Goal: Task Accomplishment & Management: Manage account settings

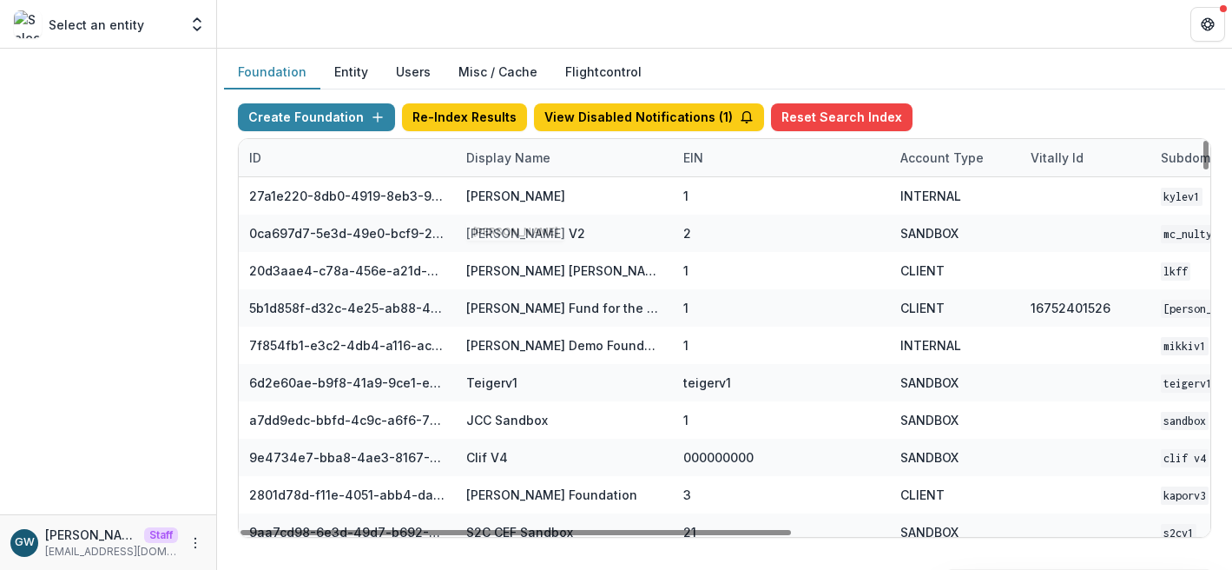
click at [512, 159] on div "Display Name" at bounding box center [508, 158] width 105 height 18
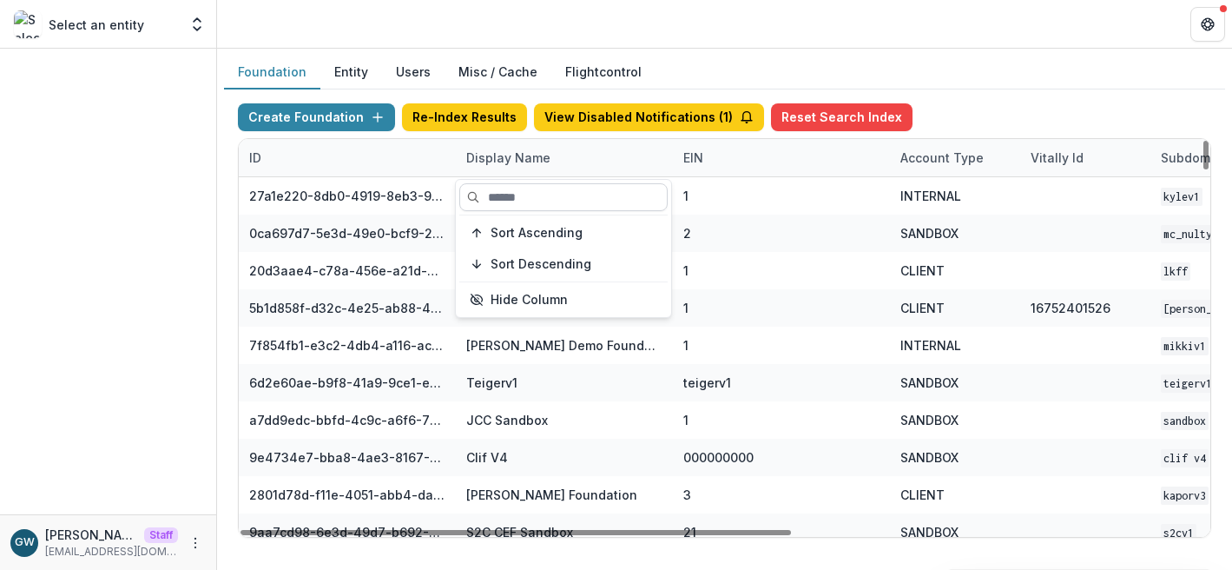
click at [525, 195] on input at bounding box center [563, 197] width 208 height 28
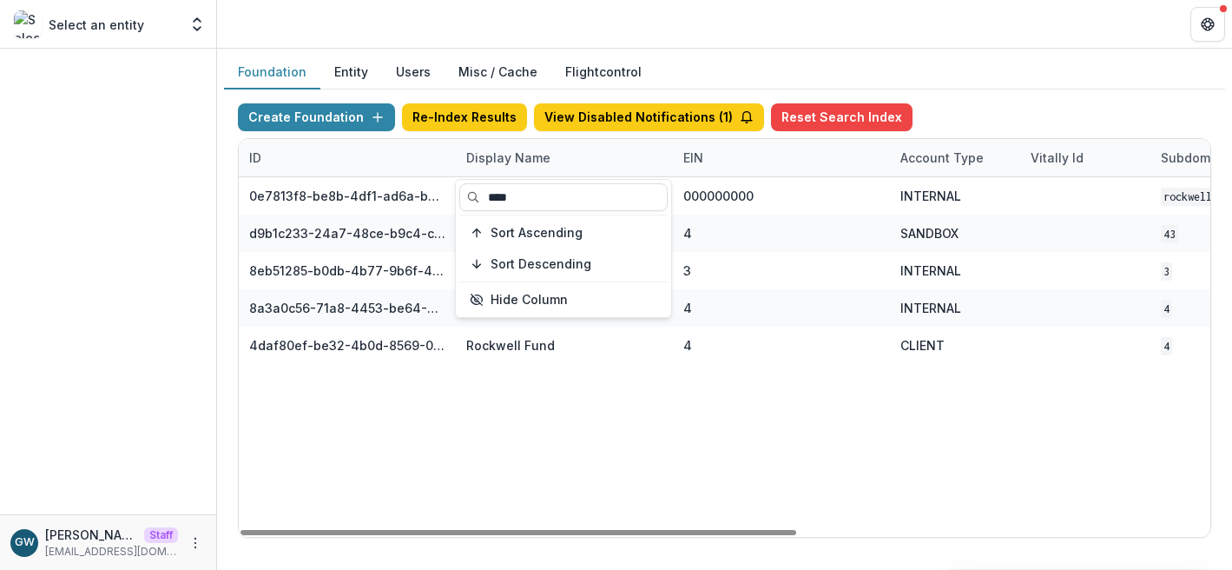
type input "****"
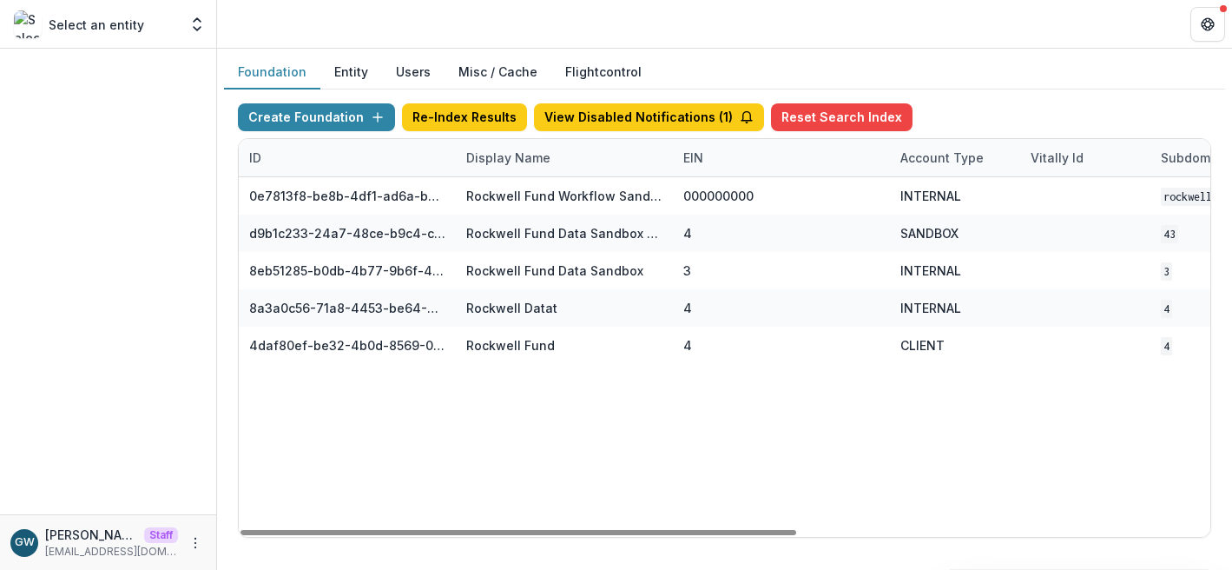
click at [1007, 86] on div "Foundation Entity Users Misc / Cache Flightcontrol" at bounding box center [724, 73] width 1001 height 34
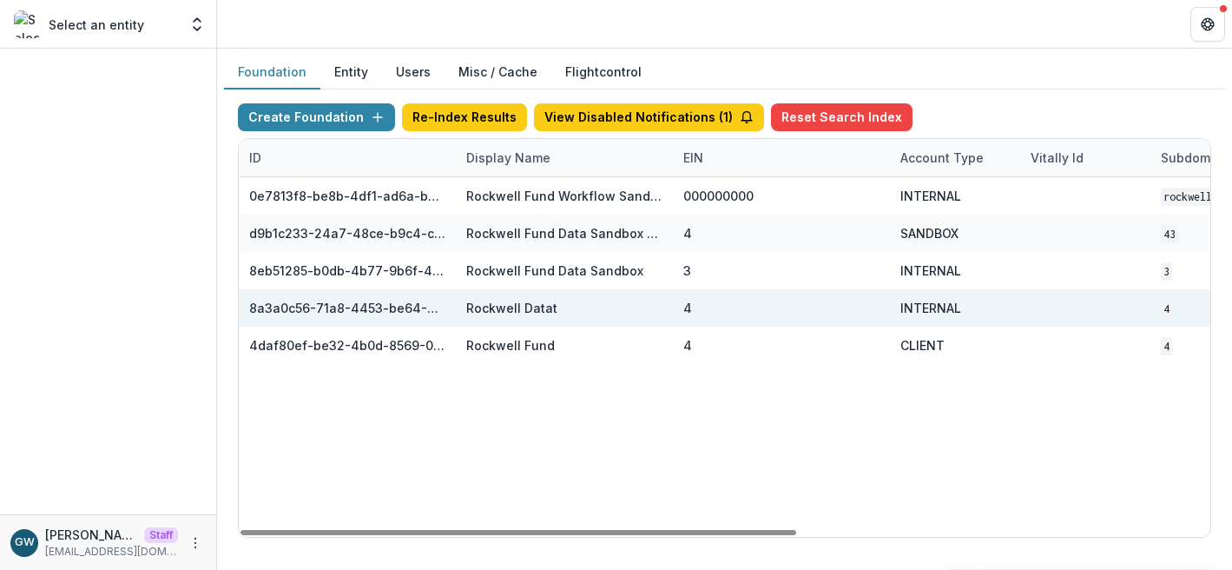
scroll to position [0, 722]
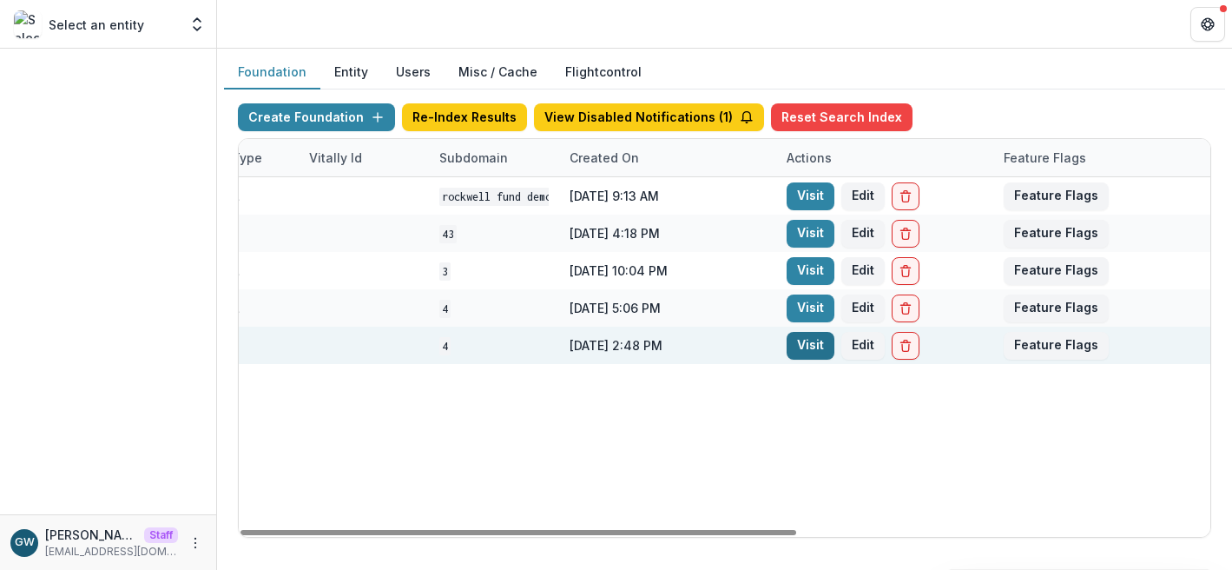
click at [793, 343] on link "Visit" at bounding box center [811, 346] width 48 height 28
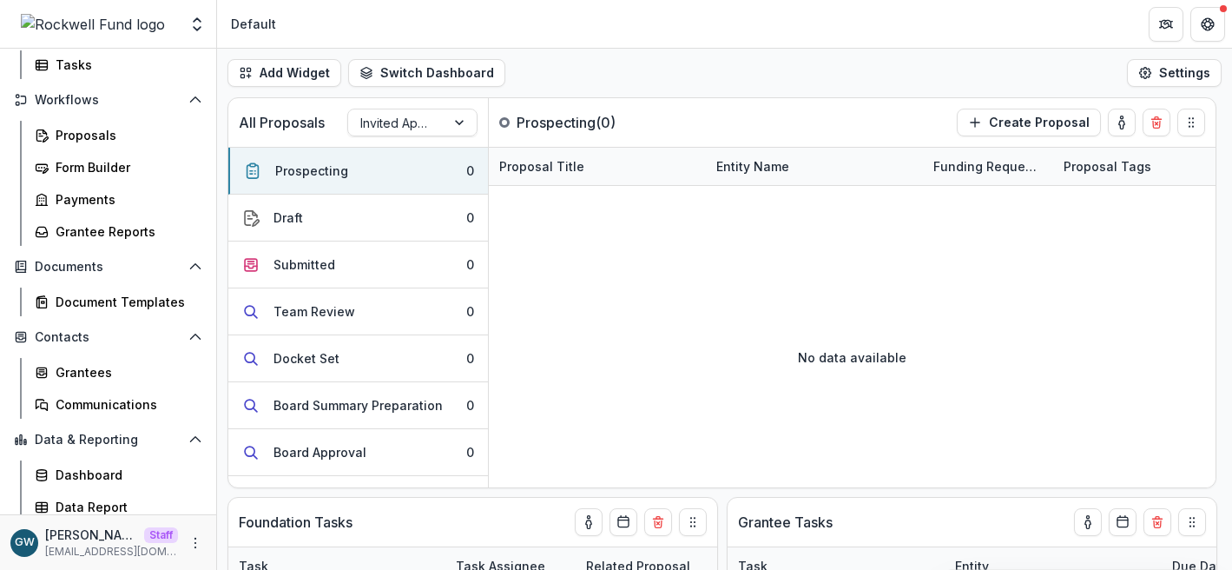
scroll to position [168, 0]
click at [103, 372] on div "Grantees" at bounding box center [126, 370] width 140 height 18
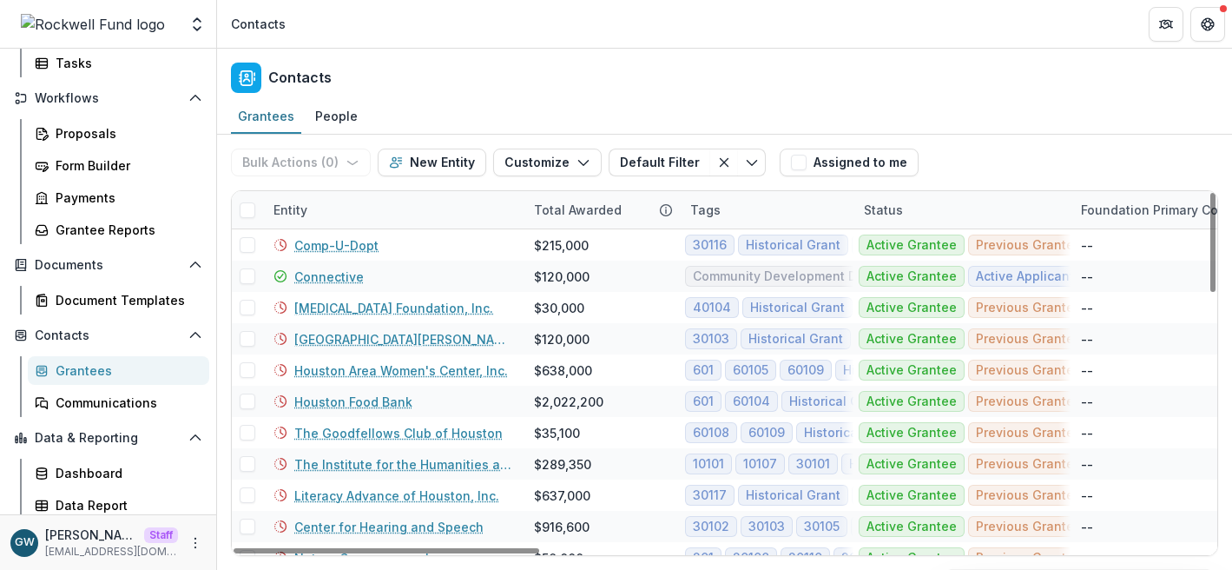
click at [320, 210] on div "Entity" at bounding box center [393, 209] width 261 height 37
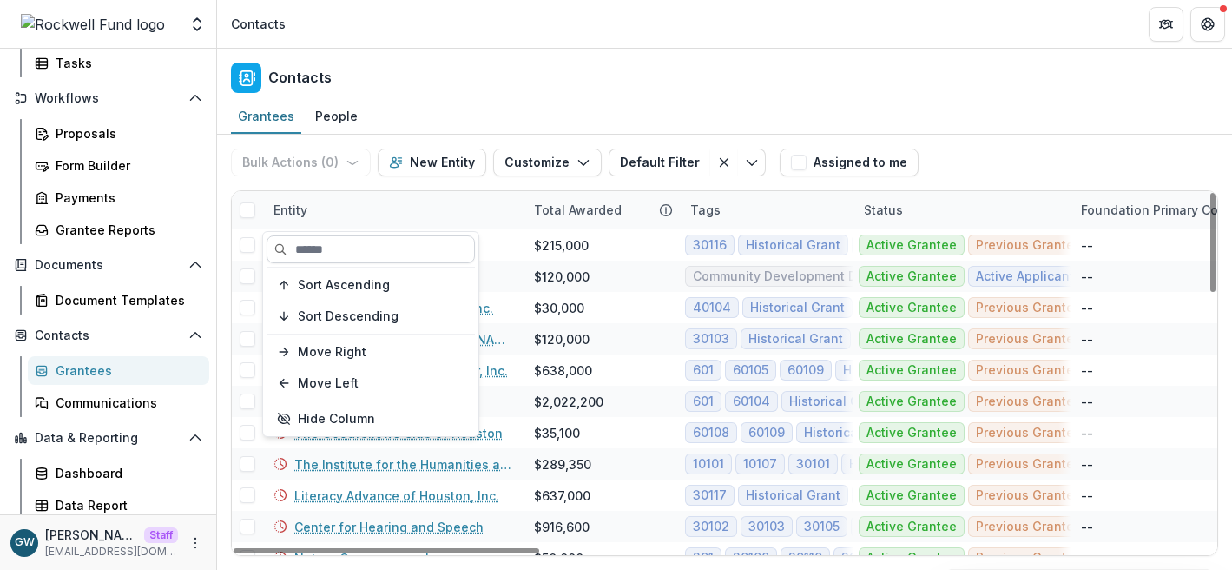
click at [326, 243] on input at bounding box center [371, 249] width 208 height 28
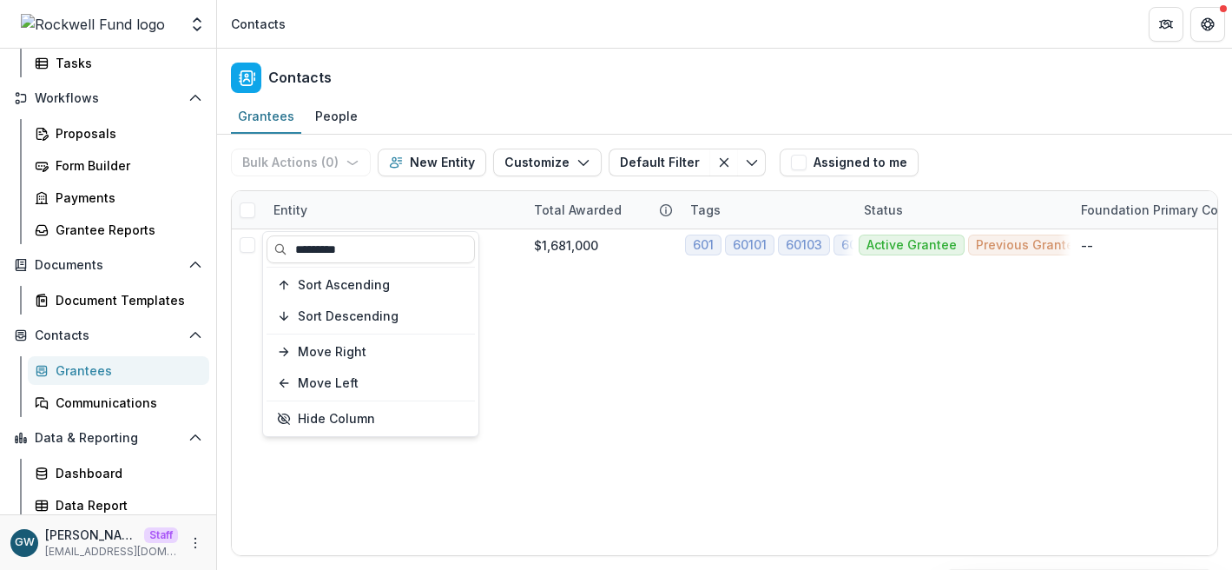
type input "*********"
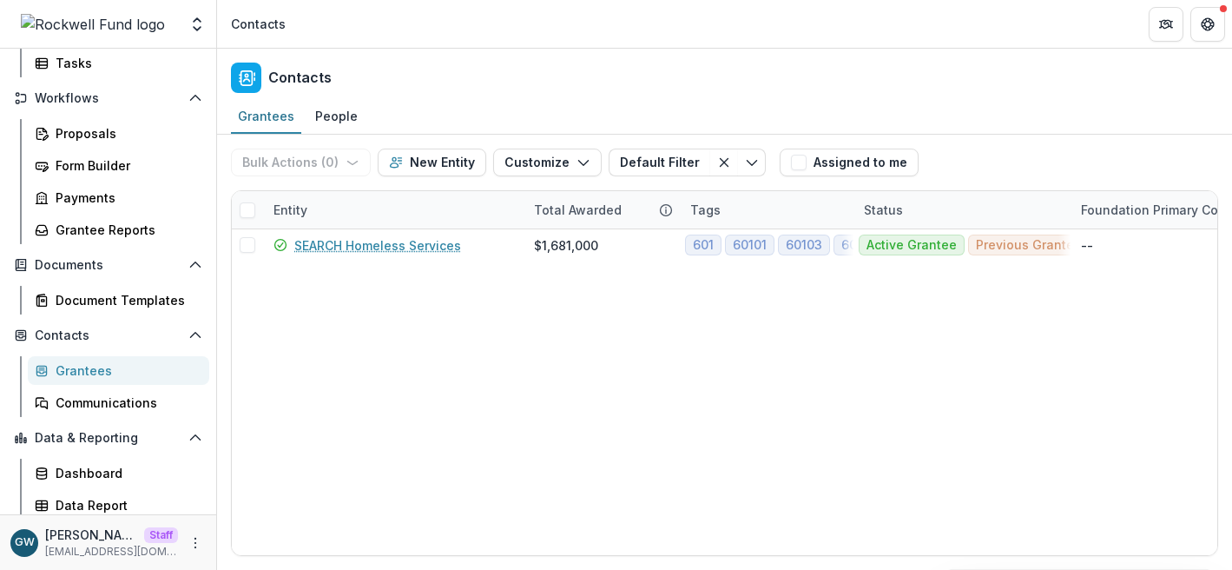
click at [1092, 158] on div "Bulk Actions ( 0 ) Send Email Create Proposals Create Tasks New Entity Customiz…" at bounding box center [725, 163] width 988 height 56
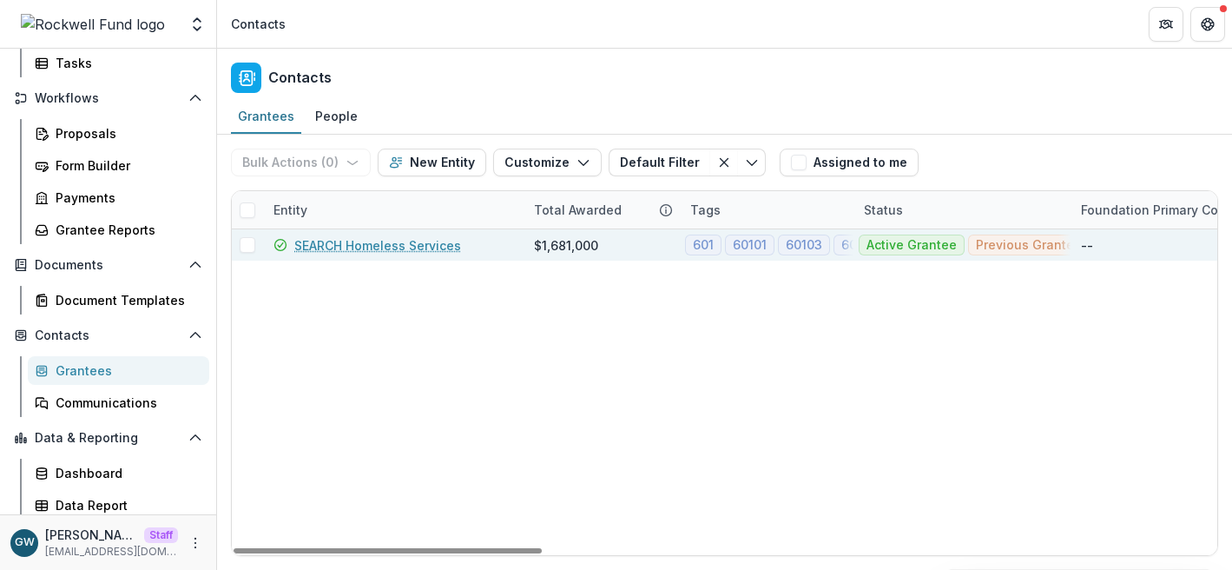
click at [395, 248] on link "SEARCH Homeless Services" at bounding box center [377, 245] width 167 height 18
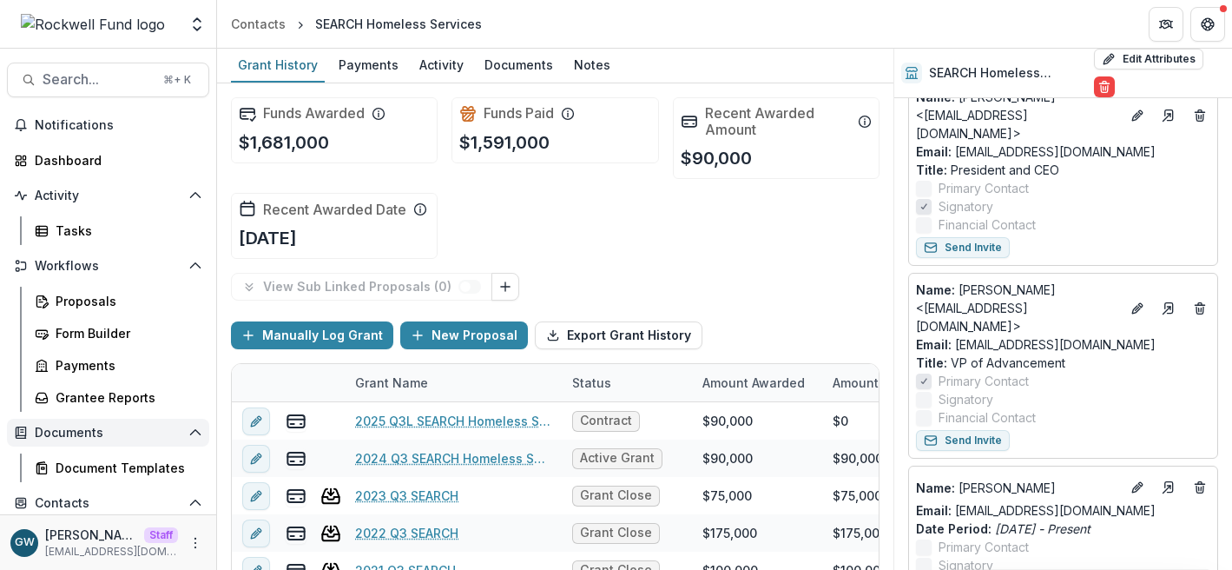
scroll to position [191, 0]
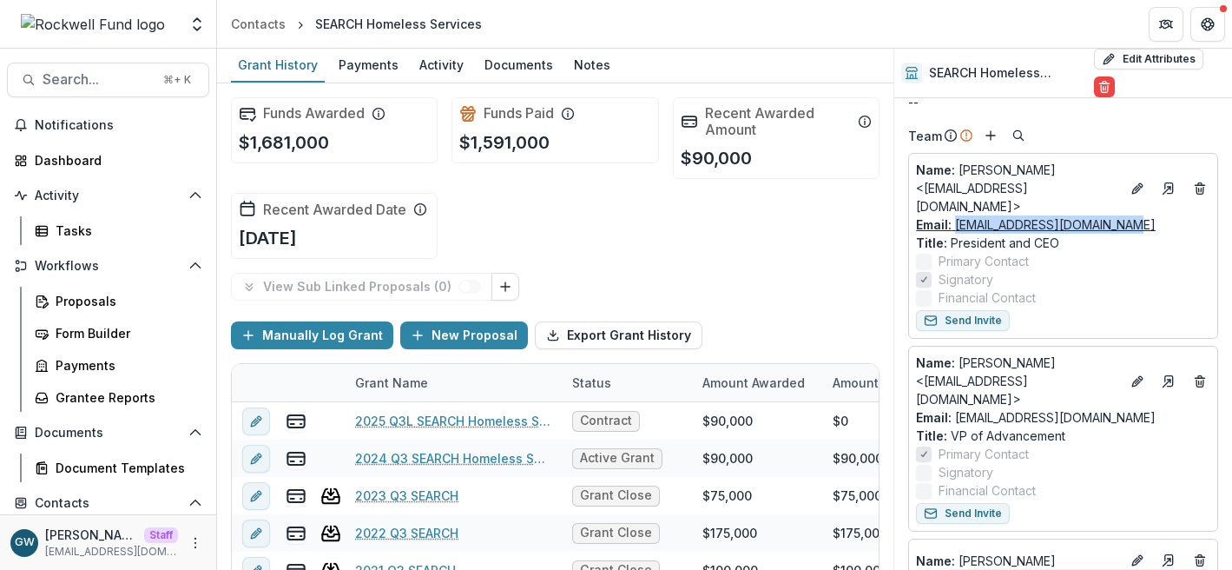
drag, startPoint x: 1128, startPoint y: 208, endPoint x: 958, endPoint y: 208, distance: 170.2
click at [958, 215] on div "Email: aloving@searchhomeless.org" at bounding box center [1063, 224] width 294 height 18
copy link "aloving@searchhomeless.org"
drag, startPoint x: 1154, startPoint y: 383, endPoint x: 958, endPoint y: 388, distance: 196.4
click at [958, 408] on div "Email: schalcraft@searchhomeless.org" at bounding box center [1063, 417] width 294 height 18
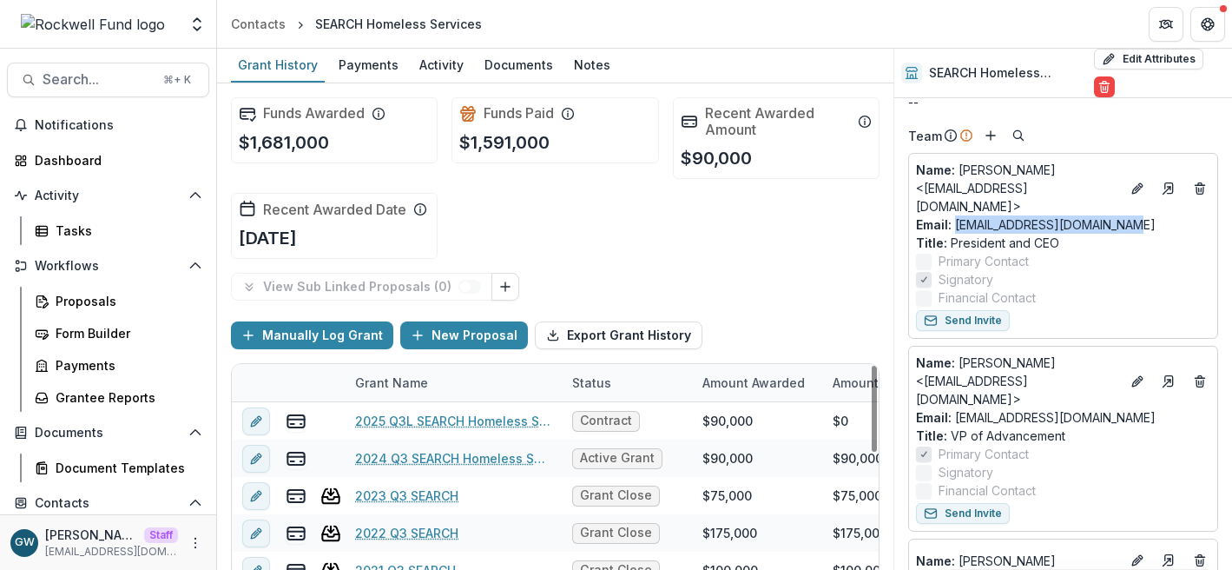
copy link "schalcraft@searchhomeless.org"
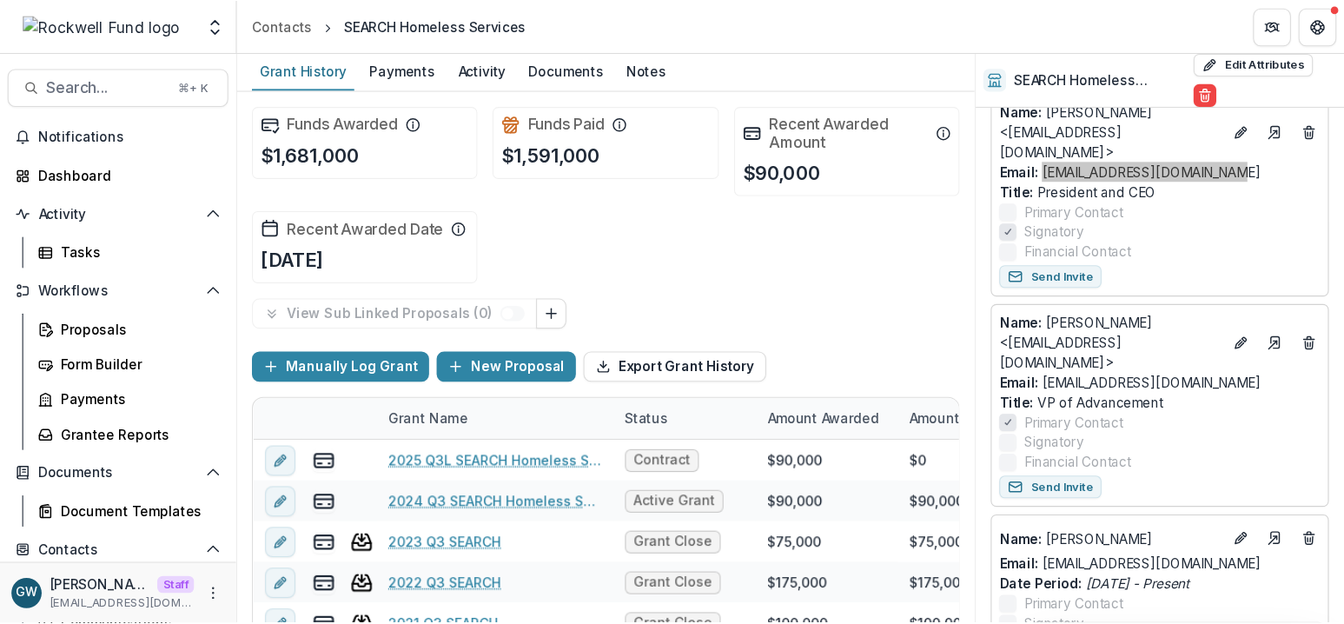
scroll to position [288, 0]
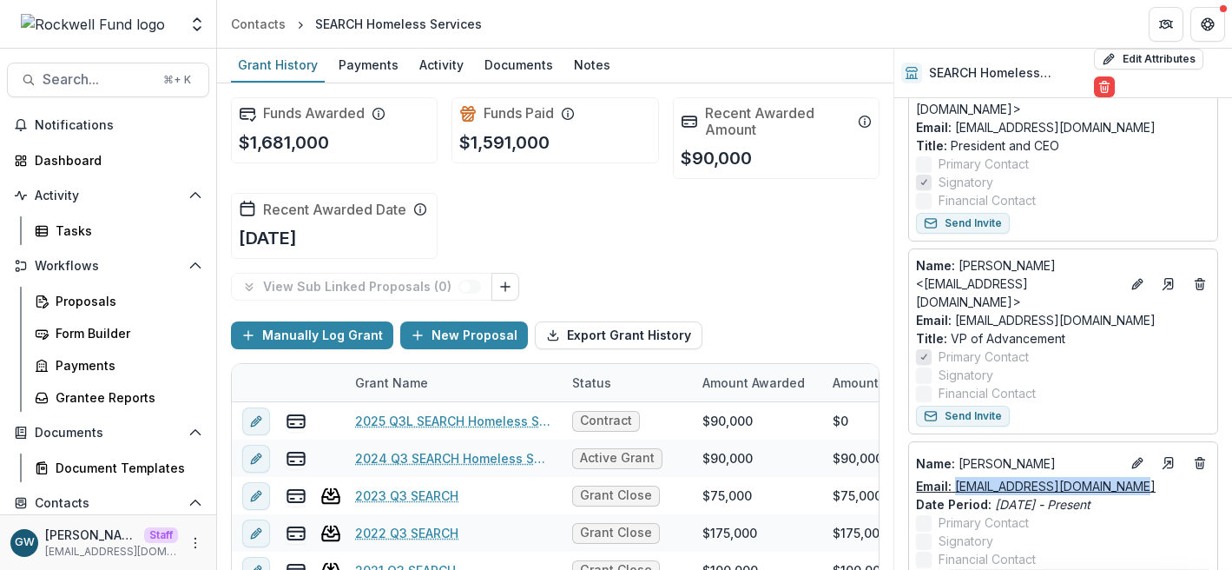
drag, startPoint x: 1128, startPoint y: 450, endPoint x: 958, endPoint y: 456, distance: 170.3
click at [958, 477] on div "Email: agerlach@searchhomeless.org" at bounding box center [1063, 486] width 294 height 18
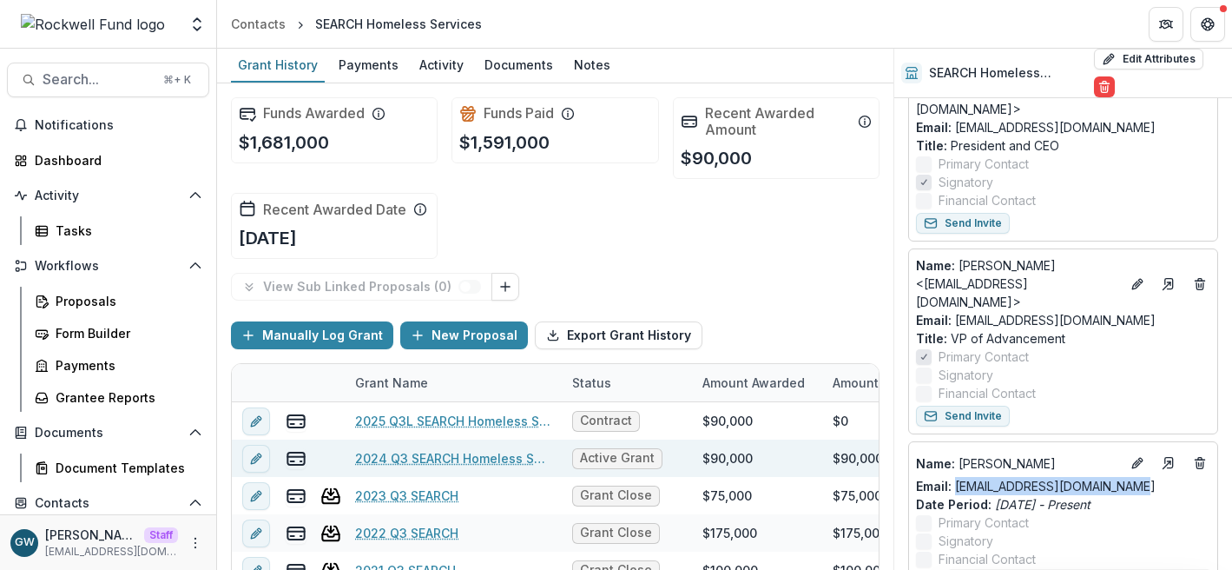
copy link "agerlach@searchhomeless.org"
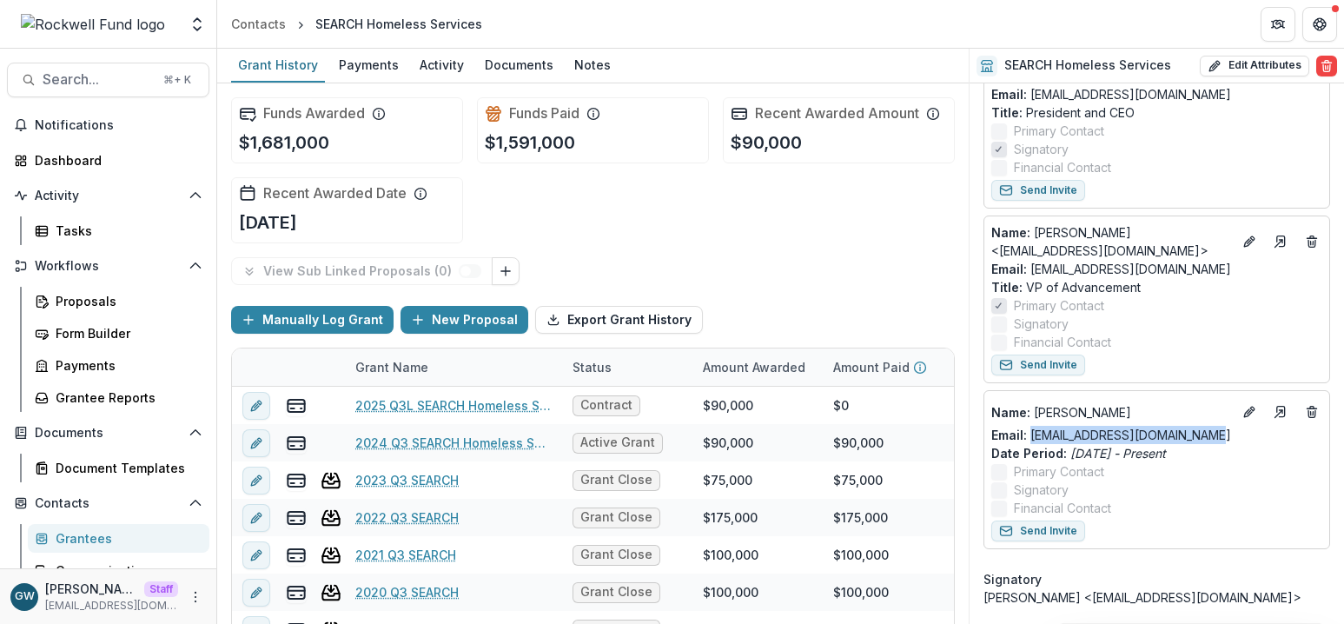
scroll to position [274, 0]
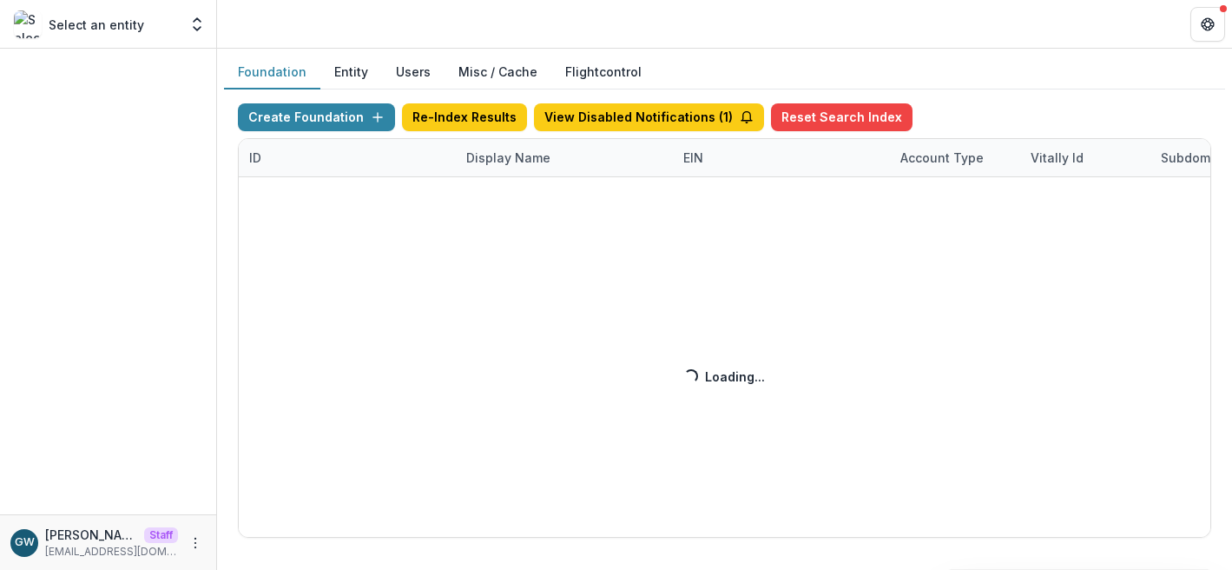
click at [509, 160] on div "Create Foundation Re-Index Results View Disabled Notifications ( 1 ) Reset Sear…" at bounding box center [725, 320] width 974 height 434
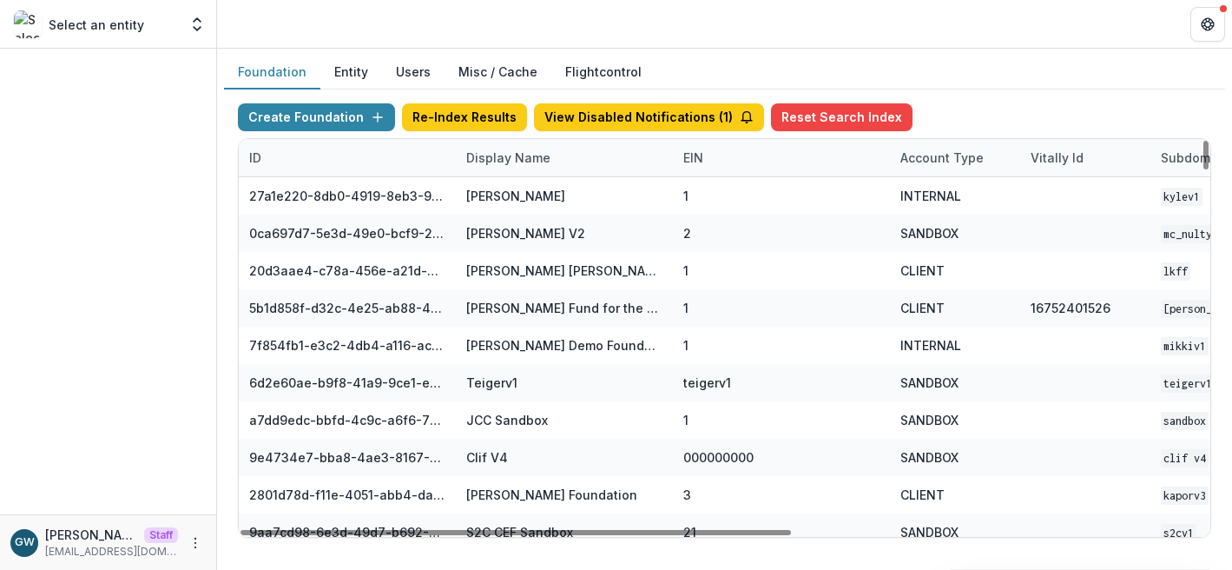
click at [509, 160] on div "Display Name" at bounding box center [508, 158] width 105 height 18
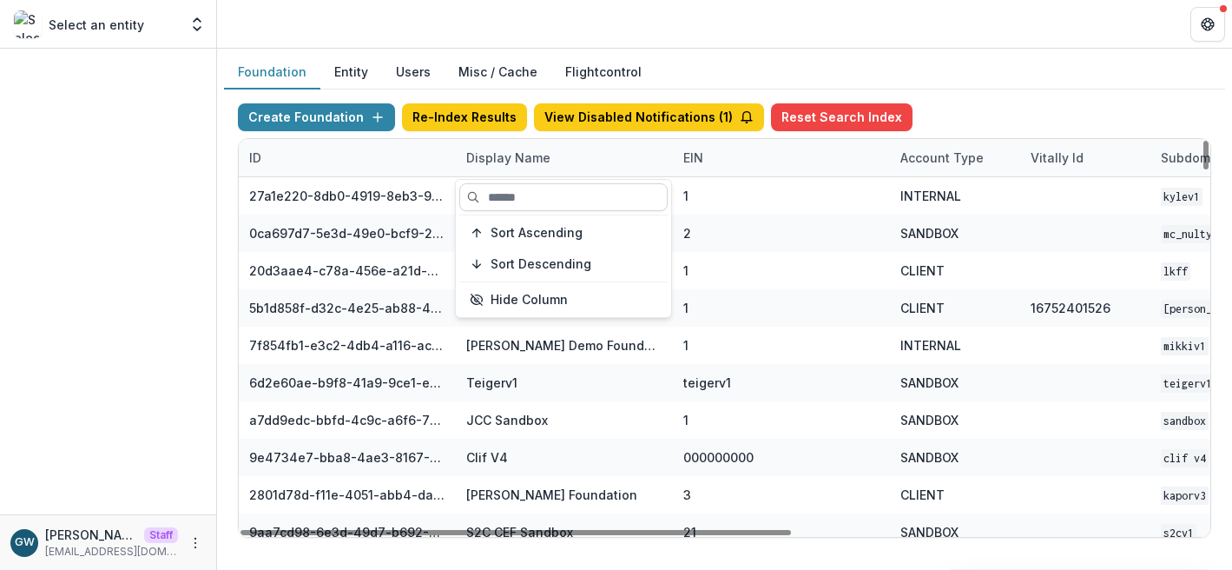
click at [516, 199] on input at bounding box center [563, 197] width 208 height 28
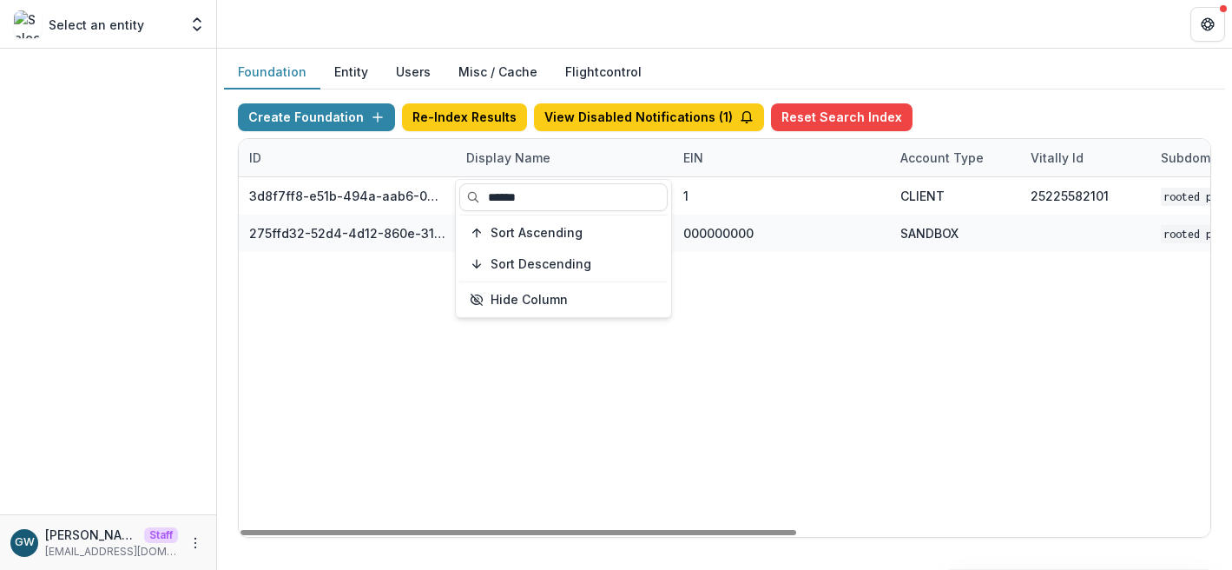
type input "******"
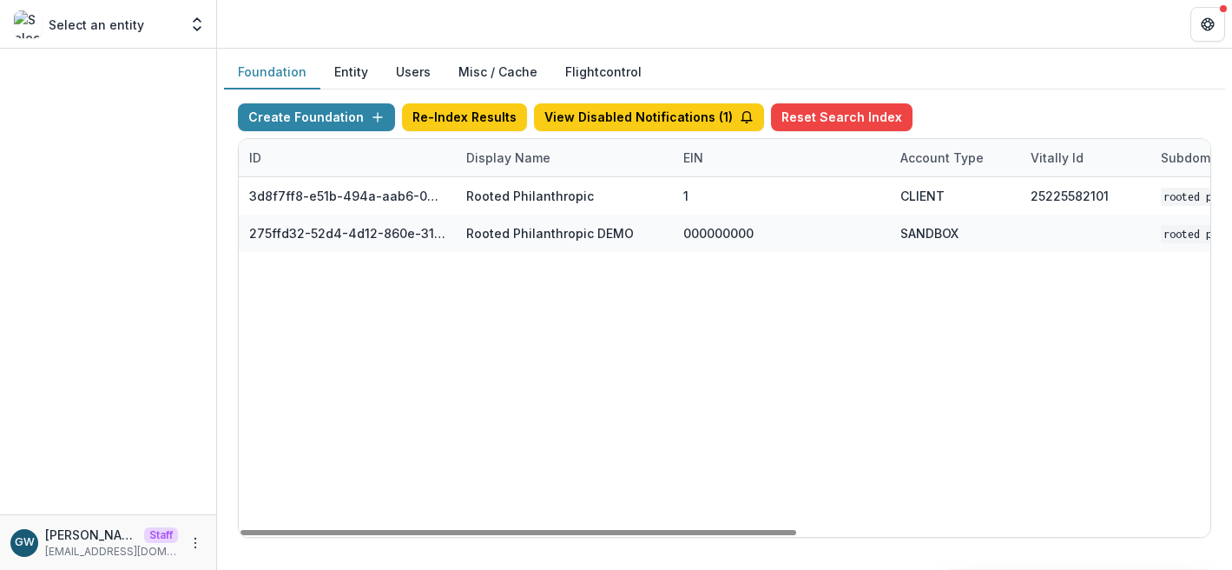
click at [998, 100] on div "Create Foundation Re-Index Results View Disabled Notifications ( 1 ) Reset Sear…" at bounding box center [724, 320] width 1001 height 462
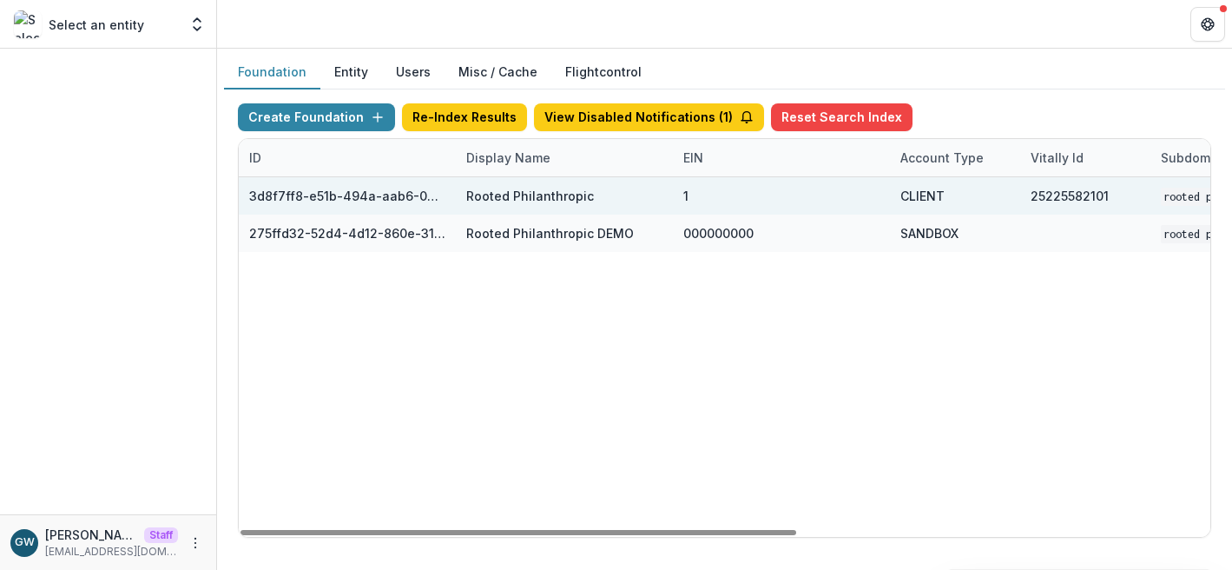
scroll to position [0, 722]
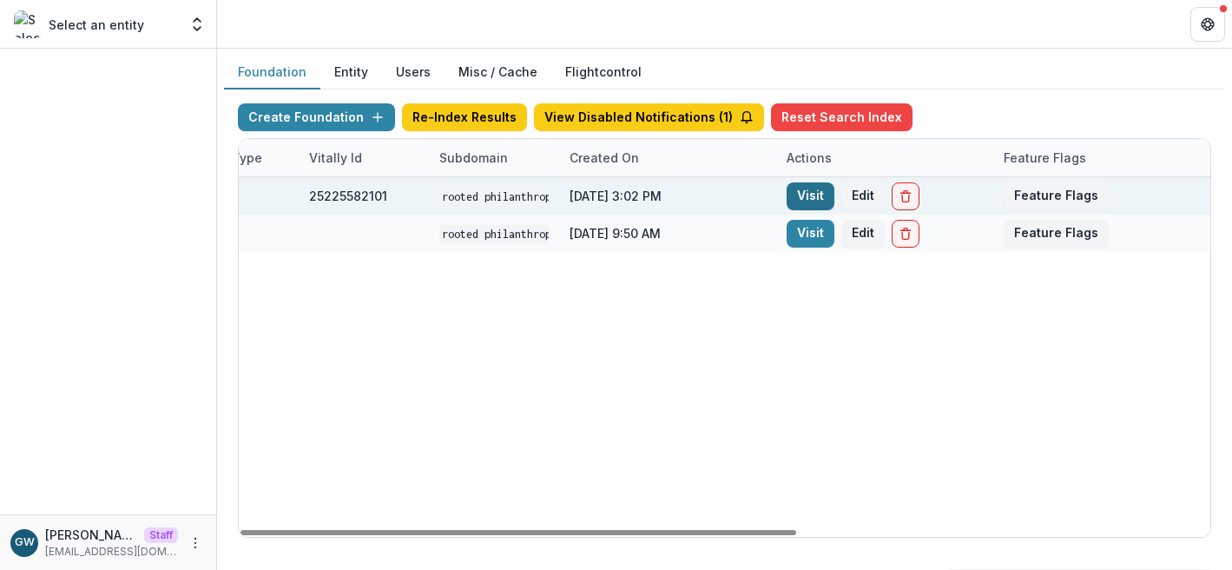
click at [829, 201] on link "Visit" at bounding box center [811, 196] width 48 height 28
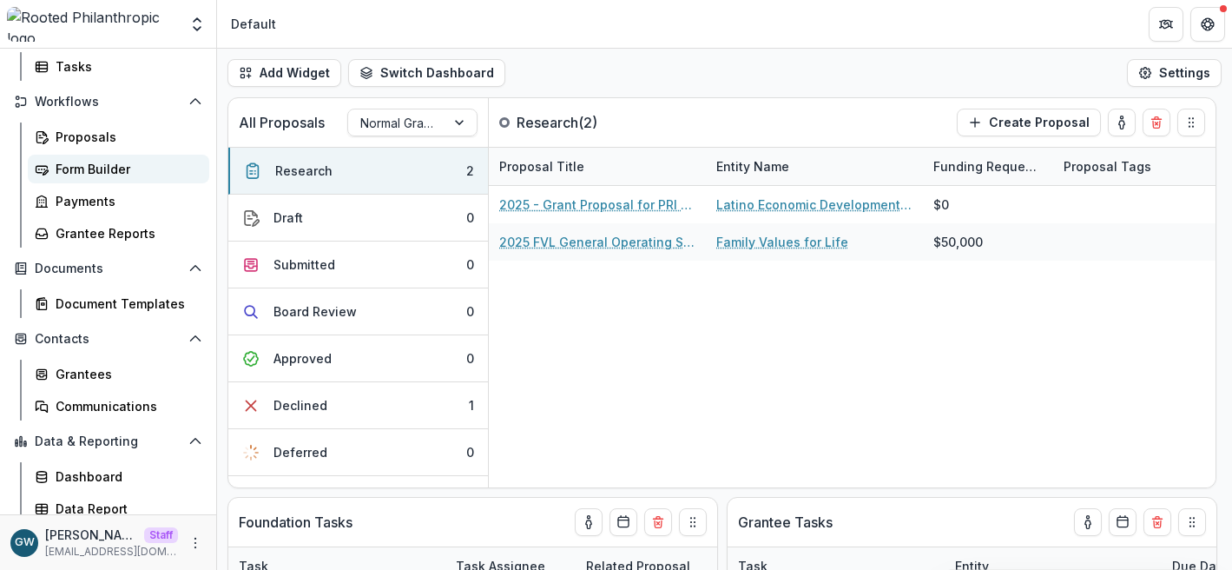
scroll to position [173, 0]
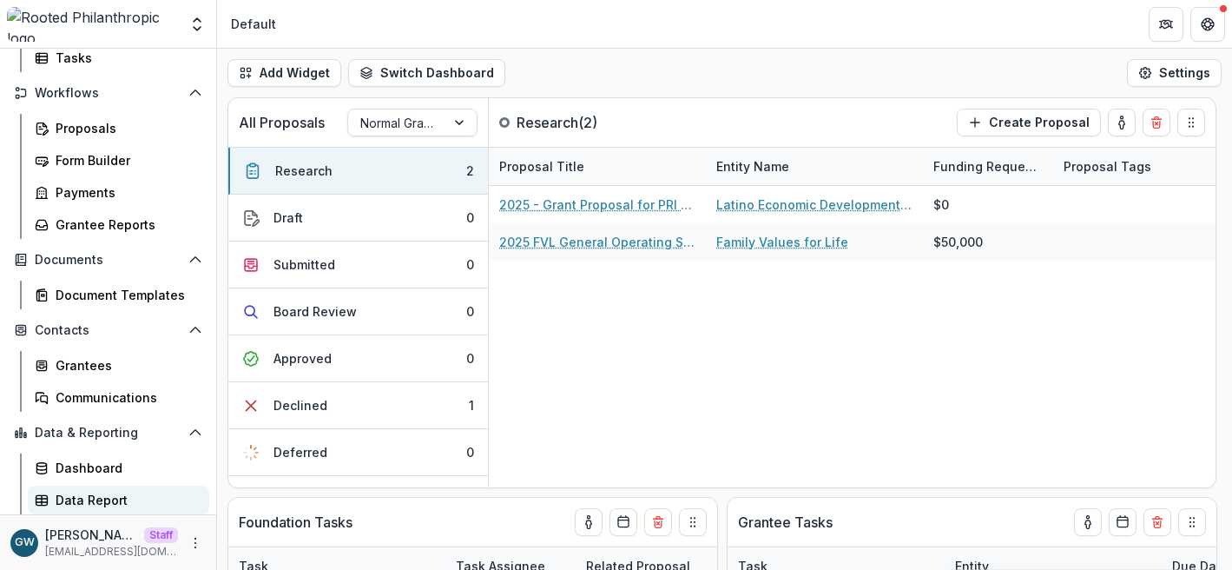
click at [97, 486] on link "Data Report" at bounding box center [119, 500] width 182 height 29
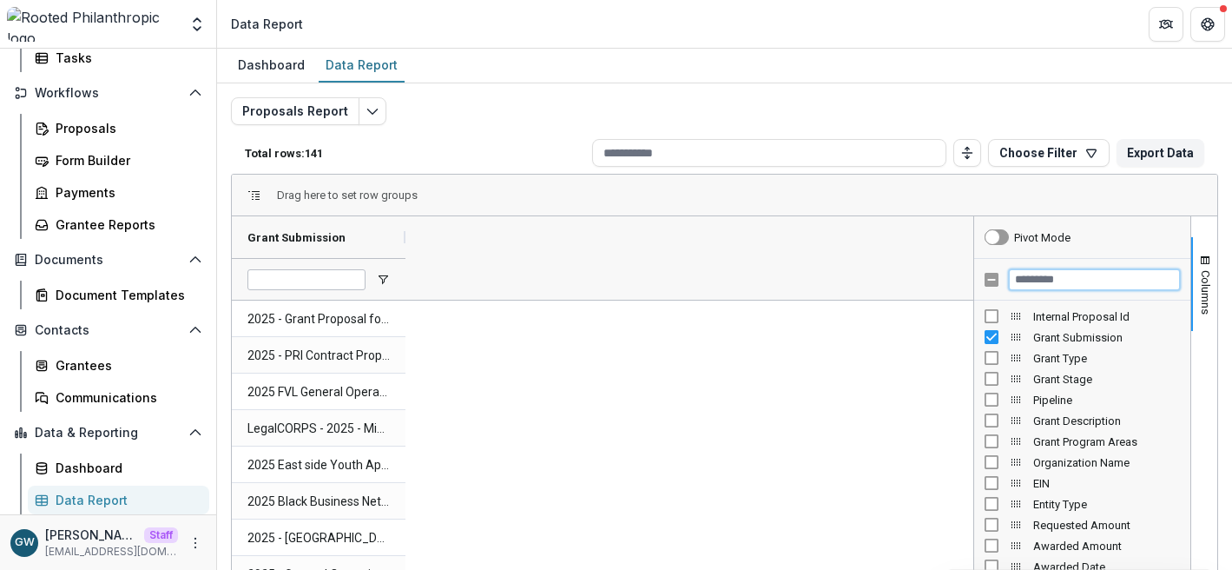
click at [1042, 278] on input "Filter Columns Input" at bounding box center [1094, 279] width 171 height 21
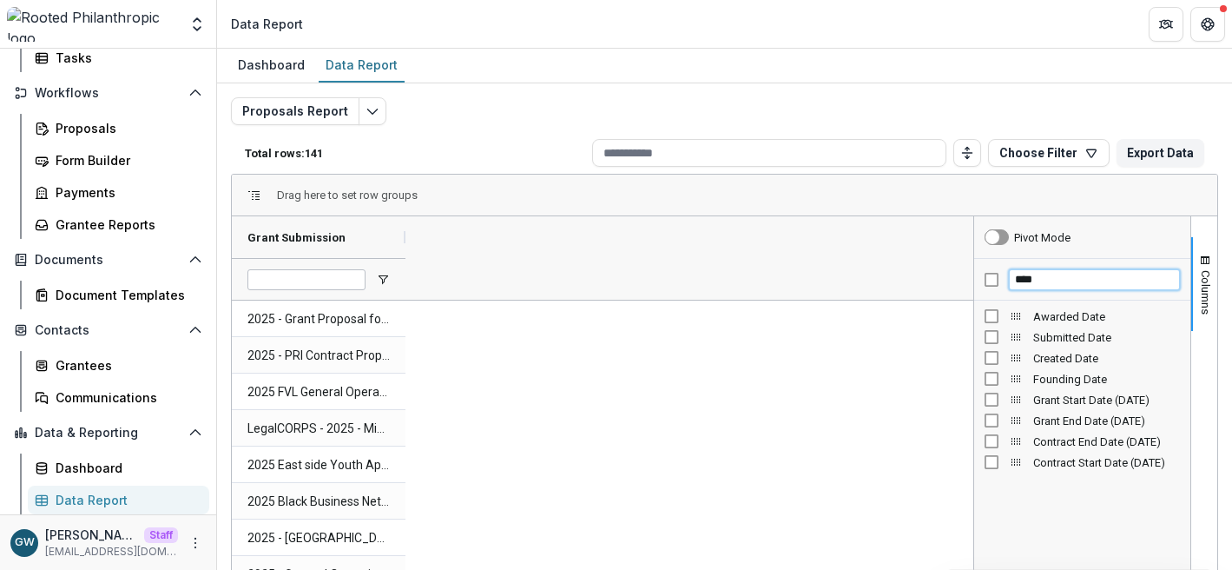
type input "****"
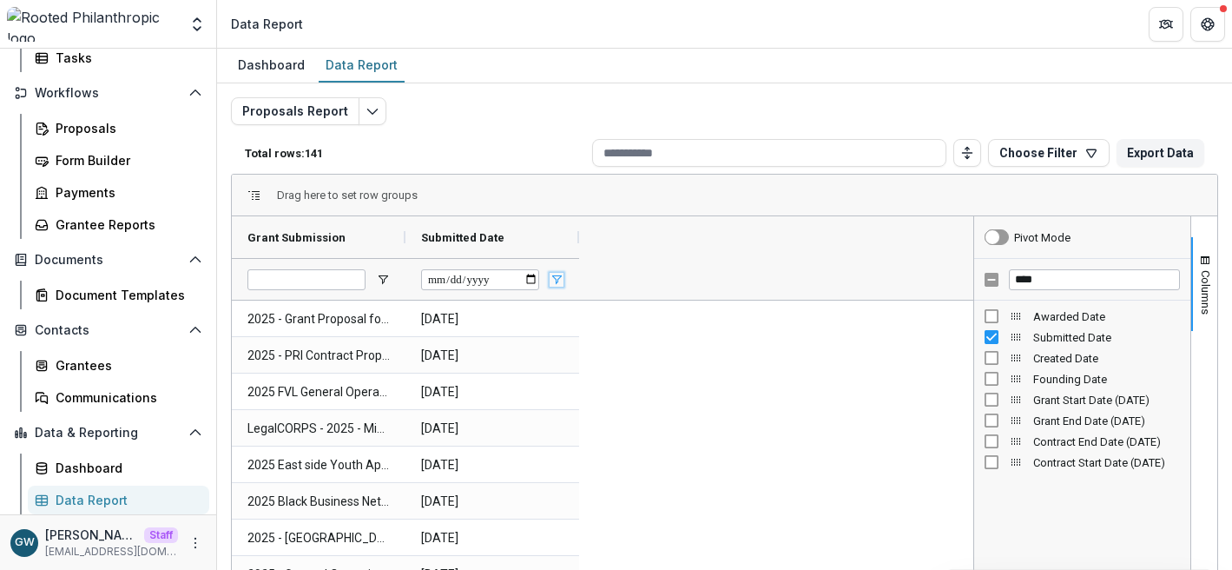
click at [556, 280] on span "Open Filter Menu" at bounding box center [557, 280] width 14 height 14
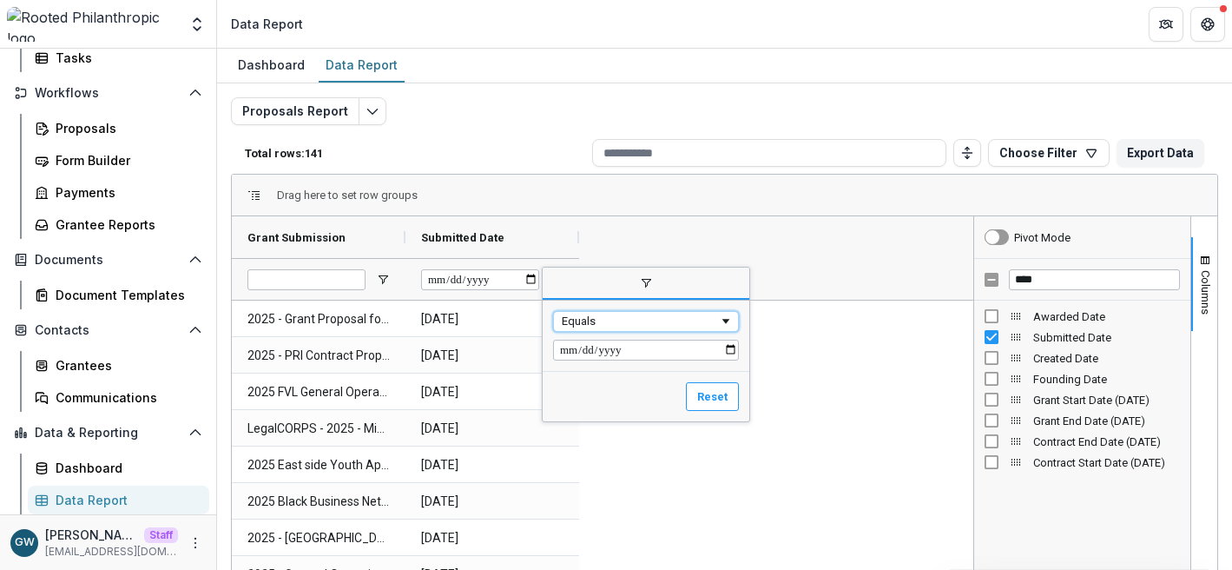
click at [728, 318] on span "Filtering operator" at bounding box center [726, 321] width 14 height 14
click at [737, 347] on input "Filter Value" at bounding box center [646, 350] width 186 height 21
type input "**********"
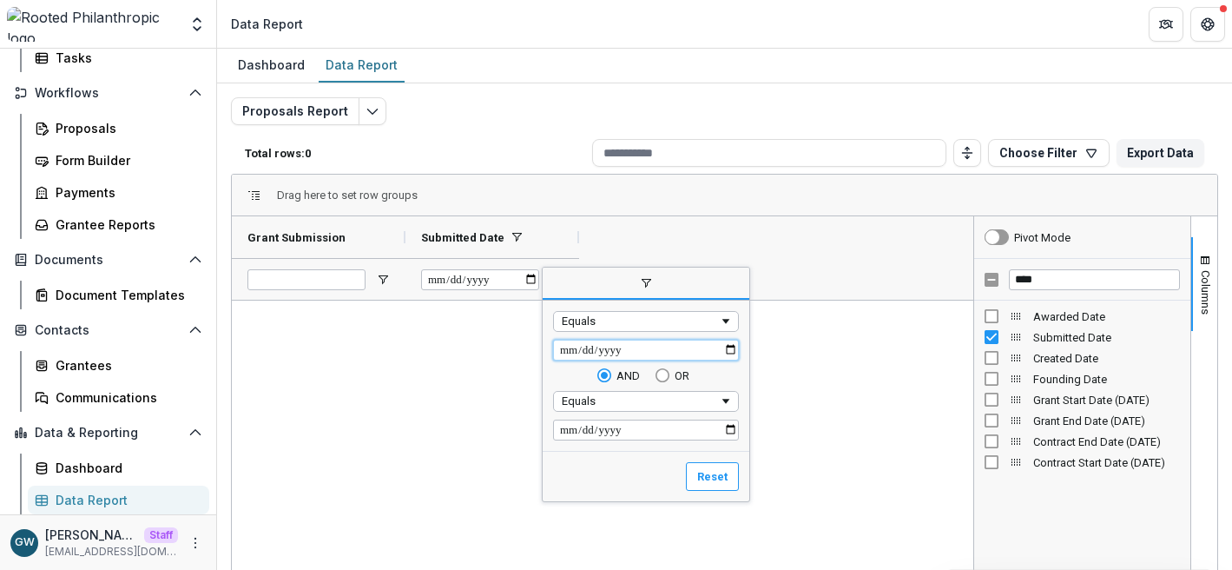
type input "**********"
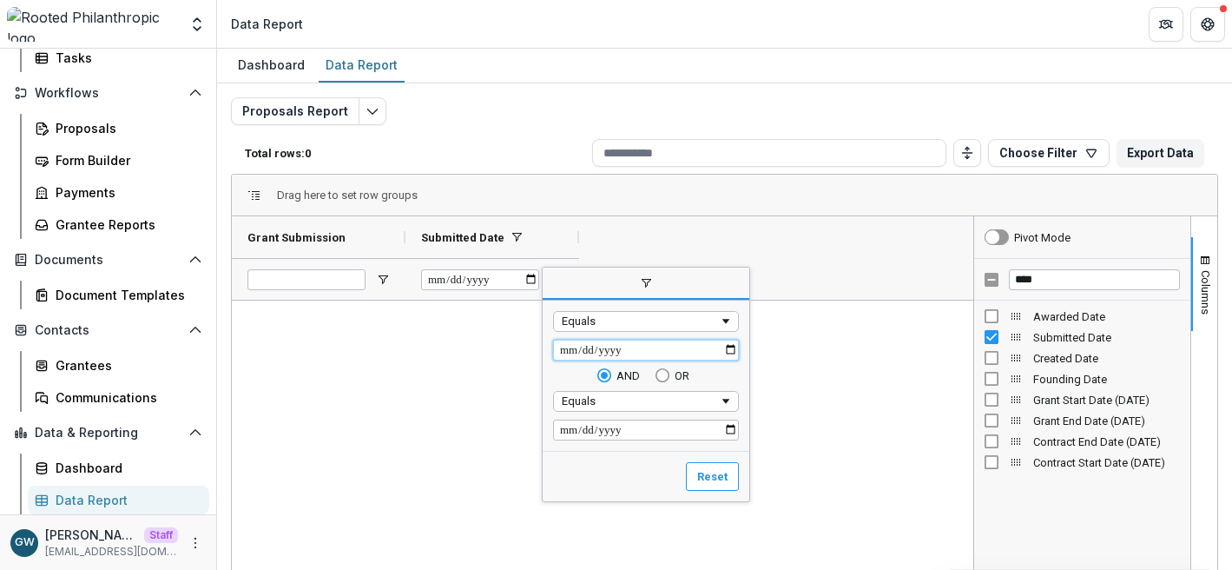
type input "**********"
click at [651, 323] on div "Equals" at bounding box center [640, 320] width 157 height 13
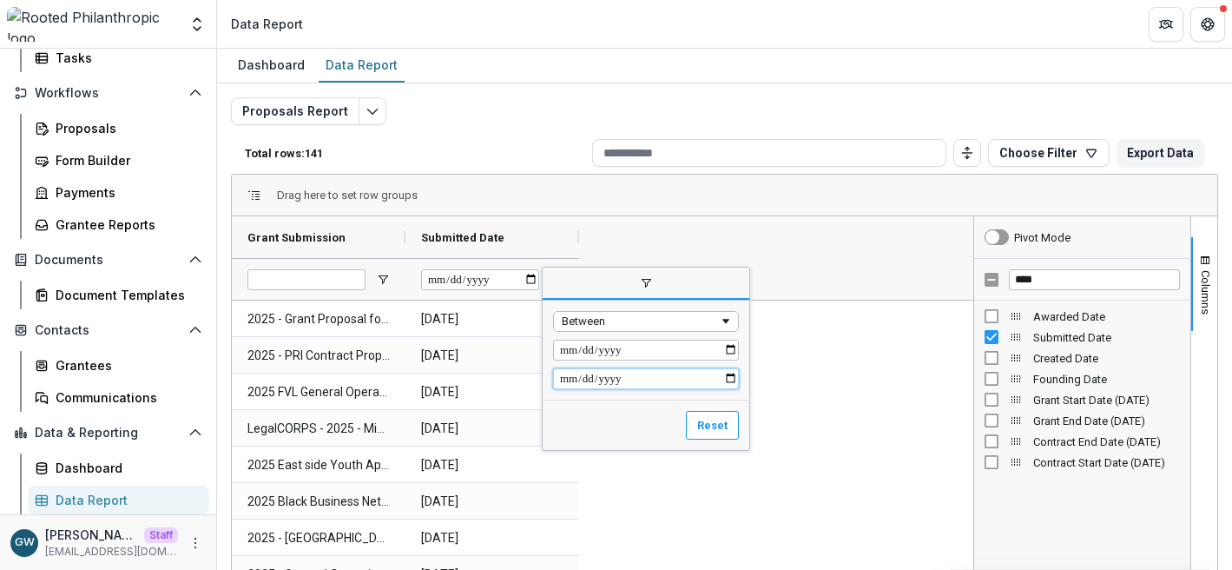
click at [732, 378] on input "Filter Value" at bounding box center [646, 378] width 186 height 21
type input "**********"
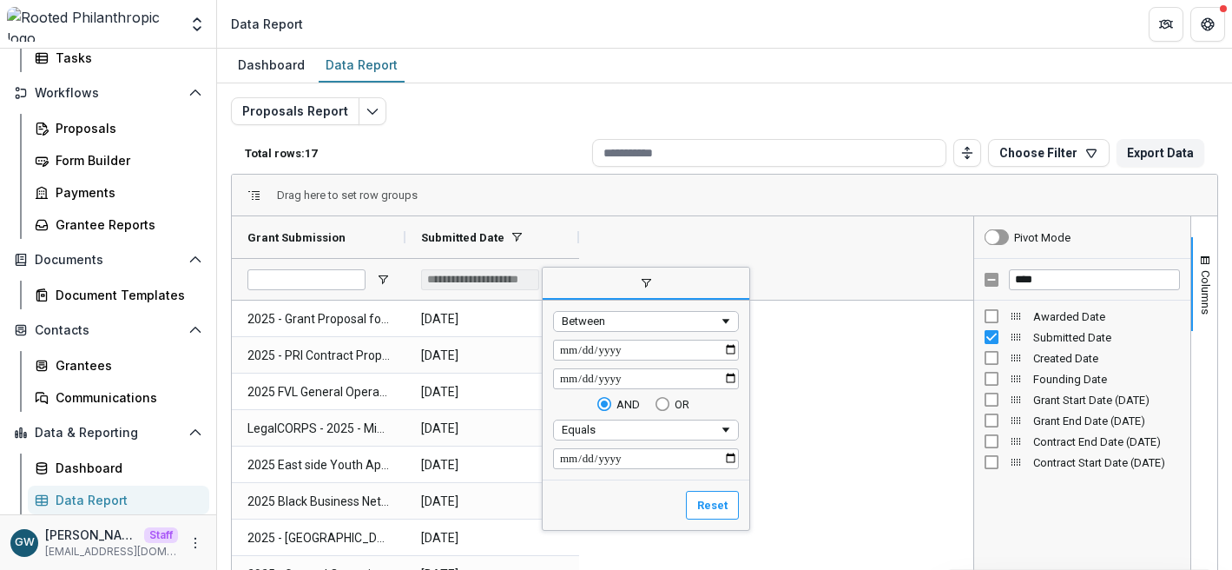
click at [849, 224] on div "**********" at bounding box center [603, 257] width 742 height 83
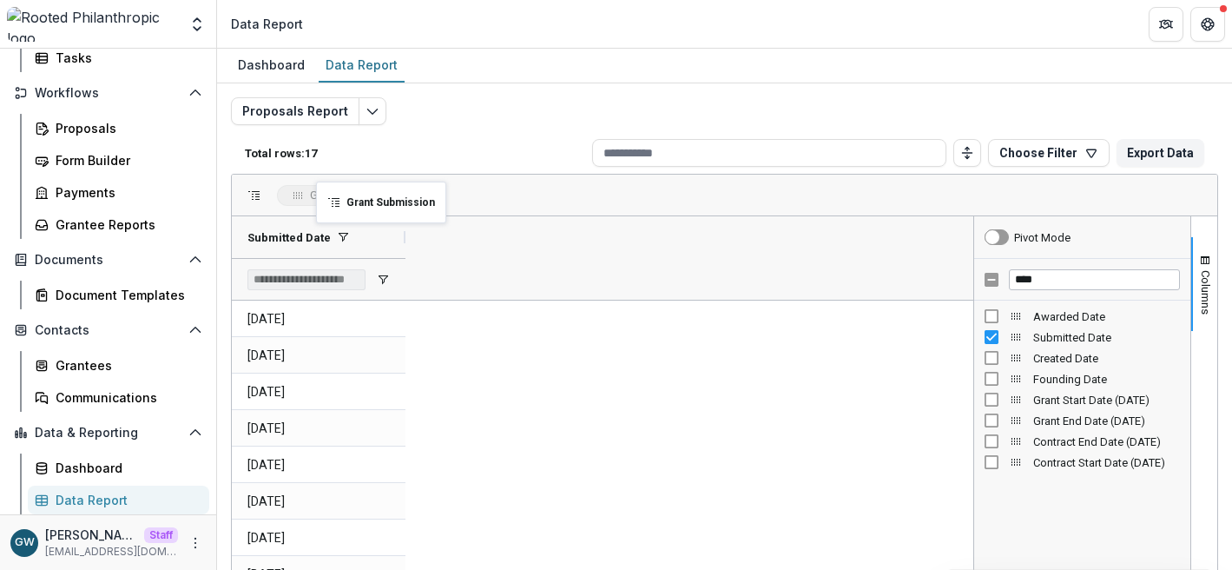
drag, startPoint x: 305, startPoint y: 235, endPoint x: 326, endPoint y: 190, distance: 49.7
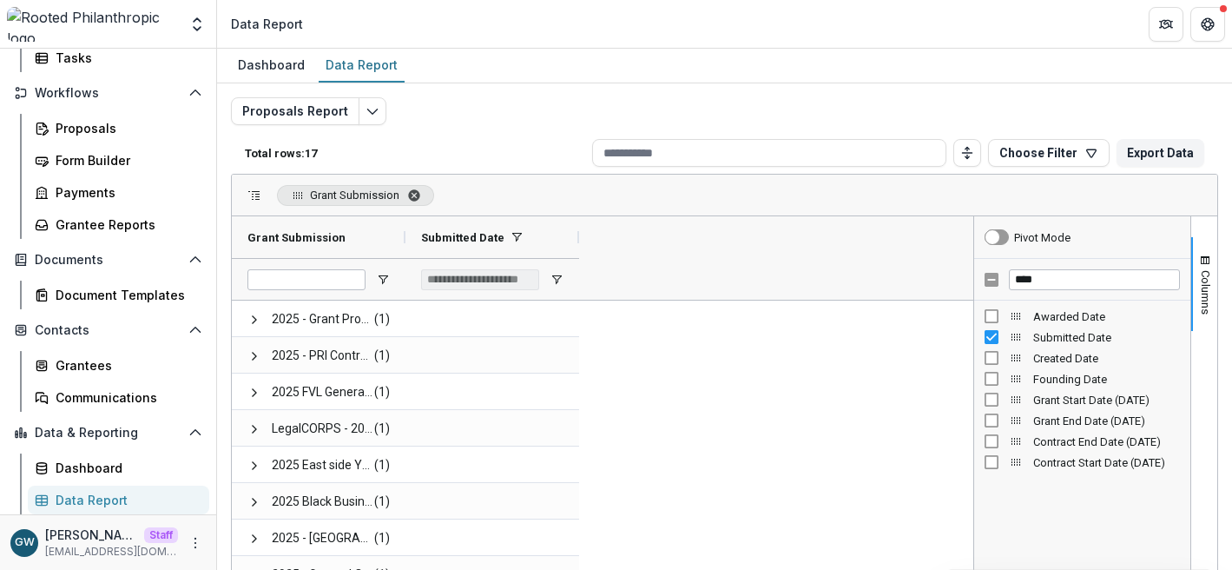
click at [420, 196] on span "Grant Submission. Press ENTER to sort. Press DELETE to remove" at bounding box center [414, 195] width 14 height 14
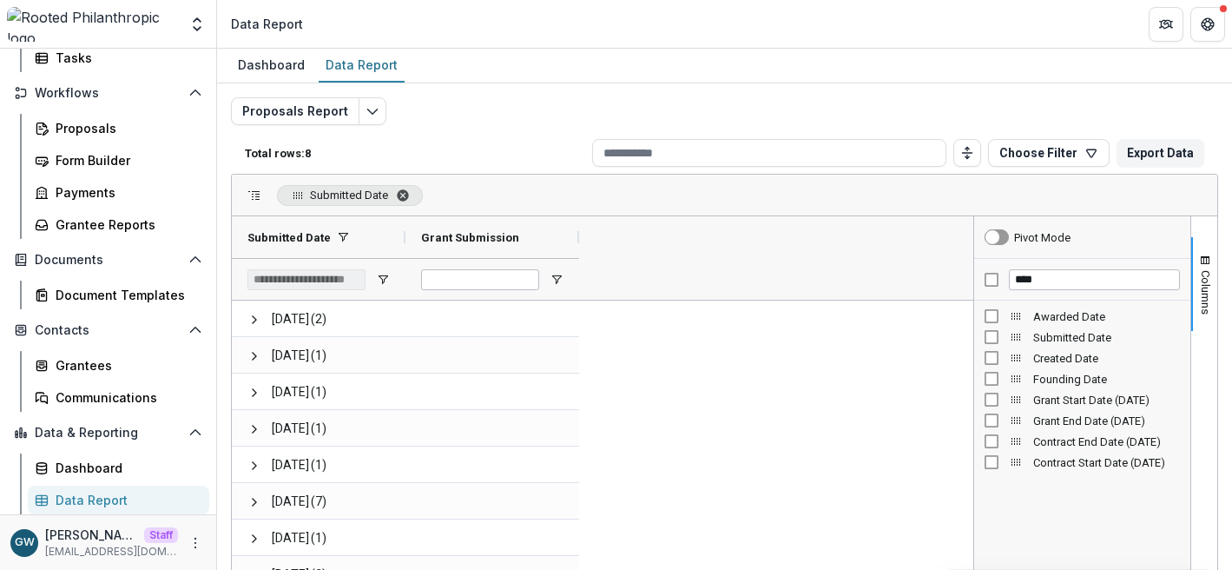
click at [410, 195] on span "Submitted Date. Press ENTER to sort. Press DELETE to remove" at bounding box center [403, 195] width 14 height 14
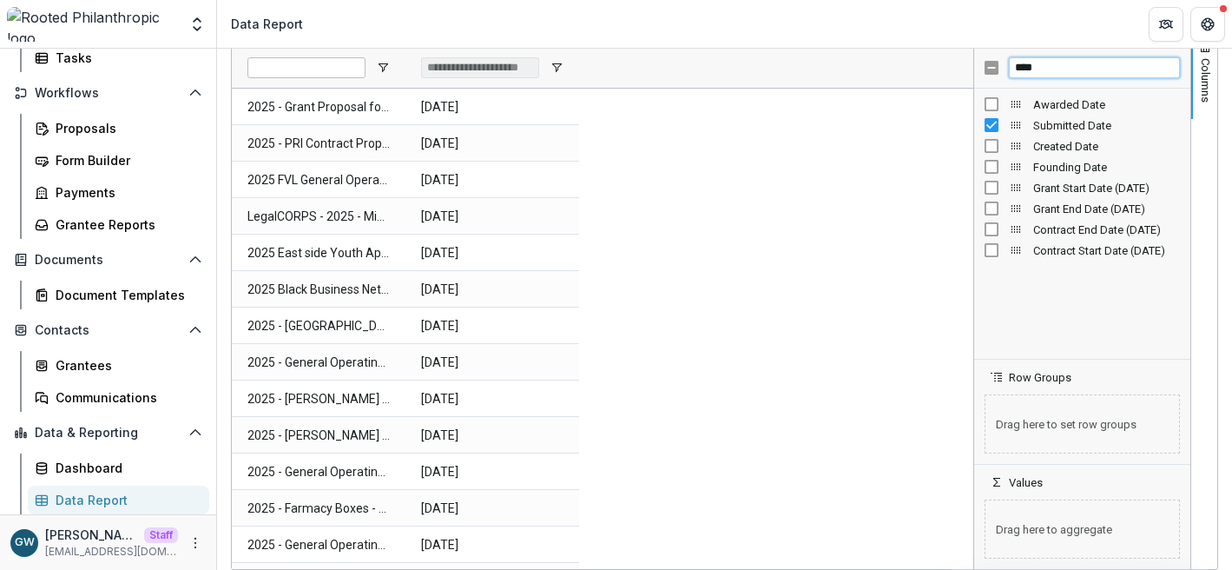
click at [1035, 72] on input "****" at bounding box center [1094, 67] width 171 height 21
click at [1034, 72] on input "****" at bounding box center [1094, 67] width 171 height 21
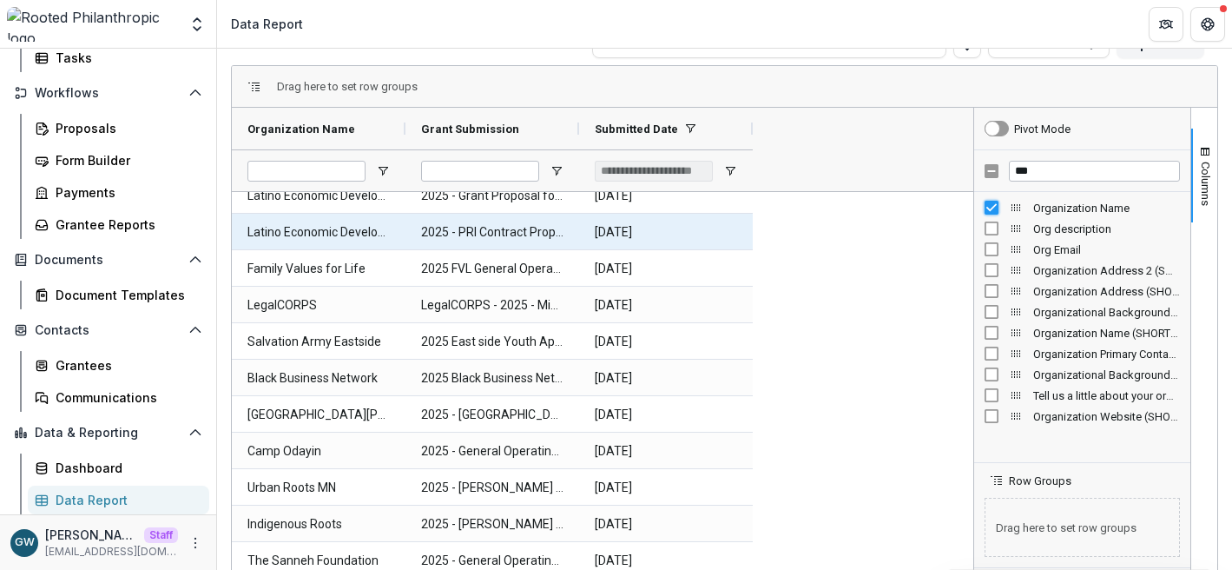
scroll to position [16, 0]
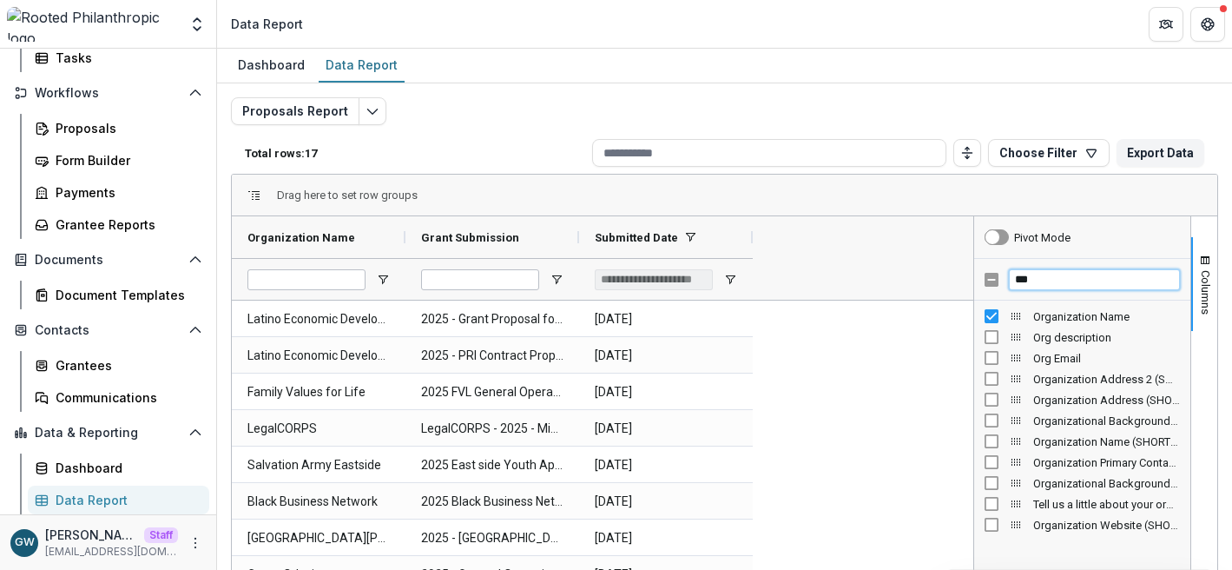
click at [1037, 276] on input "***" at bounding box center [1094, 279] width 171 height 21
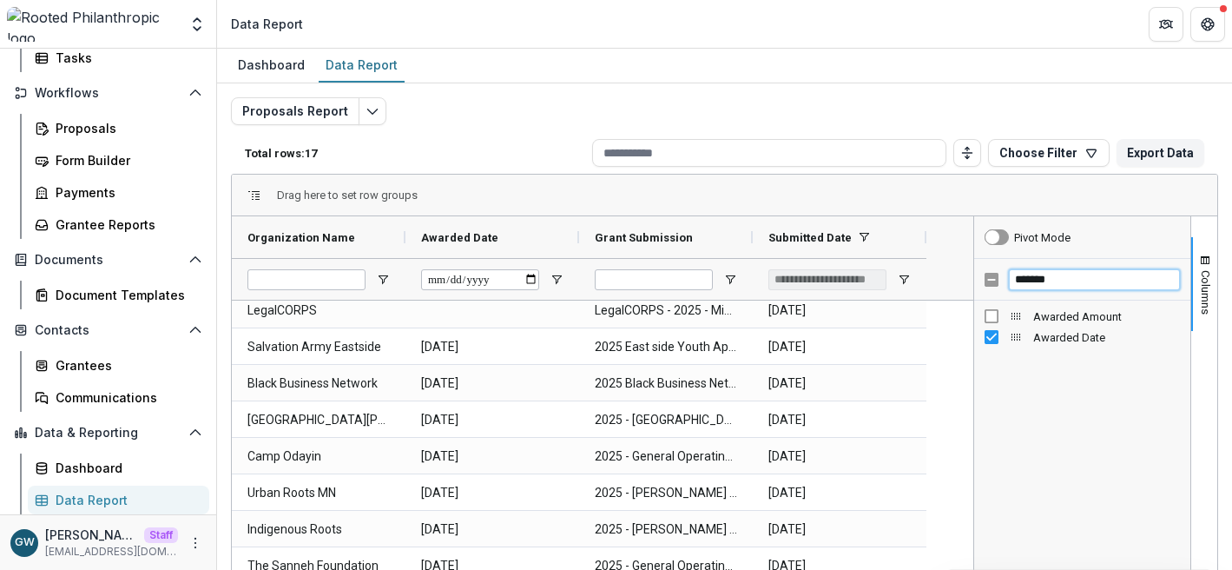
click at [1058, 282] on input "*******" at bounding box center [1094, 279] width 171 height 21
click at [1058, 281] on input "*******" at bounding box center [1094, 279] width 171 height 21
type input "*****"
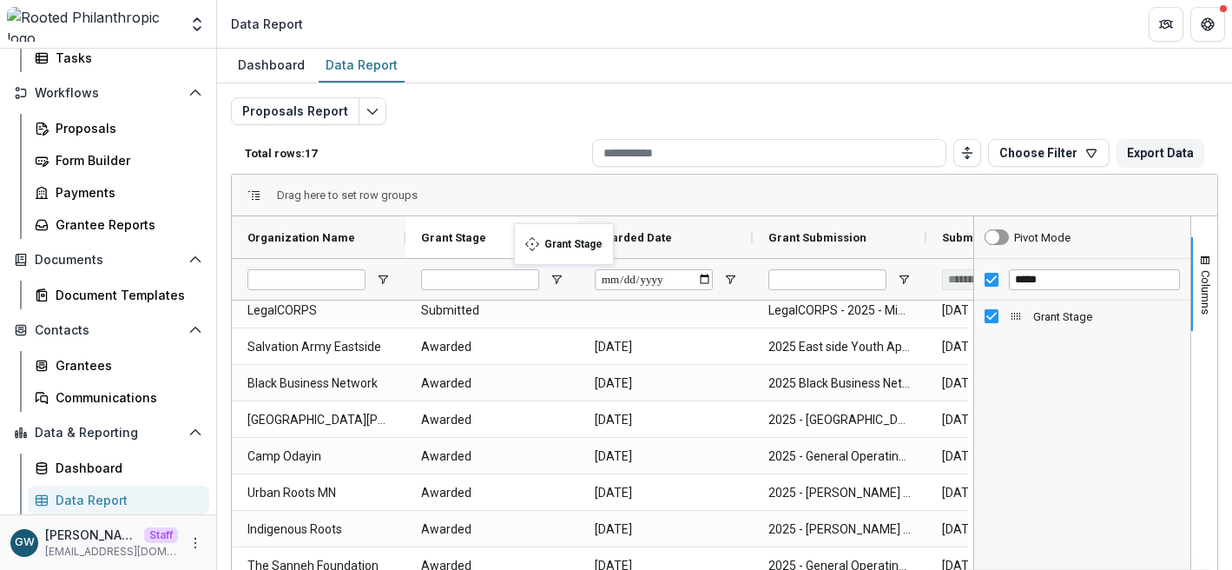
drag, startPoint x: 283, startPoint y: 232, endPoint x: 519, endPoint y: 234, distance: 236.2
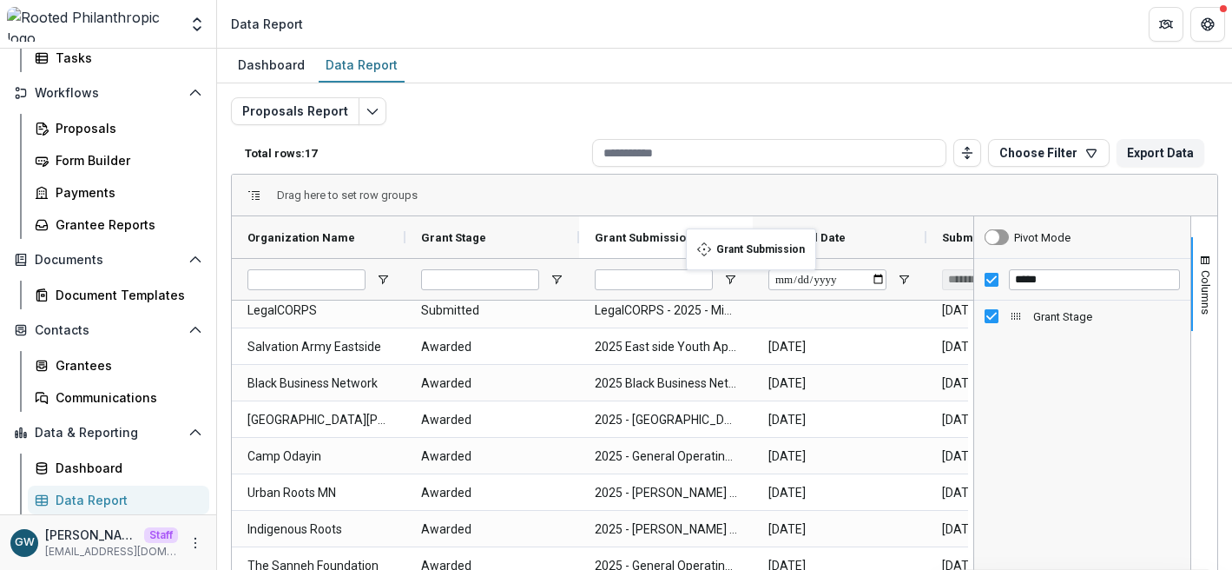
drag, startPoint x: 856, startPoint y: 233, endPoint x: 669, endPoint y: 239, distance: 186.8
drag, startPoint x: 957, startPoint y: 234, endPoint x: 849, endPoint y: 241, distance: 107.9
click at [1199, 277] on span "Columns" at bounding box center [1205, 292] width 13 height 44
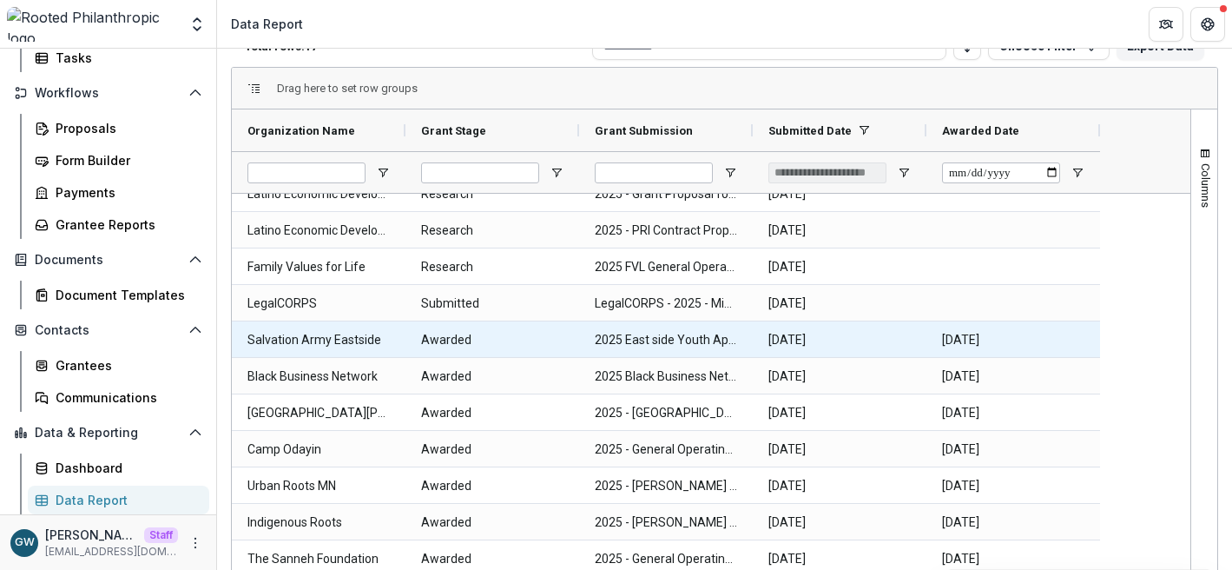
click at [888, 347] on Date-725 "2025-08-04" at bounding box center [840, 340] width 142 height 36
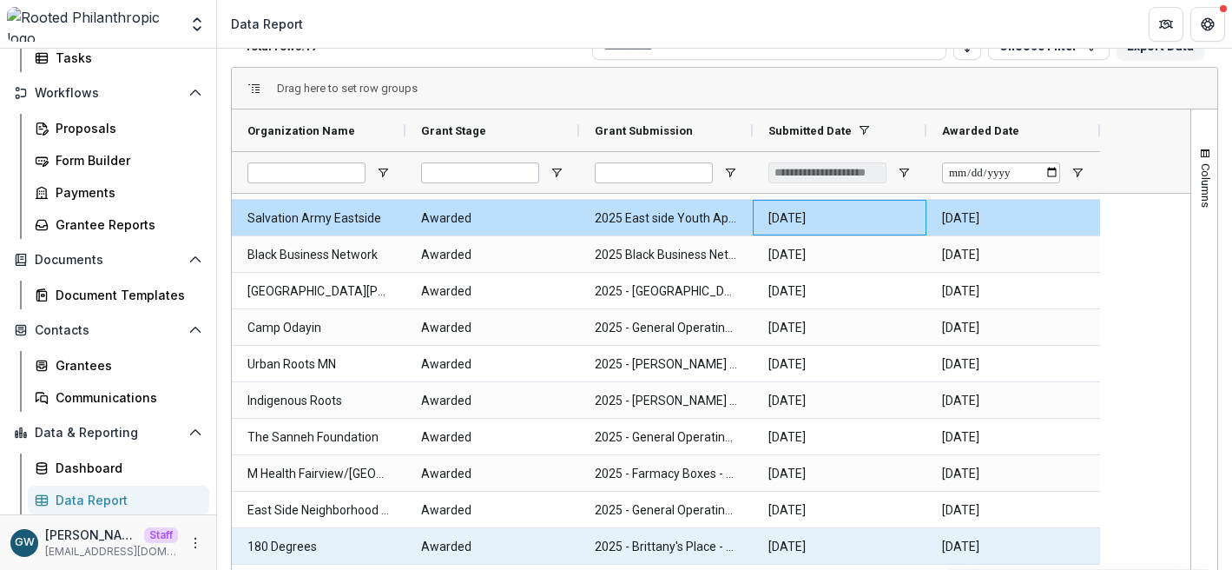
click at [908, 542] on Date-743 "2025-07-08" at bounding box center [840, 547] width 142 height 36
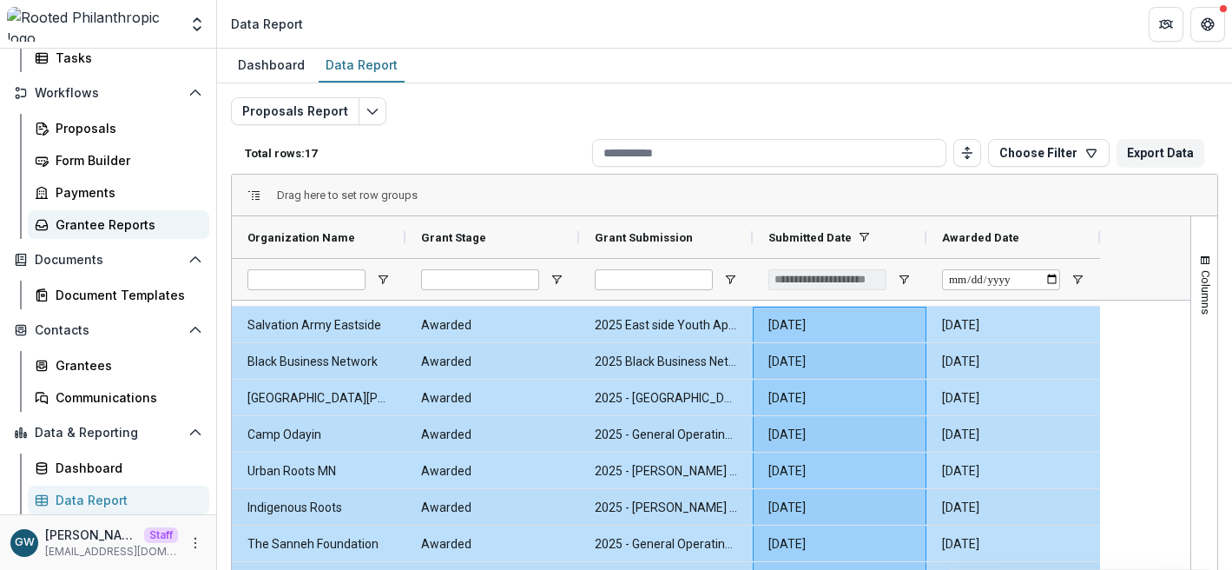
click at [100, 220] on div "Grantee Reports" at bounding box center [126, 224] width 140 height 18
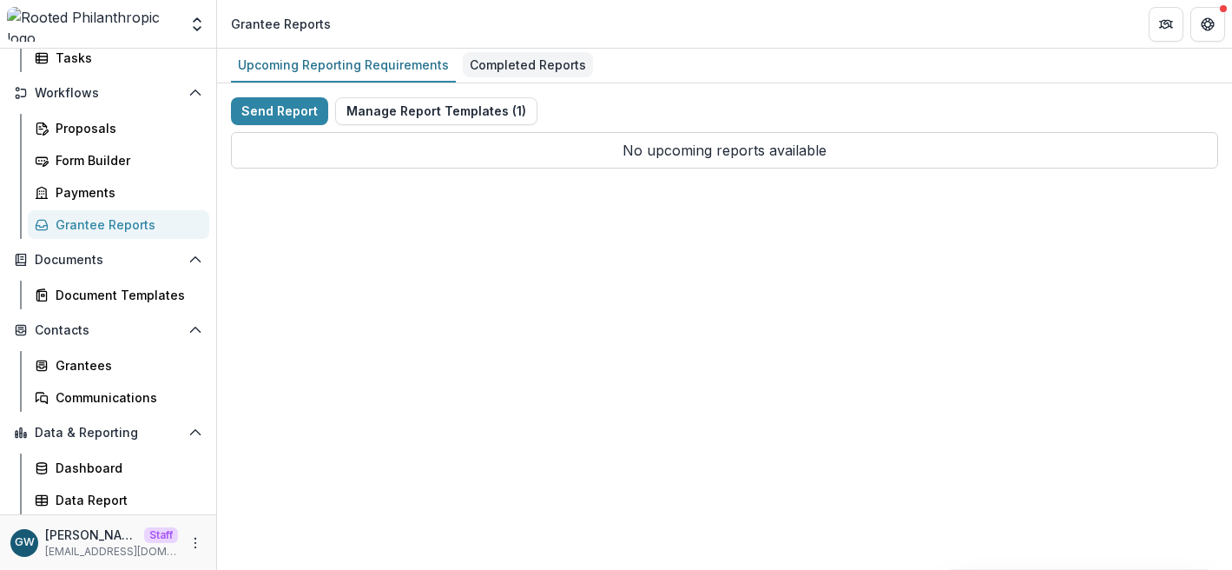
click at [510, 64] on div "Completed Reports" at bounding box center [528, 64] width 130 height 25
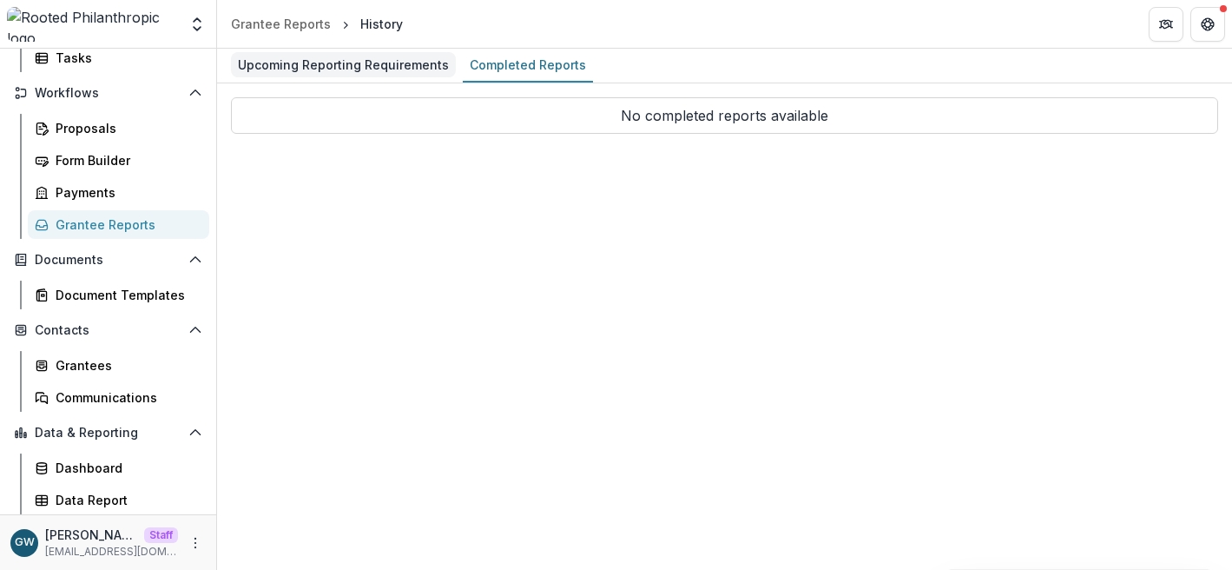
click at [382, 64] on div "Upcoming Reporting Requirements" at bounding box center [343, 64] width 225 height 25
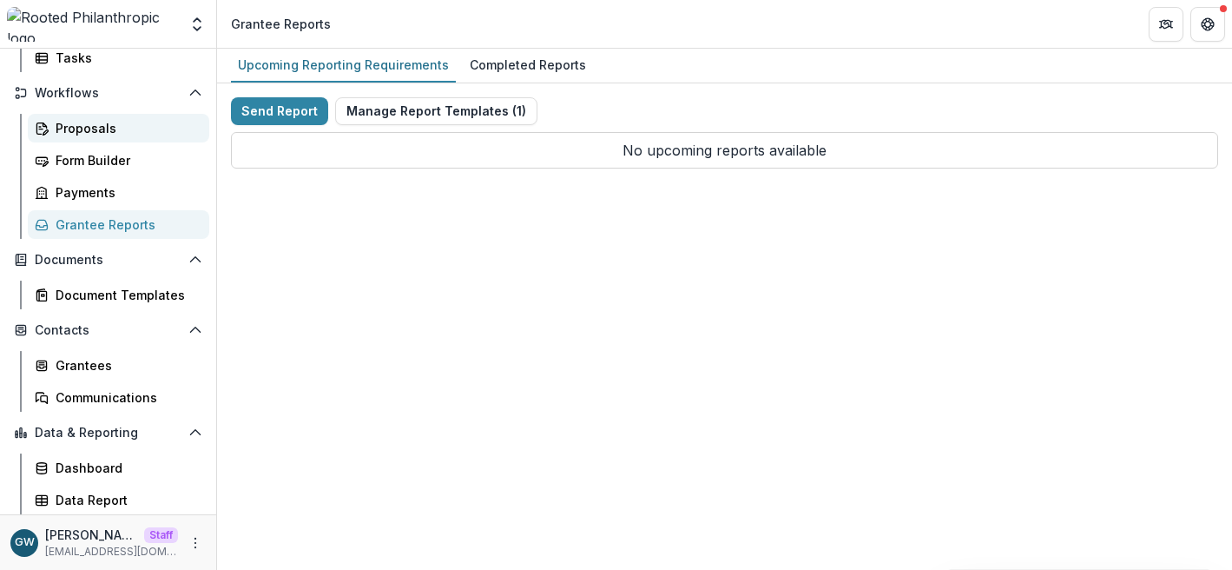
click at [116, 134] on div "Proposals" at bounding box center [126, 128] width 140 height 18
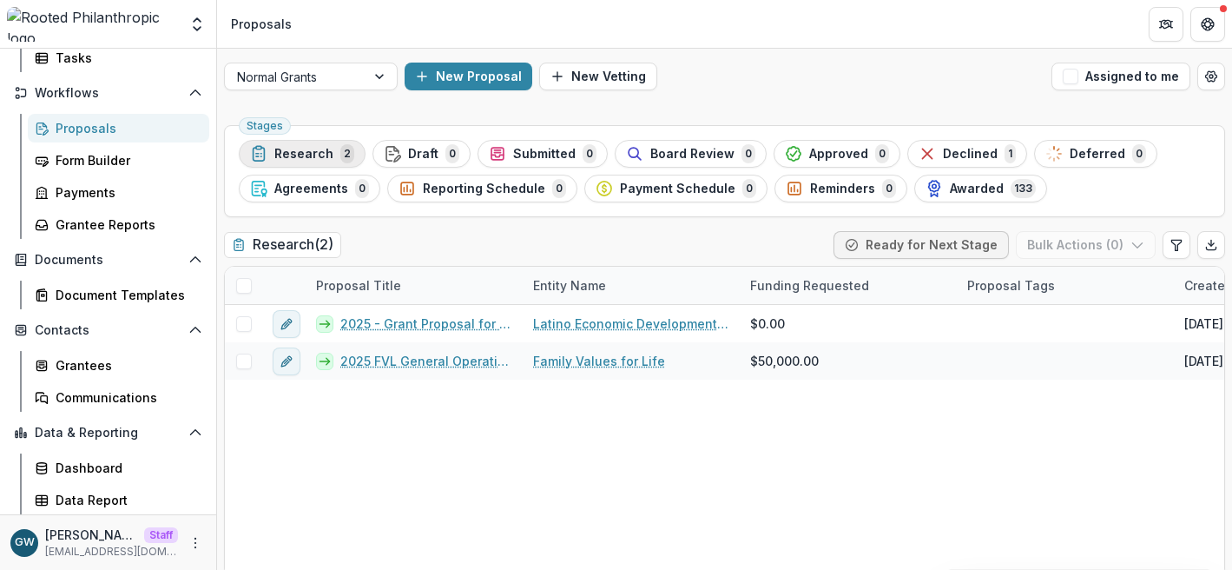
click at [326, 152] on span "Research" at bounding box center [303, 154] width 59 height 15
click at [89, 496] on div "Data Report" at bounding box center [126, 500] width 140 height 18
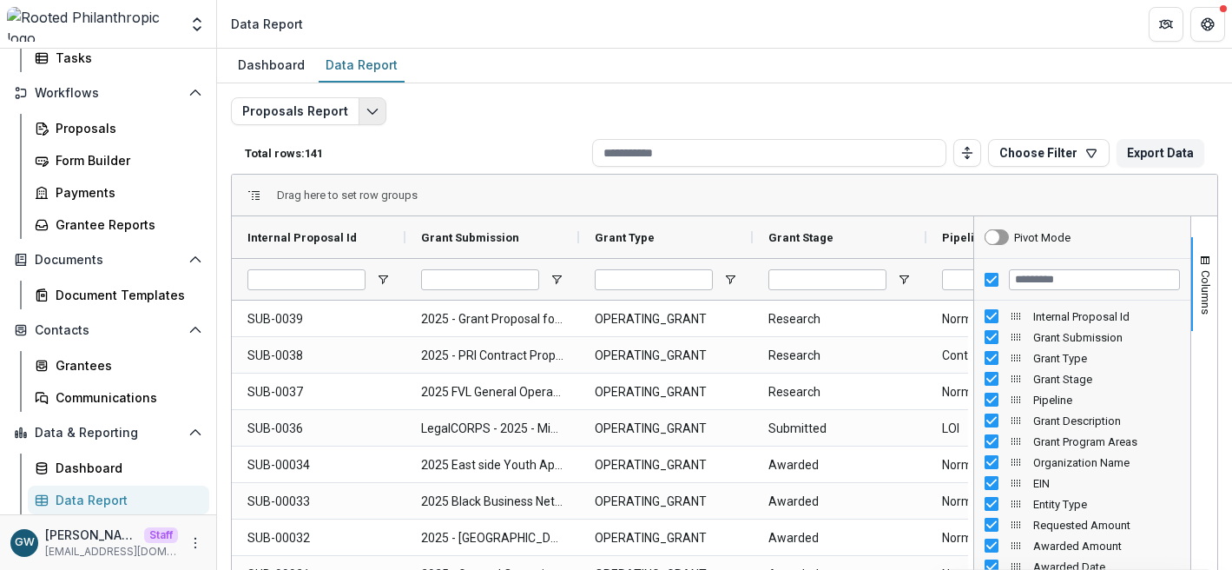
click at [366, 109] on icon "Edit selected report" at bounding box center [373, 111] width 14 height 14
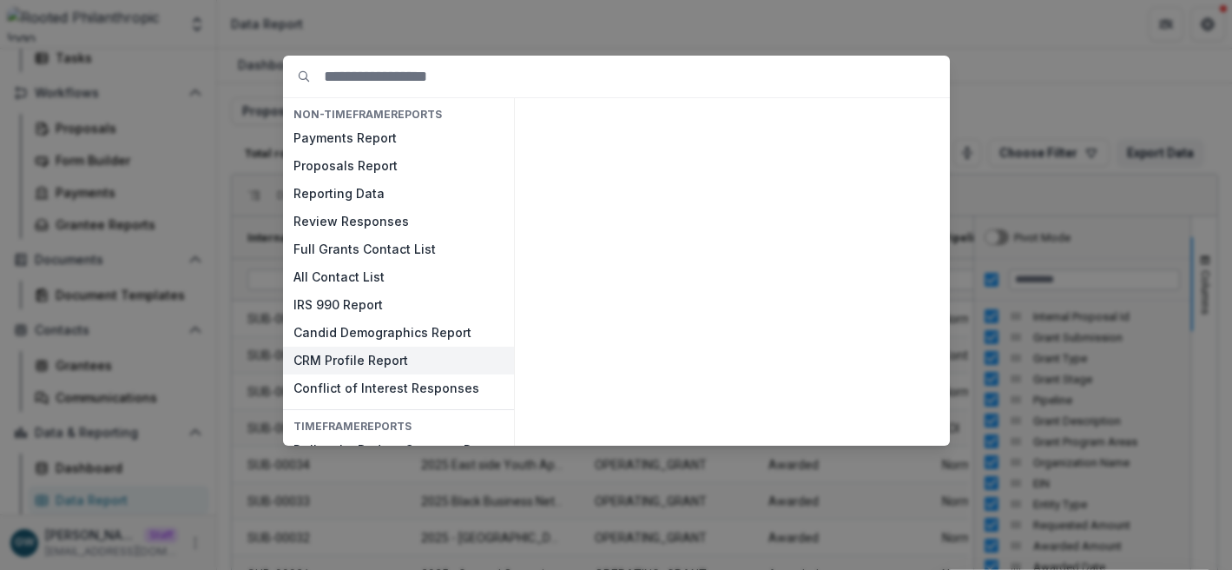
click at [335, 354] on button "CRM Profile Report" at bounding box center [398, 361] width 231 height 28
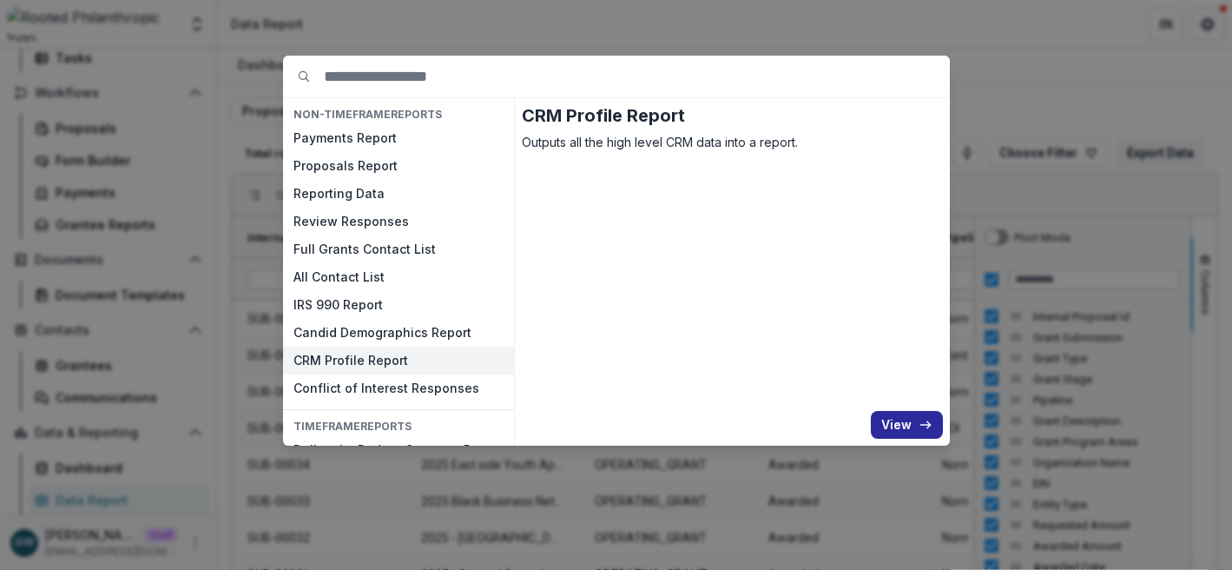
click at [925, 425] on icon "button" at bounding box center [926, 425] width 14 height 14
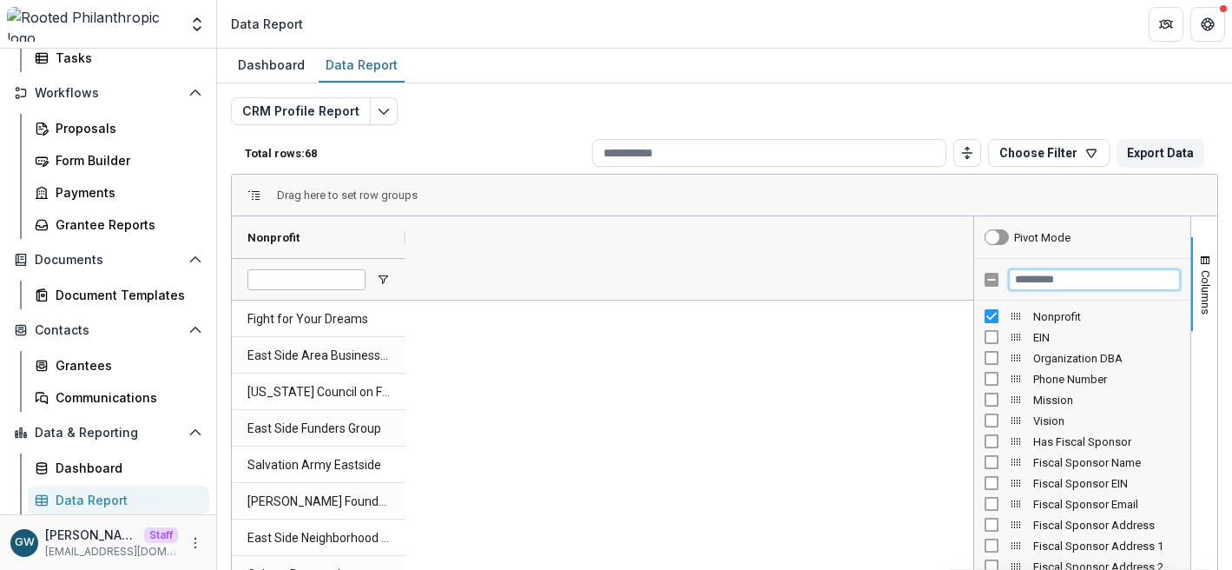
click at [1049, 276] on input "Filter Columns Input" at bounding box center [1094, 279] width 171 height 21
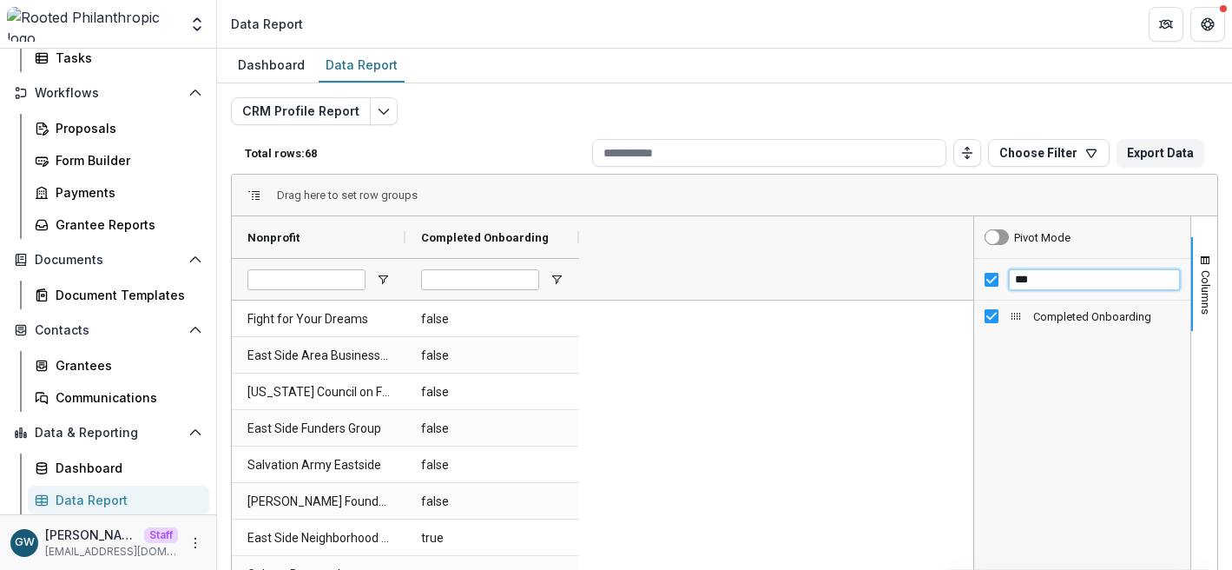
click at [1038, 283] on input "***" at bounding box center [1094, 279] width 171 height 21
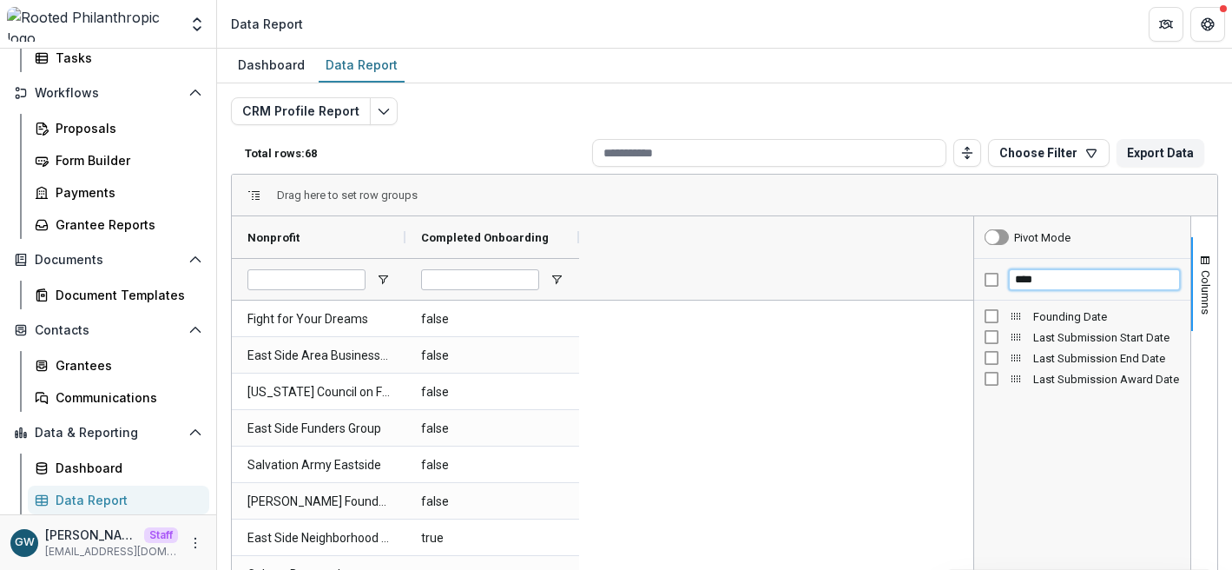
type input "*****"
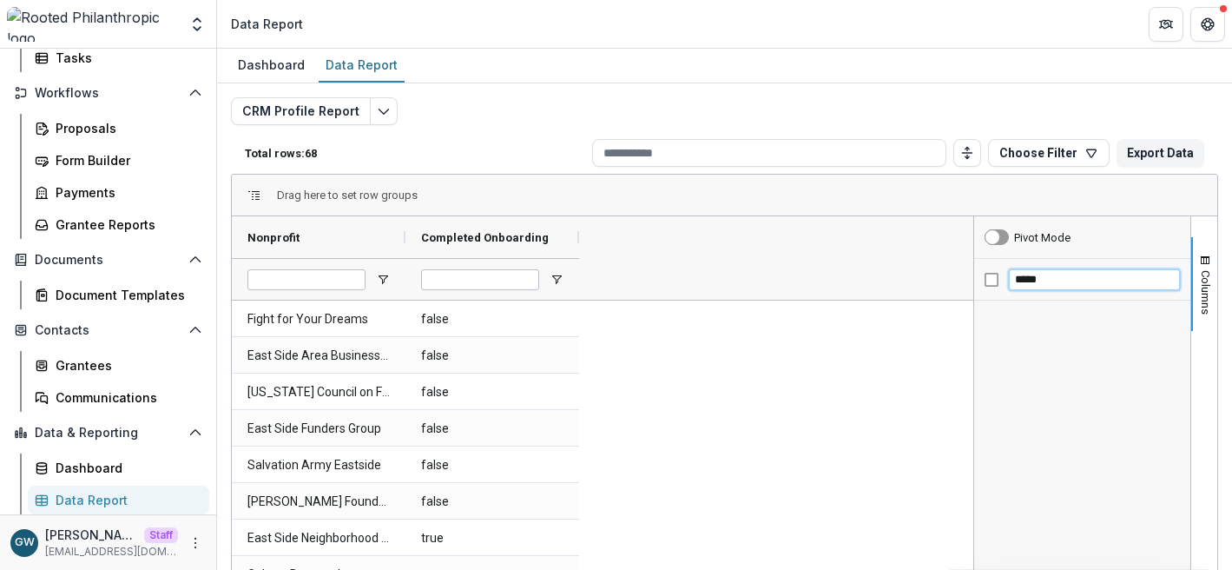
click at [1027, 278] on input "*****" at bounding box center [1094, 279] width 171 height 21
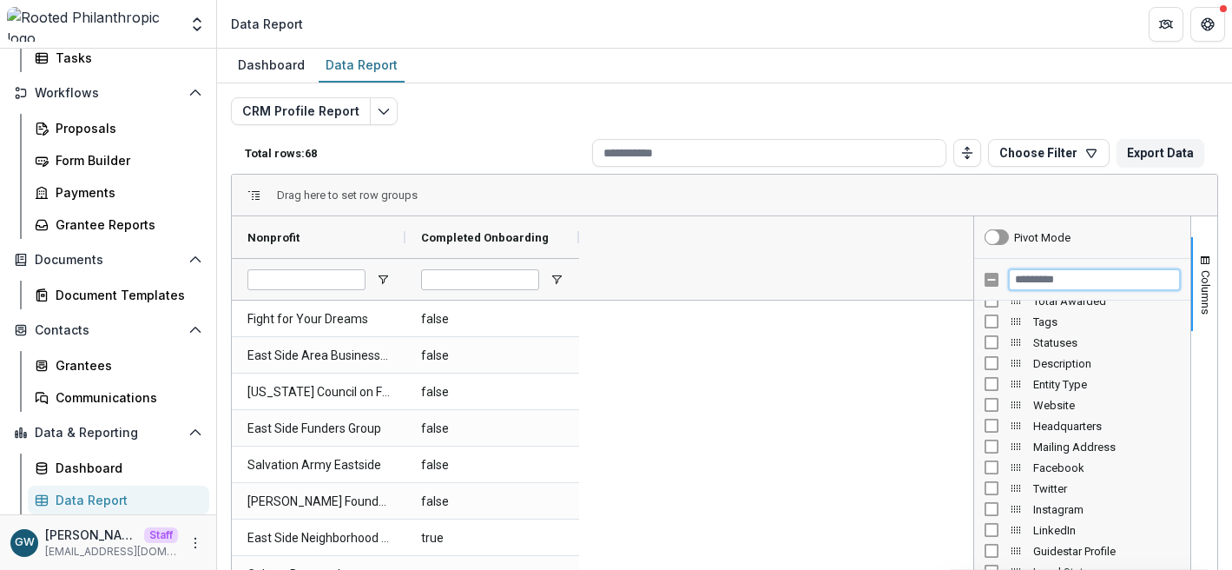
scroll to position [413, 0]
click at [384, 107] on icon "Edit selected report" at bounding box center [384, 111] width 14 height 14
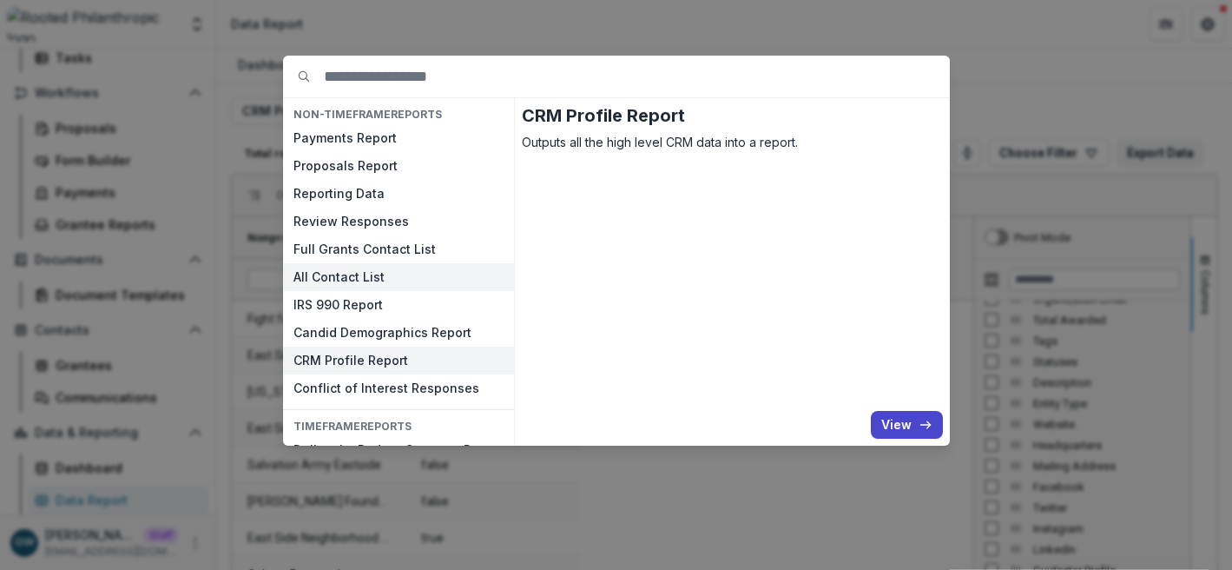
click at [342, 278] on button "All Contact List" at bounding box center [398, 277] width 231 height 28
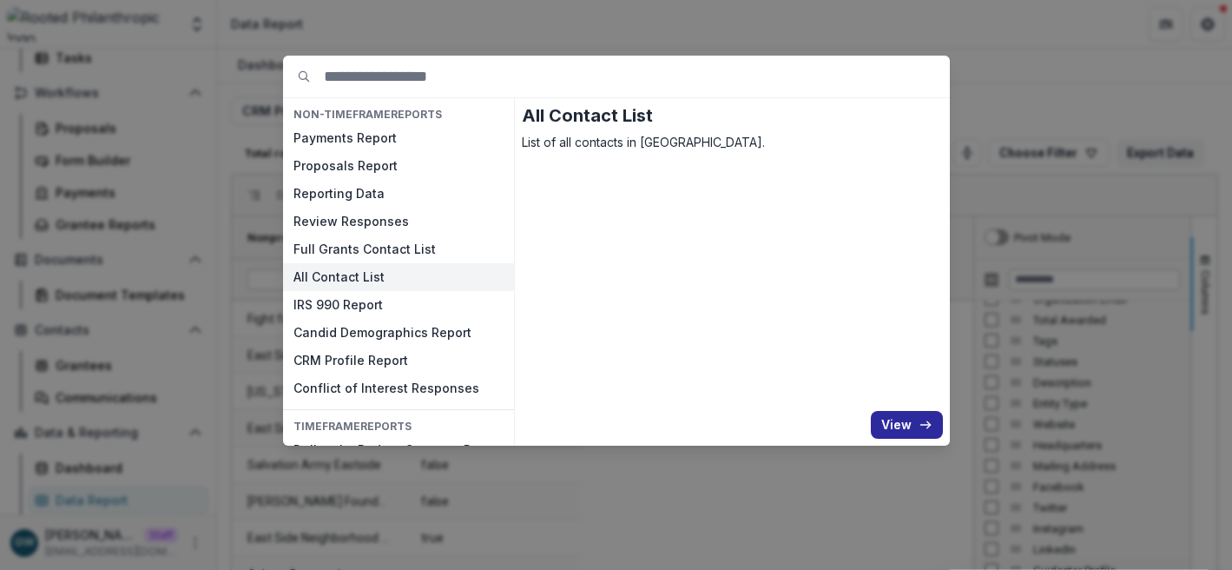
click at [912, 420] on button "View" at bounding box center [907, 425] width 72 height 28
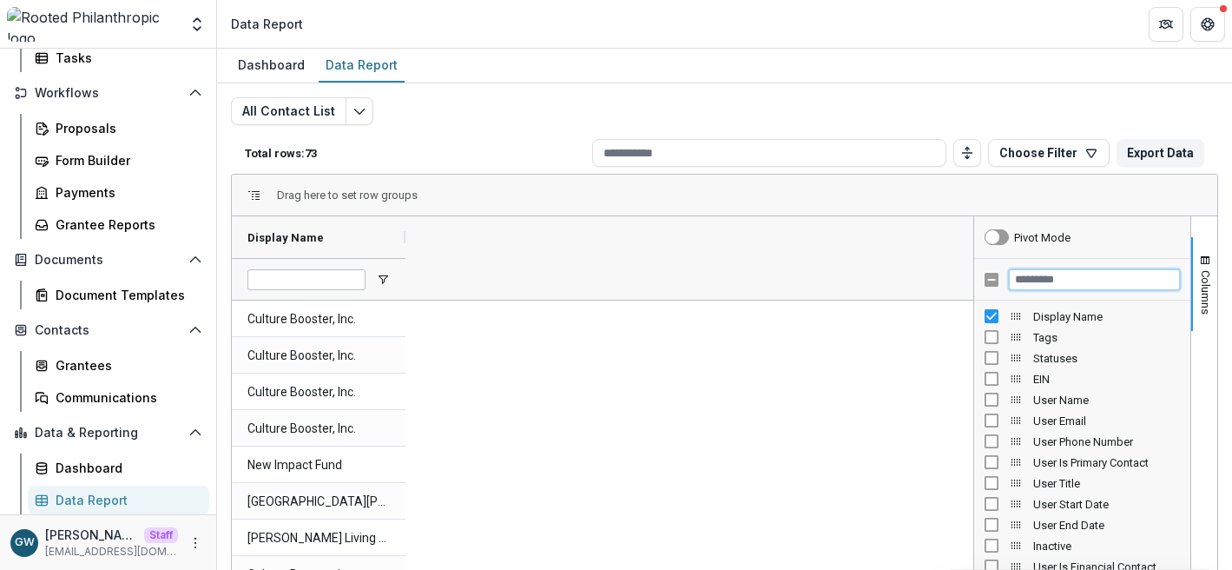
click at [1067, 274] on input "Filter Columns Input" at bounding box center [1094, 279] width 171 height 21
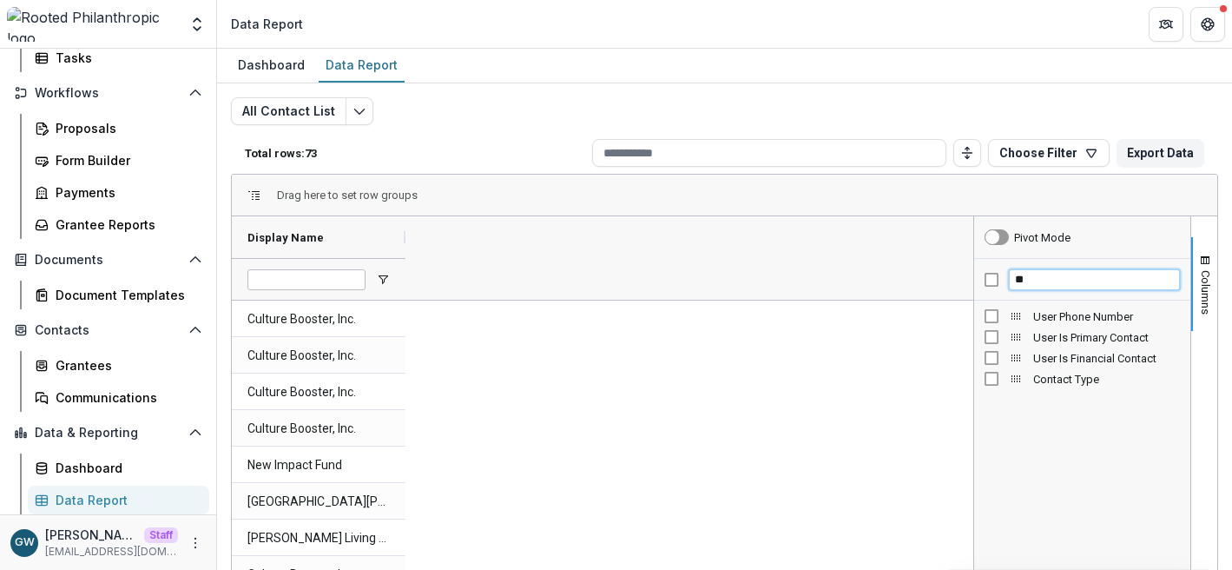
type input "***"
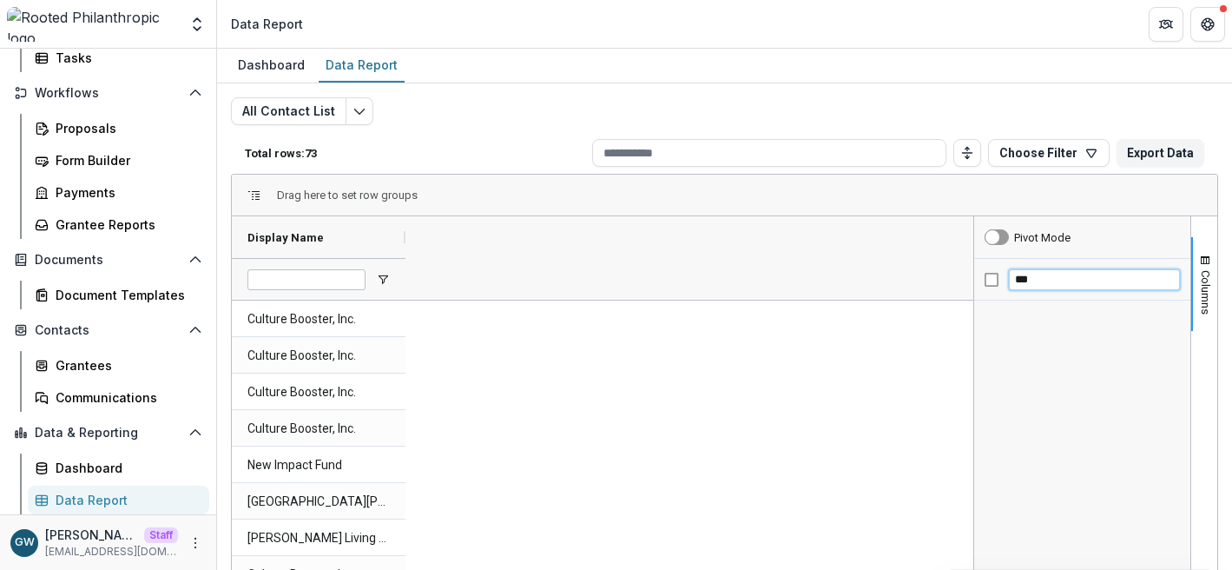
click at [1041, 287] on input "***" at bounding box center [1094, 279] width 171 height 21
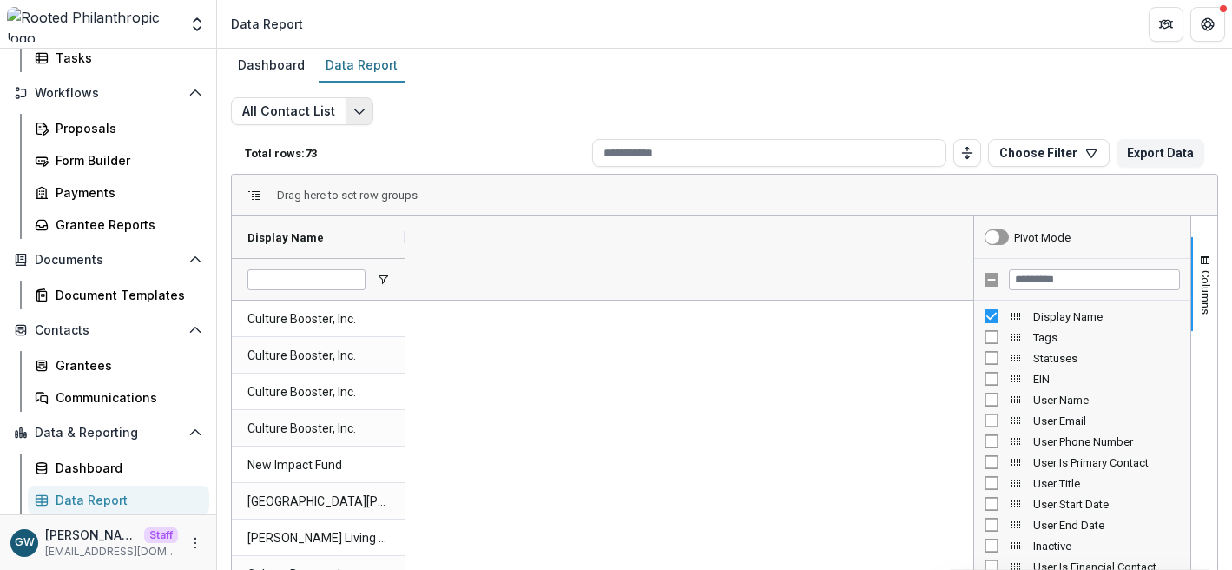
click at [357, 115] on icon "Edit selected report" at bounding box center [360, 111] width 14 height 14
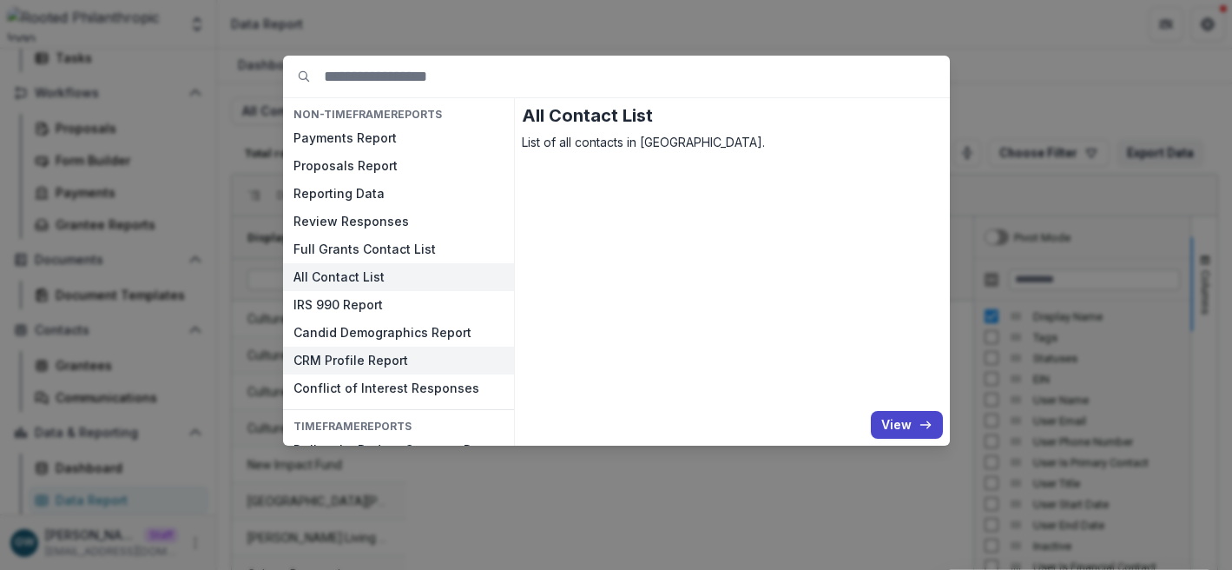
click at [360, 369] on button "CRM Profile Report" at bounding box center [398, 361] width 231 height 28
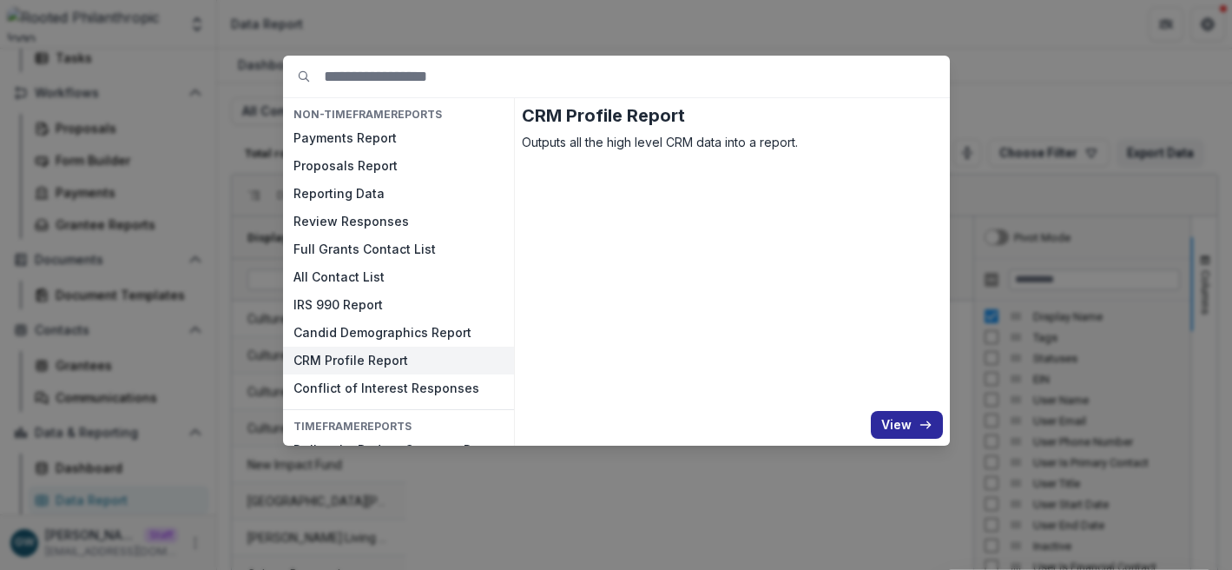
click at [914, 415] on button "View" at bounding box center [907, 425] width 72 height 28
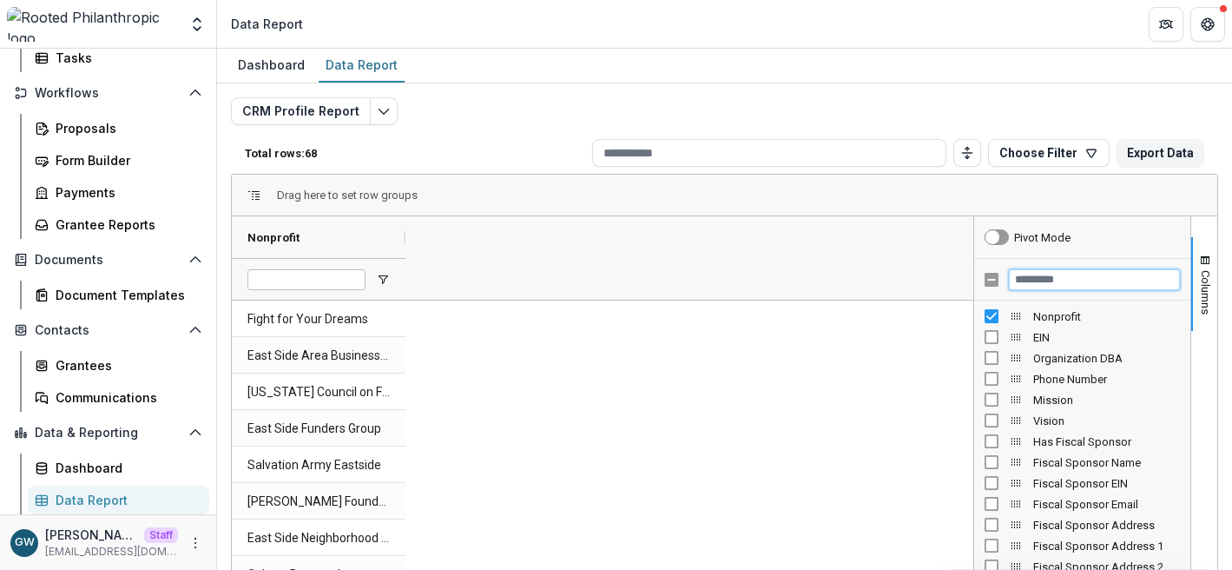
click at [1092, 276] on input "Filter Columns Input" at bounding box center [1094, 279] width 171 height 21
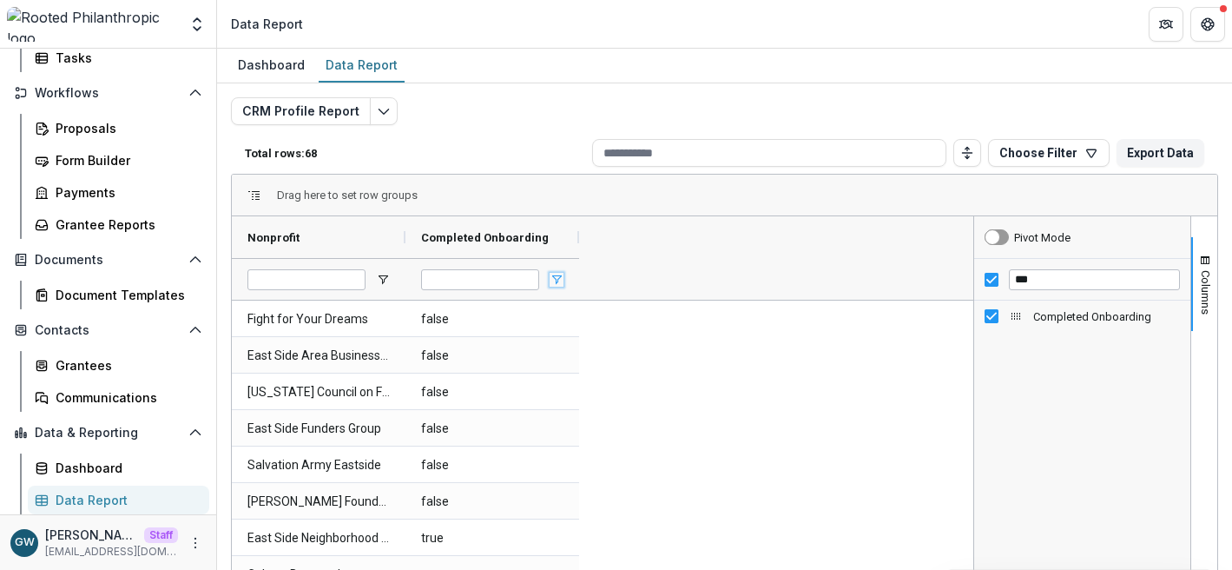
click at [559, 274] on span "Open Filter Menu" at bounding box center [557, 280] width 14 height 14
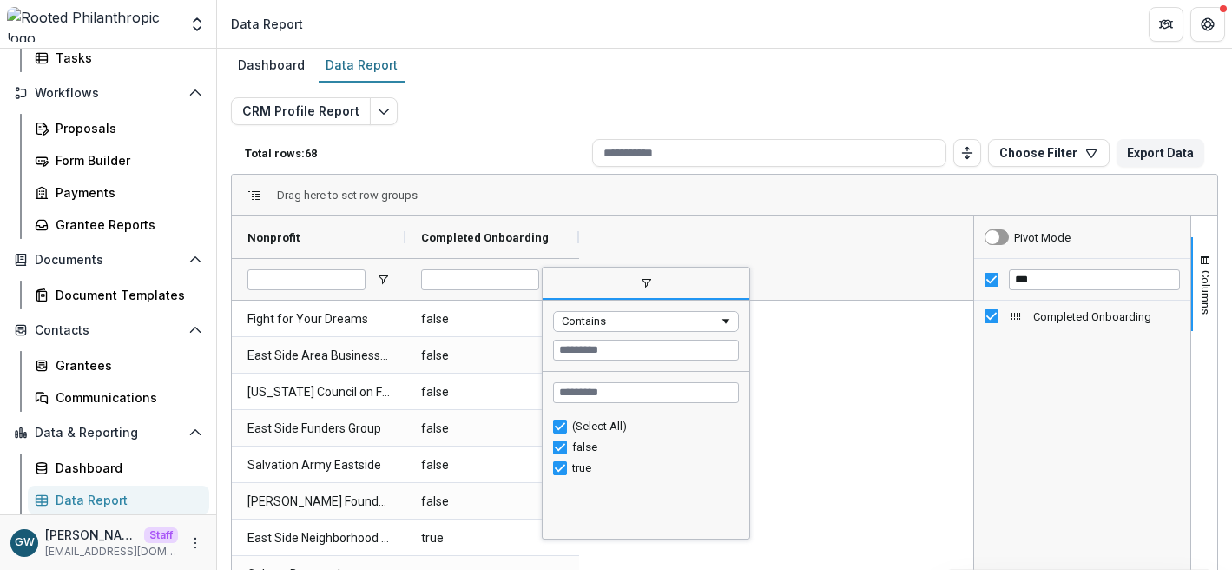
click at [558, 160] on div "Total rows: 68 Choose Filter Personal Filters Team Filters Temelio Filters No p…" at bounding box center [725, 153] width 988 height 42
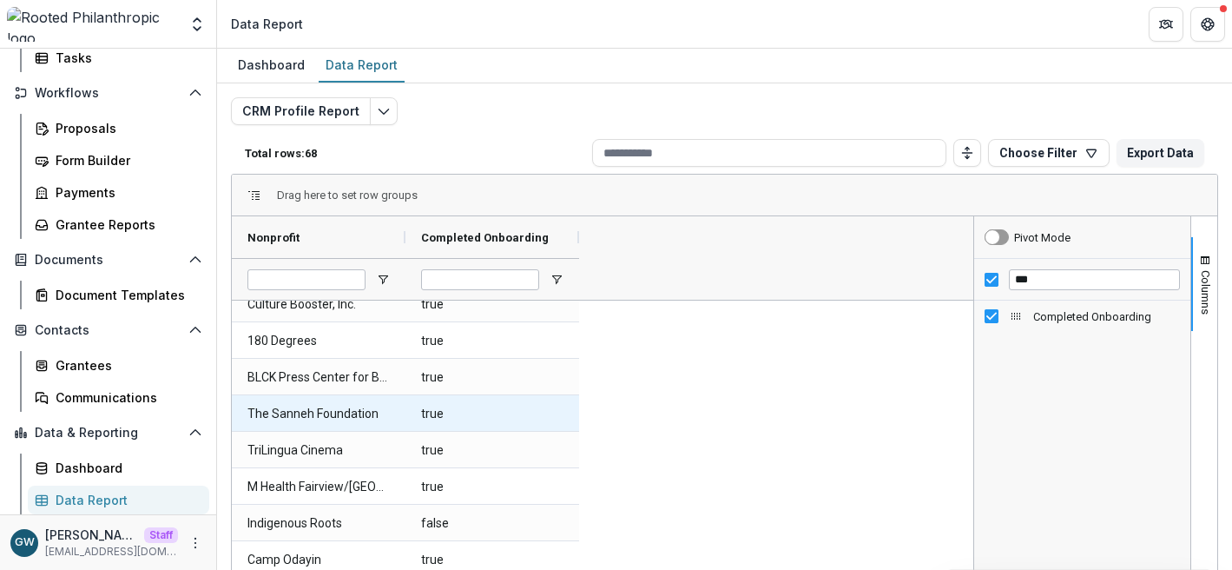
scroll to position [379, 0]
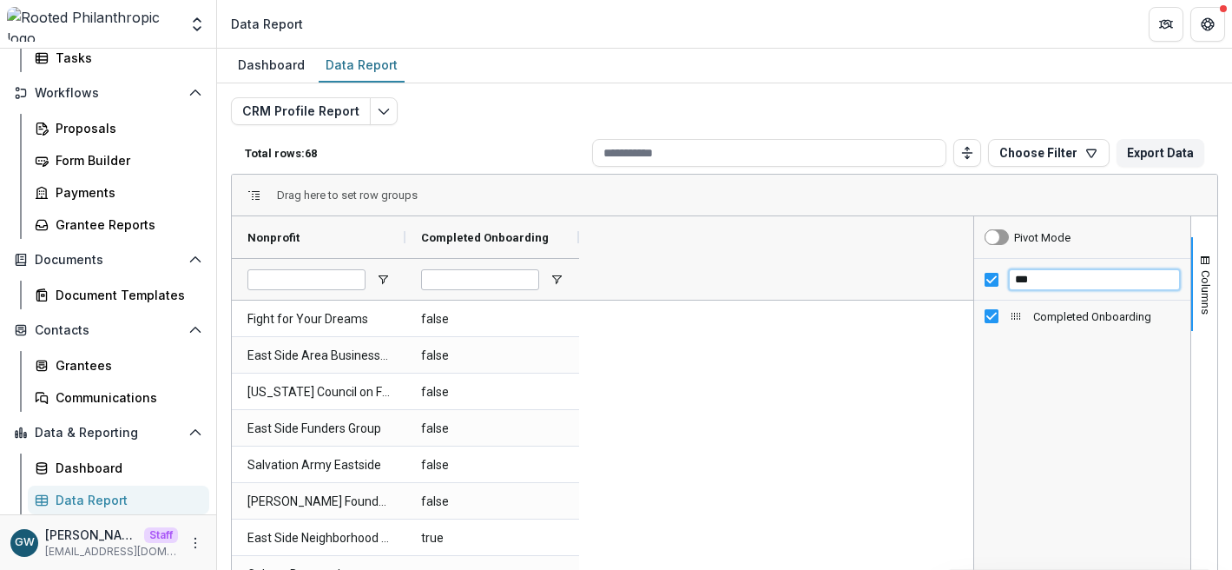
click at [1048, 276] on input "***" at bounding box center [1094, 279] width 171 height 21
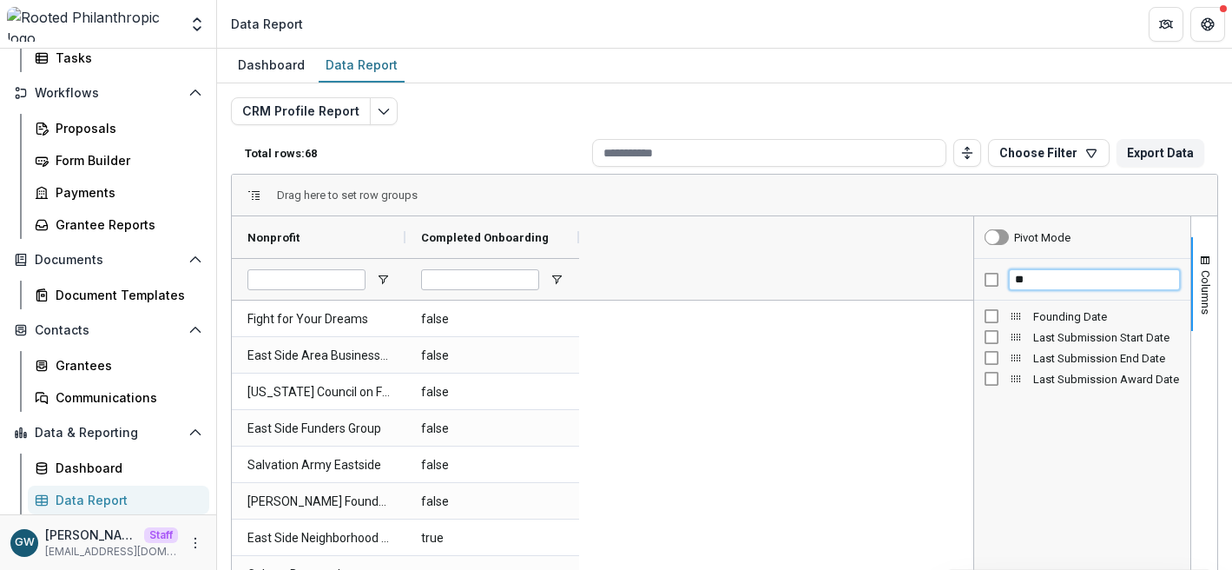
type input "*"
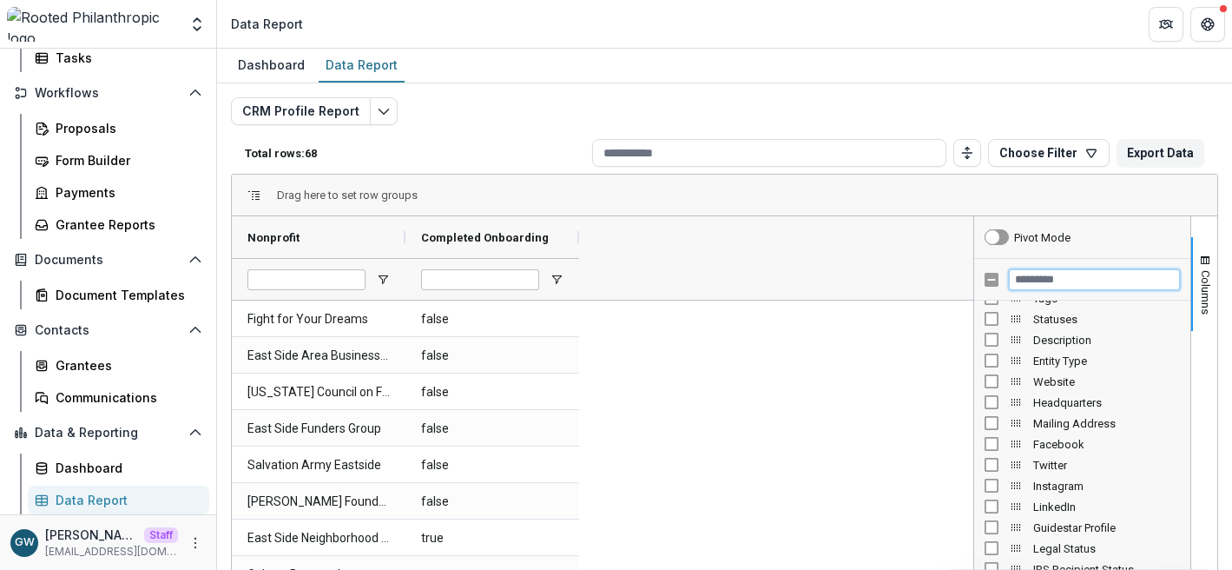
scroll to position [459, 0]
click at [377, 109] on icon "Edit selected report" at bounding box center [384, 111] width 14 height 14
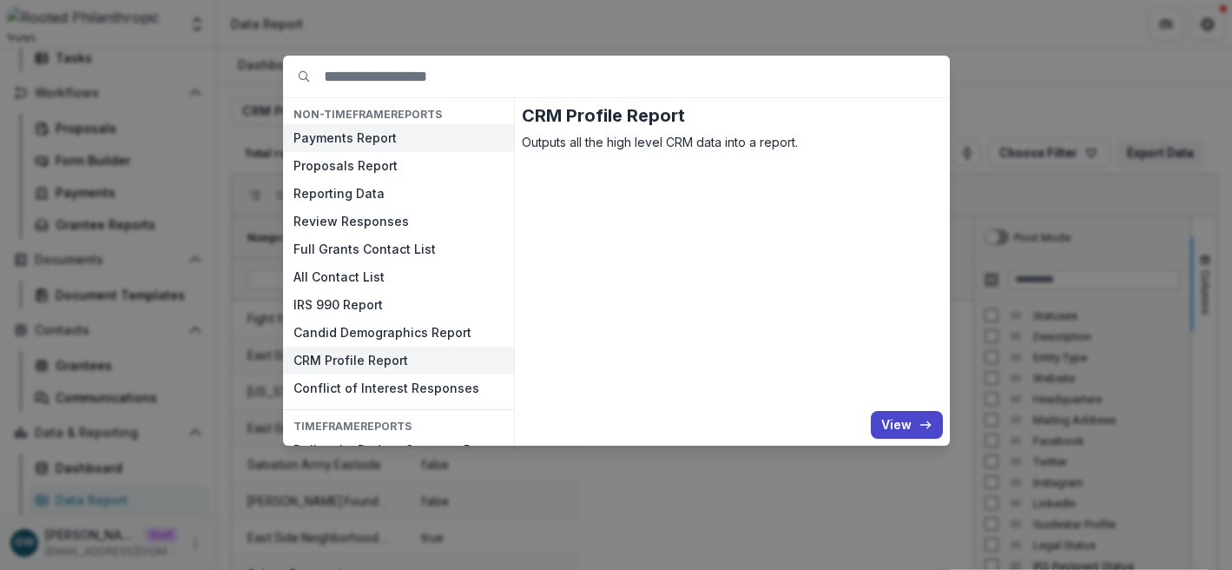
click at [373, 141] on button "Payments Report" at bounding box center [398, 138] width 231 height 28
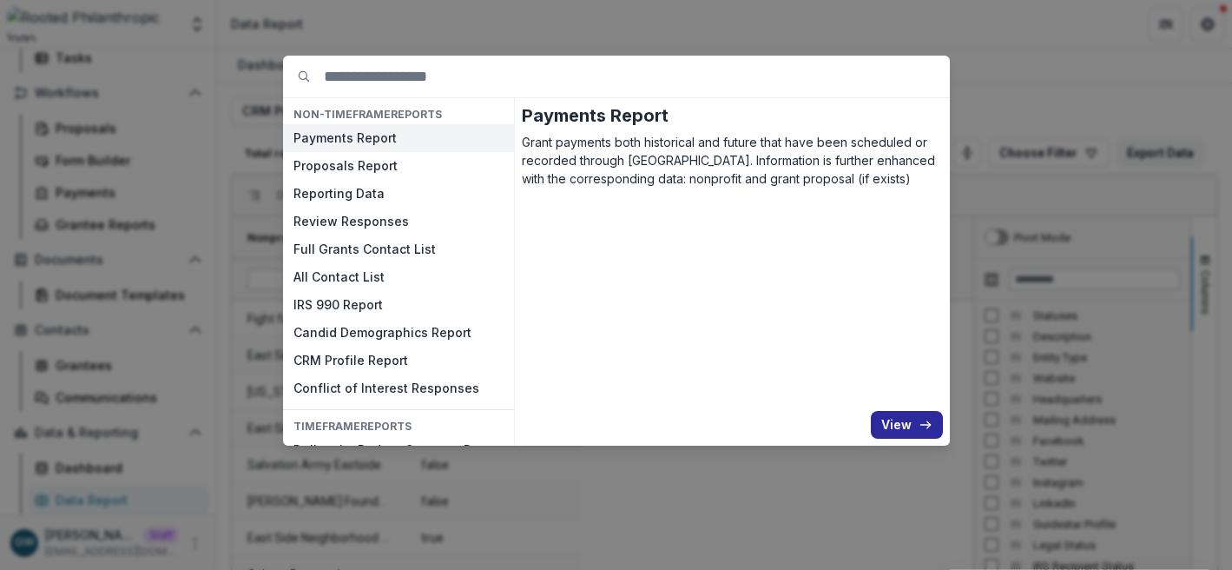
click at [888, 417] on button "View" at bounding box center [907, 425] width 72 height 28
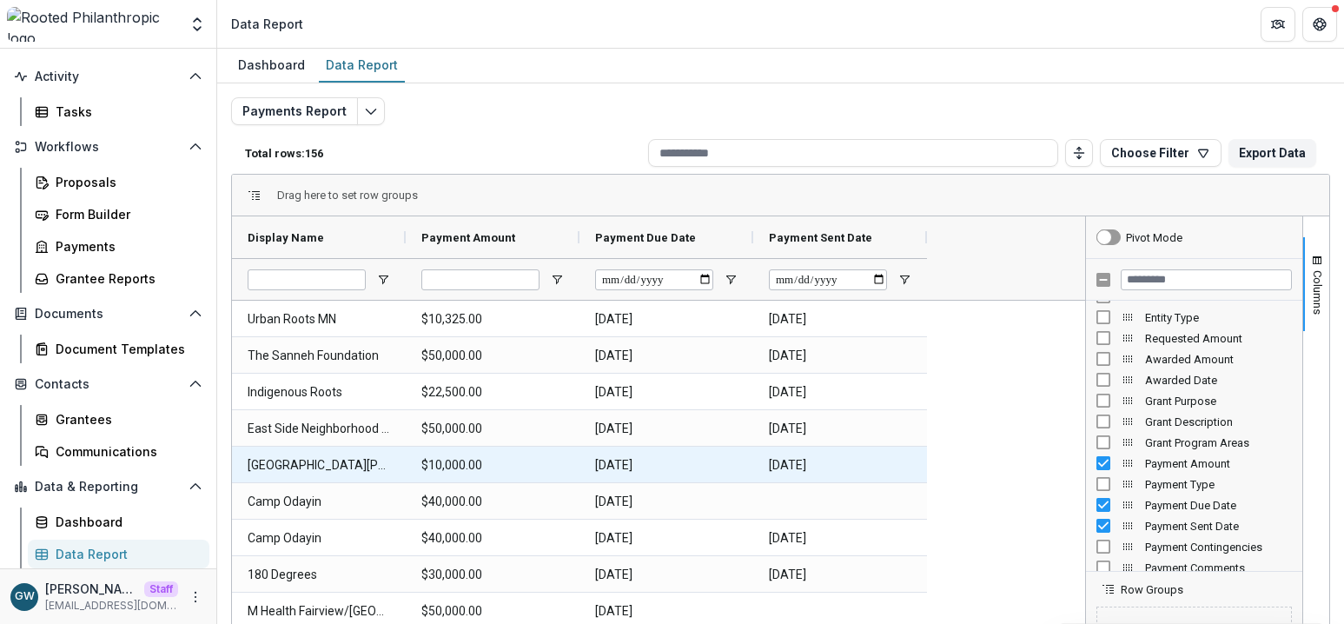
scroll to position [10, 0]
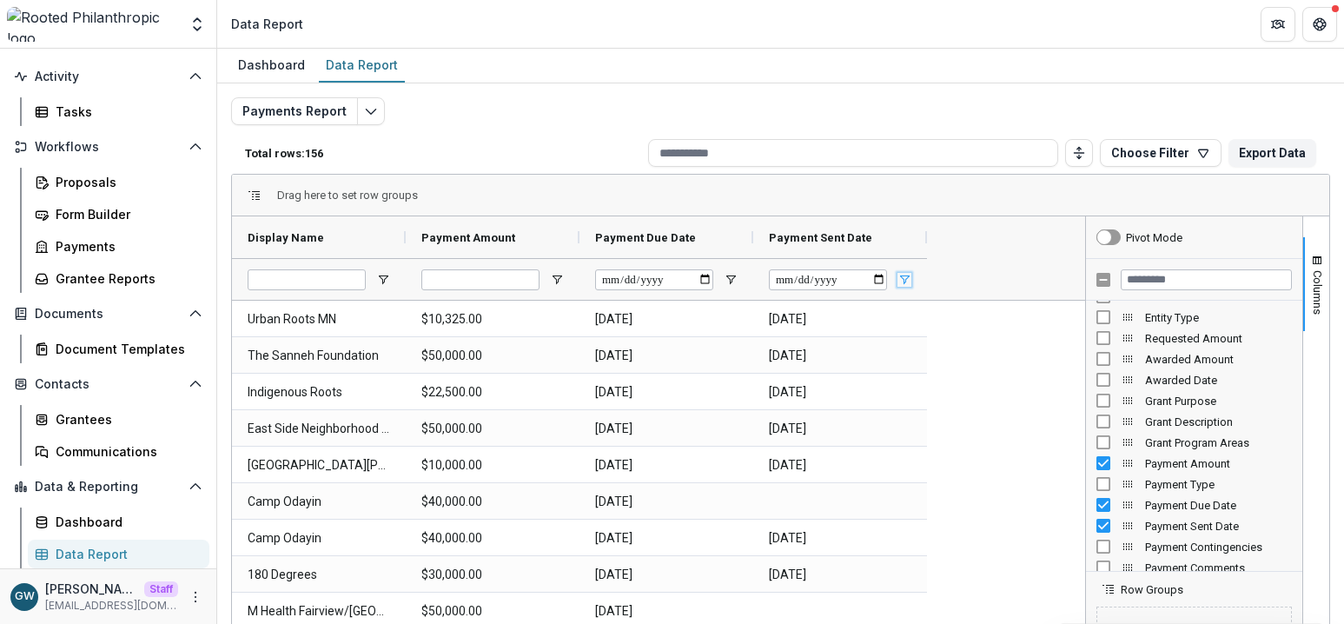
click at [904, 279] on span "Open Filter Menu" at bounding box center [904, 280] width 14 height 14
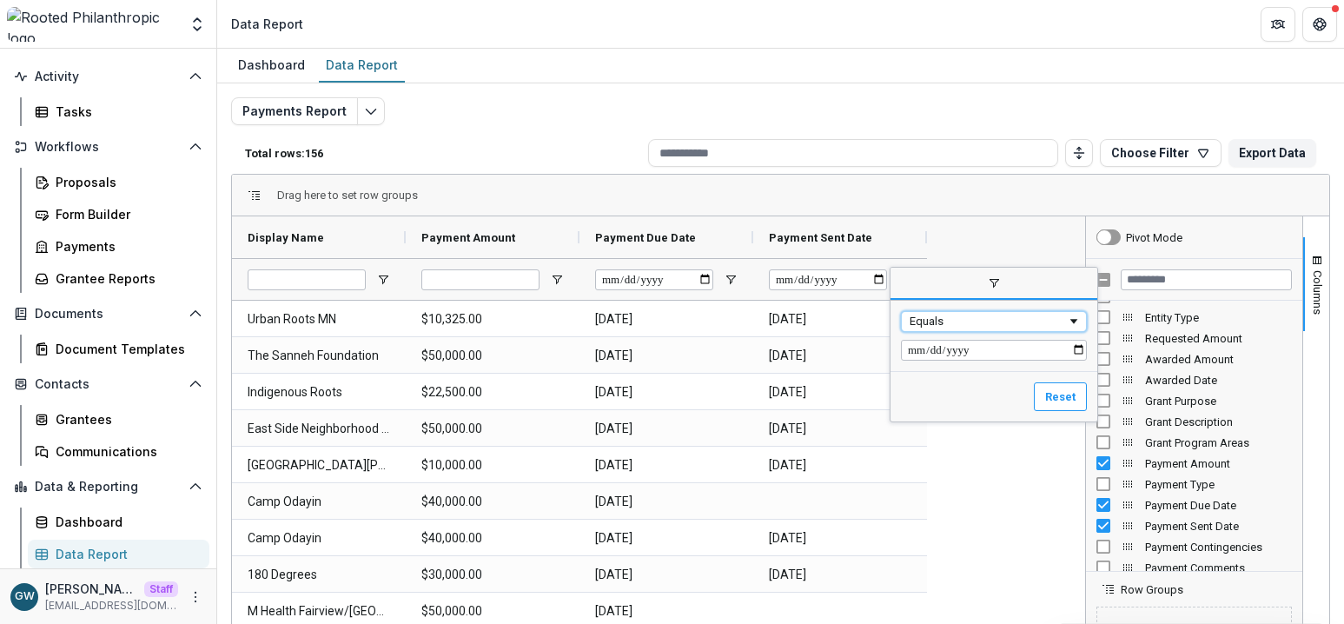
click at [1073, 319] on span "Filtering operator" at bounding box center [1074, 321] width 14 height 14
click at [1083, 347] on input "Filter Value" at bounding box center [994, 350] width 186 height 21
type input "**********"
click at [1078, 380] on input "Filter Value" at bounding box center [994, 378] width 186 height 21
type input "**********"
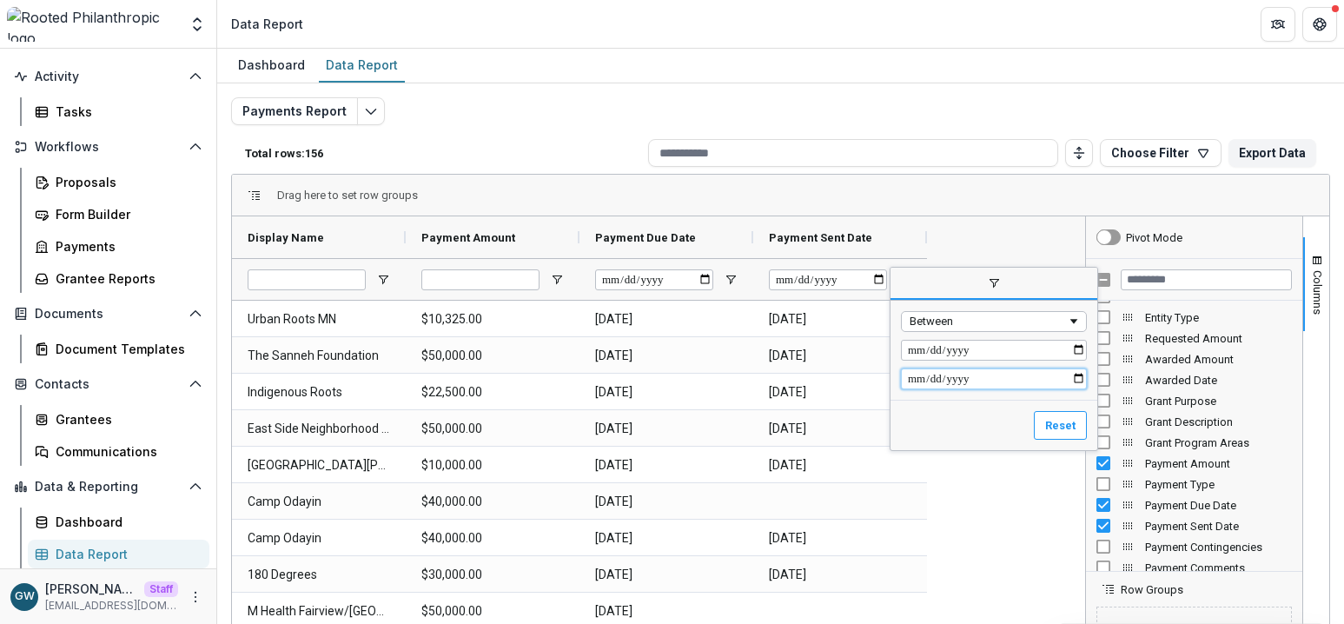
type input "**********"
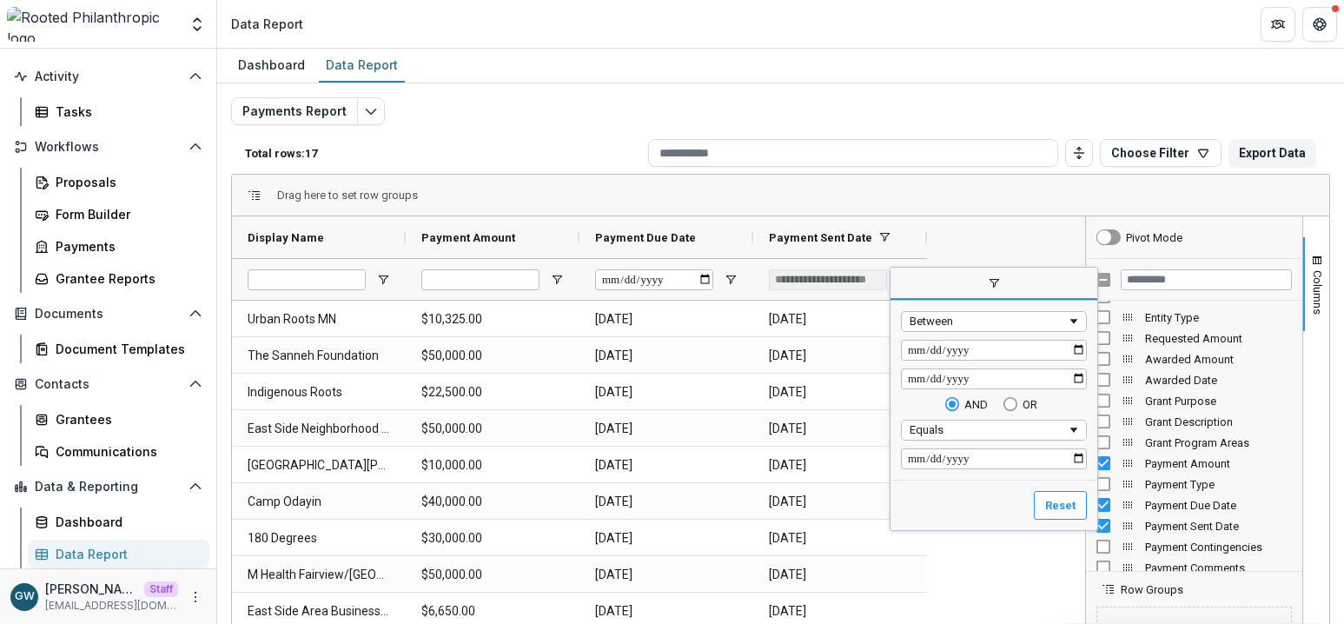
click at [962, 191] on div "Drag here to set row groups" at bounding box center [780, 196] width 1097 height 42
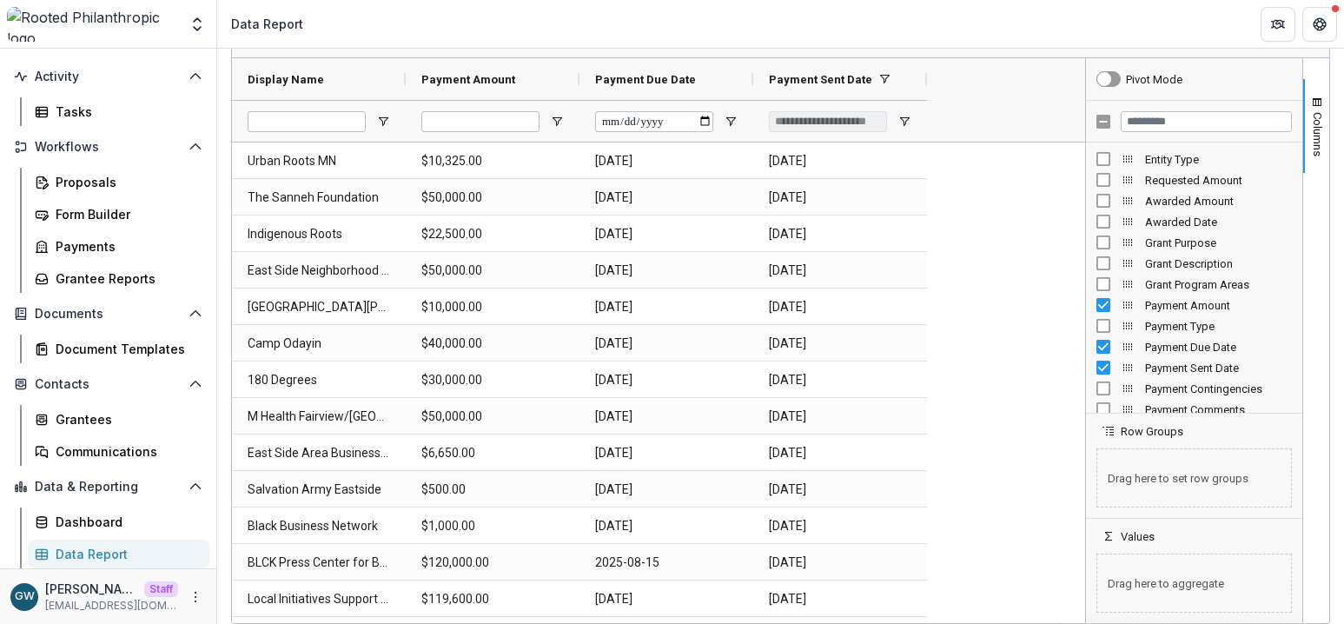
scroll to position [65, 0]
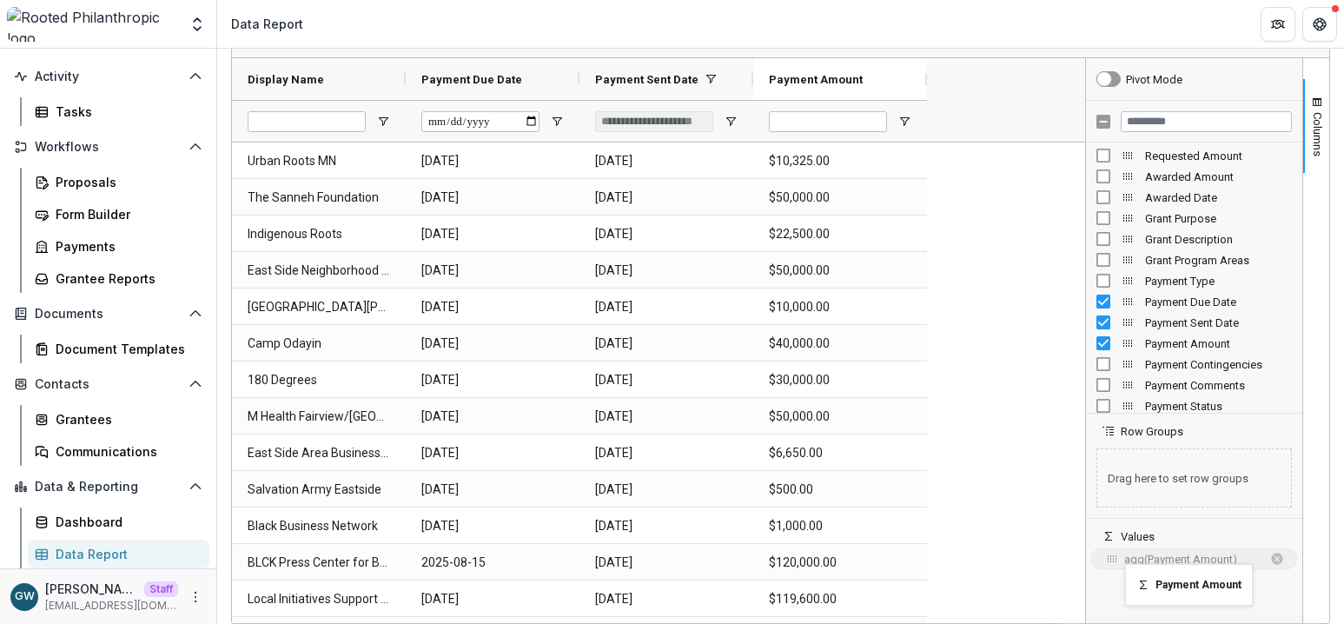
drag, startPoint x: 466, startPoint y: 70, endPoint x: 1133, endPoint y: 574, distance: 836.6
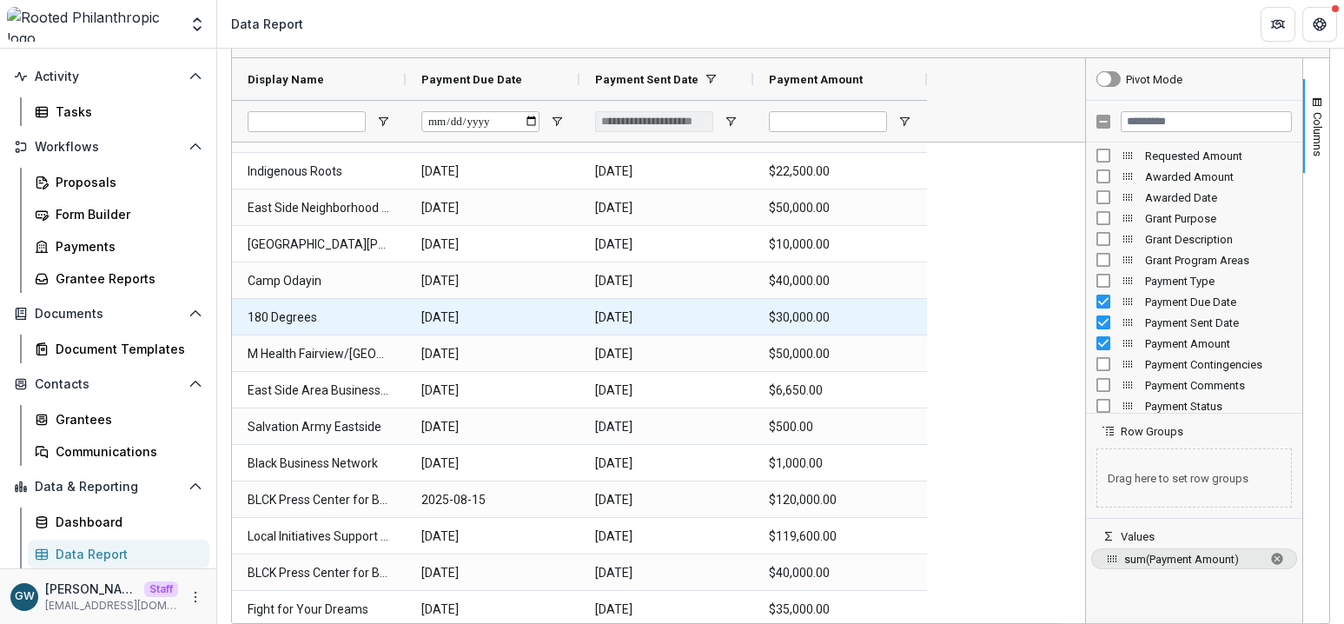
scroll to position [140, 0]
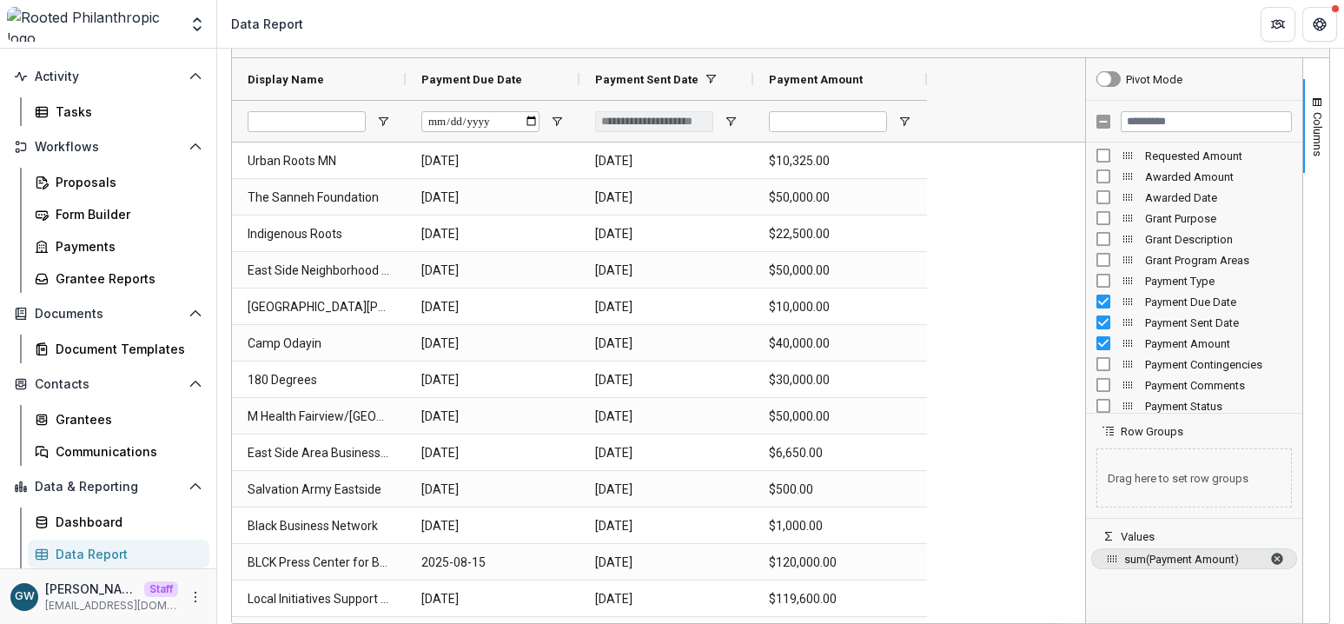
click at [1232, 557] on span "sum of Payment Amount. Press ENTER to change the aggregation type. Press DELETE…" at bounding box center [1277, 559] width 14 height 14
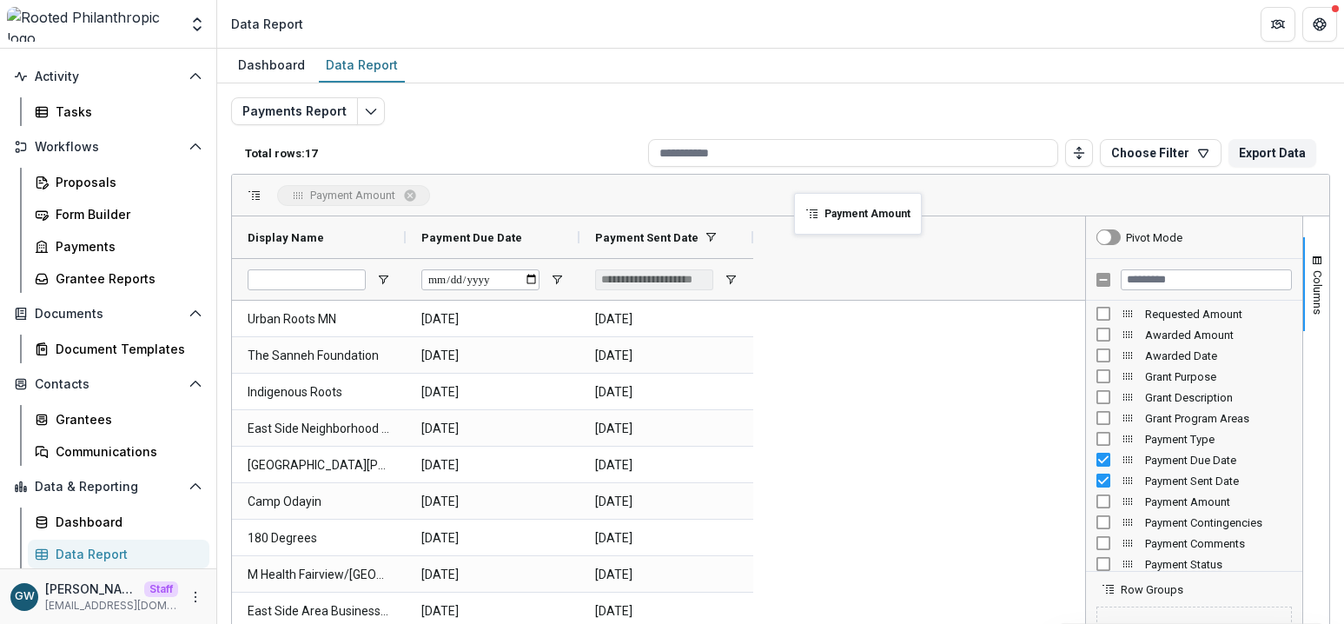
drag, startPoint x: 812, startPoint y: 235, endPoint x: 801, endPoint y: 198, distance: 38.2
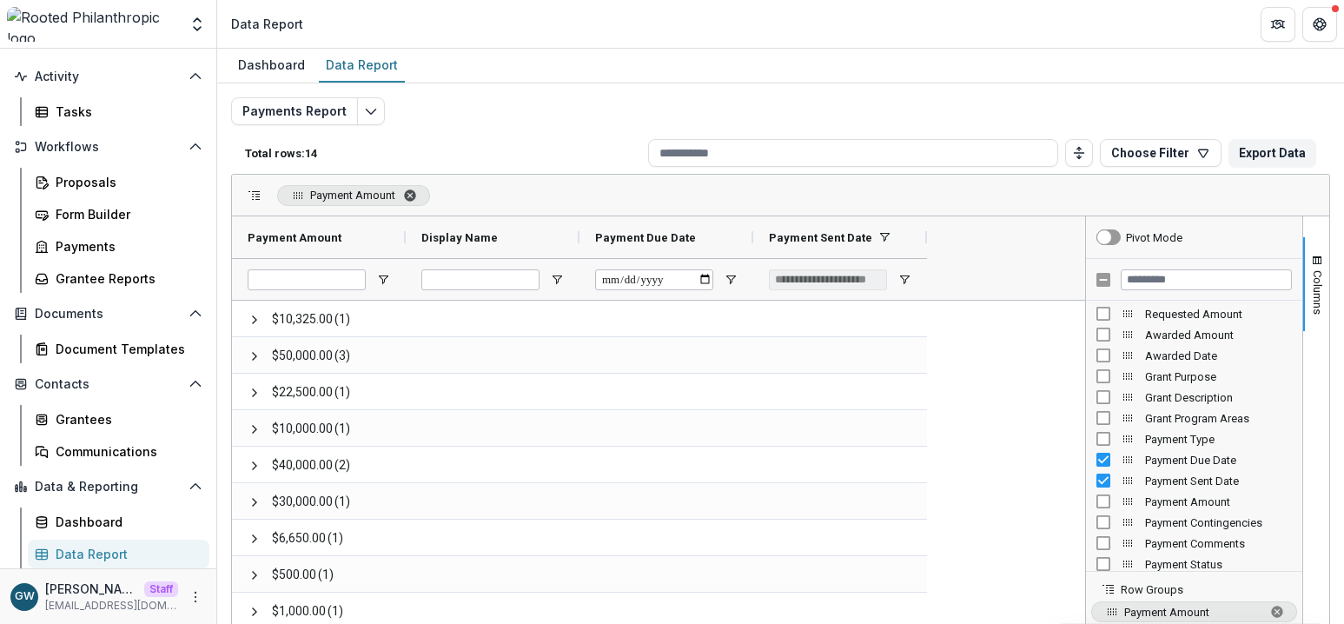
click at [414, 191] on span "Payment Amount. Press ENTER to sort. Press DELETE to remove" at bounding box center [410, 195] width 14 height 14
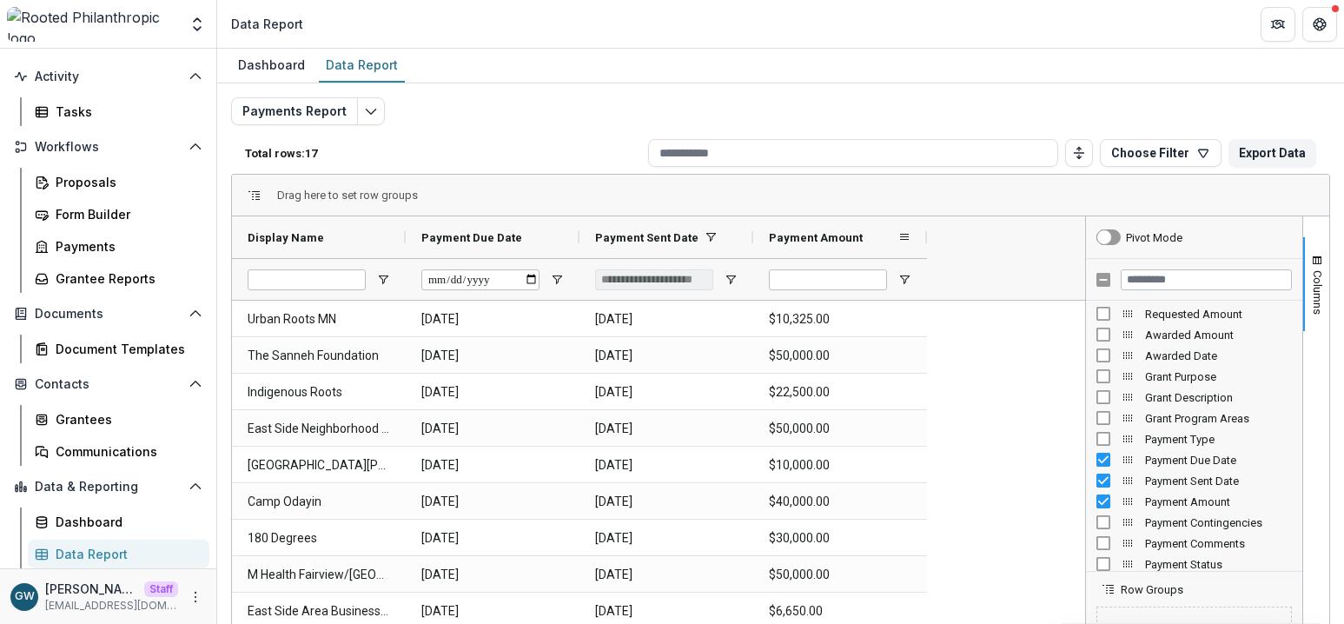
click at [834, 237] on span "Payment Amount" at bounding box center [816, 237] width 94 height 13
click at [906, 235] on span at bounding box center [904, 237] width 14 height 14
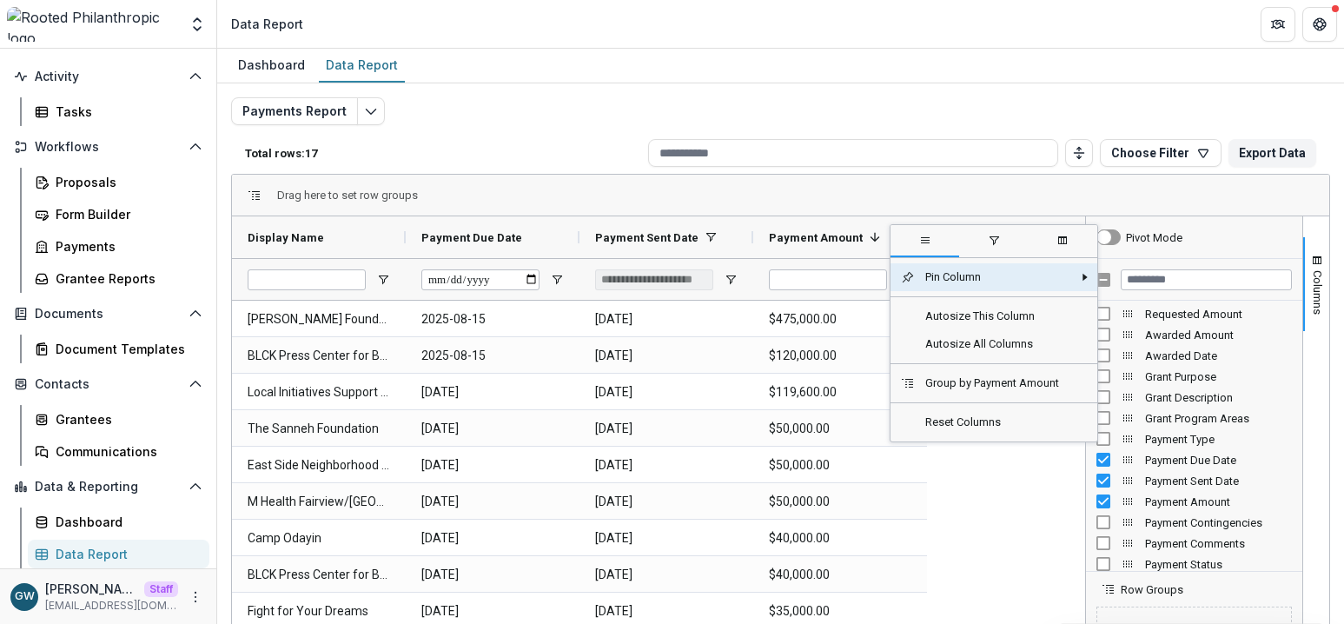
click at [988, 244] on span "filter" at bounding box center [994, 241] width 14 height 14
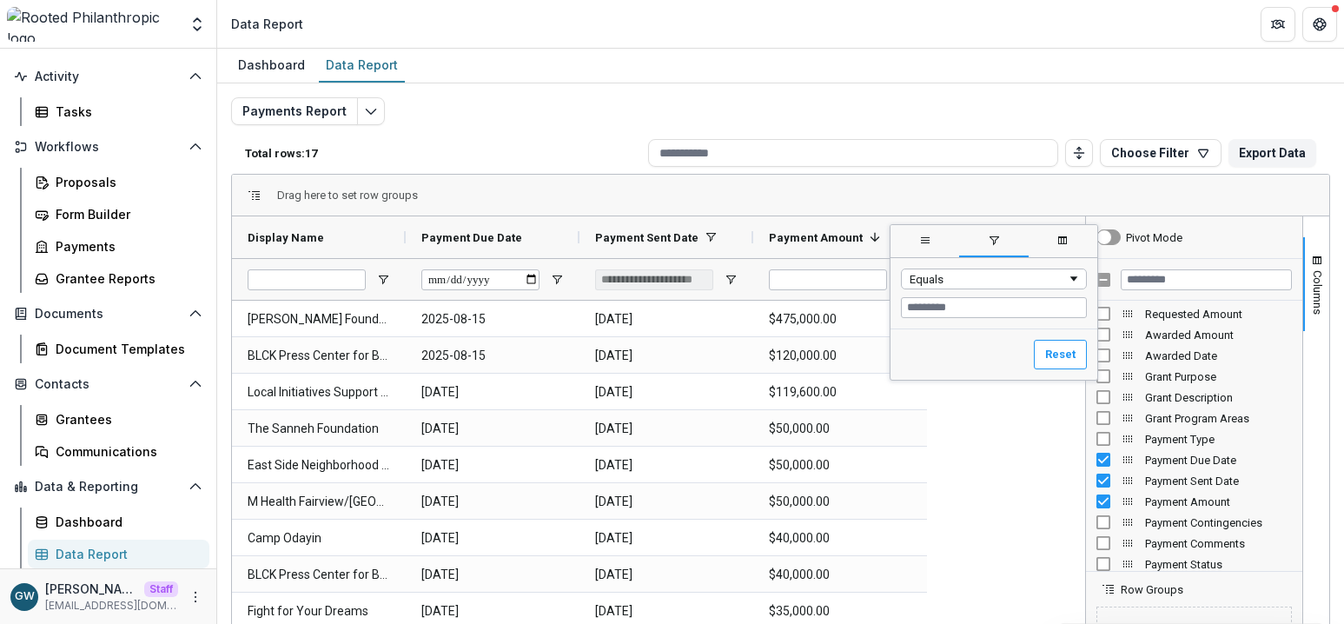
click at [1060, 243] on span "columns" at bounding box center [1062, 241] width 14 height 14
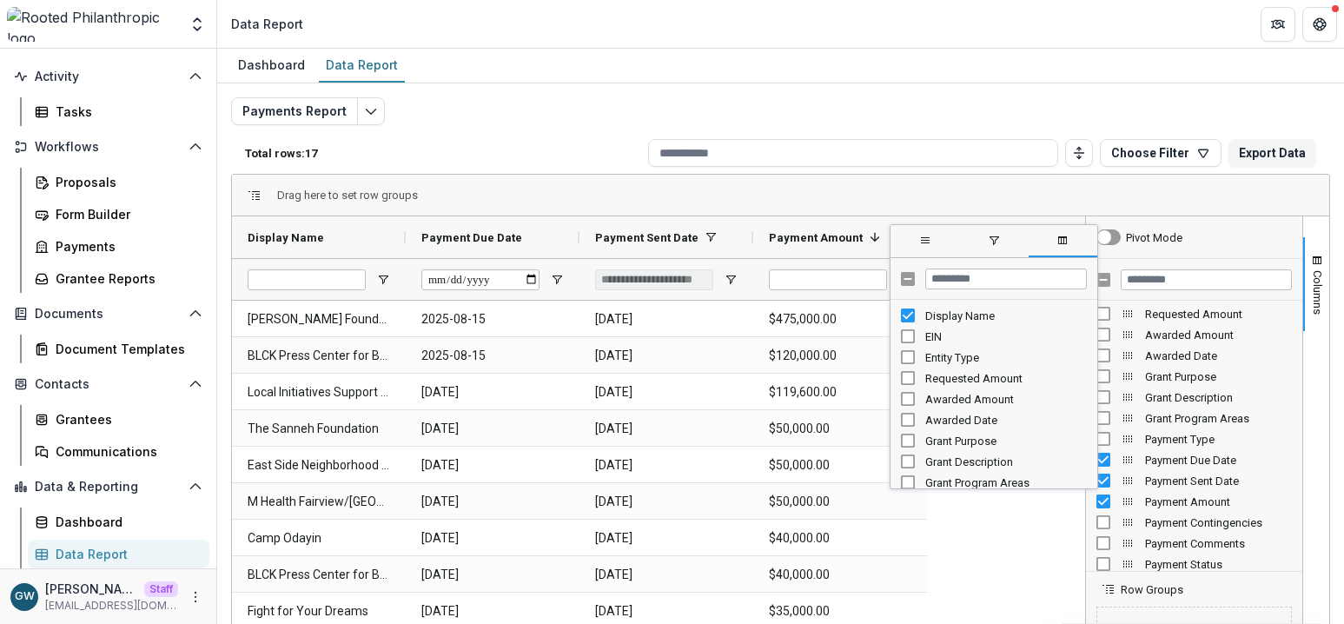
click at [931, 246] on span "general" at bounding box center [924, 241] width 69 height 31
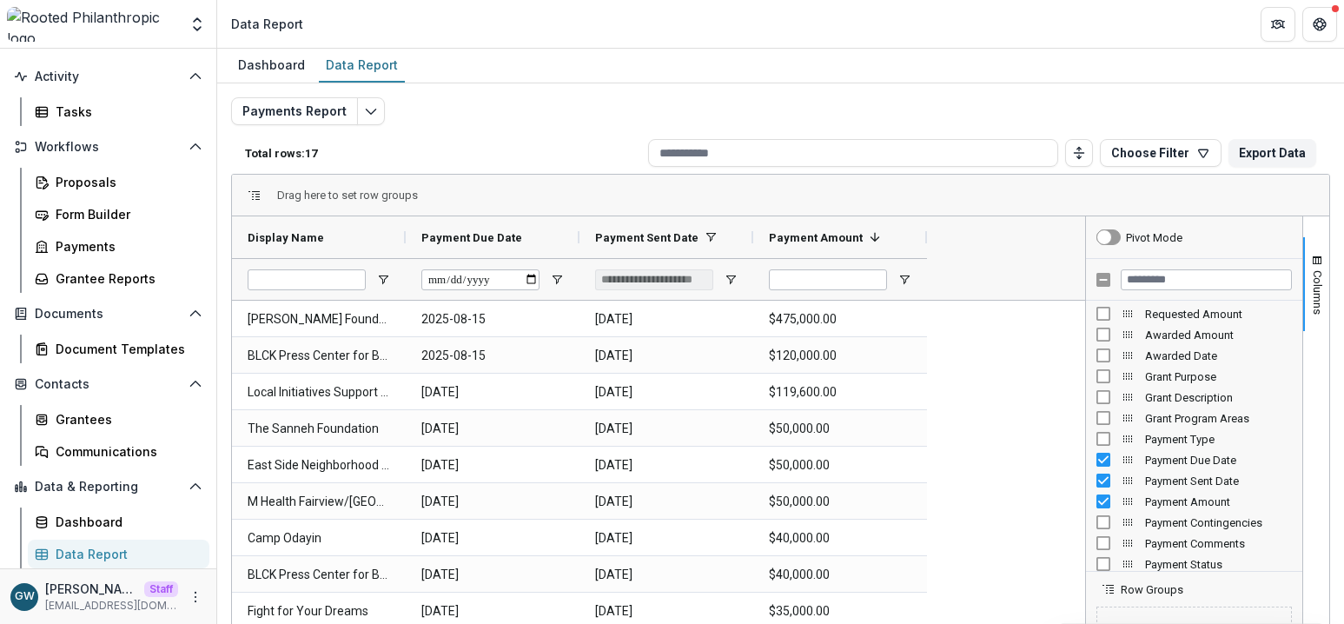
click at [998, 491] on div "Hill-Murray Foundation 2025-08-15 2025-08-20 $475,000.00 BLCK Press Center for …" at bounding box center [656, 611] width 848 height 620
click at [905, 282] on span "Open Filter Menu" at bounding box center [904, 280] width 14 height 14
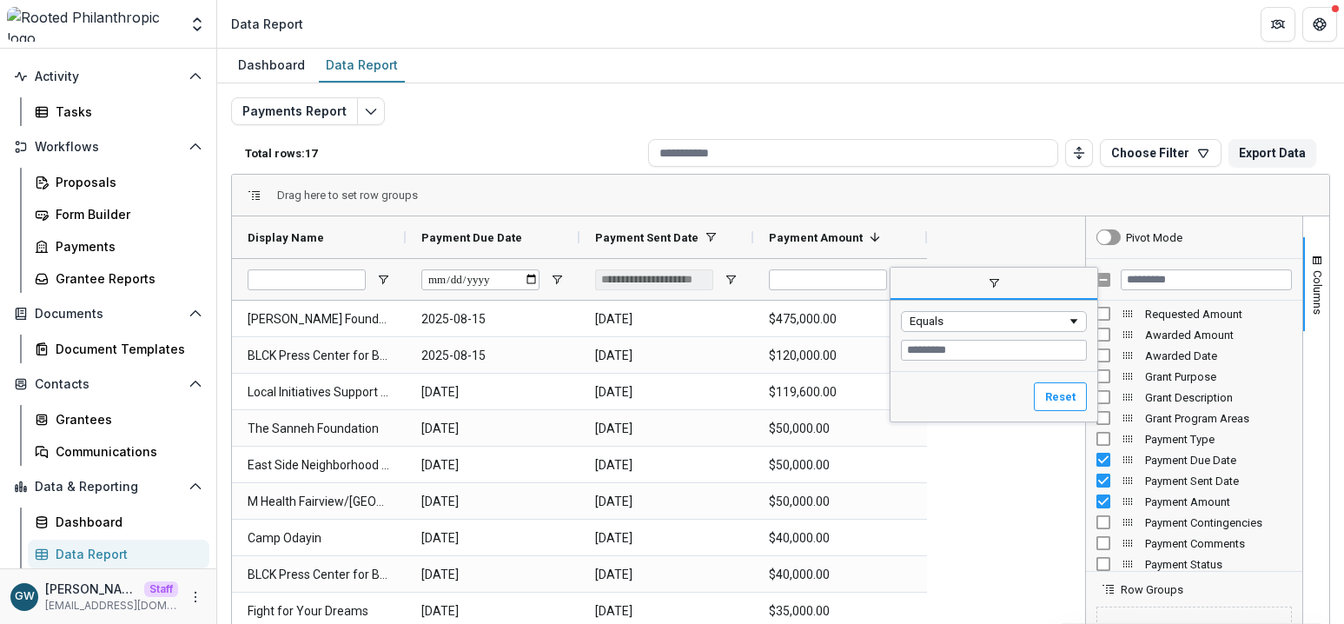
click at [999, 474] on div "Hill-Murray Foundation 2025-08-15 2025-08-20 $475,000.00 BLCK Press Center for …" at bounding box center [656, 611] width 848 height 620
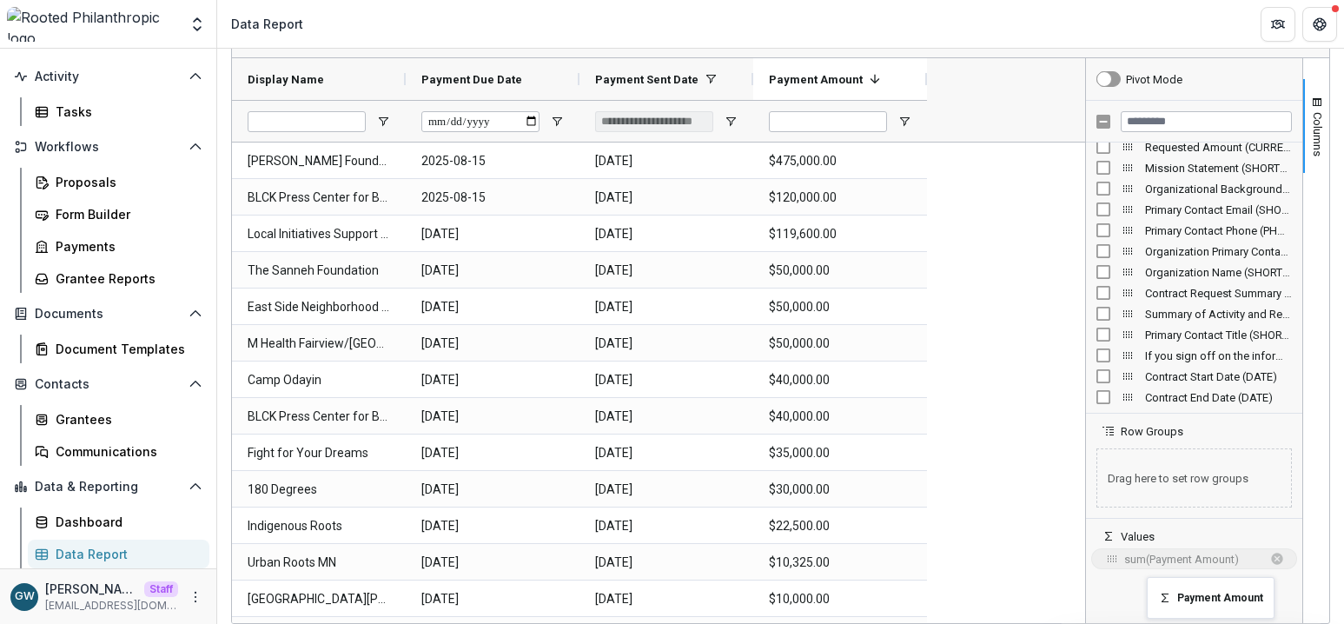
drag, startPoint x: 809, startPoint y: 92, endPoint x: 1156, endPoint y: 587, distance: 604.3
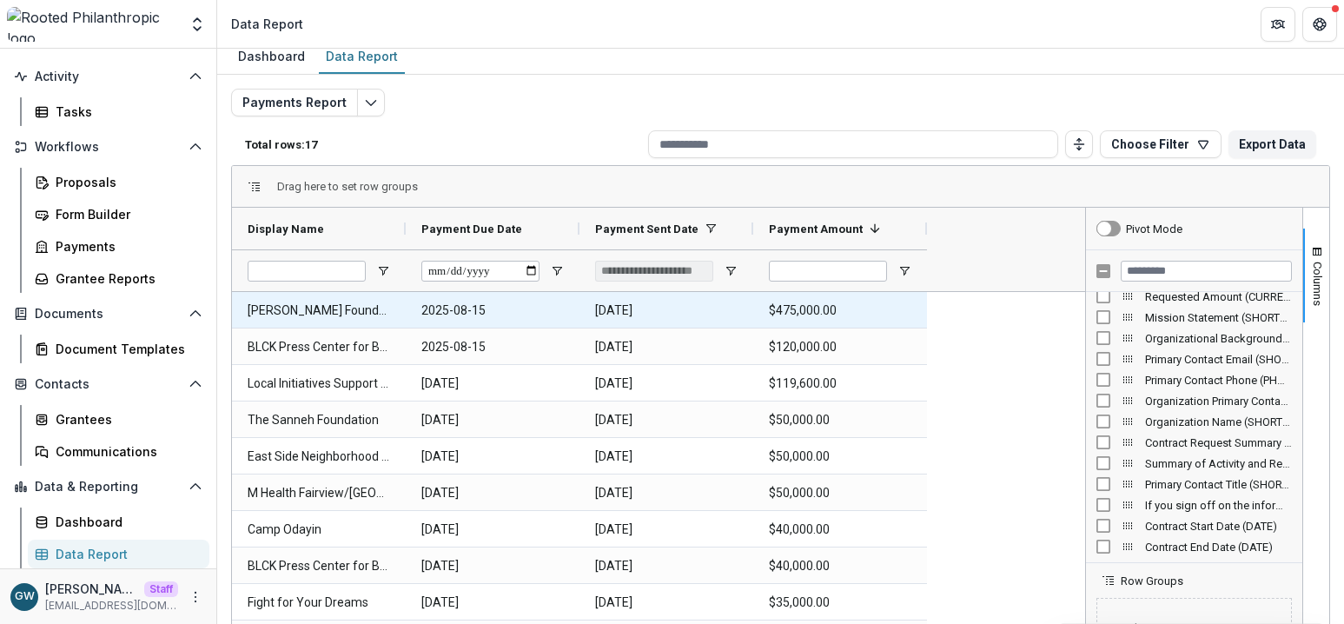
click at [821, 308] on Amount-3785 "$475,000.00" at bounding box center [840, 311] width 142 height 36
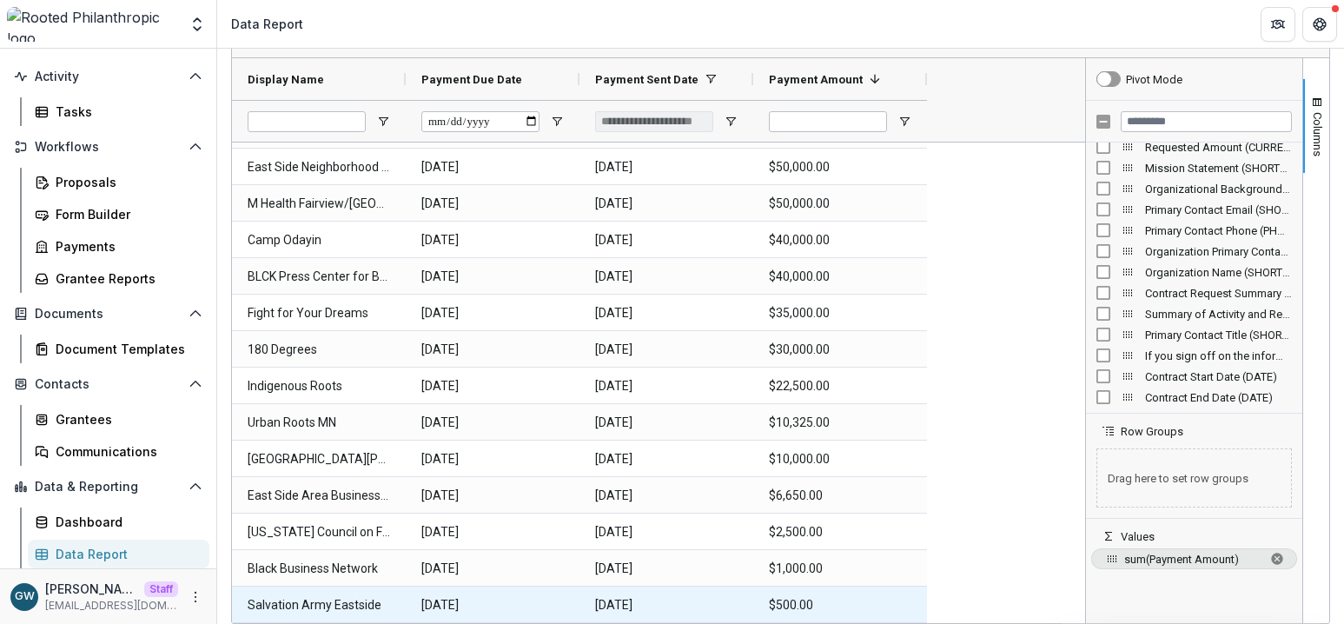
click at [819, 569] on Amount-3849 "$500.00" at bounding box center [840, 605] width 142 height 36
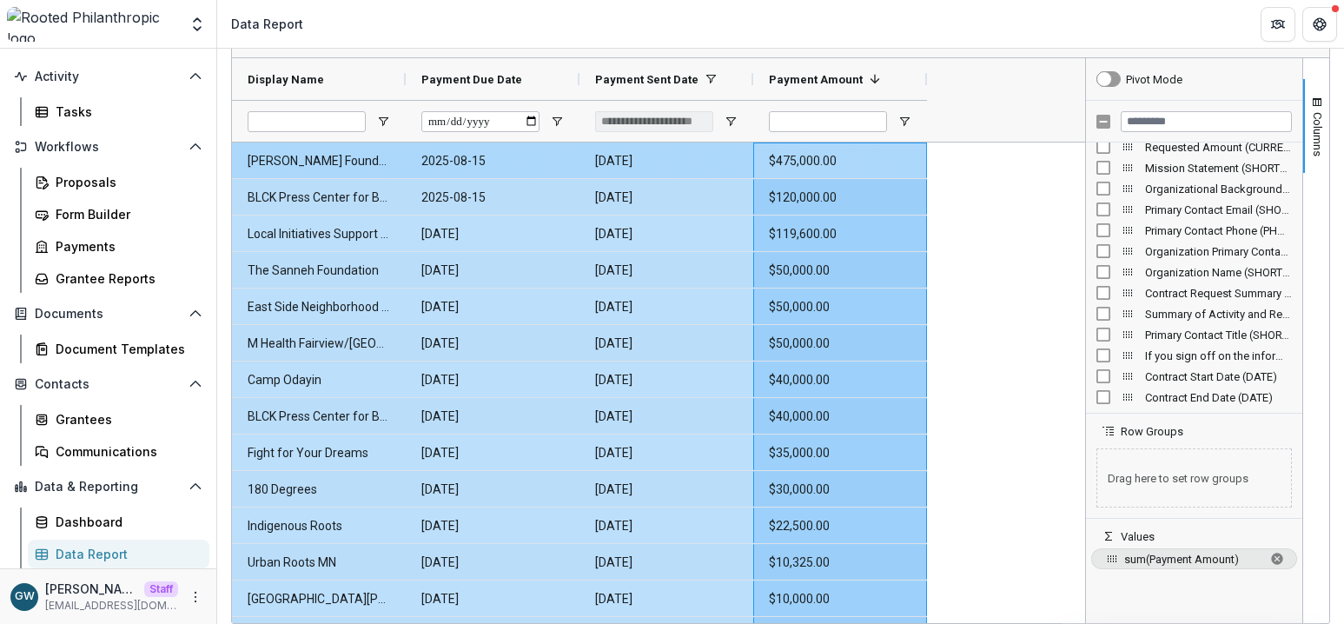
click at [813, 161] on Amount-3785 "$475,000.00" at bounding box center [840, 161] width 142 height 36
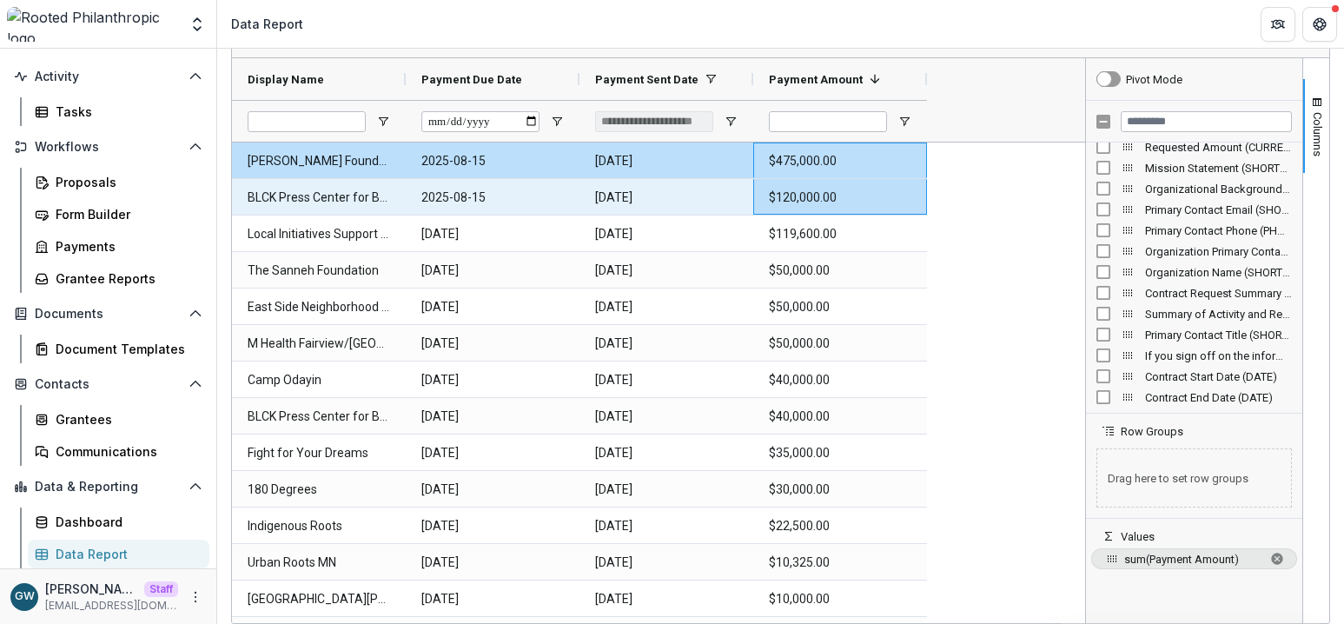
click at [823, 193] on Amount-3789 "$120,000.00" at bounding box center [840, 198] width 142 height 36
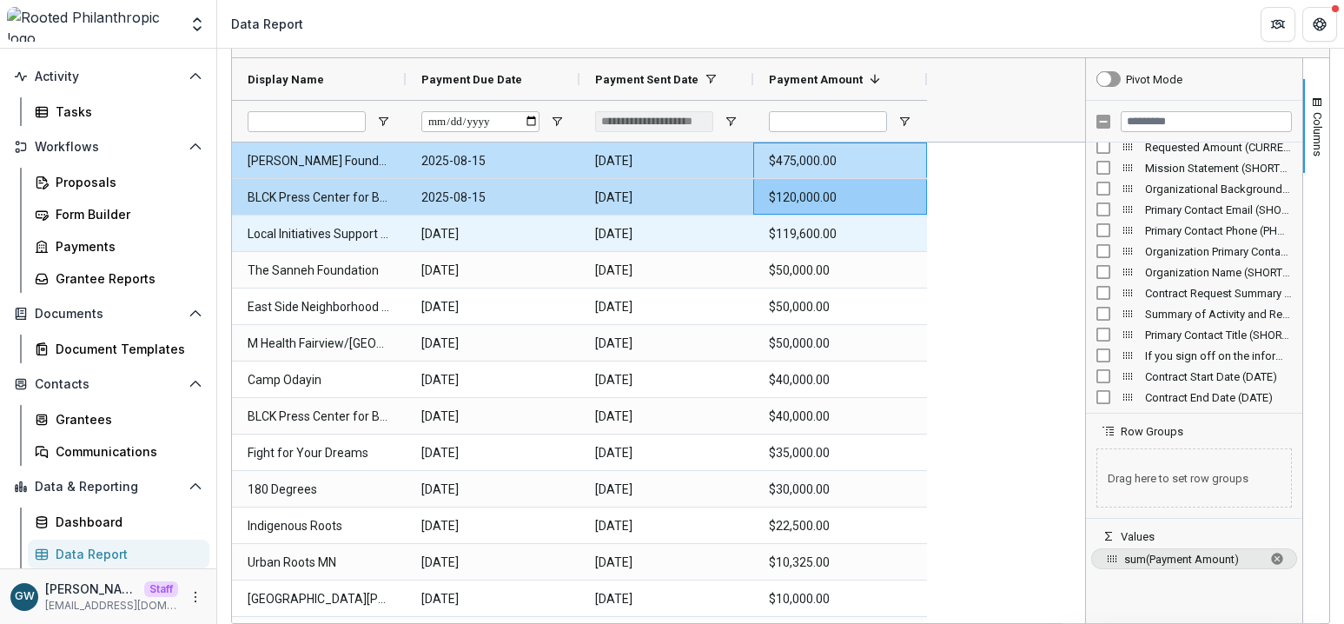
click at [827, 239] on Amount-3793 "$119,600.00" at bounding box center [840, 234] width 142 height 36
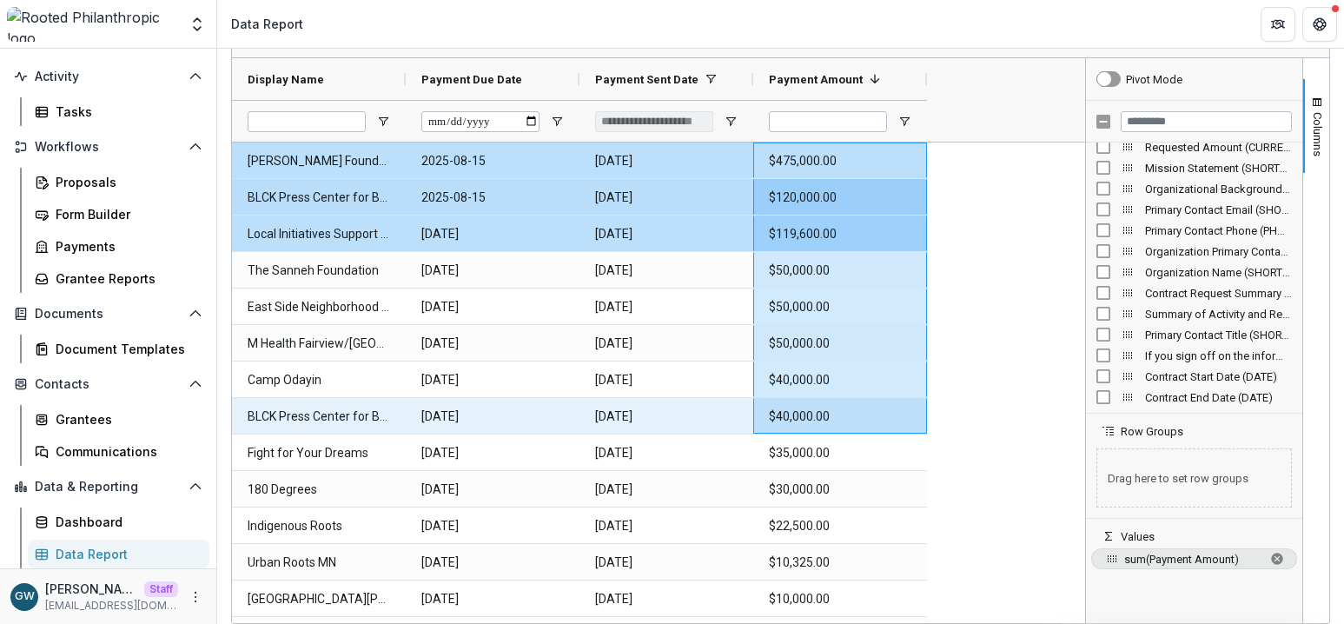
click at [836, 427] on Amount-3813 "$40,000.00" at bounding box center [840, 417] width 142 height 36
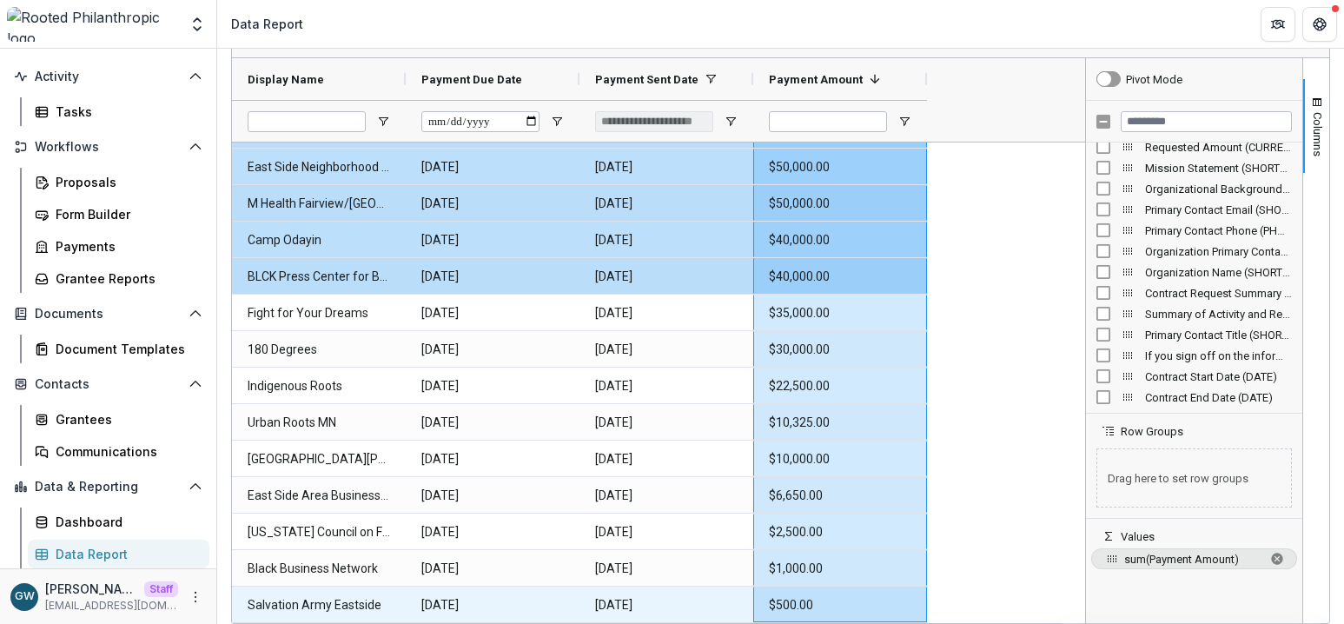
click at [828, 569] on Amount-3849 "$500.00" at bounding box center [840, 605] width 142 height 36
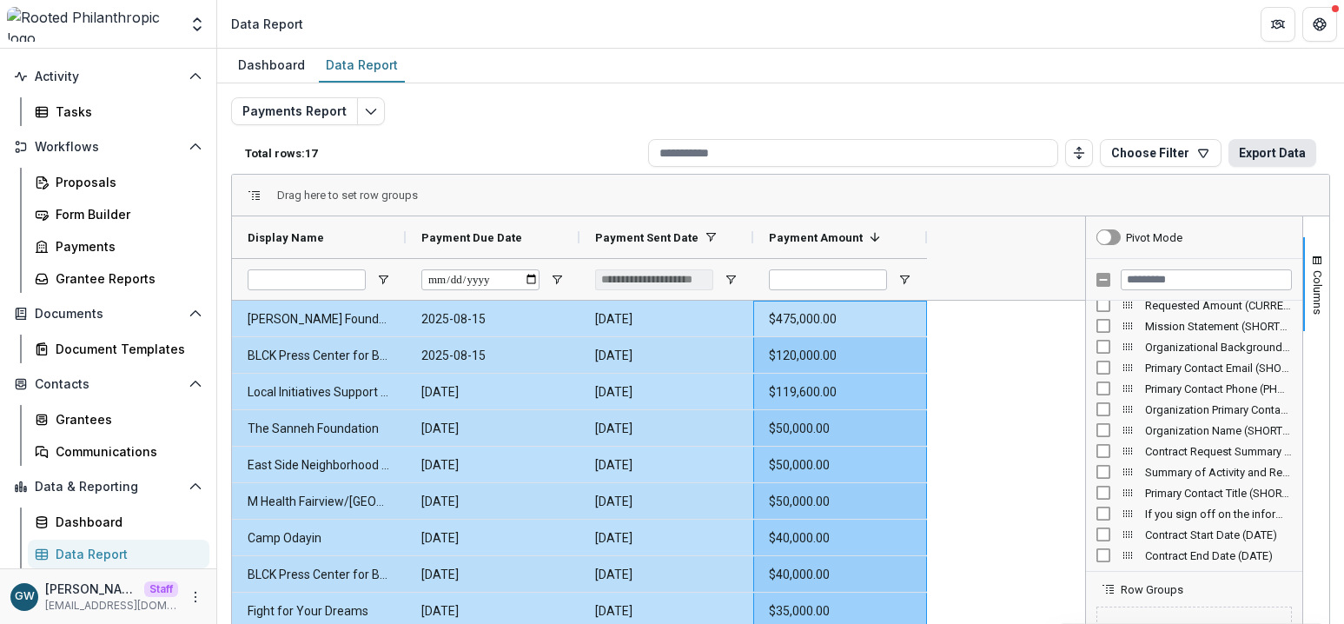
click at [1232, 159] on button "Export Data" at bounding box center [1272, 153] width 88 height 28
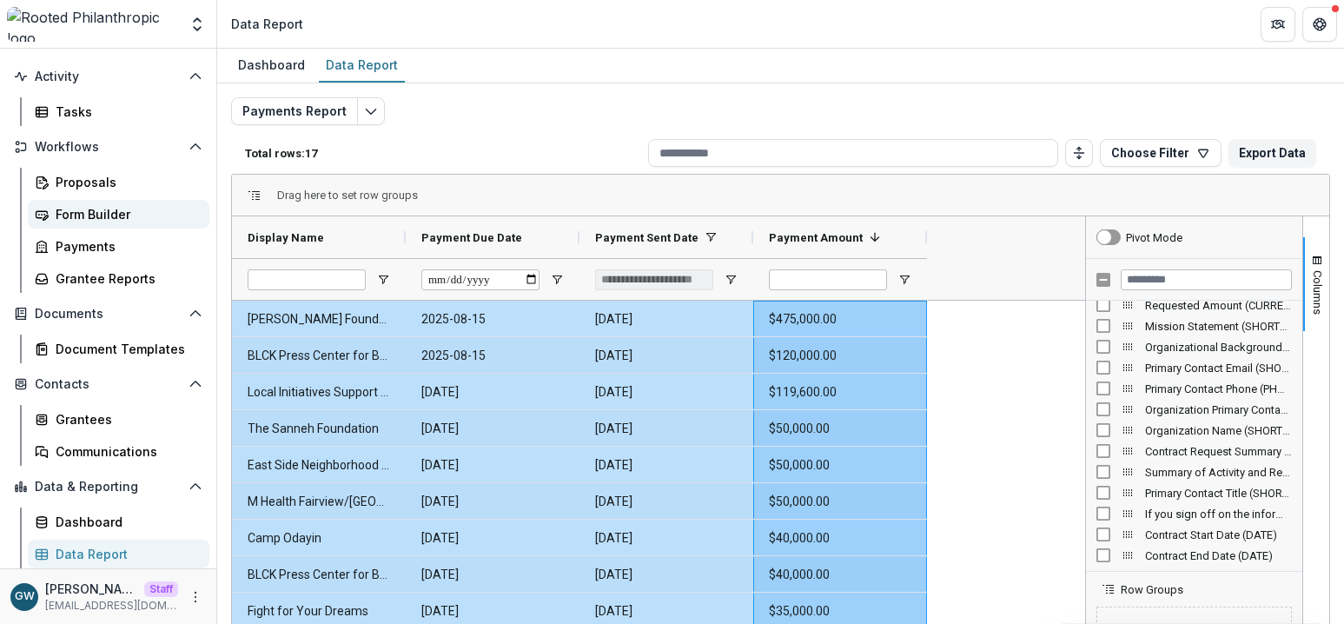
click at [103, 219] on div "Form Builder" at bounding box center [126, 214] width 140 height 18
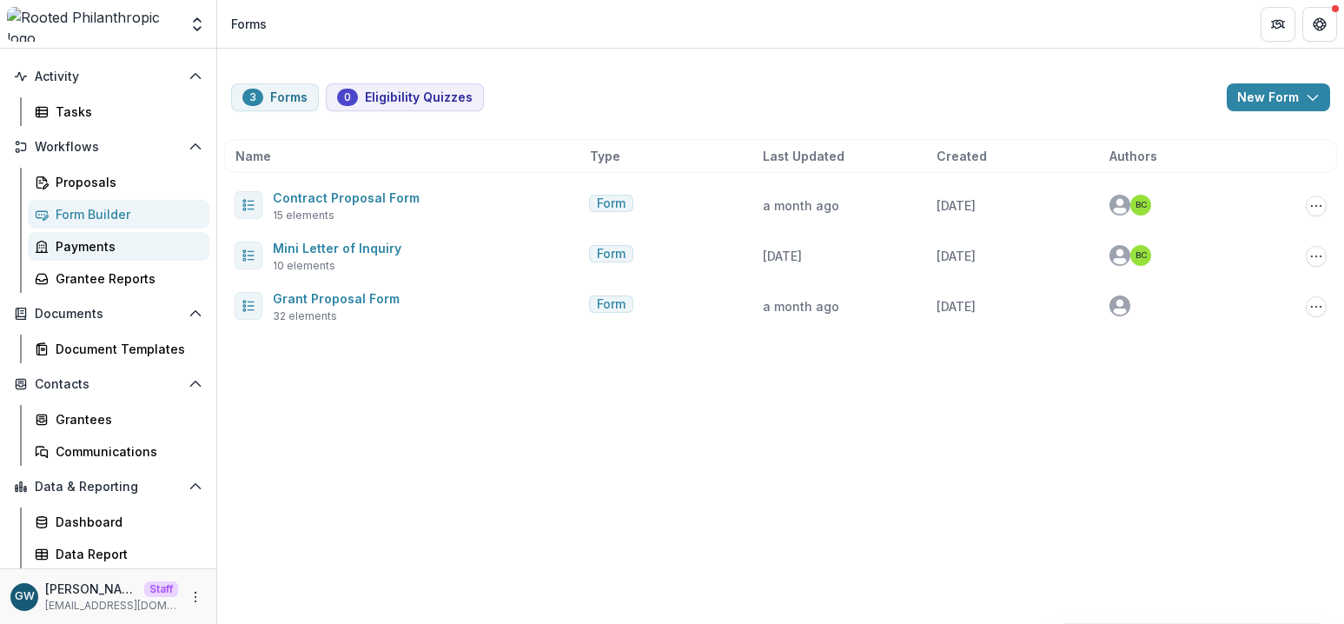
click at [103, 244] on div "Payments" at bounding box center [126, 246] width 140 height 18
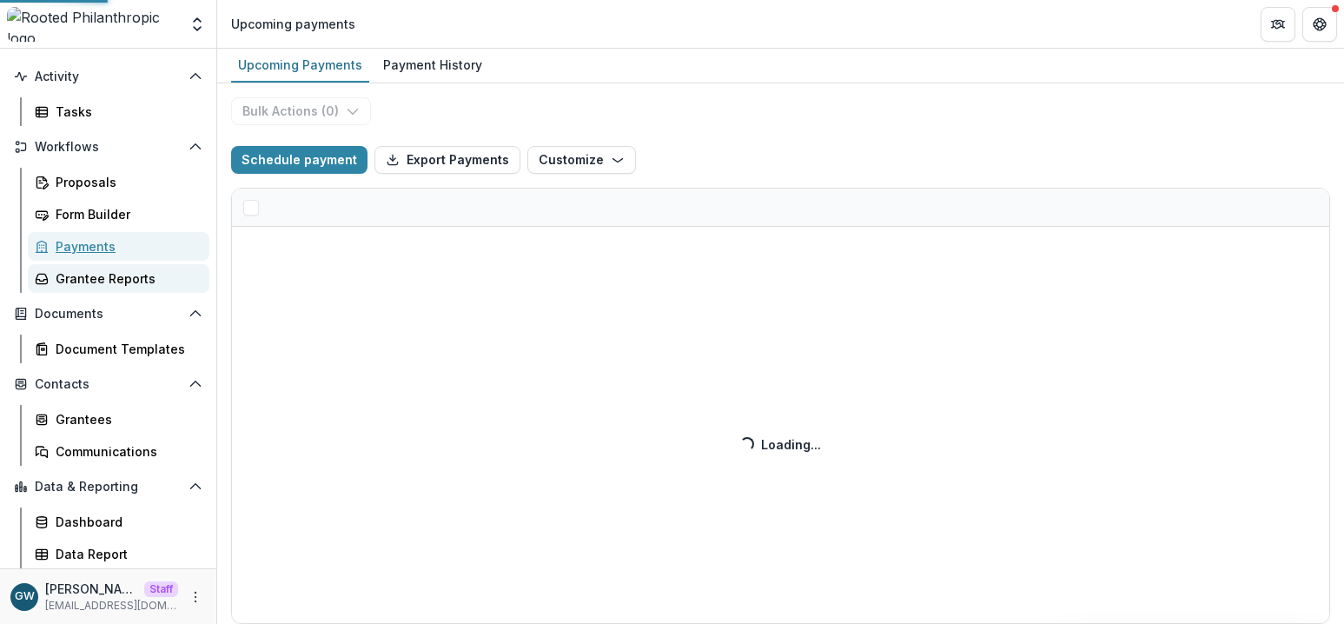
select select "******"
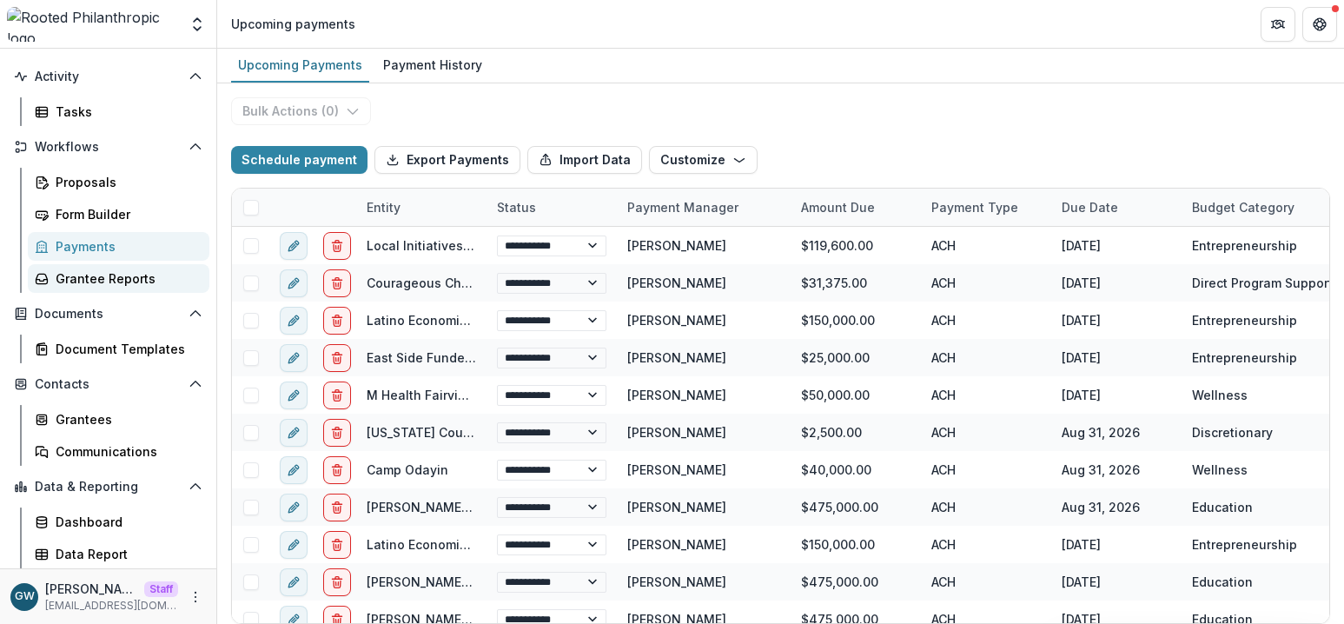
click at [109, 269] on div "Grantee Reports" at bounding box center [126, 278] width 140 height 18
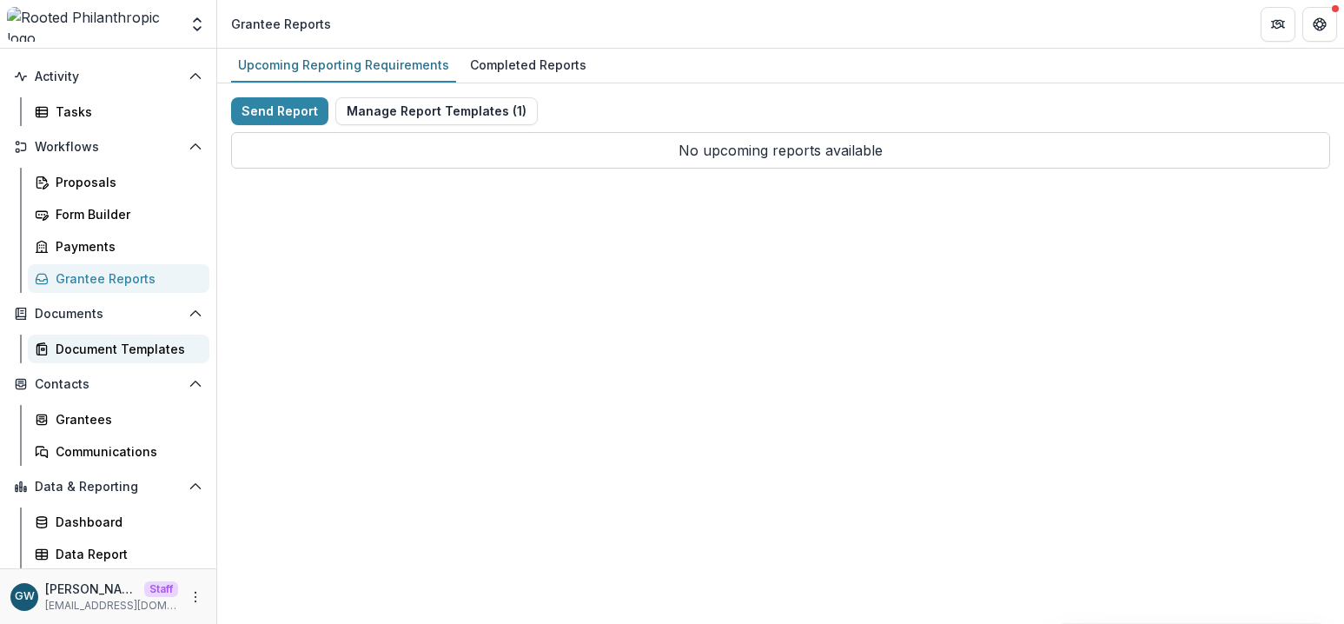
click at [101, 343] on div "Document Templates" at bounding box center [126, 349] width 140 height 18
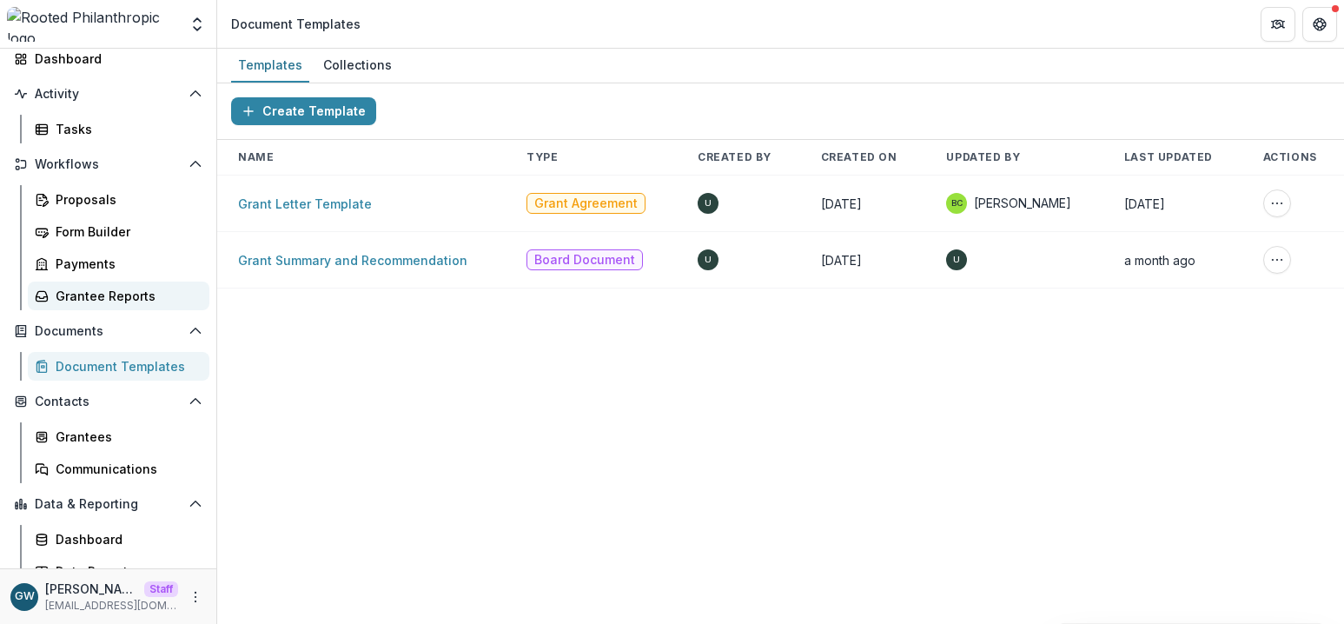
scroll to position [119, 0]
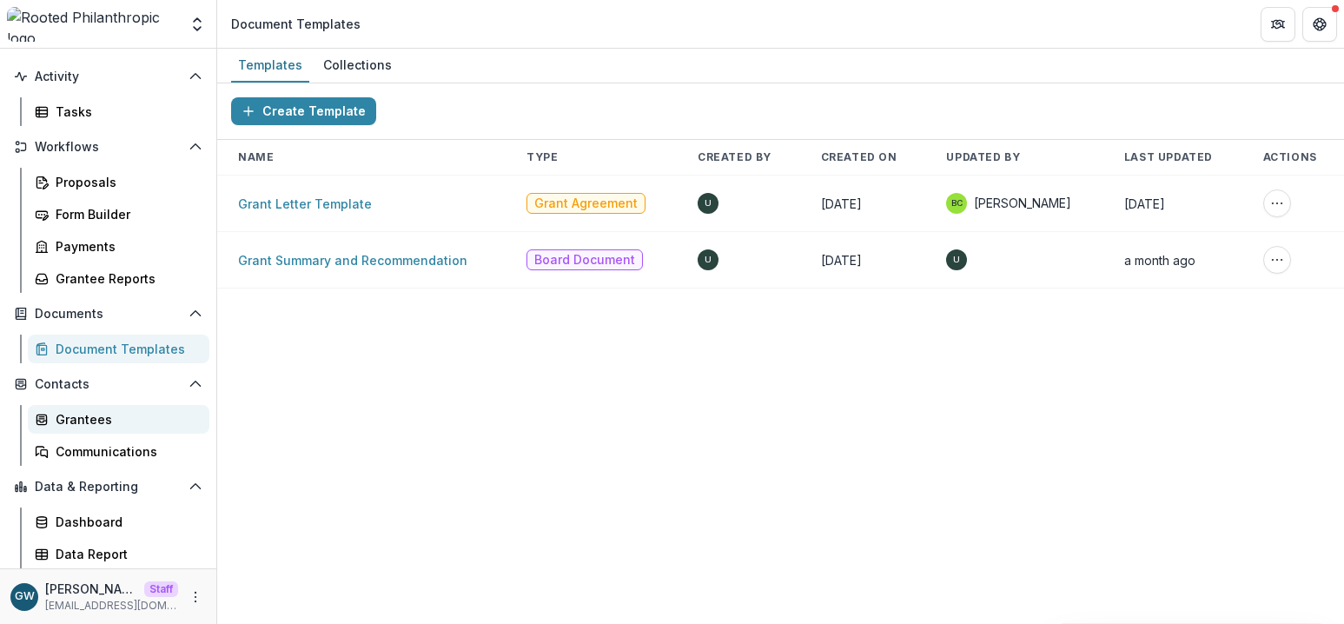
click at [97, 412] on div "Grantees" at bounding box center [126, 419] width 140 height 18
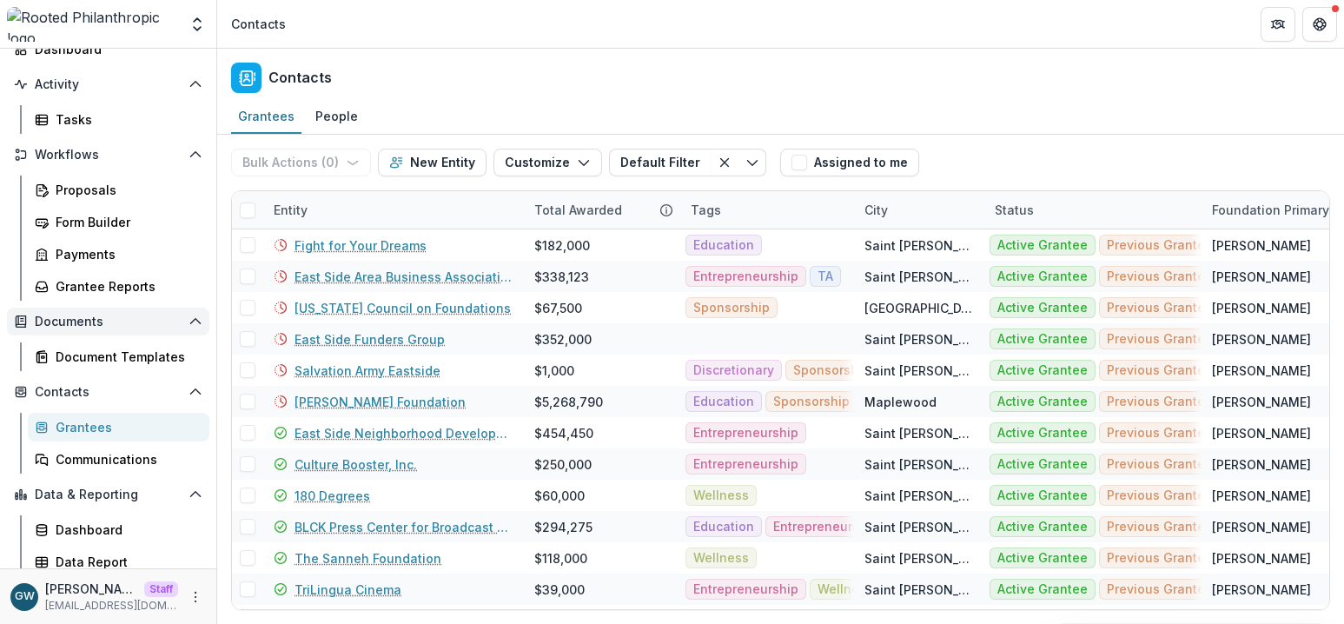
scroll to position [119, 0]
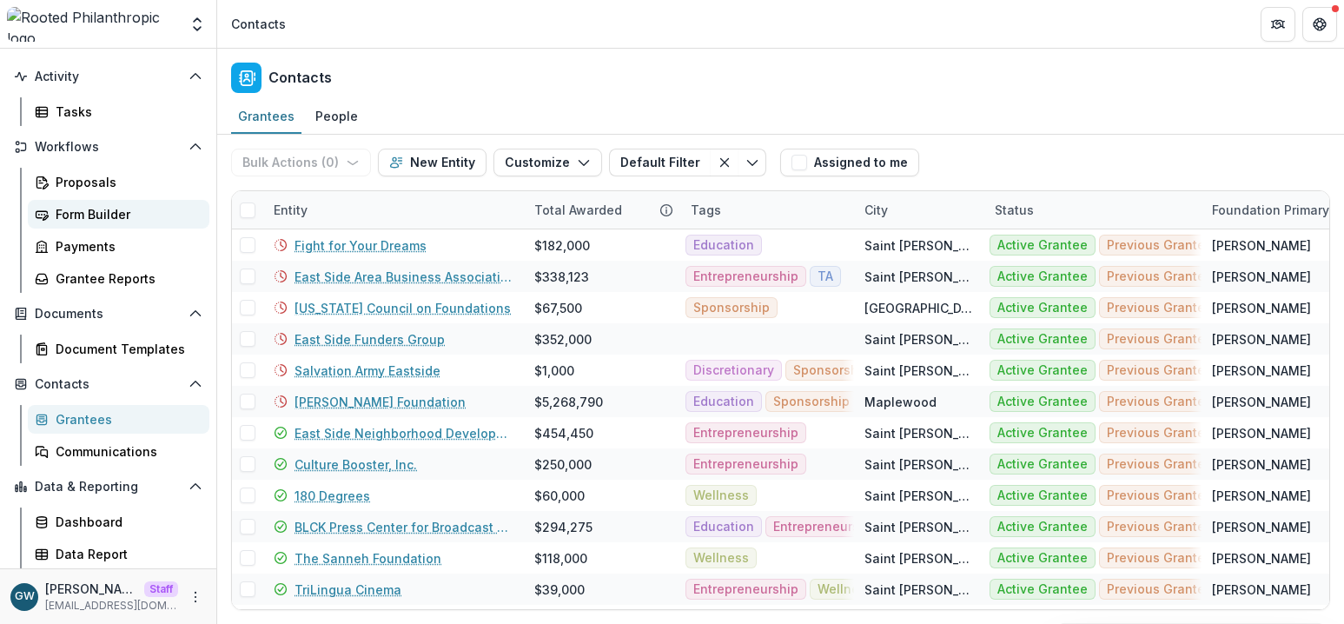
click at [98, 210] on div "Form Builder" at bounding box center [126, 214] width 140 height 18
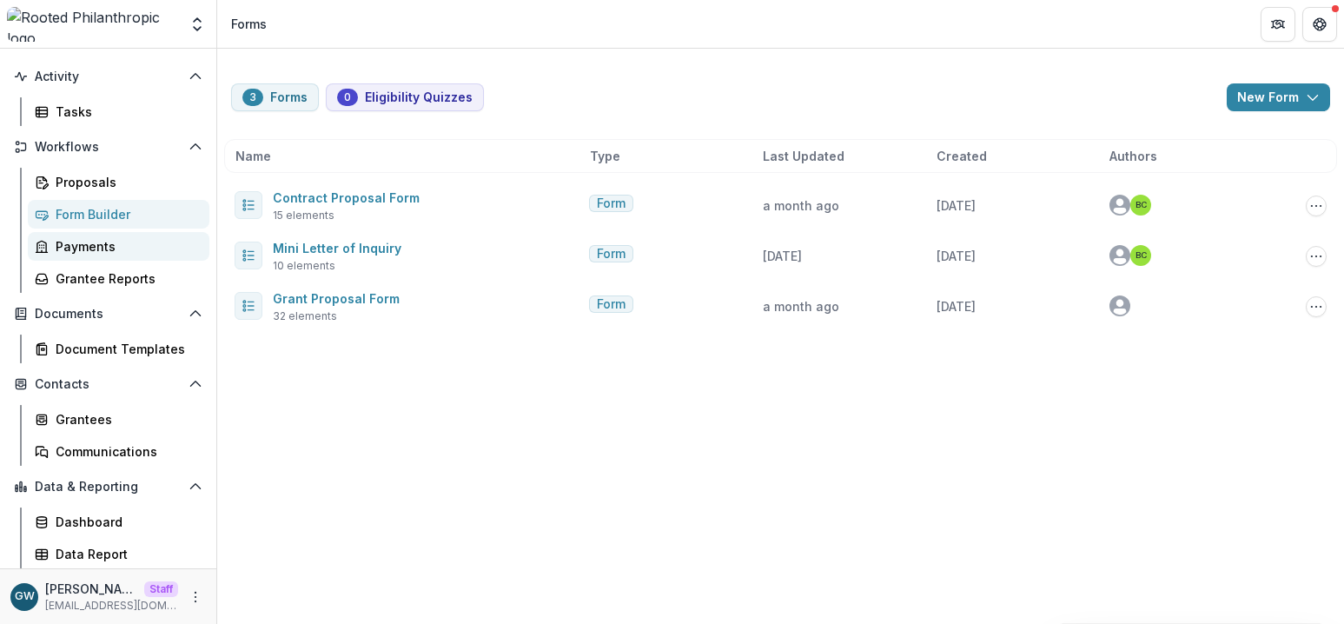
click at [96, 241] on div "Payments" at bounding box center [126, 246] width 140 height 18
select select "******"
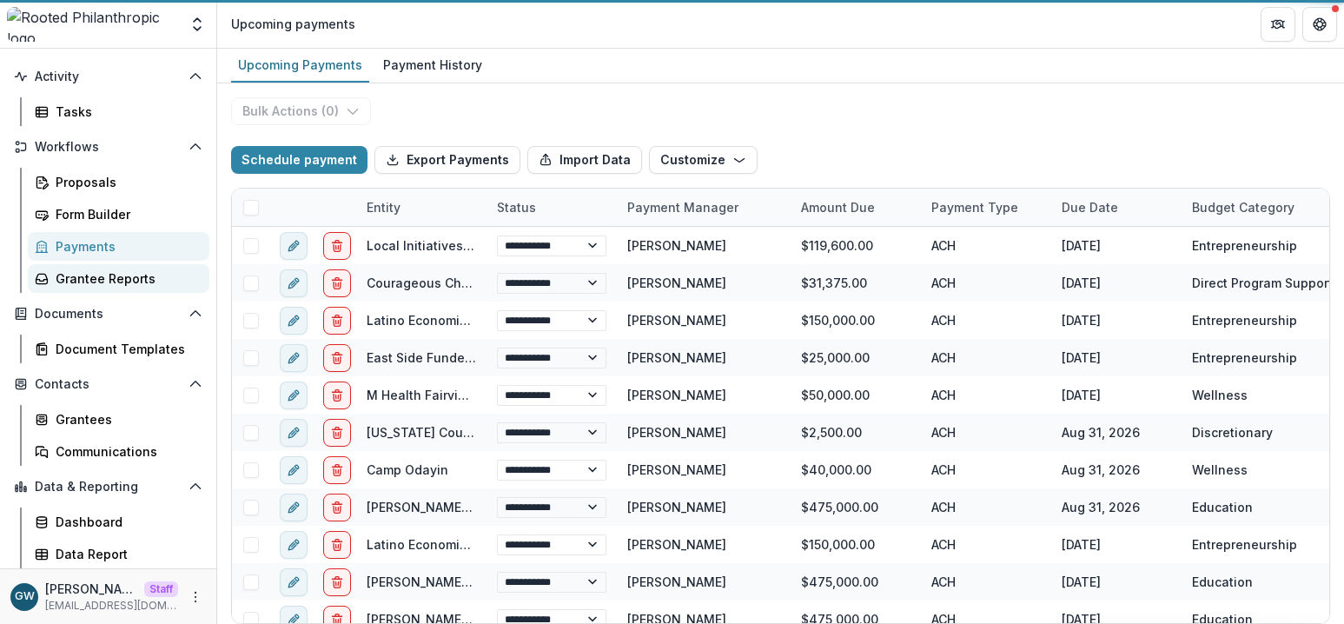
click at [96, 278] on div "Grantee Reports" at bounding box center [126, 278] width 140 height 18
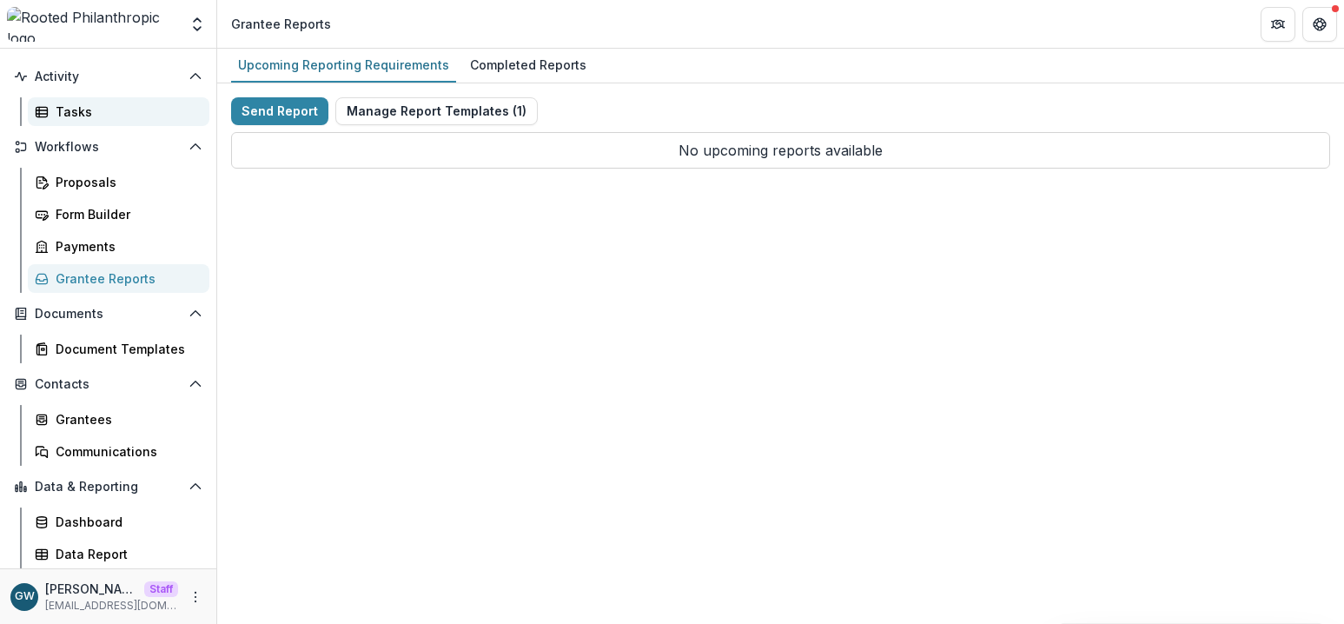
click at [95, 115] on div "Tasks" at bounding box center [126, 111] width 140 height 18
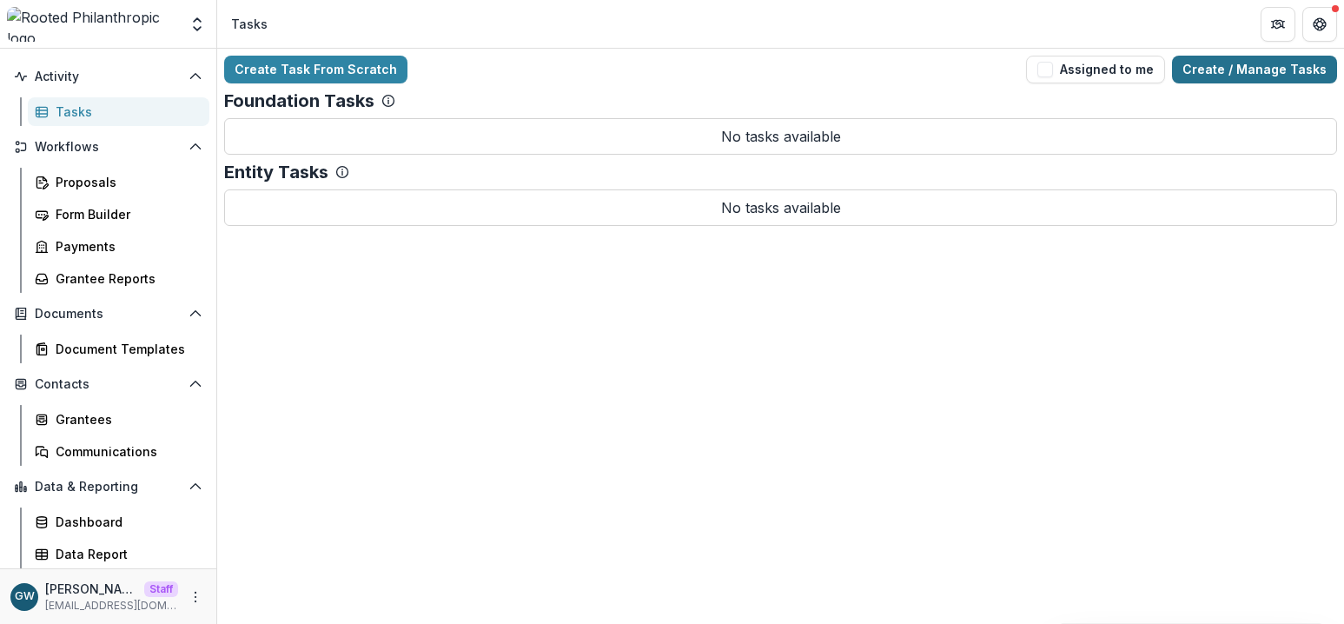
click at [1219, 66] on link "Create / Manage Tasks" at bounding box center [1254, 70] width 165 height 28
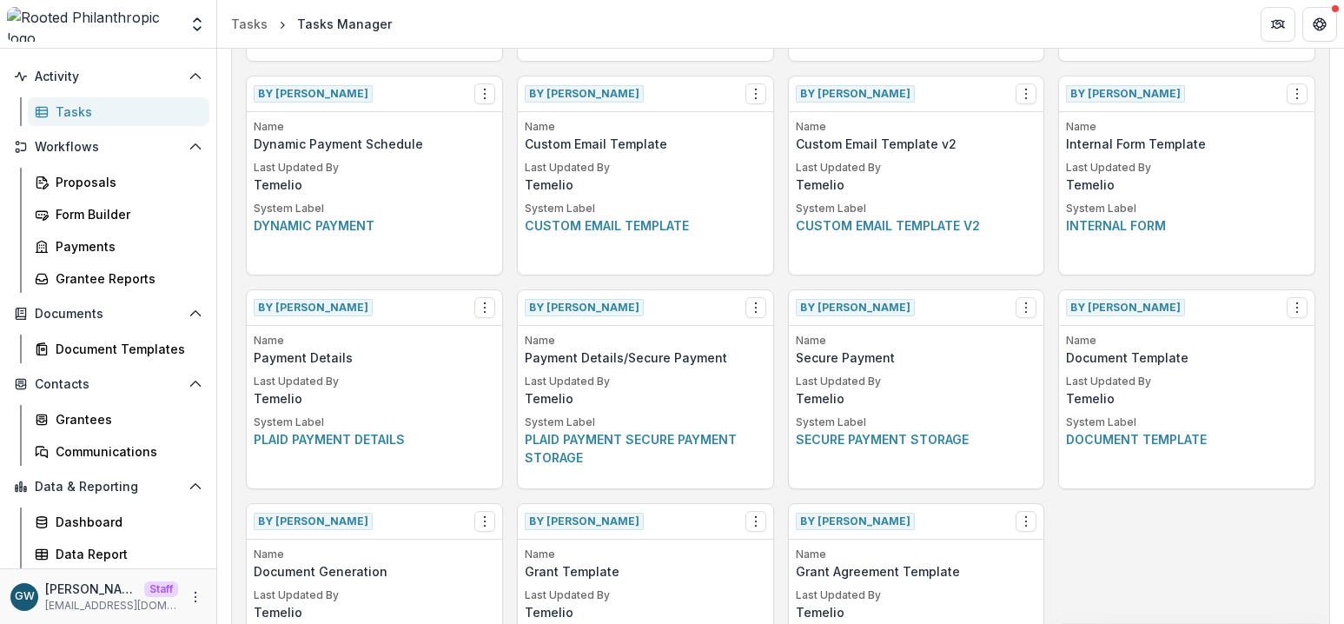
scroll to position [1050, 0]
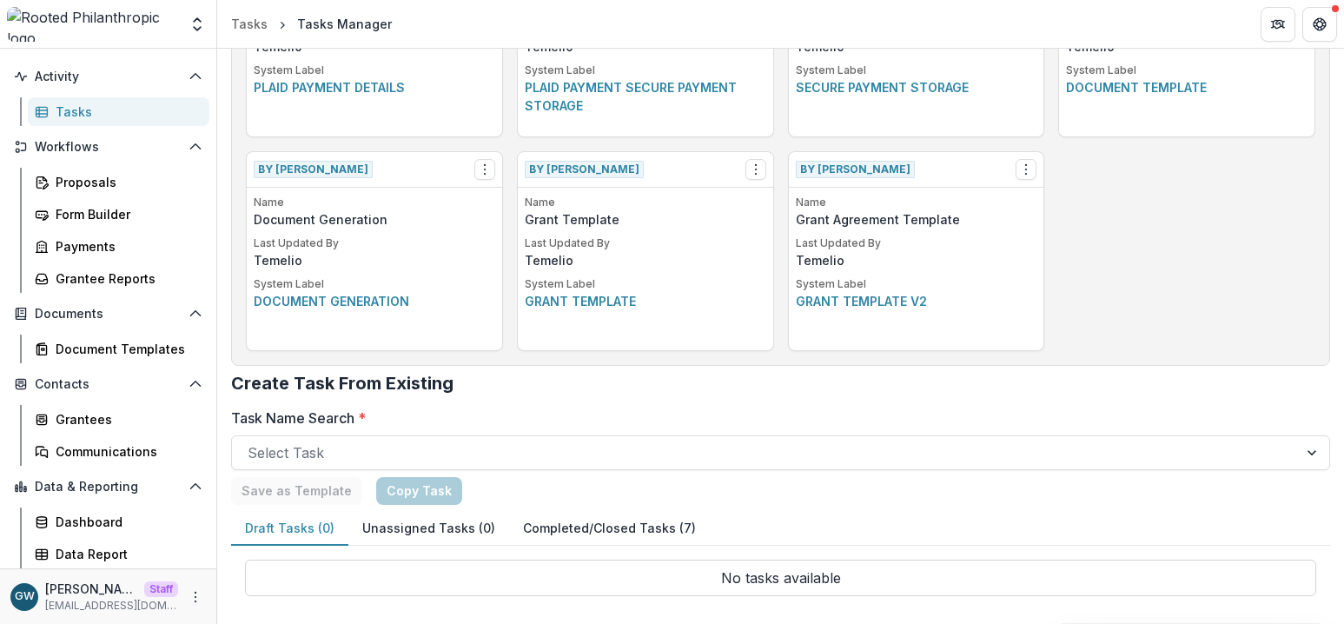
click at [583, 525] on button "Completed/Closed Tasks (7)" at bounding box center [609, 529] width 201 height 34
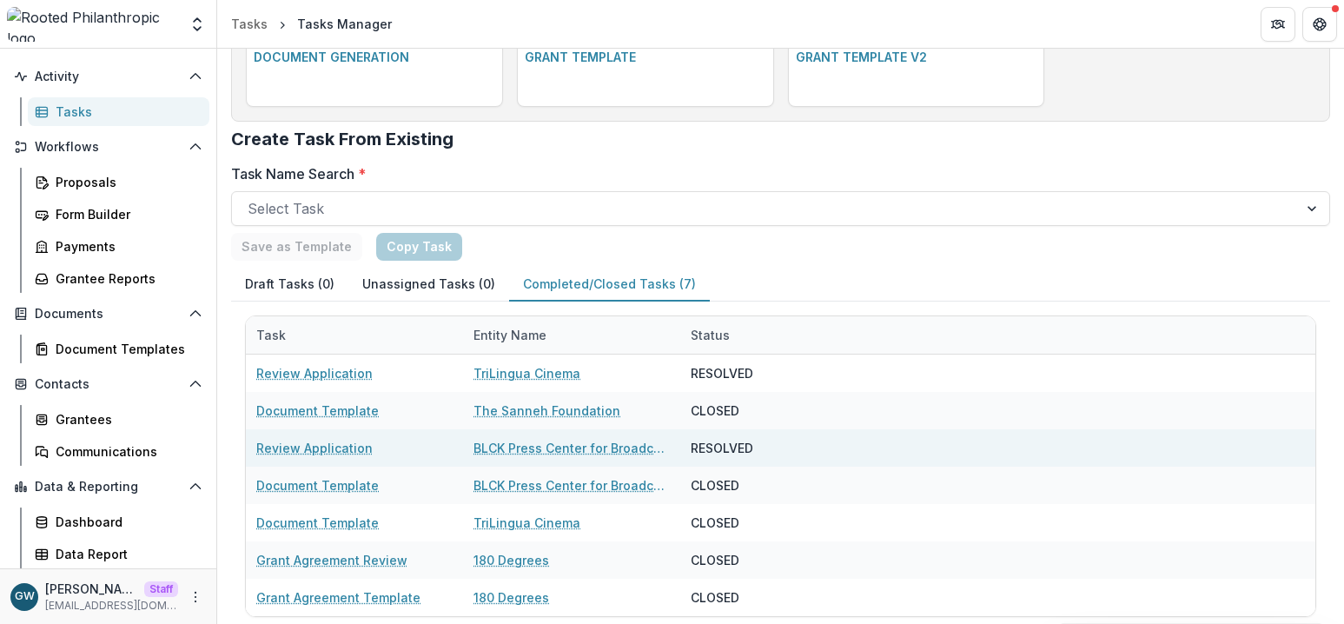
scroll to position [1315, 0]
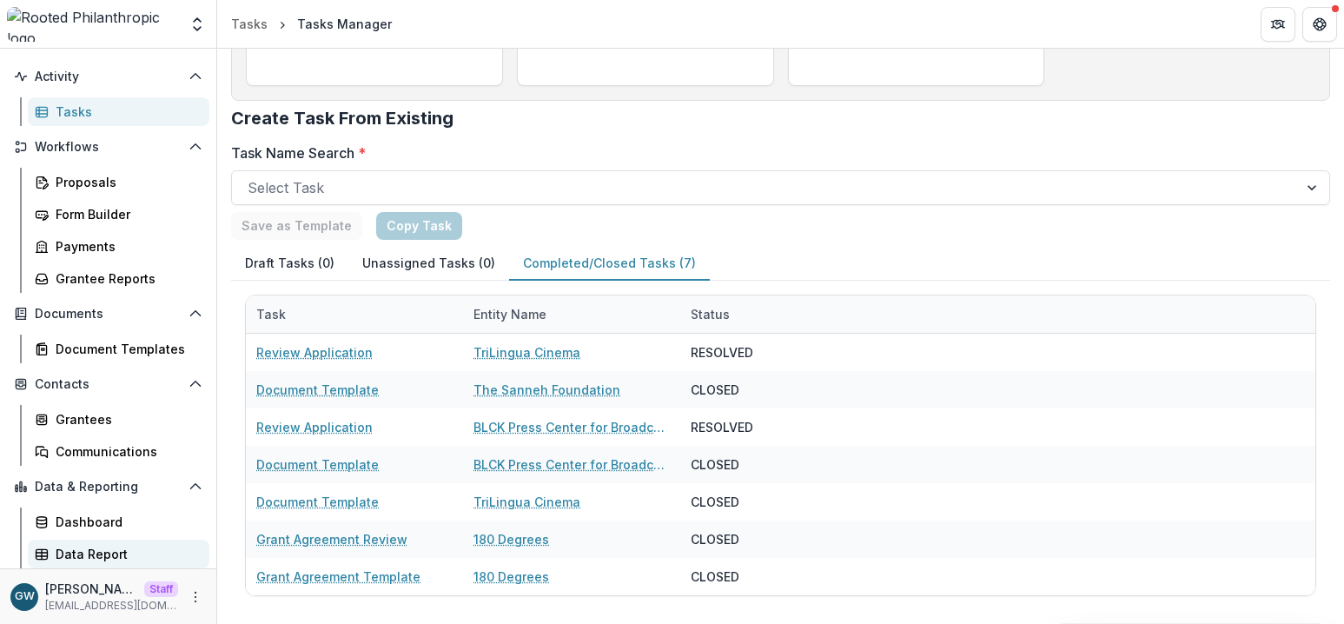
click at [85, 545] on div "Data Report" at bounding box center [126, 554] width 140 height 18
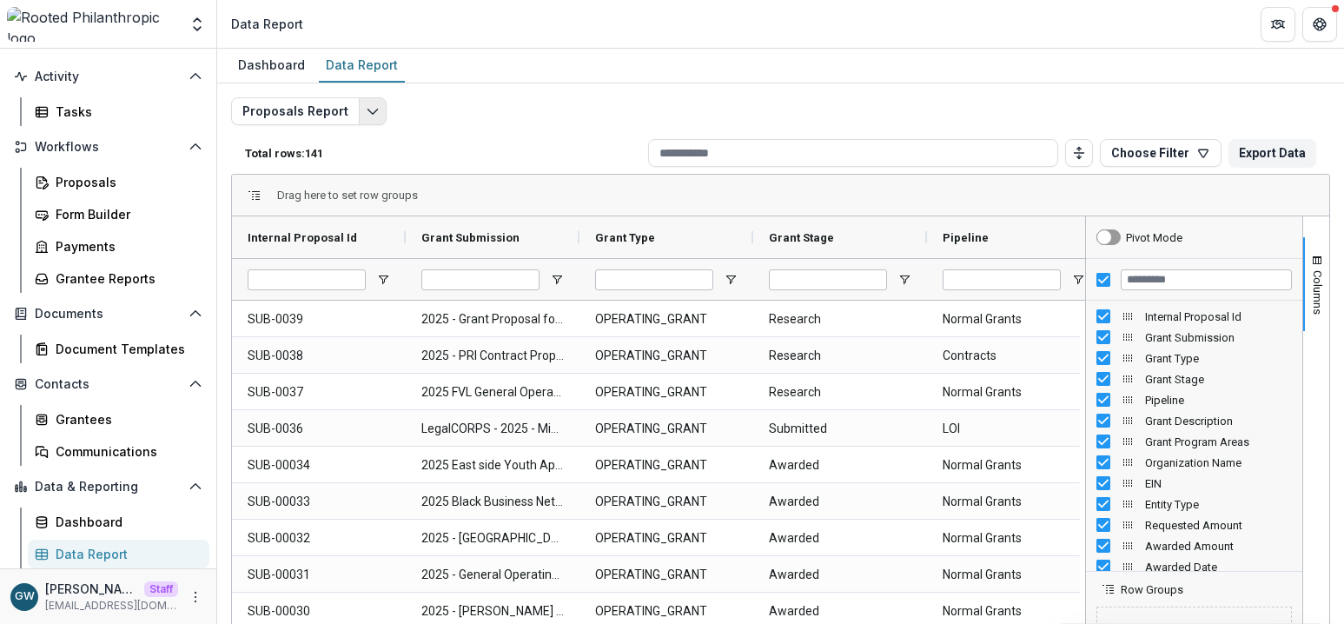
click at [361, 102] on button "Edit selected report" at bounding box center [373, 111] width 28 height 28
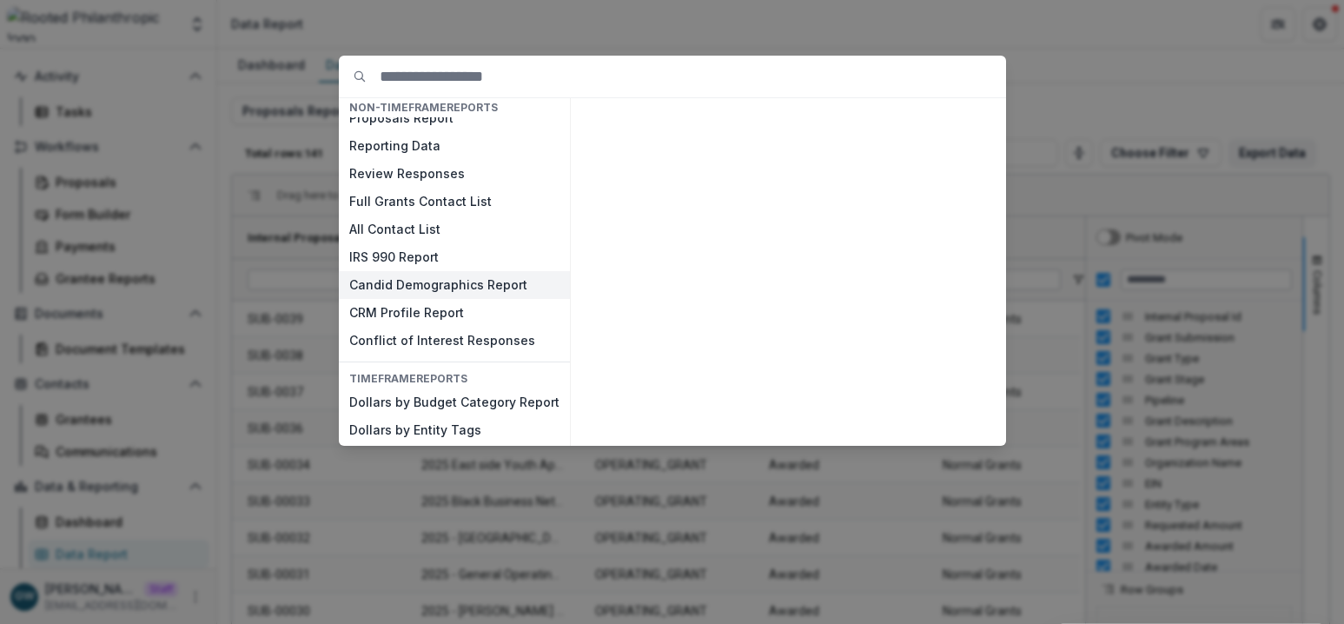
scroll to position [54, 0]
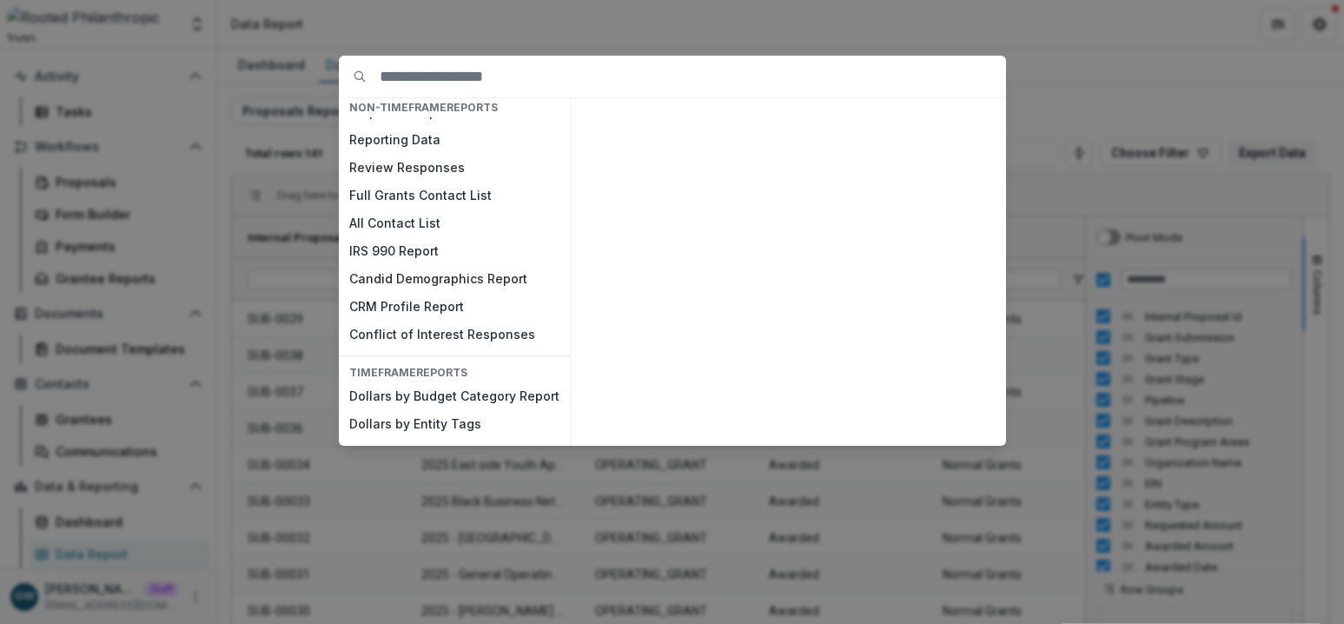
click at [283, 206] on div "NON-TIMEFRAME Reports Payments Report Proposals Report Reporting Data Review Re…" at bounding box center [672, 312] width 1344 height 624
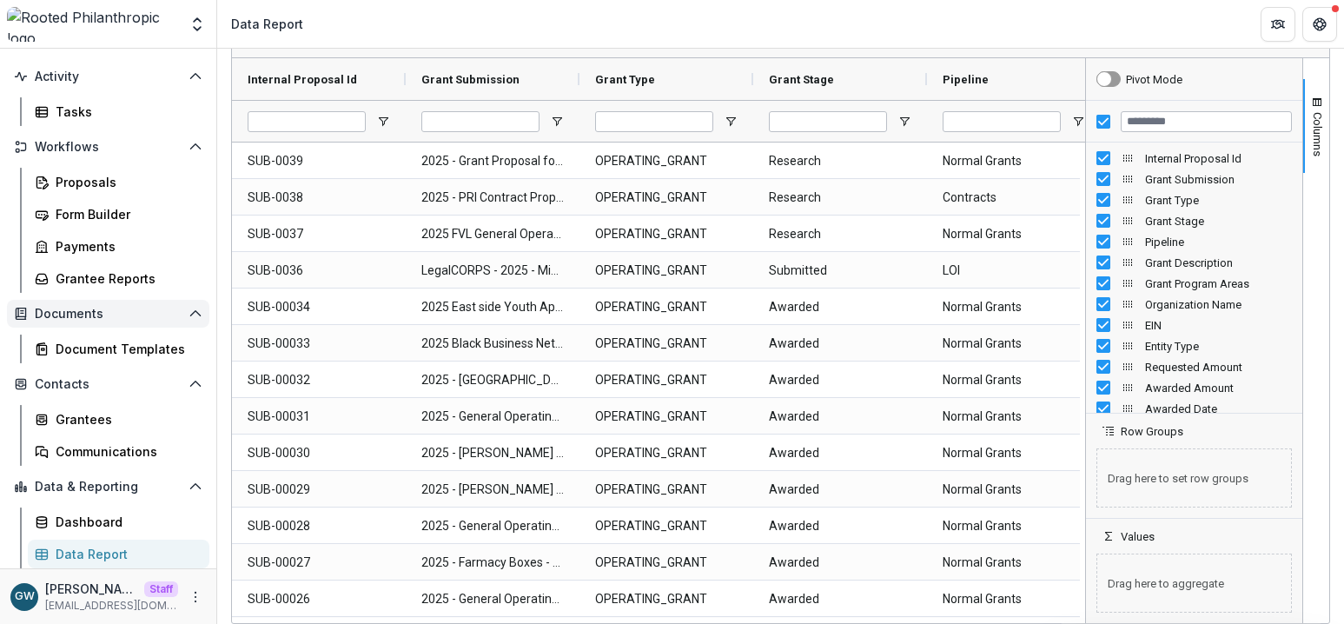
scroll to position [0, 0]
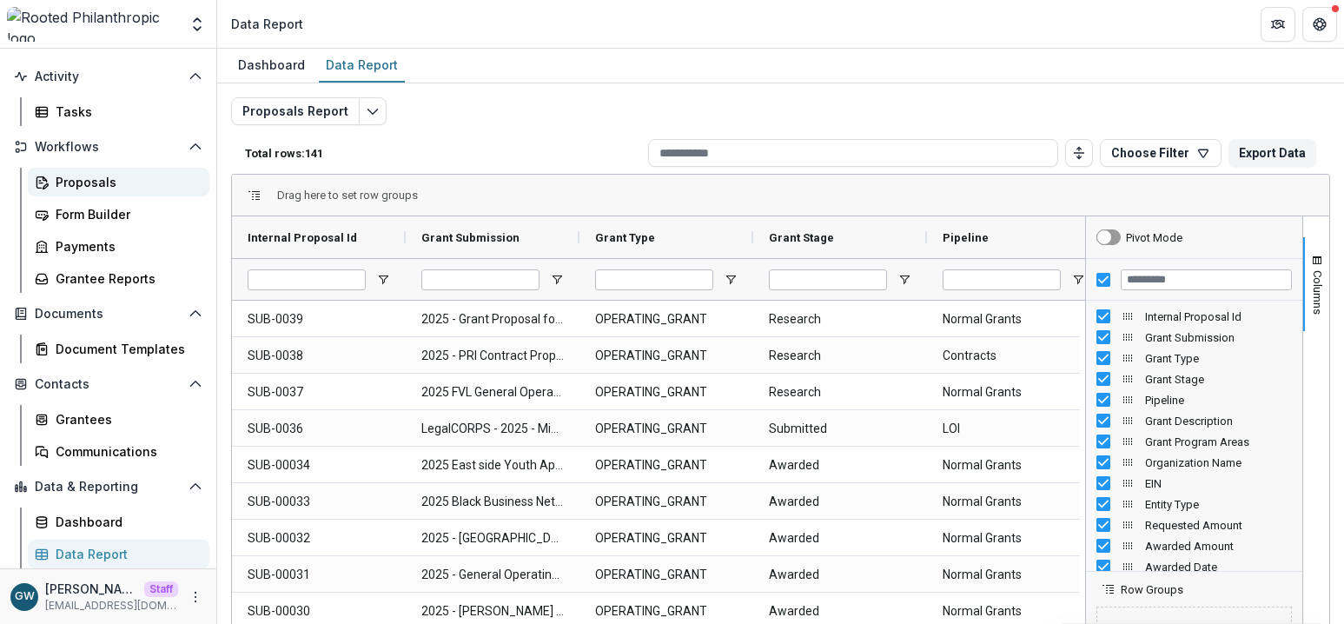
click at [101, 178] on div "Proposals" at bounding box center [126, 182] width 140 height 18
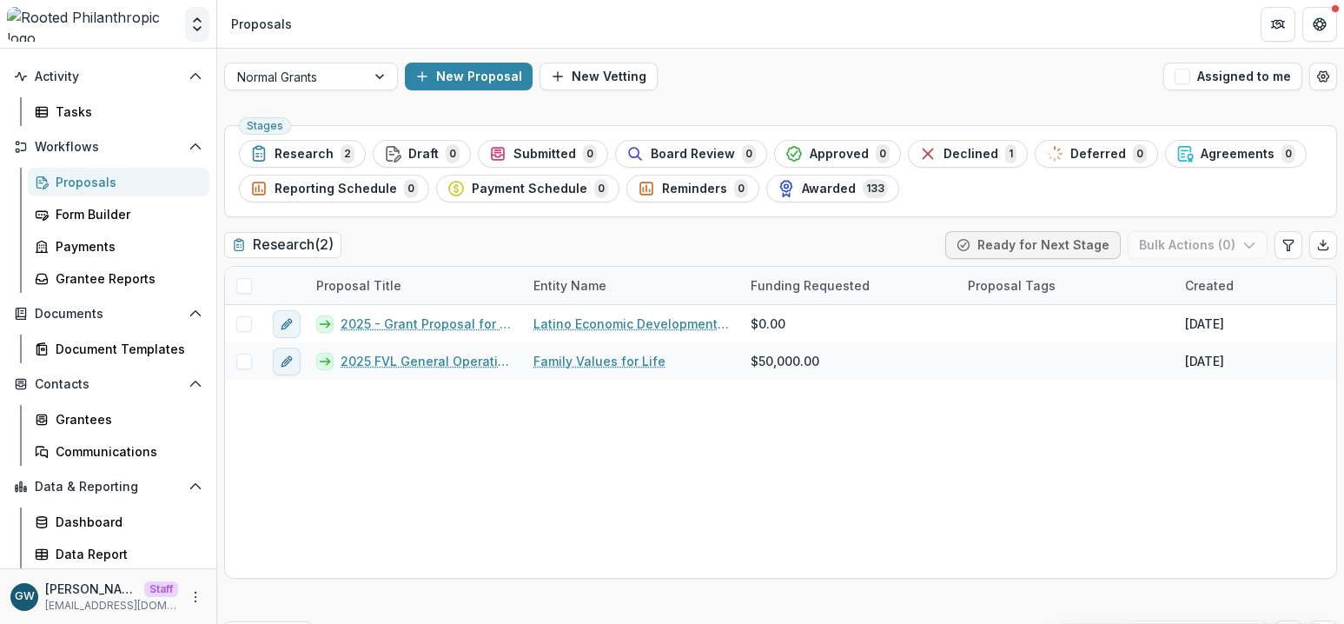
click at [201, 22] on icon "Open entity switcher" at bounding box center [196, 24] width 17 height 17
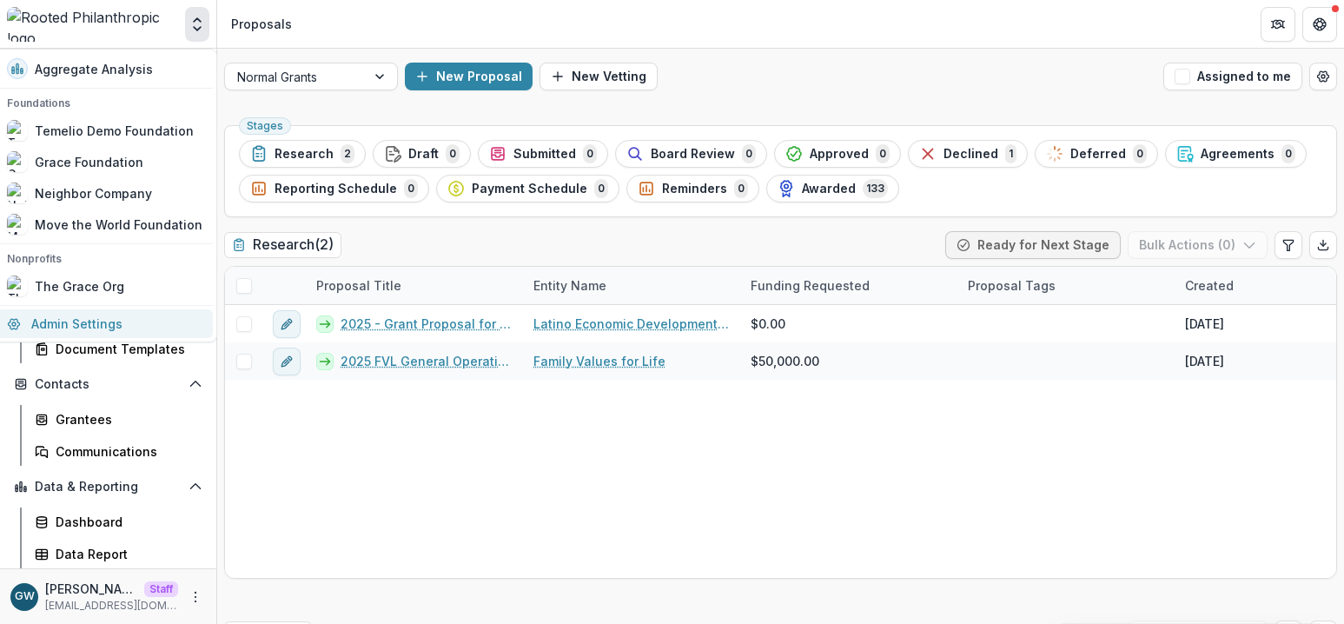
click at [91, 315] on link "Admin Settings" at bounding box center [105, 323] width 216 height 29
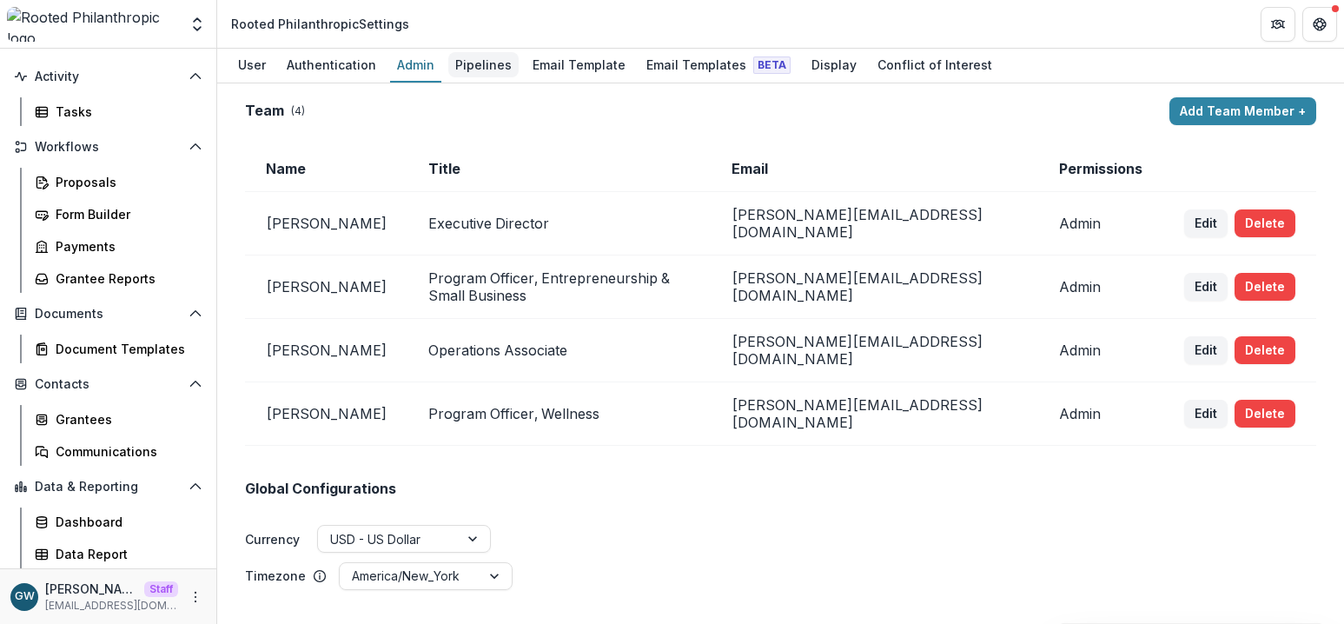
click at [486, 69] on div "Pipelines" at bounding box center [483, 64] width 70 height 25
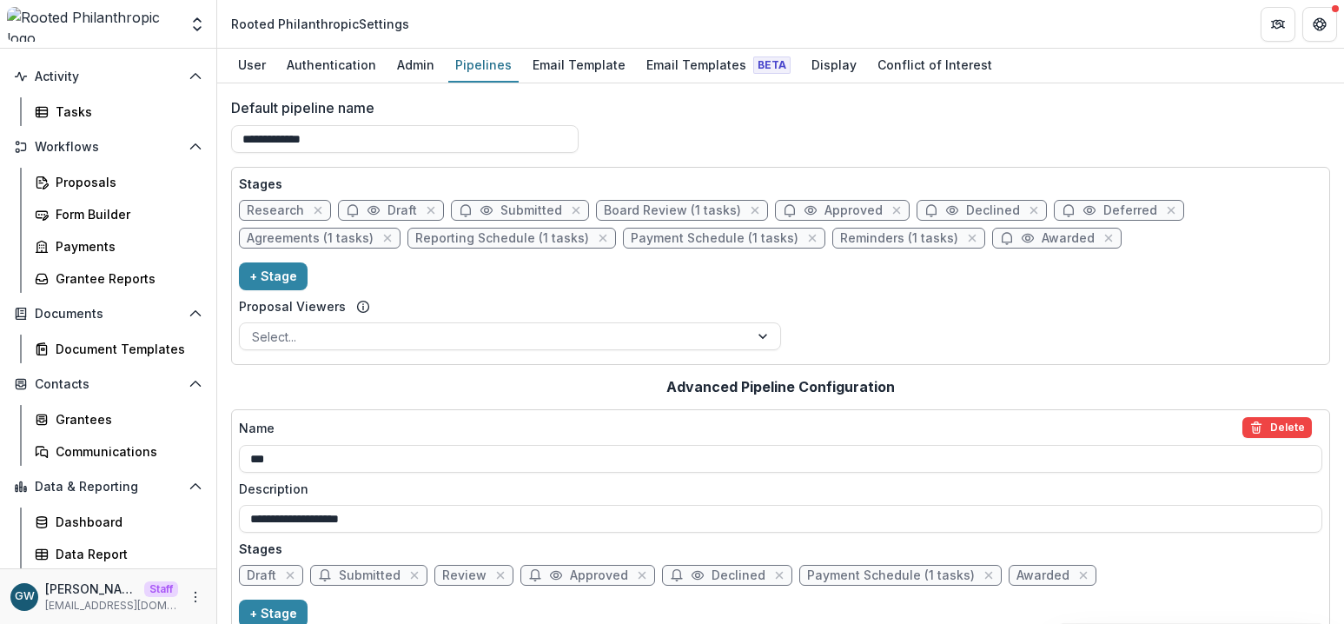
click at [658, 209] on span "Board Review (1 tasks)" at bounding box center [672, 210] width 137 height 15
select select "******"
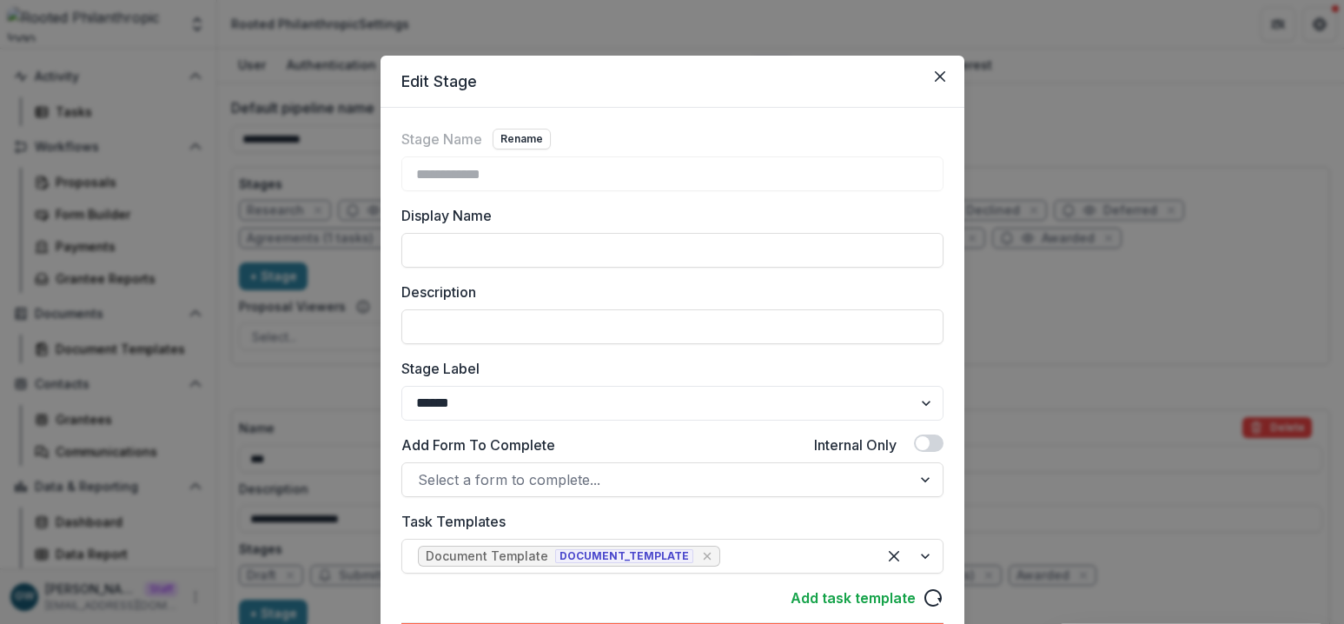
drag, startPoint x: 1092, startPoint y: 139, endPoint x: 1035, endPoint y: 146, distance: 56.9
click at [1092, 139] on div "**********" at bounding box center [672, 312] width 1344 height 624
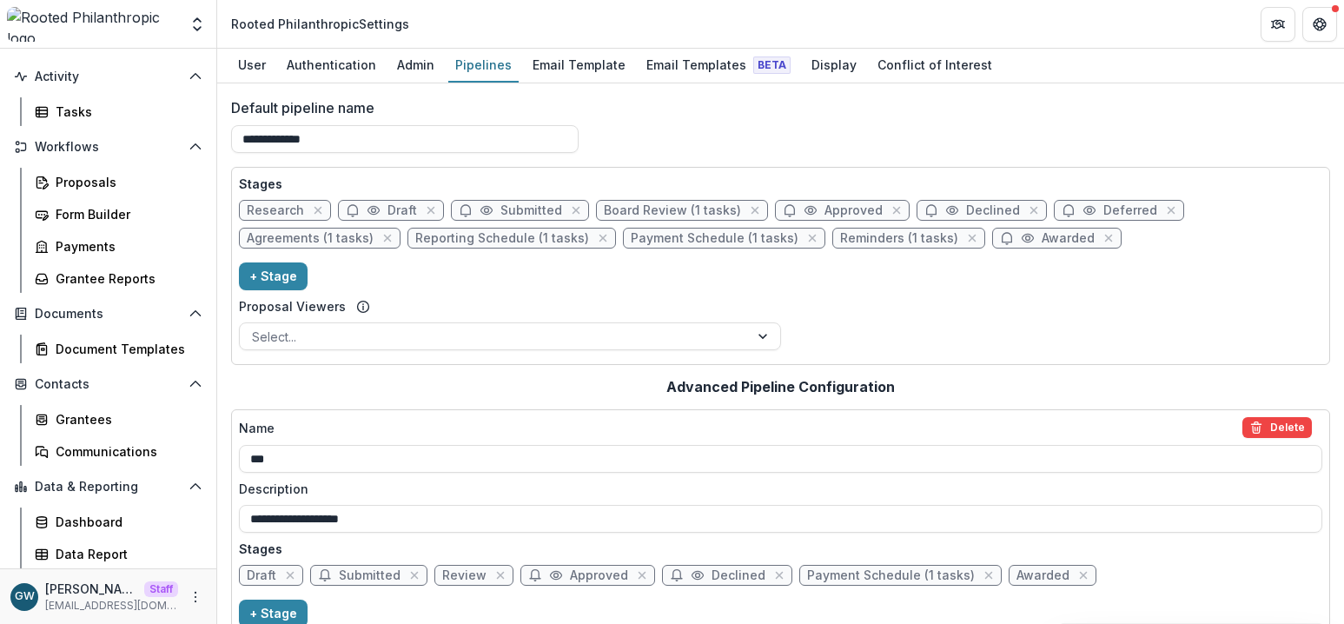
click at [689, 203] on span "Board Review (1 tasks)" at bounding box center [672, 210] width 137 height 15
select select "******"
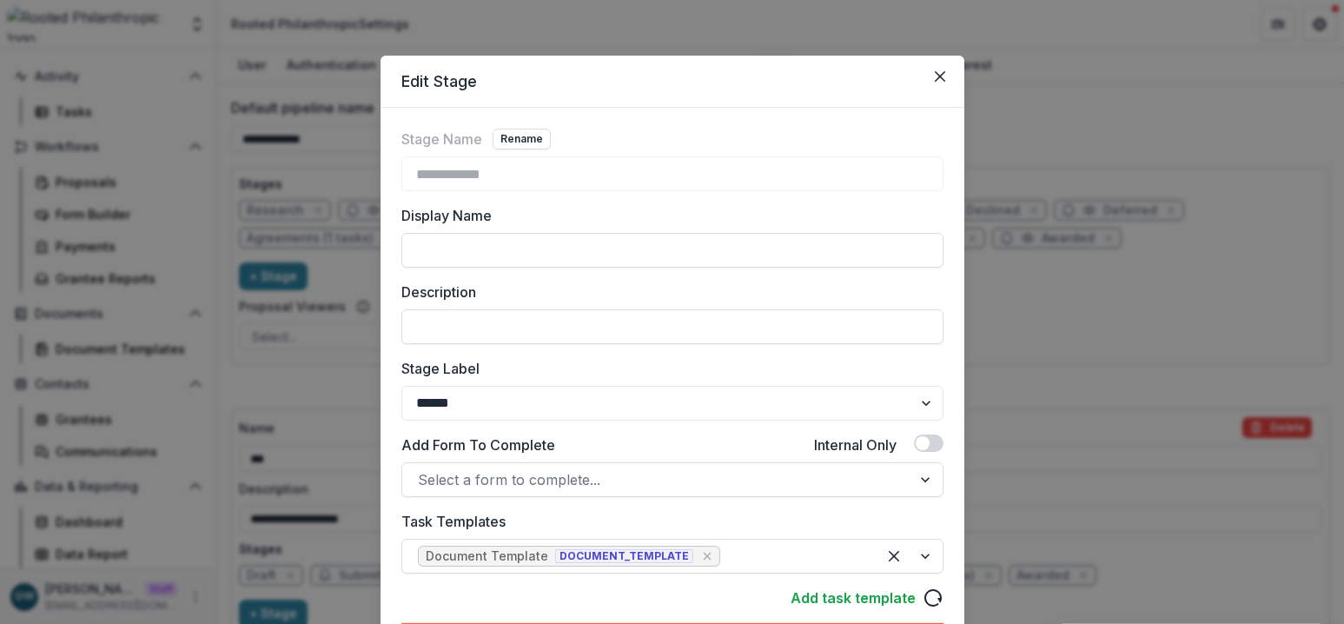
click at [1101, 139] on div "**********" at bounding box center [672, 312] width 1344 height 624
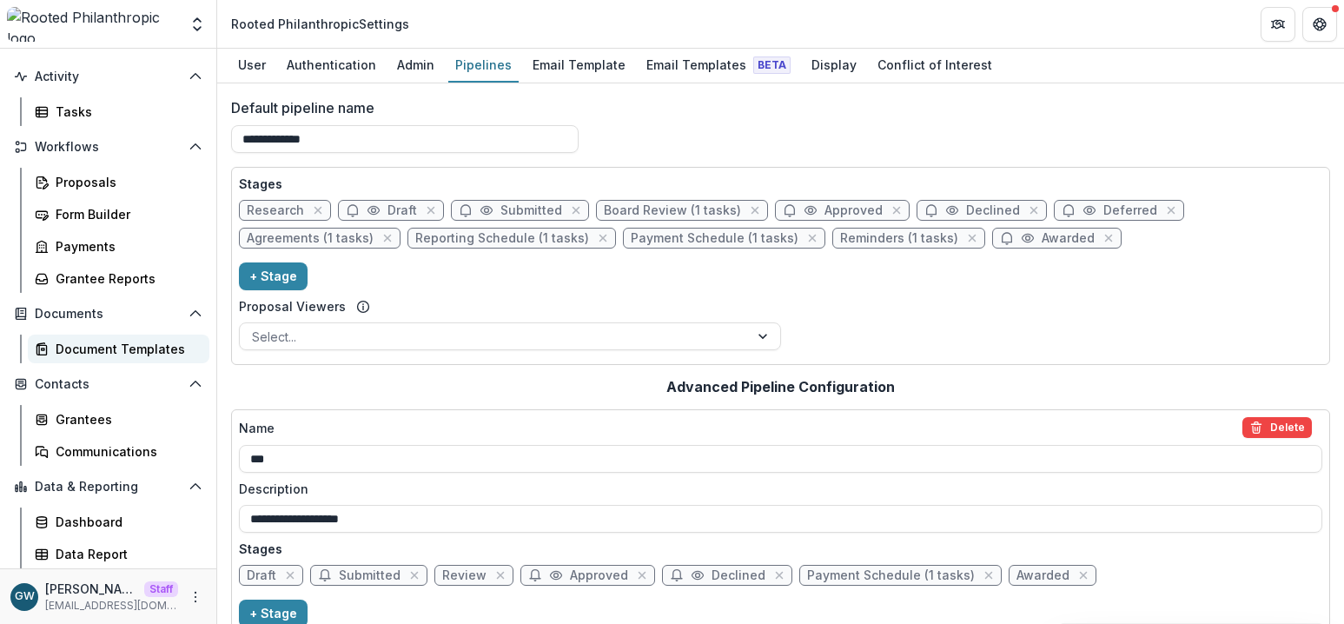
click at [95, 354] on div "Document Templates" at bounding box center [126, 349] width 140 height 18
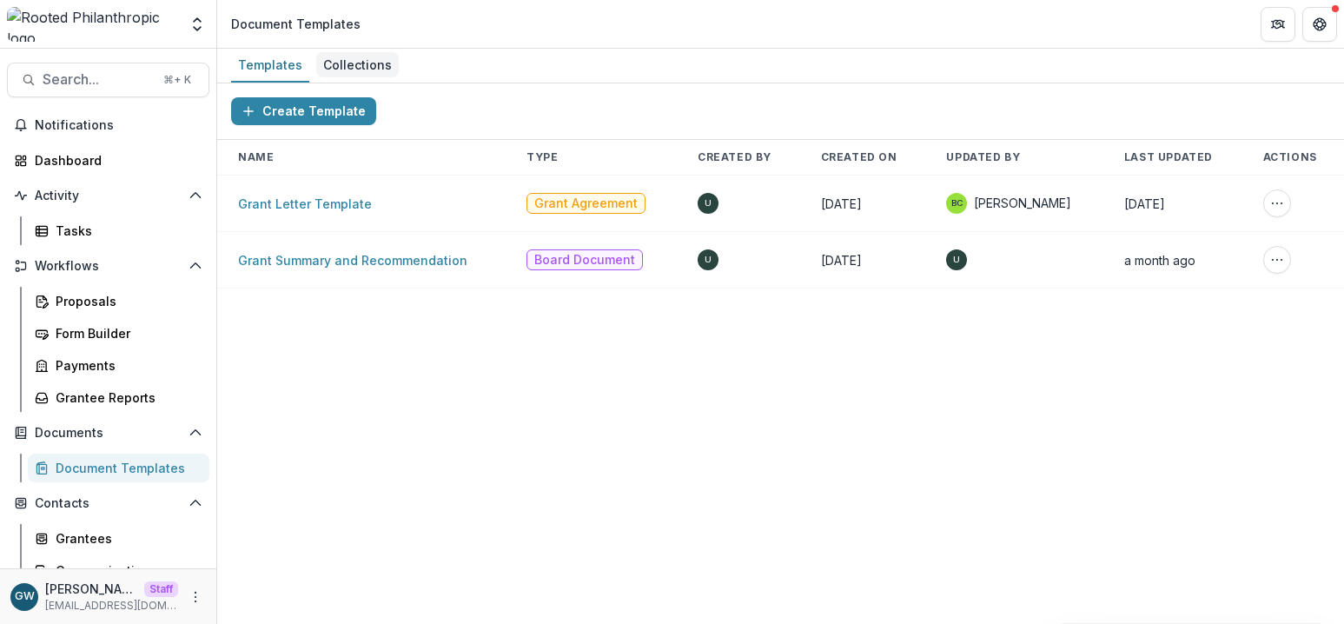
click at [362, 72] on div "Collections" at bounding box center [357, 64] width 83 height 25
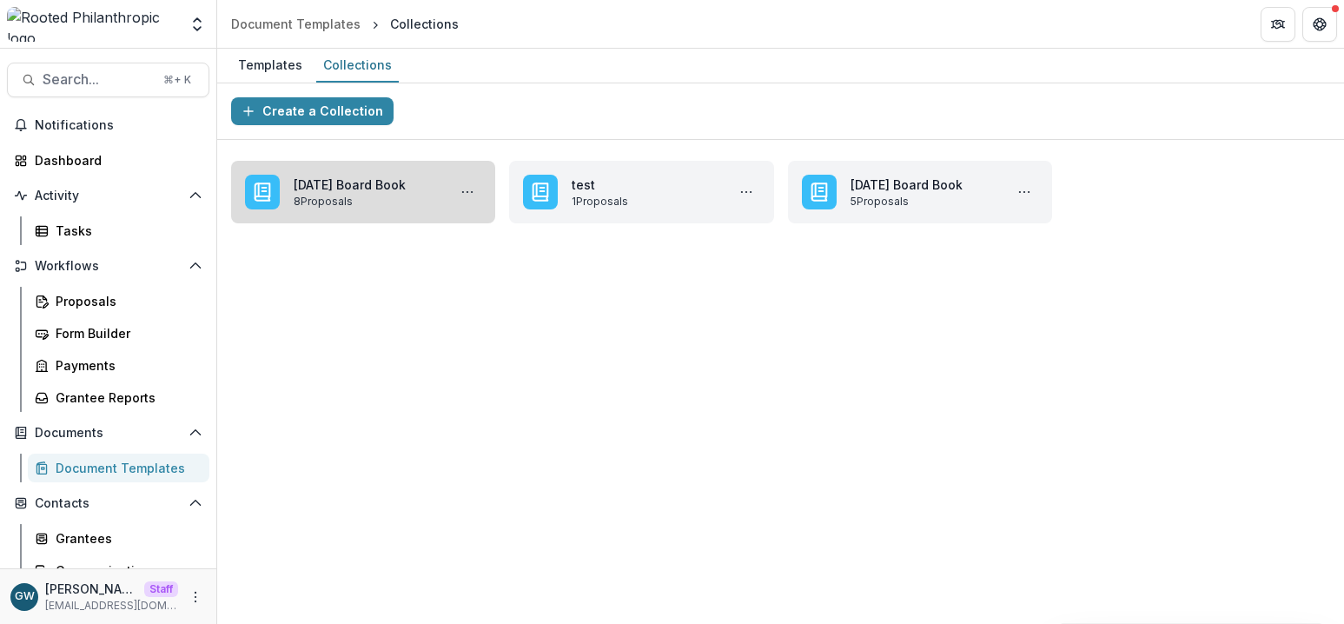
click at [344, 194] on link "[DATE] Board Book" at bounding box center [367, 184] width 146 height 18
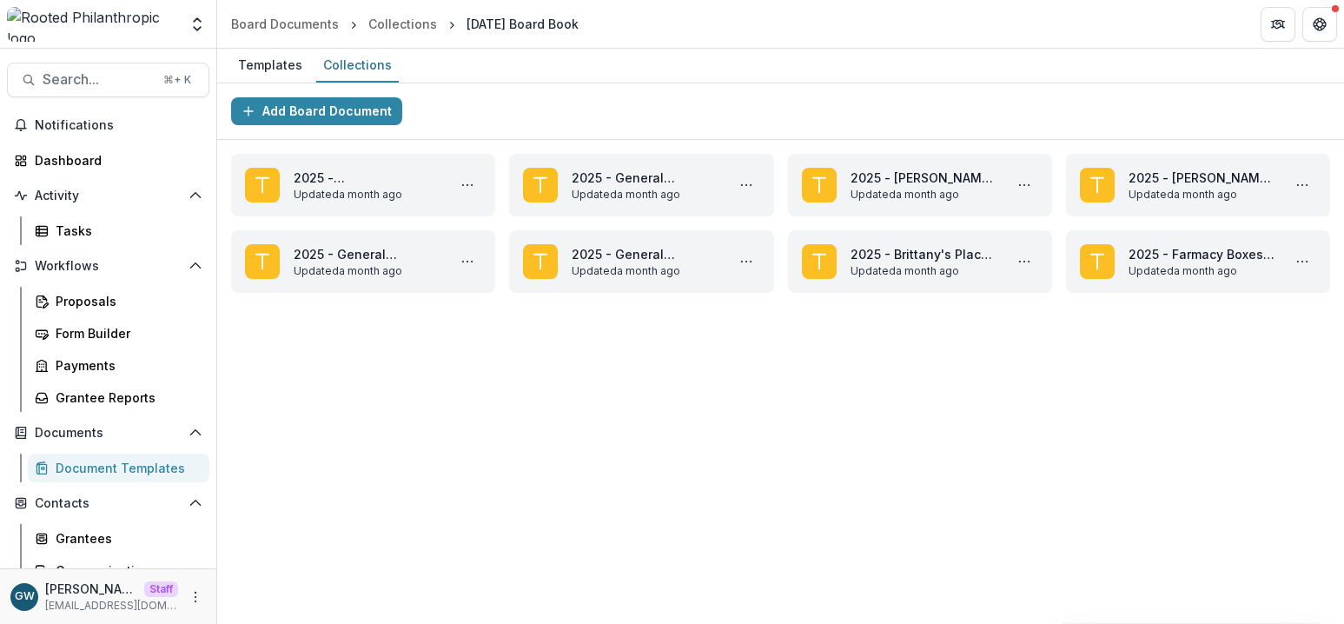
click at [109, 468] on div "Document Templates" at bounding box center [126, 468] width 140 height 18
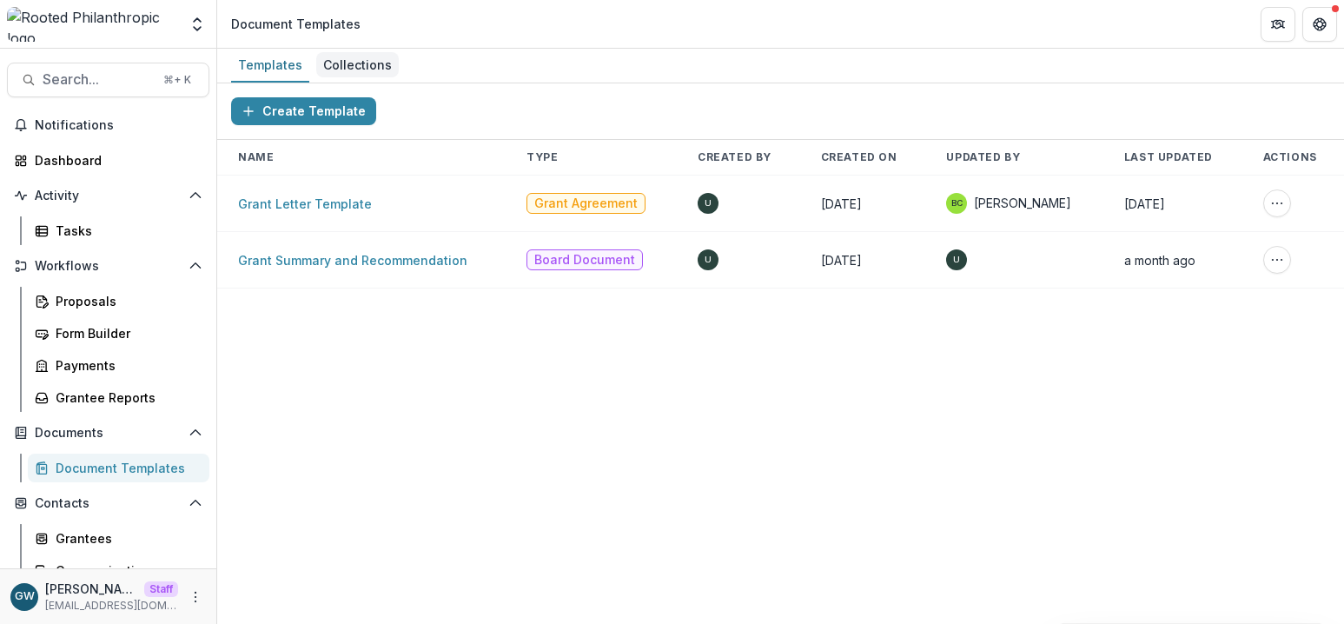
click at [364, 76] on div "Collections" at bounding box center [357, 64] width 83 height 25
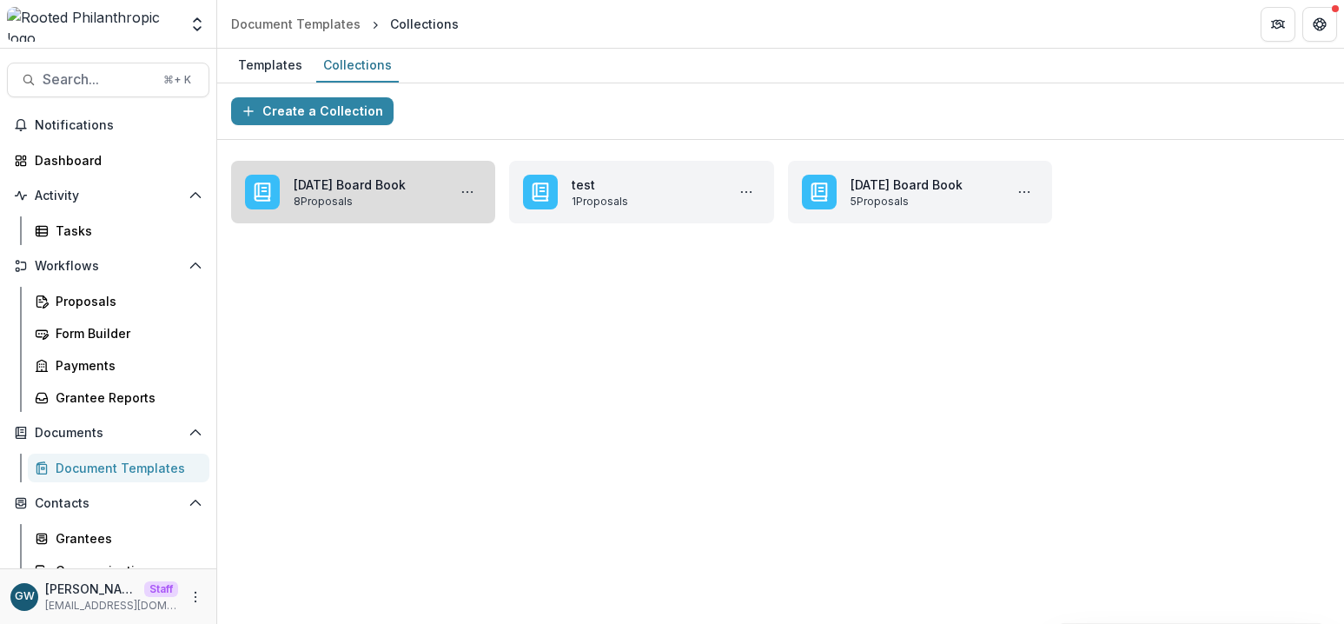
click at [357, 186] on link "[DATE] Board Book" at bounding box center [367, 184] width 146 height 18
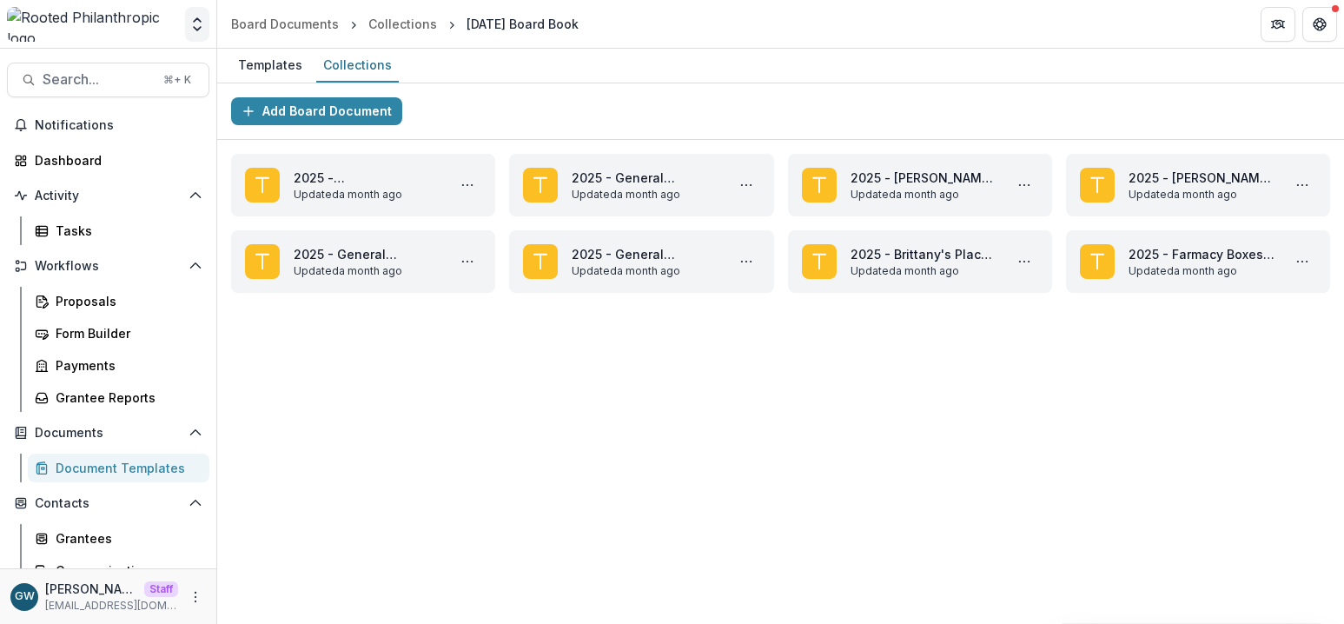
click at [200, 26] on icon "Open entity switcher" at bounding box center [196, 24] width 17 height 17
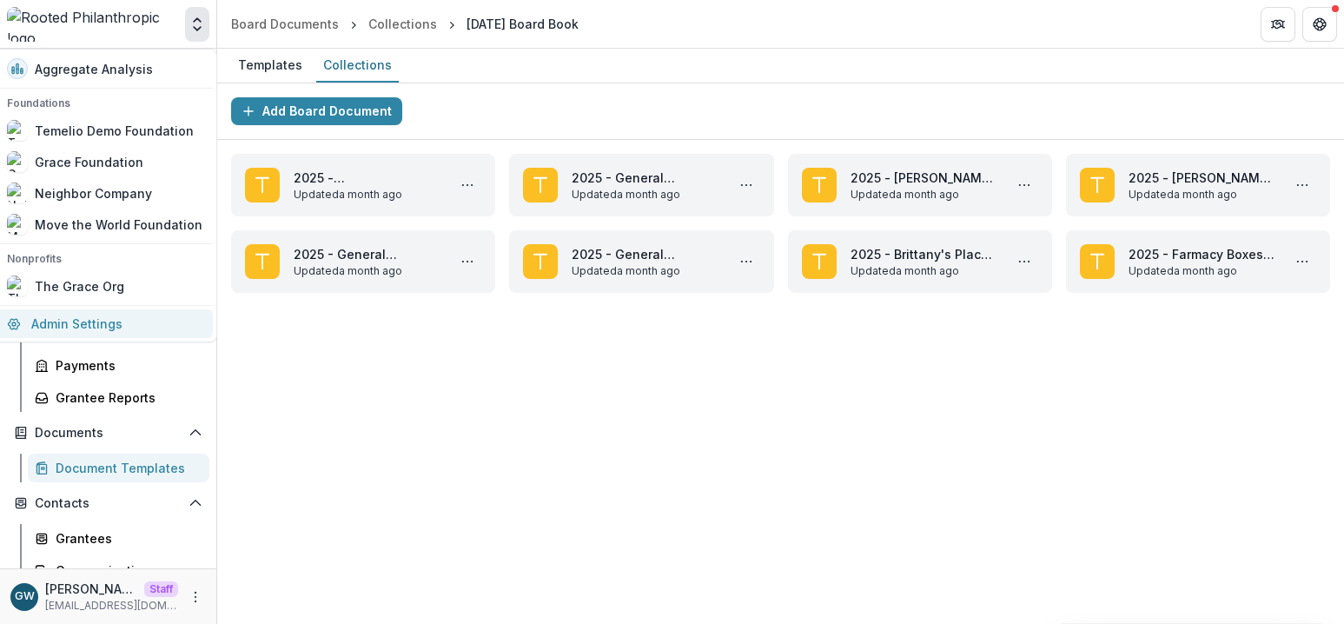
click at [133, 317] on link "Admin Settings" at bounding box center [105, 323] width 216 height 29
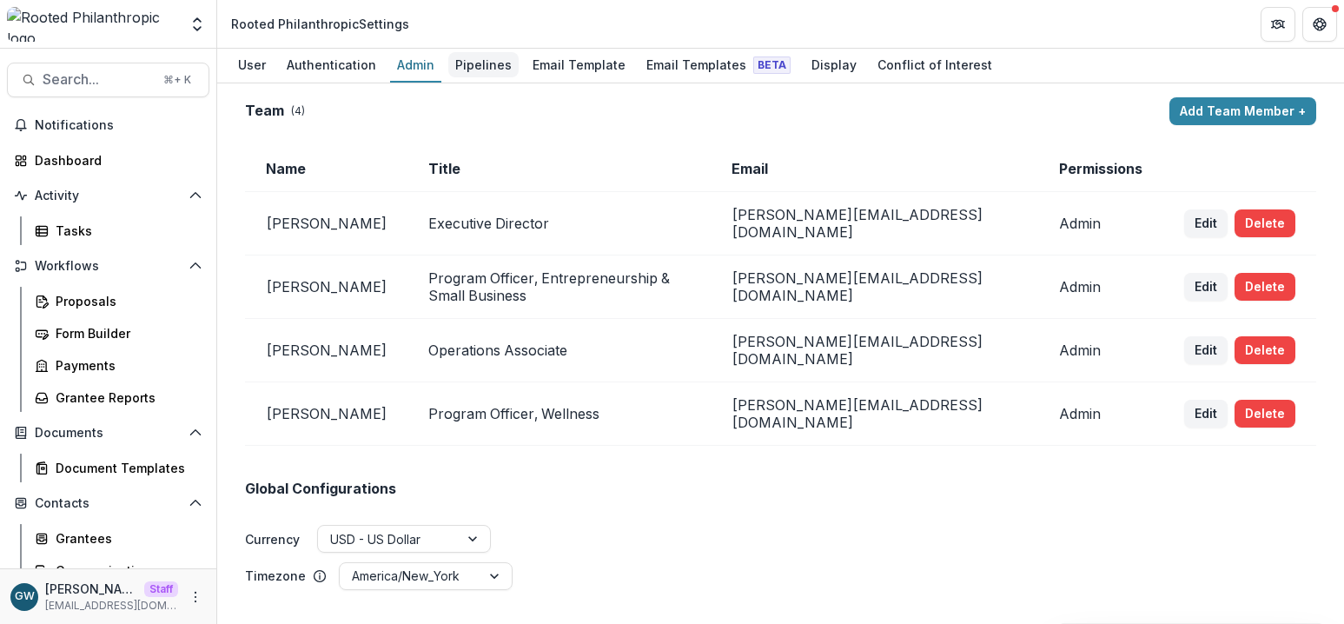
click at [466, 69] on div "Pipelines" at bounding box center [483, 64] width 70 height 25
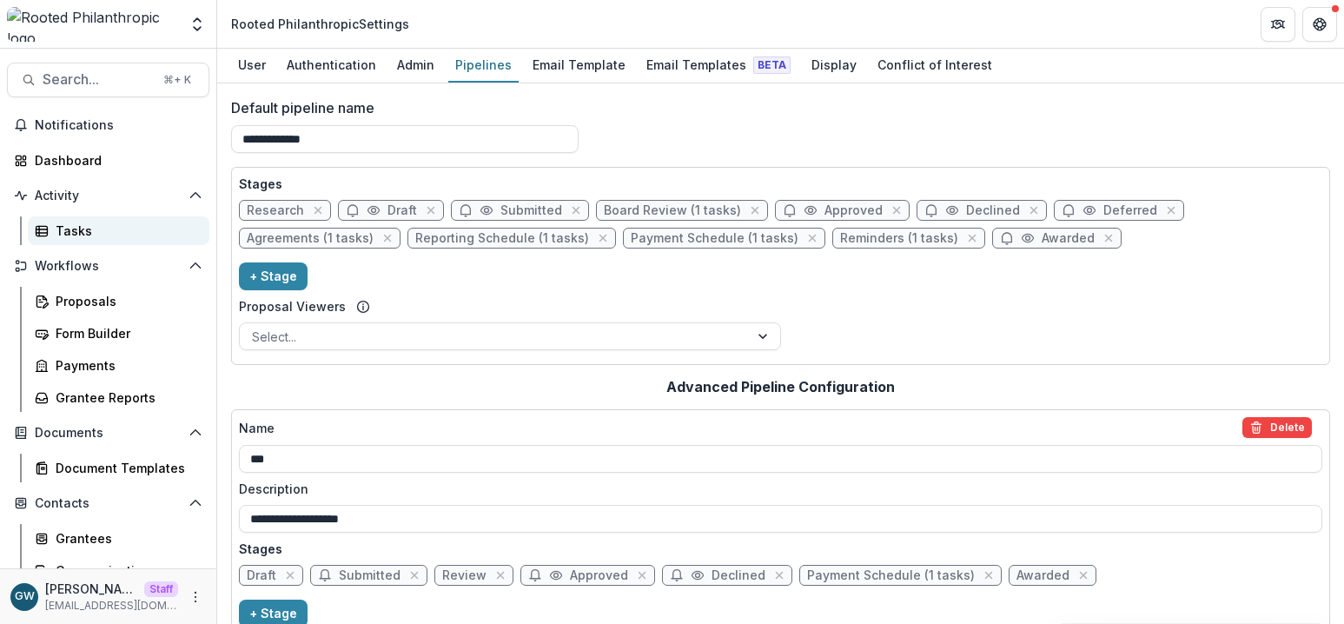
click at [102, 238] on div "Tasks" at bounding box center [126, 230] width 140 height 18
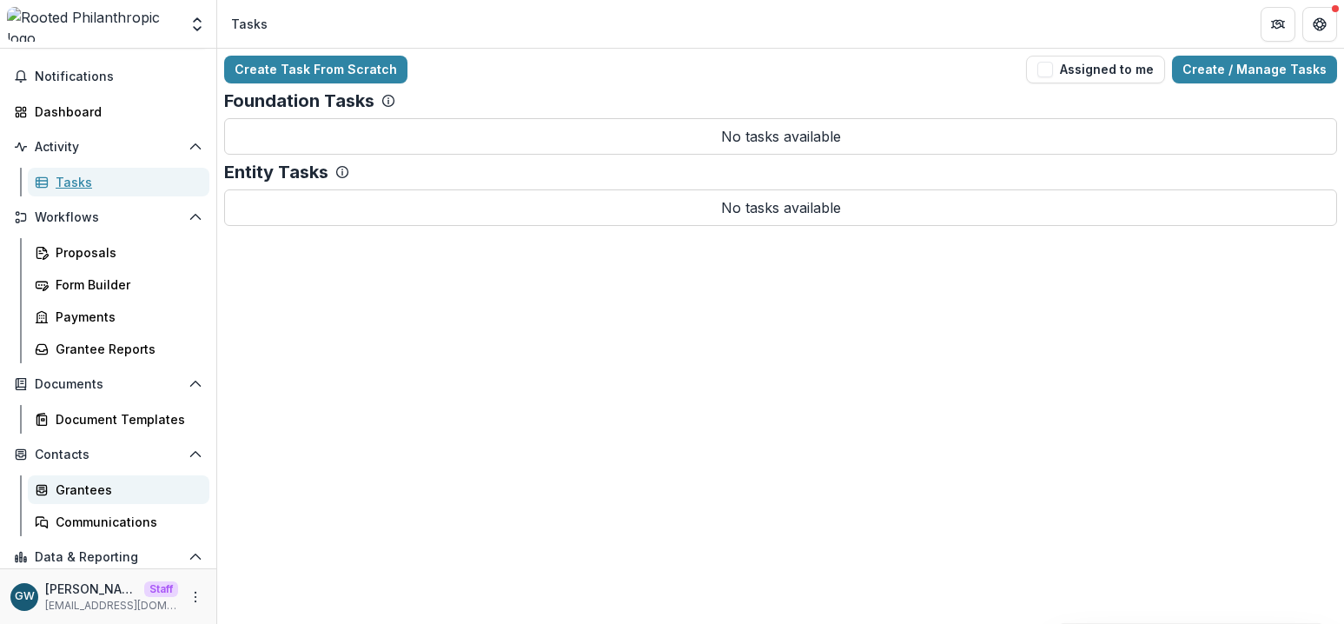
scroll to position [119, 0]
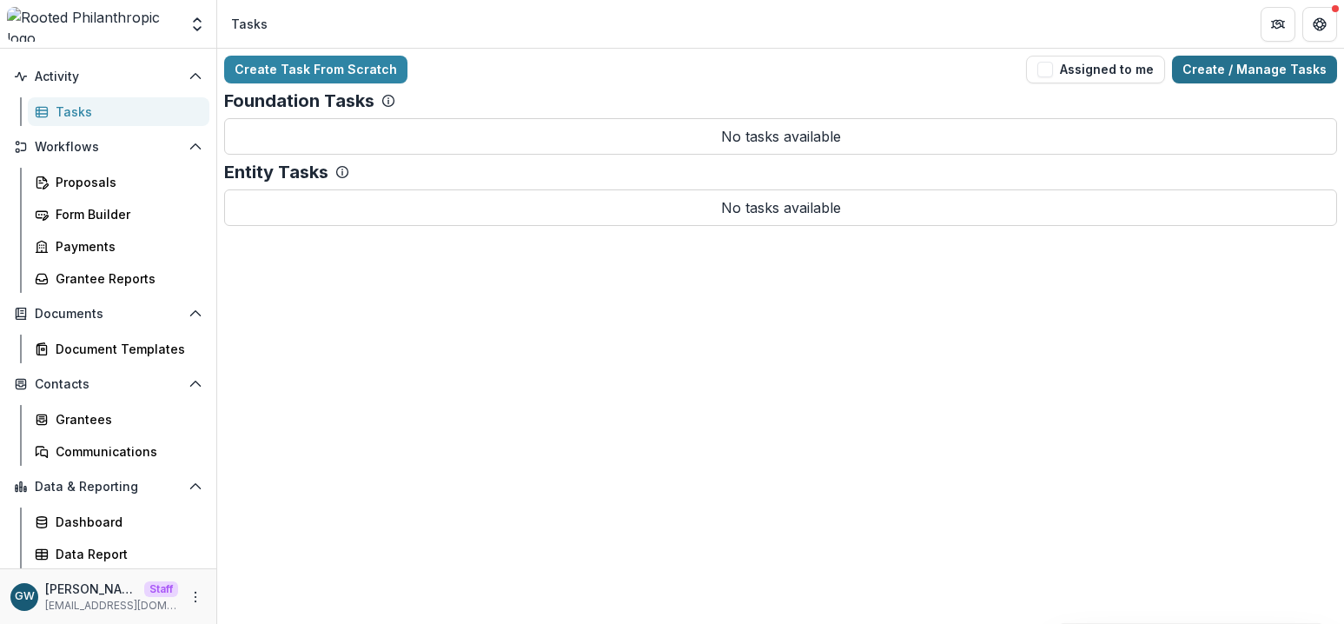
click at [1232, 67] on link "Create / Manage Tasks" at bounding box center [1254, 70] width 165 height 28
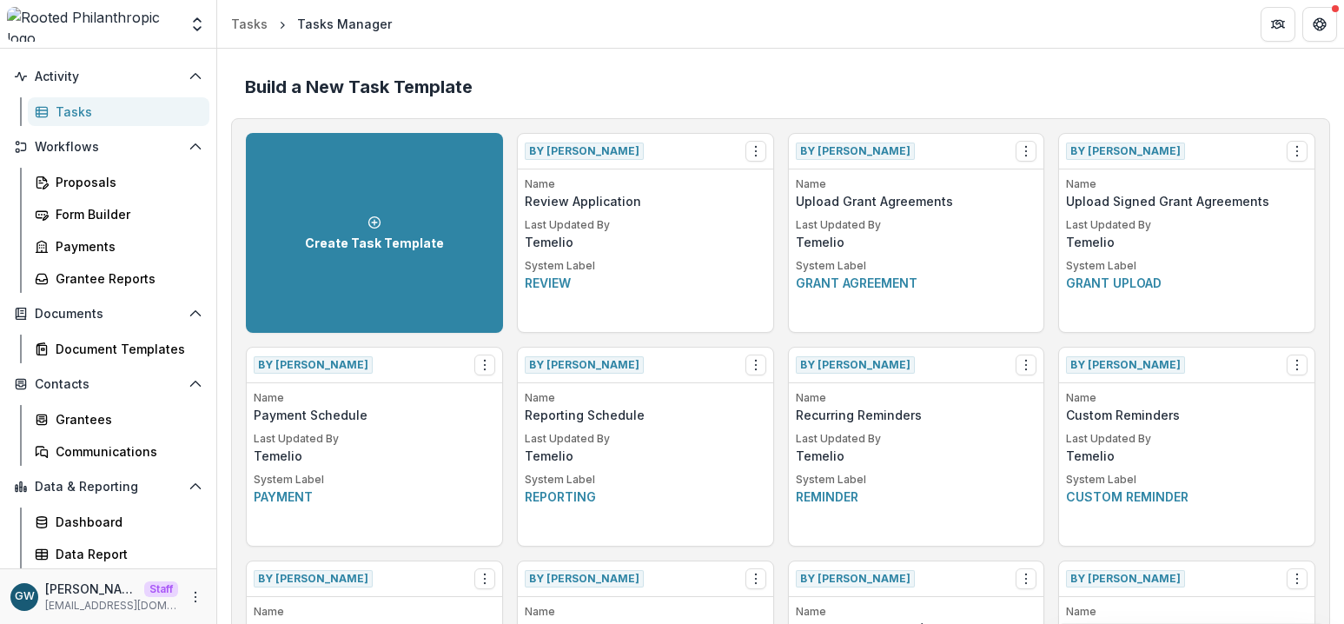
scroll to position [1050, 0]
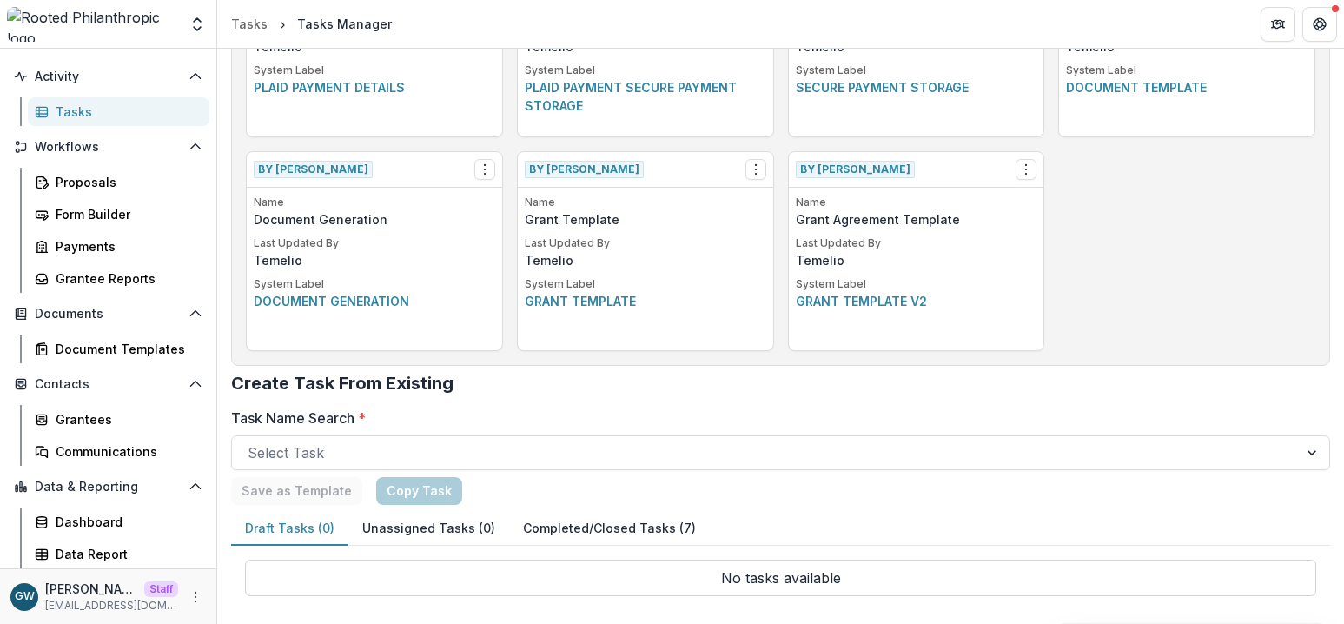
click at [600, 532] on button "Completed/Closed Tasks (7)" at bounding box center [609, 529] width 201 height 34
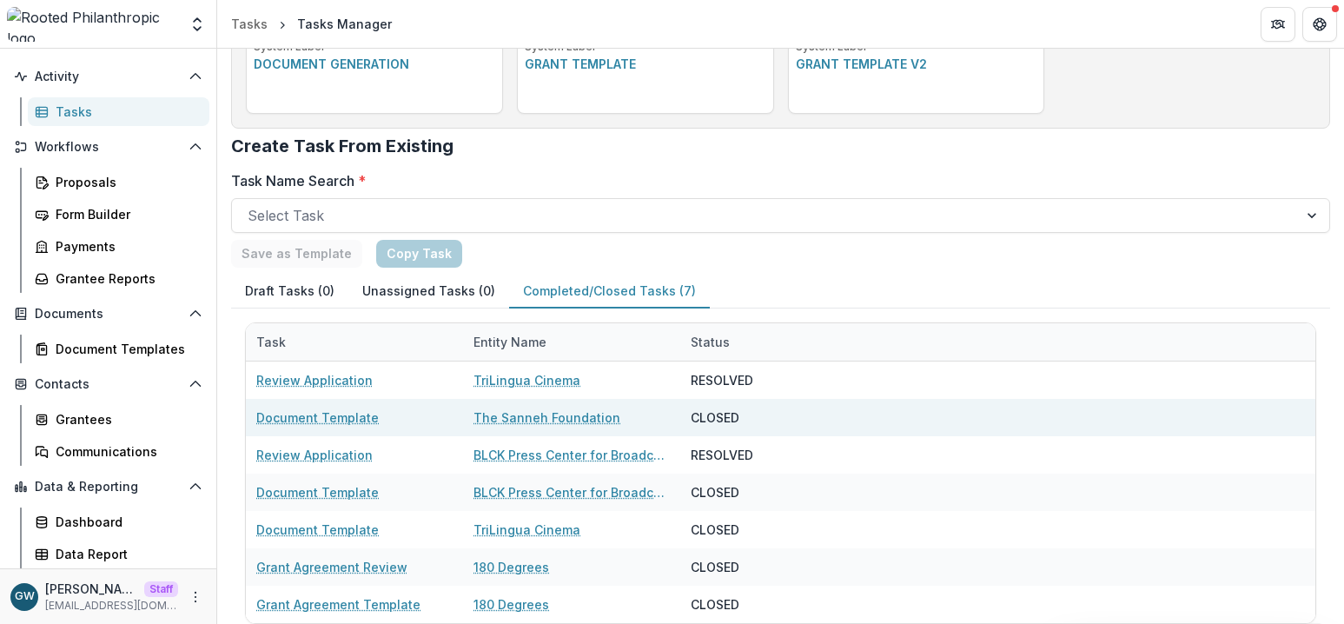
scroll to position [1315, 0]
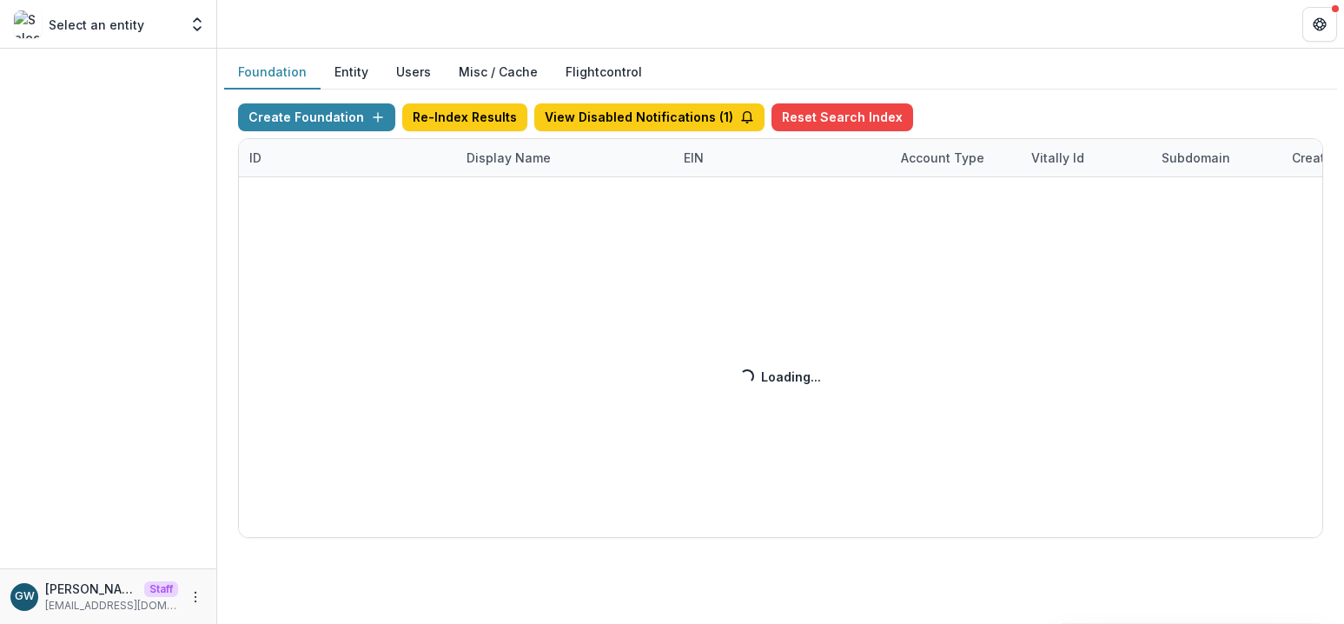
click at [512, 155] on div "Create Foundation Re-Index Results View Disabled Notifications ( 1 ) Reset Sear…" at bounding box center [780, 320] width 1085 height 434
click at [525, 162] on div "Create Foundation Re-Index Results View Disabled Notifications ( 1 ) Reset Sear…" at bounding box center [780, 320] width 1085 height 434
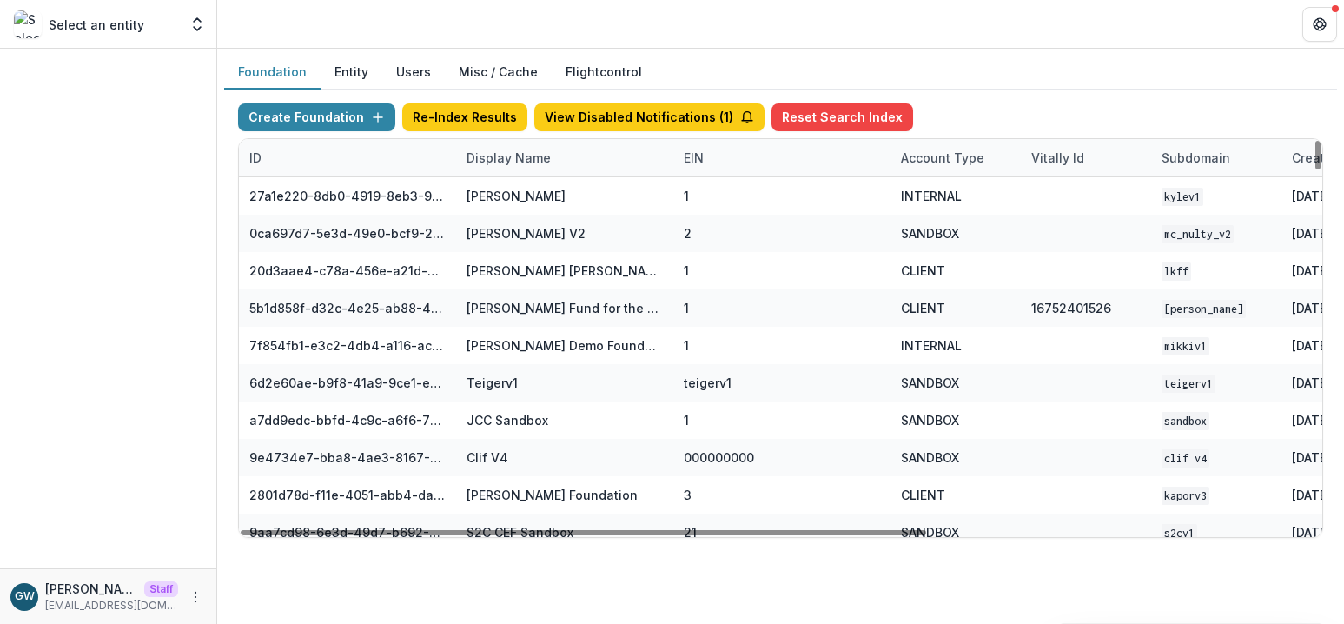
click at [484, 162] on div "Display Name" at bounding box center [508, 158] width 105 height 18
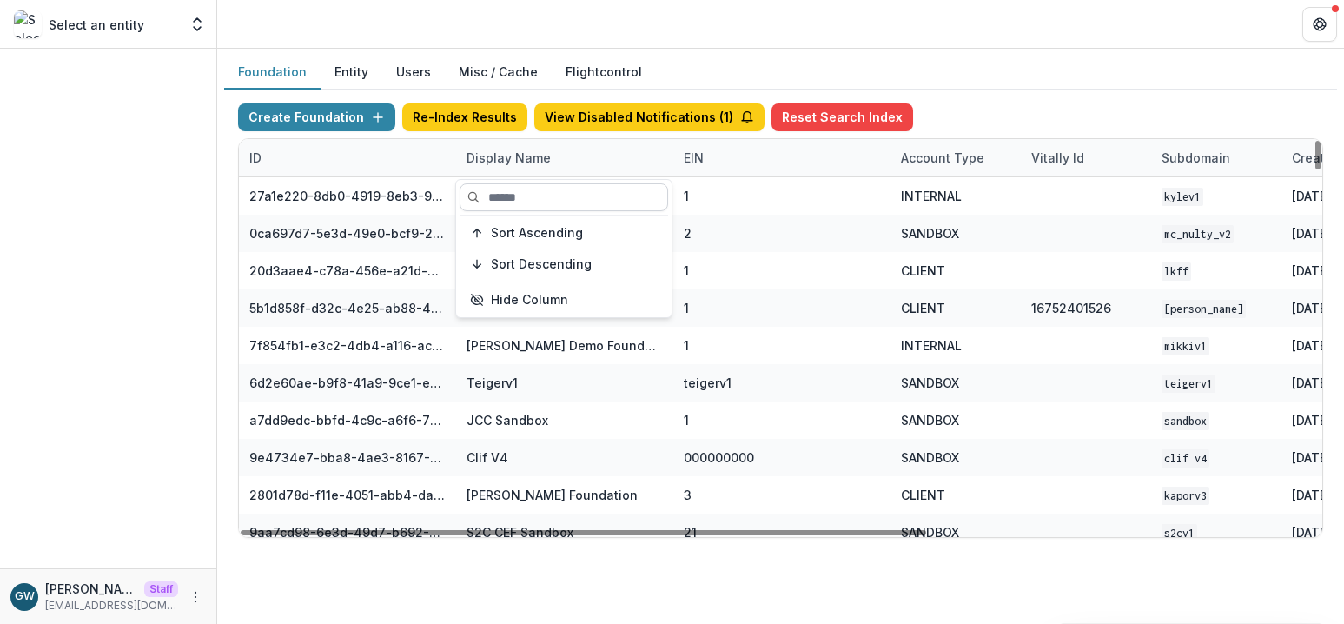
click at [515, 199] on input at bounding box center [563, 197] width 208 height 28
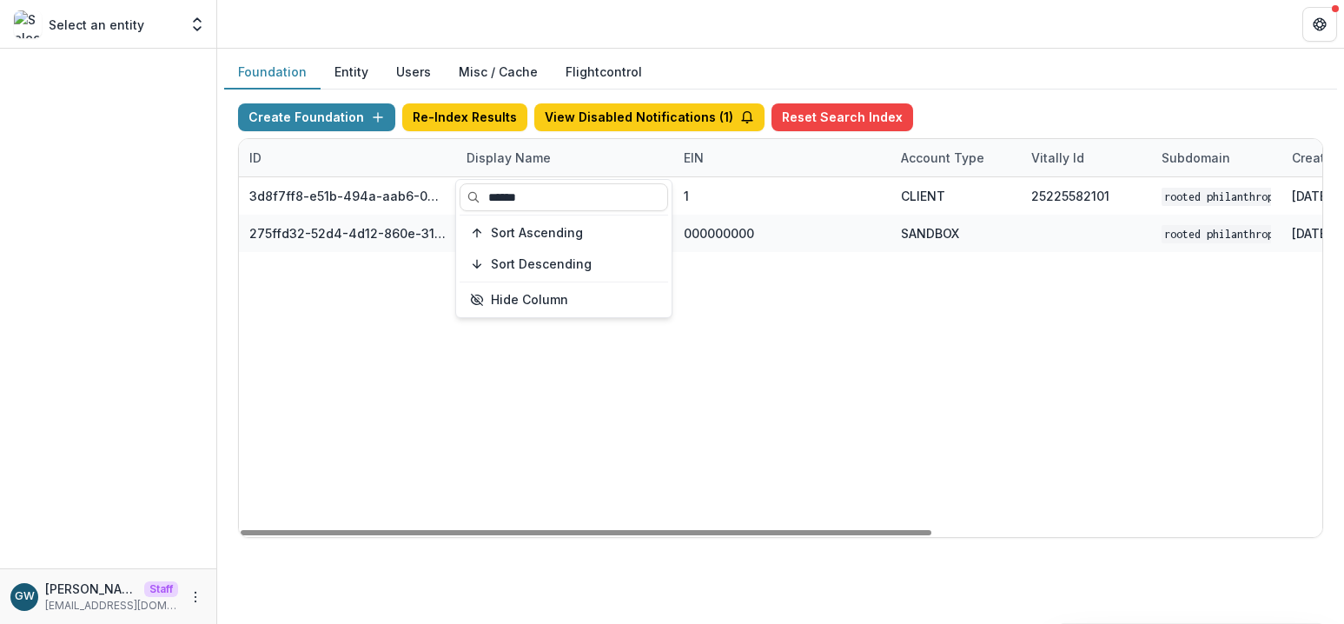
type input "******"
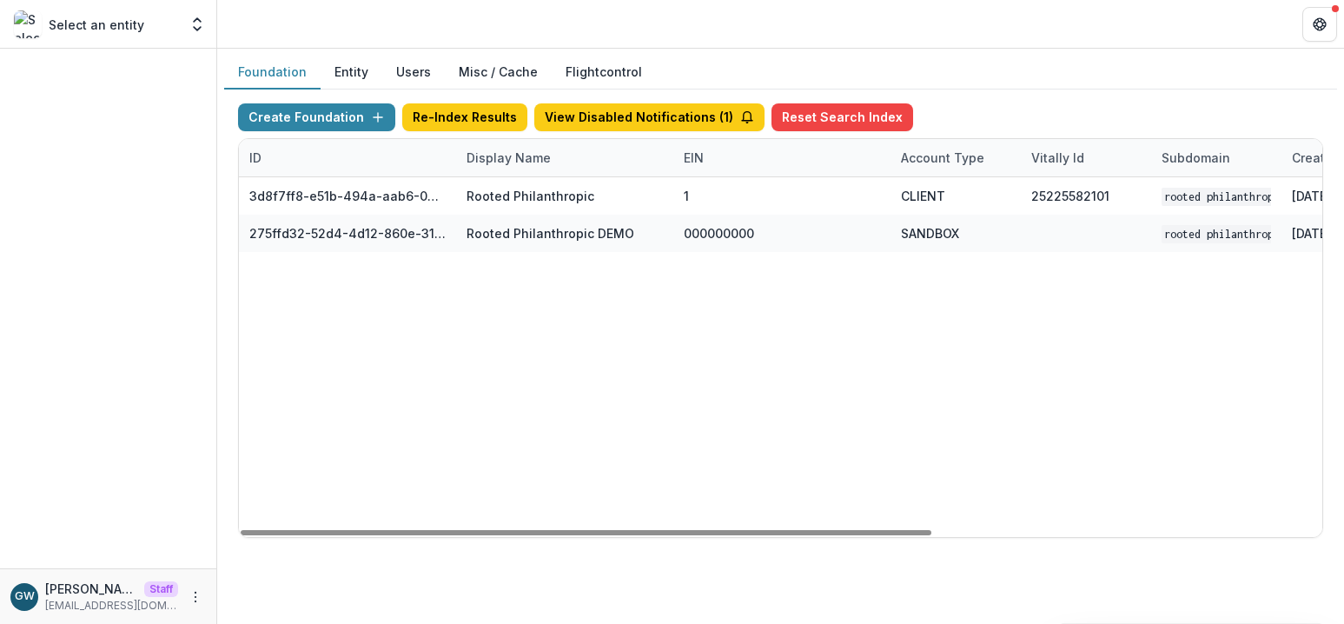
click at [988, 85] on div "Foundation Entity Users Misc / Cache Flightcontrol" at bounding box center [780, 73] width 1113 height 34
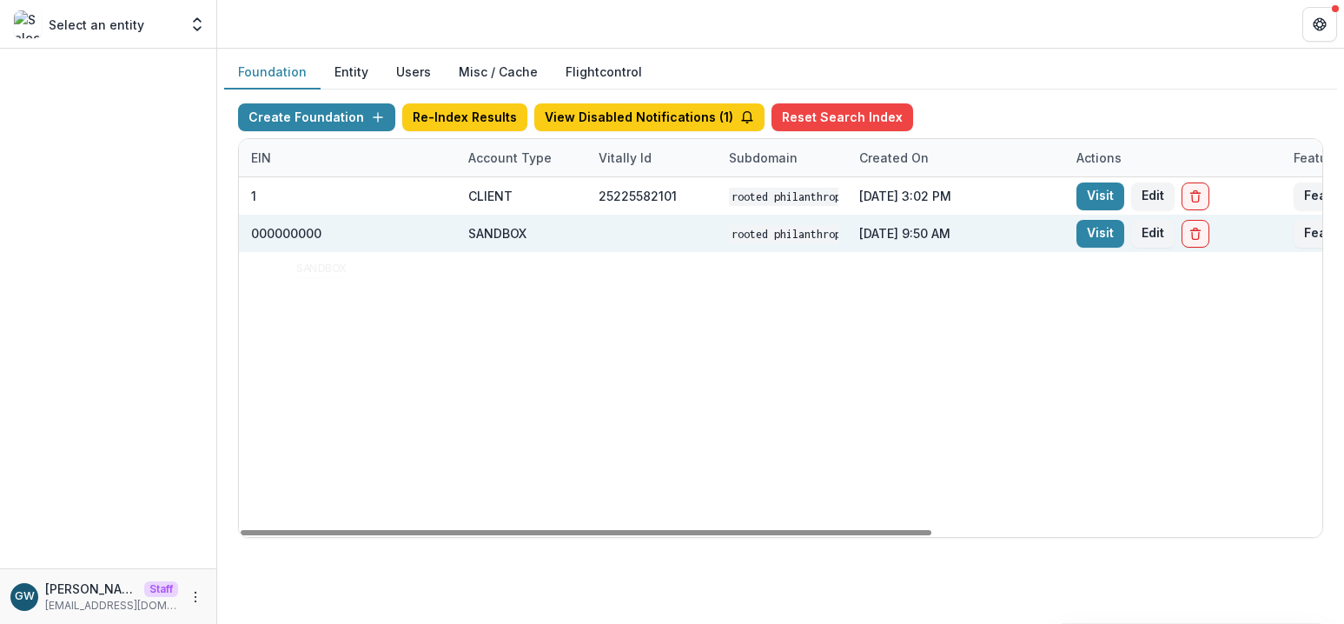
scroll to position [0, 611]
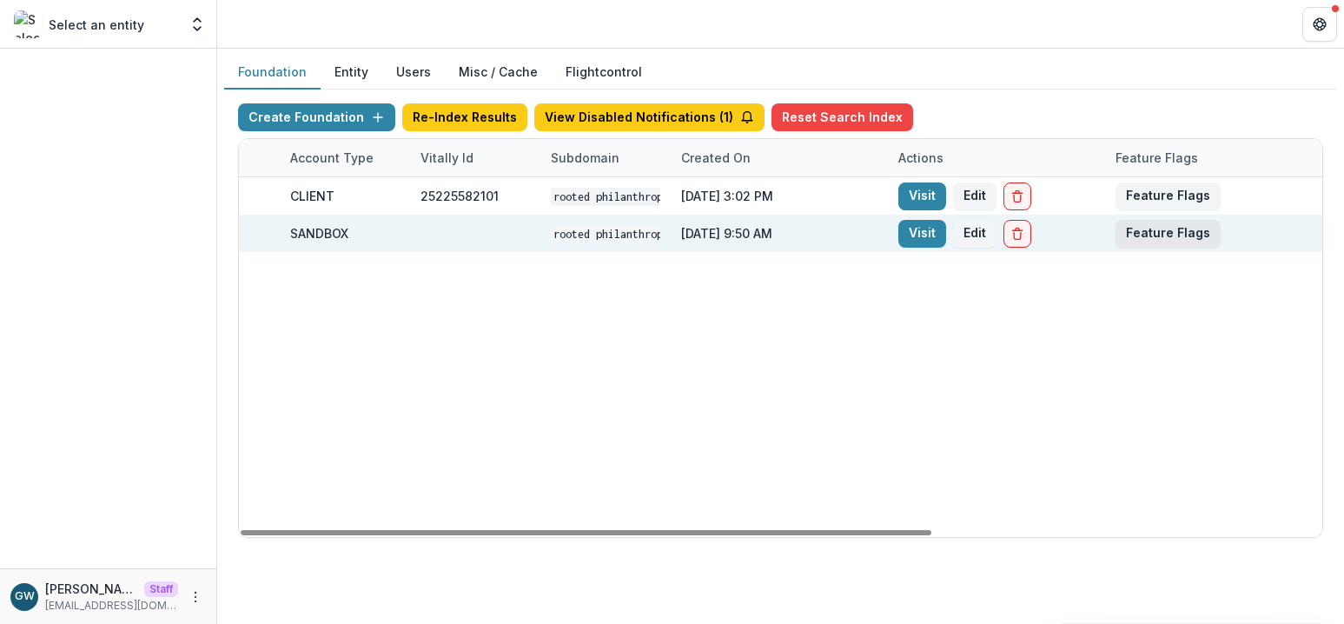
click at [1156, 230] on button "Feature Flags" at bounding box center [1167, 234] width 105 height 28
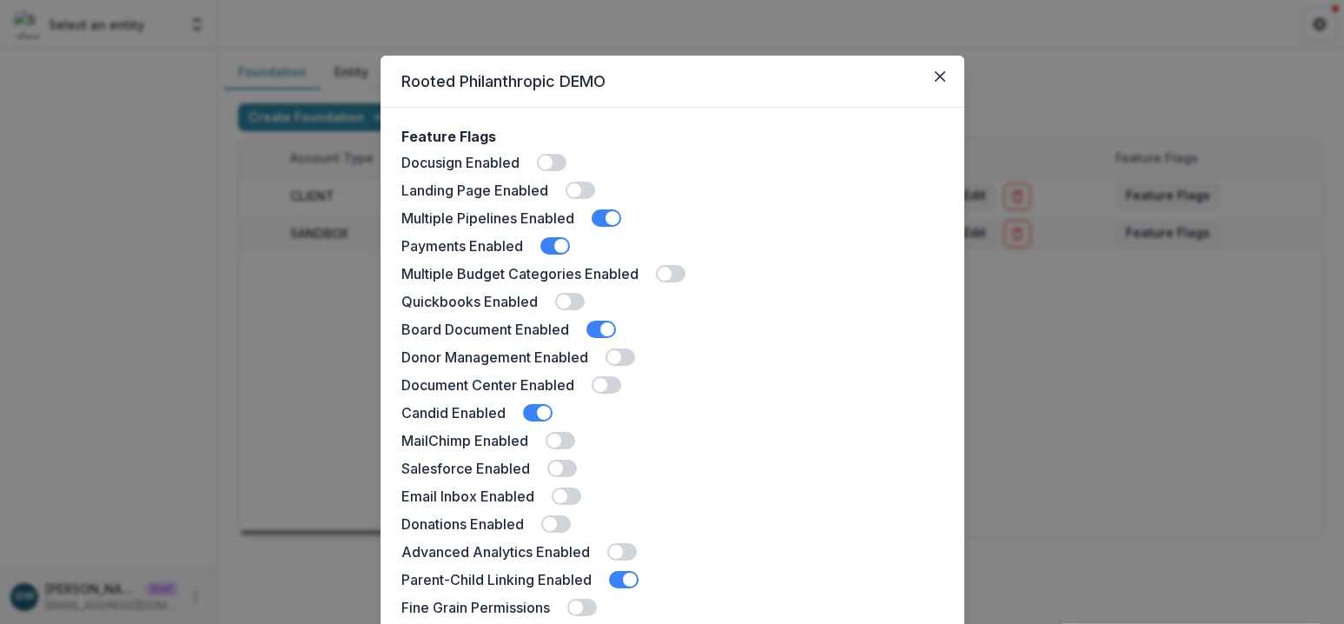
click at [1114, 26] on div "Rooted Philanthropic DEMO Feature Flags Docusign Enabled Landing Page Enabled M…" at bounding box center [672, 312] width 1344 height 624
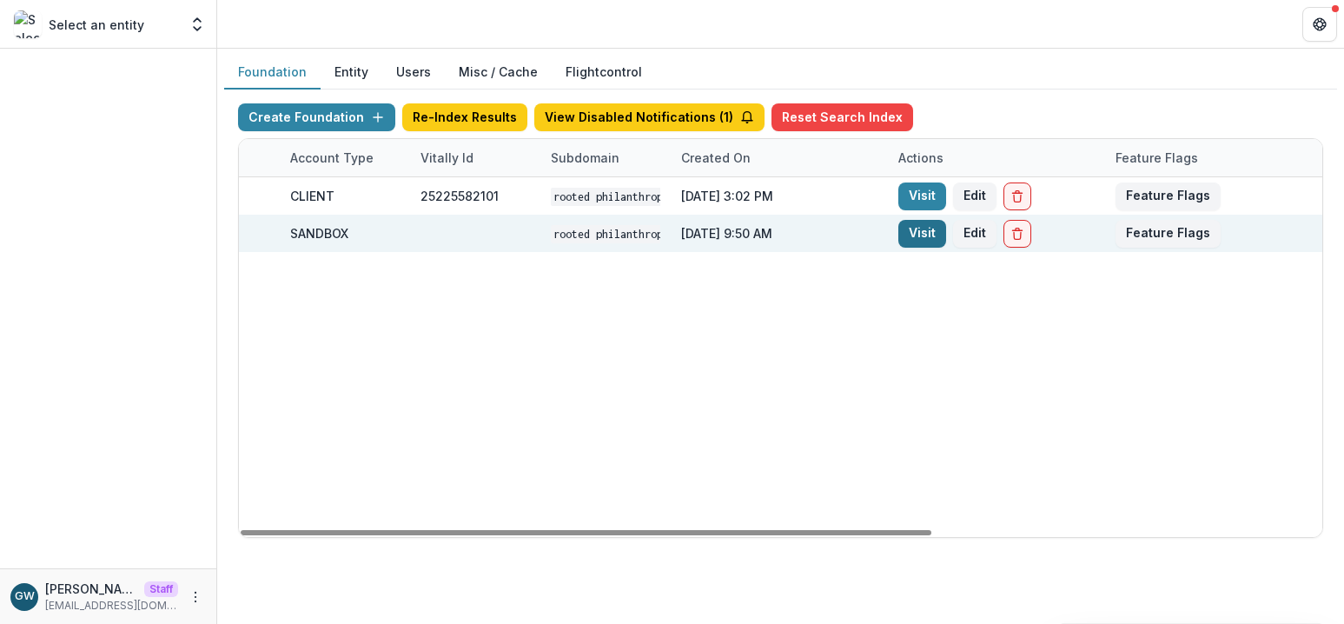
click at [923, 234] on link "Visit" at bounding box center [922, 234] width 48 height 28
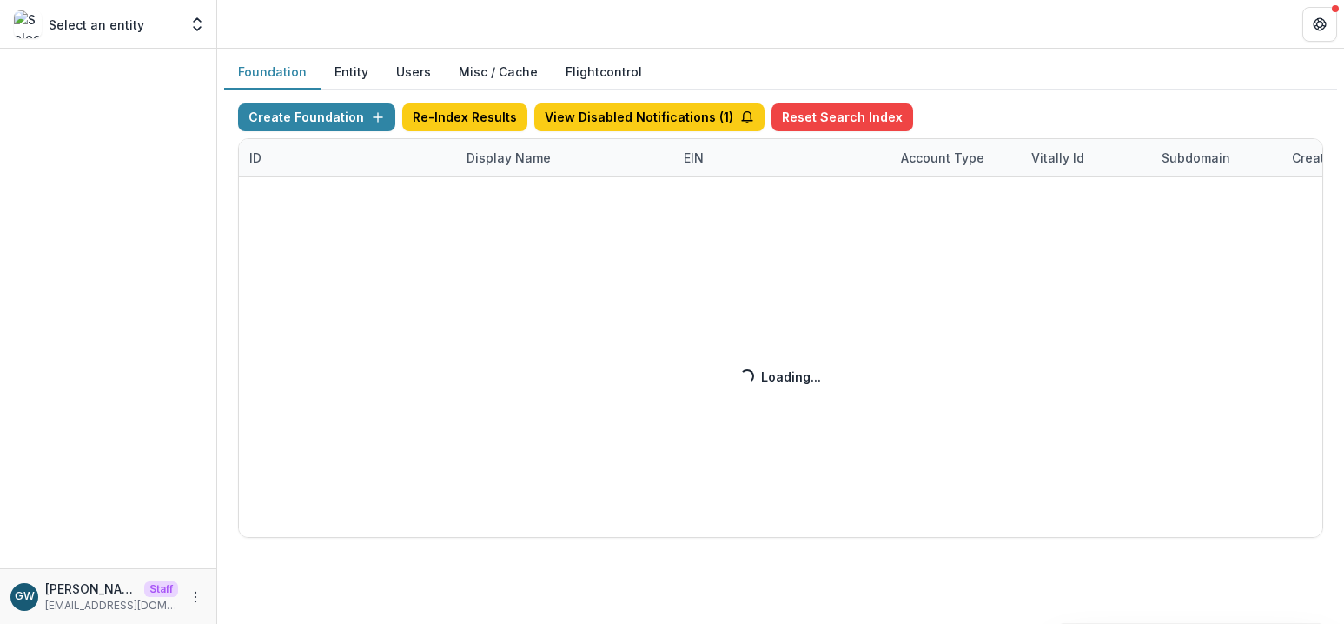
click at [509, 149] on div "Create Foundation Re-Index Results View Disabled Notifications ( 1 ) Reset Sear…" at bounding box center [780, 320] width 1085 height 434
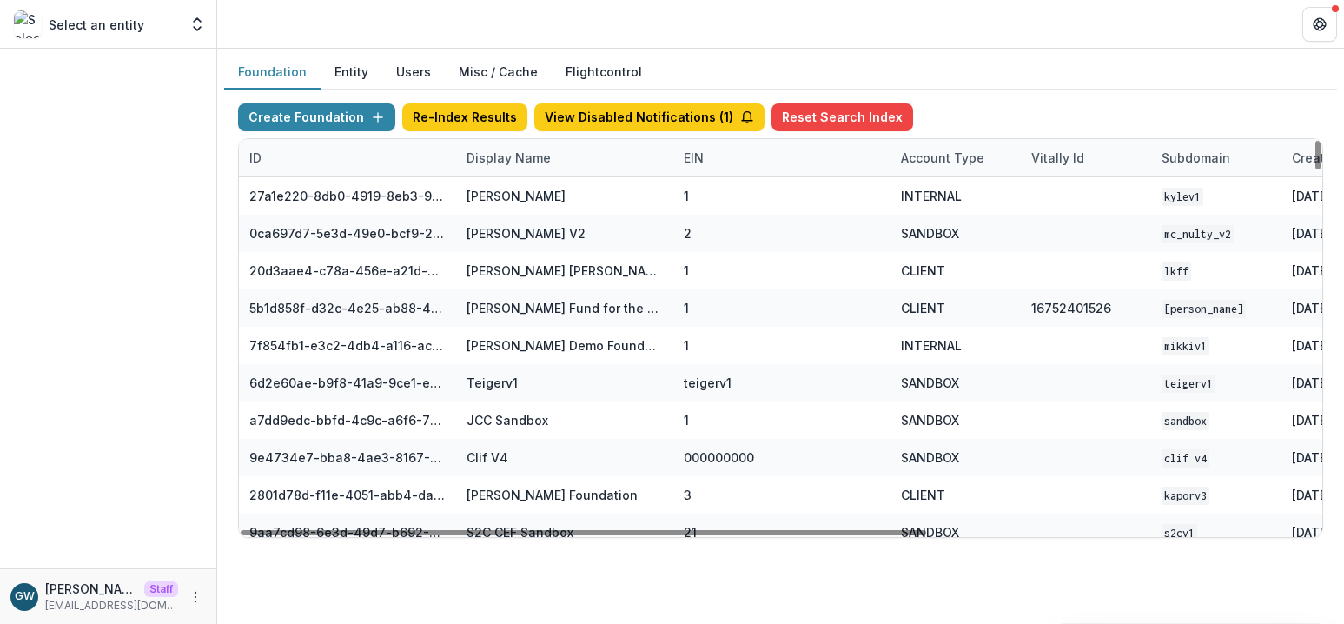
click at [502, 155] on div "Display Name" at bounding box center [508, 158] width 105 height 18
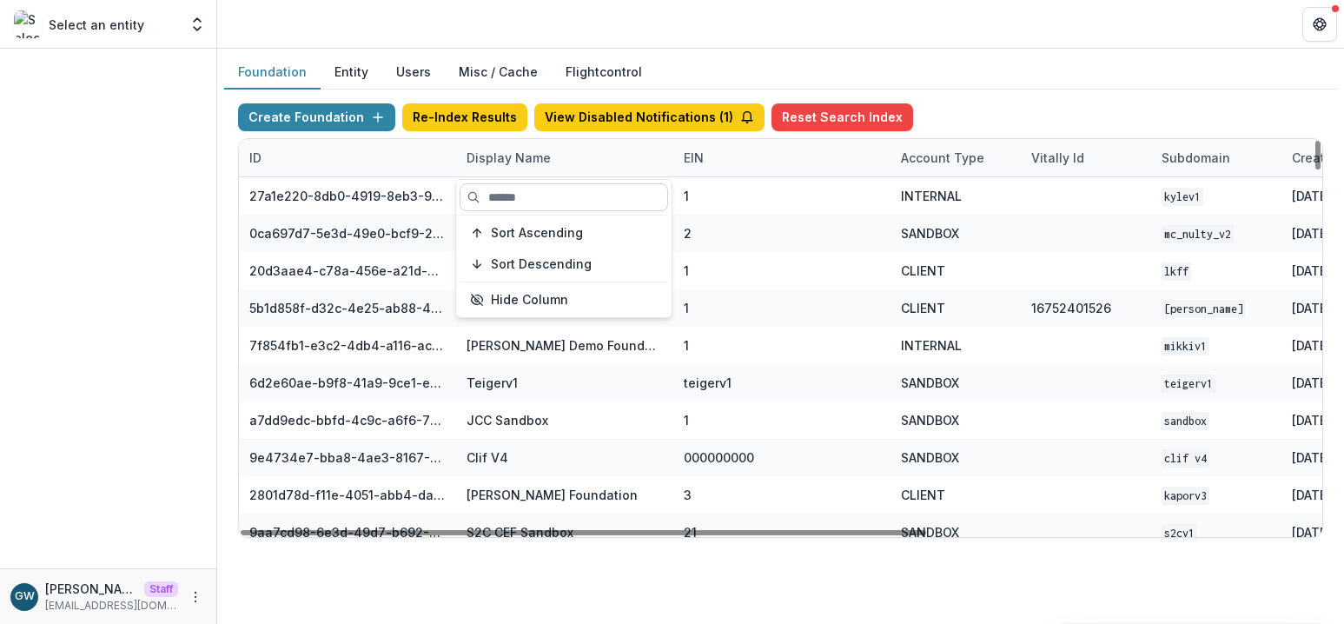
click at [511, 190] on input at bounding box center [563, 197] width 208 height 28
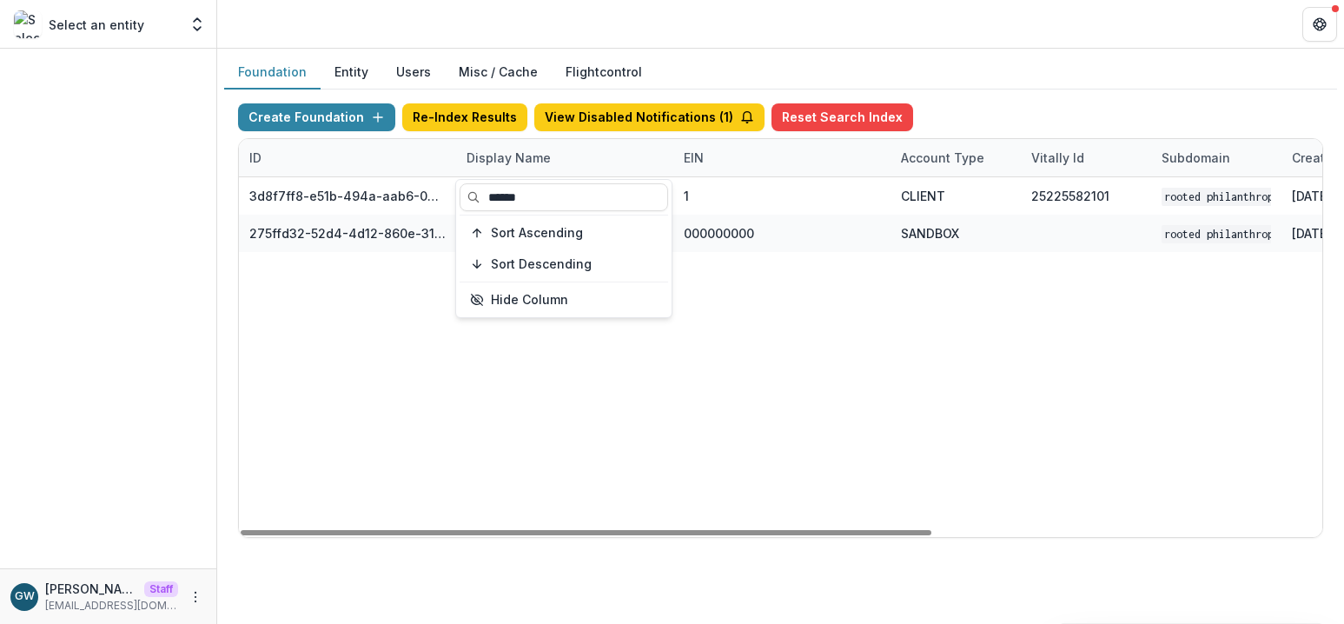
type input "******"
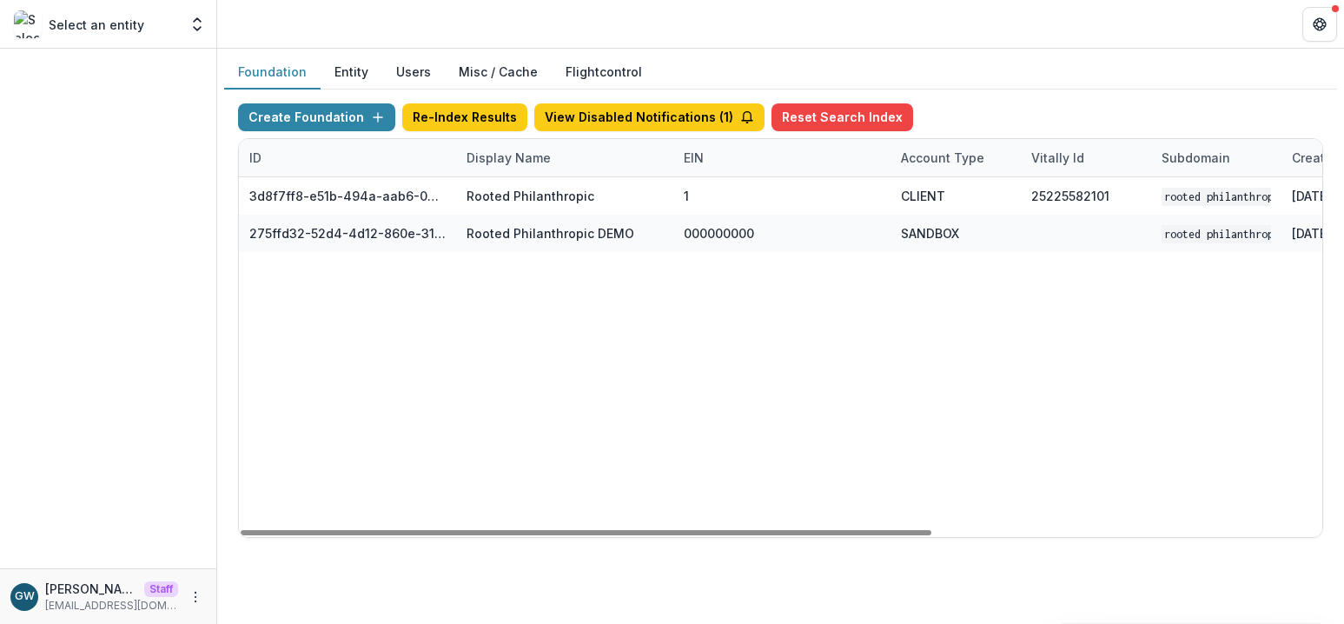
drag, startPoint x: 1041, startPoint y: 44, endPoint x: 960, endPoint y: 170, distance: 150.1
click at [1042, 44] on header at bounding box center [780, 24] width 1126 height 48
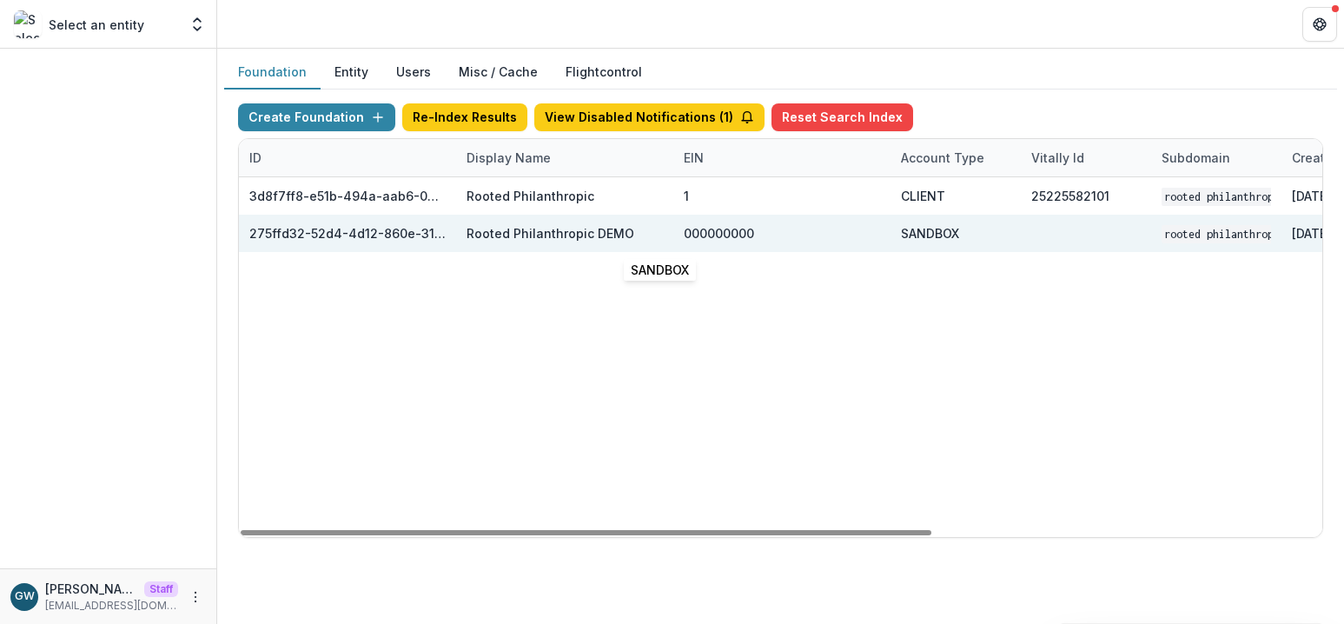
scroll to position [0, 611]
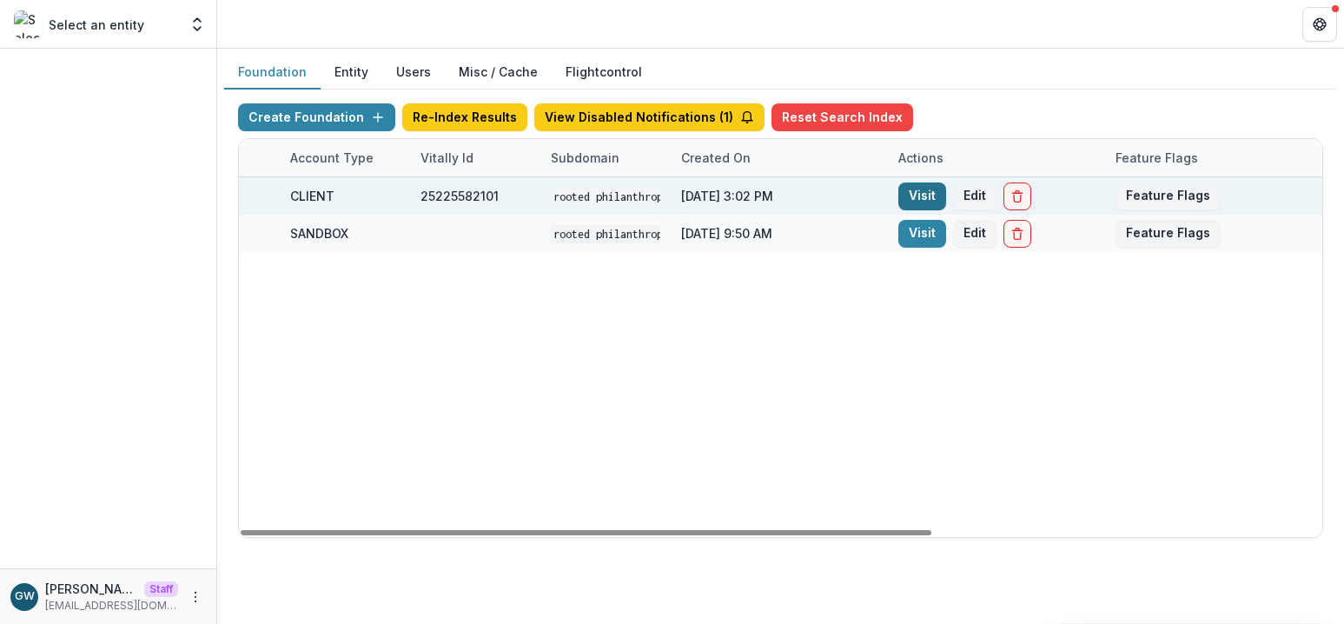
click at [938, 196] on link "Visit" at bounding box center [922, 196] width 48 height 28
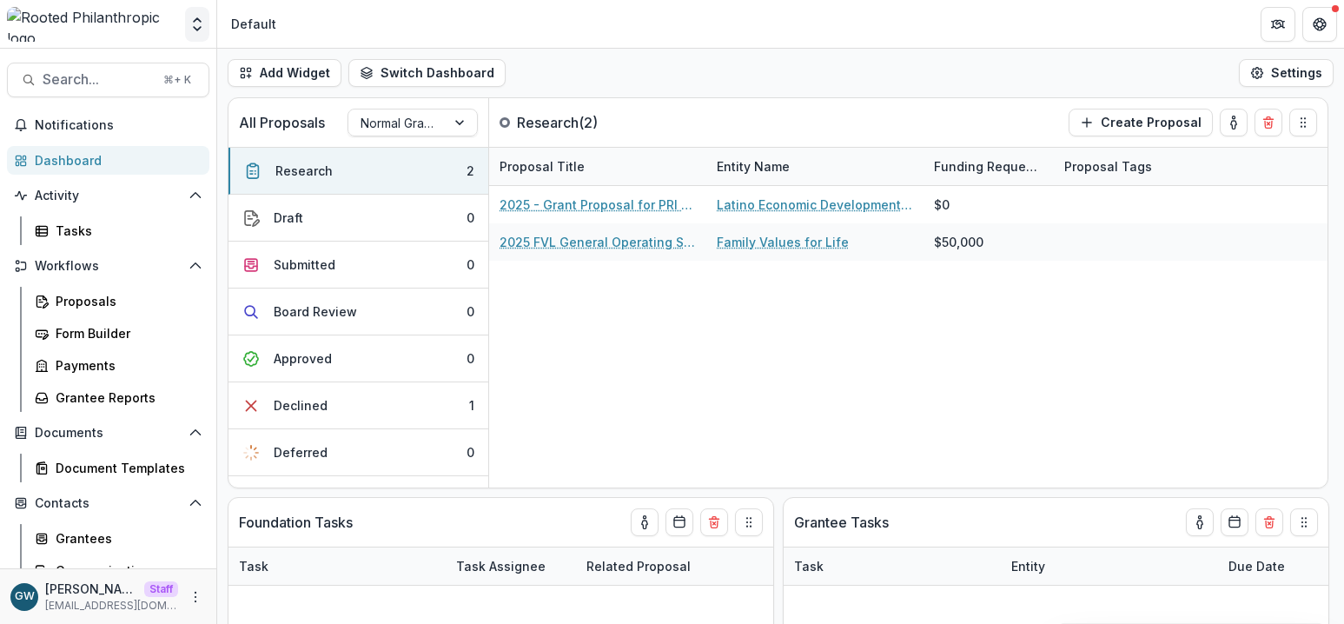
click at [201, 22] on icon "Open entity switcher" at bounding box center [196, 24] width 17 height 17
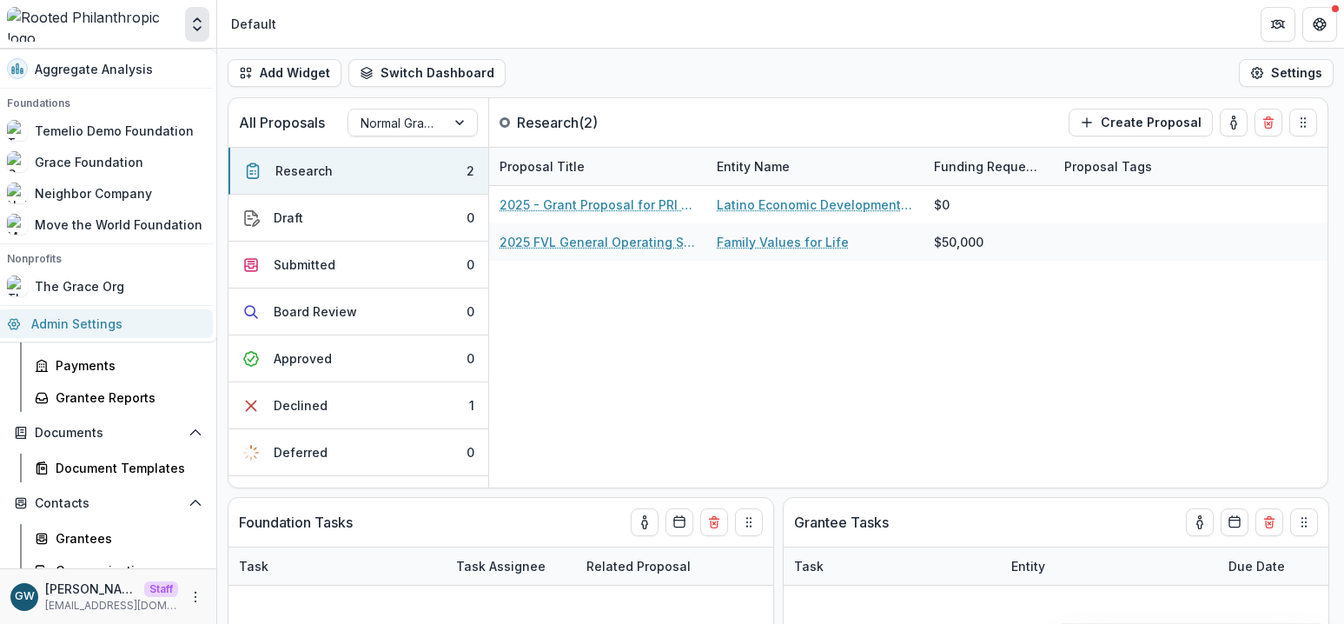
click at [79, 320] on link "Admin Settings" at bounding box center [105, 323] width 216 height 29
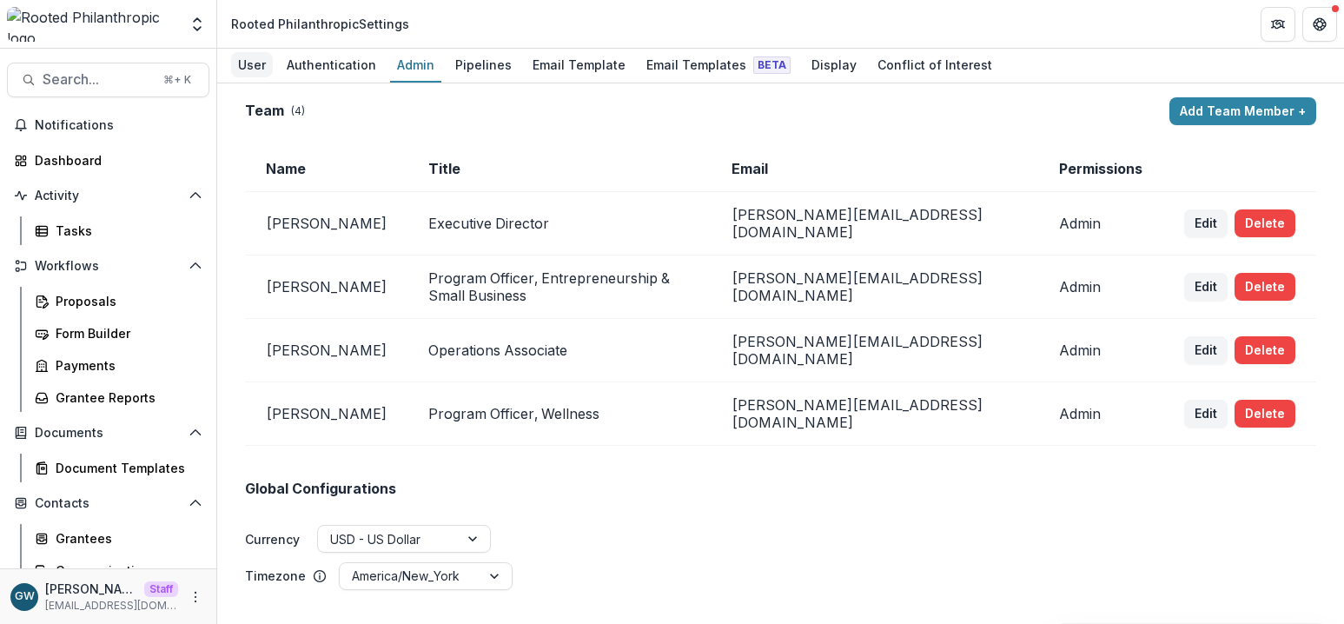
click at [254, 68] on div "User" at bounding box center [252, 64] width 42 height 25
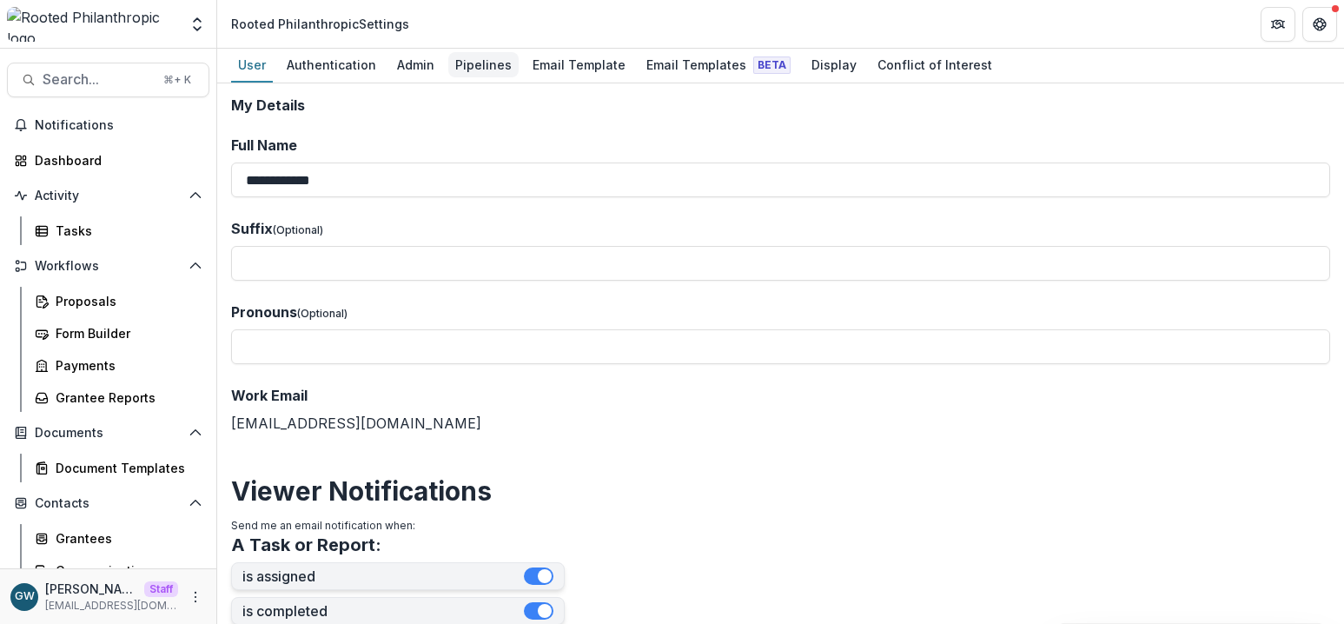
click at [472, 60] on div "Pipelines" at bounding box center [483, 64] width 70 height 25
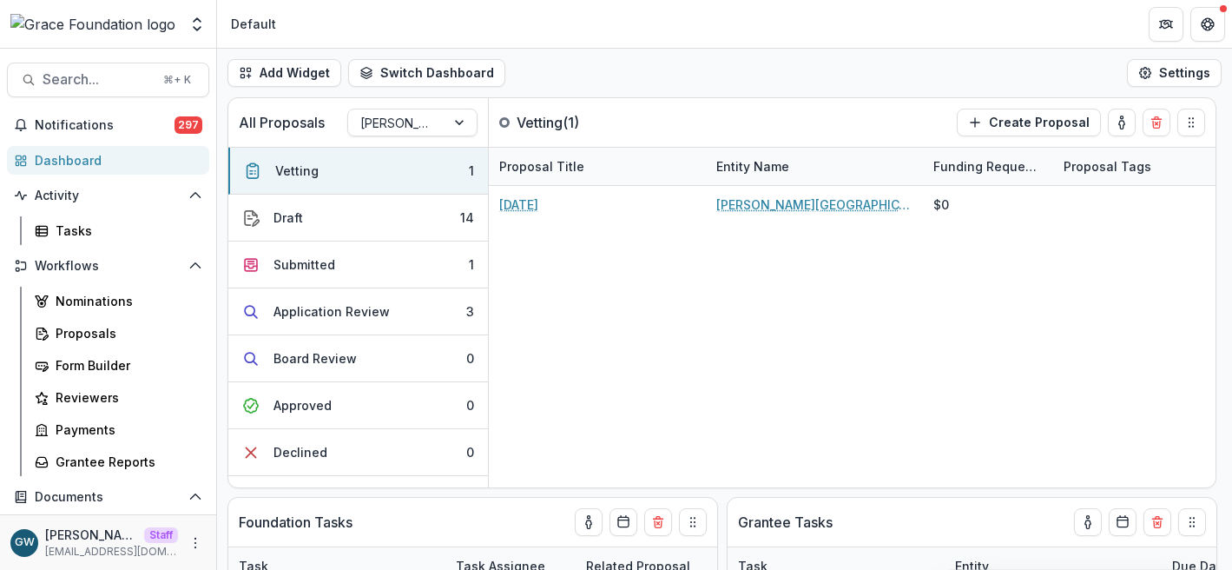
select select "******"
drag, startPoint x: 196, startPoint y: 27, endPoint x: 185, endPoint y: 151, distance: 124.7
click at [196, 27] on icon "Open entity switcher" at bounding box center [196, 24] width 17 height 17
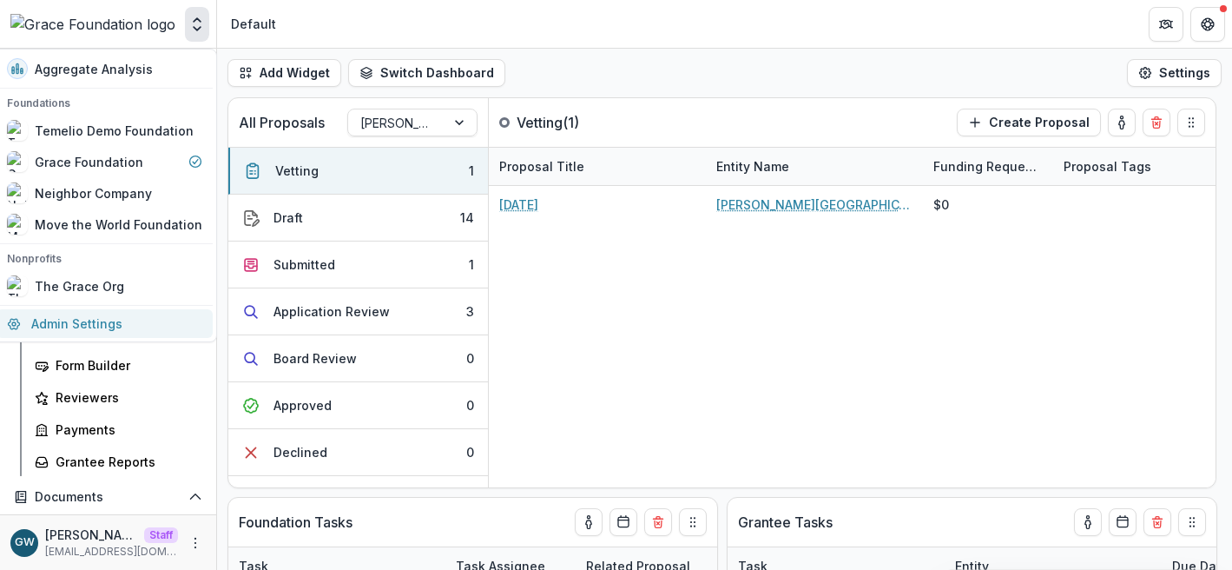
drag, startPoint x: 124, startPoint y: 328, endPoint x: 201, endPoint y: 326, distance: 77.3
click at [125, 328] on link "Admin Settings" at bounding box center [105, 323] width 216 height 29
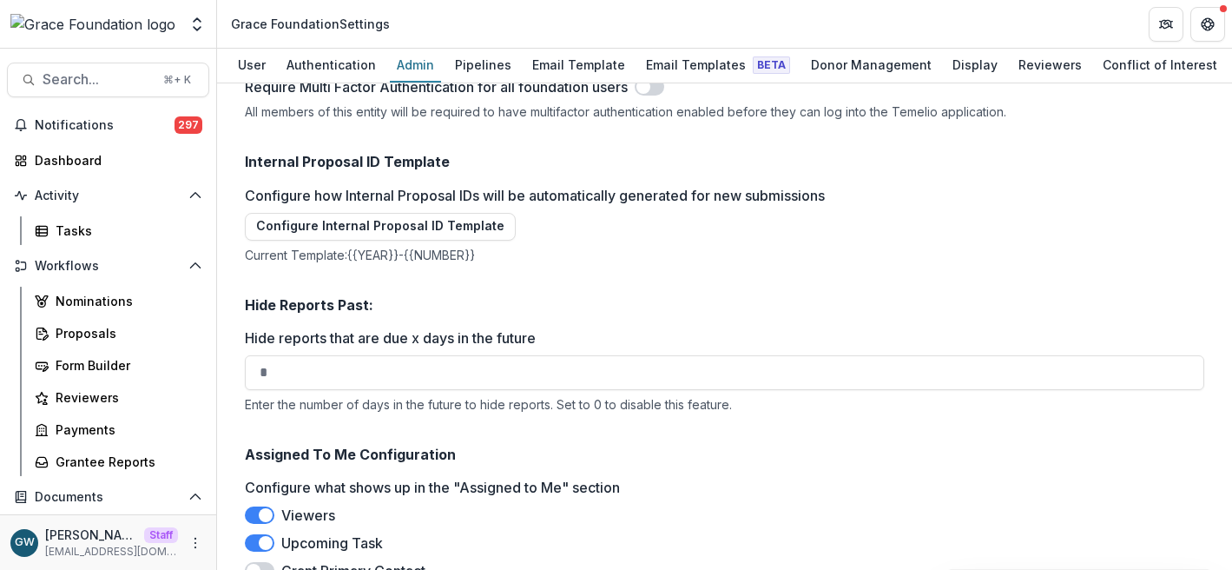
scroll to position [2556, 0]
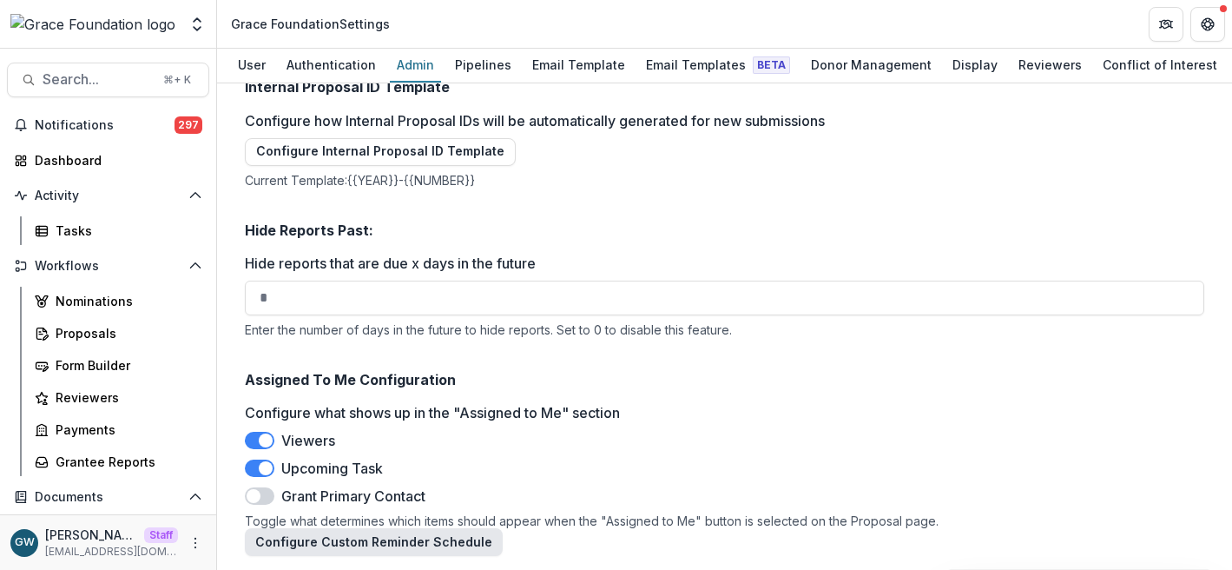
click at [359, 539] on button "Configure Custom Reminder Schedule" at bounding box center [374, 542] width 258 height 28
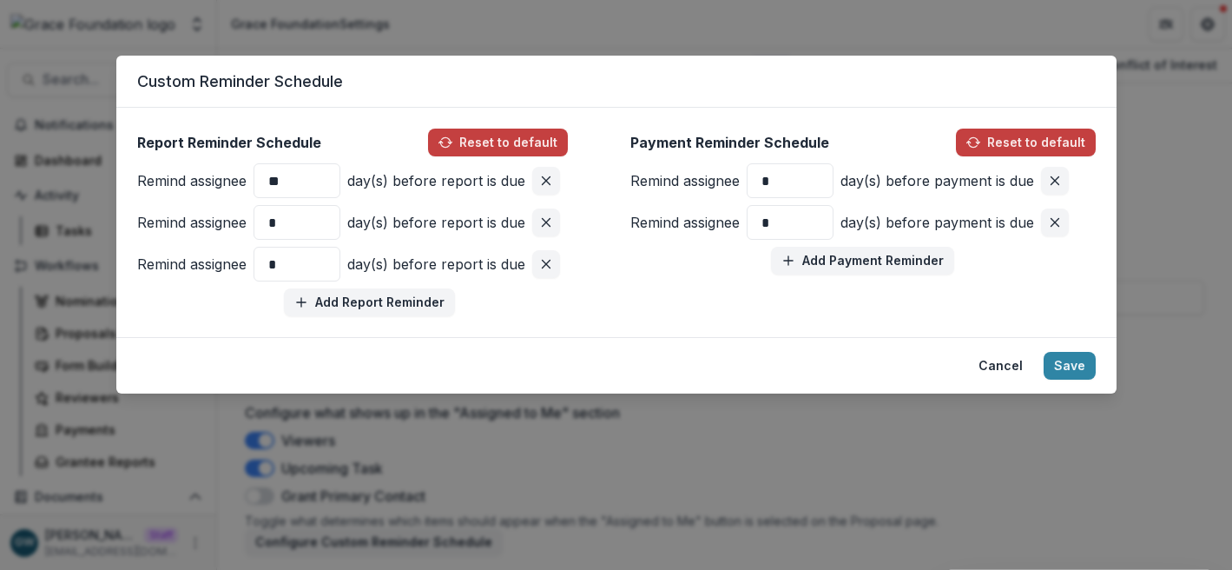
click at [425, 29] on div "Custom Reminder Schedule Report Reminder Schedule Reset to default Remind assig…" at bounding box center [616, 285] width 1232 height 570
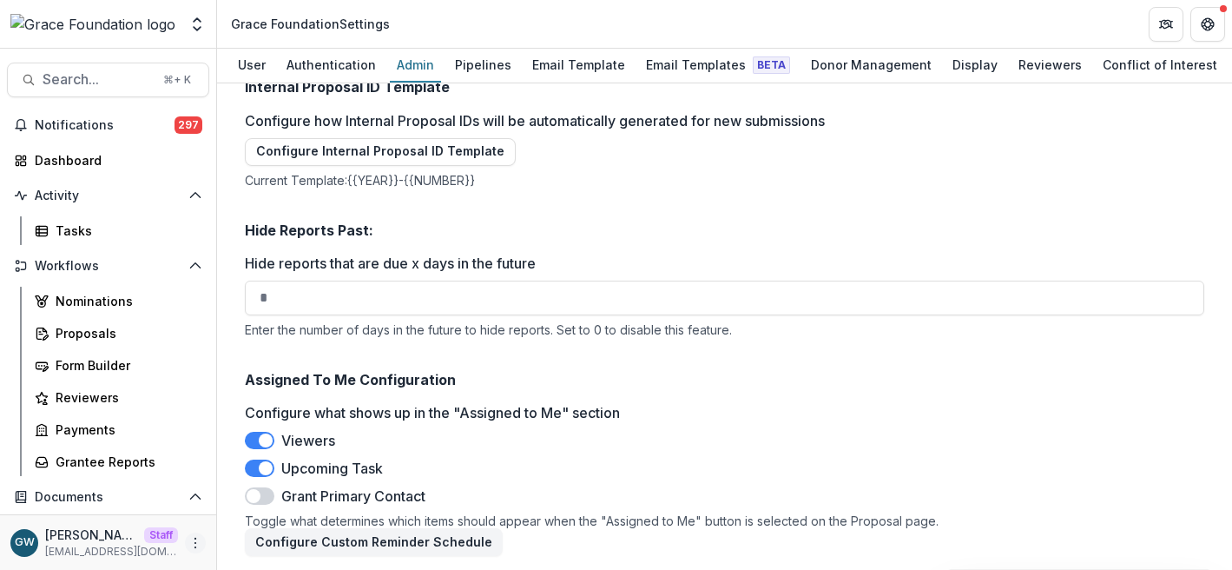
click at [195, 542] on circle "More" at bounding box center [195, 542] width 1 height 1
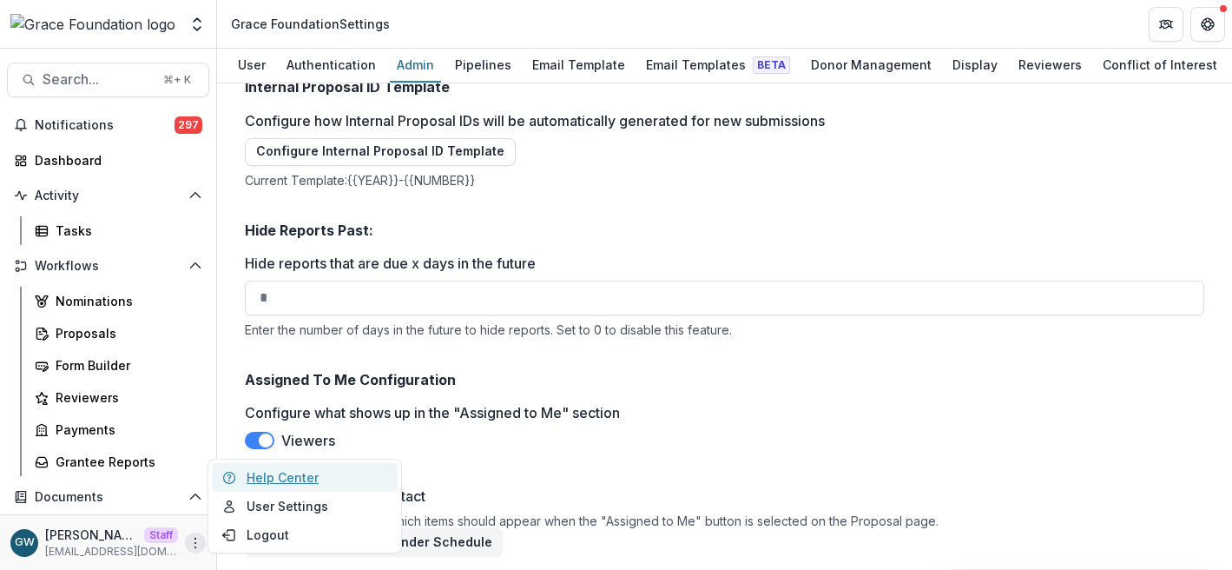
click at [306, 477] on link "Help Center" at bounding box center [305, 477] width 186 height 29
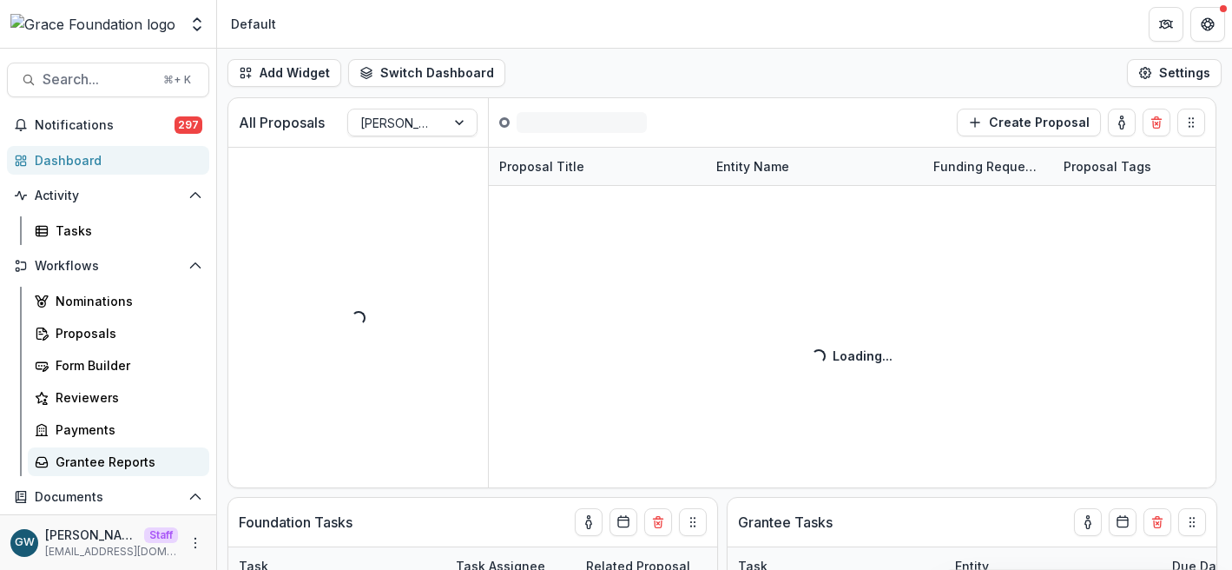
select select "******"
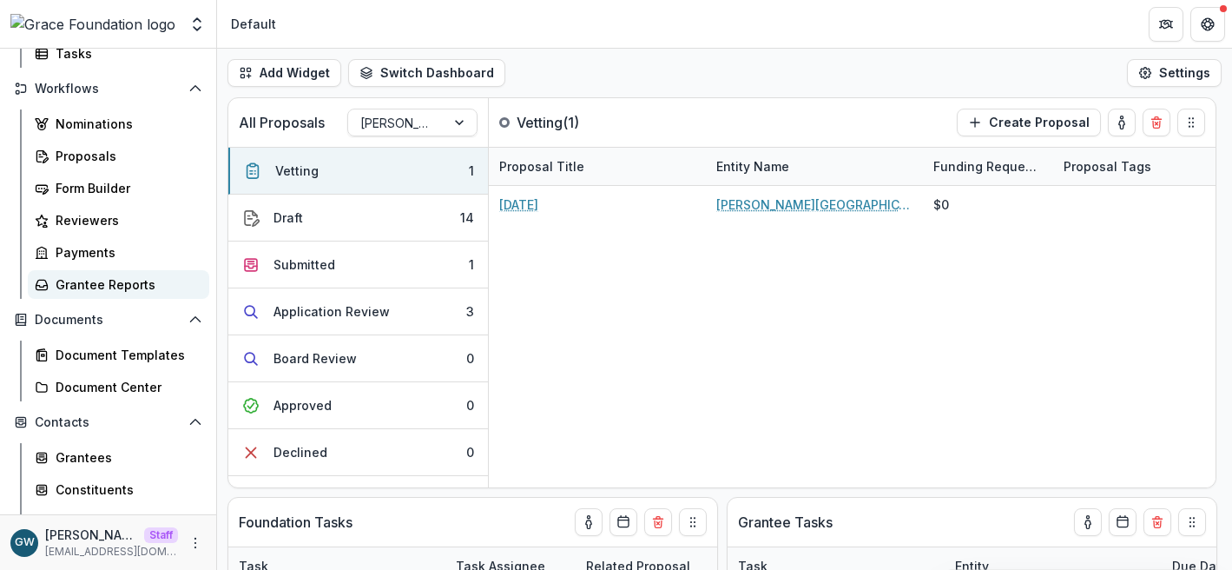
scroll to position [179, 0]
click at [130, 362] on link "Document Templates" at bounding box center [119, 353] width 182 height 29
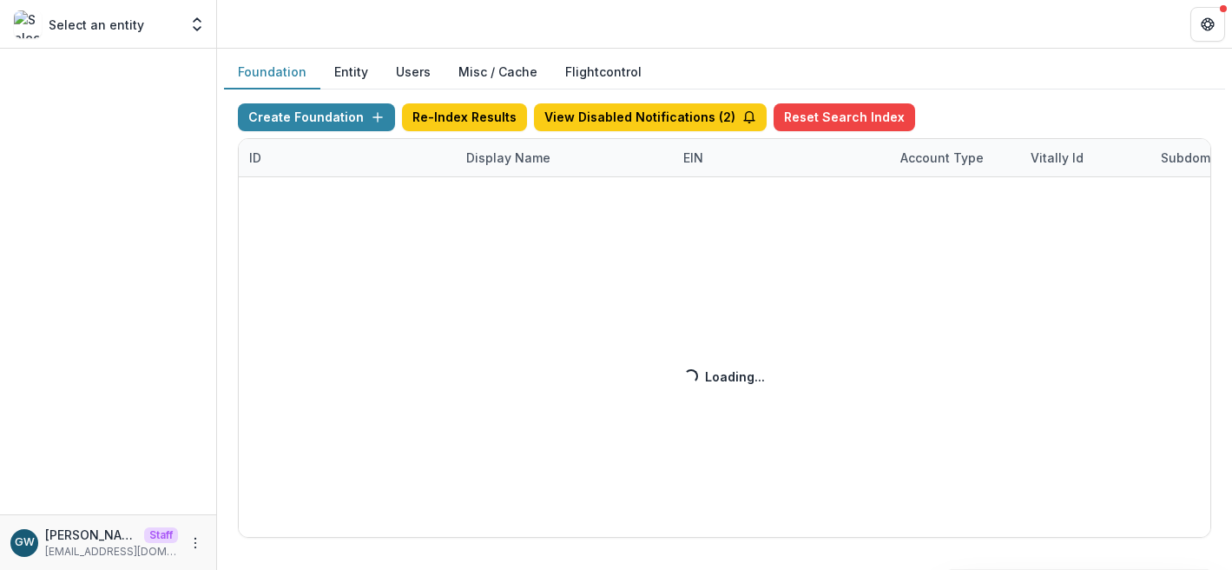
click at [517, 156] on div "Create Foundation Re-Index Results View Disabled Notifications ( 2 ) Reset Sear…" at bounding box center [725, 320] width 974 height 434
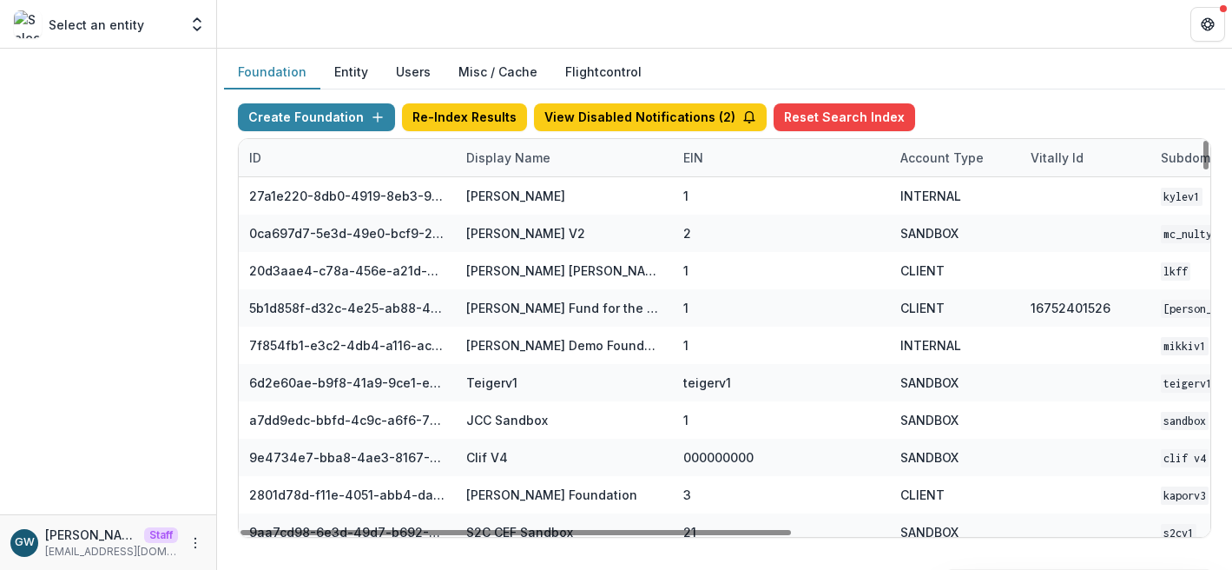
click at [533, 161] on div "Display Name" at bounding box center [508, 158] width 105 height 18
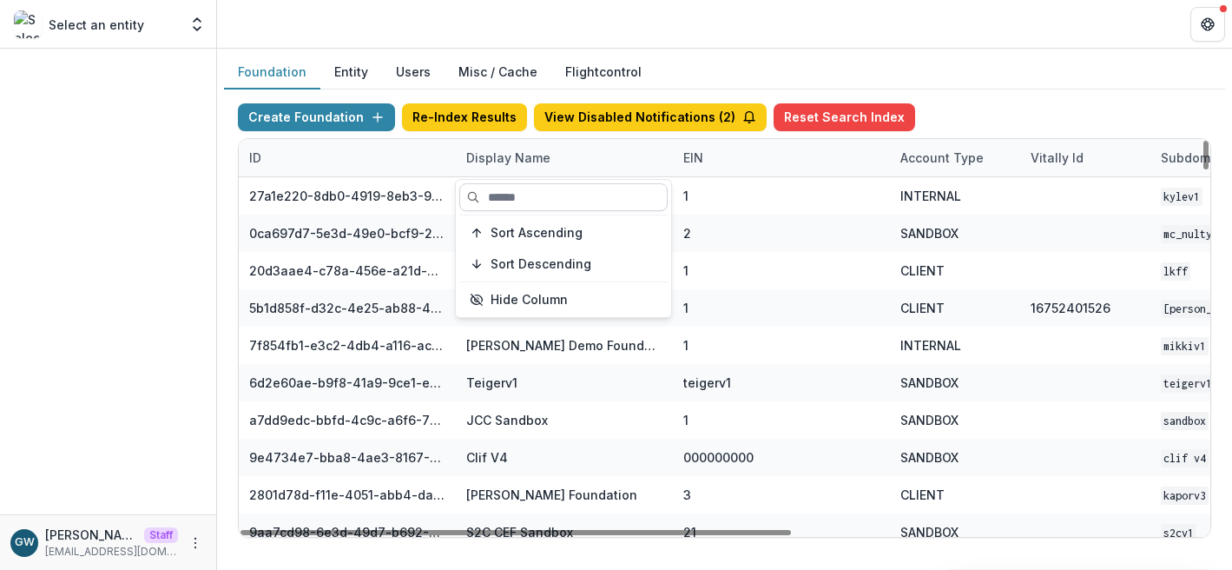
click at [529, 185] on input at bounding box center [563, 197] width 208 height 28
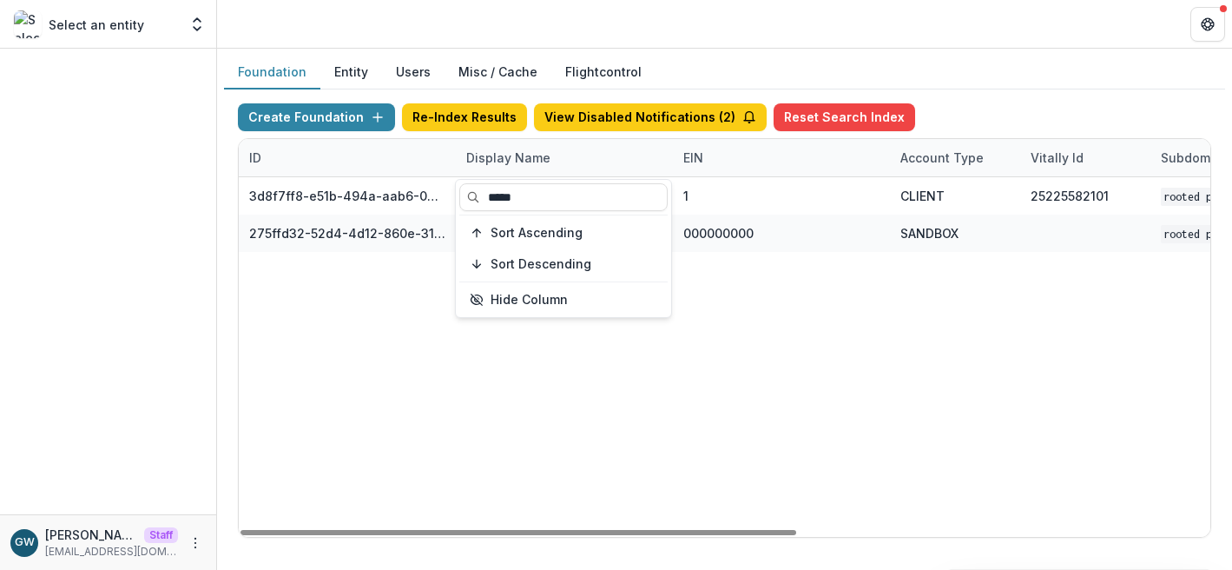
type input "*****"
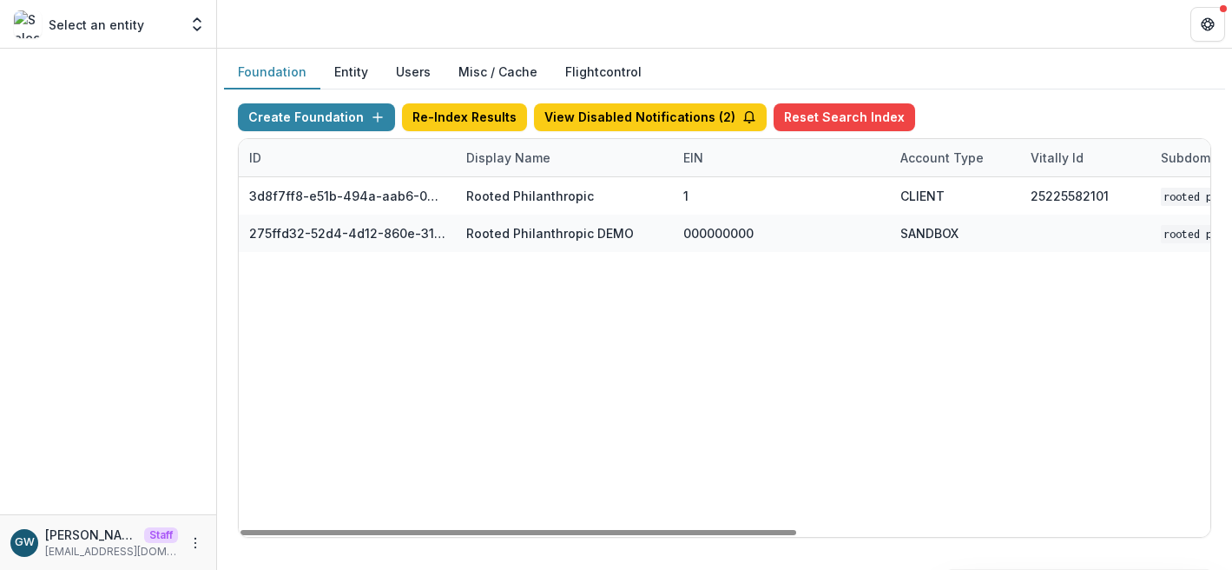
click at [1025, 102] on div "Create Foundation Re-Index Results View Disabled Notifications ( 2 ) Reset Sear…" at bounding box center [724, 320] width 1001 height 462
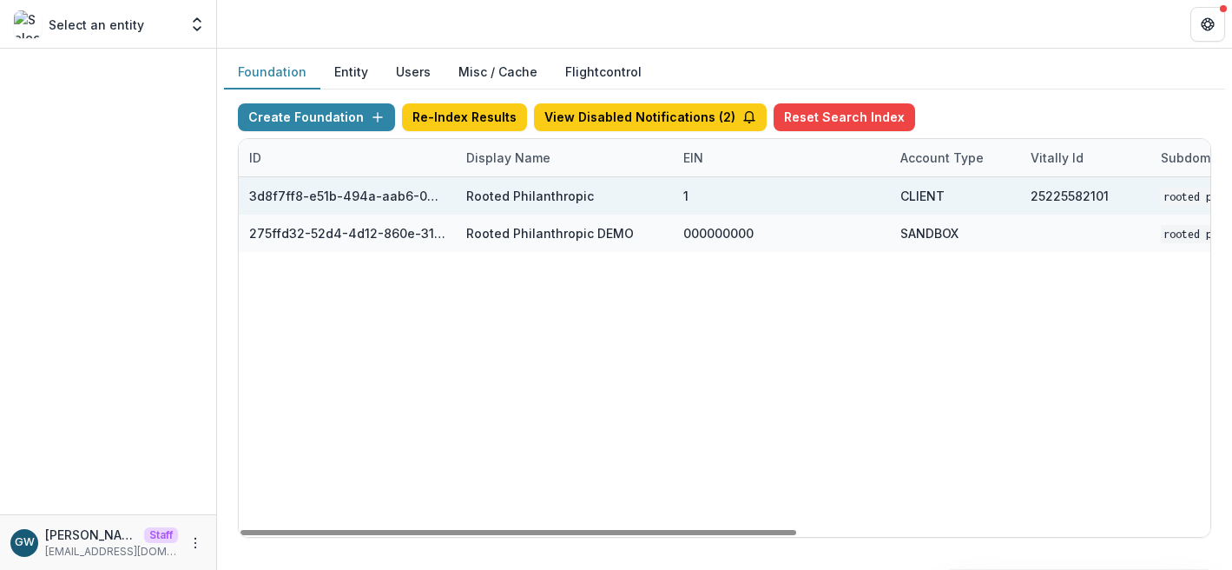
scroll to position [0, 722]
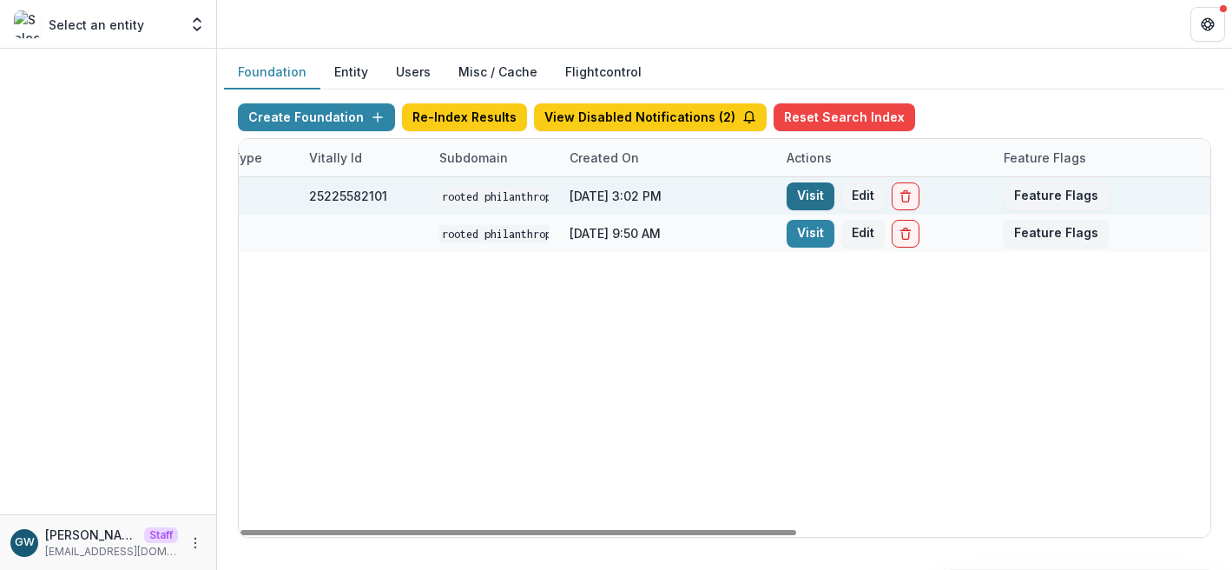
click at [807, 196] on link "Visit" at bounding box center [811, 196] width 48 height 28
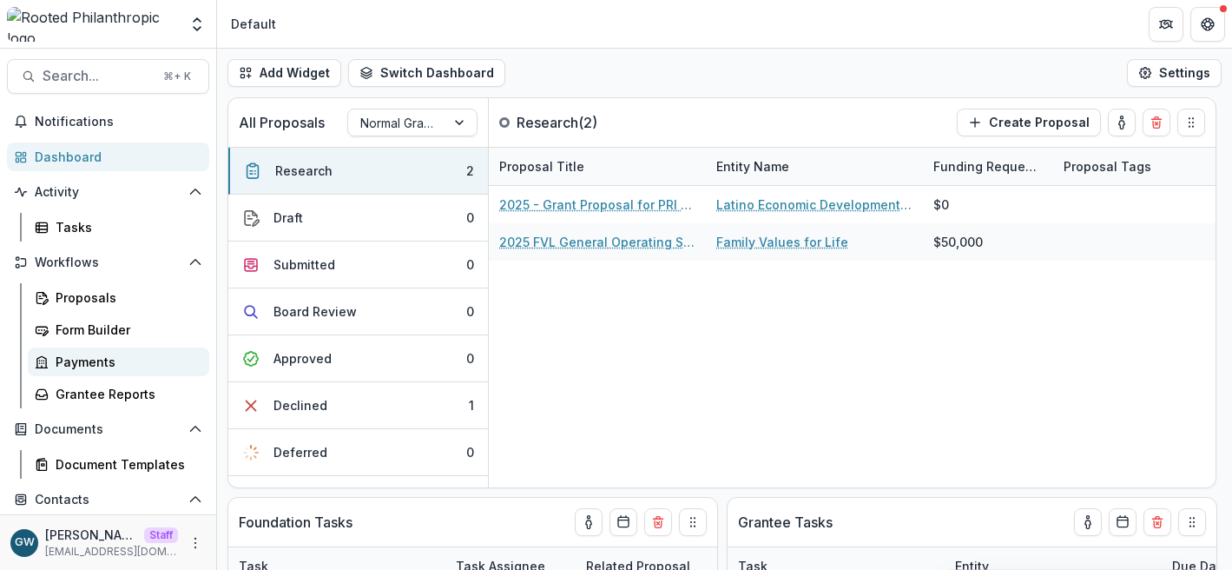
scroll to position [7, 0]
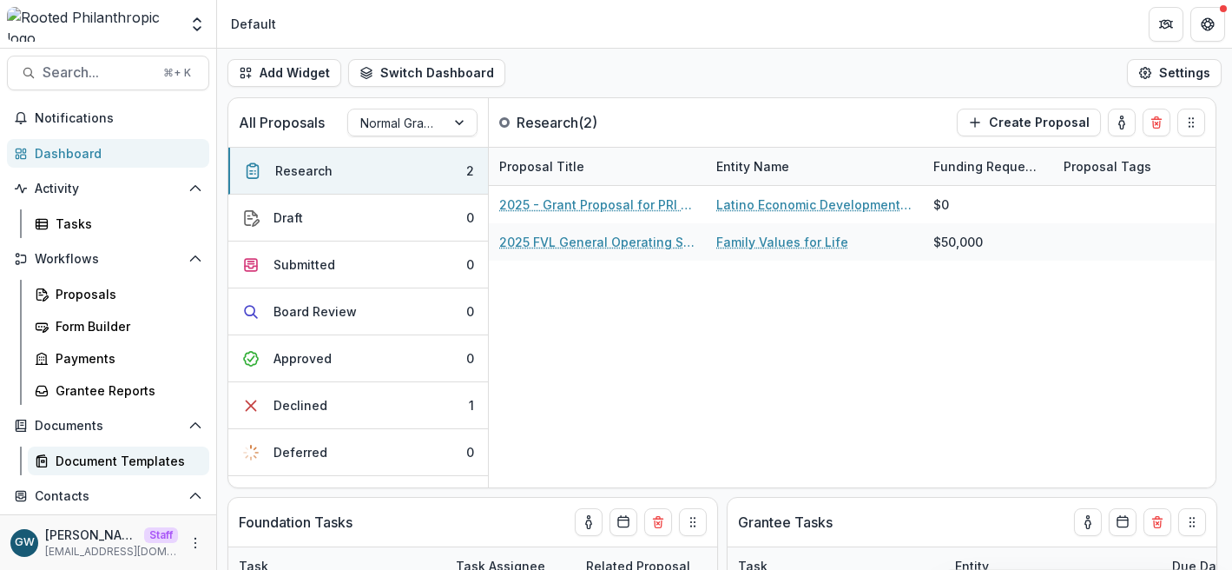
click at [100, 470] on link "Document Templates" at bounding box center [119, 460] width 182 height 29
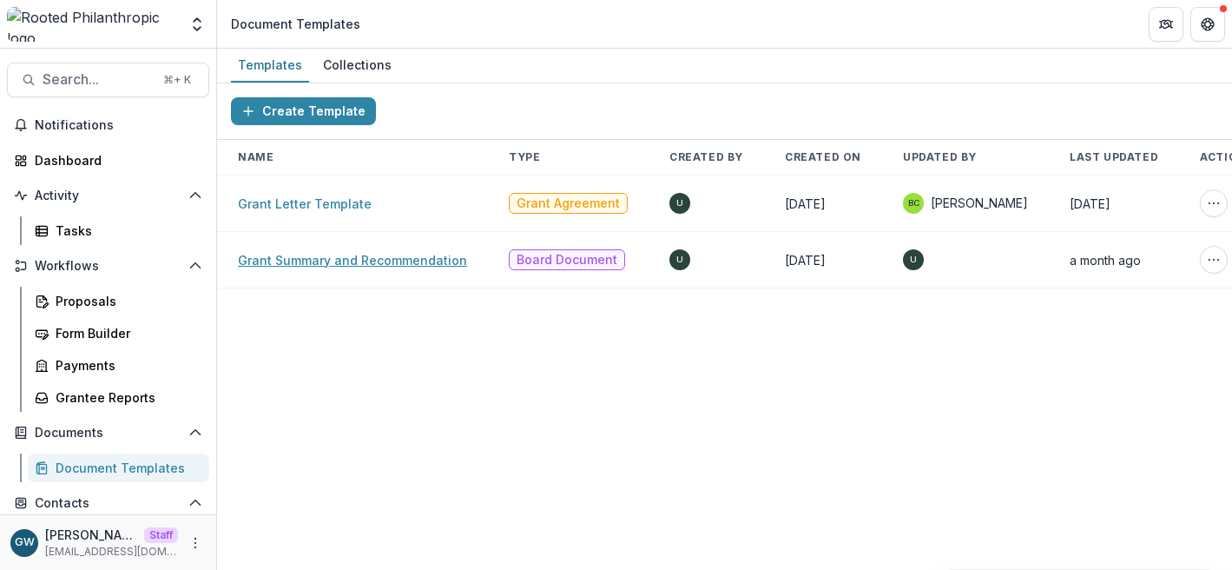
click at [309, 261] on link "Grant Summary and Recommendation" at bounding box center [352, 260] width 229 height 15
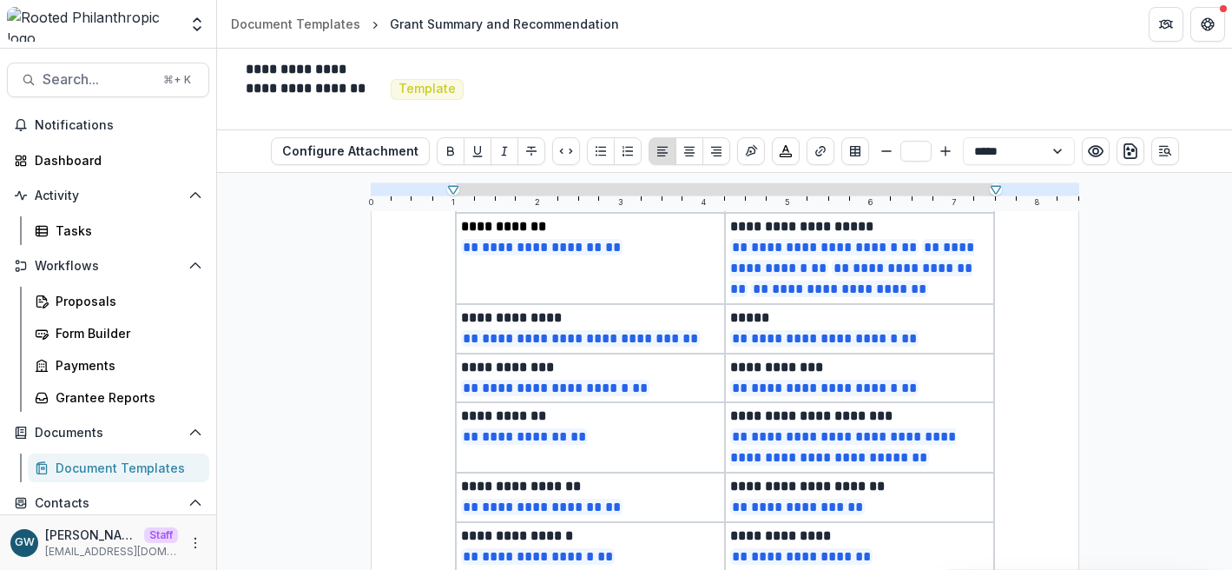
scroll to position [211, 0]
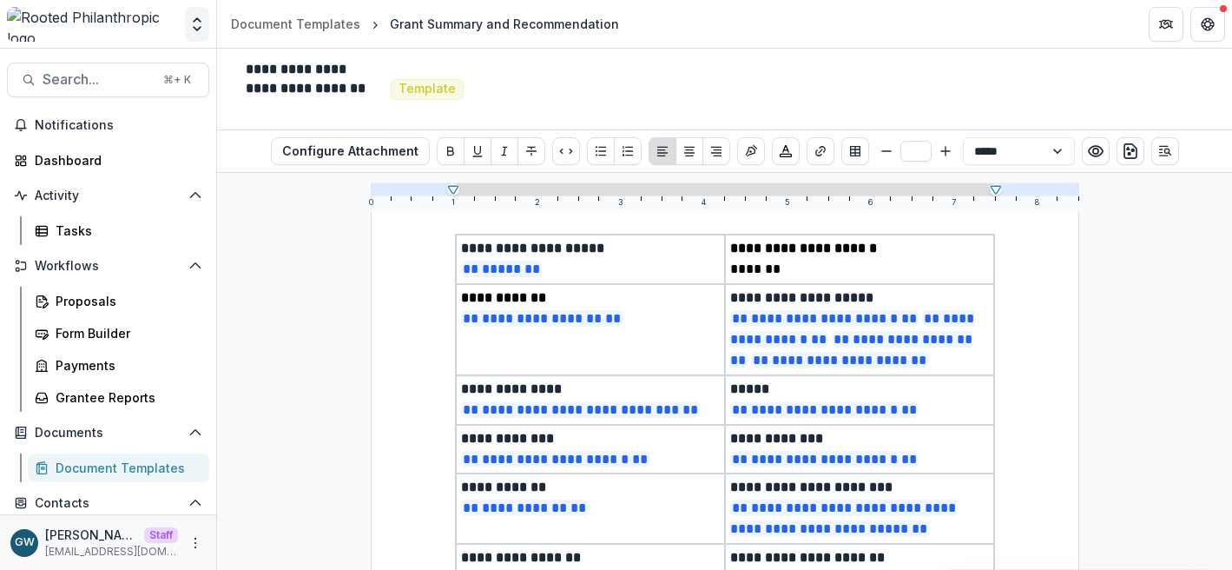
click at [195, 25] on icon "Open entity switcher" at bounding box center [196, 24] width 17 height 17
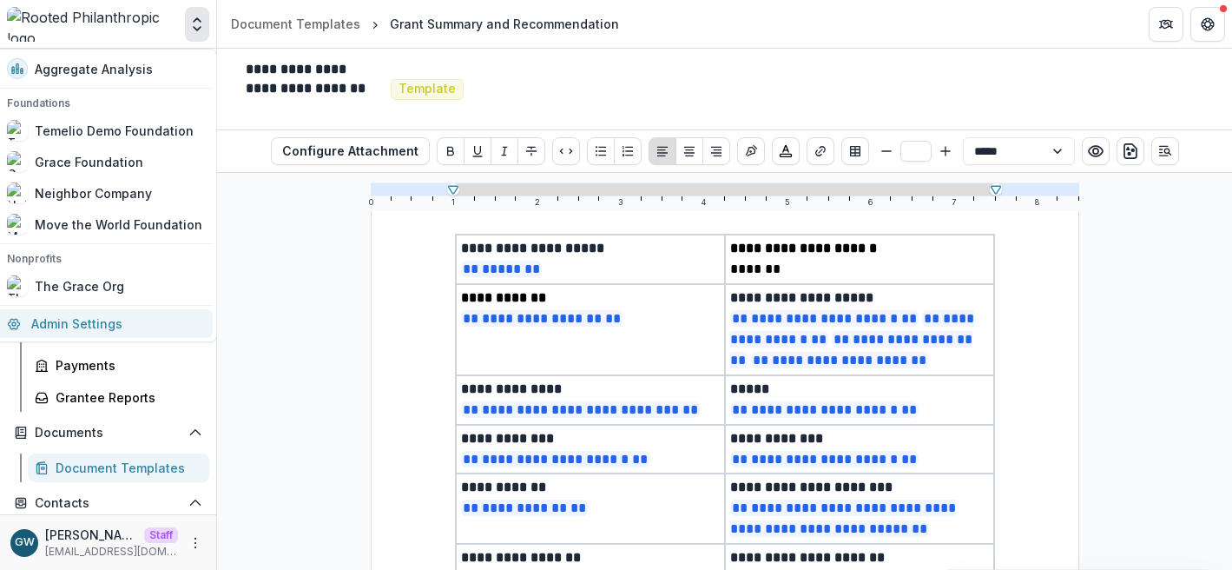
click at [109, 318] on link "Admin Settings" at bounding box center [105, 323] width 216 height 29
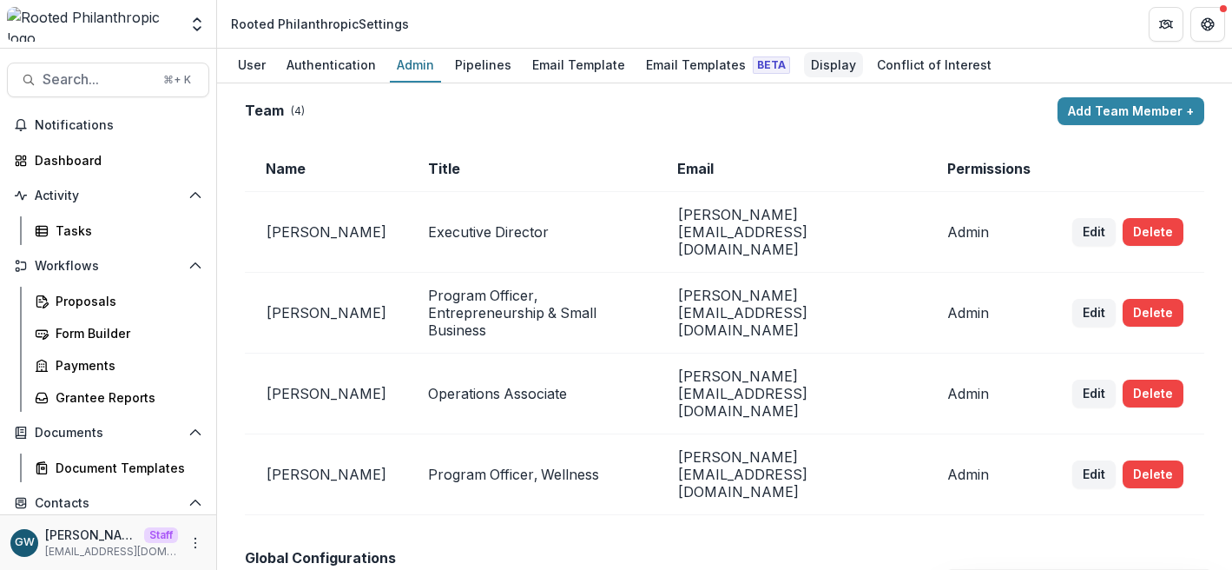
click at [804, 67] on div "Display" at bounding box center [833, 64] width 59 height 25
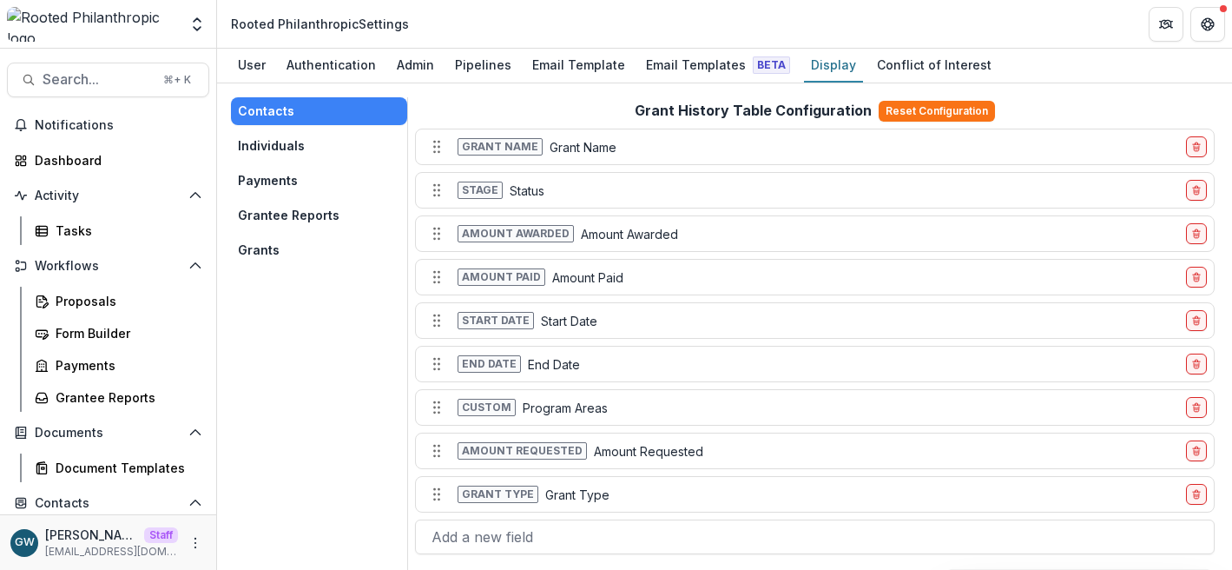
click at [275, 244] on button "Grants" at bounding box center [319, 250] width 176 height 28
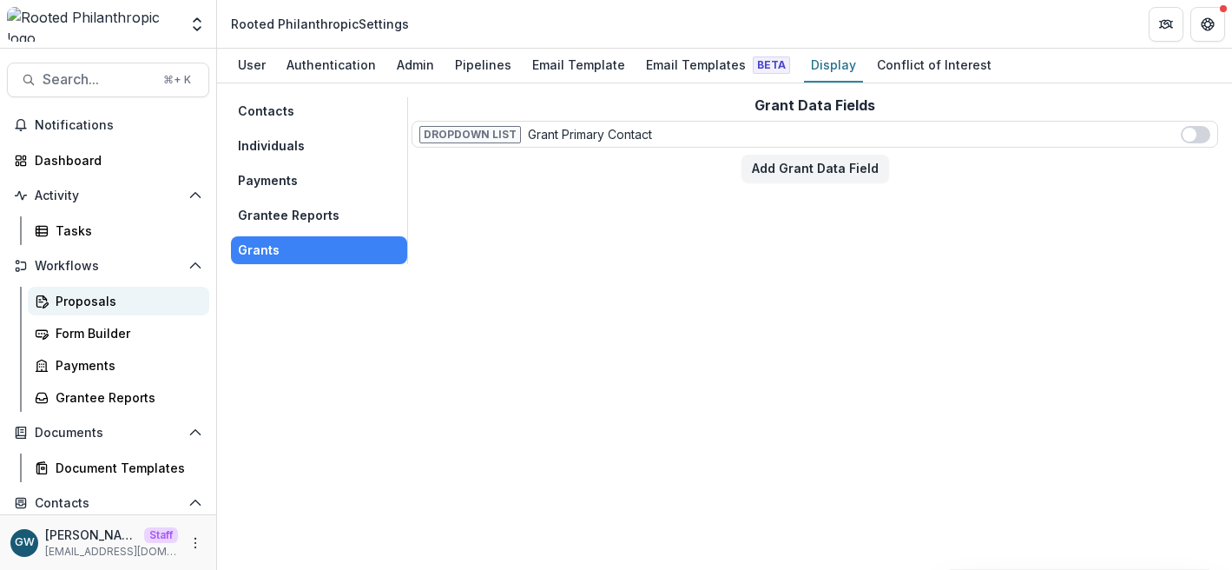
click at [81, 298] on div "Proposals" at bounding box center [126, 301] width 140 height 18
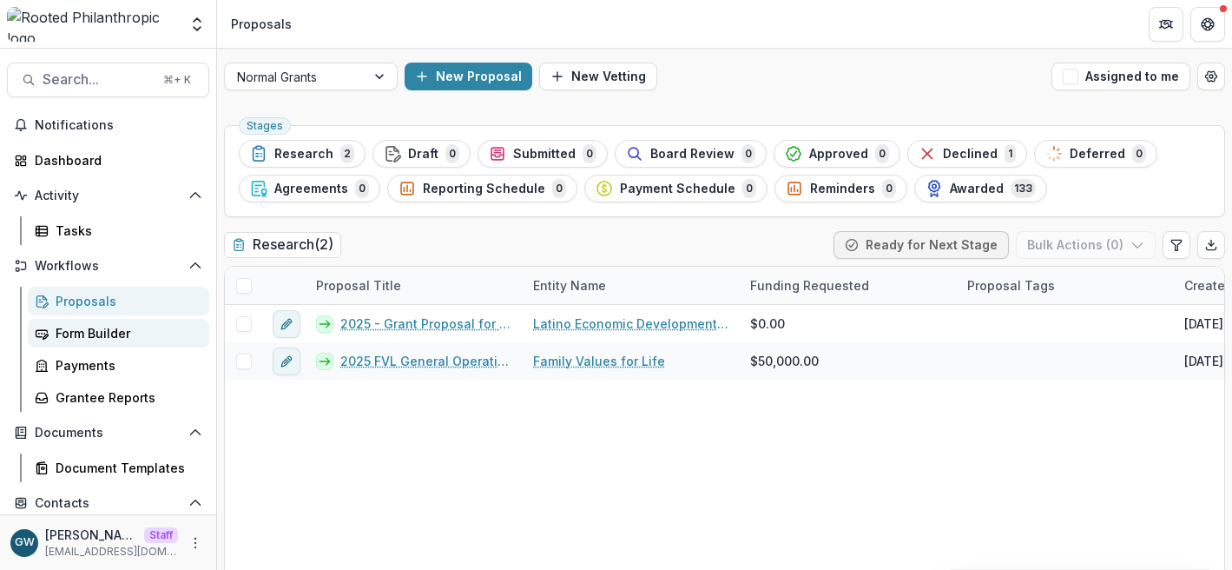
click at [135, 329] on div "Form Builder" at bounding box center [126, 333] width 140 height 18
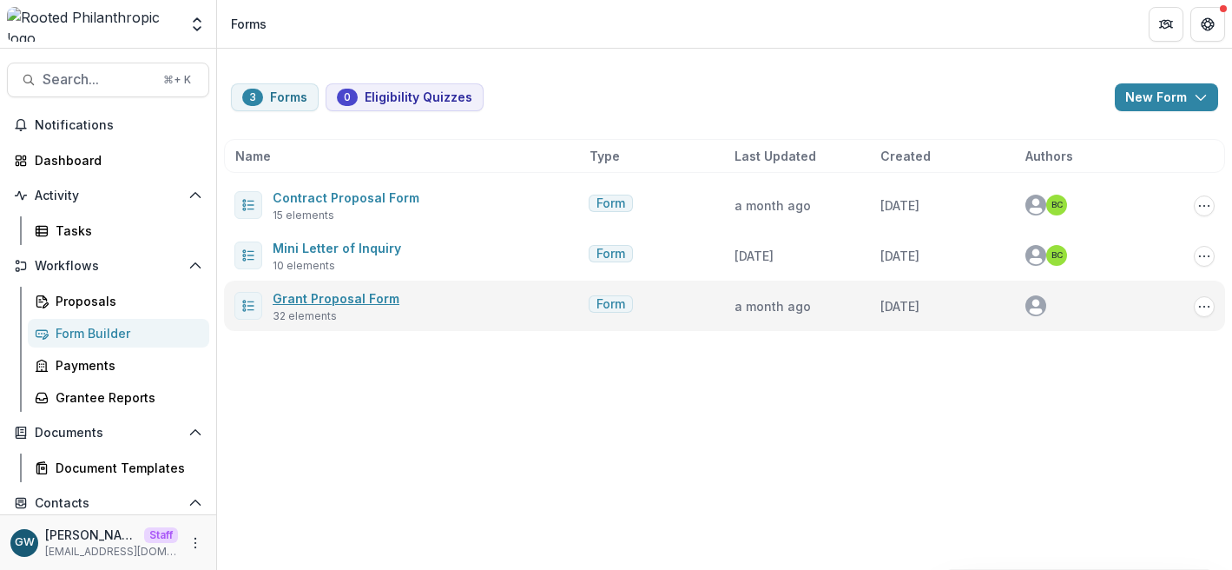
drag, startPoint x: 334, startPoint y: 297, endPoint x: 501, endPoint y: 301, distance: 167.7
click at [334, 297] on link "Grant Proposal Form" at bounding box center [336, 298] width 127 height 15
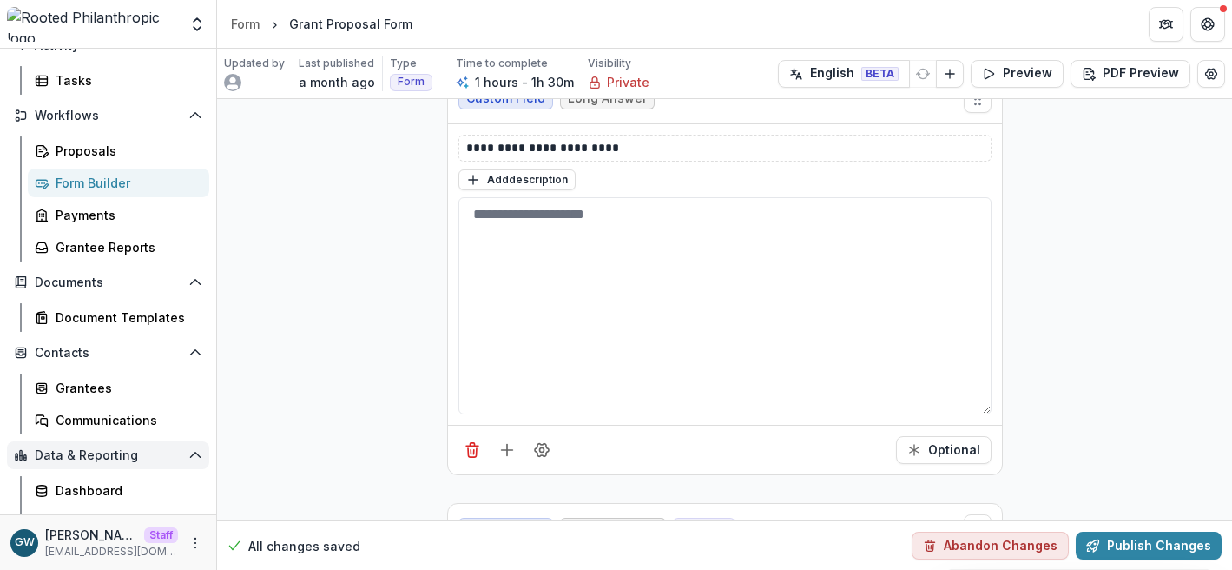
scroll to position [160, 0]
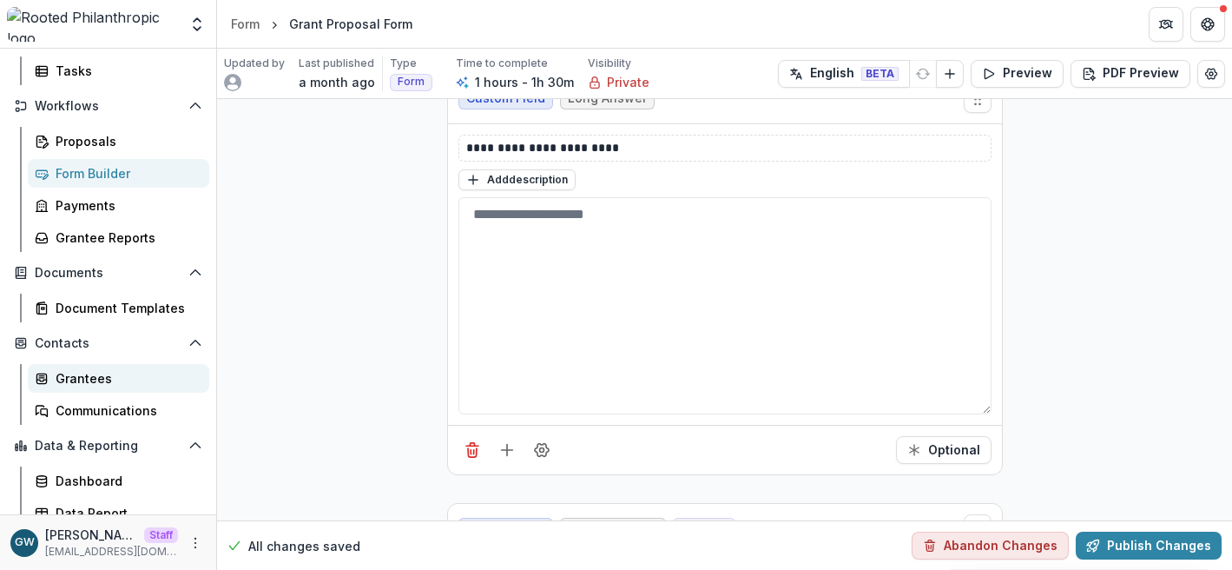
click at [99, 380] on div "Grantees" at bounding box center [126, 378] width 140 height 18
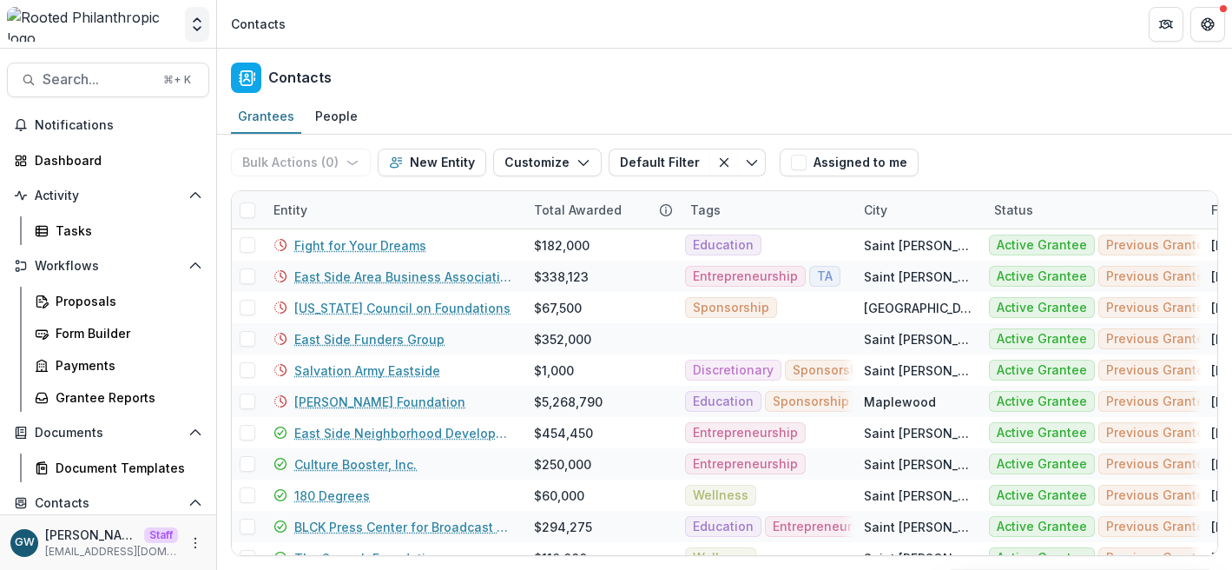
click at [192, 32] on icon "Open entity switcher" at bounding box center [196, 24] width 17 height 17
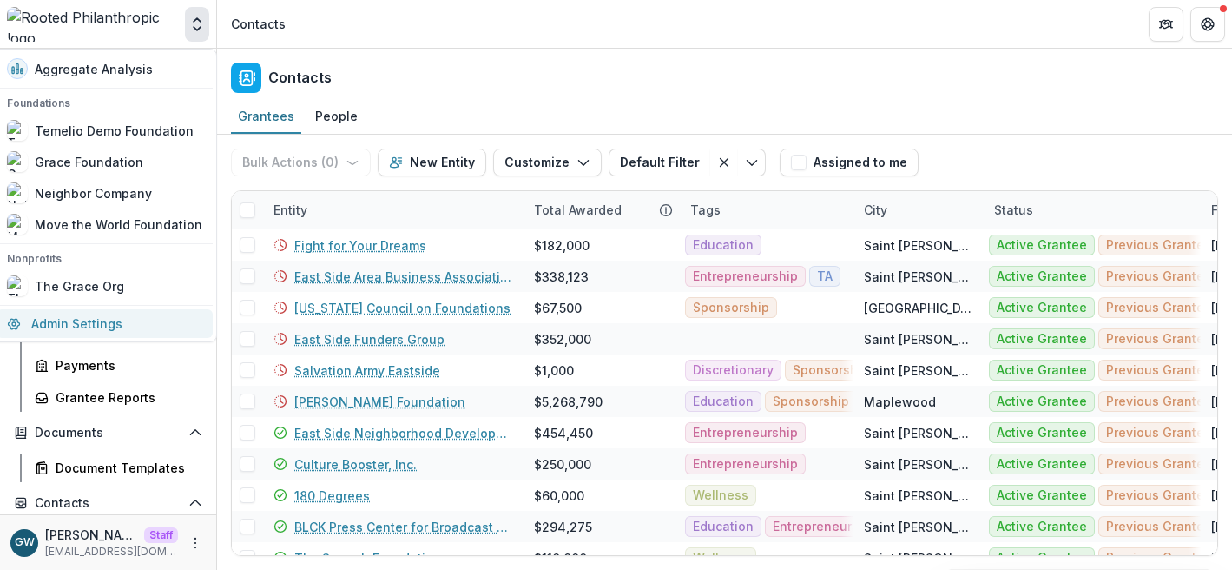
click at [76, 333] on link "Admin Settings" at bounding box center [105, 323] width 216 height 29
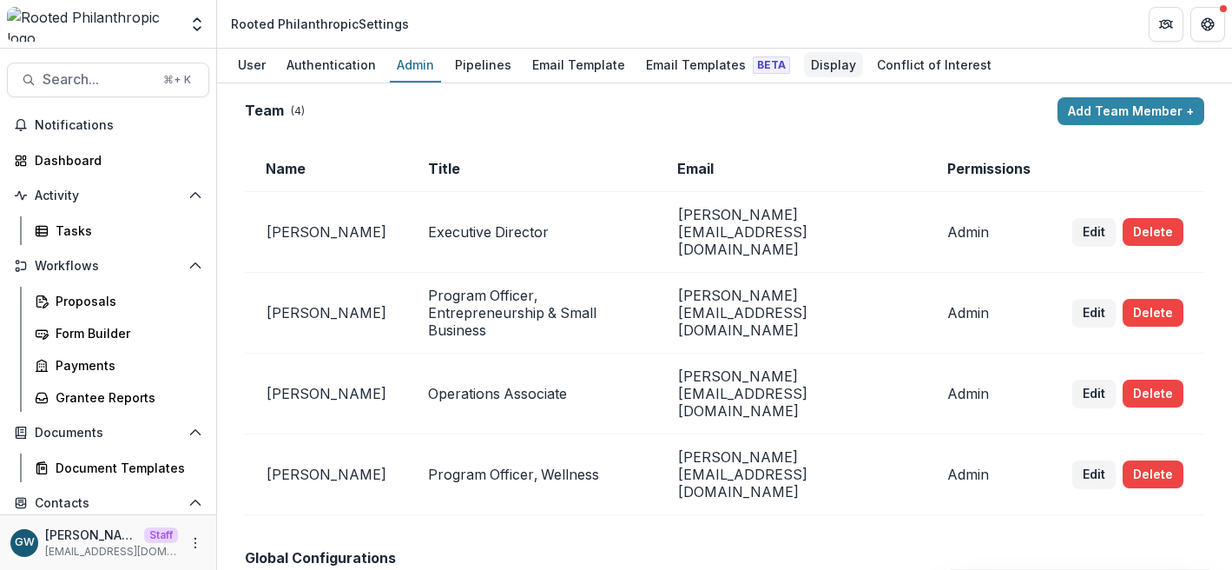
click at [818, 68] on div "Display" at bounding box center [833, 64] width 59 height 25
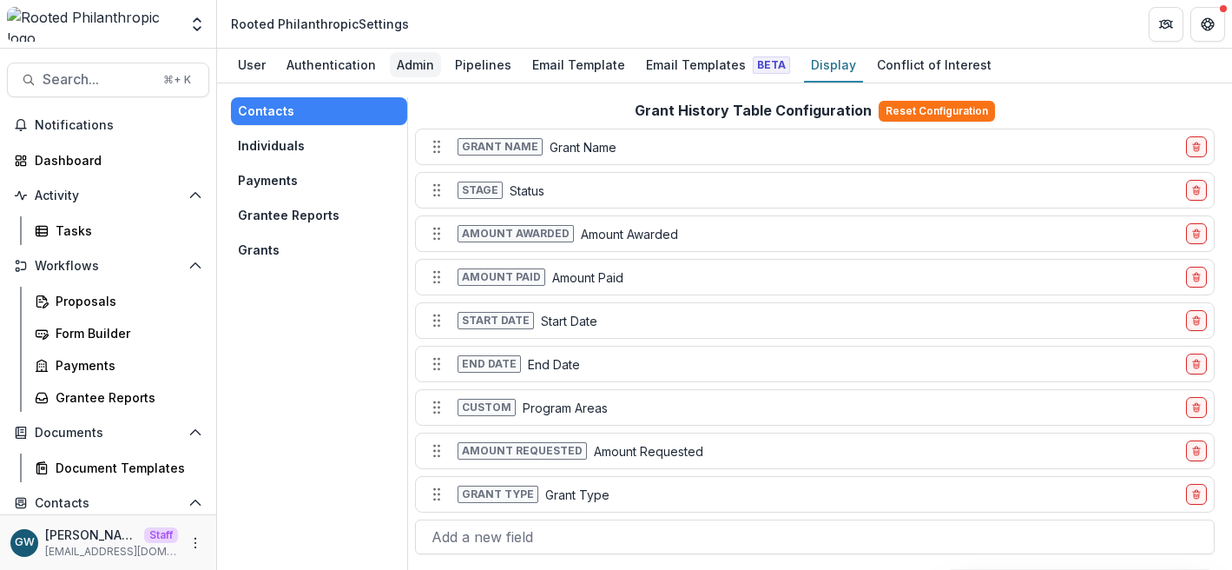
click at [414, 70] on div "Admin" at bounding box center [415, 64] width 51 height 25
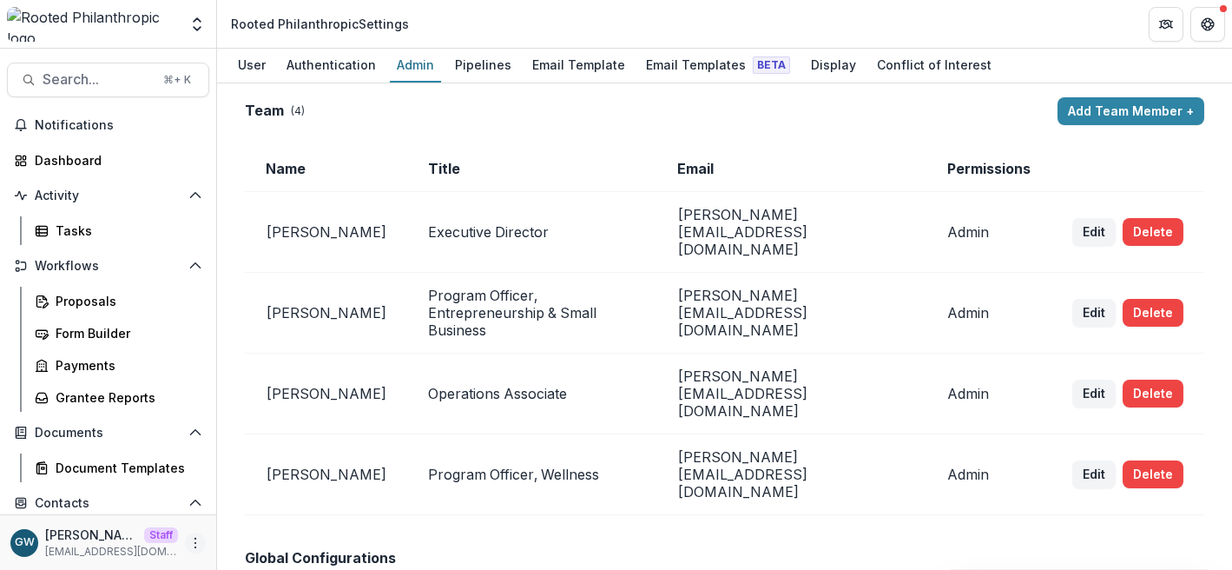
click at [197, 543] on button "More" at bounding box center [195, 542] width 21 height 21
click at [264, 482] on link "Help Center" at bounding box center [305, 477] width 186 height 29
click at [697, 69] on div "Email Templates Beta" at bounding box center [718, 64] width 158 height 25
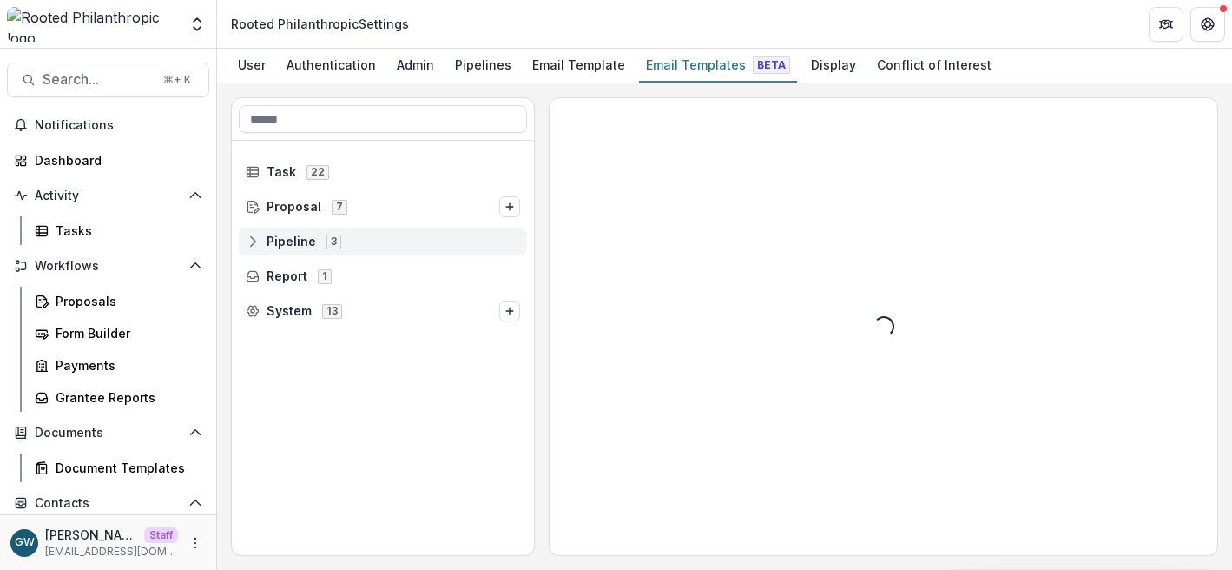
click at [257, 242] on icon at bounding box center [253, 242] width 14 height 14
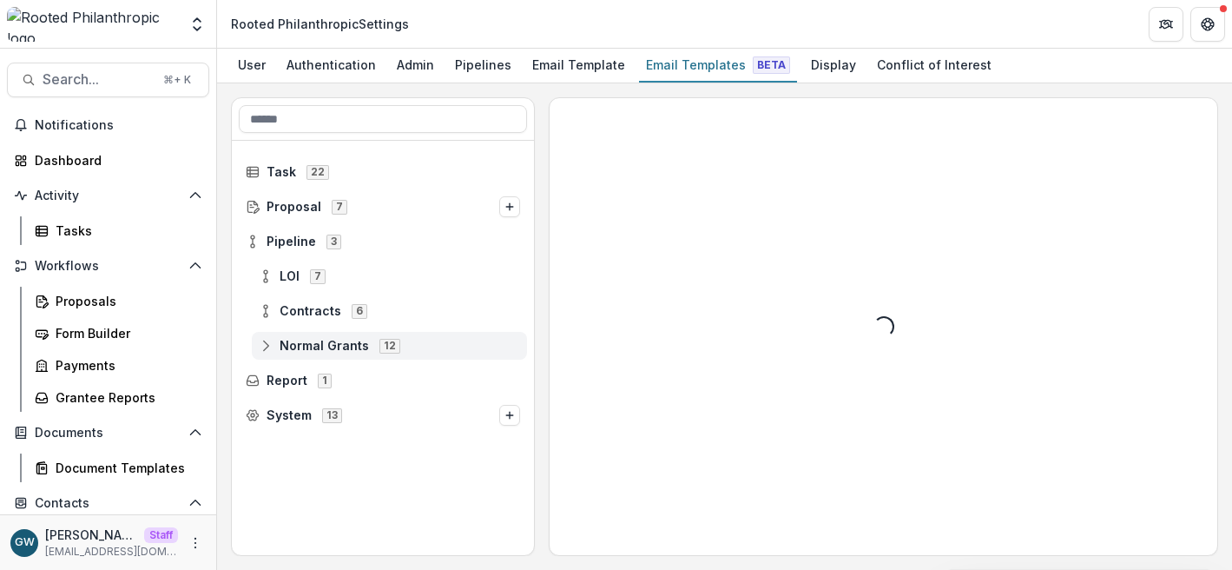
click at [265, 343] on circle at bounding box center [265, 341] width 3 height 3
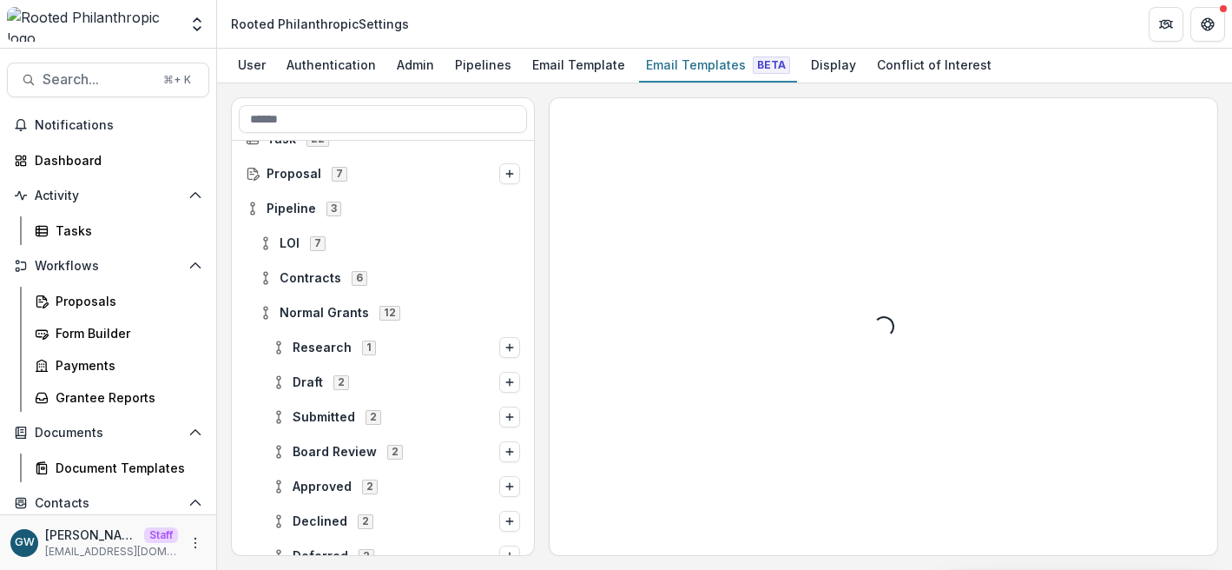
scroll to position [36, 0]
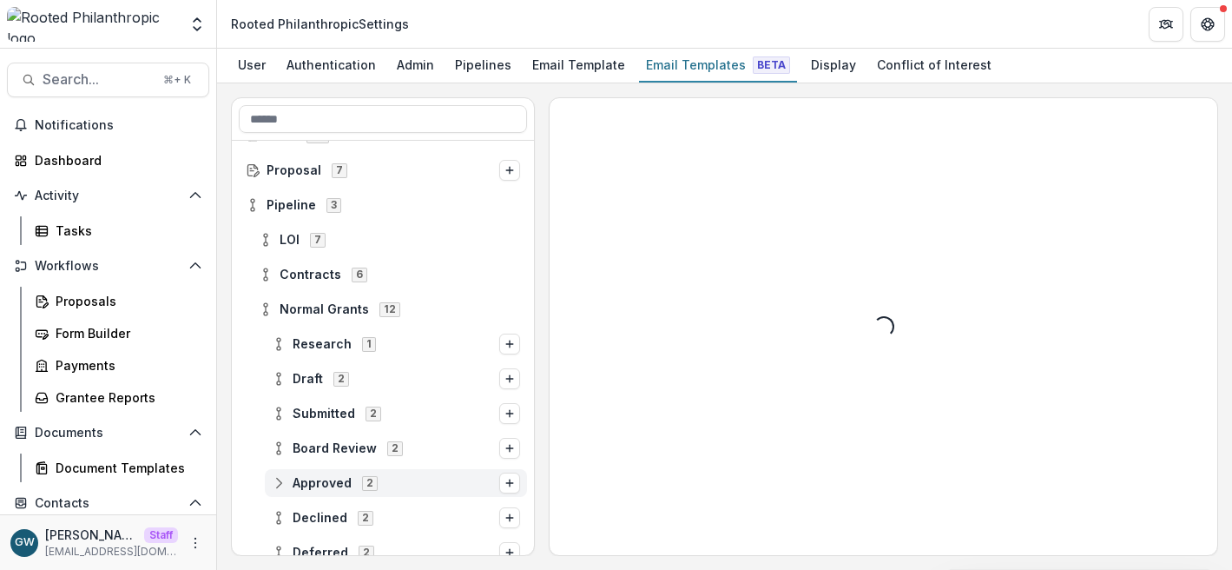
click at [281, 481] on icon at bounding box center [279, 483] width 14 height 14
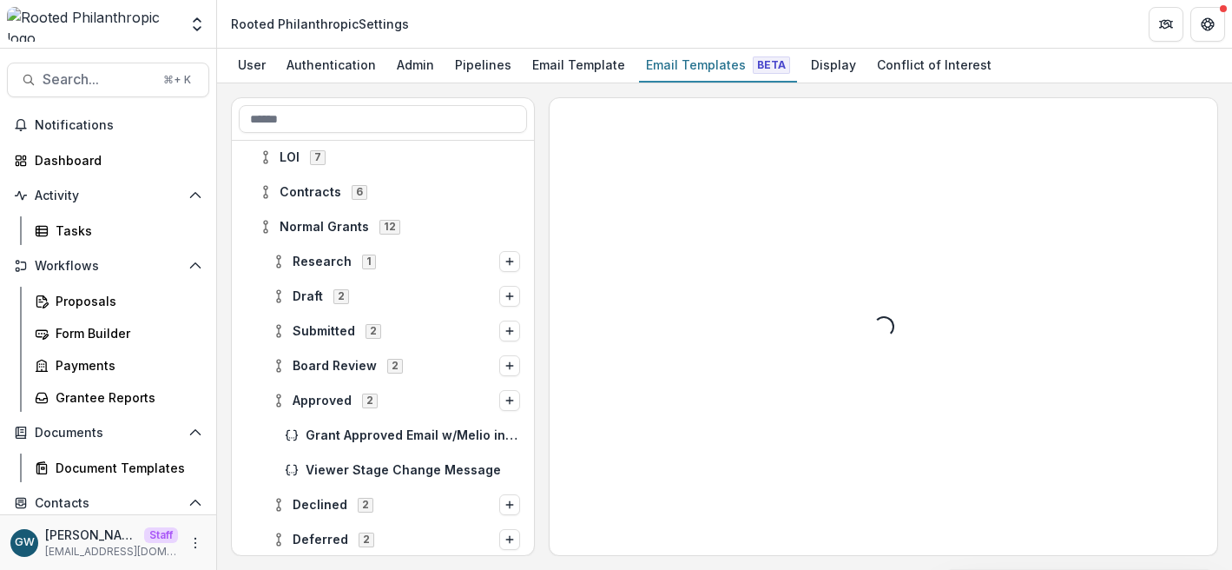
scroll to position [120, 0]
click at [413, 434] on span "Grant Approved Email w/Melio instructions" at bounding box center [413, 434] width 215 height 15
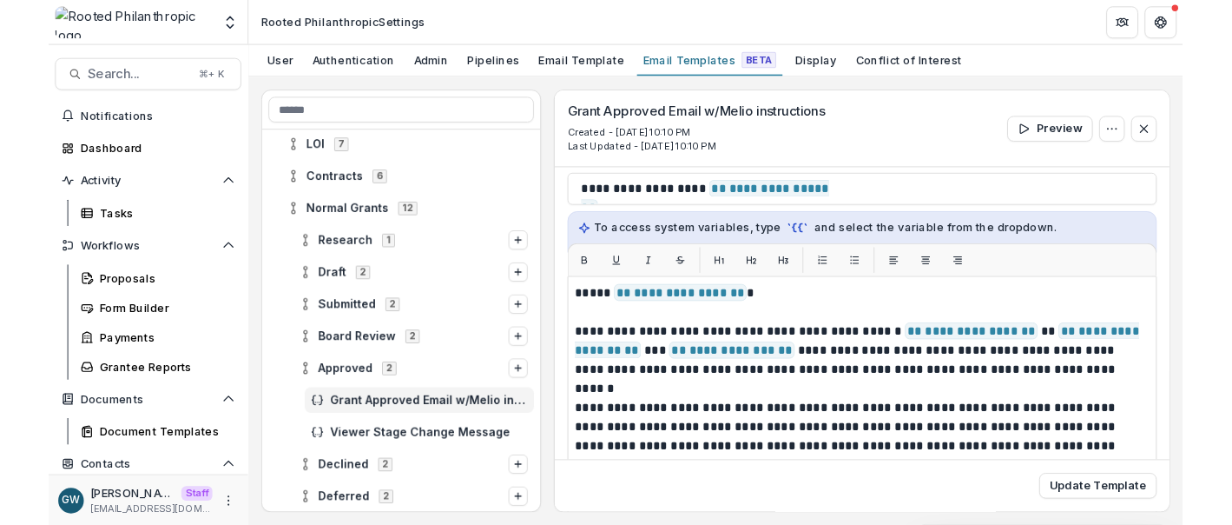
scroll to position [176, 0]
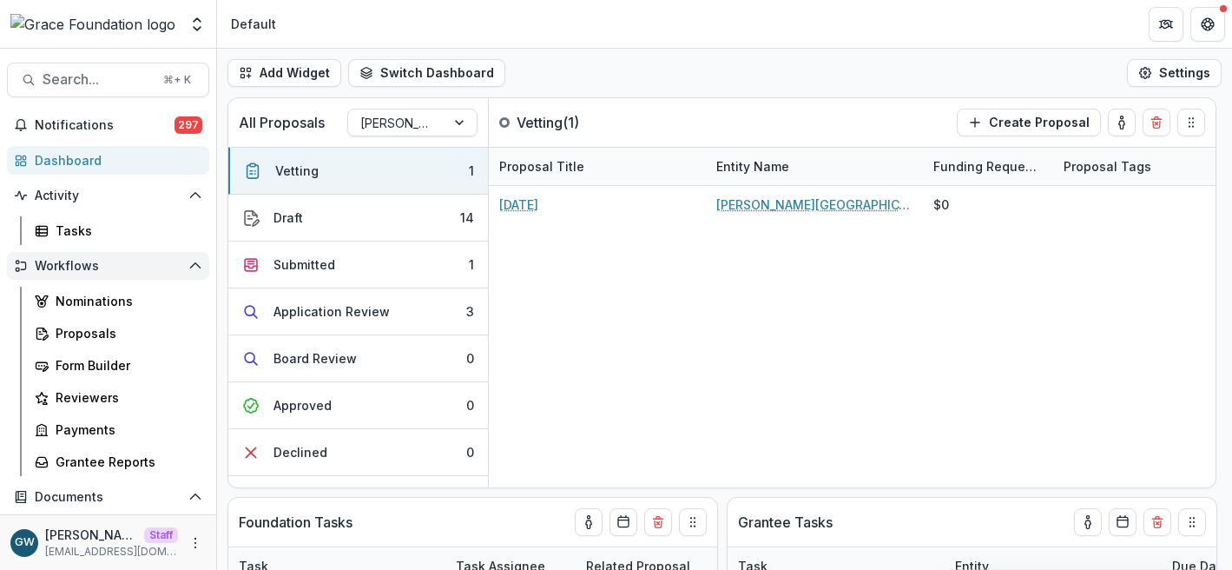
select select "******"
drag, startPoint x: 91, startPoint y: 334, endPoint x: 96, endPoint y: 356, distance: 22.1
click at [92, 334] on div "Proposals" at bounding box center [126, 333] width 140 height 18
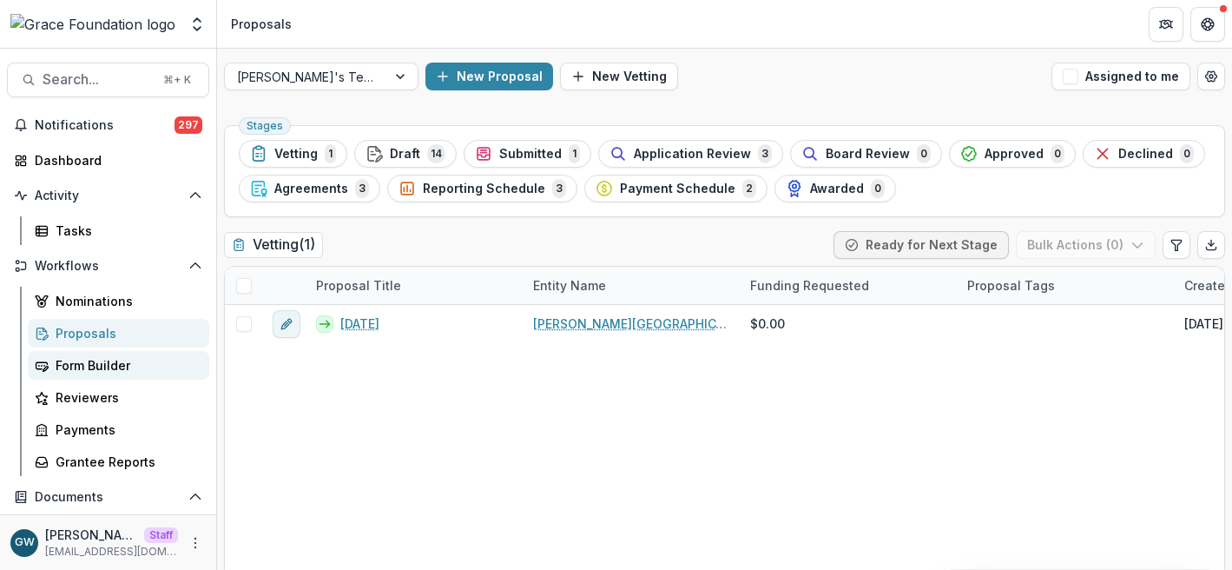
click at [106, 373] on div "Form Builder" at bounding box center [126, 365] width 140 height 18
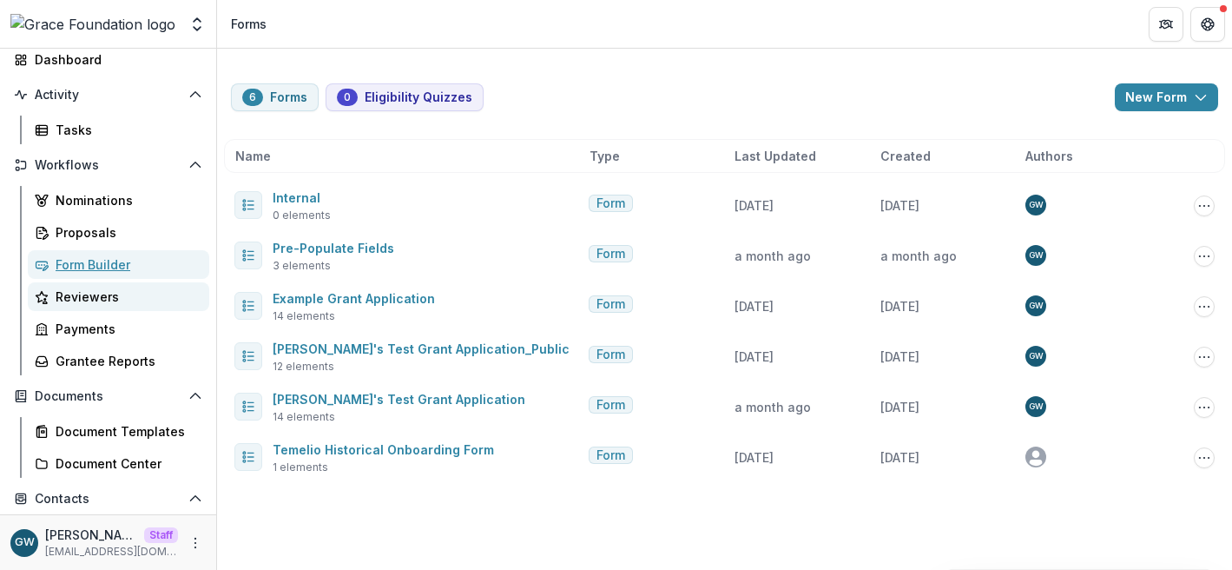
scroll to position [104, 0]
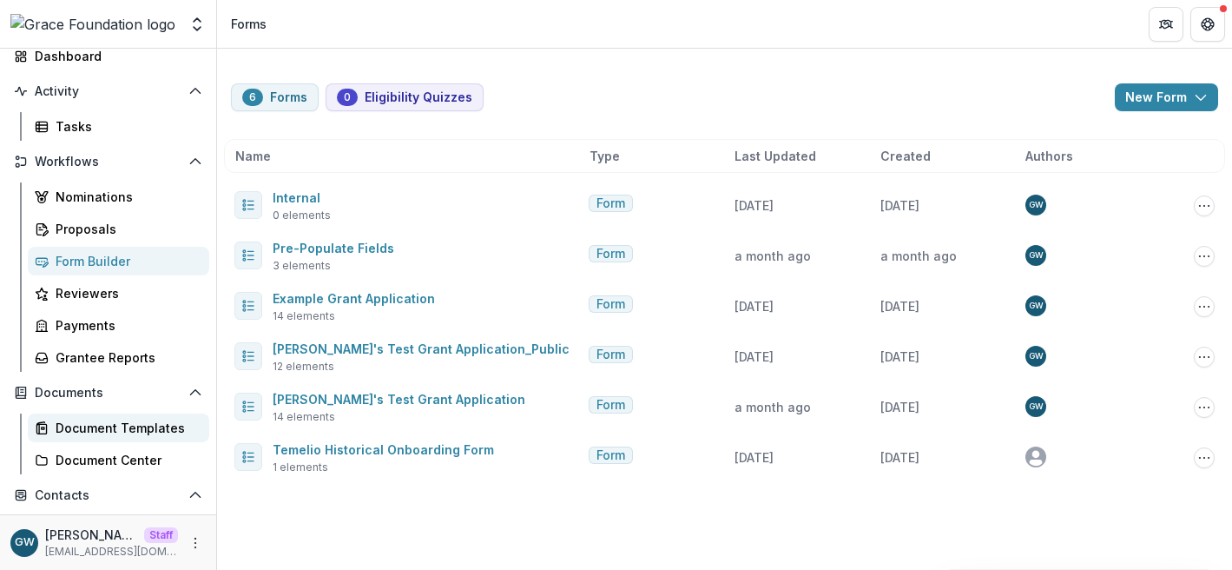
click at [90, 419] on div "Document Templates" at bounding box center [126, 428] width 140 height 18
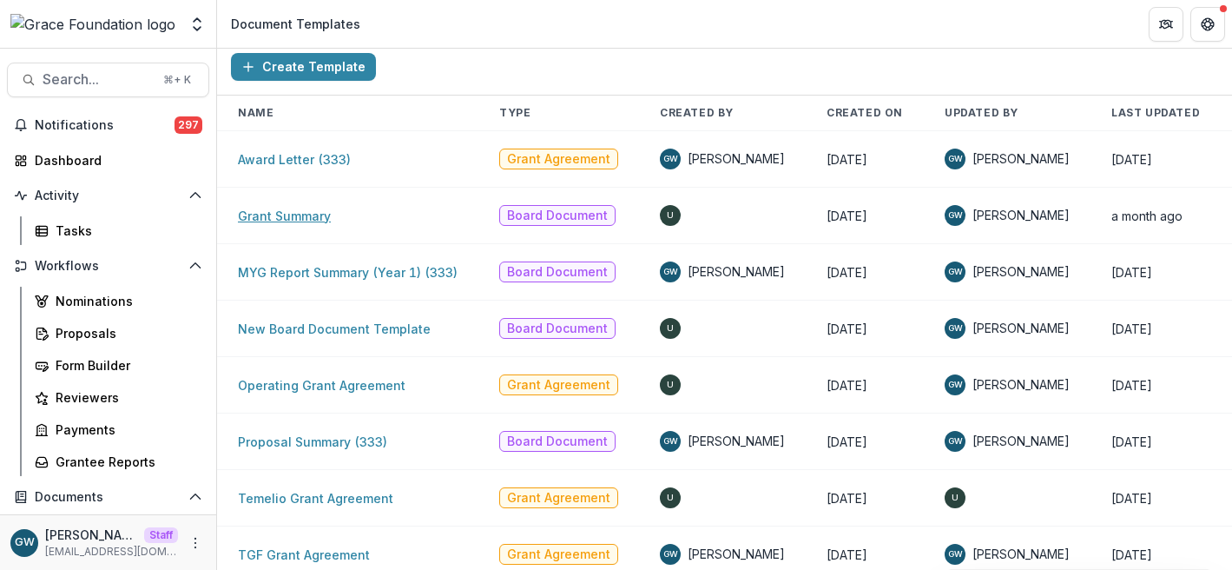
scroll to position [113, 0]
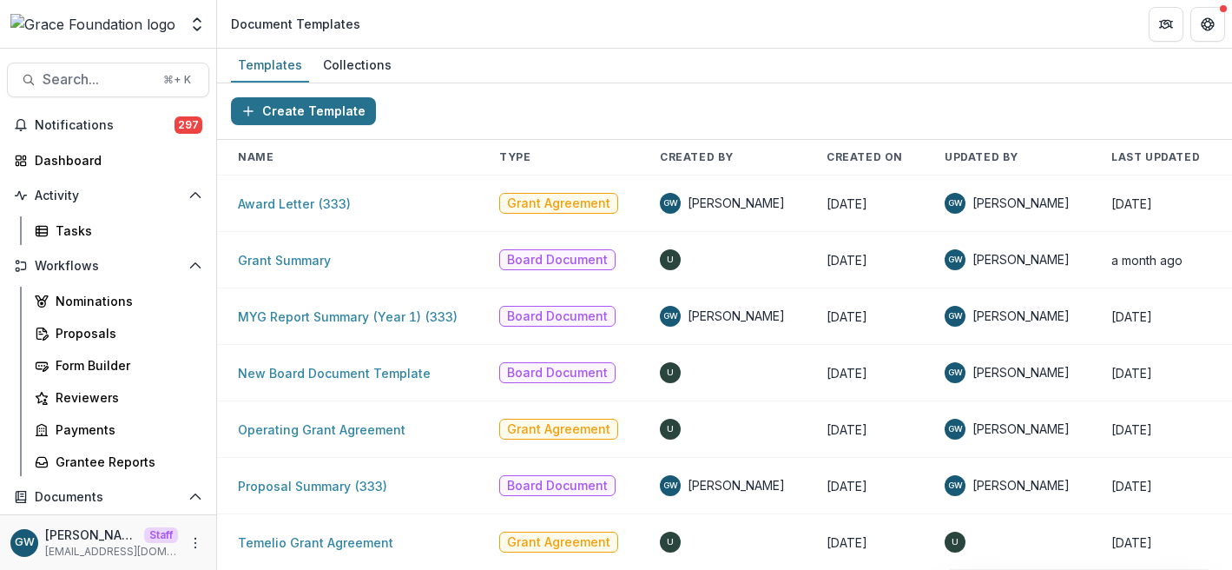
click at [327, 115] on button "Create Template" at bounding box center [303, 111] width 145 height 28
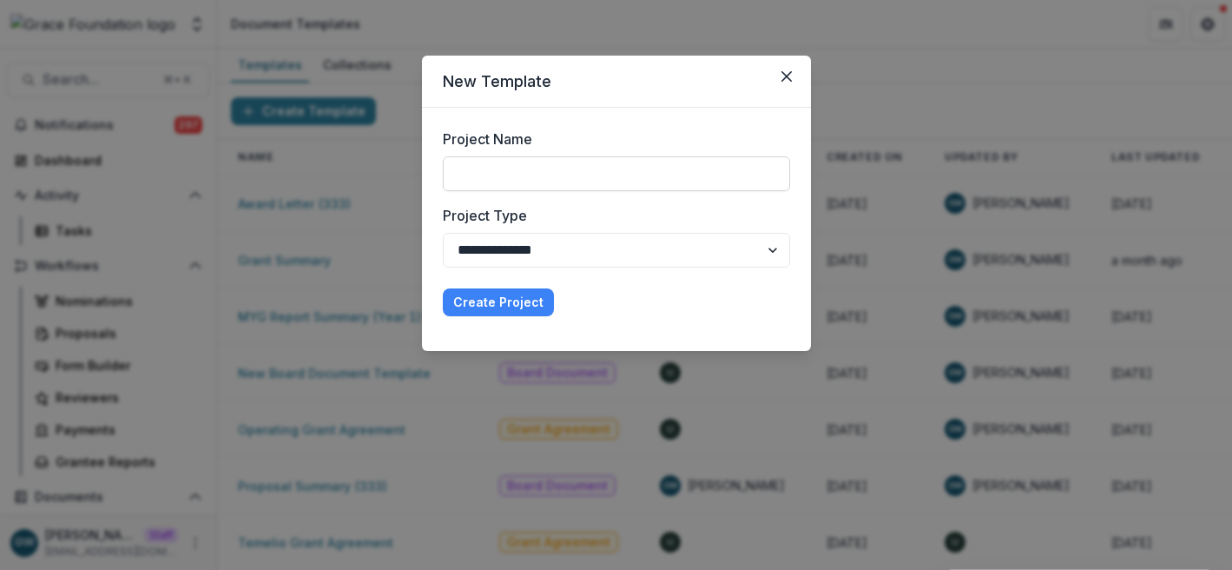
click at [491, 171] on input "Project Name" at bounding box center [616, 173] width 347 height 35
type input "*********"
click at [479, 301] on button "Create Project" at bounding box center [498, 302] width 111 height 28
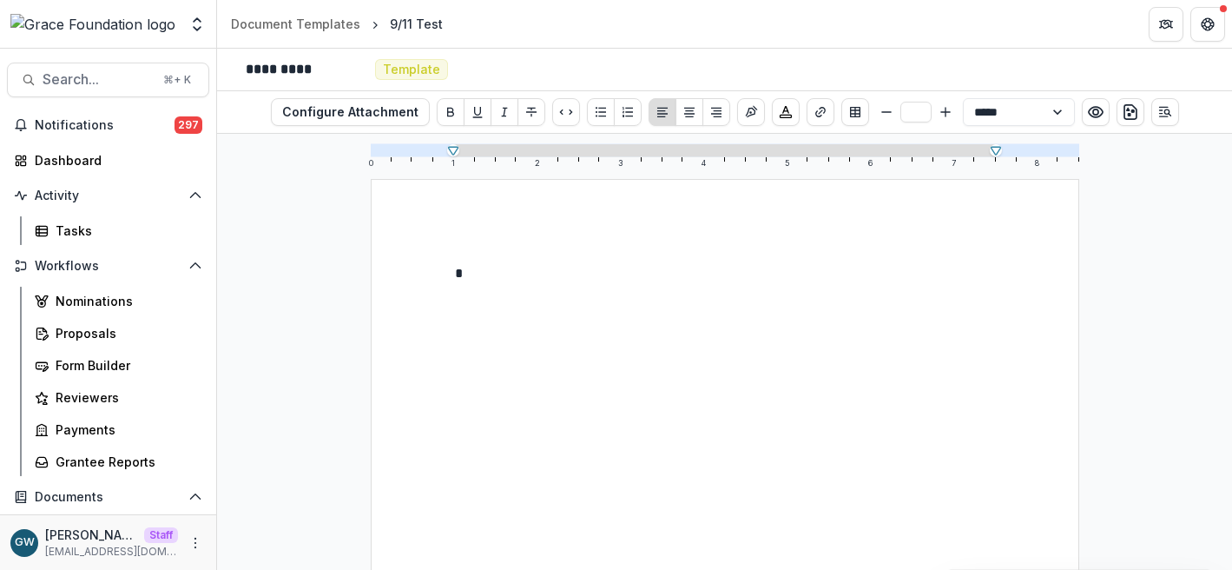
click at [557, 284] on p "*" at bounding box center [725, 273] width 540 height 21
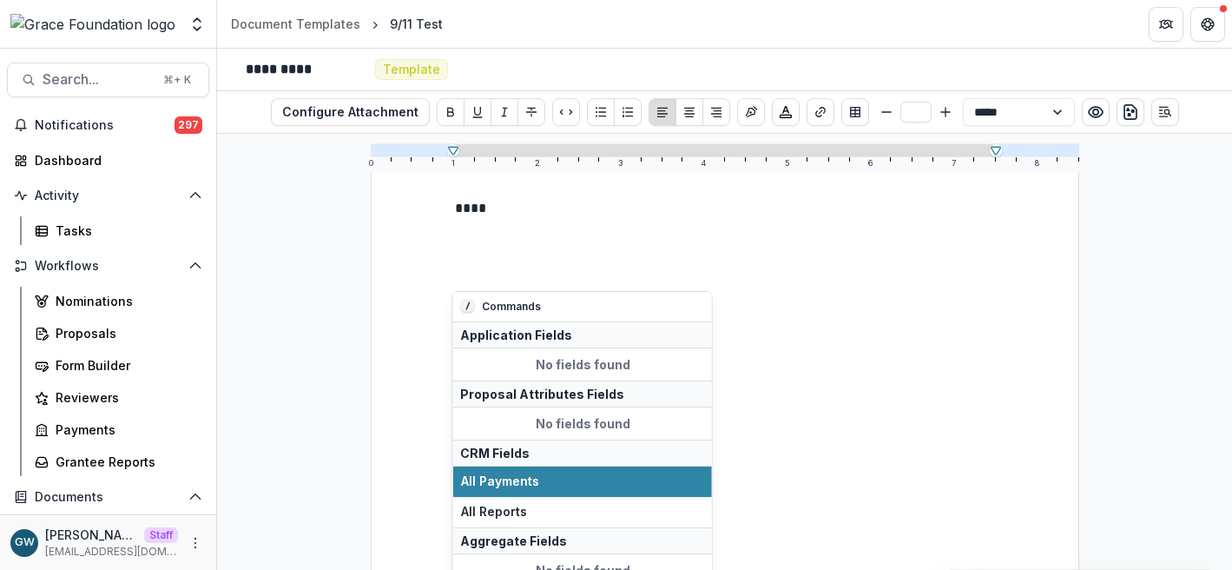
click at [1074, 290] on div "****" at bounding box center [725, 572] width 709 height 917
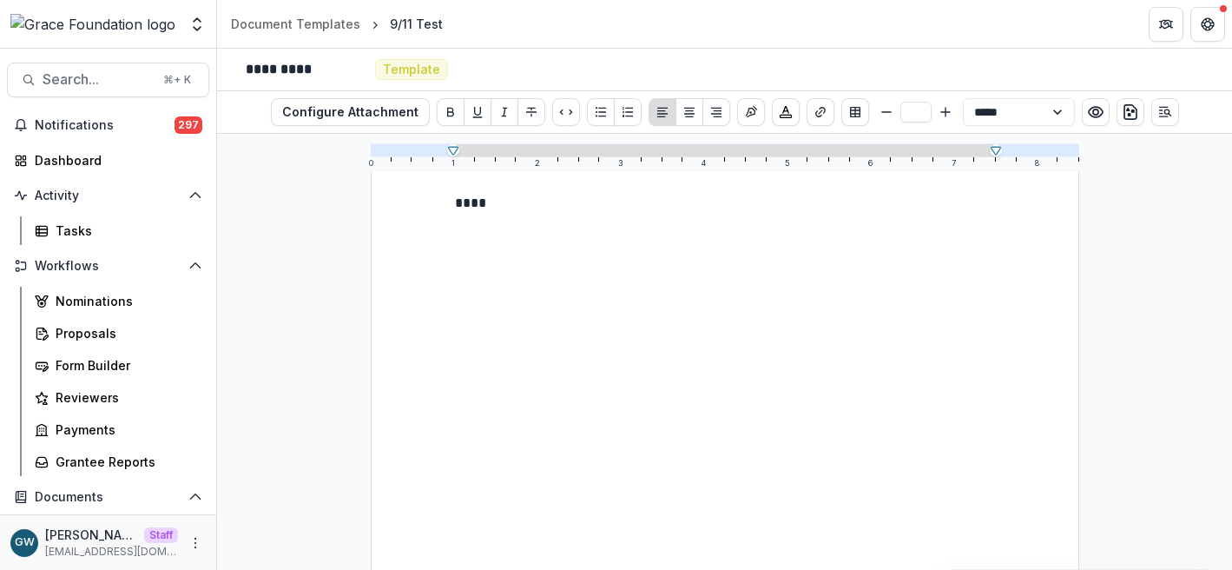
scroll to position [72, 0]
click at [508, 200] on p "****" at bounding box center [725, 201] width 540 height 21
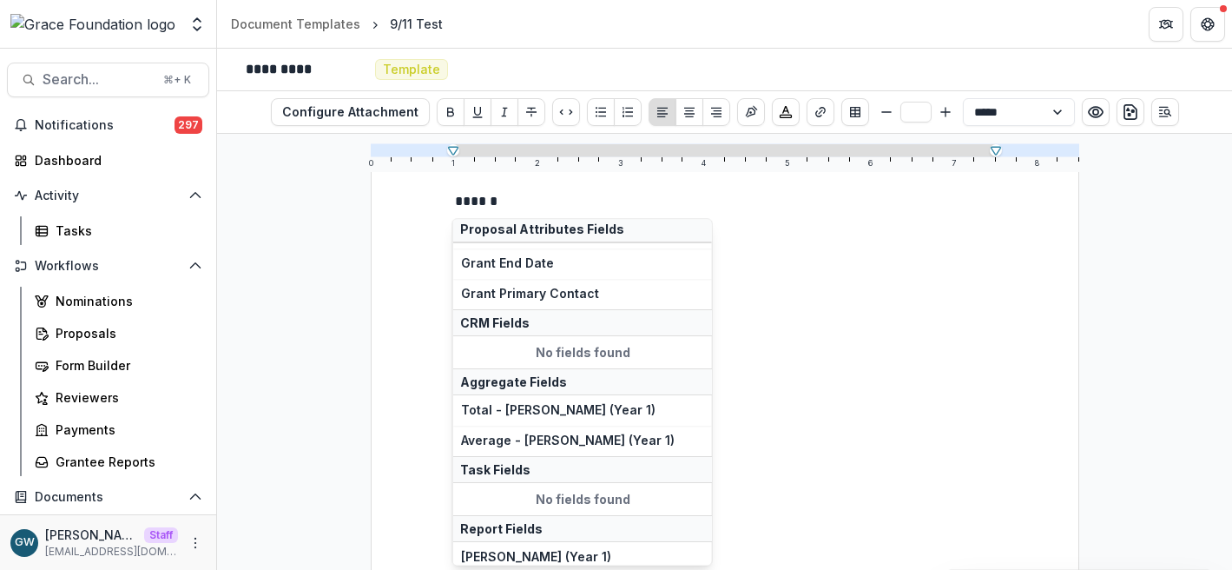
scroll to position [0, 0]
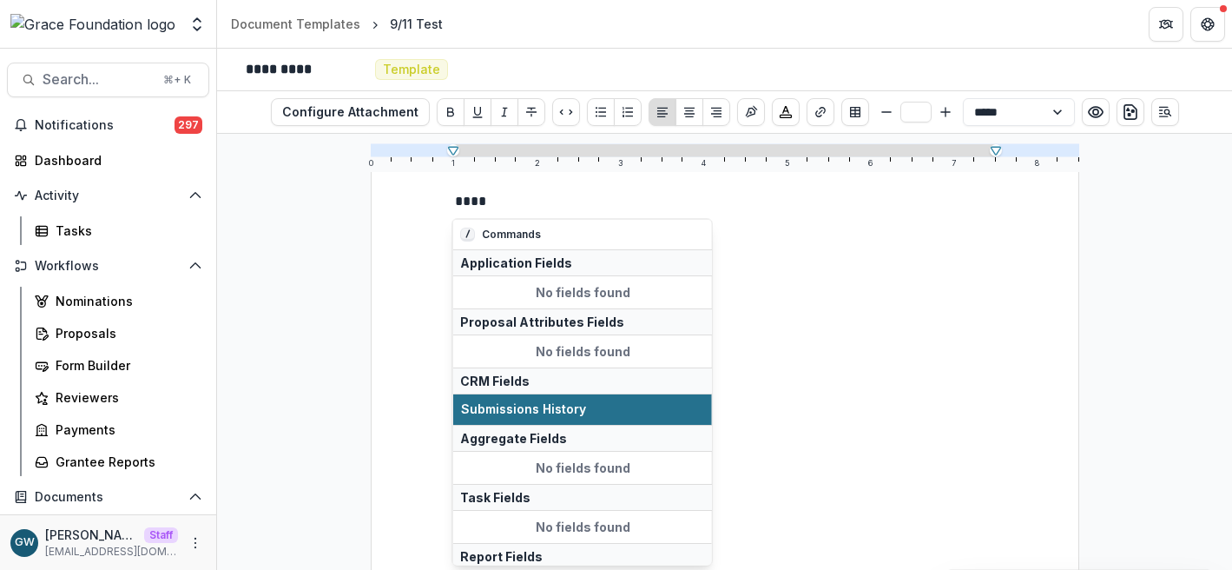
click at [533, 406] on span "Submissions History" at bounding box center [582, 409] width 243 height 15
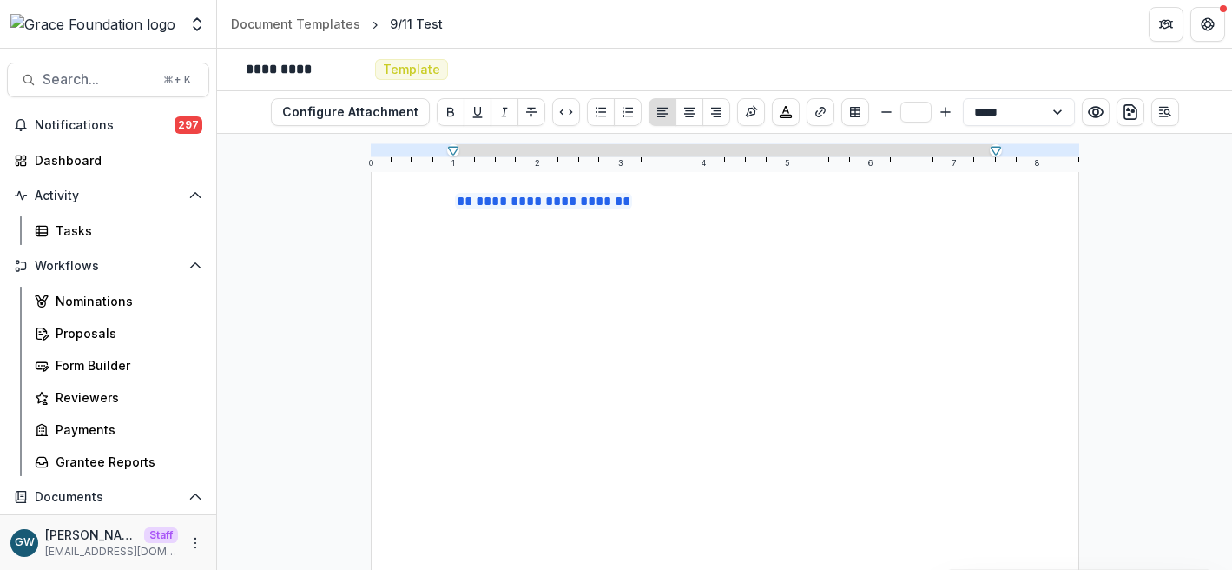
click at [763, 297] on div "**********" at bounding box center [725, 565] width 540 height 749
click at [87, 235] on div "Tasks" at bounding box center [126, 230] width 140 height 18
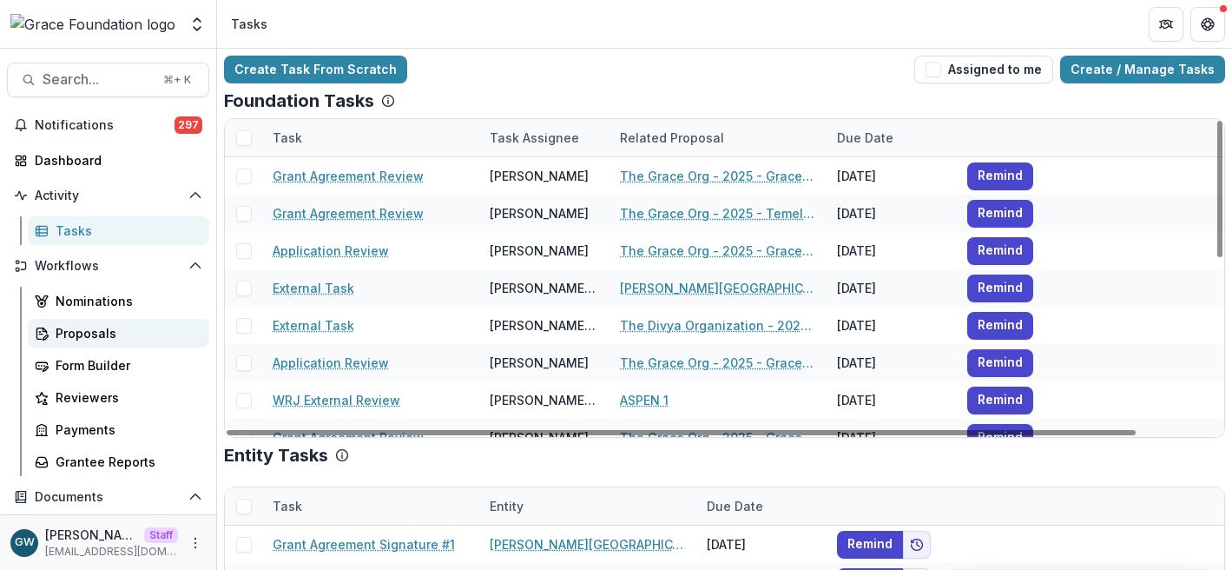
click at [89, 330] on div "Proposals" at bounding box center [126, 333] width 140 height 18
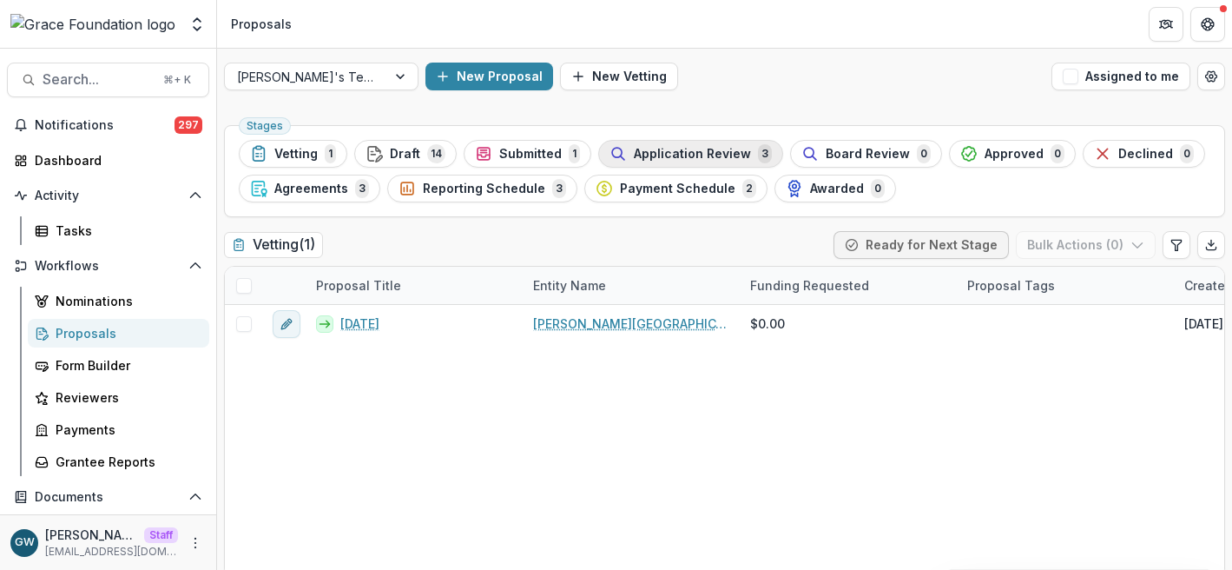
click at [708, 151] on span "Application Review" at bounding box center [692, 154] width 117 height 15
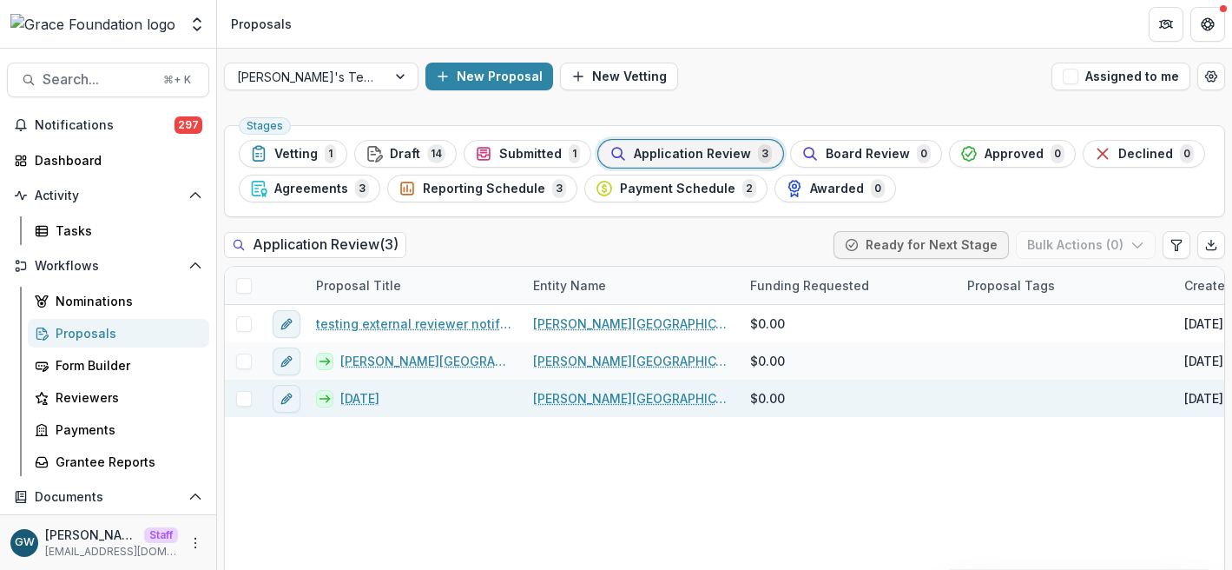
click at [248, 400] on span at bounding box center [244, 399] width 16 height 16
click at [1113, 243] on button "Bulk Actions ( 1 )" at bounding box center [1088, 245] width 136 height 28
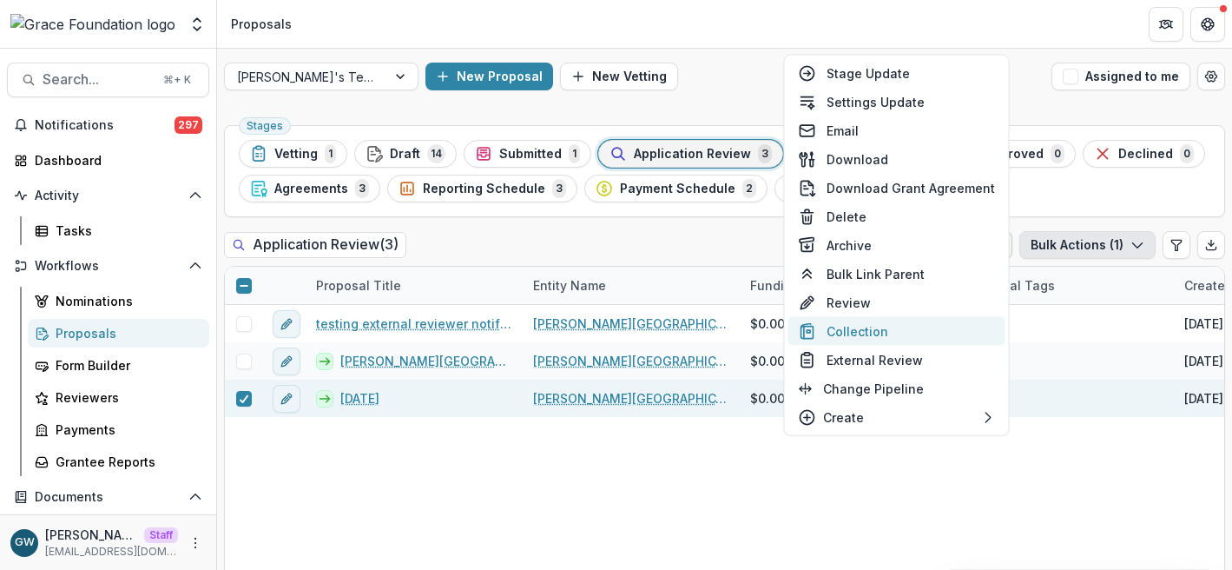
click at [876, 333] on button "Collection" at bounding box center [897, 331] width 217 height 29
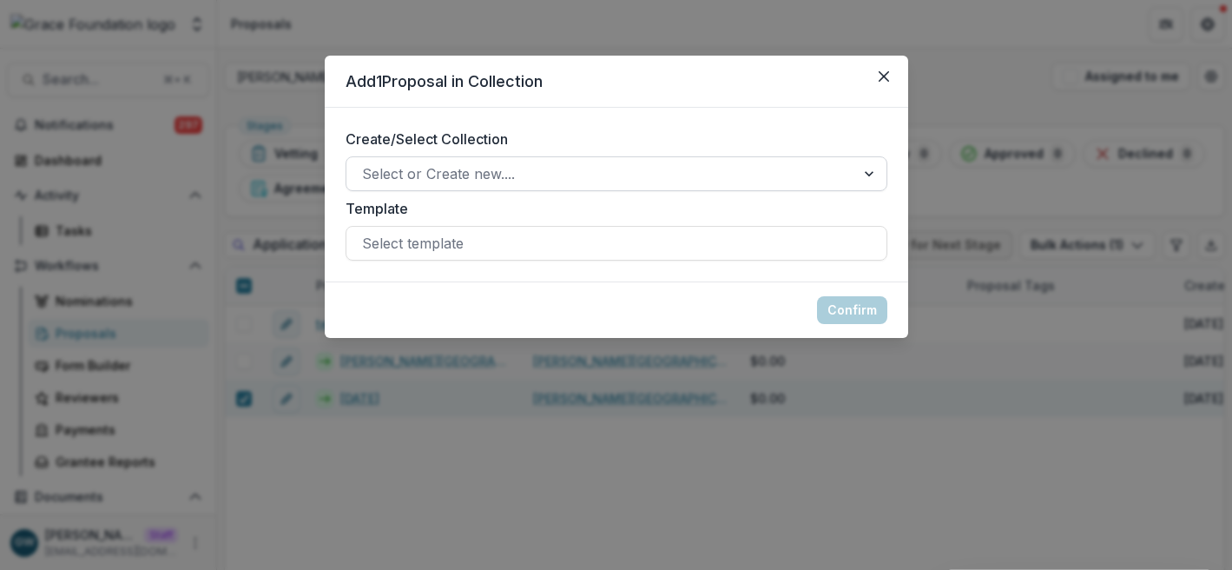
click at [467, 165] on div at bounding box center [601, 174] width 478 height 24
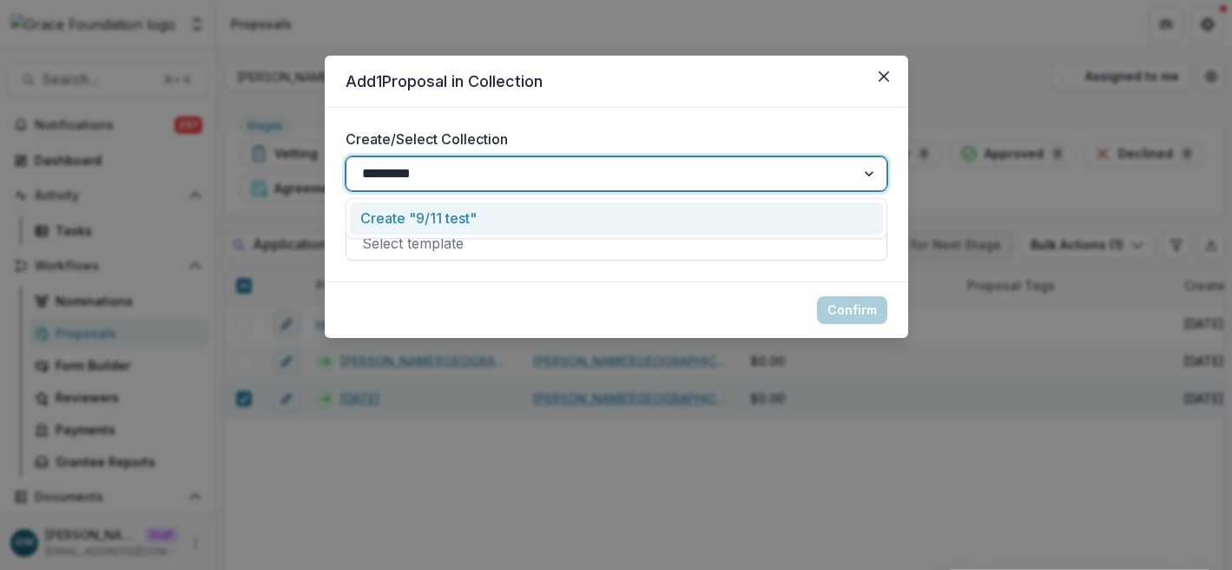
type input "*********"
click at [769, 125] on div "Create/Select Collection Create "9/11 test", 1 of 1. 1 result available for sea…" at bounding box center [617, 195] width 584 height 174
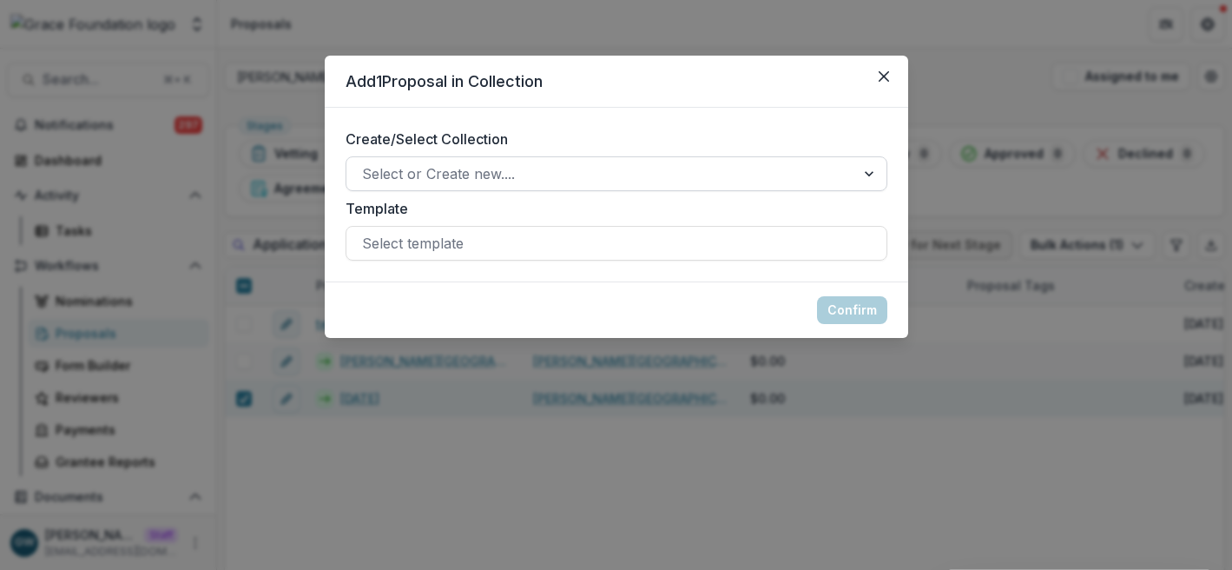
click at [638, 182] on div at bounding box center [601, 174] width 478 height 24
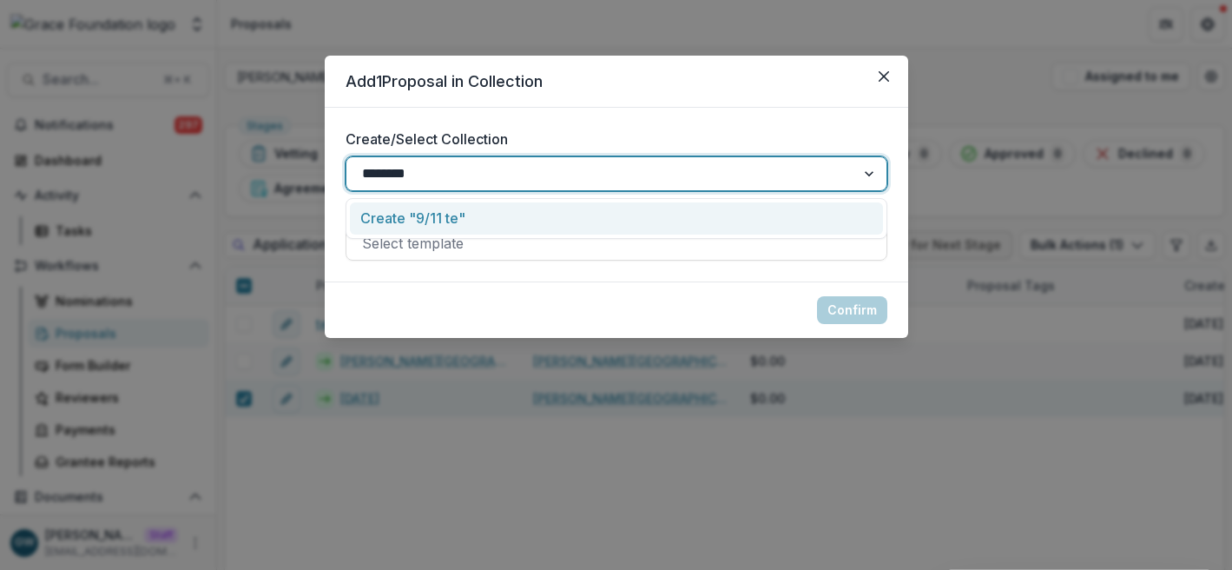
type input "*********"
click at [448, 223] on div "Create "9/11 test"" at bounding box center [616, 218] width 533 height 32
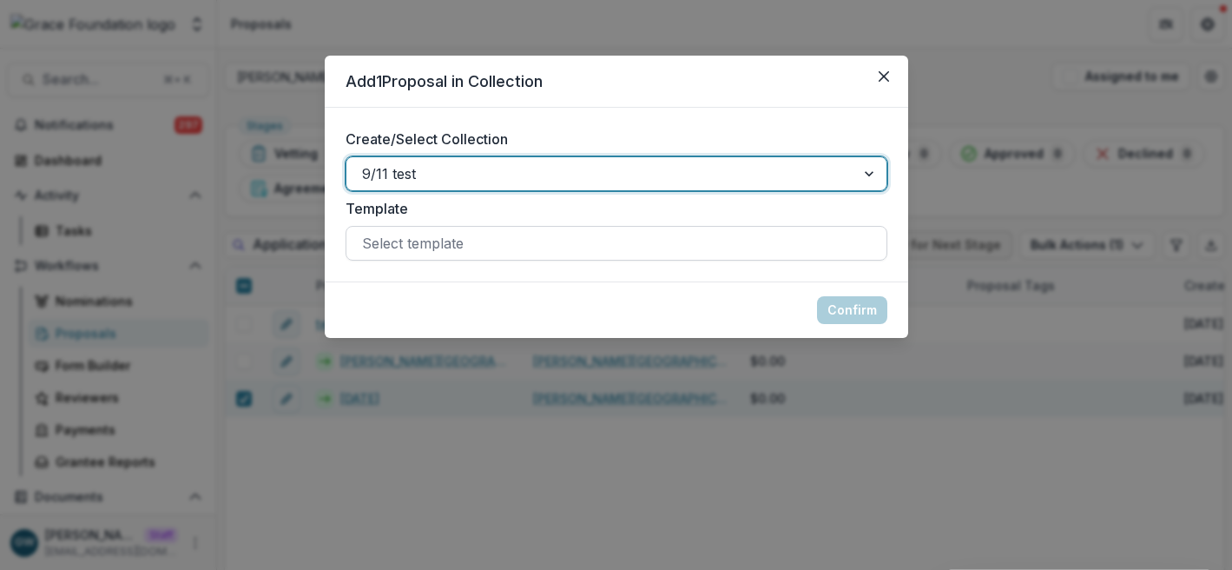
click at [446, 242] on div at bounding box center [616, 243] width 509 height 24
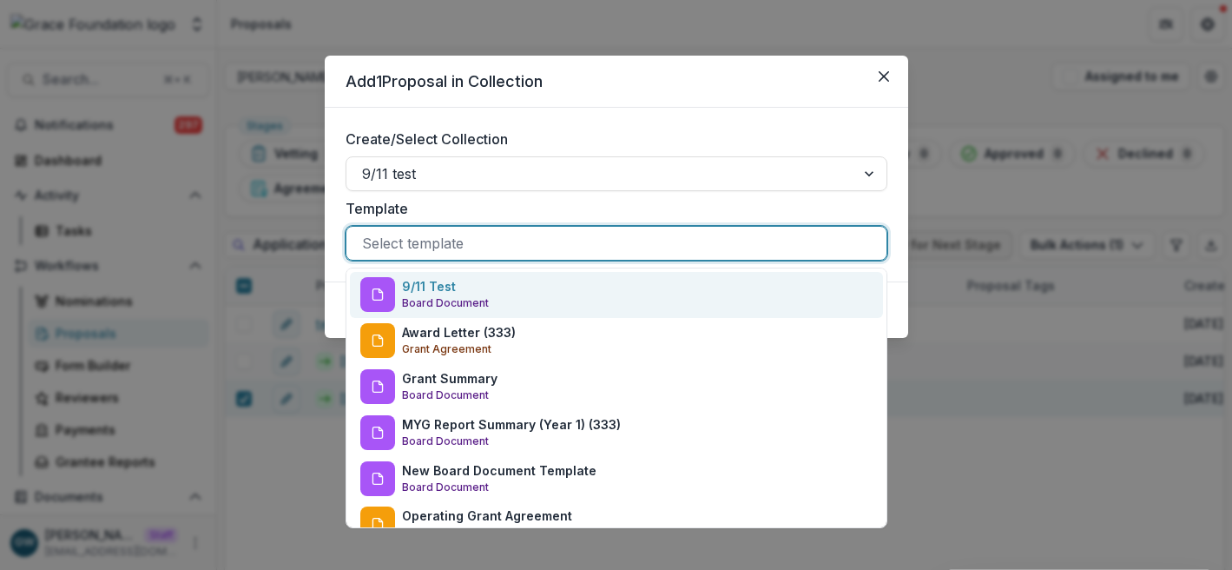
click at [474, 286] on div "9/11 Test Board Document" at bounding box center [445, 294] width 87 height 35
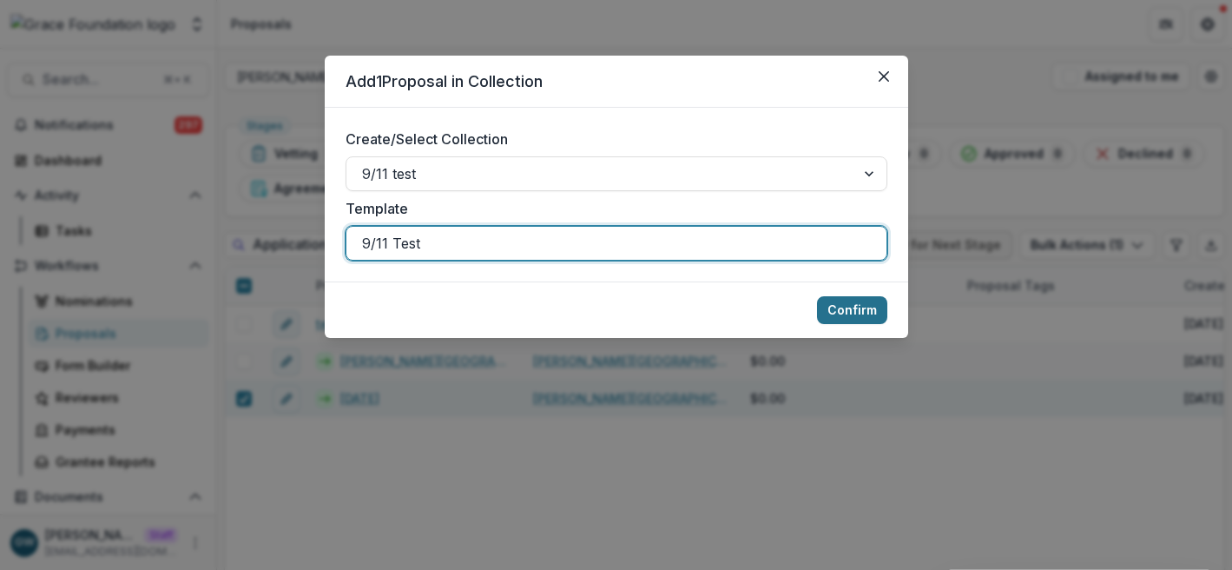
click at [838, 307] on button "Confirm" at bounding box center [852, 310] width 70 height 28
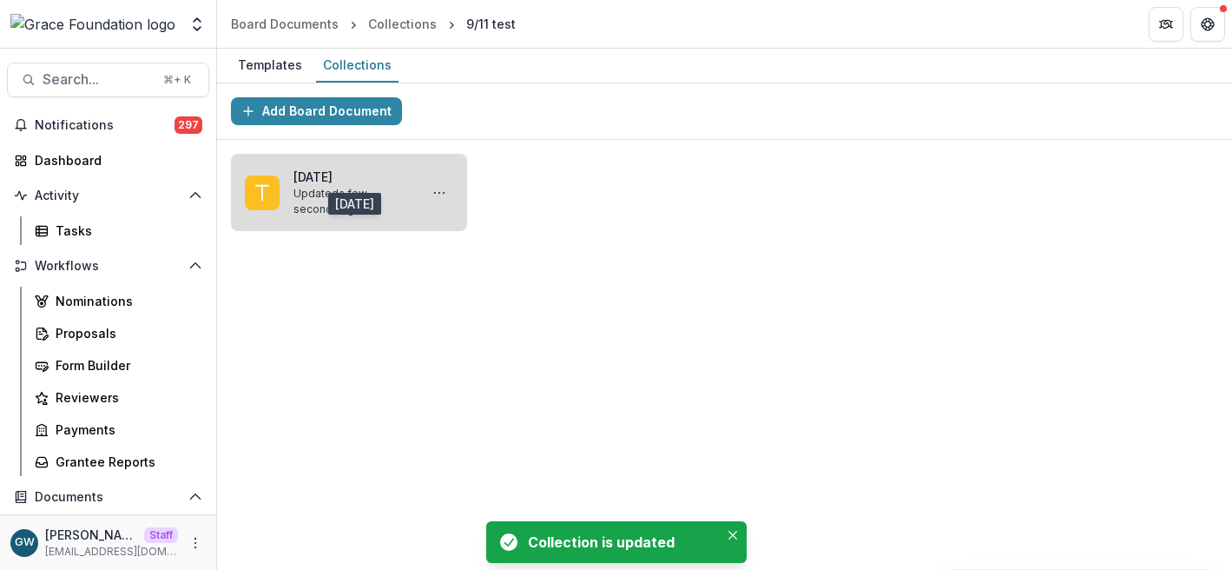
click at [409, 181] on link "[DATE]" at bounding box center [353, 177] width 118 height 18
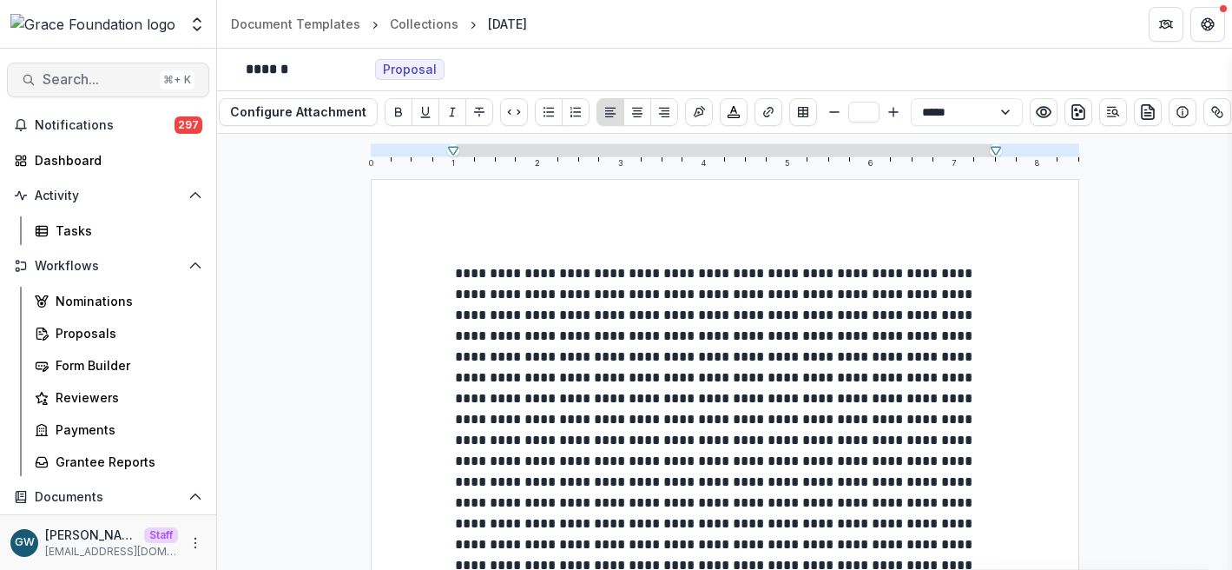
click at [104, 79] on span "Search..." at bounding box center [98, 79] width 110 height 17
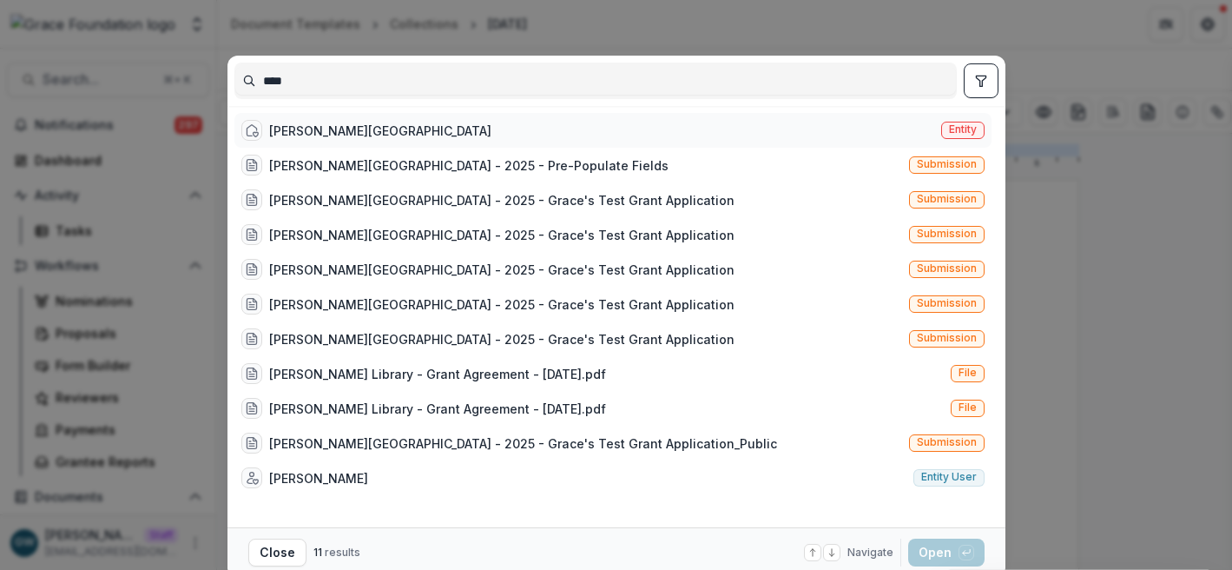
type input "****"
click at [380, 133] on div "Hackley Library Entity" at bounding box center [613, 130] width 757 height 35
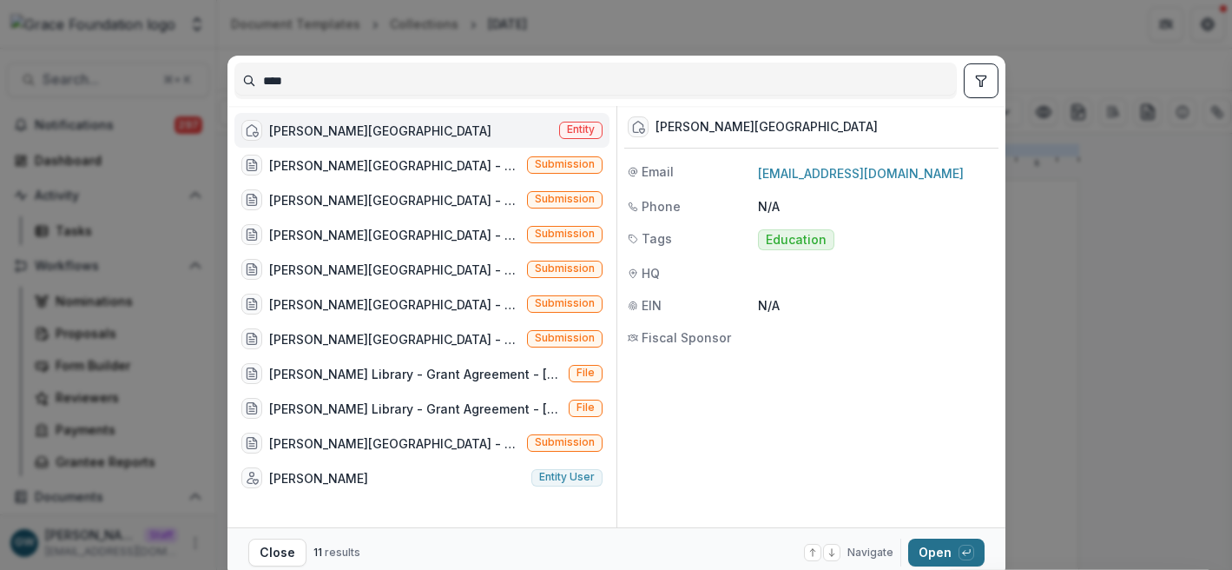
drag, startPoint x: 937, startPoint y: 557, endPoint x: 916, endPoint y: 550, distance: 22.0
click at [937, 557] on button "Open with enter key" at bounding box center [946, 552] width 76 height 28
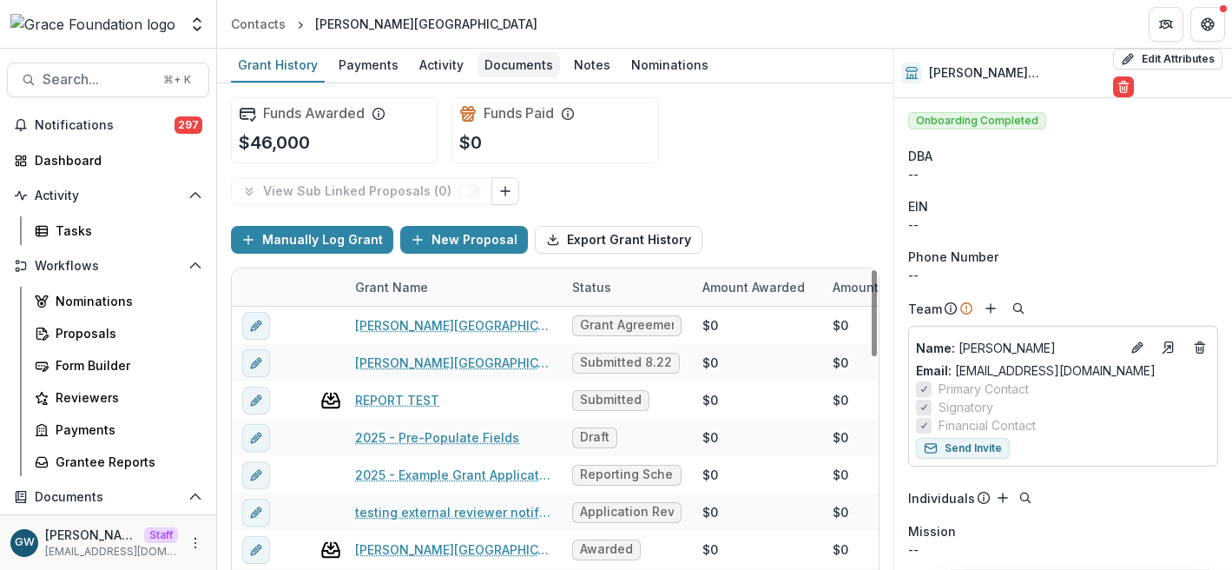
click at [518, 66] on div "Documents" at bounding box center [519, 64] width 83 height 25
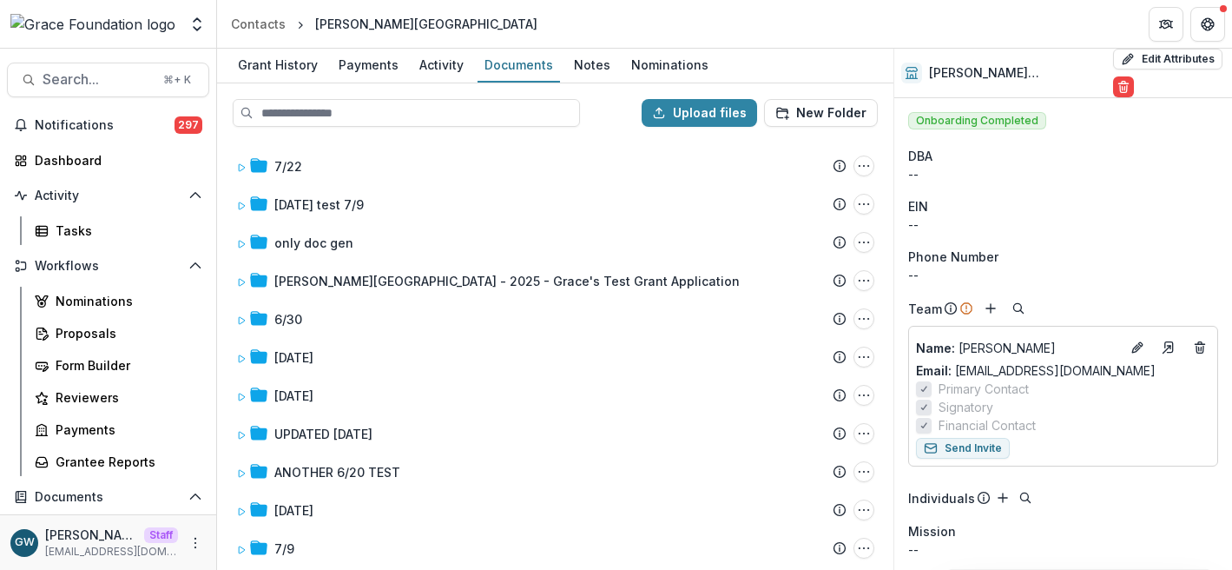
scroll to position [742, 0]
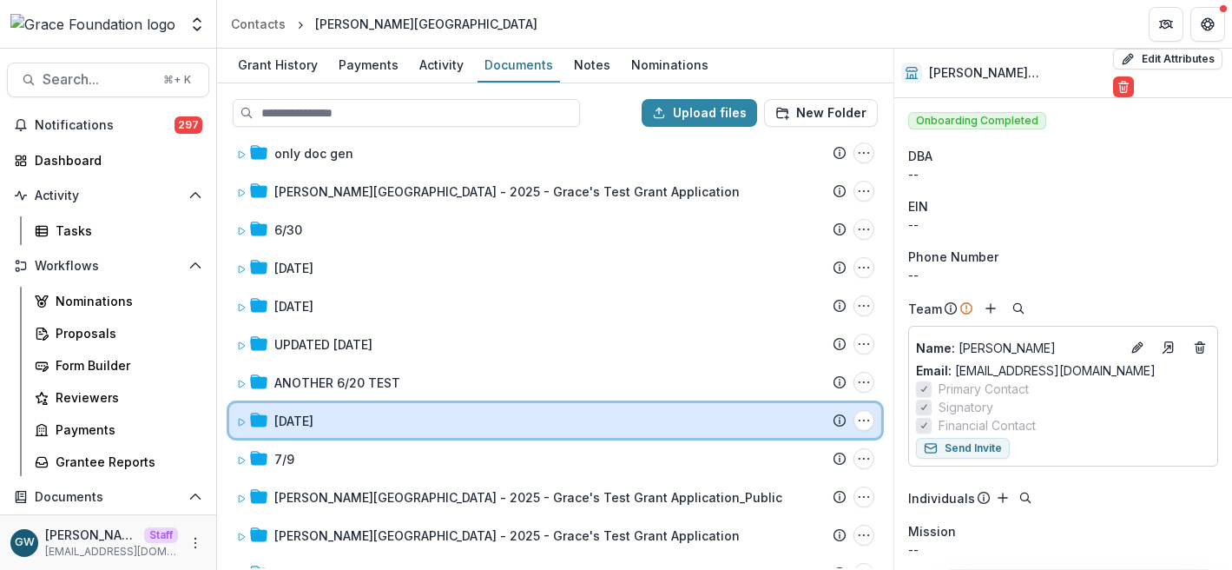
click at [235, 417] on div "8.7.25 Submission Temelio Proposal Attached proposal documents Report Tasks Pro…" at bounding box center [555, 420] width 652 height 35
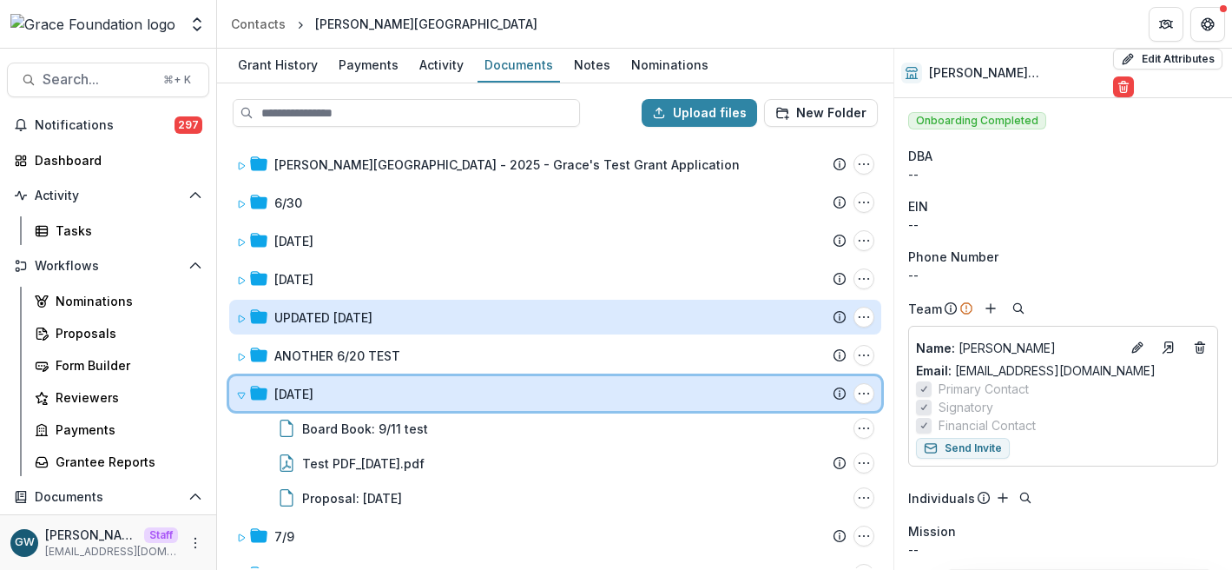
scroll to position [826, 0]
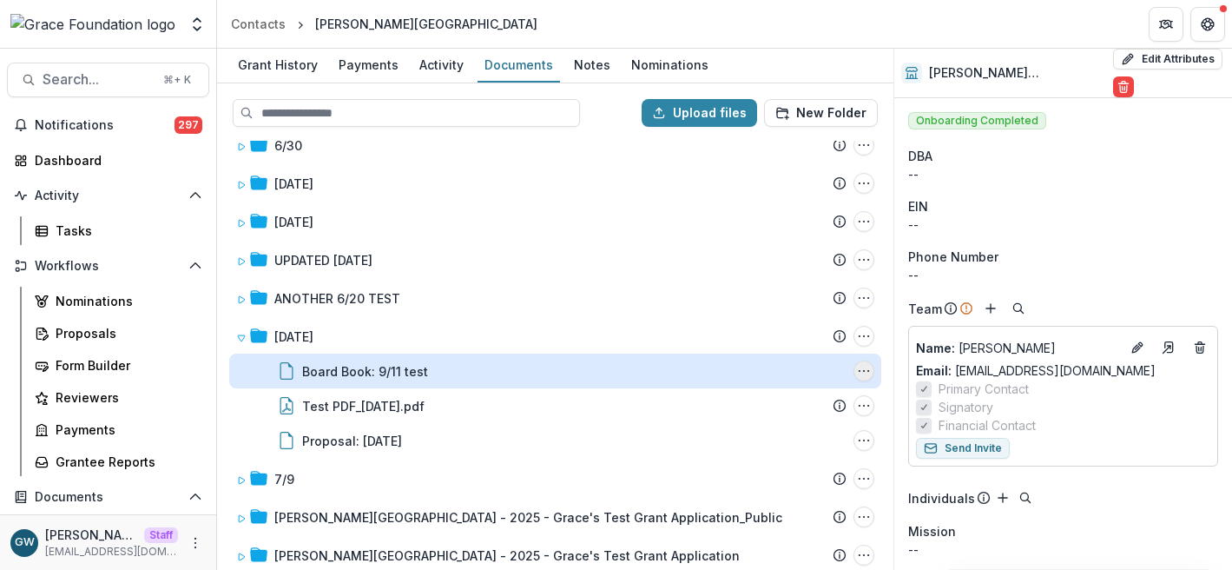
click at [860, 371] on icon "Board Book: 9/11 test Options" at bounding box center [864, 371] width 14 height 14
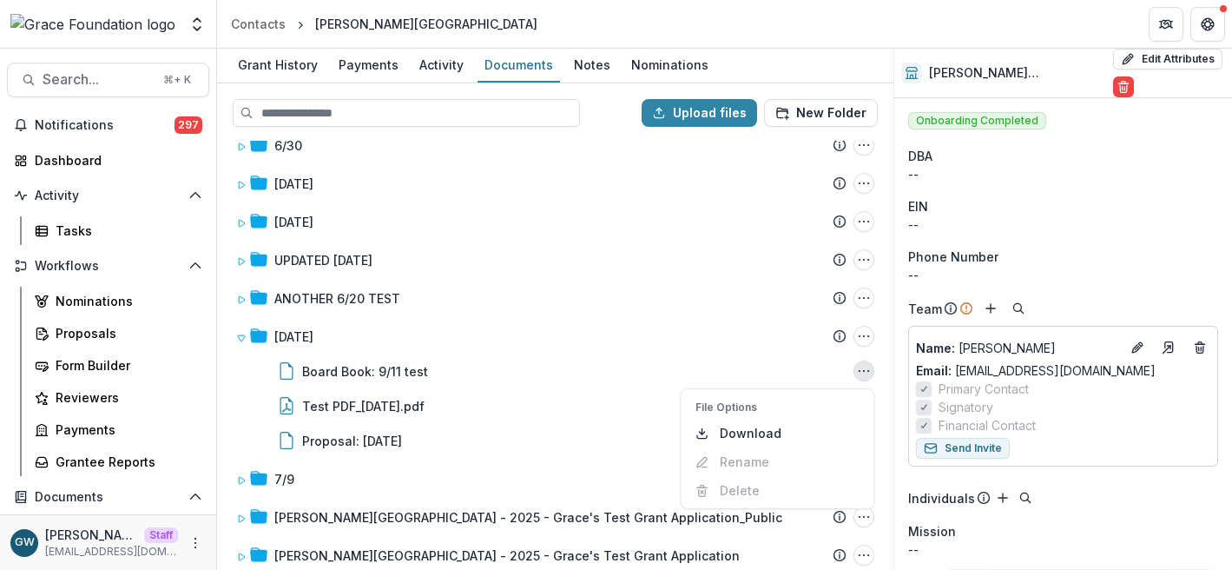
click at [880, 373] on div "this one Submission Temelio Proposal Attached proposal documents Report Tasks N…" at bounding box center [555, 354] width 673 height 427
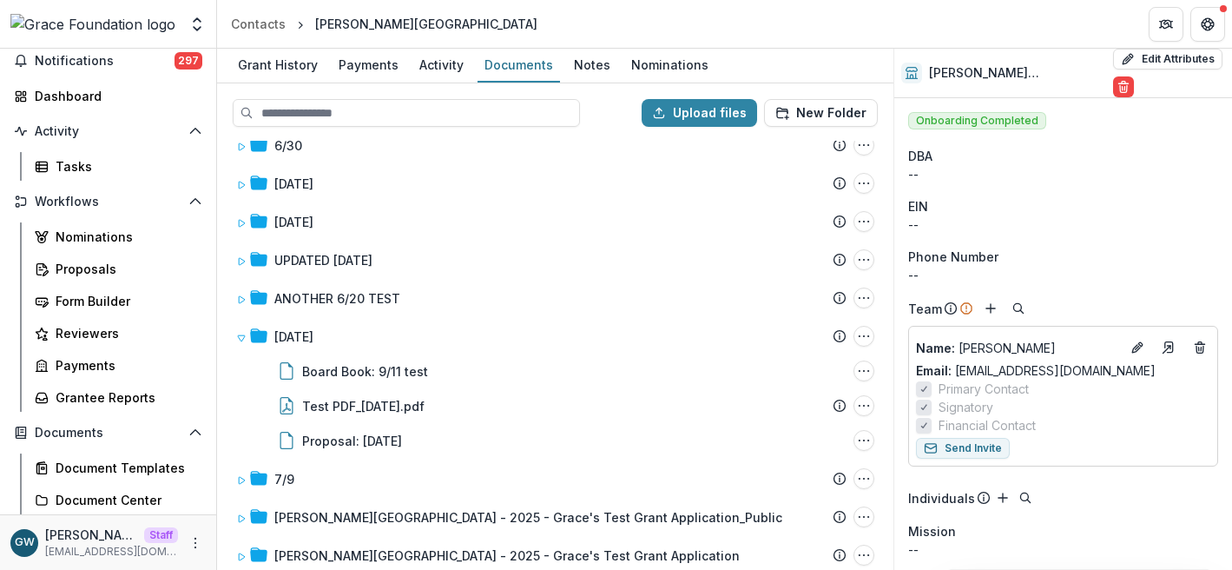
scroll to position [125, 0]
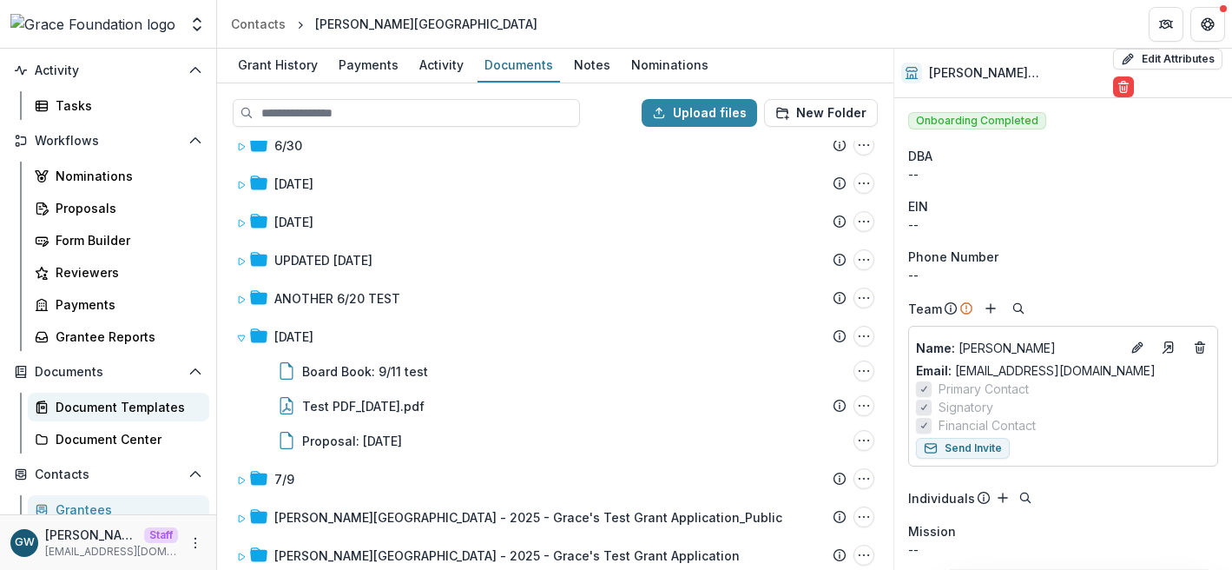
click at [119, 407] on div "Document Templates" at bounding box center [126, 407] width 140 height 18
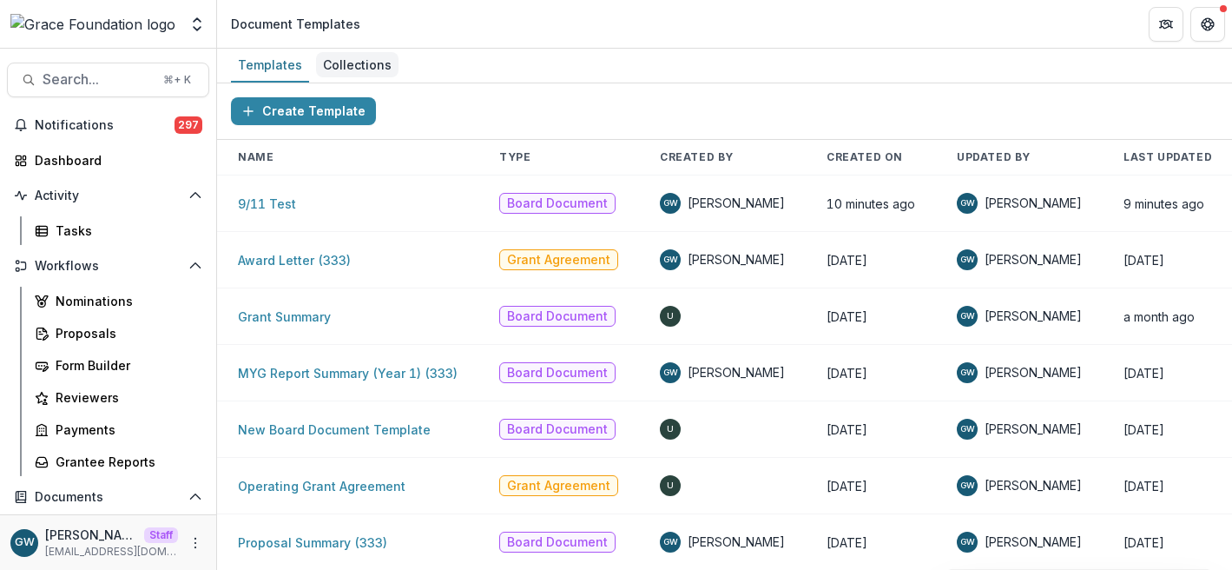
click at [339, 60] on div "Collections" at bounding box center [357, 64] width 83 height 25
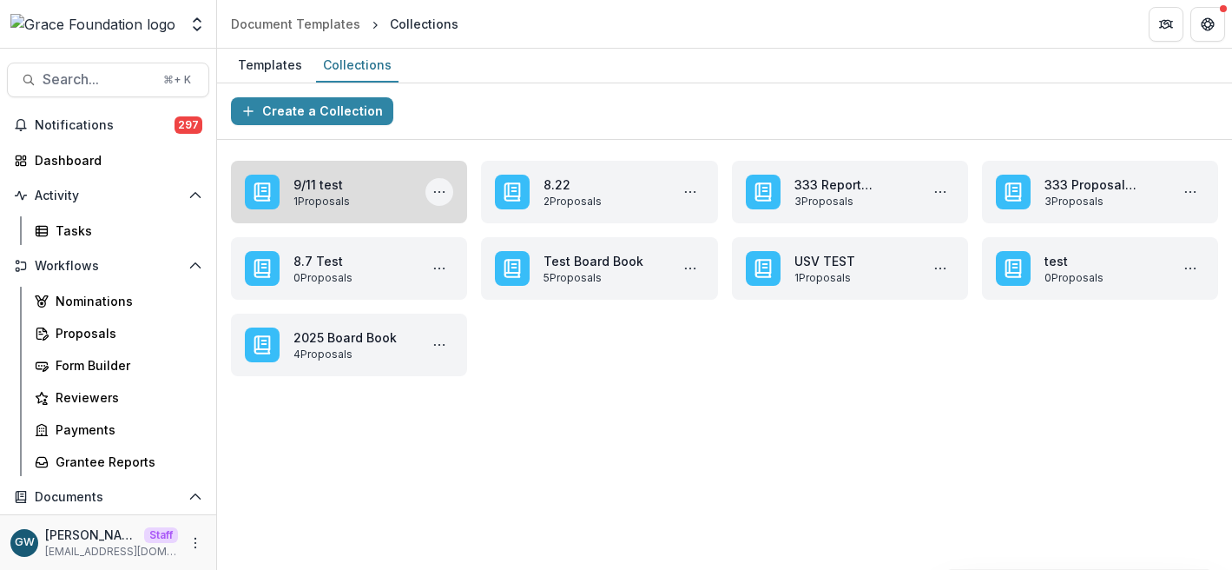
click at [437, 184] on button "More 9/11 test Actions" at bounding box center [440, 192] width 28 height 28
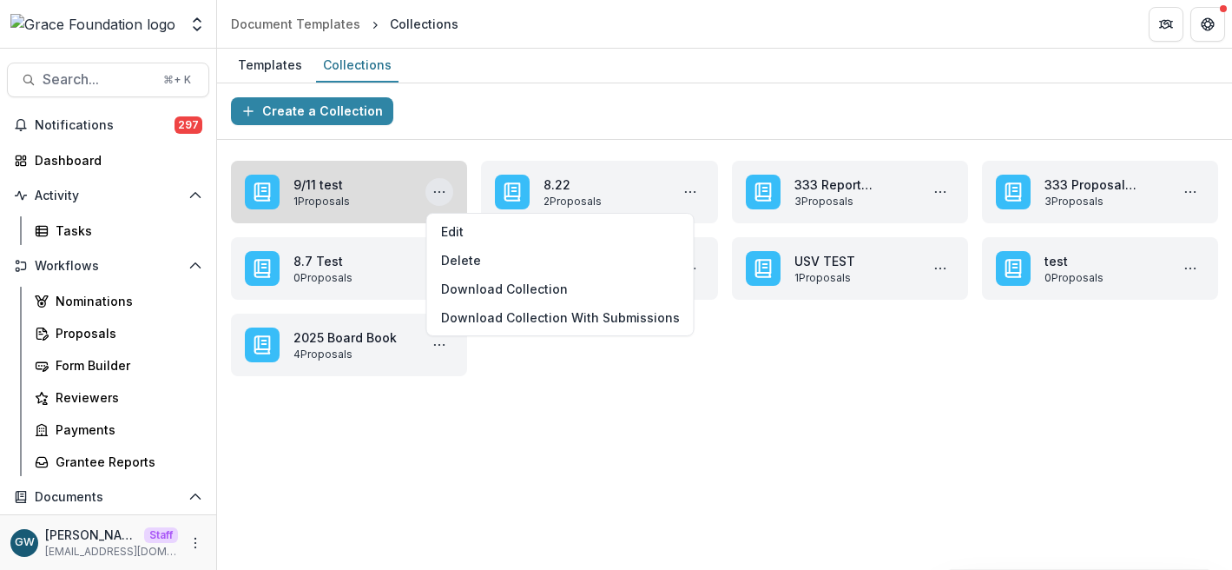
click at [335, 188] on link "9/11 test" at bounding box center [353, 184] width 118 height 18
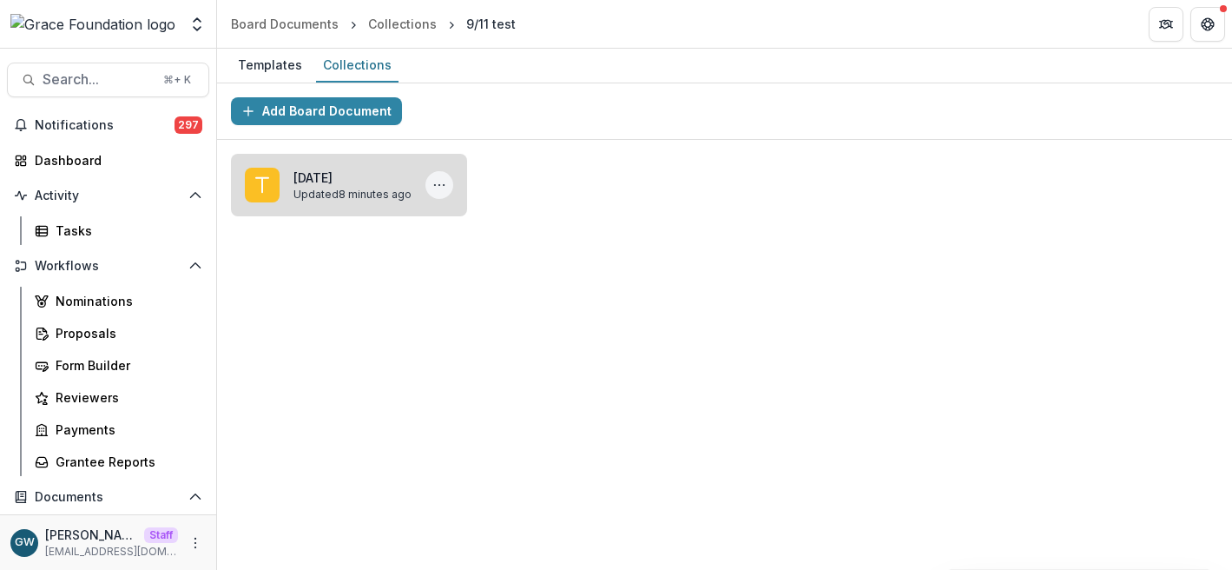
click at [431, 183] on button "More 8.7.25 Actions" at bounding box center [440, 185] width 28 height 28
click at [347, 185] on link "8.7.25" at bounding box center [353, 177] width 118 height 18
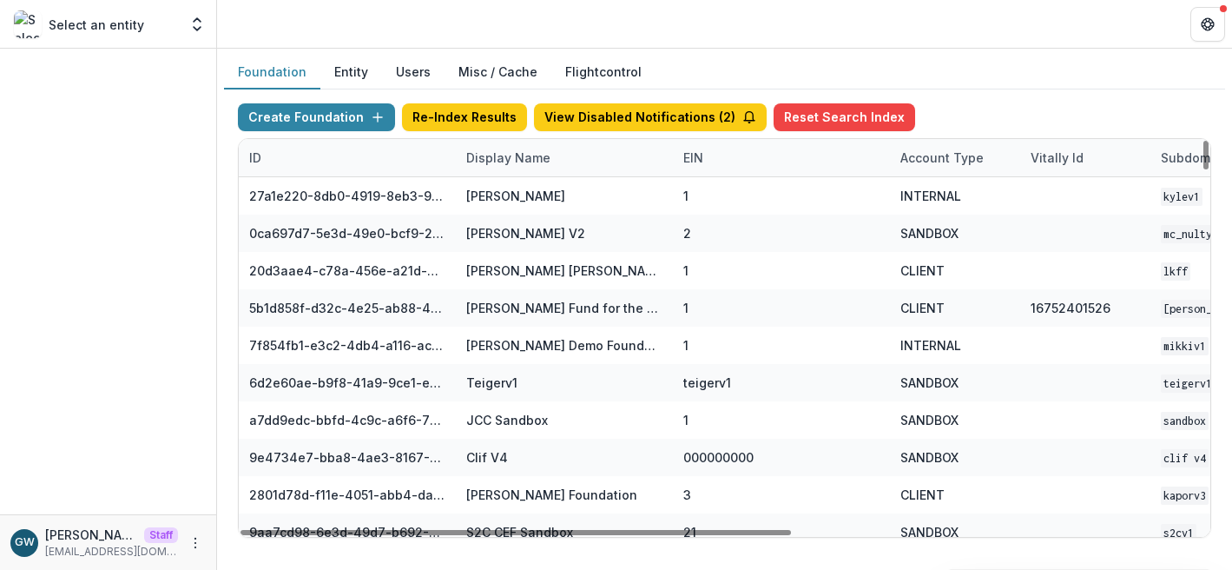
click at [488, 154] on div "Display Name" at bounding box center [508, 158] width 105 height 18
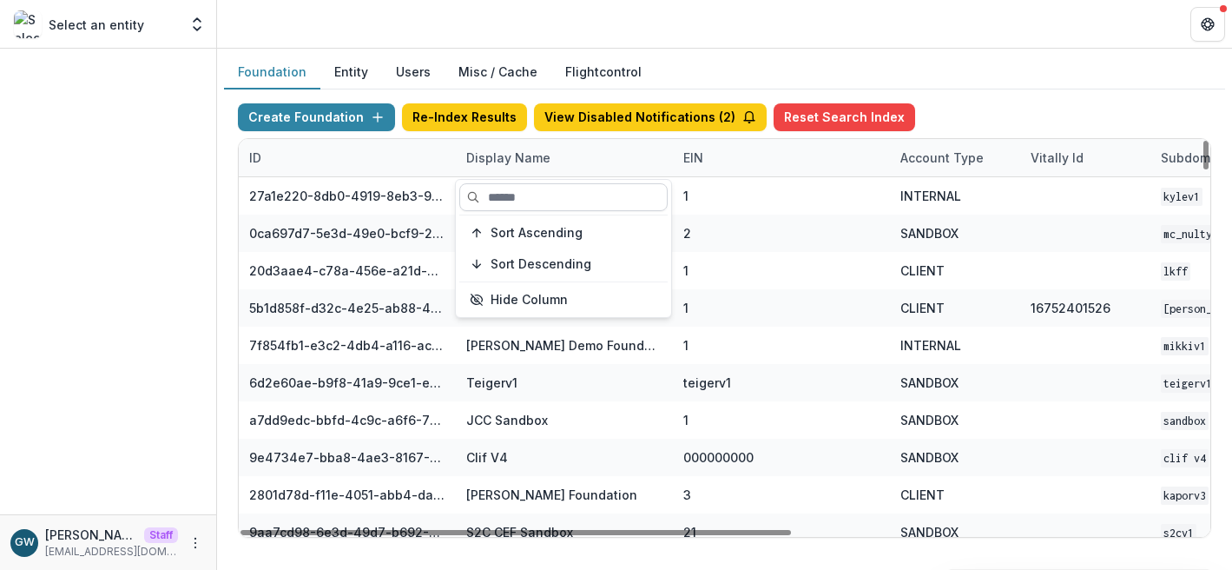
click at [529, 190] on input at bounding box center [563, 197] width 208 height 28
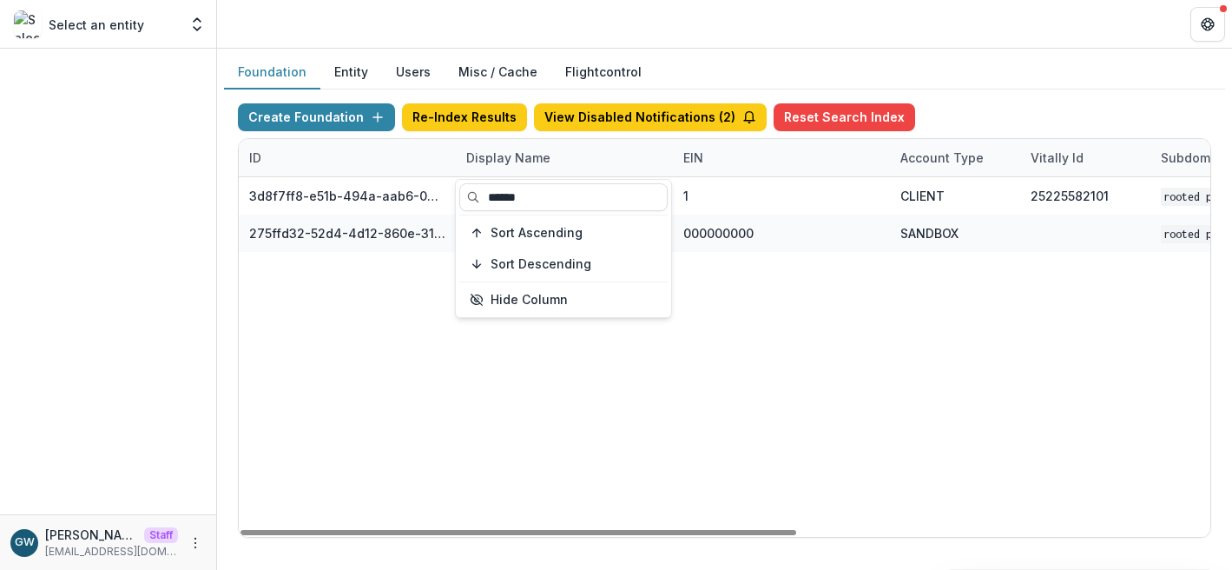
type input "******"
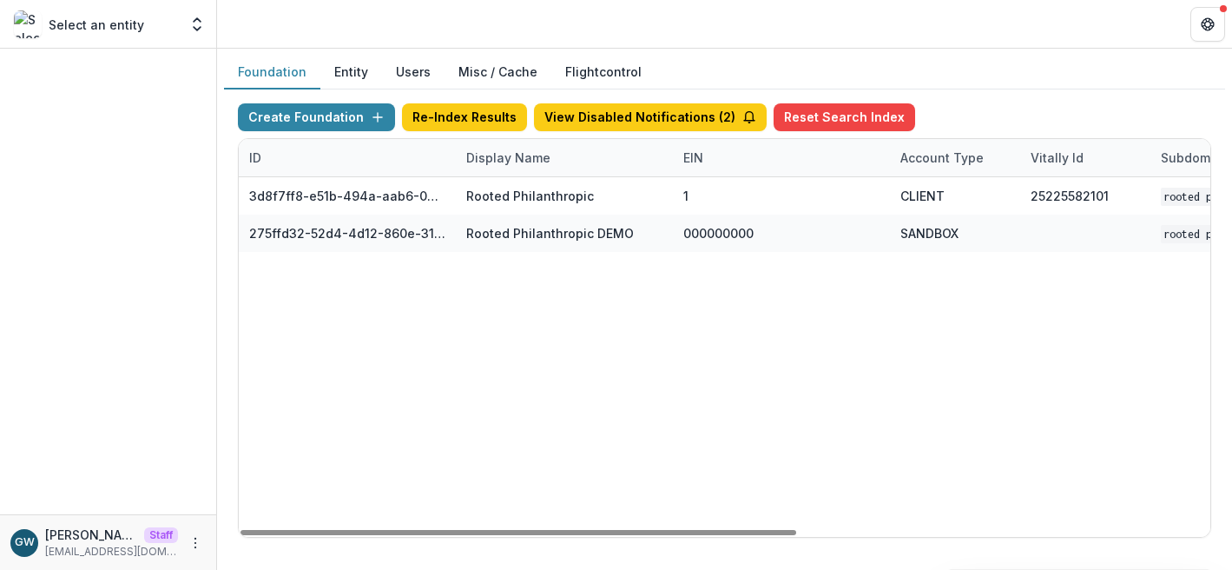
click at [1001, 85] on div "Foundation Entity Users Misc / Cache Flightcontrol" at bounding box center [724, 73] width 1001 height 34
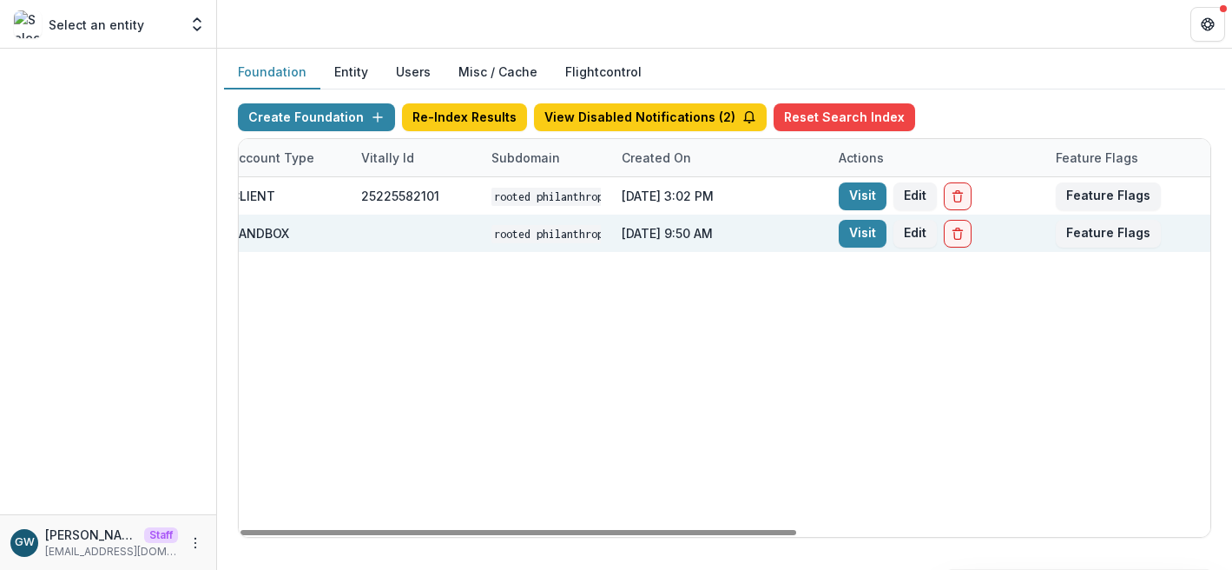
scroll to position [0, 722]
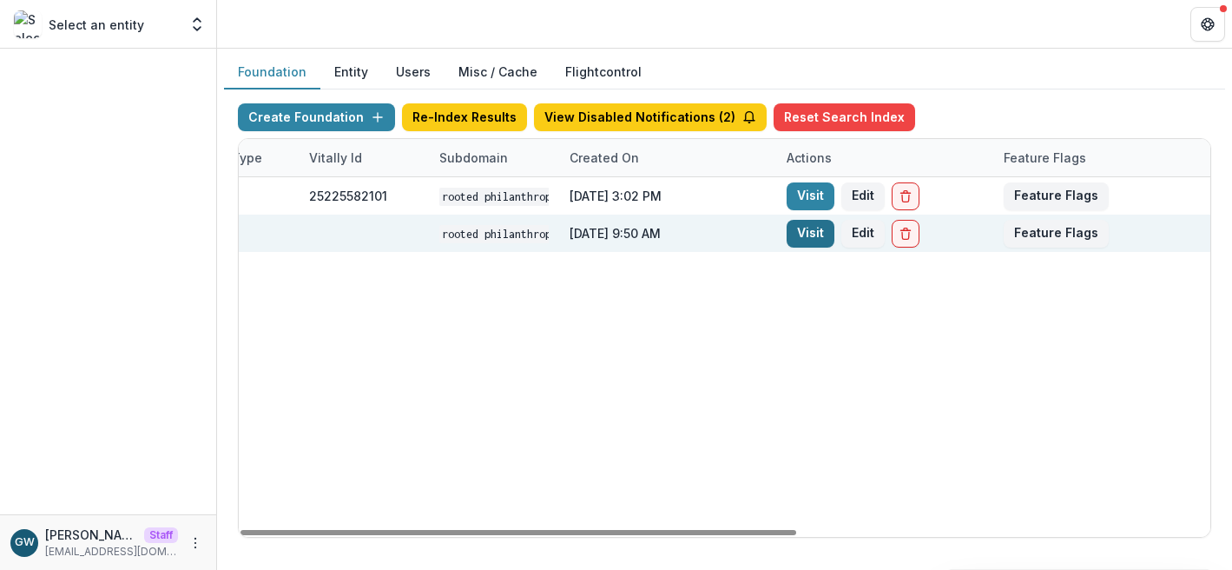
click at [813, 236] on link "Visit" at bounding box center [811, 234] width 48 height 28
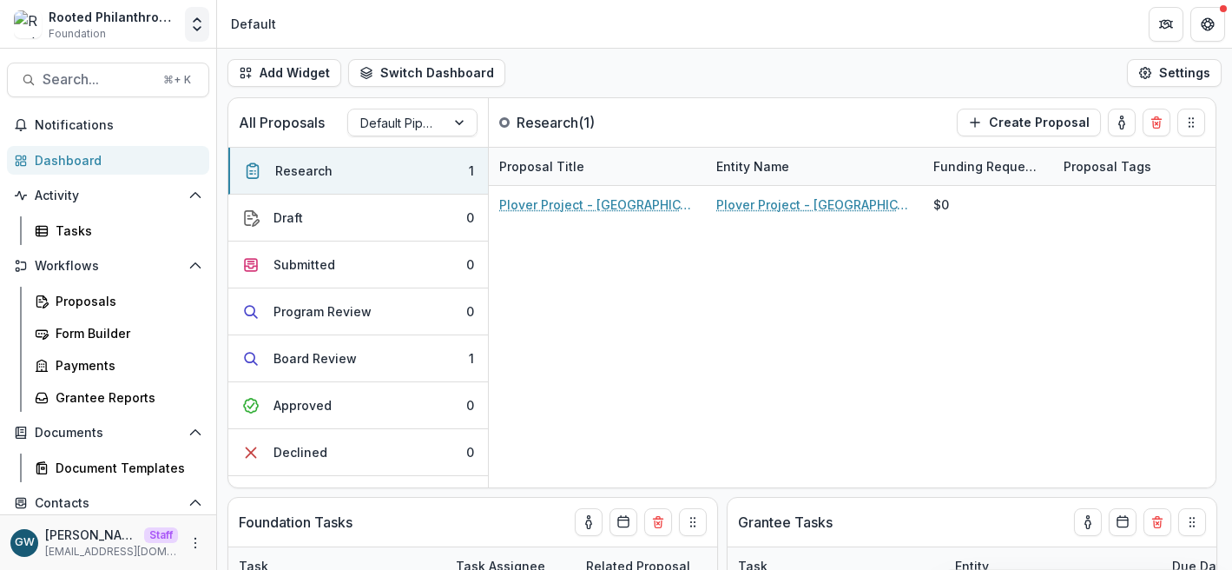
click at [202, 29] on icon "Open entity switcher" at bounding box center [196, 24] width 17 height 17
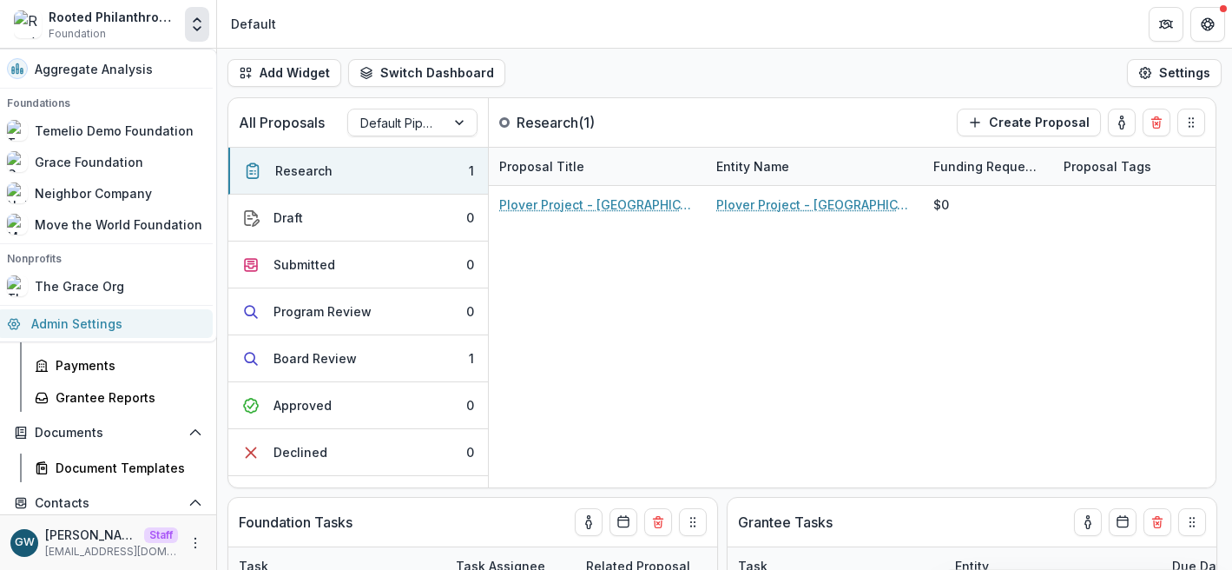
click at [89, 330] on link "Admin Settings" at bounding box center [105, 323] width 216 height 29
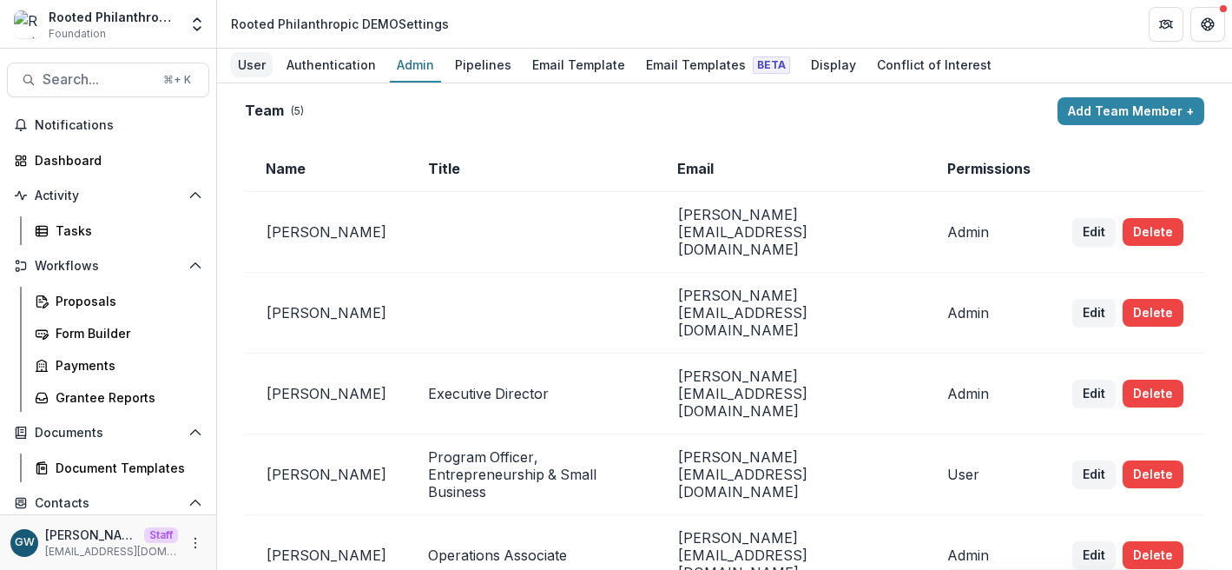
click at [259, 61] on div "User" at bounding box center [252, 64] width 42 height 25
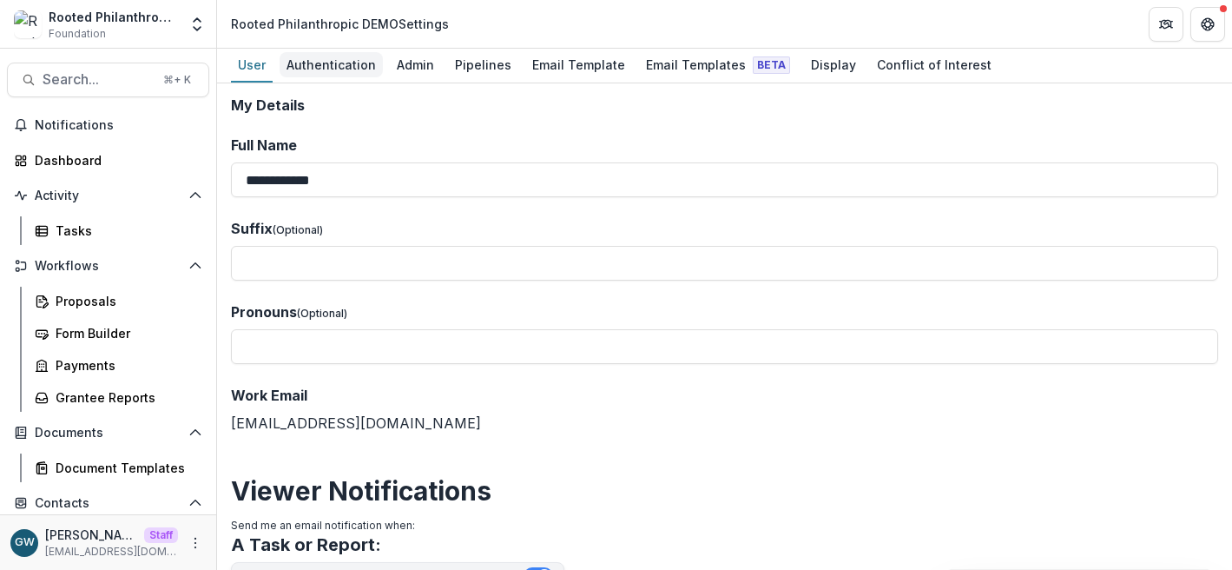
click at [326, 61] on div "Authentication" at bounding box center [331, 64] width 103 height 25
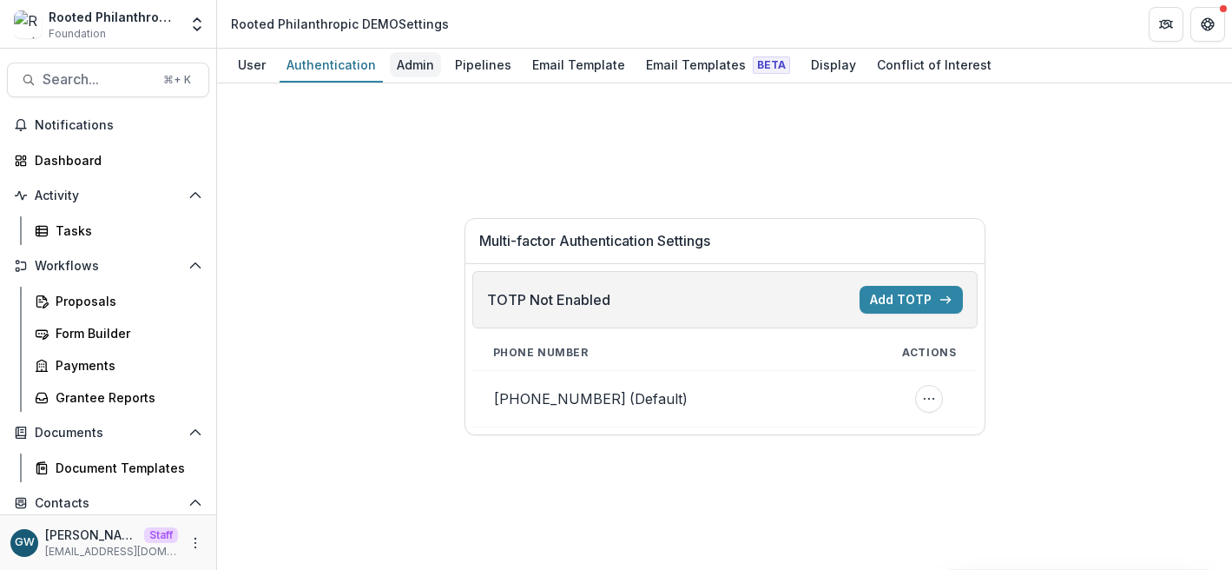
click at [393, 61] on div "Admin" at bounding box center [415, 64] width 51 height 25
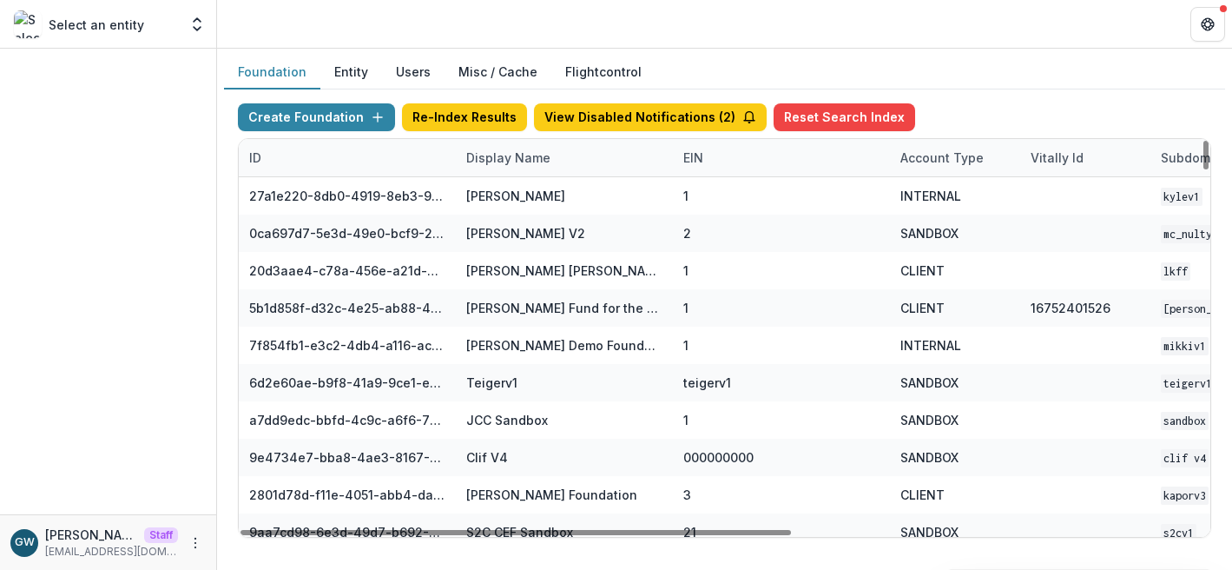
click at [561, 163] on div "Display Name" at bounding box center [564, 157] width 217 height 37
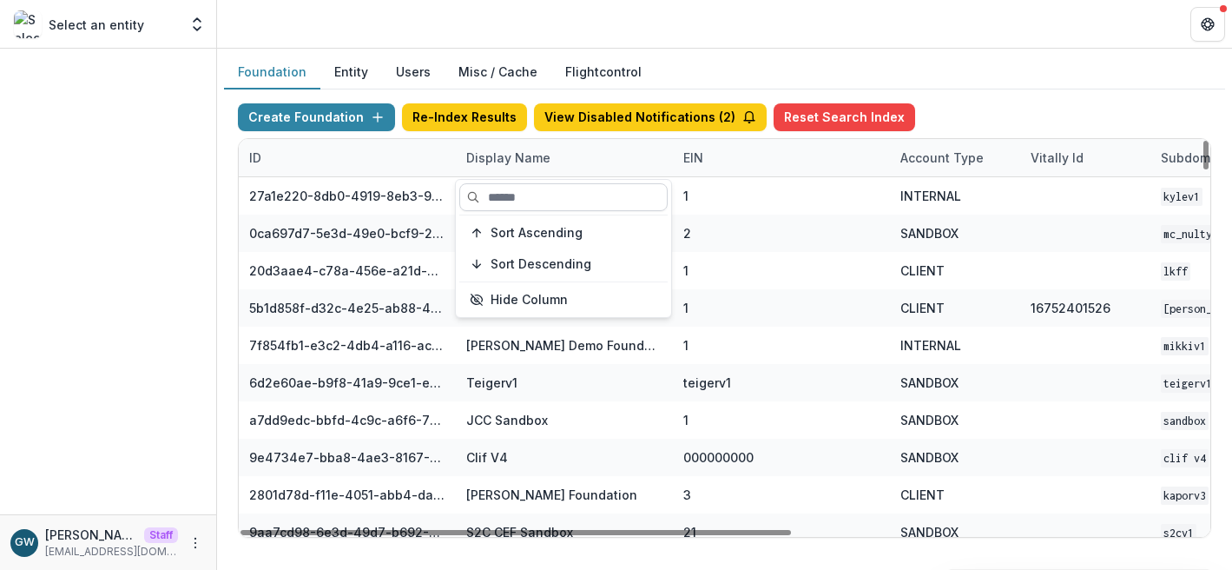
click at [552, 201] on input at bounding box center [563, 197] width 208 height 28
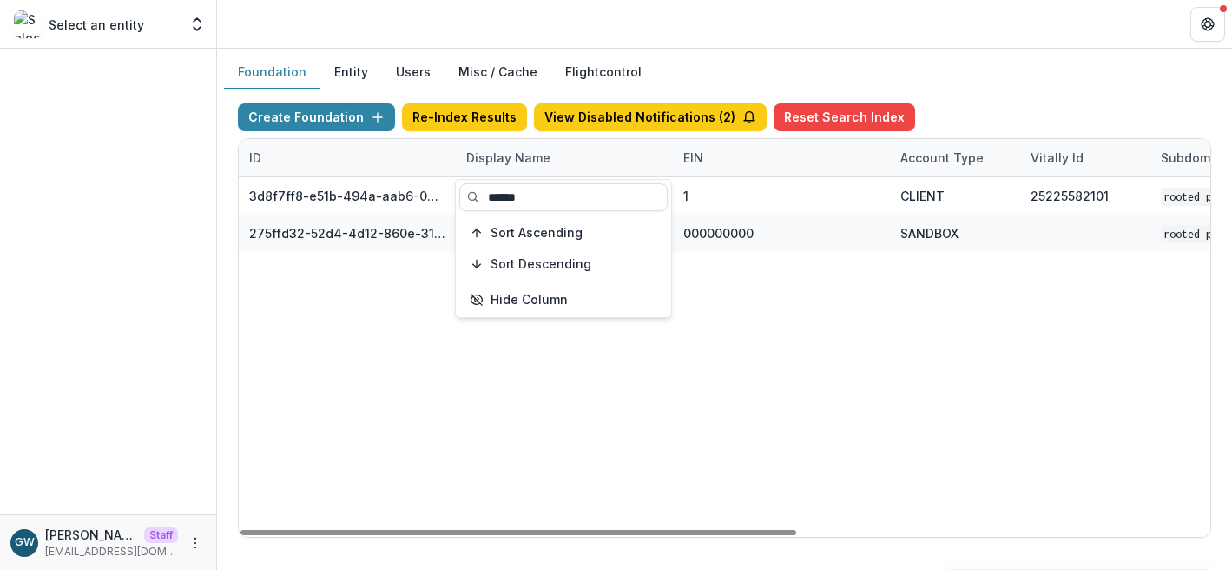
type input "******"
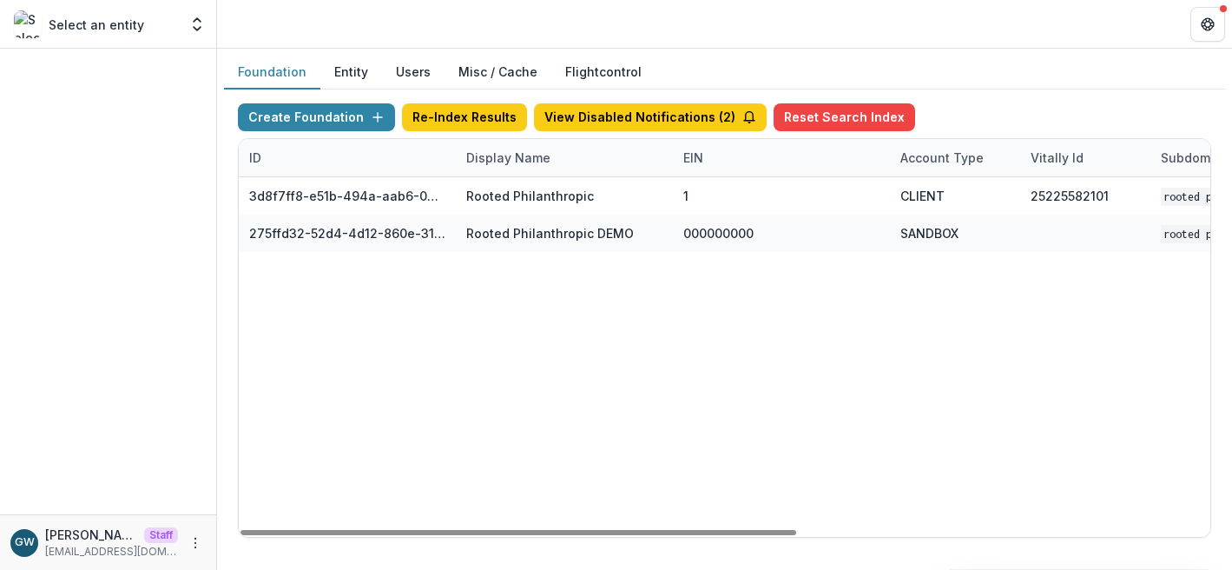
click at [1034, 101] on div "Create Foundation Re-Index Results View Disabled Notifications ( 2 ) Reset Sear…" at bounding box center [724, 320] width 1001 height 462
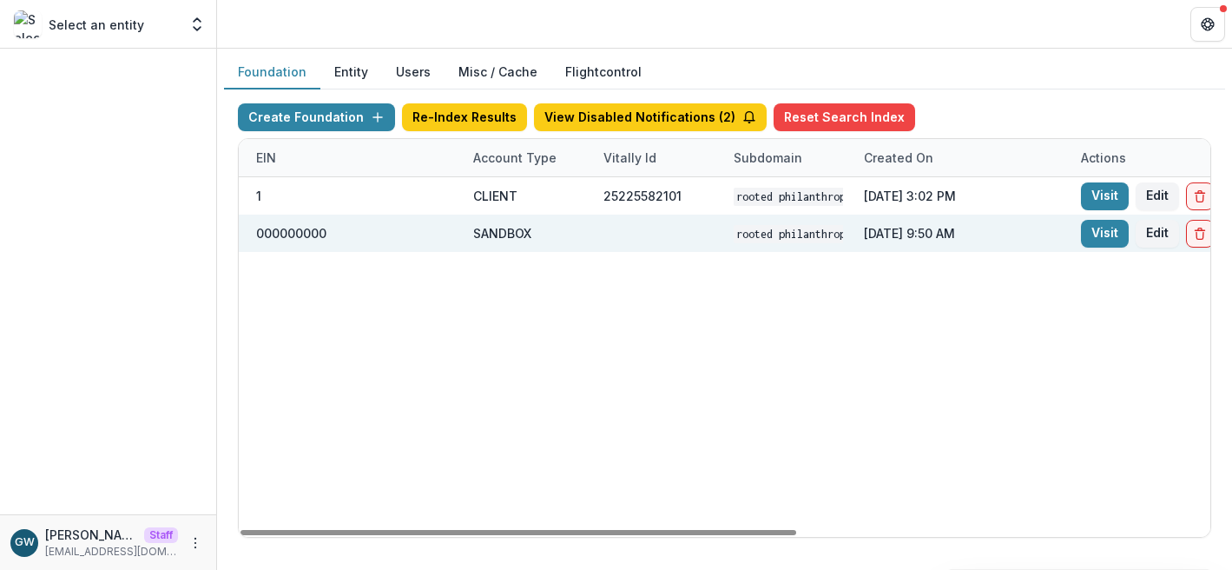
scroll to position [0, 447]
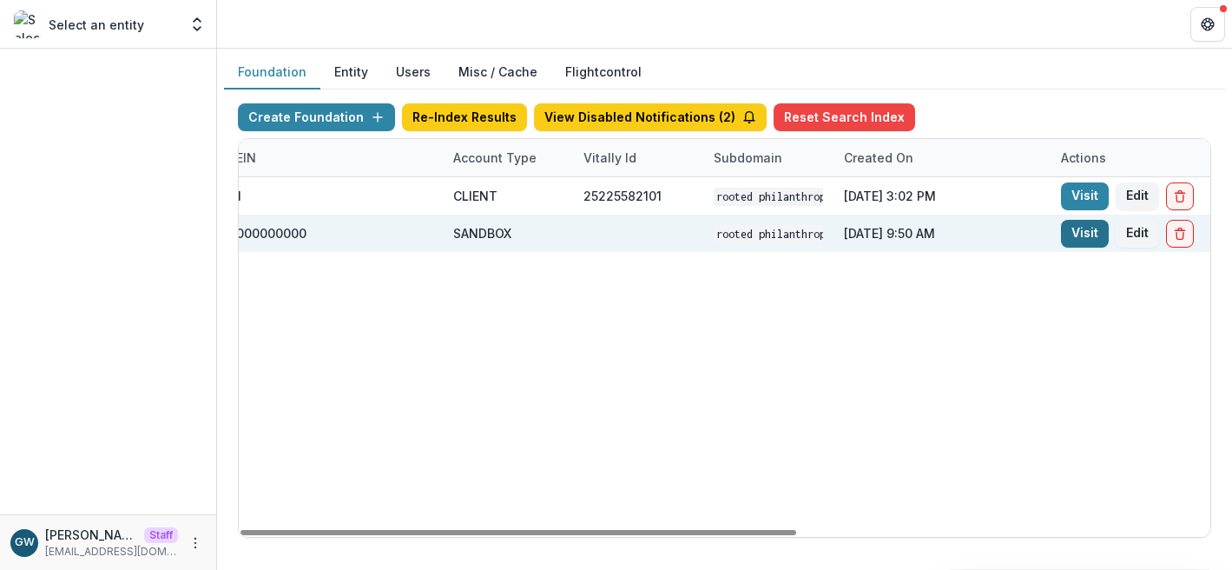
click at [1077, 230] on link "Visit" at bounding box center [1085, 234] width 48 height 28
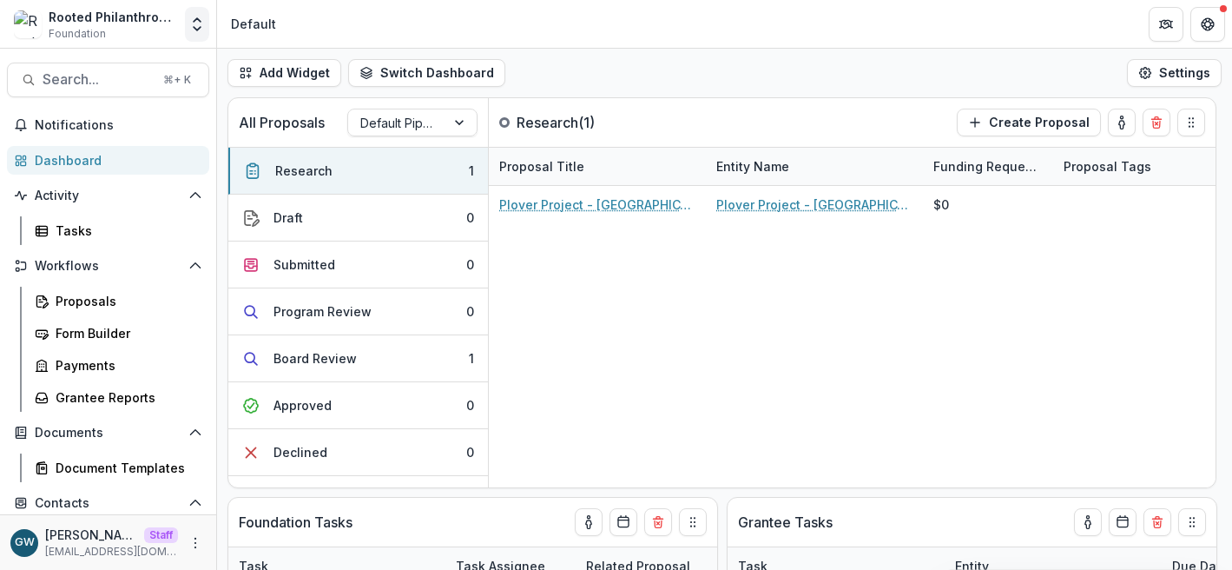
click at [199, 28] on polyline "Open entity switcher" at bounding box center [197, 28] width 7 height 3
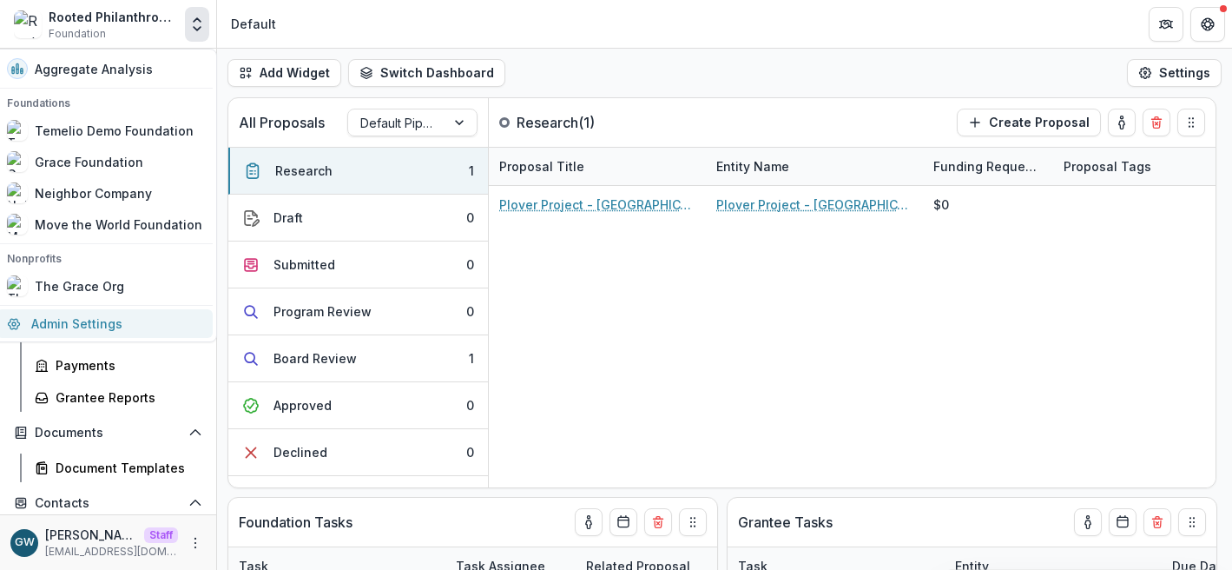
click at [85, 313] on link "Admin Settings" at bounding box center [105, 323] width 216 height 29
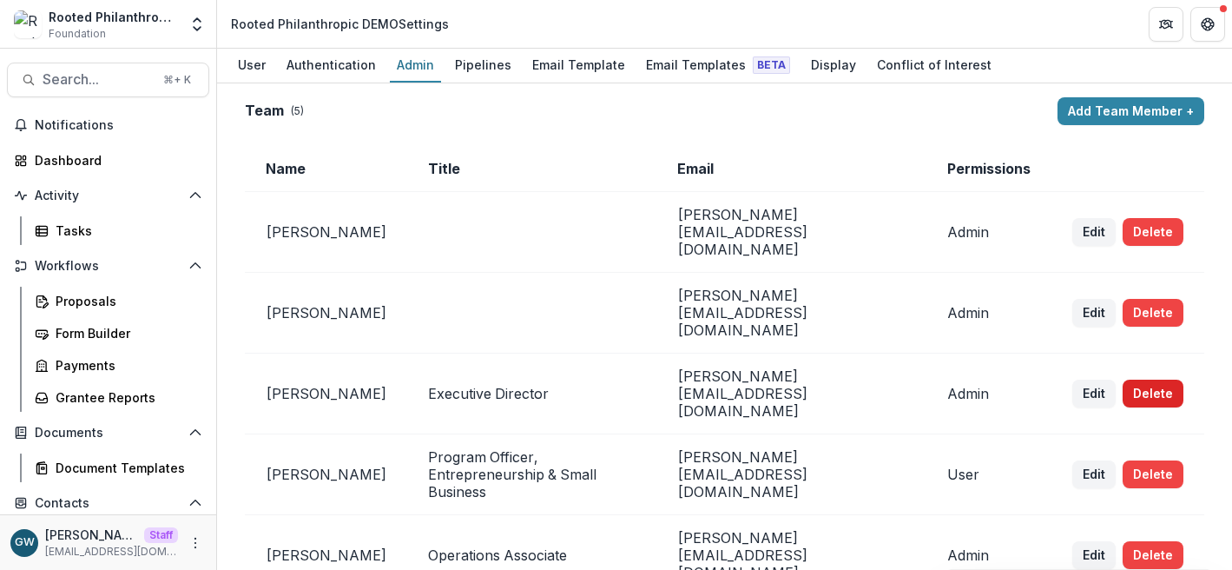
click at [1150, 380] on button "Delete" at bounding box center [1153, 394] width 61 height 28
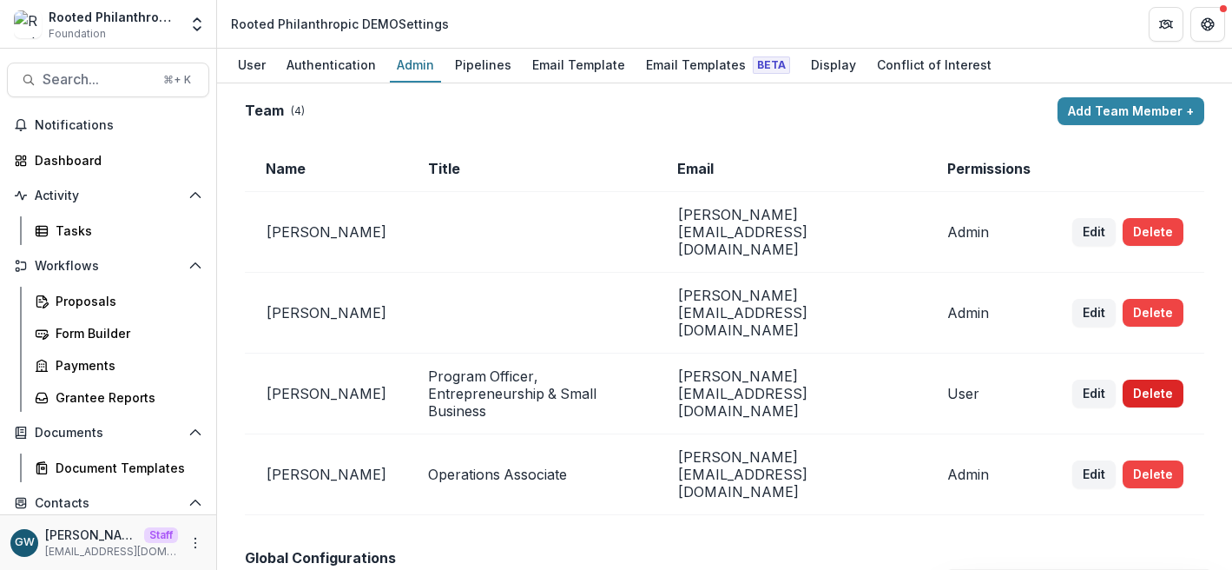
click at [1152, 380] on button "Delete" at bounding box center [1153, 394] width 61 height 28
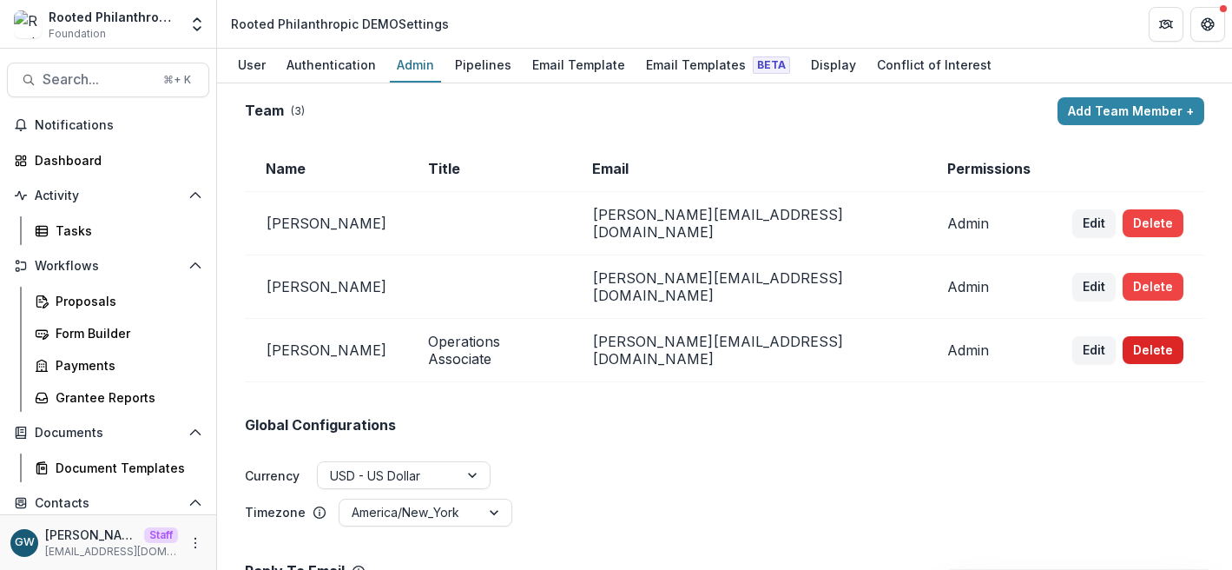
click at [1126, 336] on button "Delete" at bounding box center [1153, 350] width 61 height 28
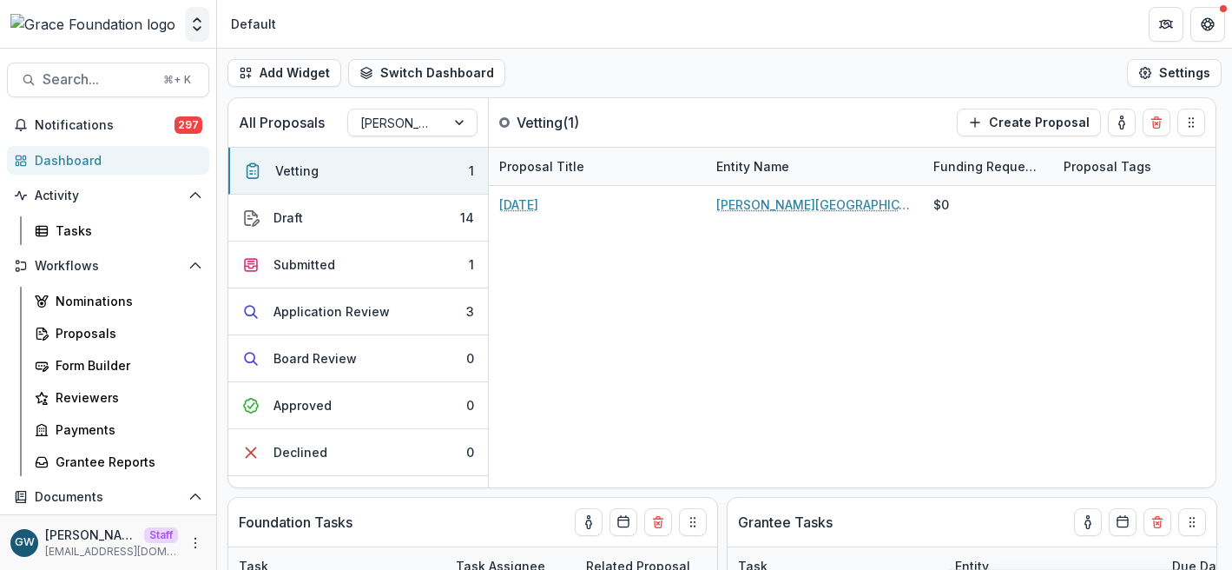
select select "******"
click at [202, 24] on icon "Open entity switcher" at bounding box center [196, 24] width 17 height 17
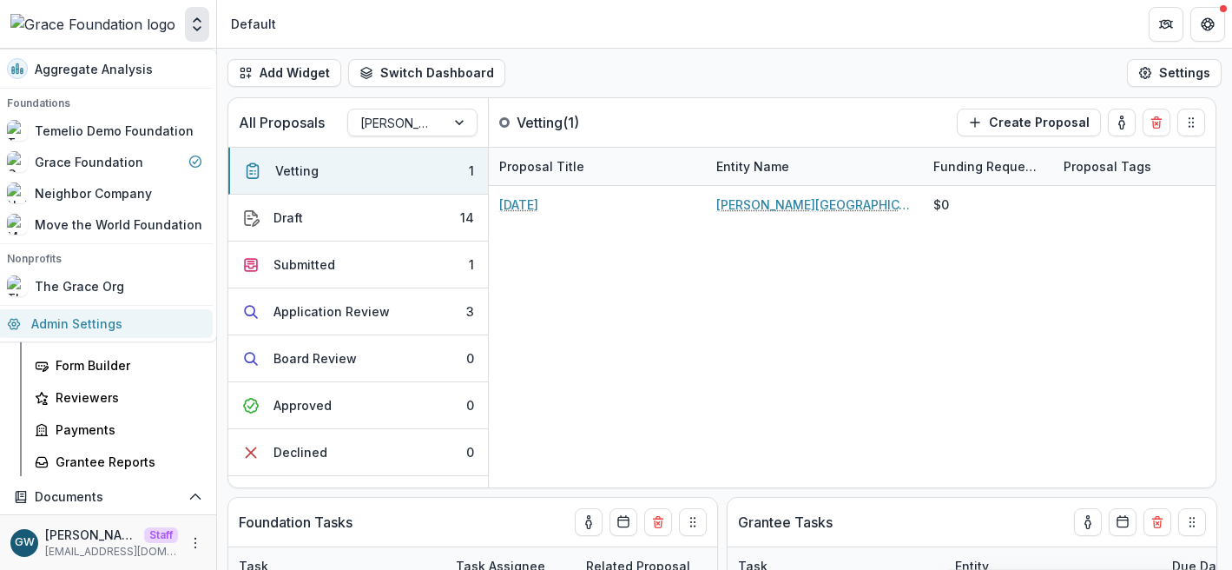
click at [102, 320] on link "Admin Settings" at bounding box center [105, 323] width 216 height 29
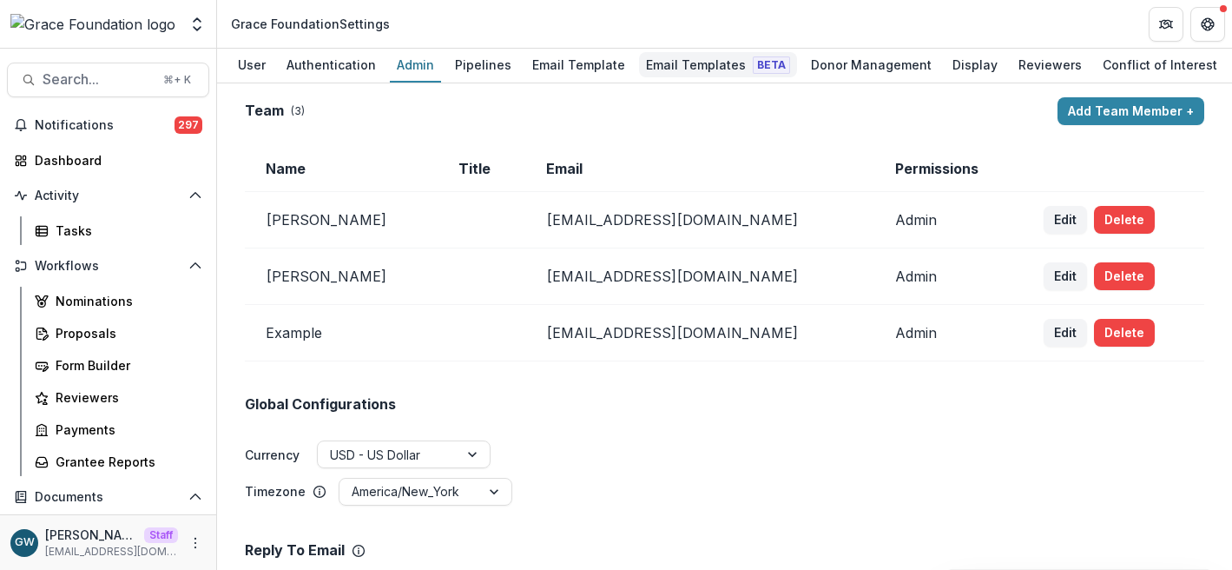
click at [677, 62] on div "Email Templates Beta" at bounding box center [718, 64] width 158 height 25
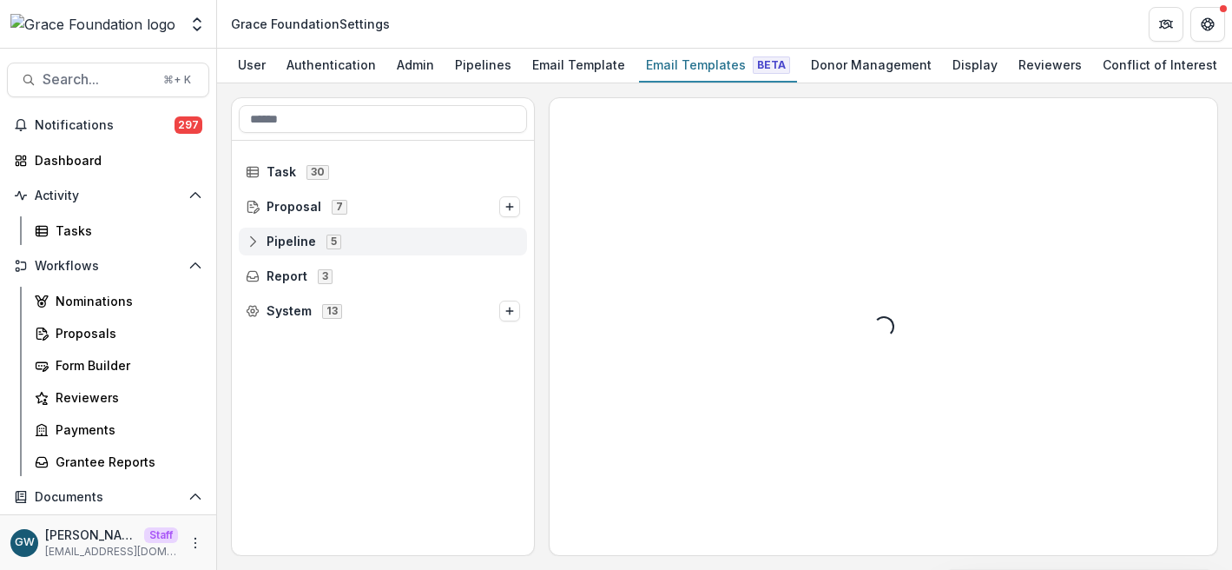
click at [260, 238] on span "Pipeline 5" at bounding box center [383, 241] width 274 height 15
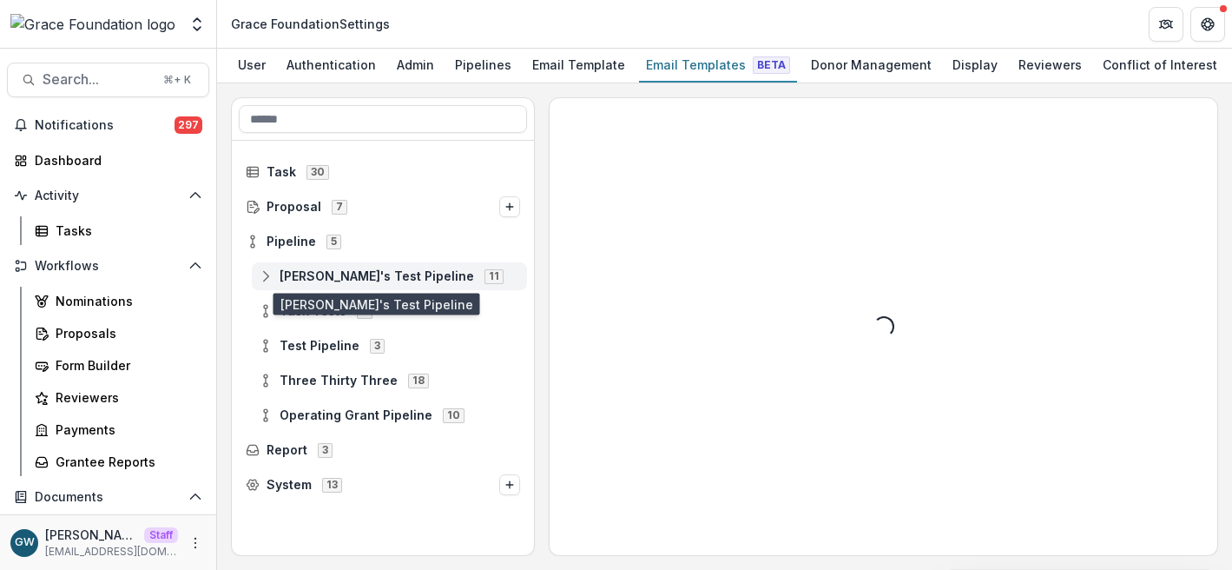
click at [323, 281] on span "[PERSON_NAME]'s Test Pipeline" at bounding box center [377, 276] width 195 height 15
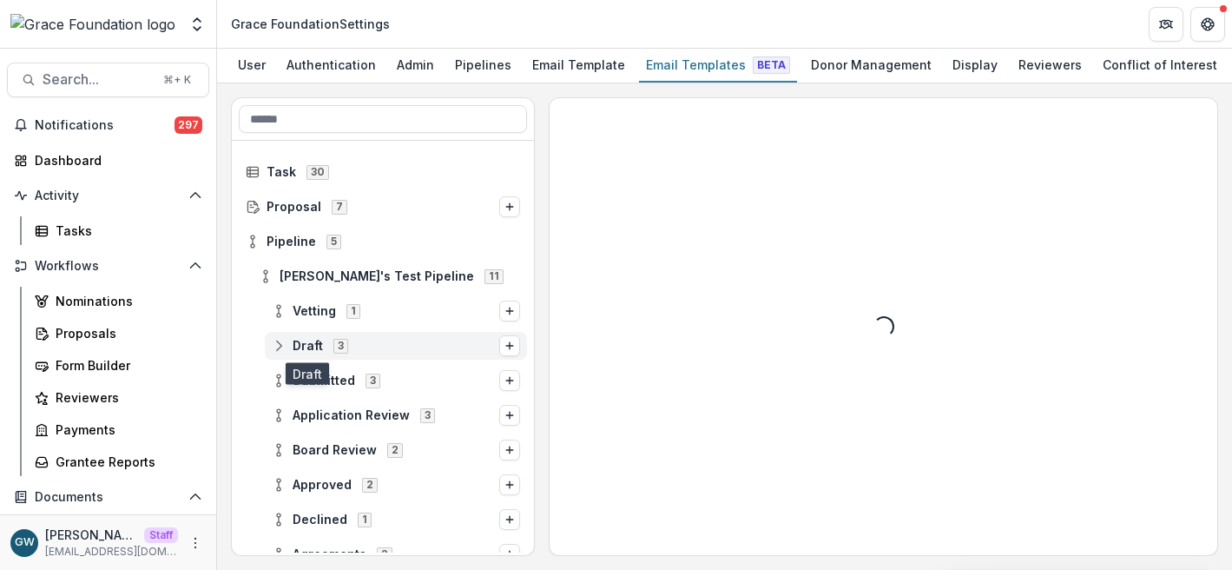
click at [311, 348] on span "Draft" at bounding box center [308, 346] width 30 height 15
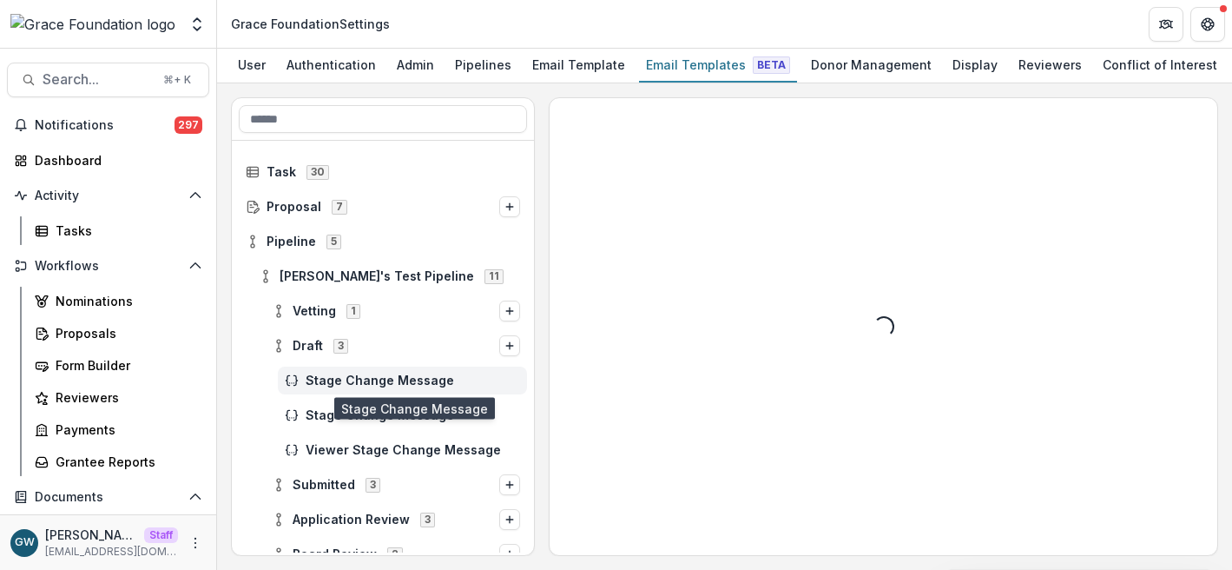
click at [353, 386] on span "Stage Change Message" at bounding box center [413, 380] width 215 height 15
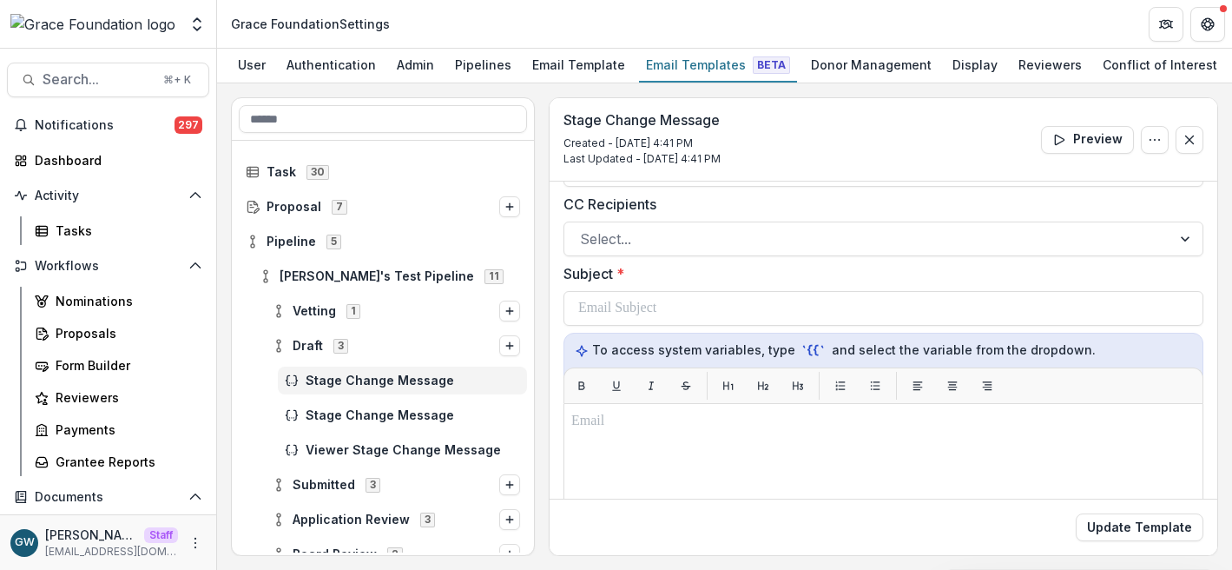
scroll to position [133, 0]
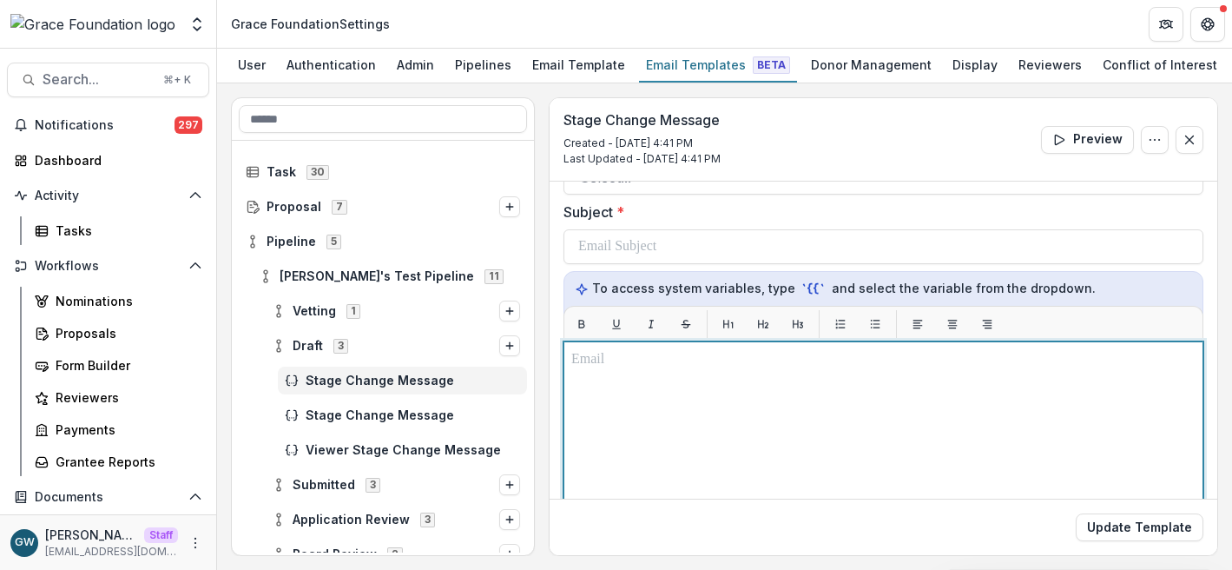
click at [697, 405] on div at bounding box center [883, 558] width 624 height 419
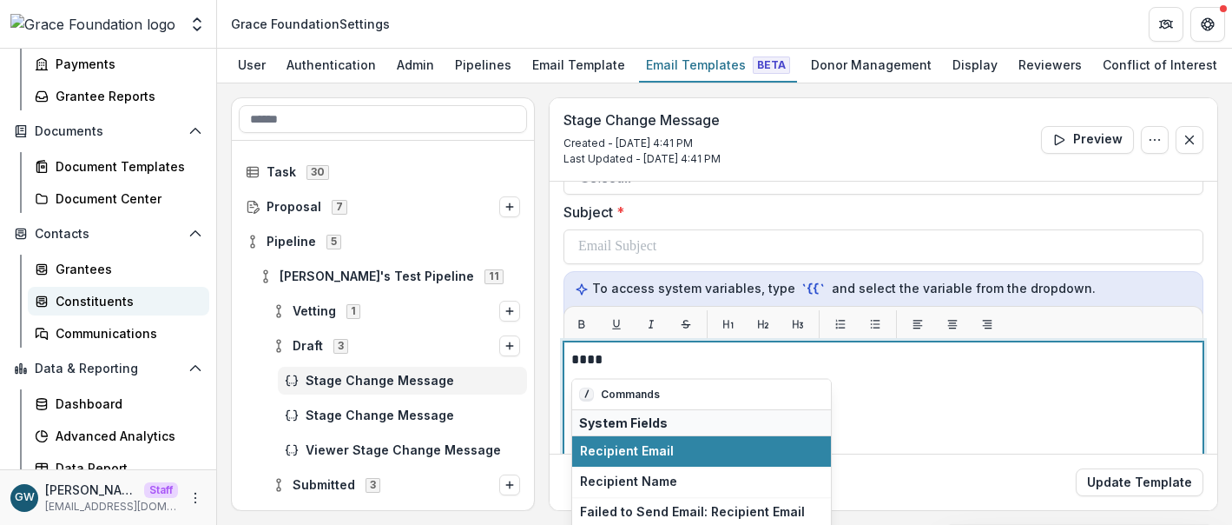
scroll to position [379, 0]
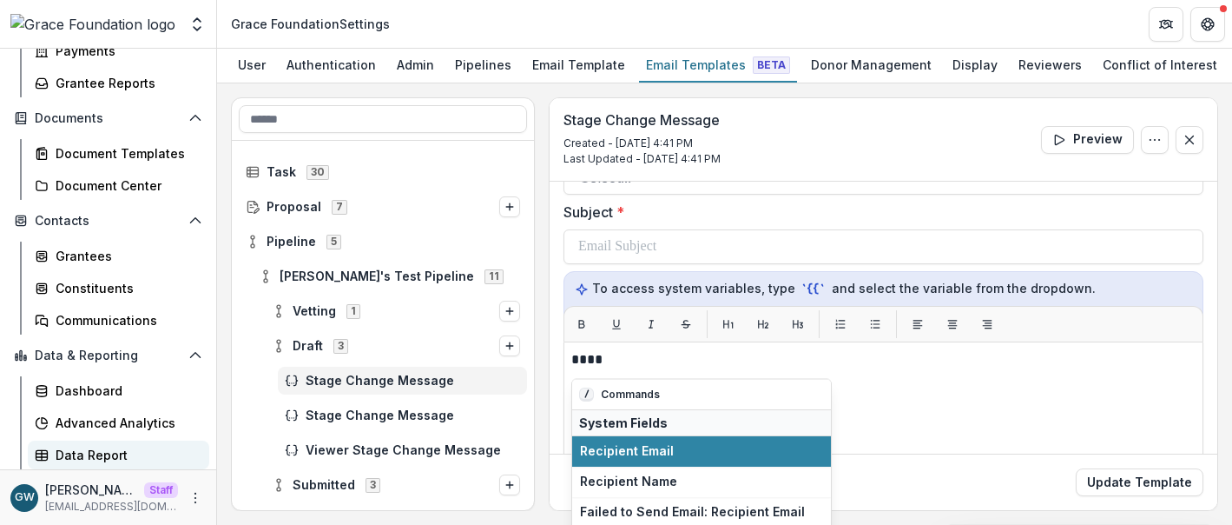
click at [86, 459] on div "Data Report" at bounding box center [126, 455] width 140 height 18
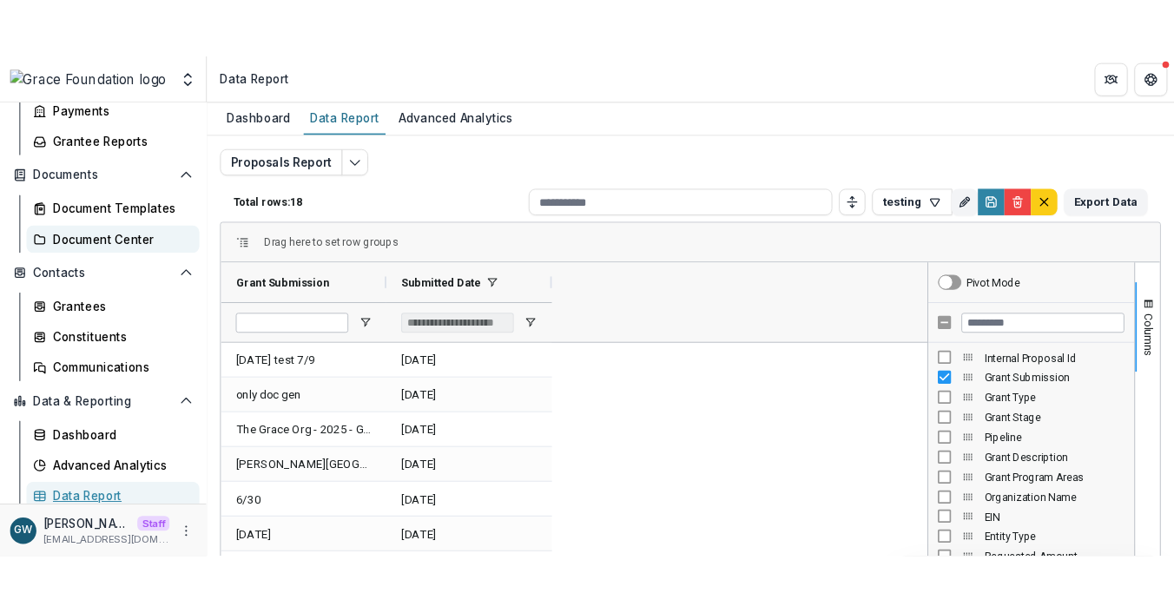
scroll to position [372, 0]
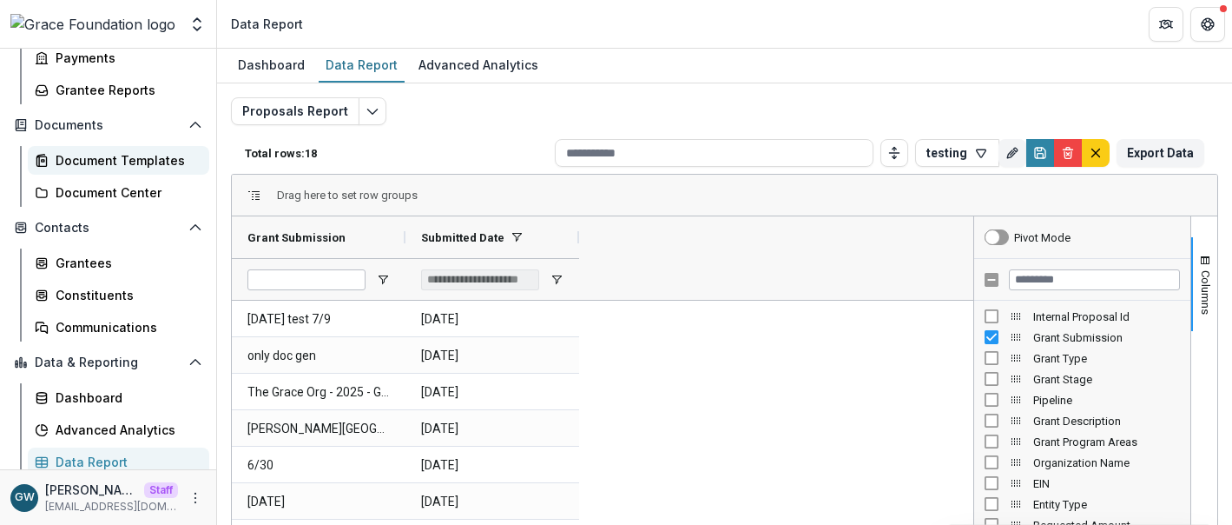
click at [124, 155] on div "Document Templates" at bounding box center [126, 160] width 140 height 18
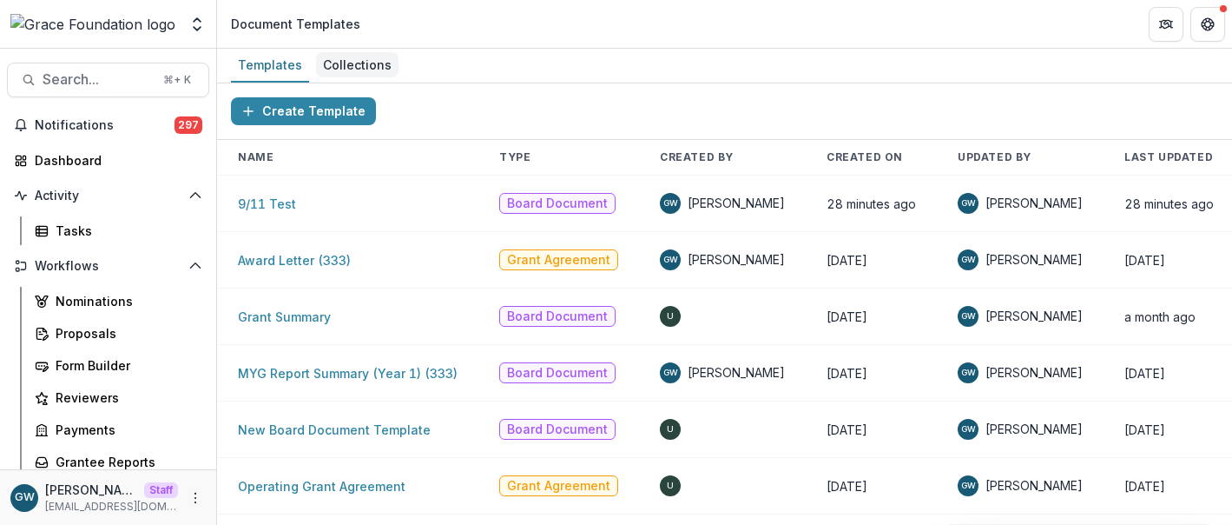
click at [353, 63] on div "Collections" at bounding box center [357, 64] width 83 height 25
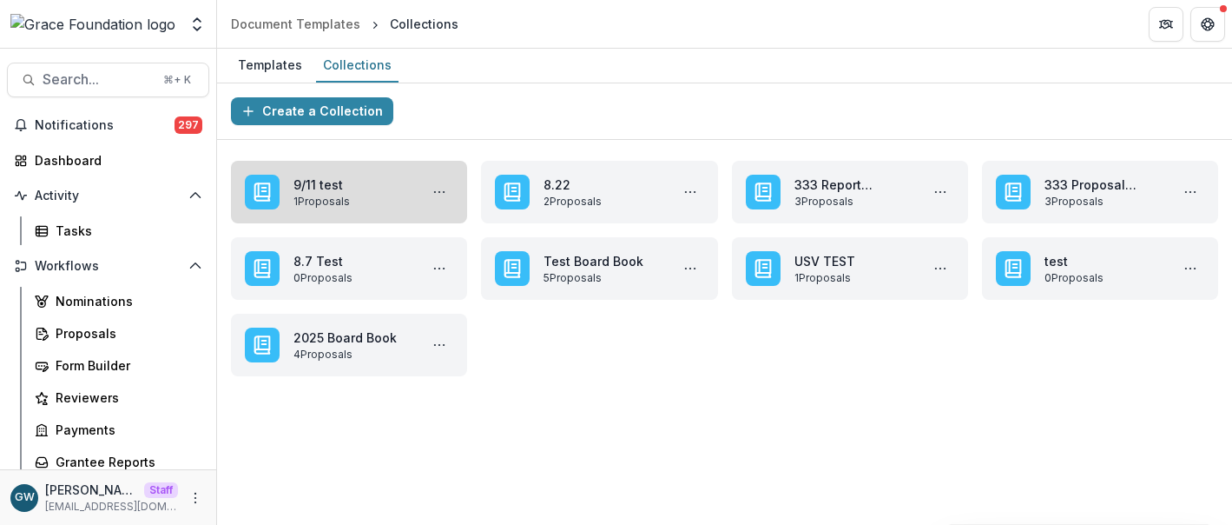
click at [347, 191] on link "9/11 test" at bounding box center [353, 184] width 118 height 18
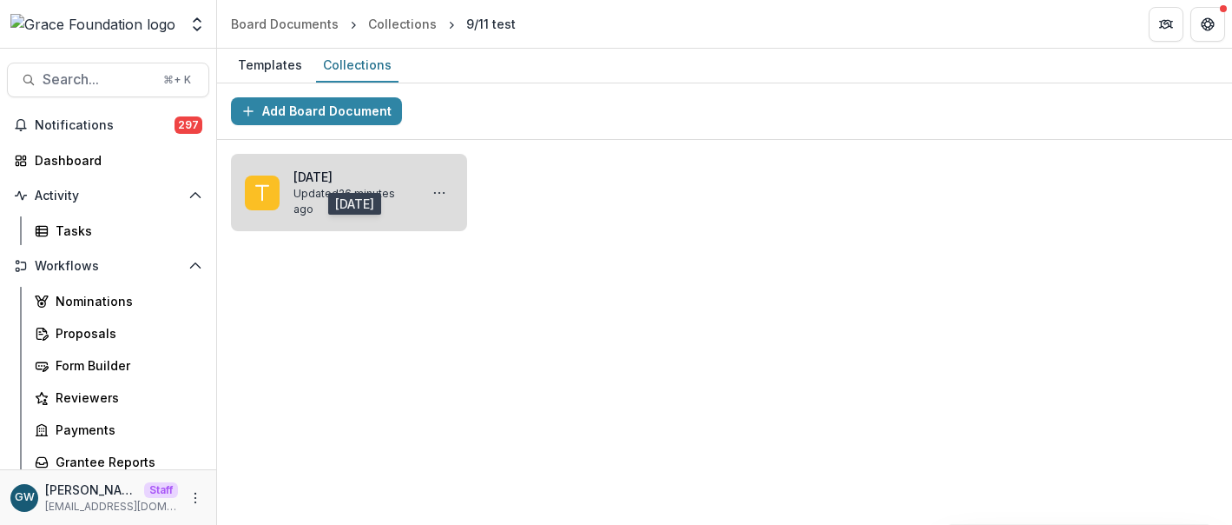
click at [369, 186] on link "[DATE]" at bounding box center [353, 177] width 118 height 18
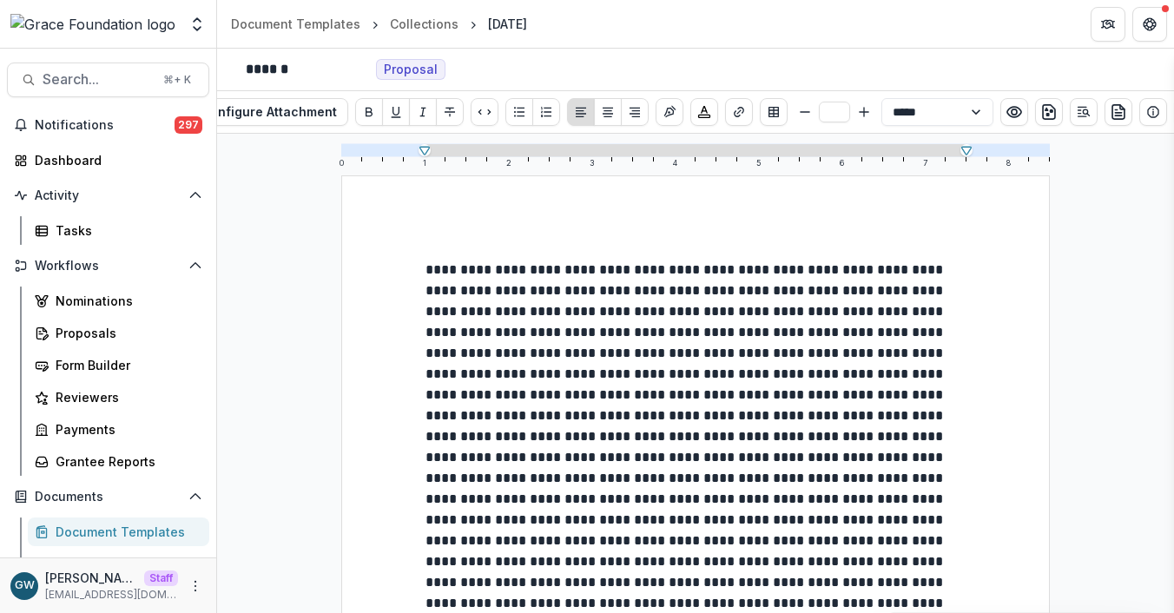
scroll to position [7, 0]
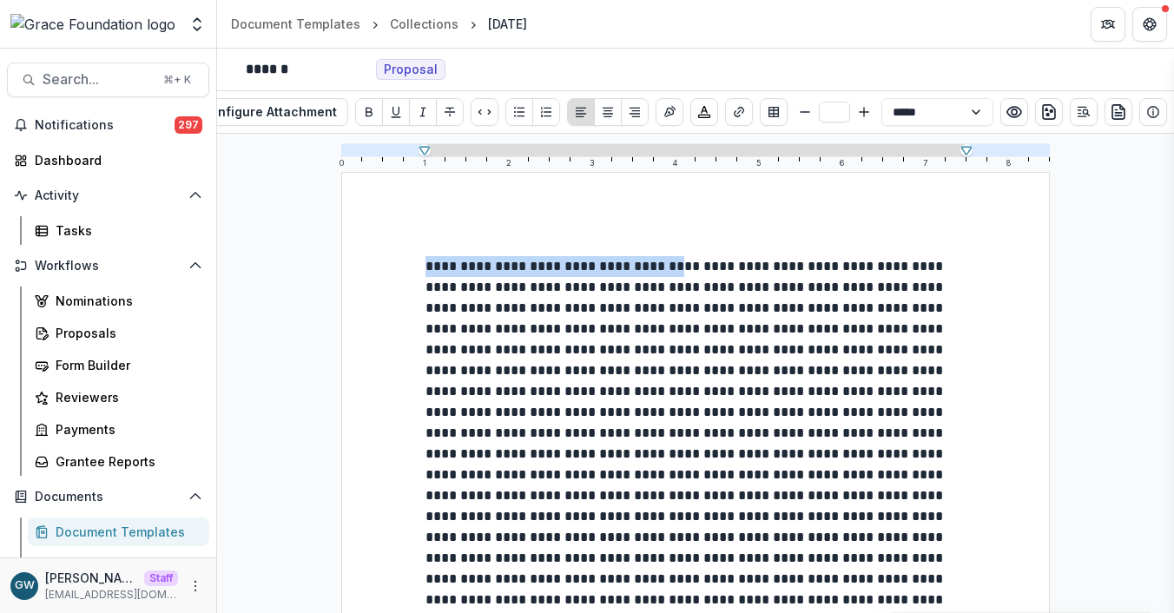
drag, startPoint x: 422, startPoint y: 266, endPoint x: 677, endPoint y: 268, distance: 254.5
click at [677, 268] on p at bounding box center [696, 506] width 541 height 500
click at [681, 268] on p at bounding box center [696, 506] width 541 height 500
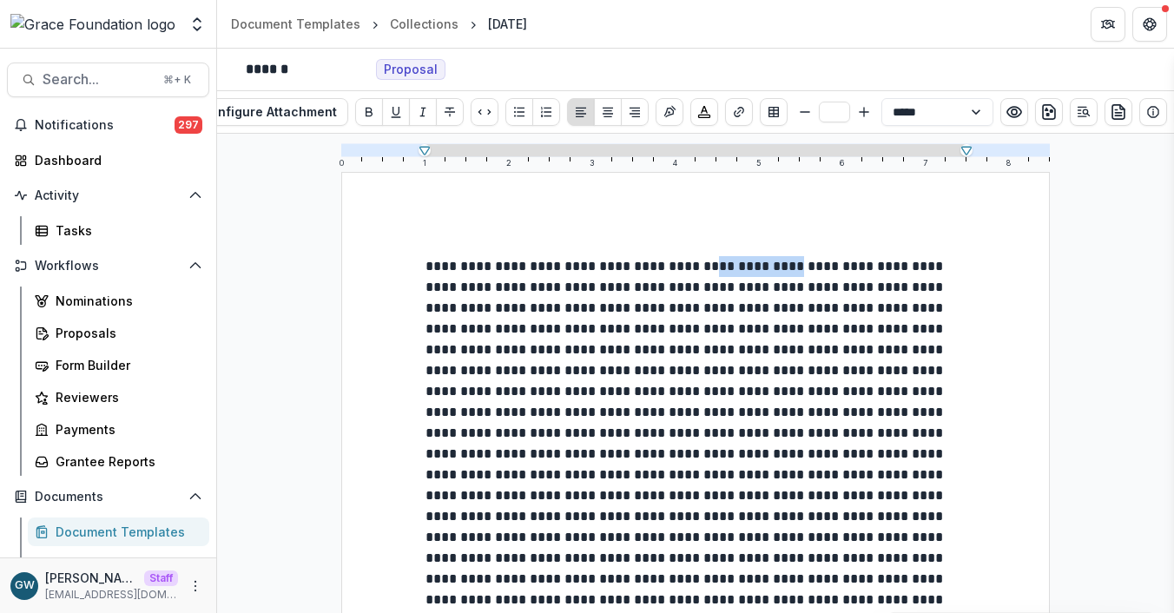
drag, startPoint x: 701, startPoint y: 267, endPoint x: 793, endPoint y: 267, distance: 92.1
click at [793, 267] on p at bounding box center [696, 506] width 541 height 500
click at [765, 343] on p at bounding box center [696, 506] width 541 height 500
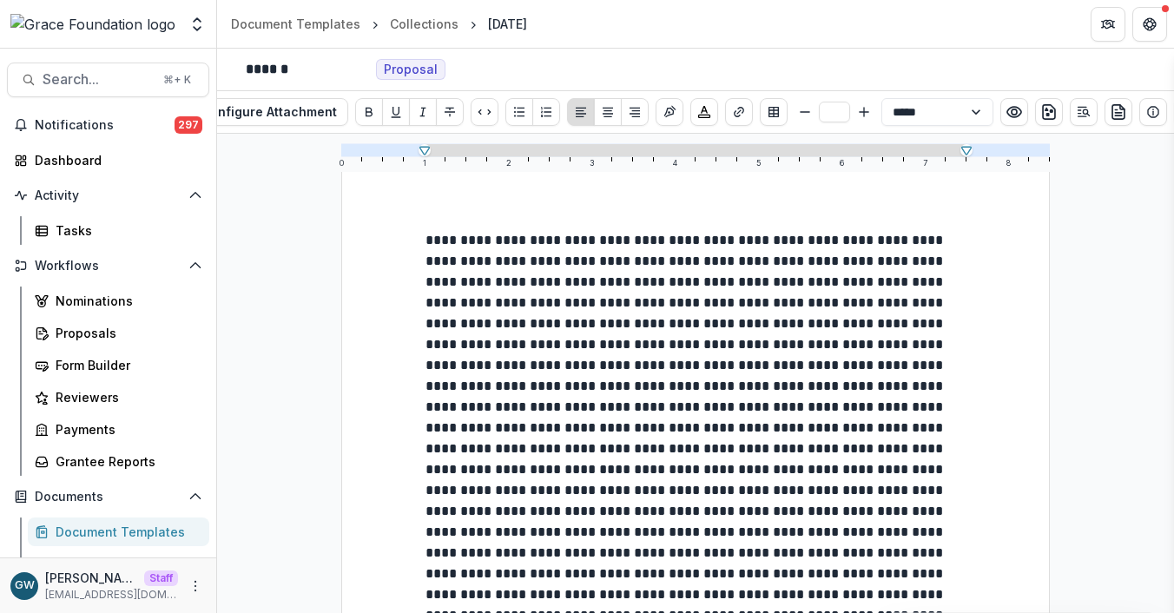
scroll to position [56, 0]
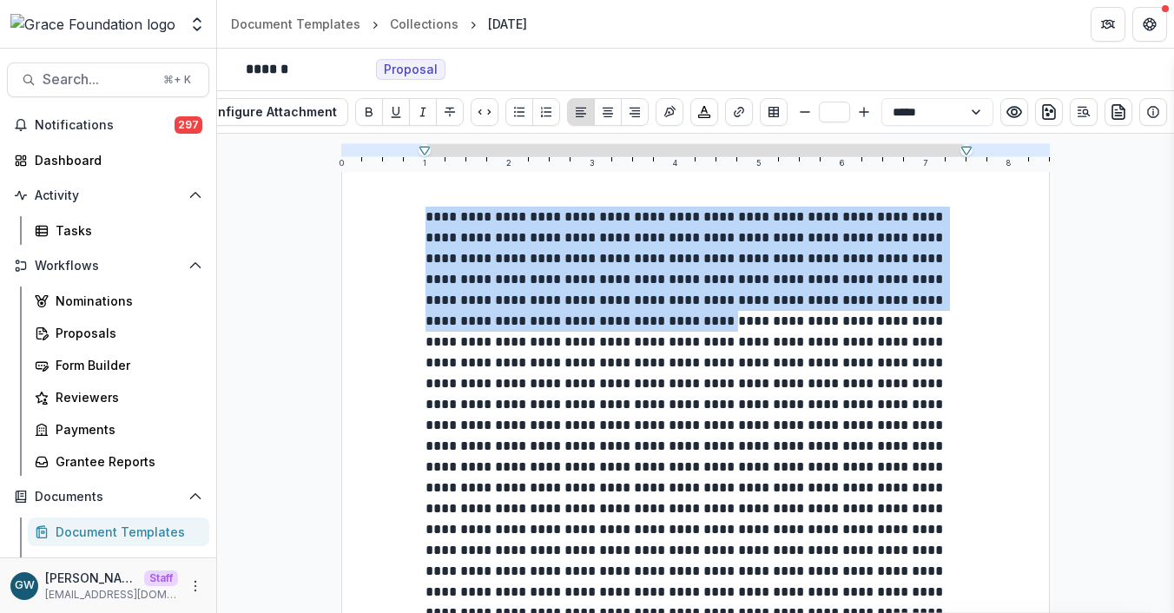
drag, startPoint x: 664, startPoint y: 330, endPoint x: 406, endPoint y: 208, distance: 285.5
click at [406, 208] on div at bounding box center [695, 580] width 709 height 917
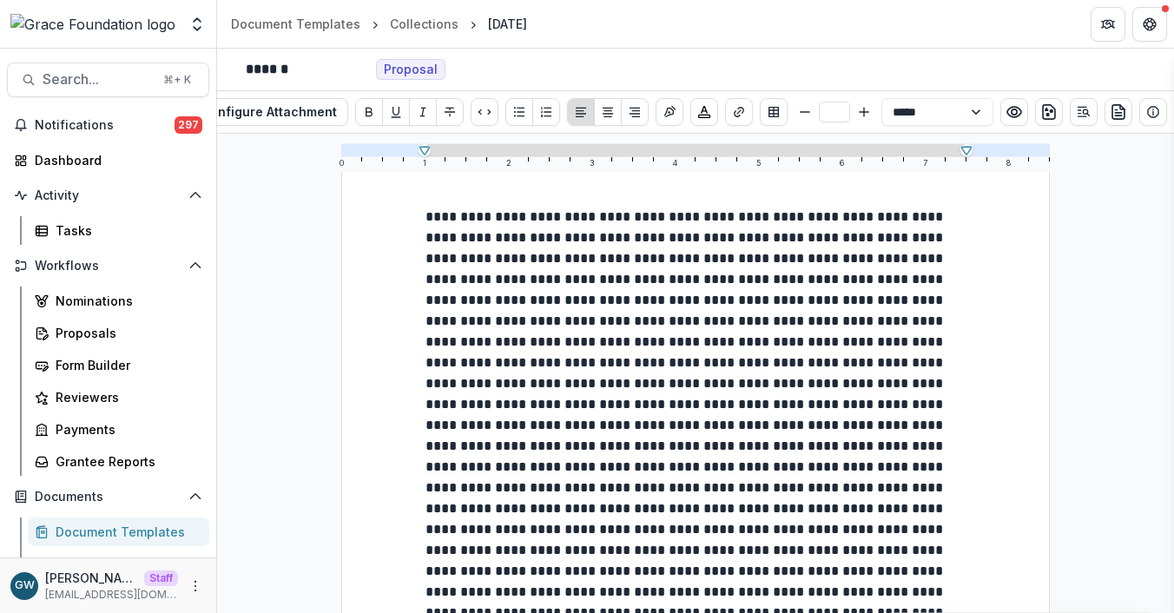
click at [648, 327] on p at bounding box center [696, 457] width 541 height 500
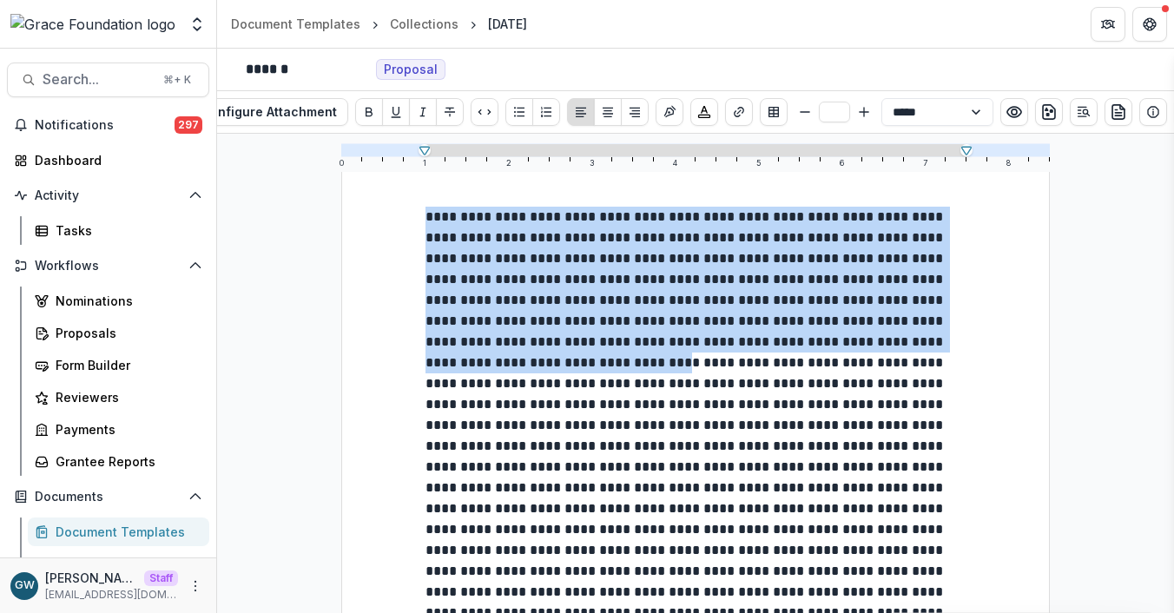
drag, startPoint x: 637, startPoint y: 368, endPoint x: 426, endPoint y: 216, distance: 260.1
click at [426, 216] on p at bounding box center [696, 457] width 541 height 500
click at [627, 335] on p at bounding box center [696, 457] width 541 height 500
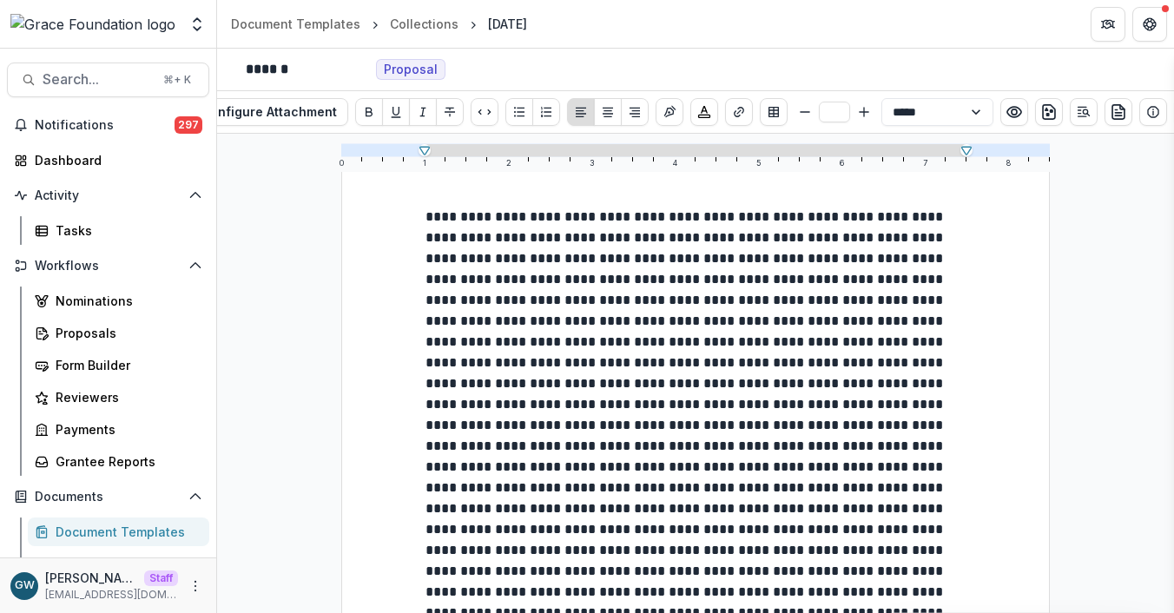
click at [410, 220] on div at bounding box center [695, 580] width 709 height 917
click at [420, 216] on div at bounding box center [695, 580] width 709 height 917
click at [522, 109] on icon "Bullet List" at bounding box center [519, 112] width 14 height 14
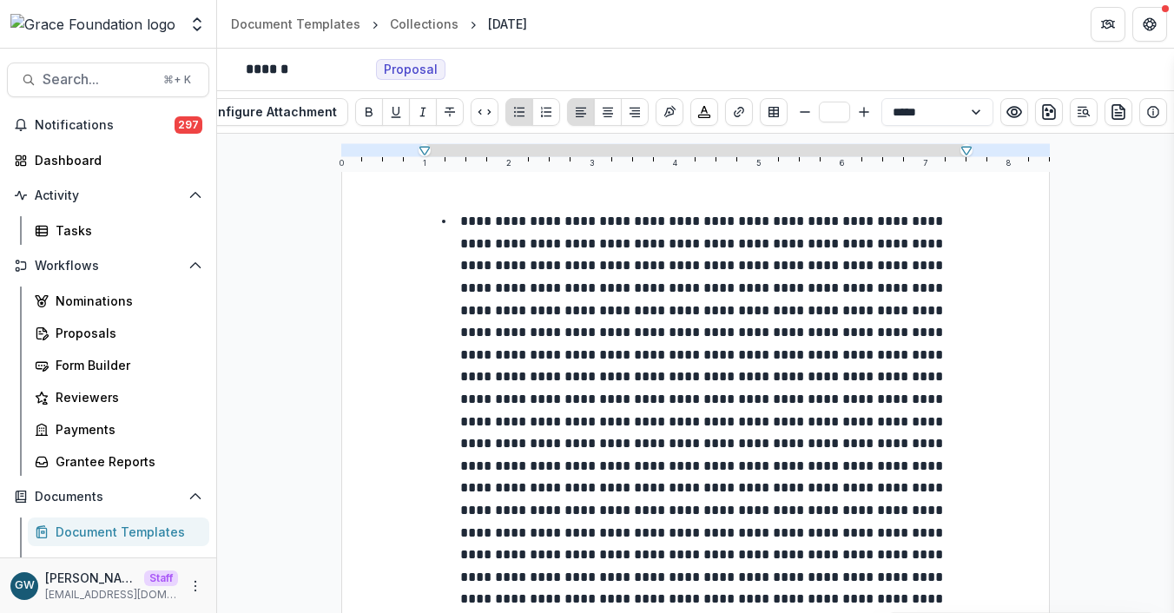
click at [835, 215] on p at bounding box center [703, 499] width 486 height 569
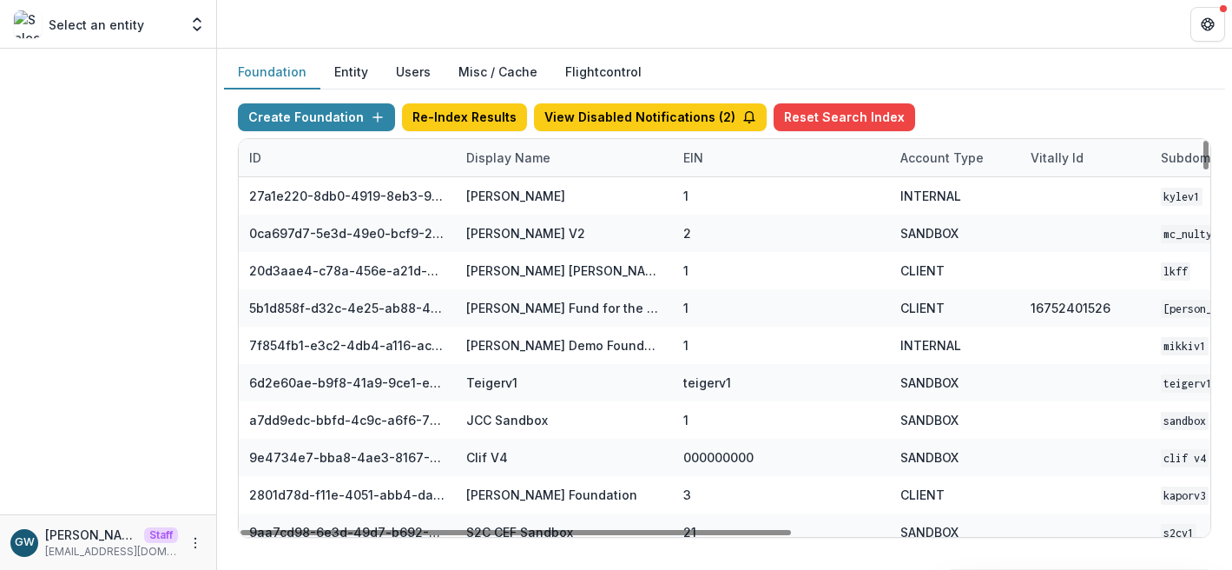
click at [517, 165] on div "Display Name" at bounding box center [508, 158] width 105 height 18
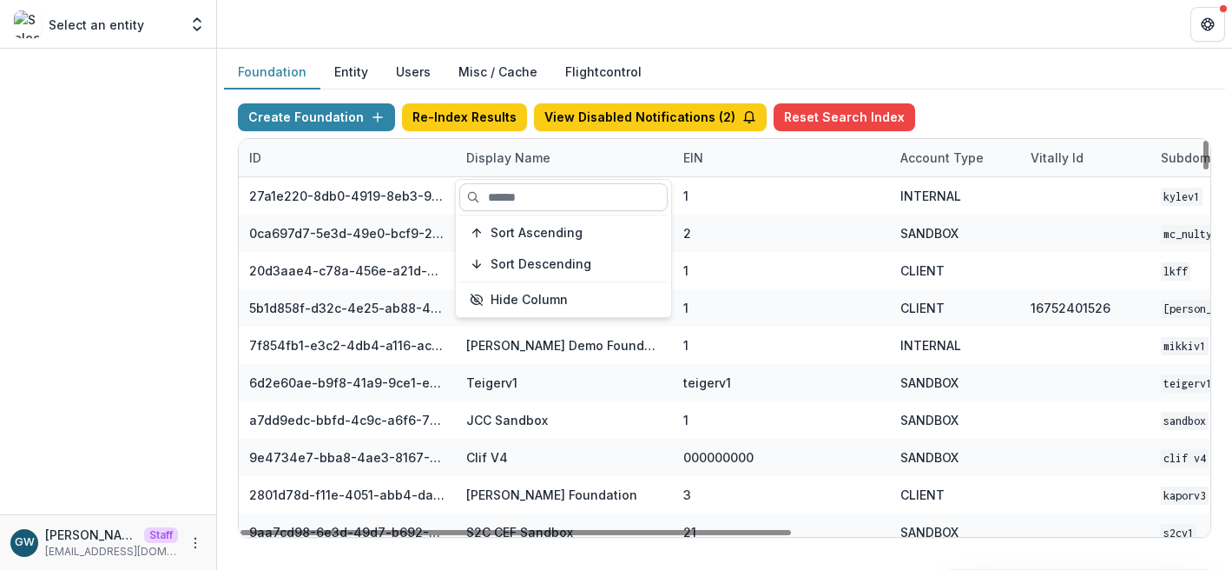
click at [518, 194] on input at bounding box center [563, 197] width 208 height 28
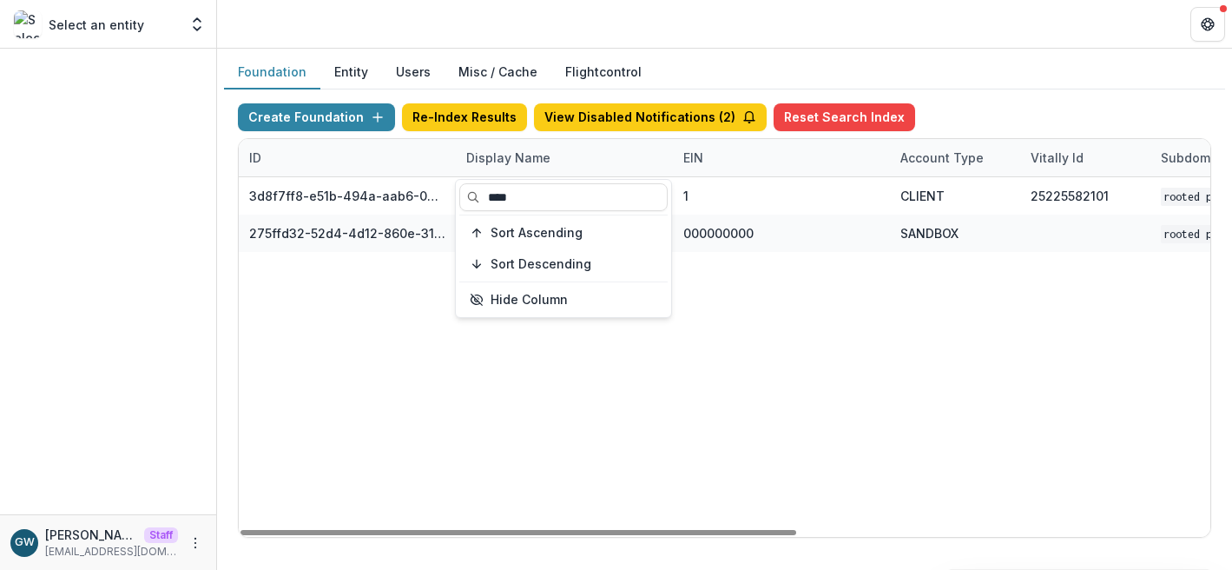
type input "****"
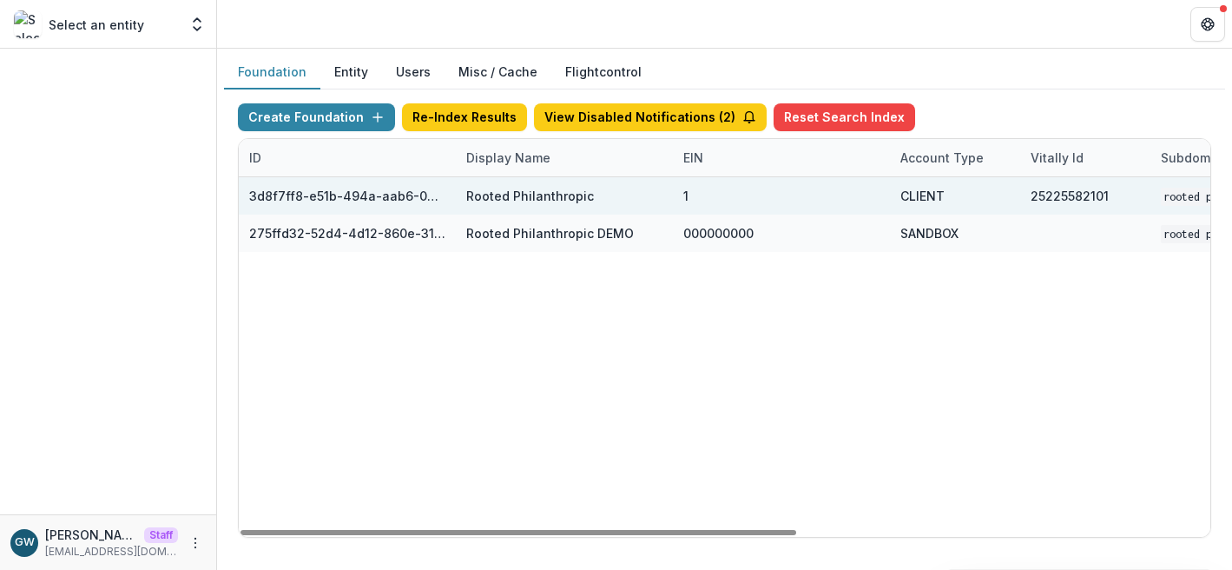
drag, startPoint x: 1047, startPoint y: 86, endPoint x: 949, endPoint y: 187, distance: 140.0
click at [1047, 86] on div "Foundation Entity Users Misc / Cache Flightcontrol" at bounding box center [724, 73] width 1001 height 34
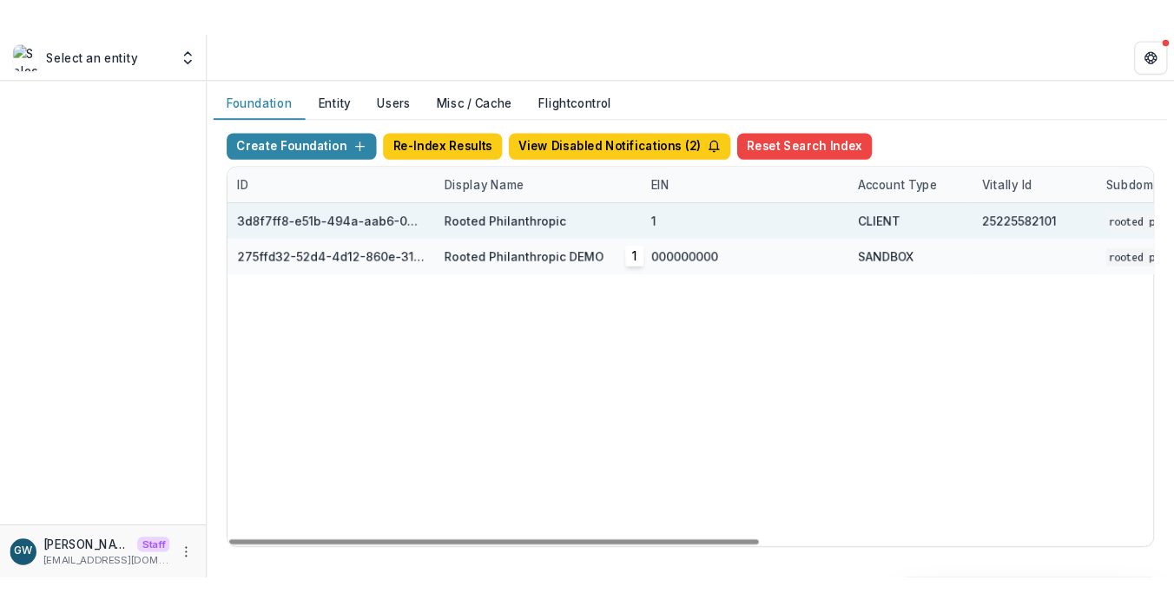
scroll to position [0, 722]
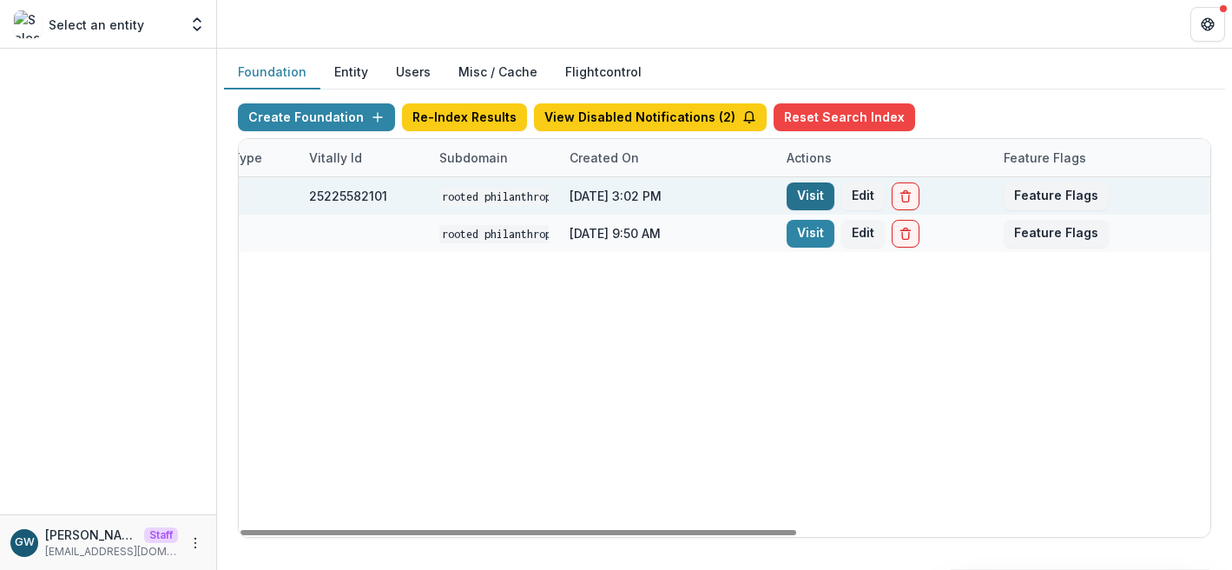
click at [813, 198] on link "Visit" at bounding box center [811, 196] width 48 height 28
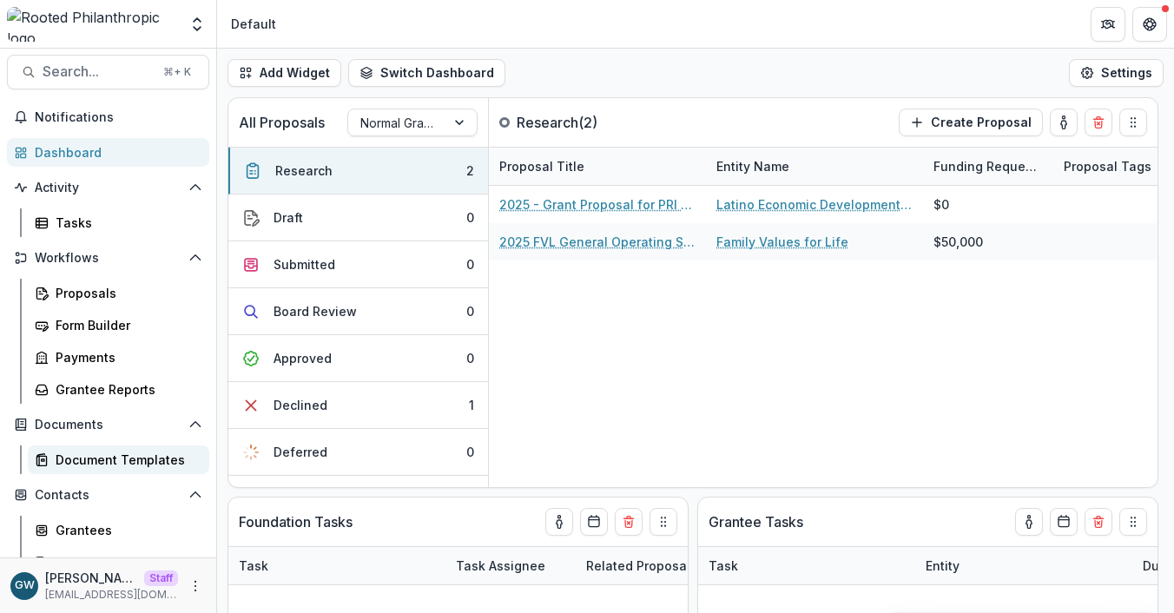
scroll to position [9, 0]
click at [120, 456] on div "Document Templates" at bounding box center [126, 459] width 140 height 18
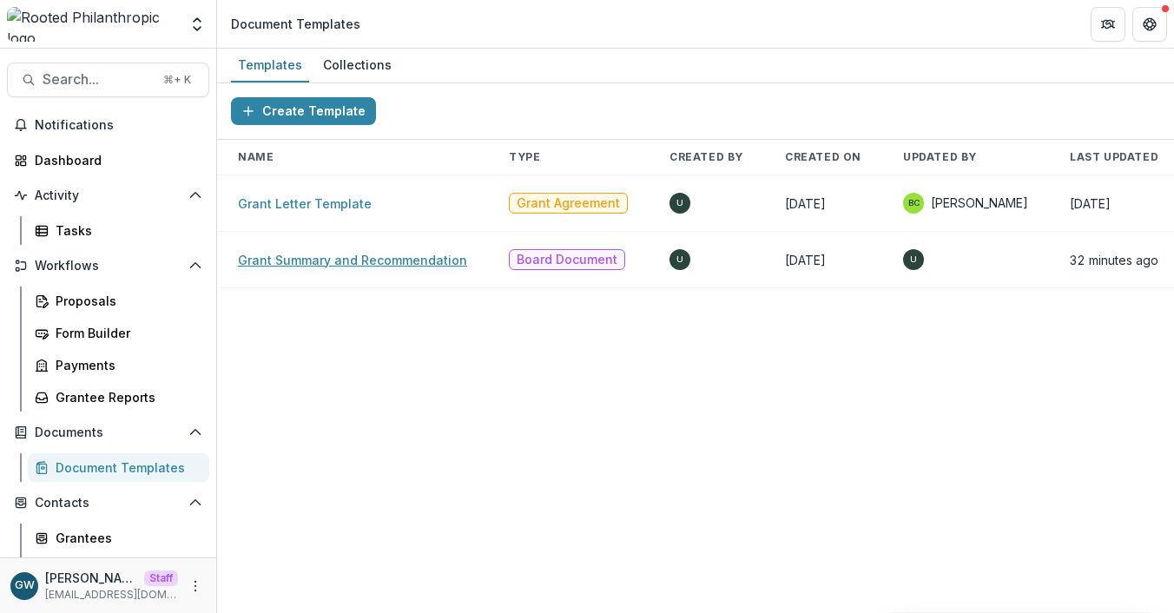
click at [301, 261] on link "Grant Summary and Recommendation" at bounding box center [352, 260] width 229 height 15
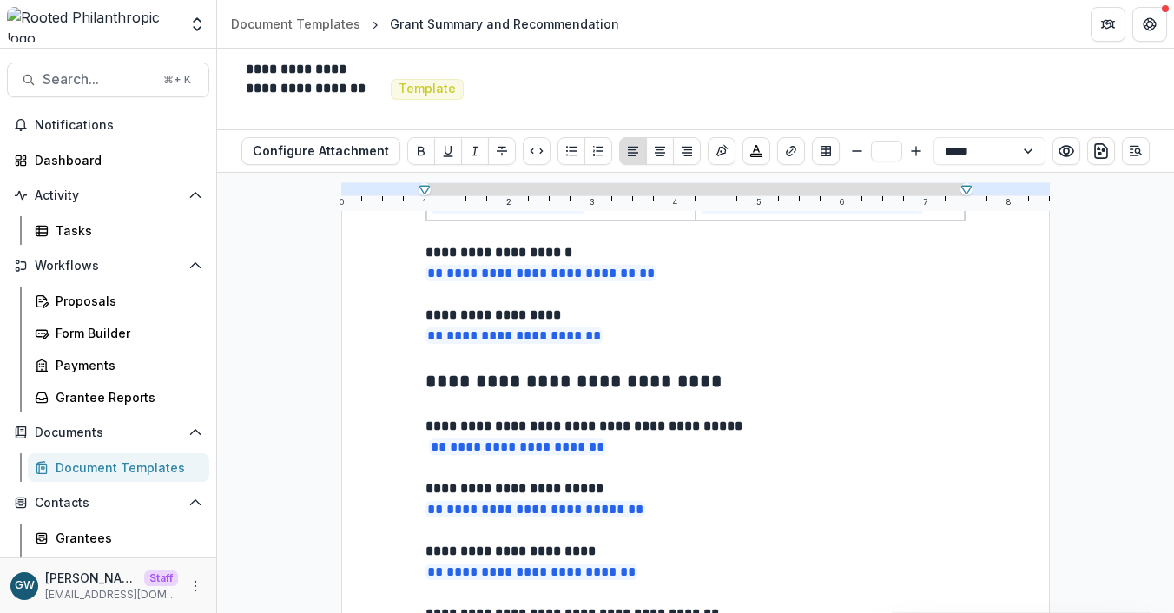
scroll to position [726, 0]
click at [664, 453] on p "**********" at bounding box center [696, 446] width 541 height 21
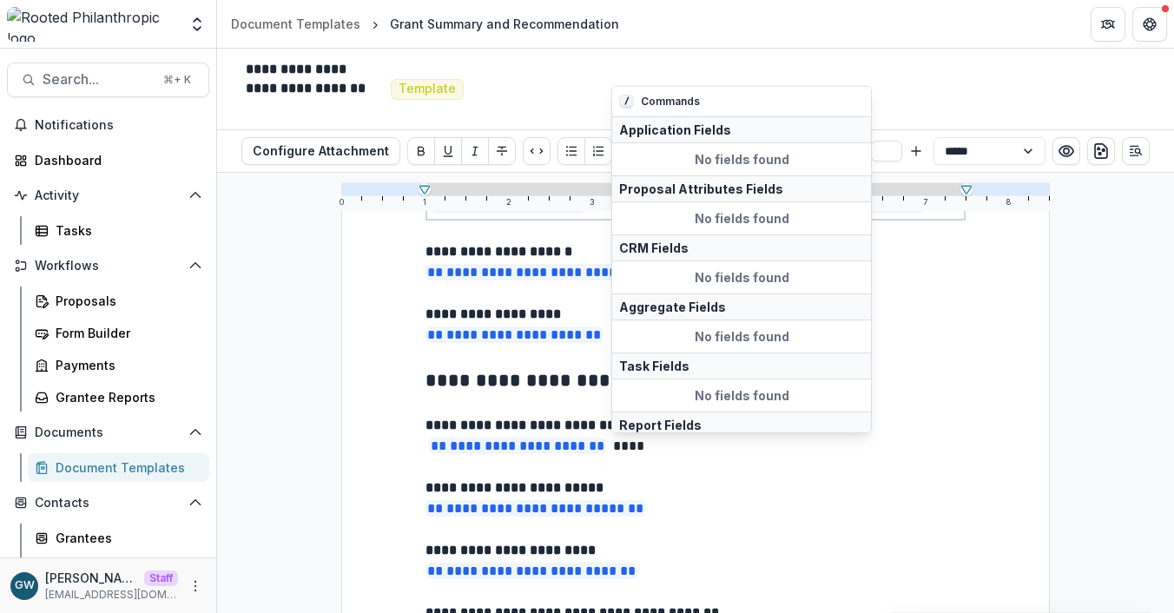
click at [635, 457] on p "**********" at bounding box center [696, 446] width 541 height 21
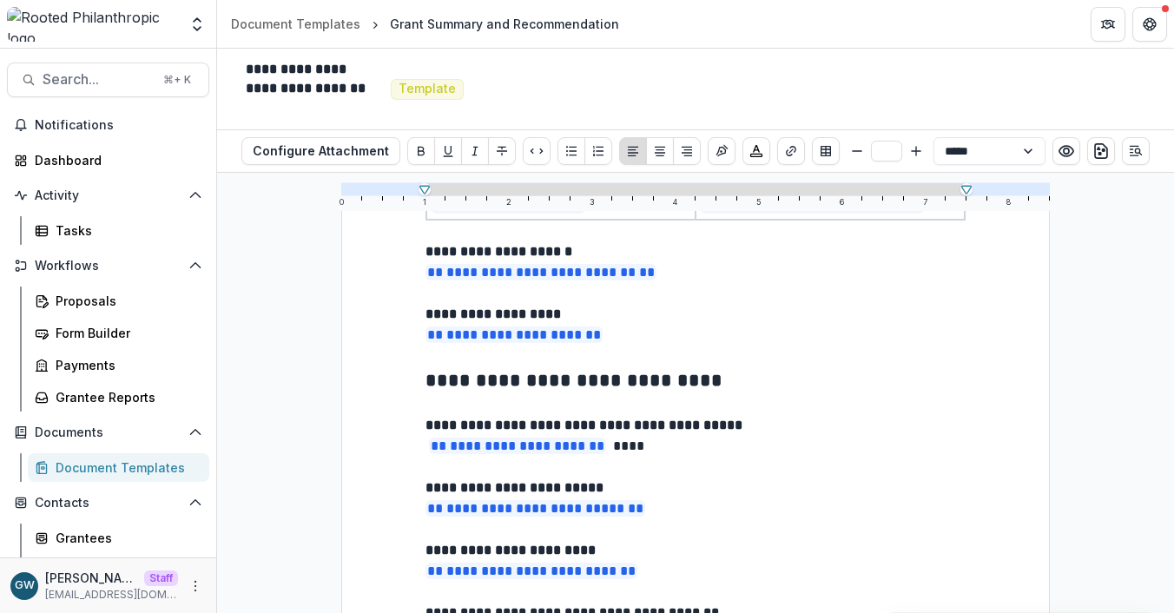
click at [642, 452] on p "**********" at bounding box center [696, 446] width 541 height 21
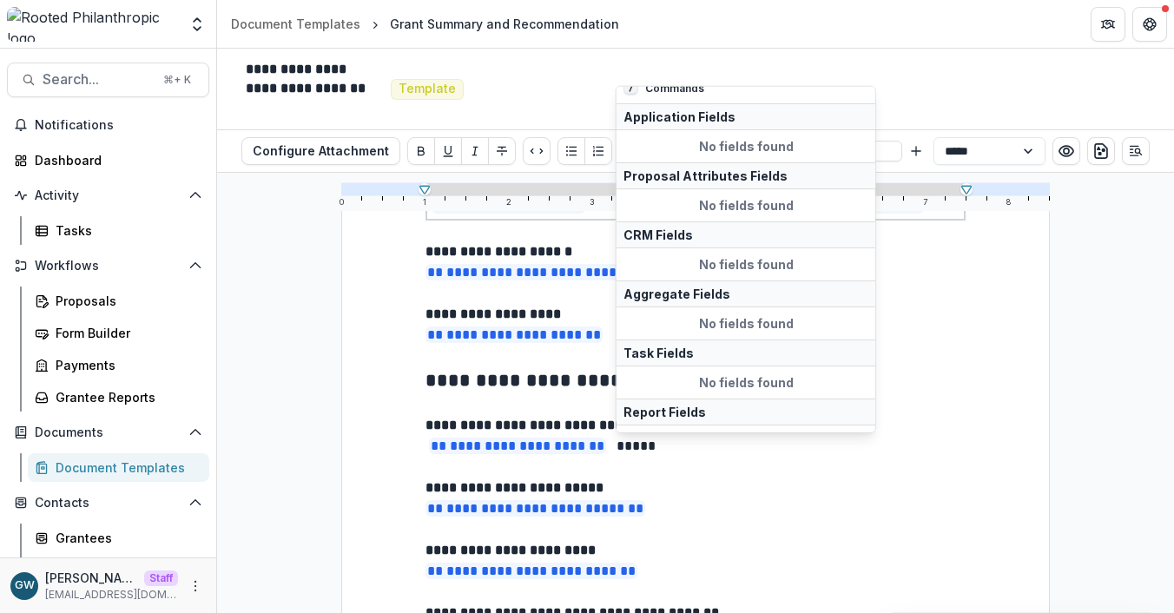
scroll to position [34, 0]
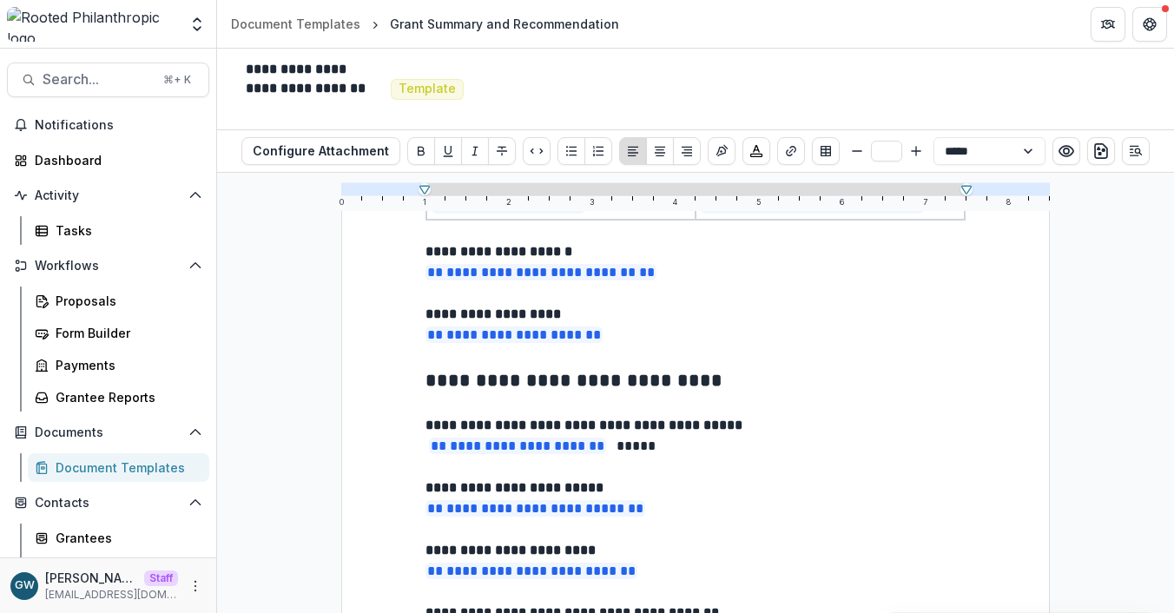
click at [663, 456] on p "**********" at bounding box center [696, 446] width 541 height 21
click at [1135, 151] on circle "Open Editor Sidebar" at bounding box center [1137, 151] width 4 height 4
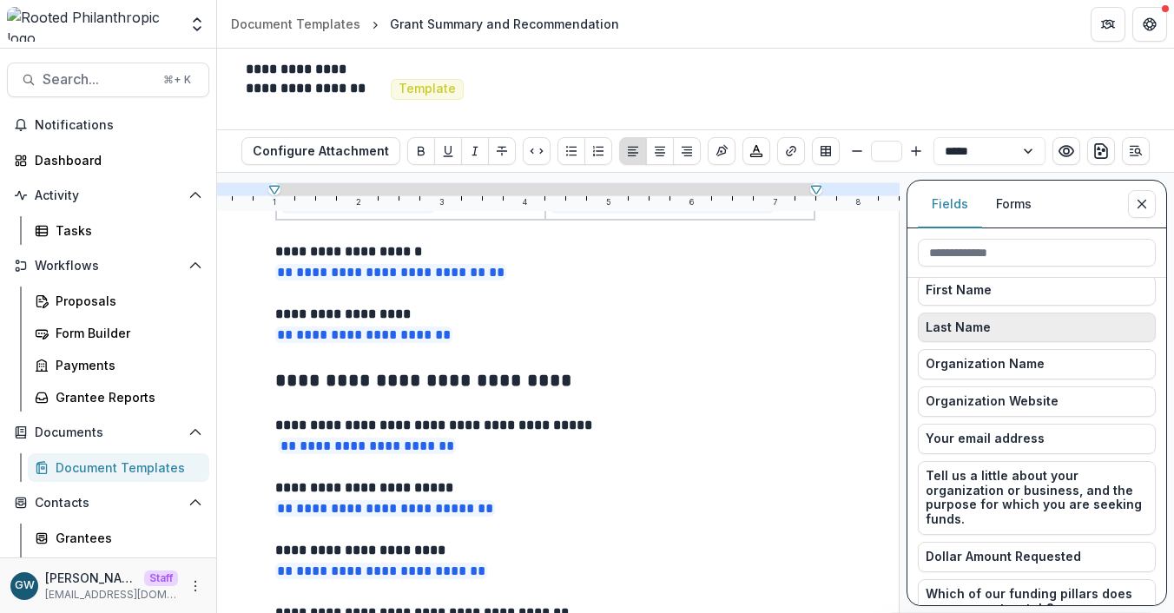
scroll to position [0, 0]
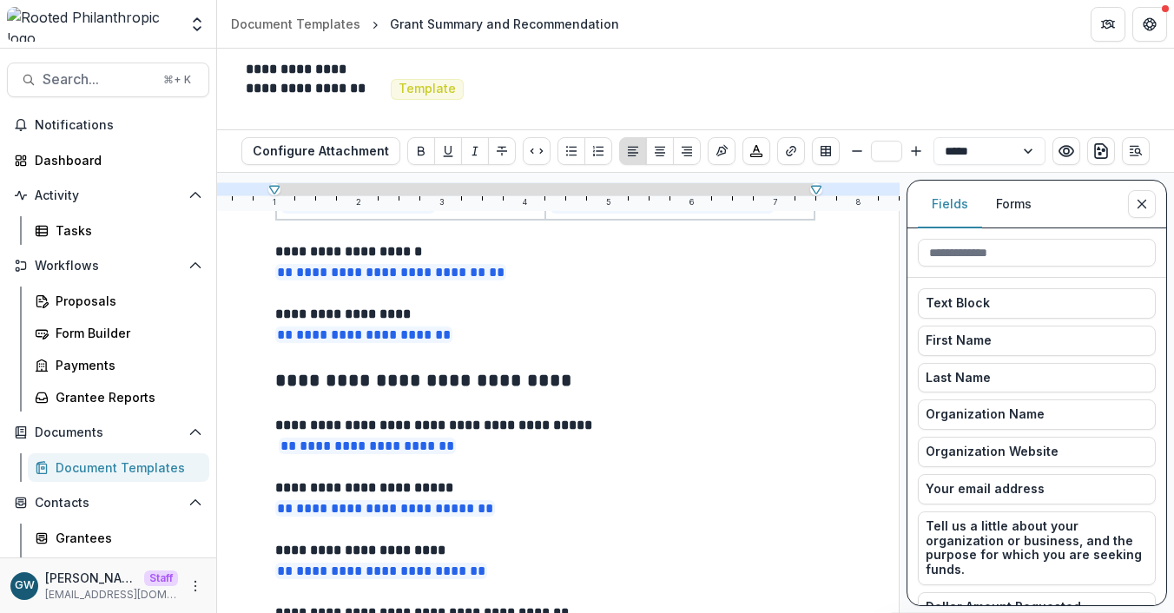
click at [1016, 203] on button "Forms" at bounding box center [1013, 205] width 63 height 48
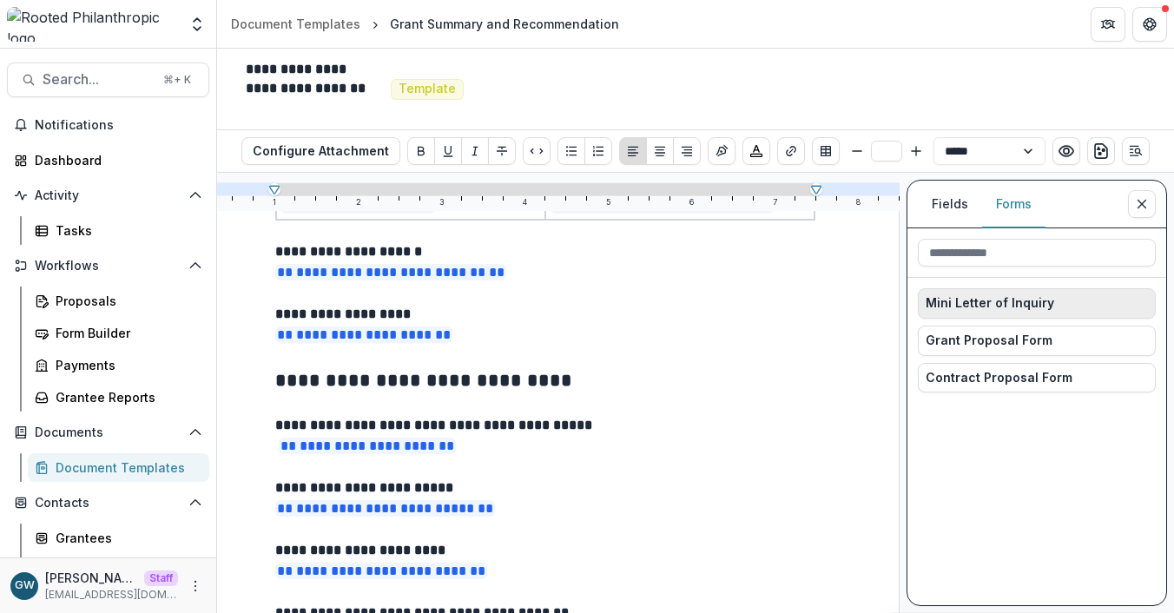
click at [970, 302] on span "Mini Letter of Inquiry" at bounding box center [990, 303] width 129 height 15
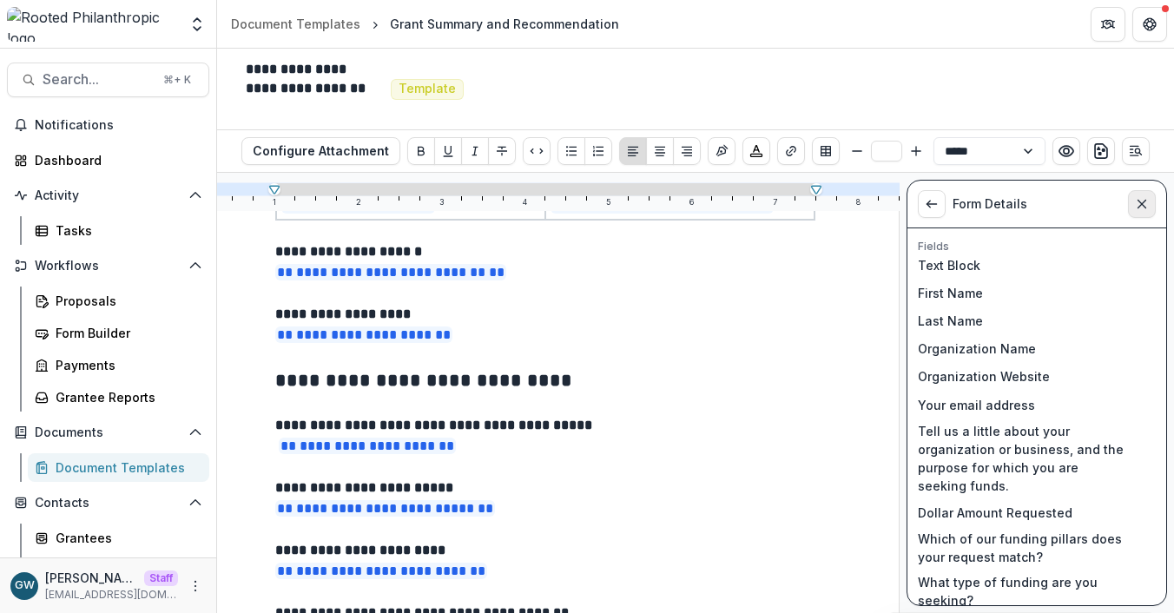
click at [1146, 203] on icon "Close sidebar" at bounding box center [1142, 204] width 14 height 14
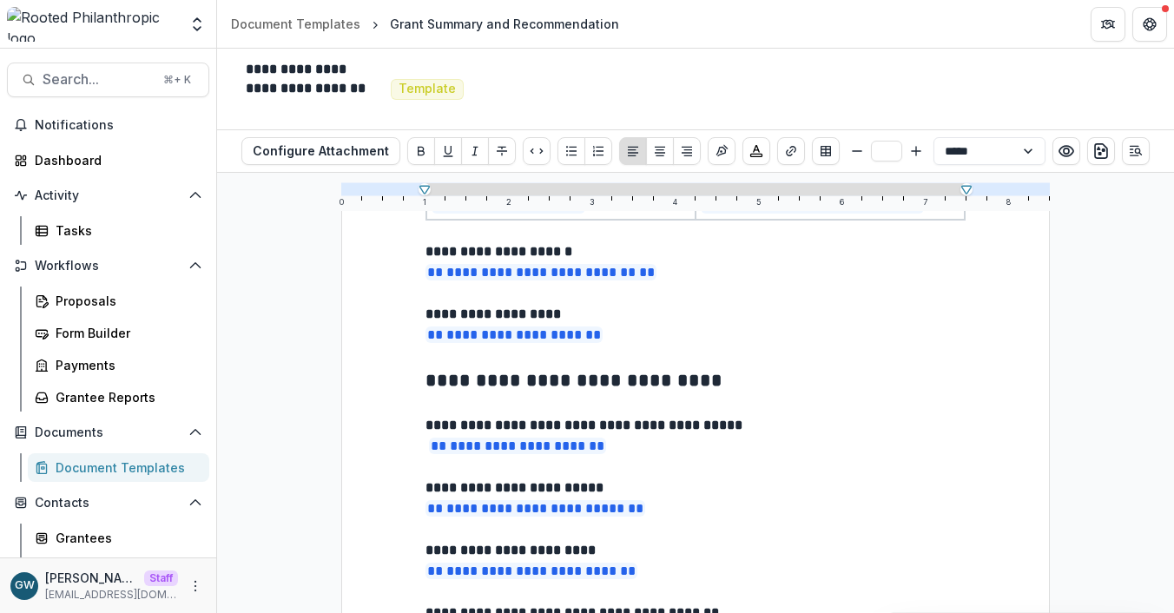
click at [709, 292] on p at bounding box center [696, 293] width 540 height 21
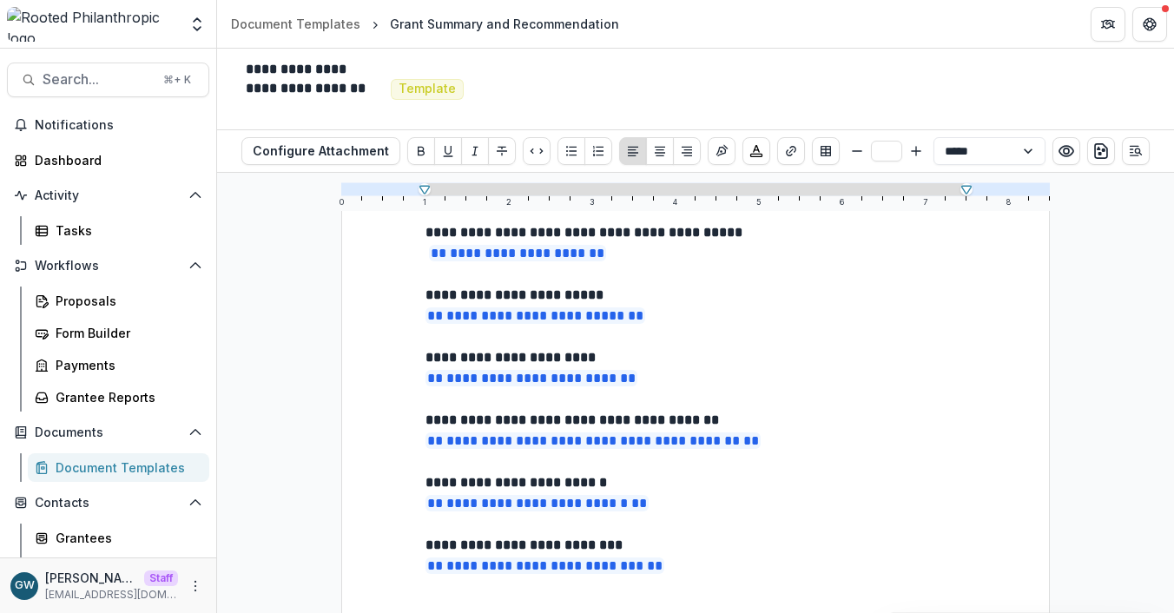
scroll to position [943, 0]
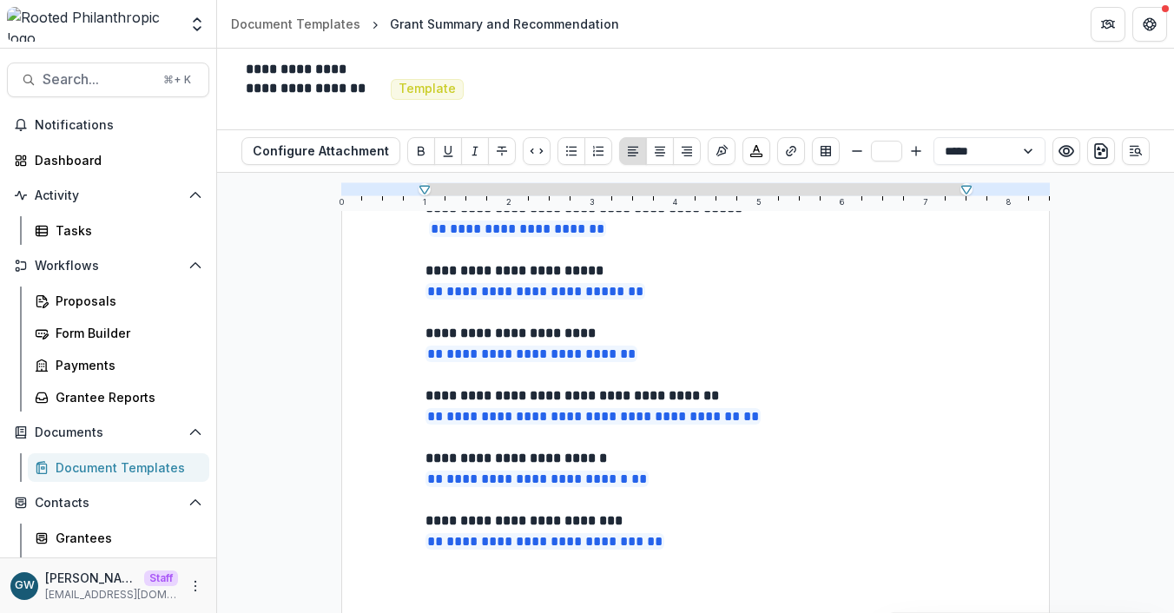
click at [698, 354] on p "**********" at bounding box center [696, 354] width 541 height 21
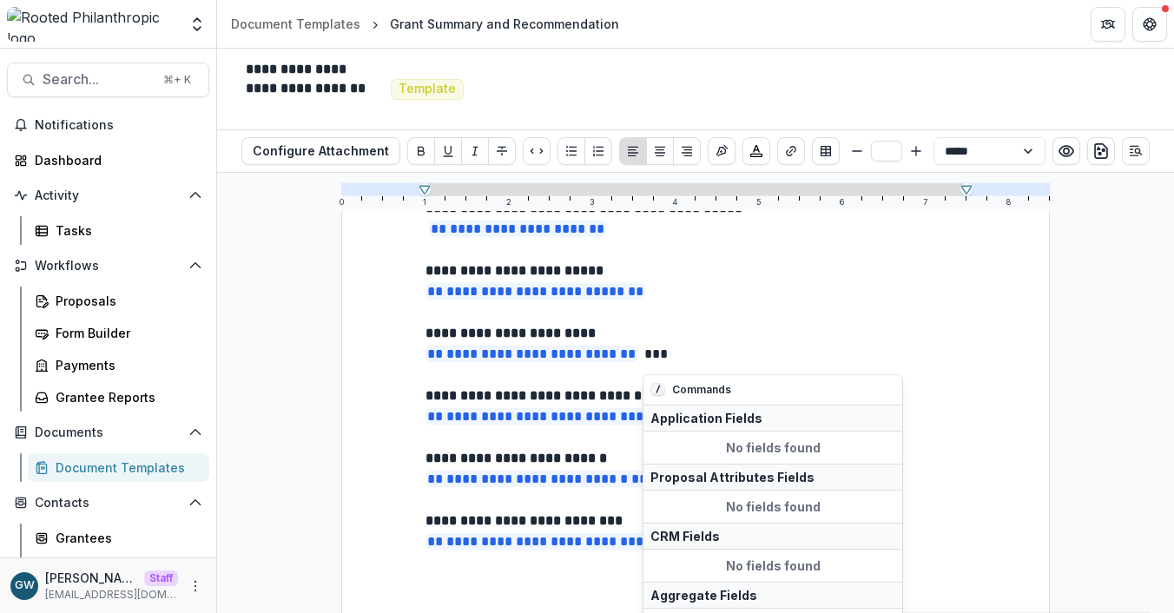
click at [666, 359] on p "**********" at bounding box center [696, 354] width 541 height 21
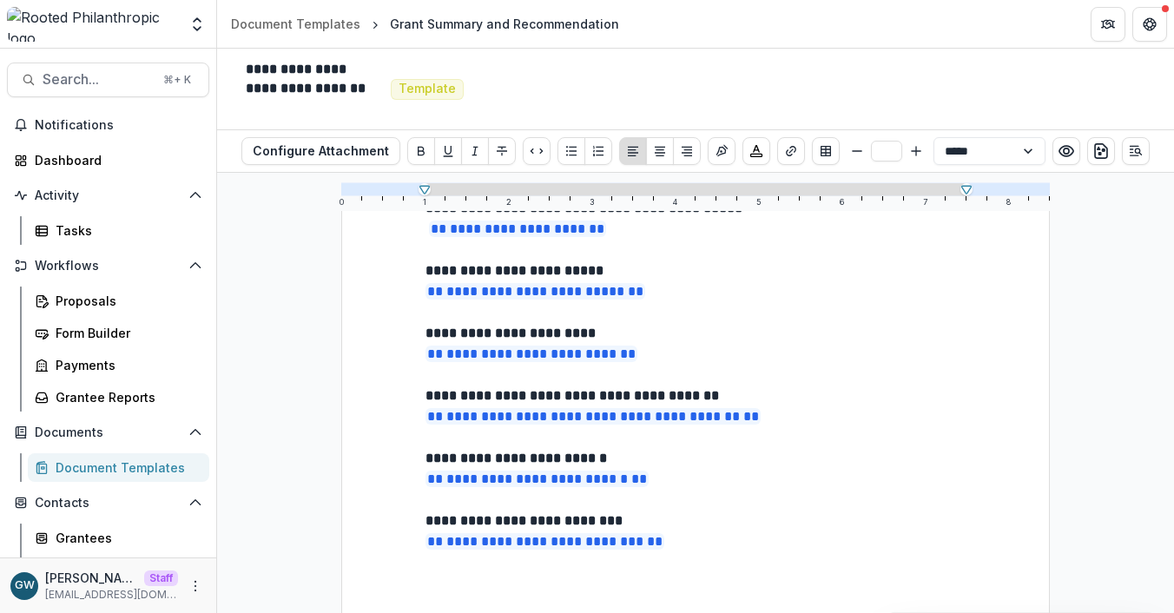
click at [297, 373] on div "**********" at bounding box center [695, 393] width 957 height 440
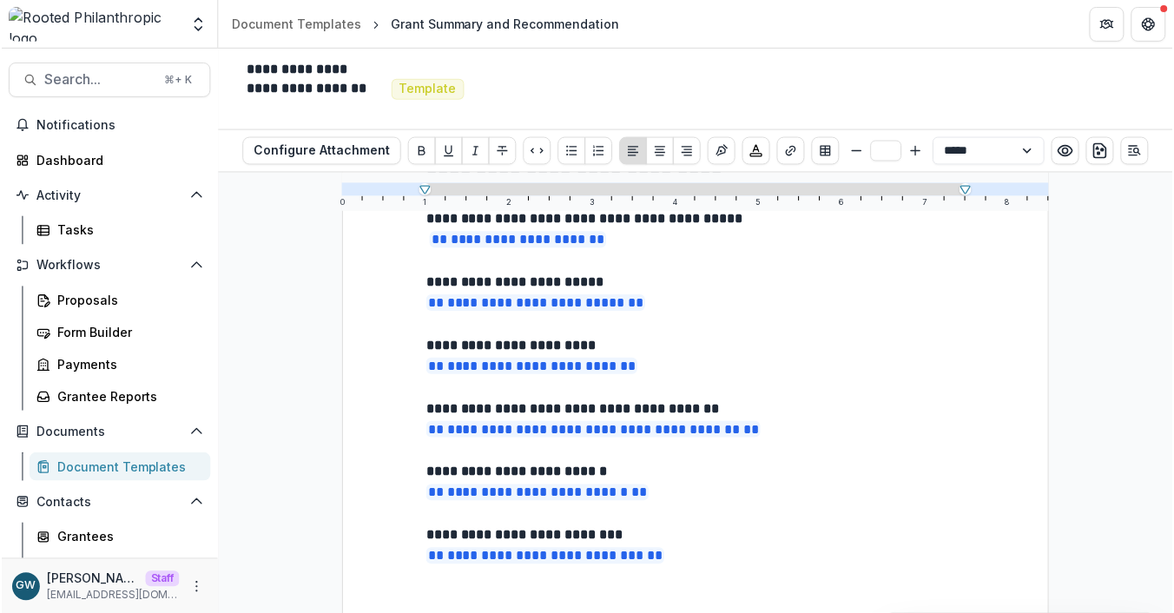
scroll to position [944, 0]
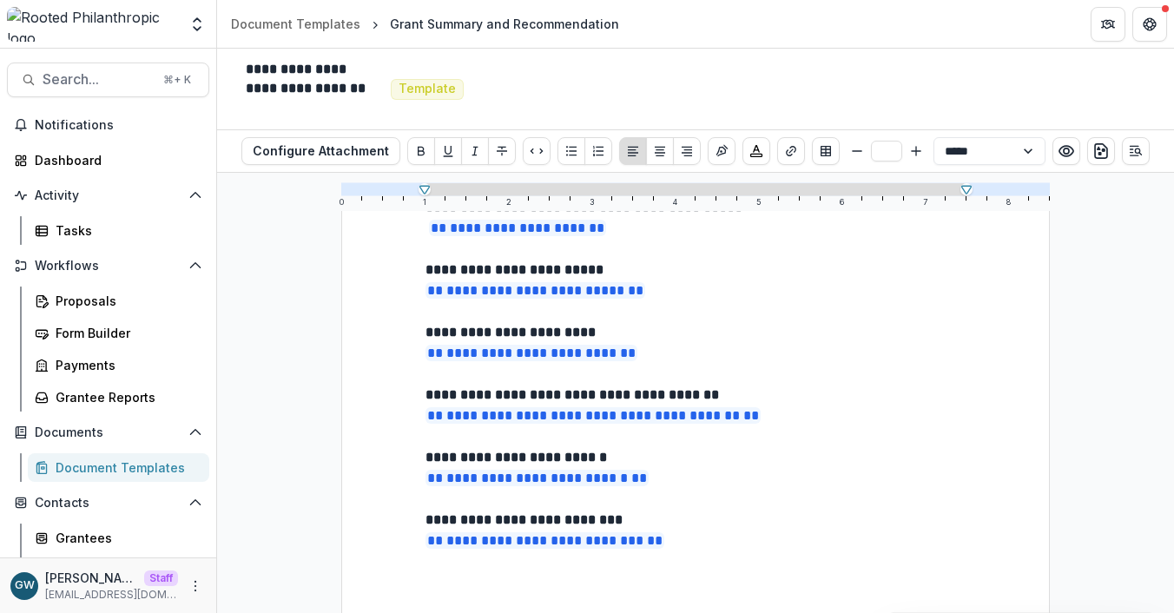
click at [102, 467] on div "Document Templates" at bounding box center [126, 468] width 140 height 18
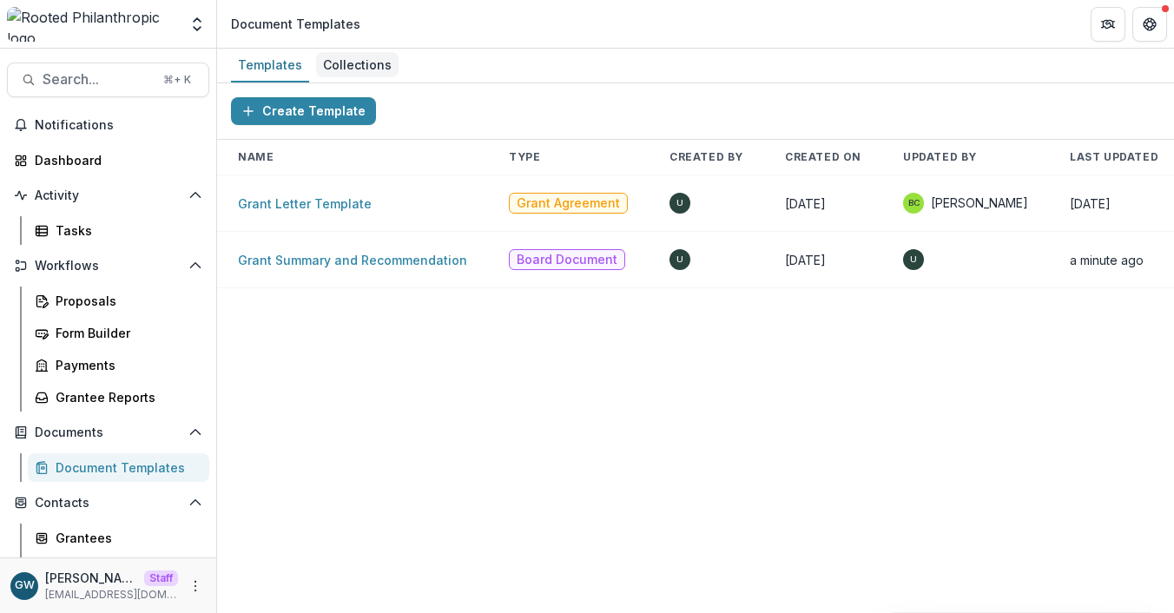
click at [351, 64] on div "Collections" at bounding box center [357, 64] width 83 height 25
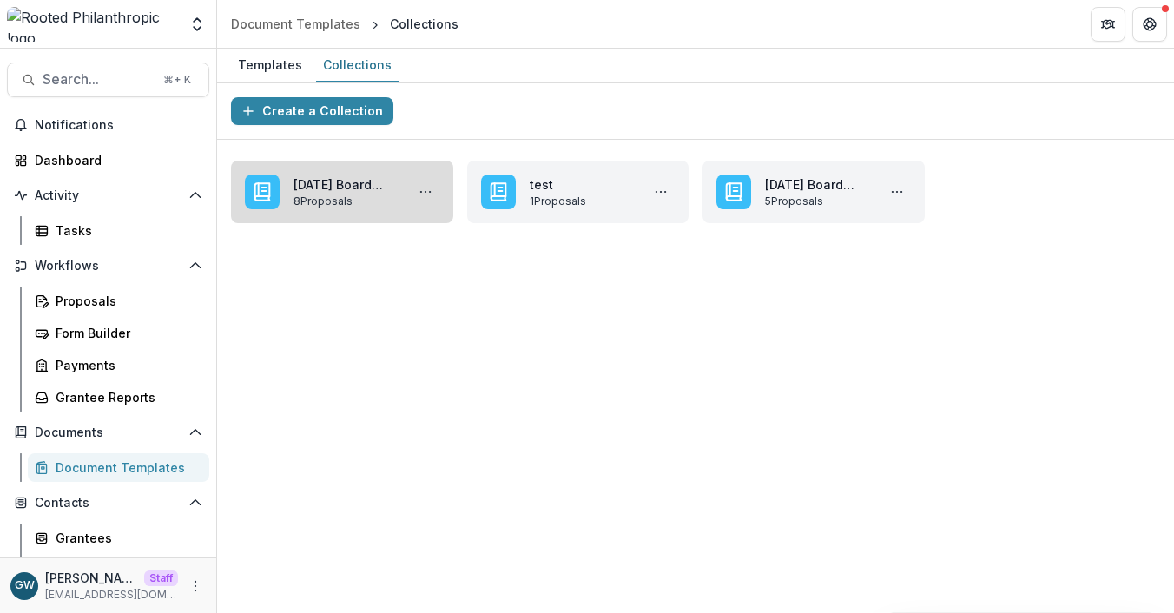
click at [350, 194] on link "[DATE] Board Book" at bounding box center [346, 184] width 104 height 18
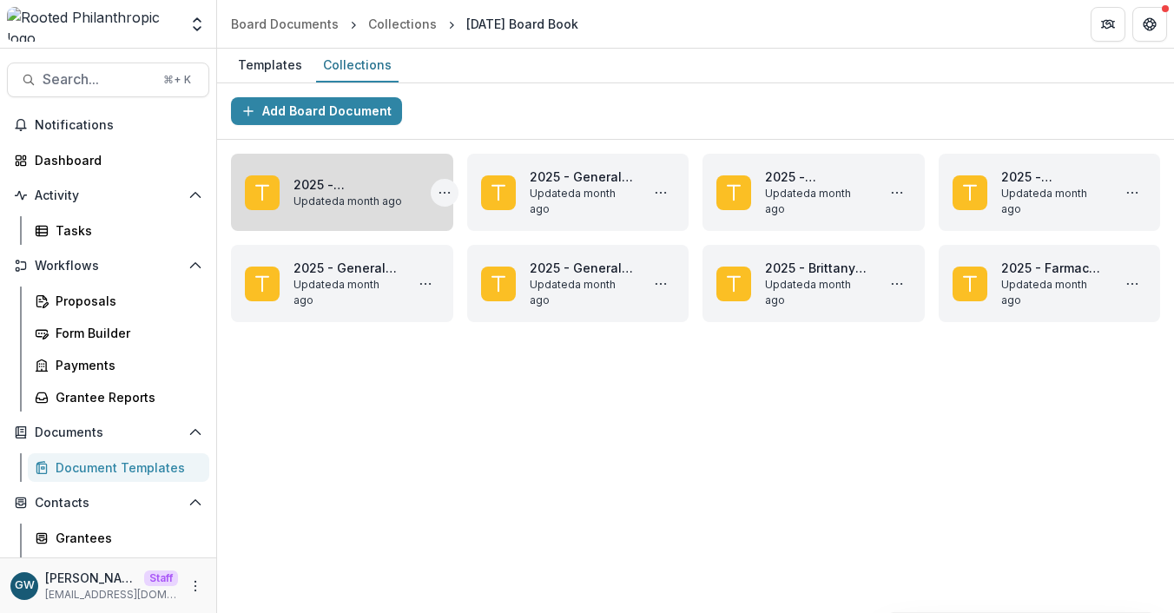
click at [449, 192] on circle "More 2025 - Dayton's Bluff Elementary School (SPPS) buses Actions" at bounding box center [449, 192] width 1 height 1
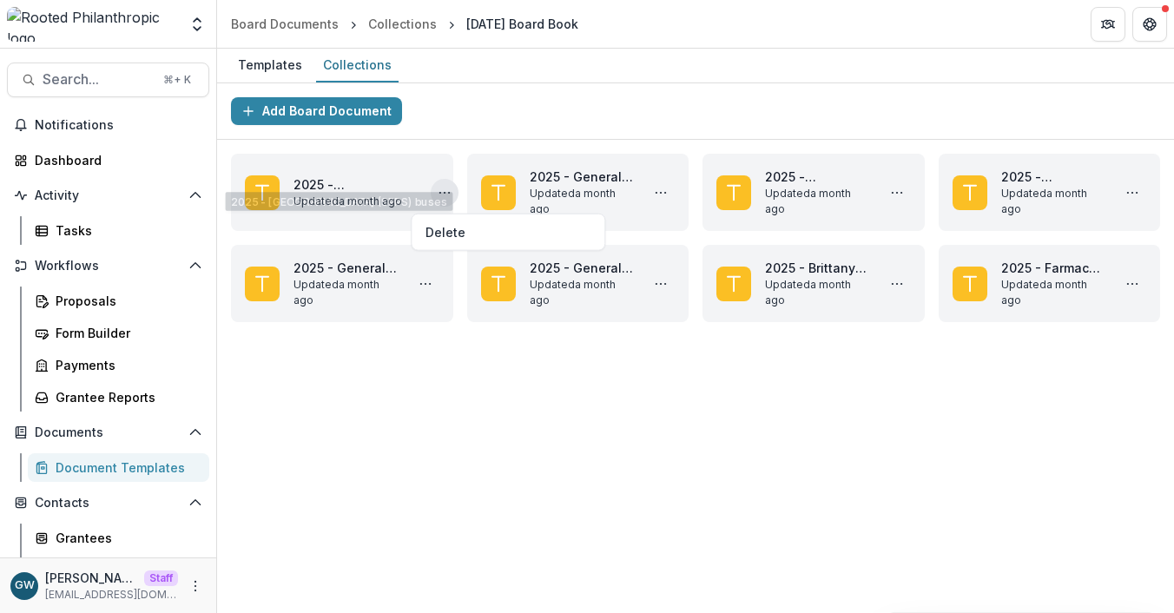
click at [455, 126] on div "Add Board Document" at bounding box center [695, 111] width 957 height 56
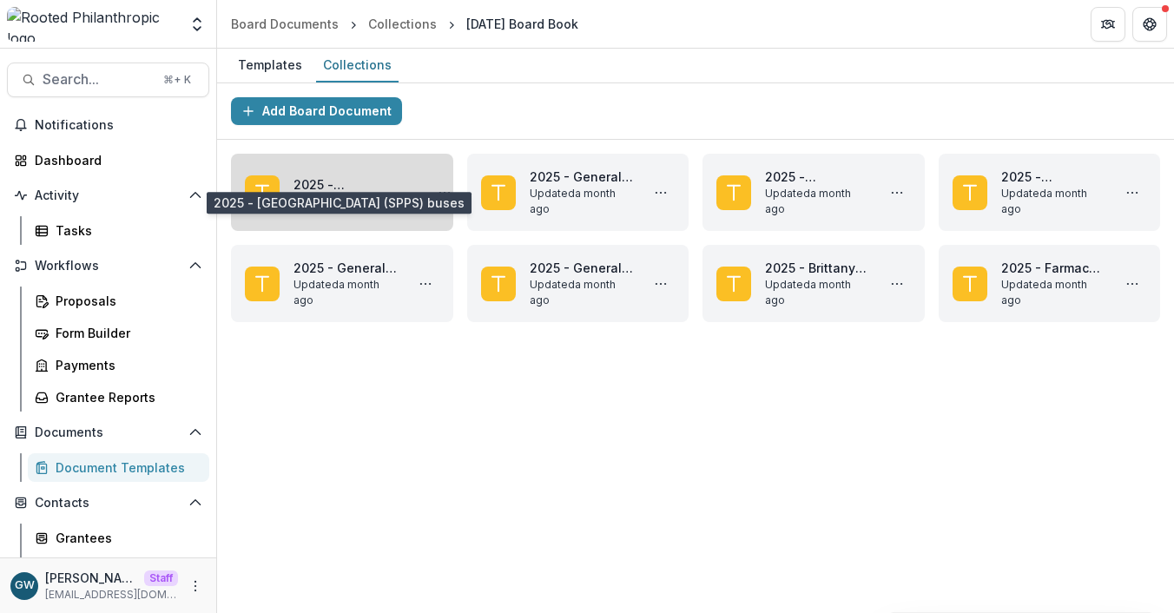
click at [350, 194] on link "2025 - [GEOGRAPHIC_DATA] (SPPS) buses" at bounding box center [355, 184] width 123 height 18
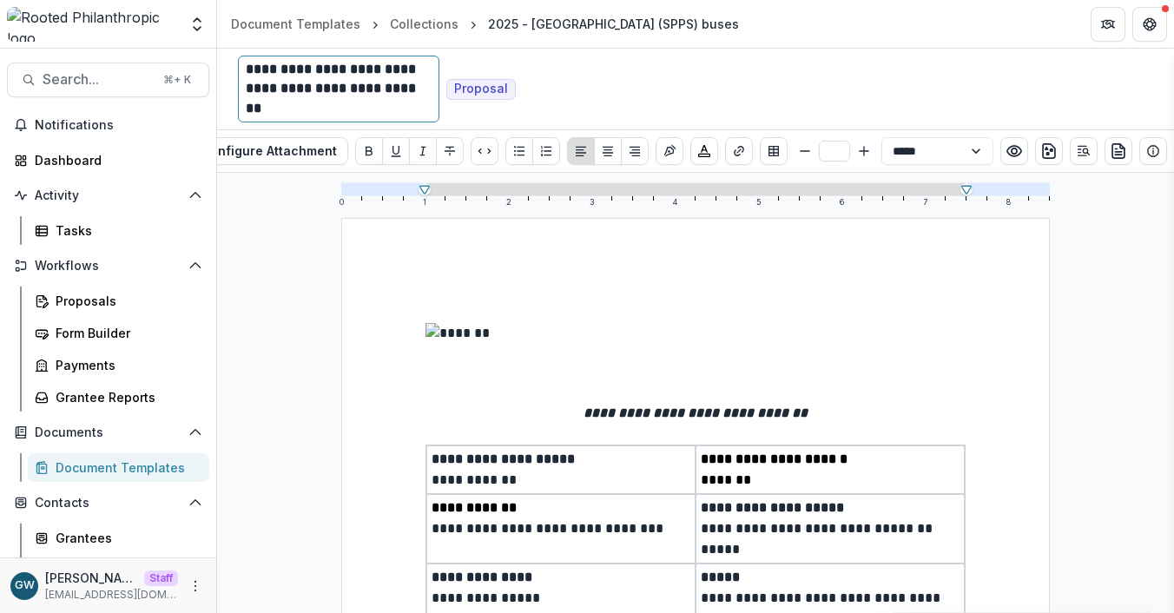
click at [307, 79] on div "**********" at bounding box center [339, 89] width 186 height 58
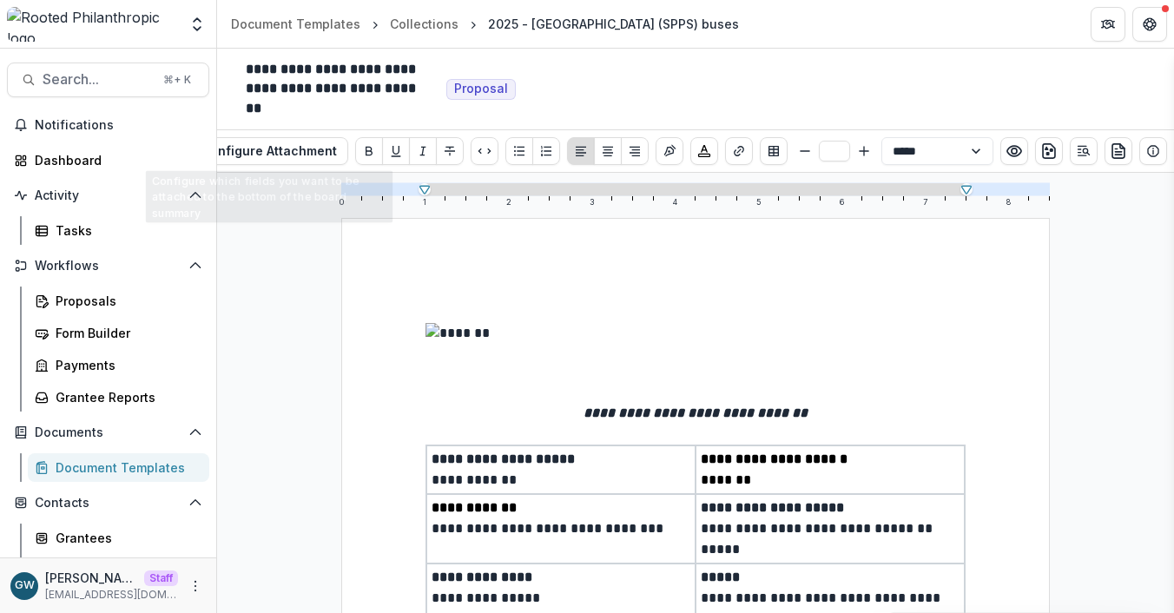
click at [291, 259] on div "**********" at bounding box center [695, 393] width 957 height 440
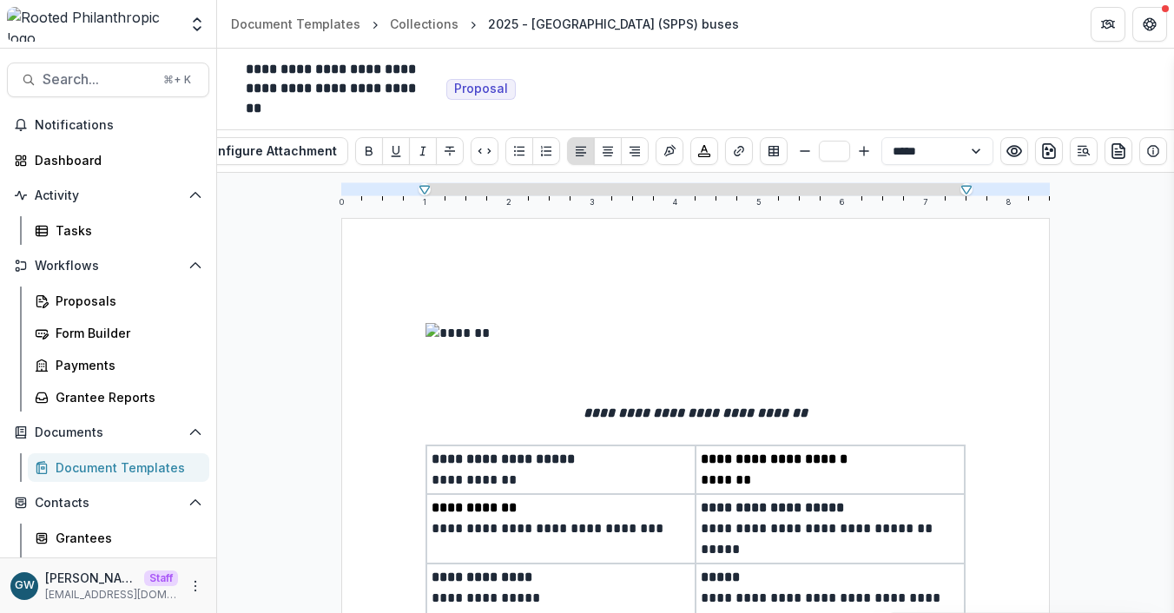
click at [132, 468] on div "Document Templates" at bounding box center [126, 468] width 140 height 18
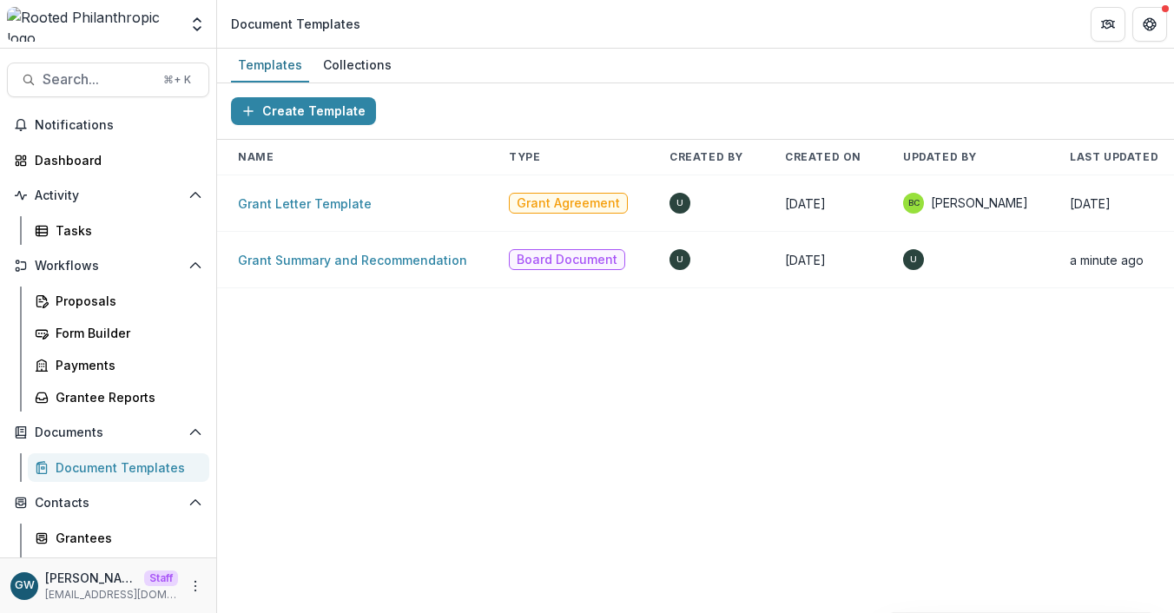
drag, startPoint x: 378, startPoint y: 59, endPoint x: 423, endPoint y: 74, distance: 47.5
click at [378, 58] on div "Collections" at bounding box center [357, 64] width 83 height 25
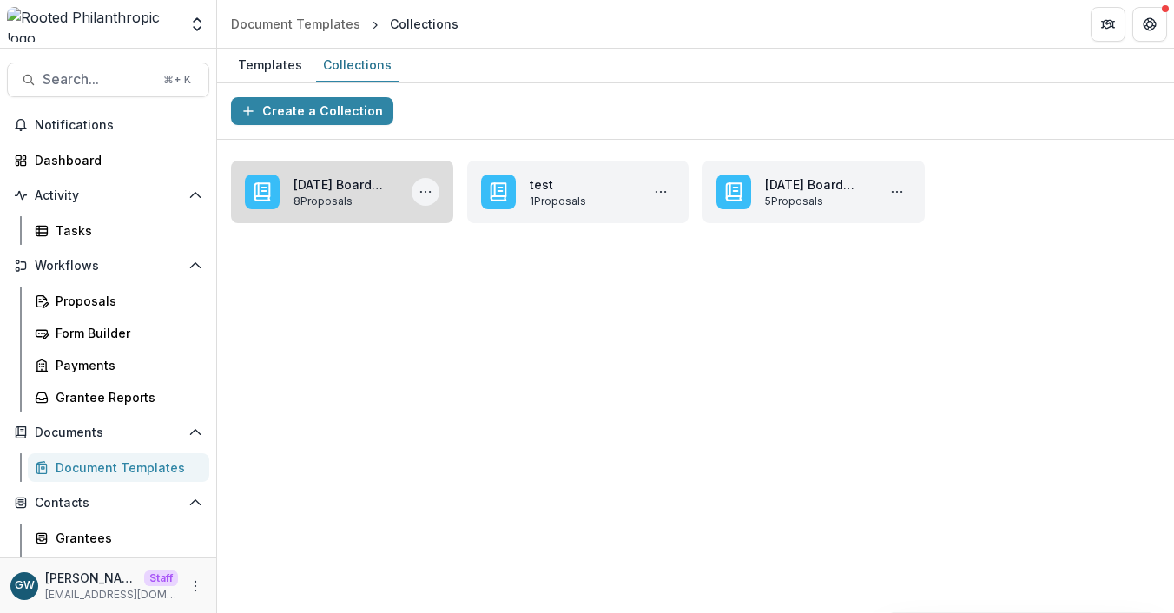
click at [423, 189] on icon "More August 2025 Board Book Actions" at bounding box center [426, 192] width 14 height 14
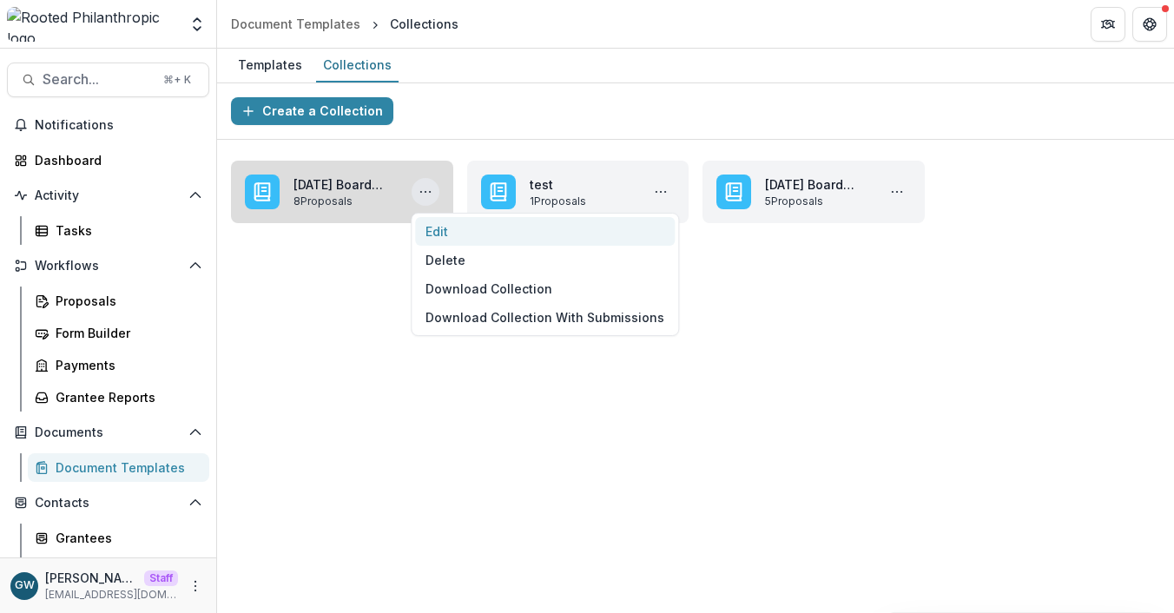
click at [444, 225] on button "Edit" at bounding box center [545, 231] width 260 height 29
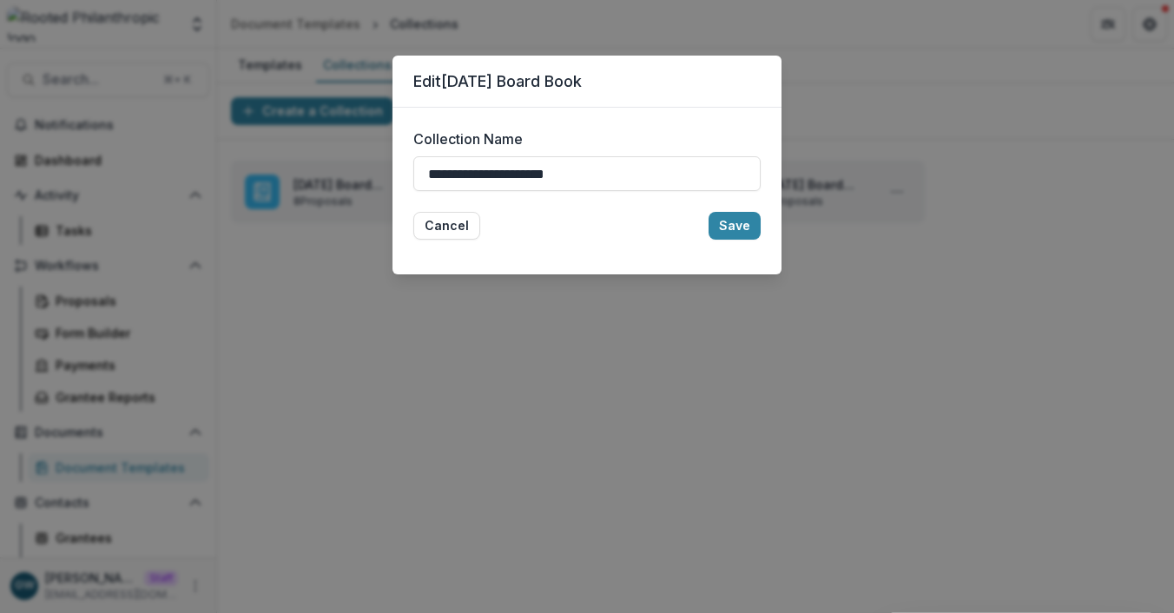
click at [809, 126] on div "**********" at bounding box center [587, 306] width 1174 height 613
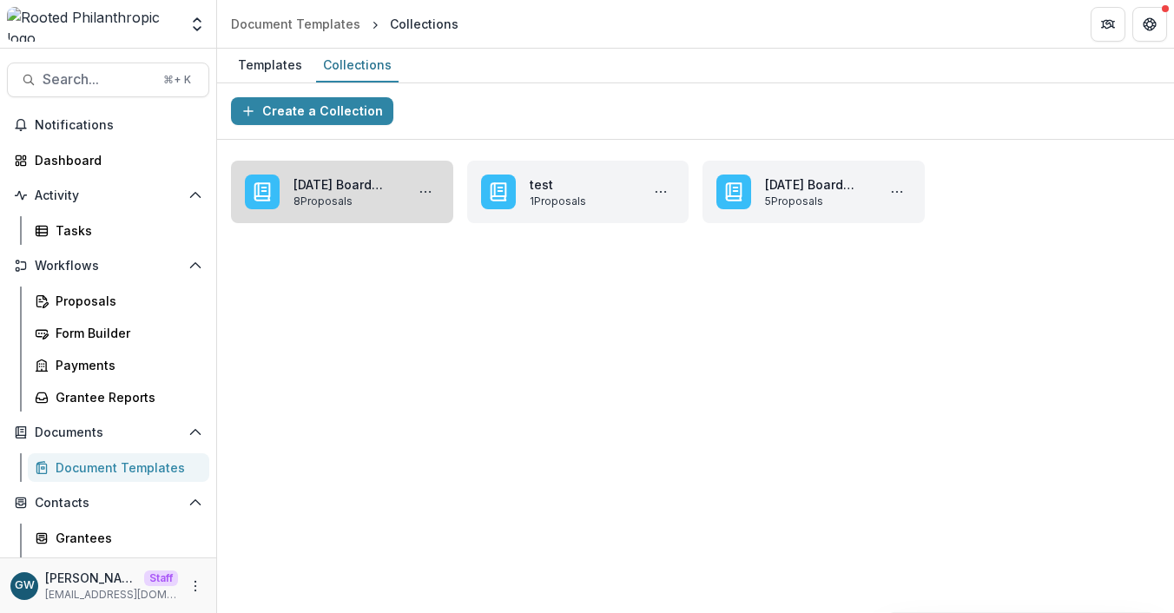
click at [330, 194] on link "[DATE] Board Book" at bounding box center [346, 184] width 104 height 18
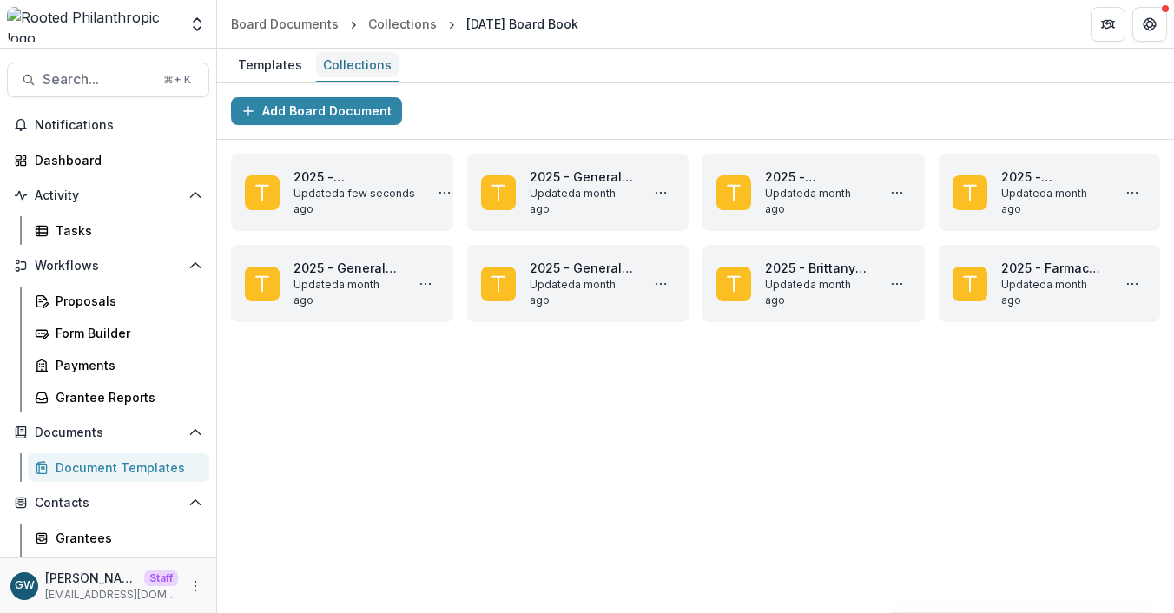
click at [343, 65] on div "Collections" at bounding box center [357, 64] width 83 height 25
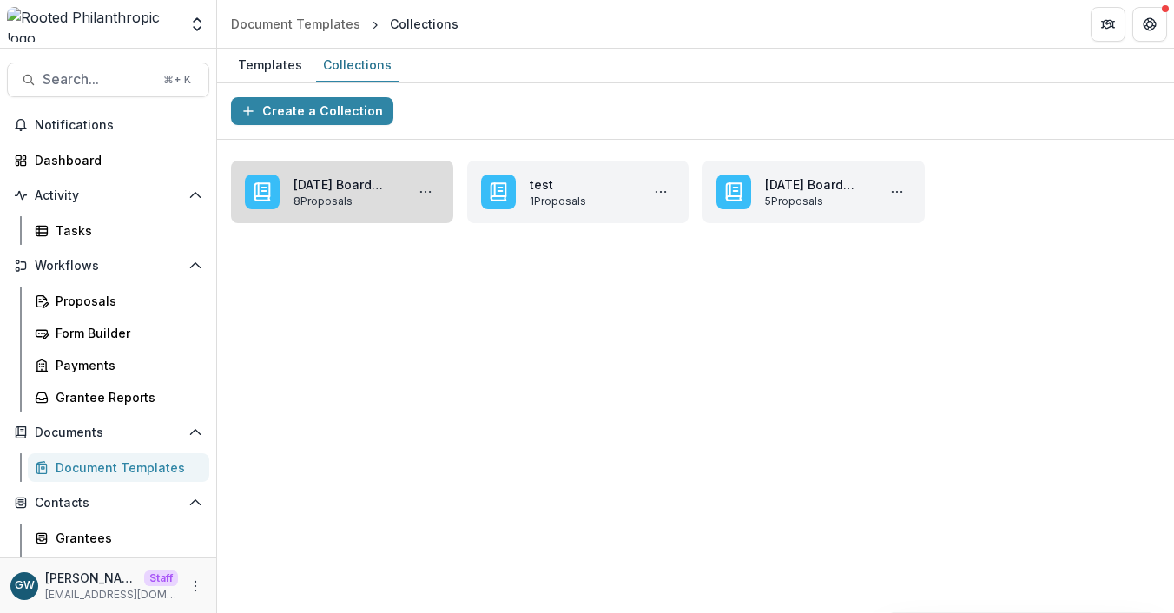
click at [332, 194] on link "[DATE] Board Book" at bounding box center [346, 184] width 104 height 18
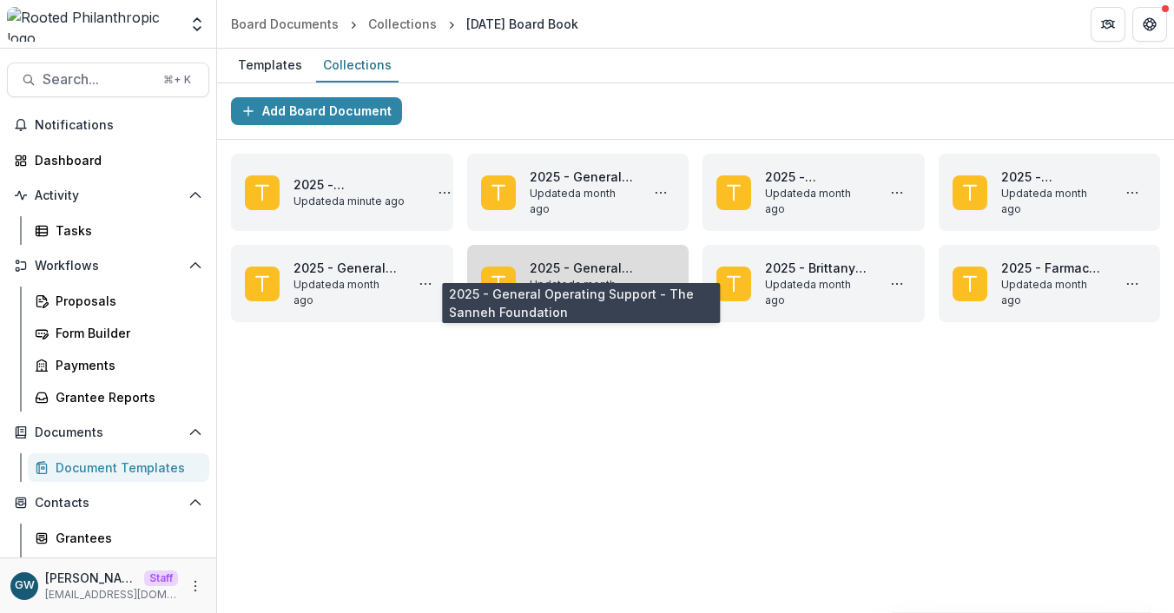
click at [578, 263] on link "2025 - General Operating Support - The Sanneh Foundation" at bounding box center [582, 268] width 104 height 18
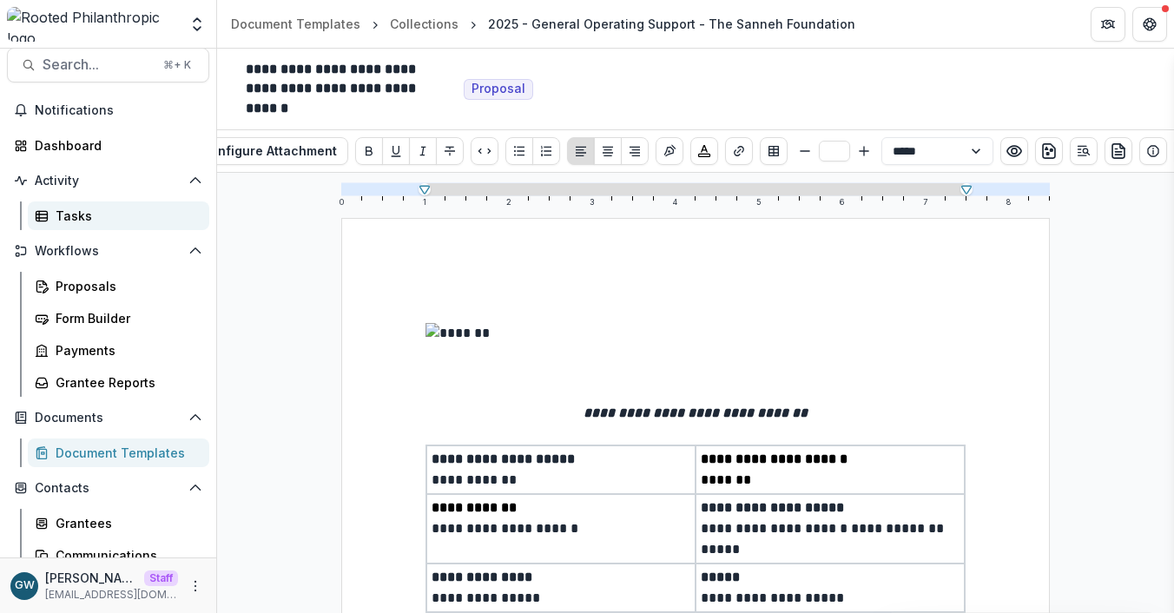
scroll to position [17, 0]
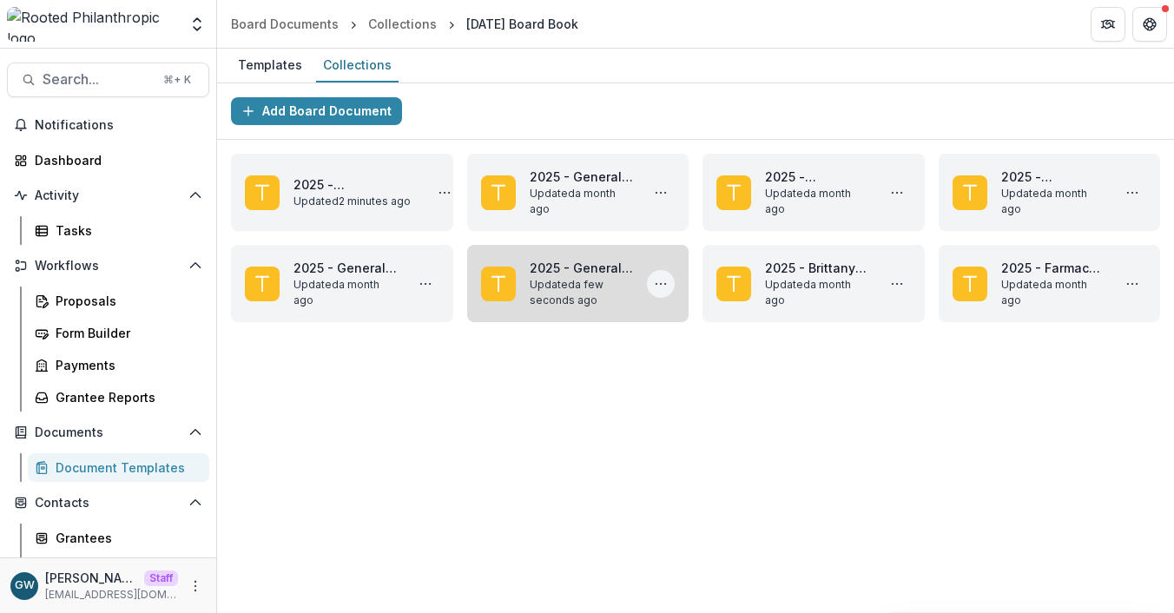
click at [661, 281] on icon "More 2025 - General Operating Support - The Sanneh Foundation Actions" at bounding box center [661, 284] width 14 height 14
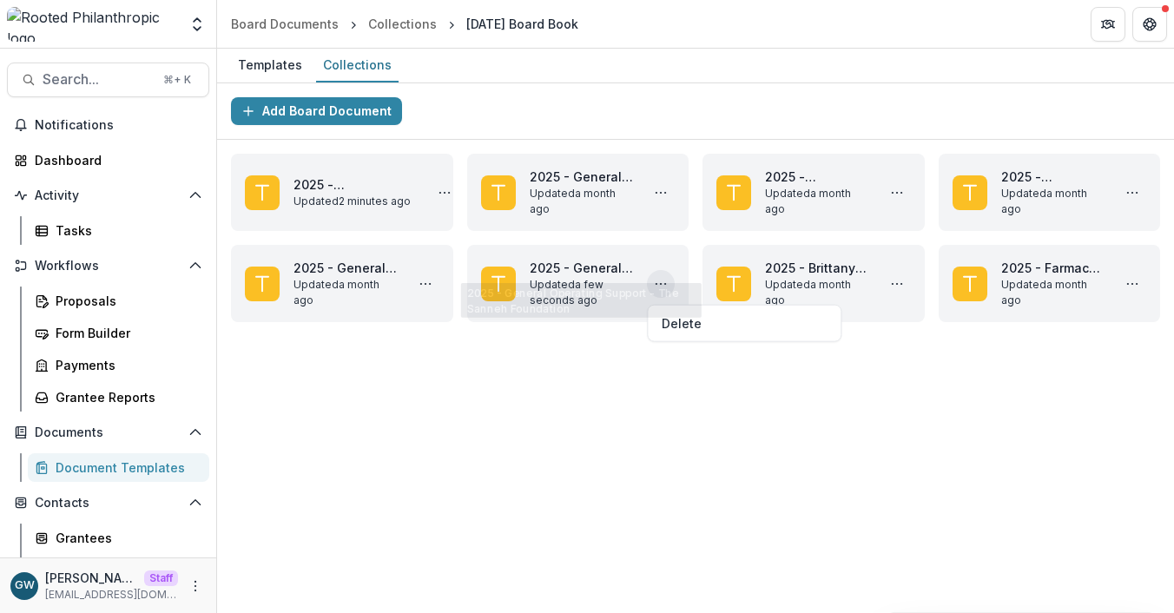
click at [506, 413] on div "Add Board Document 2025 - [GEOGRAPHIC_DATA] (SPPS) buses Updated 2 minutes ago …" at bounding box center [695, 348] width 957 height 530
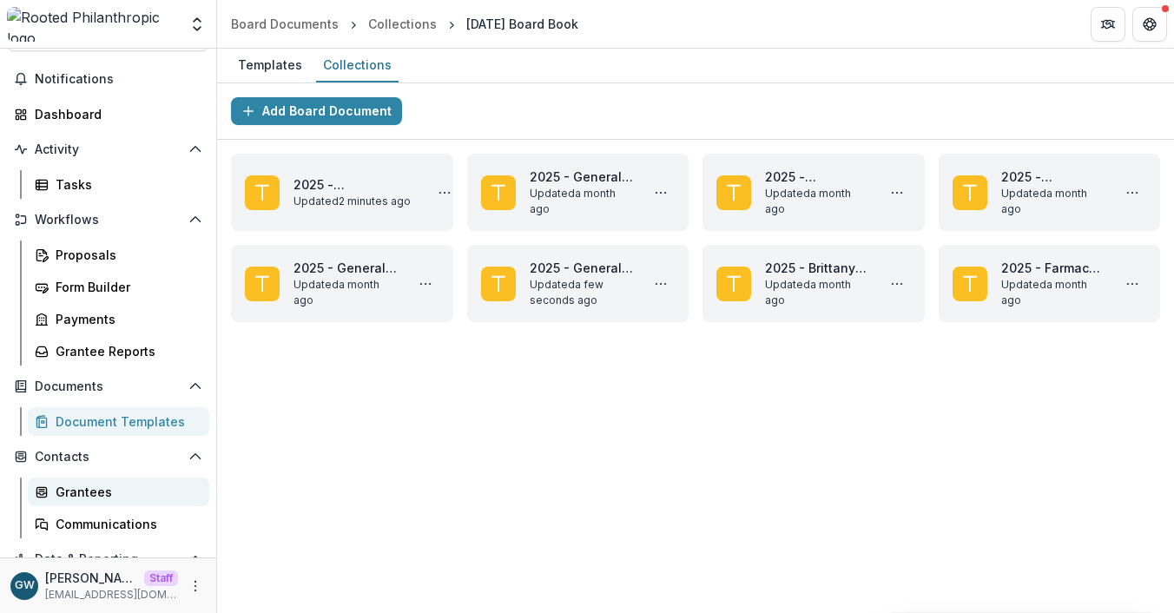
scroll to position [74, 0]
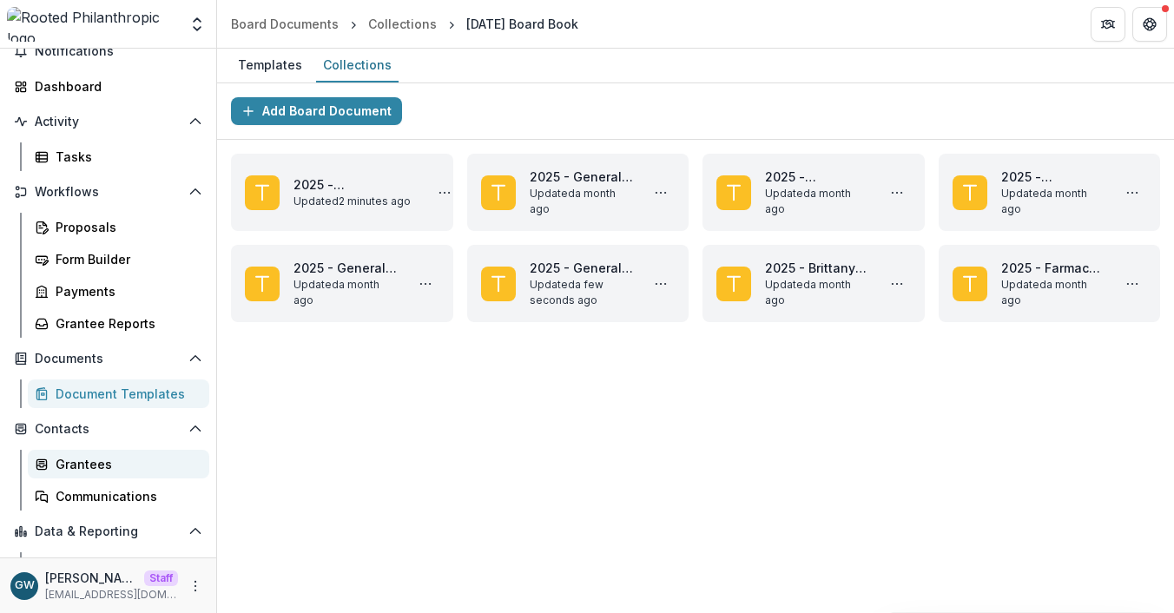
click at [102, 463] on div "Grantees" at bounding box center [126, 464] width 140 height 18
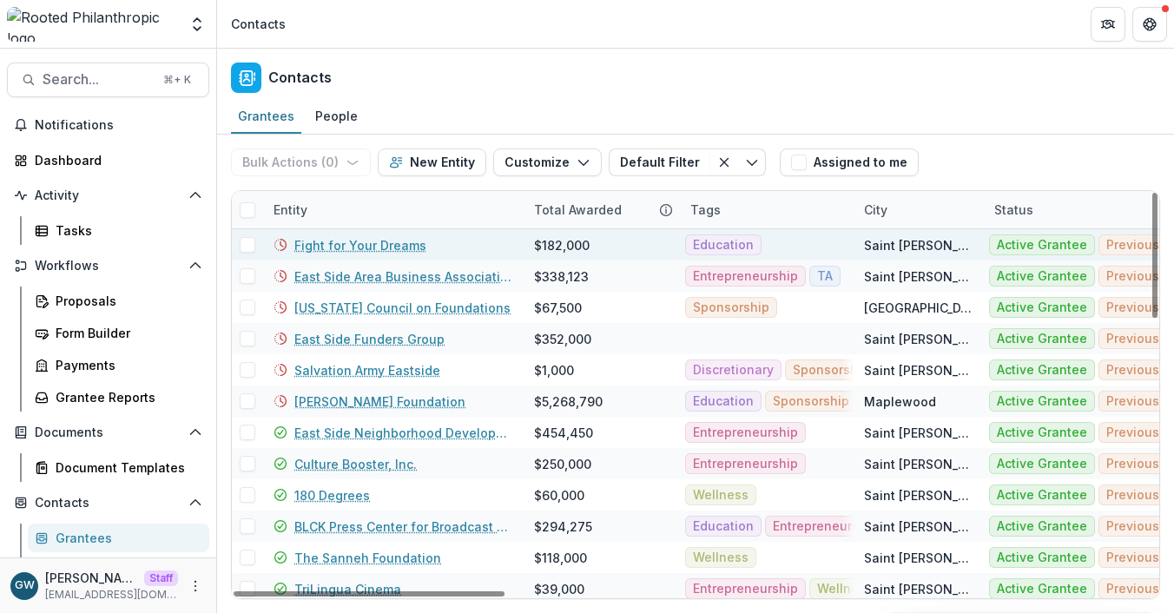
click at [360, 248] on link "Fight for Your Dreams" at bounding box center [360, 245] width 132 height 18
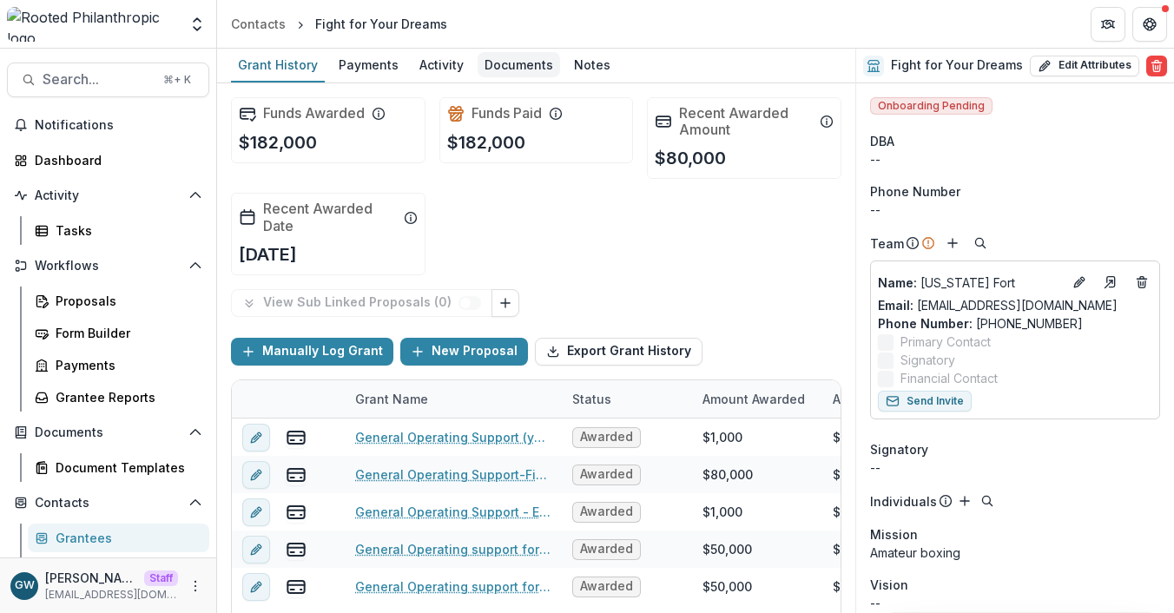
click at [503, 72] on div "Documents" at bounding box center [519, 64] width 83 height 25
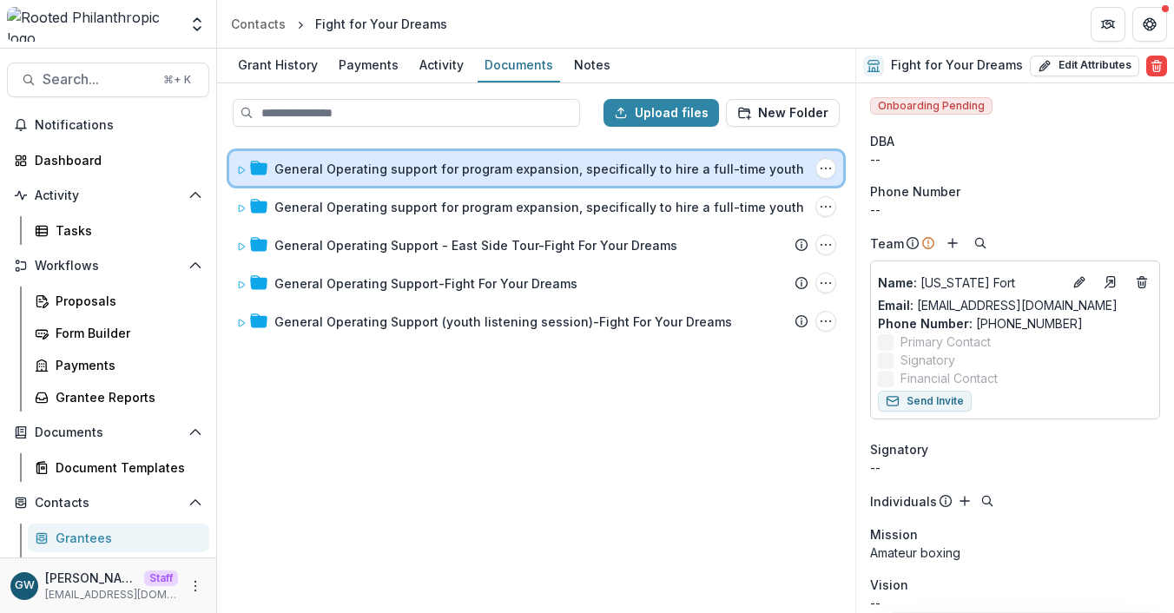
click at [244, 171] on icon at bounding box center [241, 170] width 10 height 10
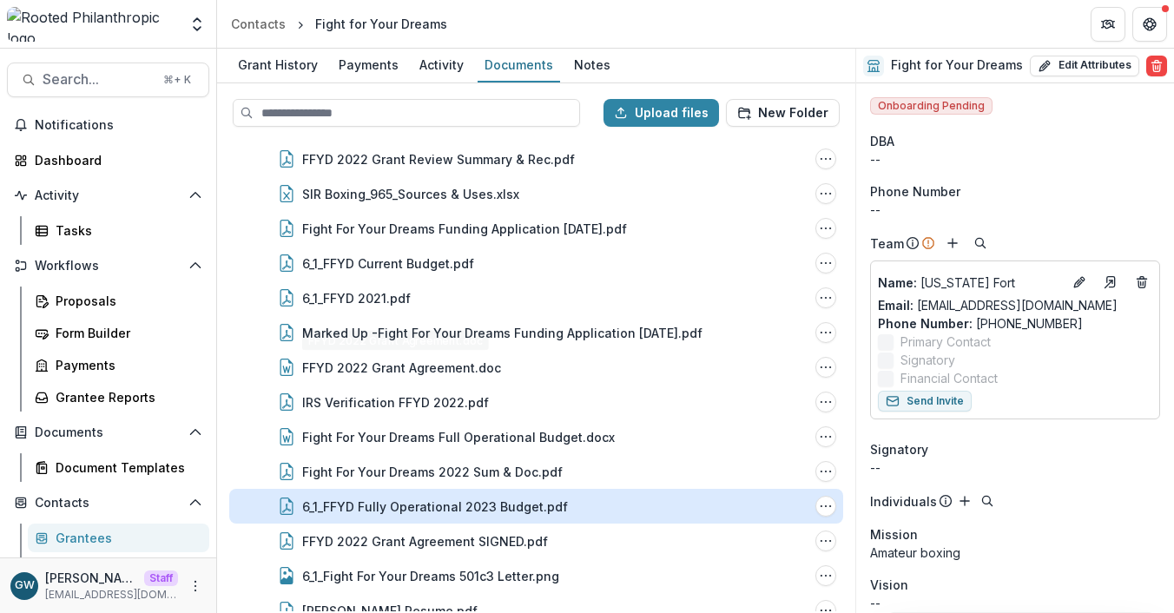
scroll to position [288, 0]
click at [825, 504] on icon "6_1_FFYD Fully Operational 2023 Budget.pdf Options" at bounding box center [826, 506] width 14 height 14
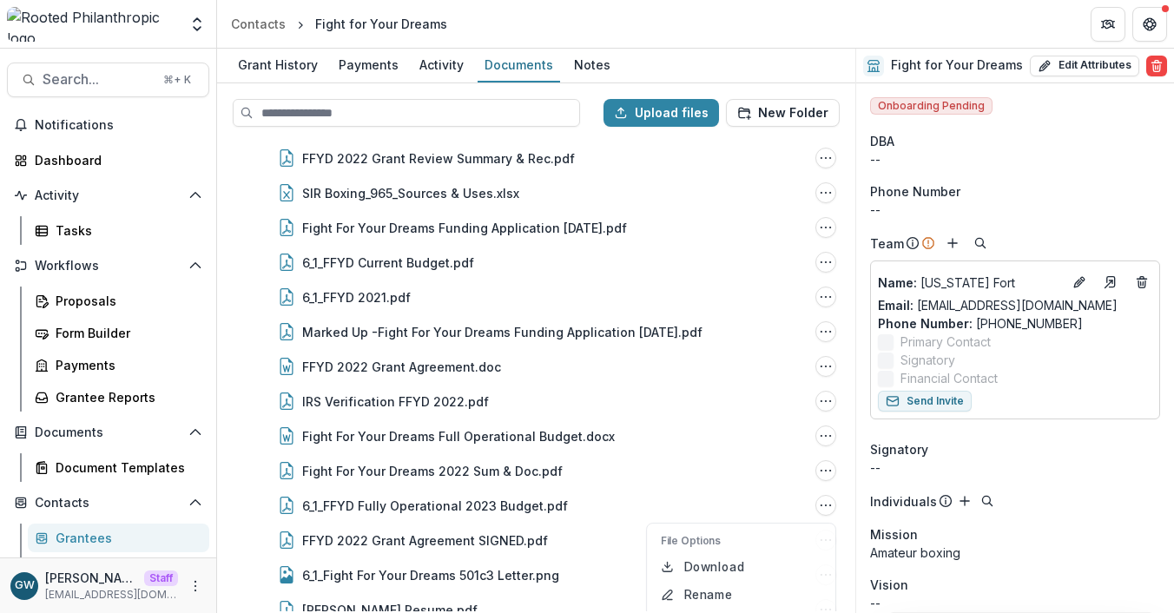
scroll to position [501, 0]
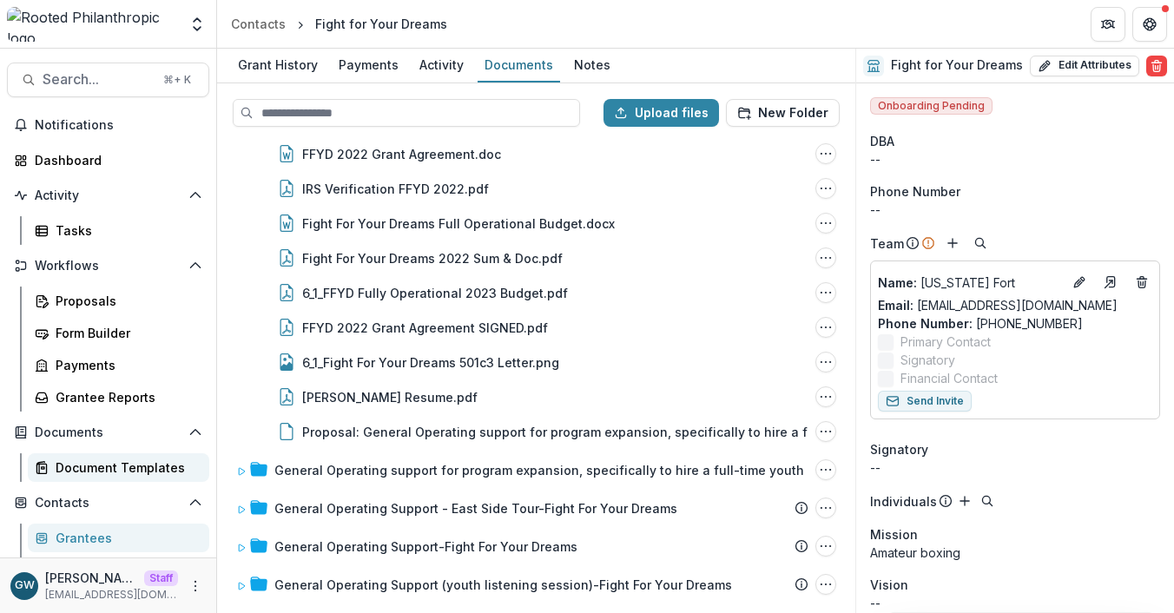
click at [97, 473] on div "Document Templates" at bounding box center [126, 468] width 140 height 18
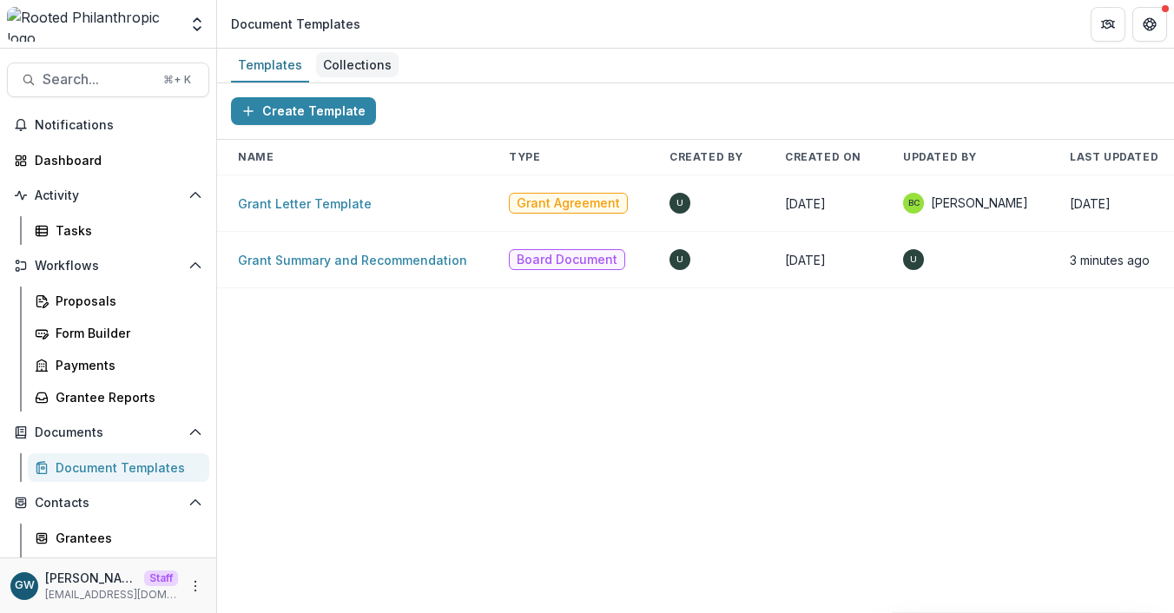
click at [353, 71] on div "Collections" at bounding box center [357, 64] width 83 height 25
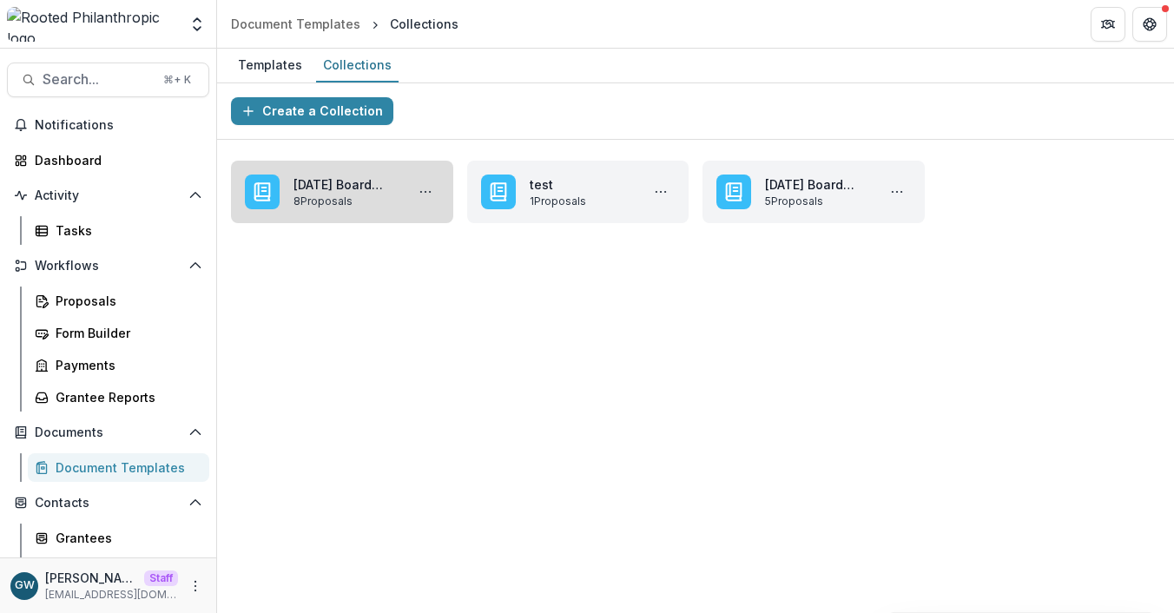
click at [344, 194] on link "[DATE] Board Book" at bounding box center [346, 184] width 104 height 18
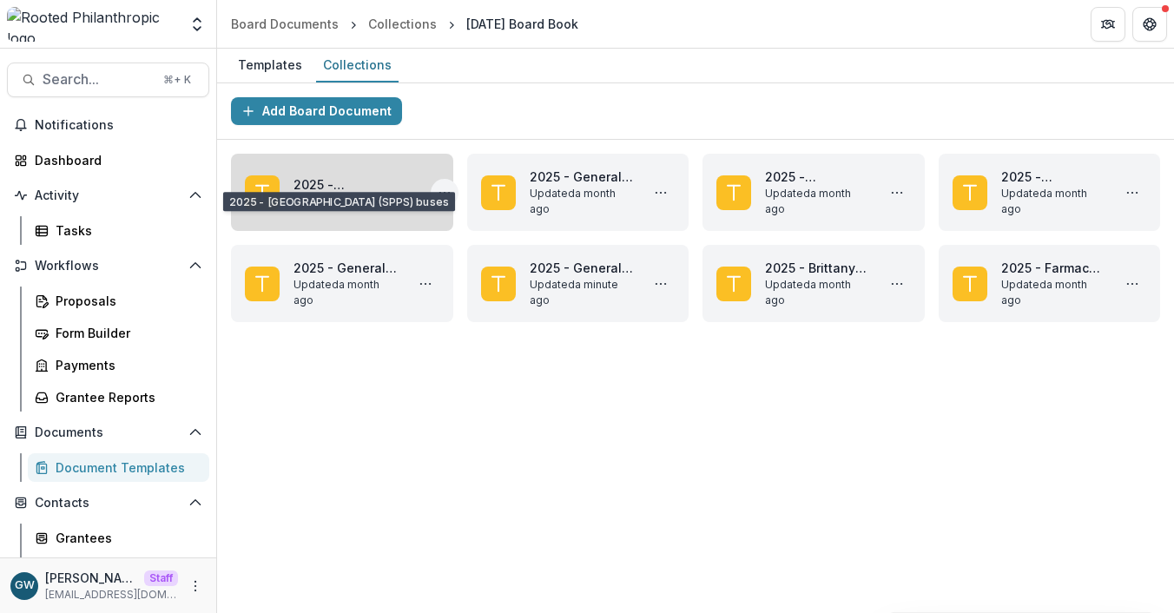
click at [438, 189] on icon "More 2025 - Dayton's Bluff Elementary School (SPPS) buses Actions" at bounding box center [445, 193] width 14 height 14
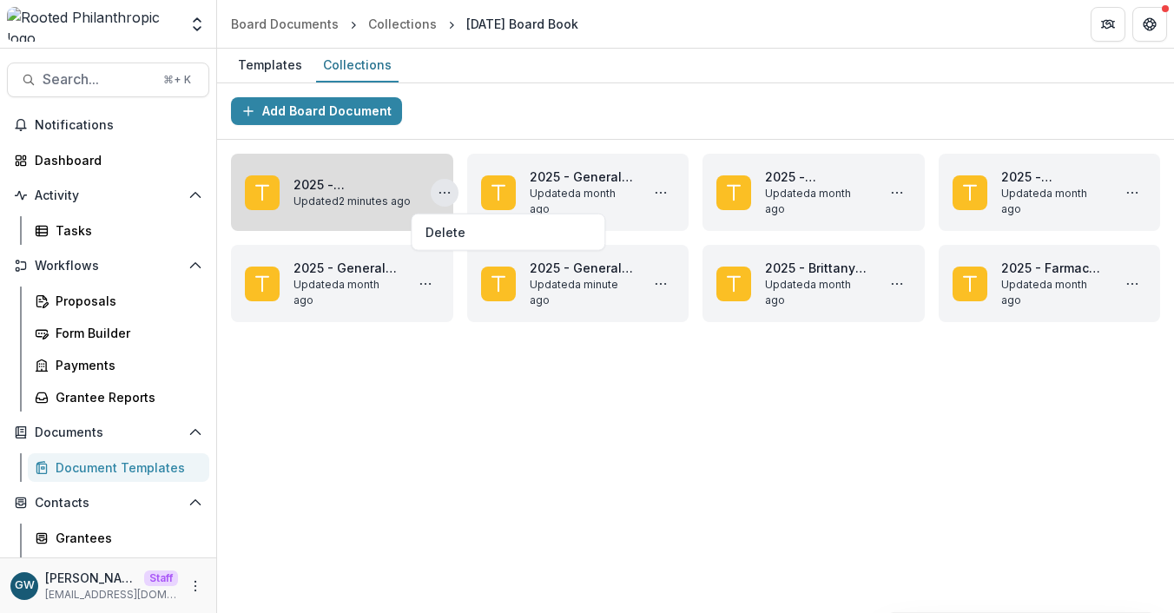
click at [349, 188] on link "2025 - [GEOGRAPHIC_DATA] (SPPS) buses" at bounding box center [355, 184] width 123 height 18
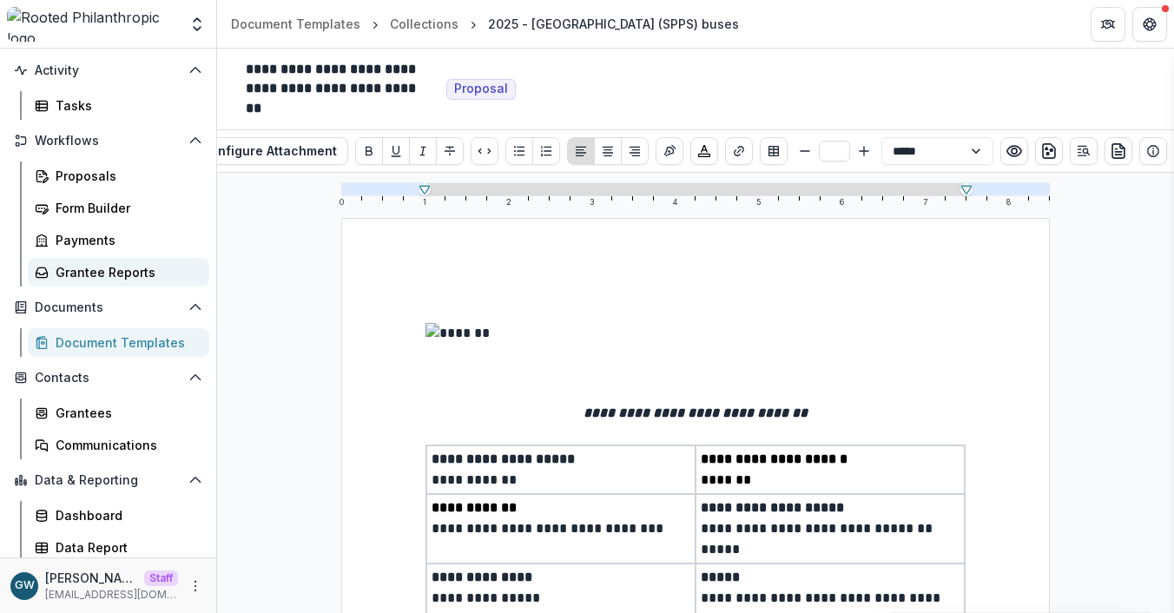
scroll to position [129, 0]
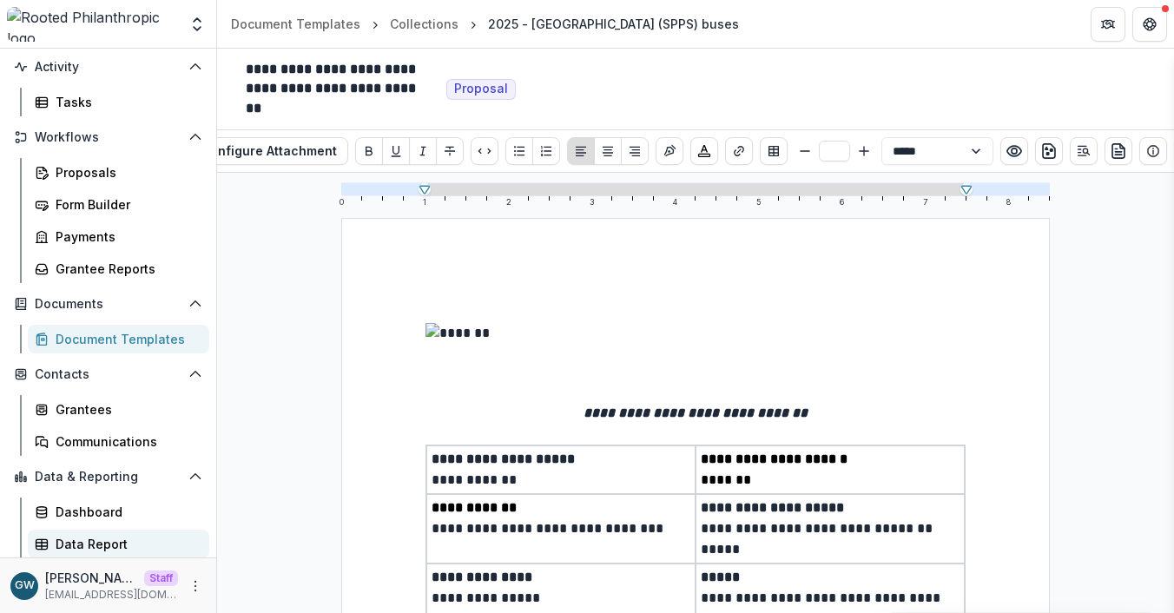
click at [94, 538] on div "Data Report" at bounding box center [126, 544] width 140 height 18
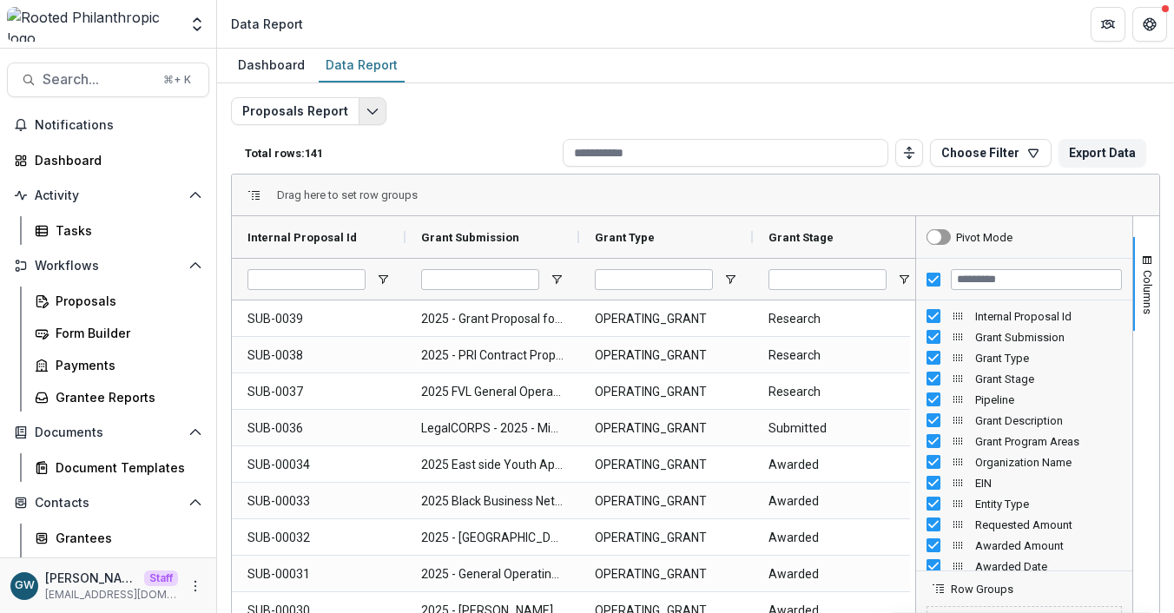
click at [367, 117] on button "Edit selected report" at bounding box center [373, 111] width 28 height 28
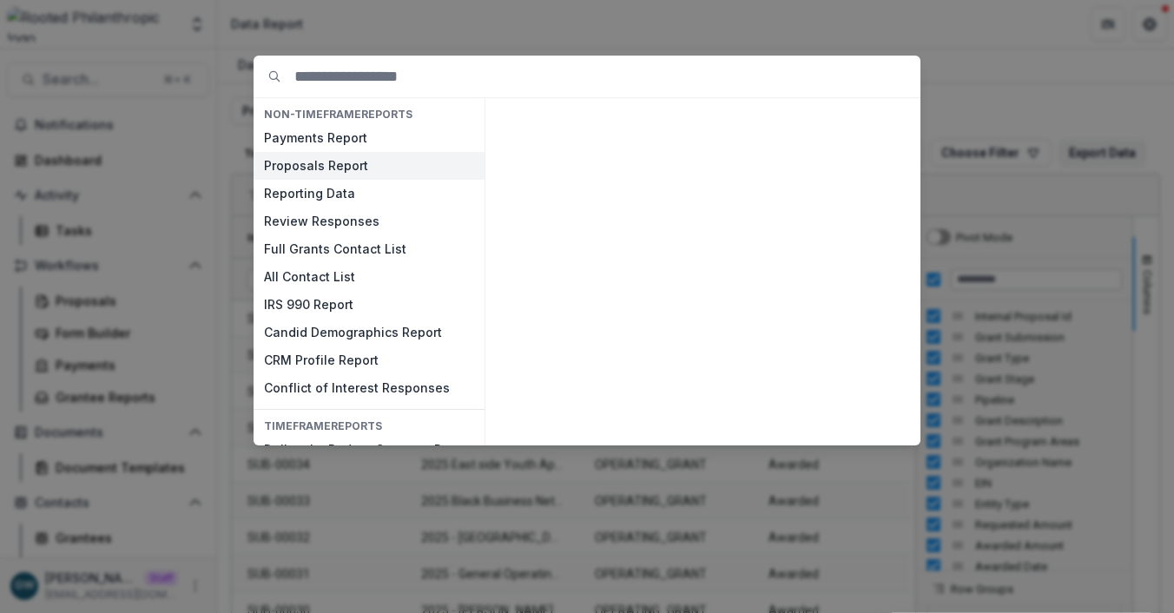
click at [351, 167] on button "Proposals Report" at bounding box center [369, 166] width 231 height 28
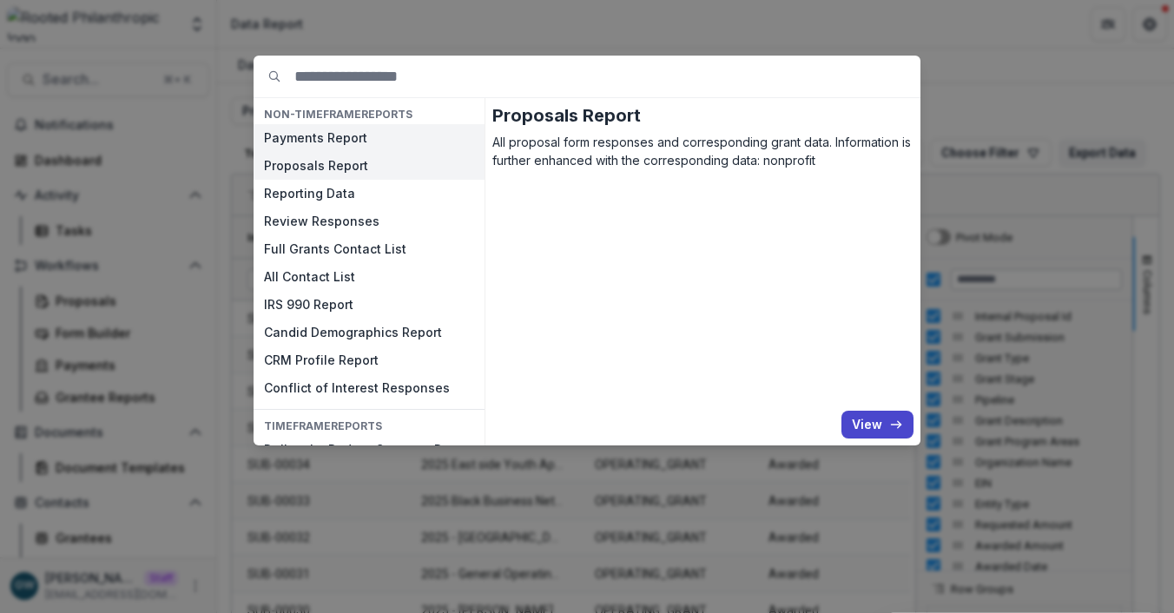
click at [350, 142] on button "Payments Report" at bounding box center [369, 138] width 231 height 28
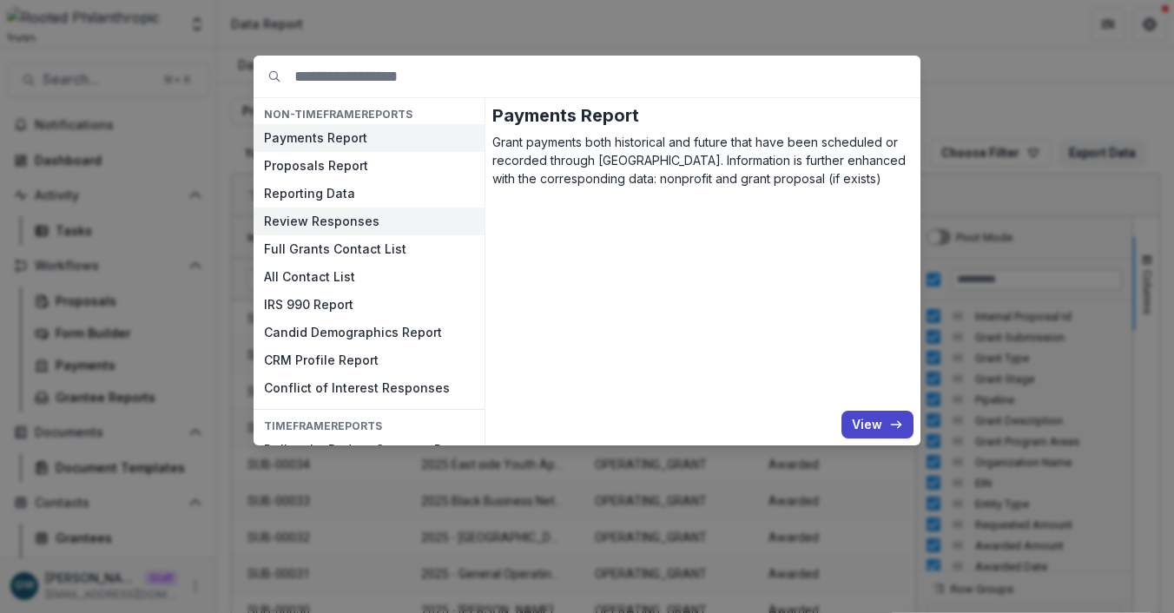
click at [313, 221] on button "Review Responses" at bounding box center [369, 222] width 231 height 28
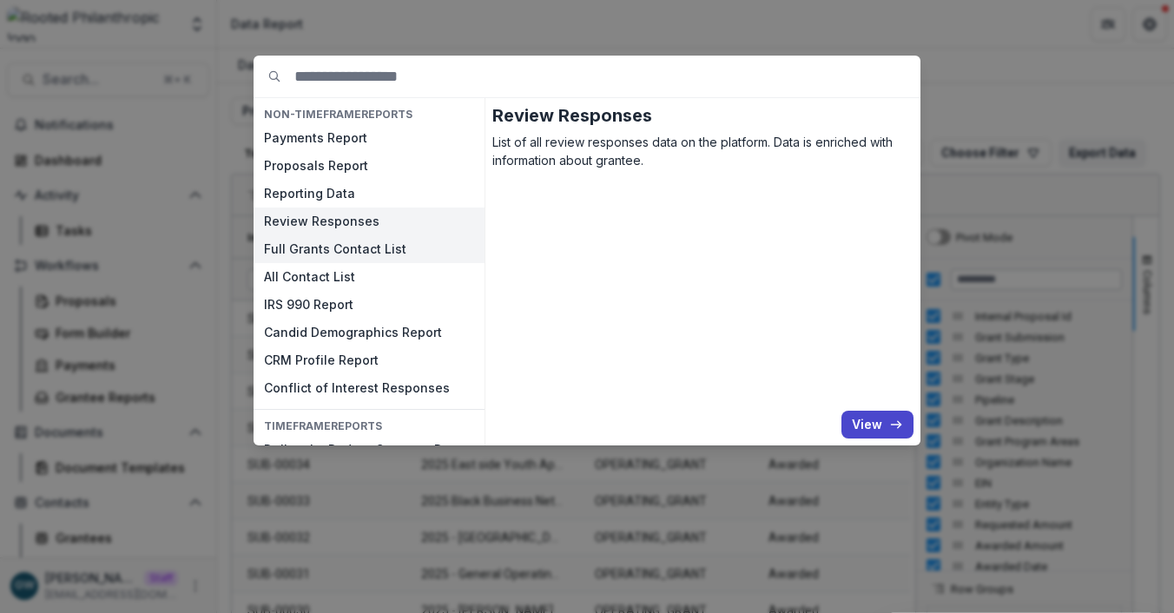
click at [336, 251] on button "Full Grants Contact List" at bounding box center [369, 249] width 231 height 28
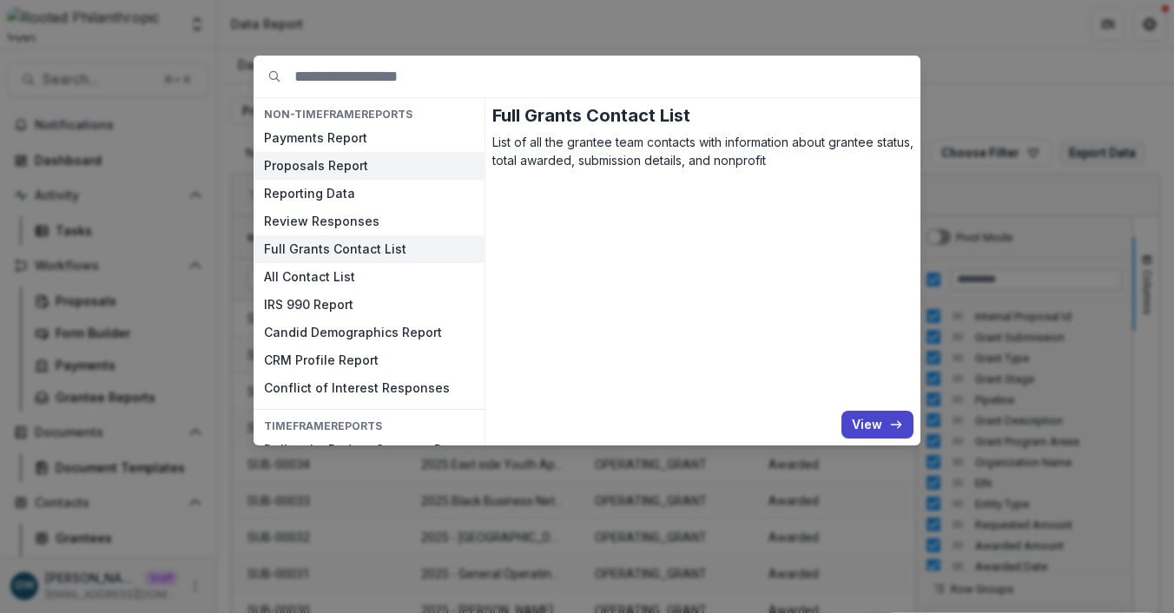
click at [321, 160] on button "Proposals Report" at bounding box center [369, 166] width 231 height 28
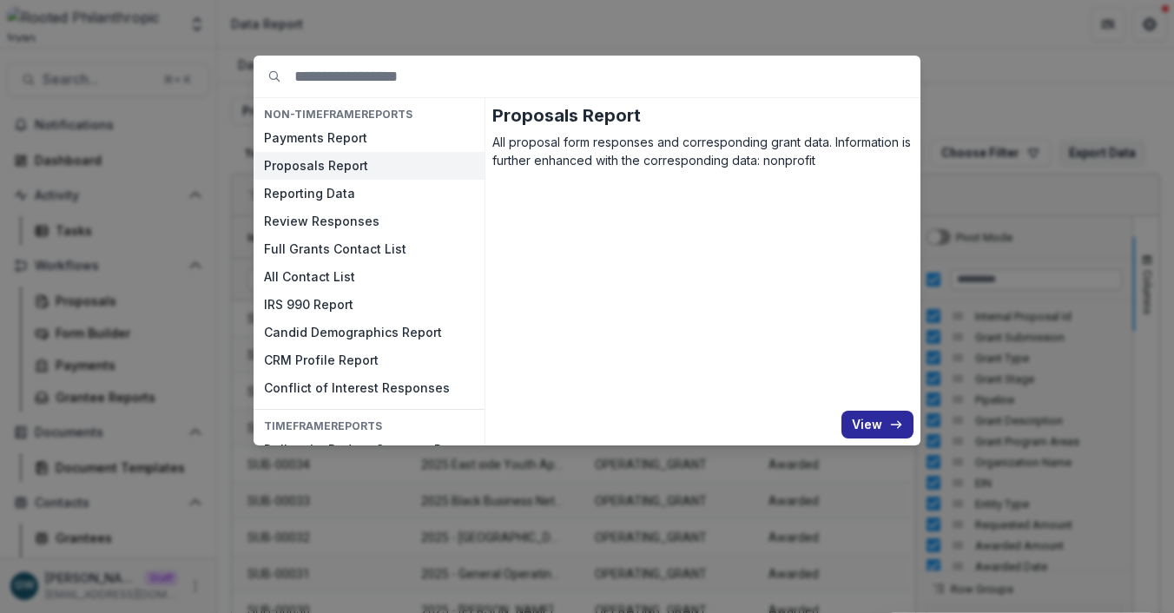
click at [882, 426] on button "View" at bounding box center [878, 425] width 72 height 28
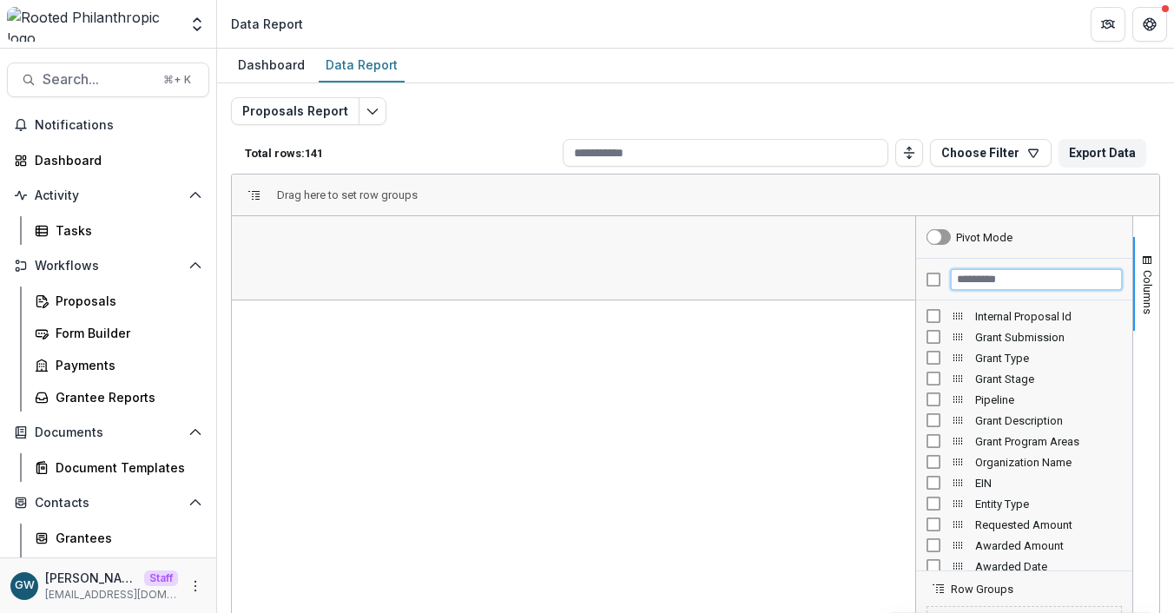
click at [957, 282] on input "Filter Columns Input" at bounding box center [1036, 279] width 171 height 21
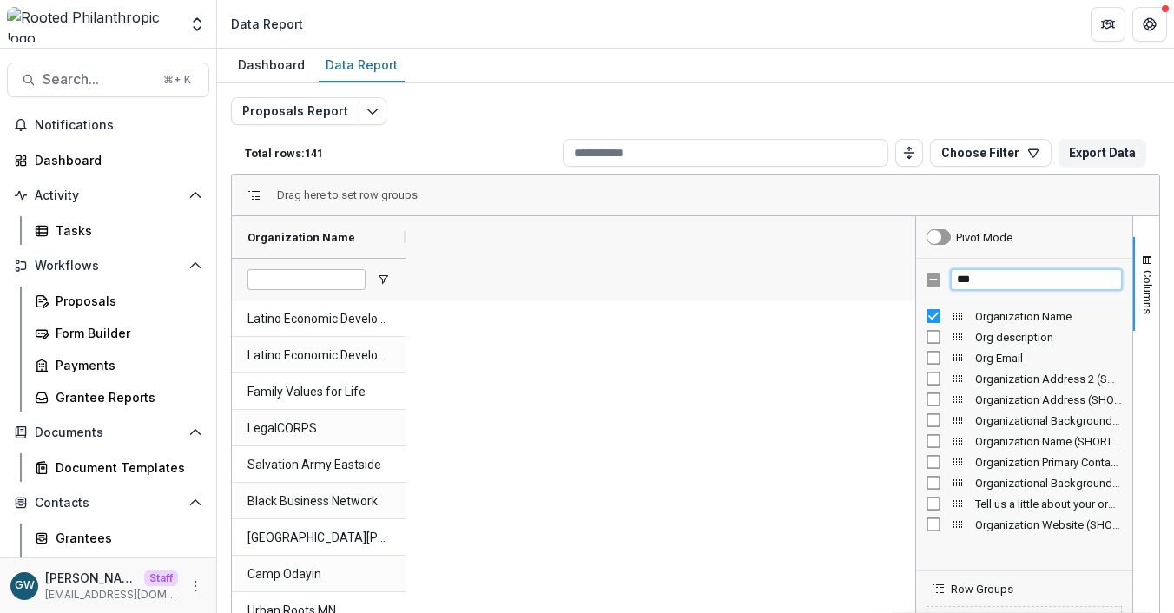
click at [971, 279] on input "***" at bounding box center [1036, 279] width 171 height 21
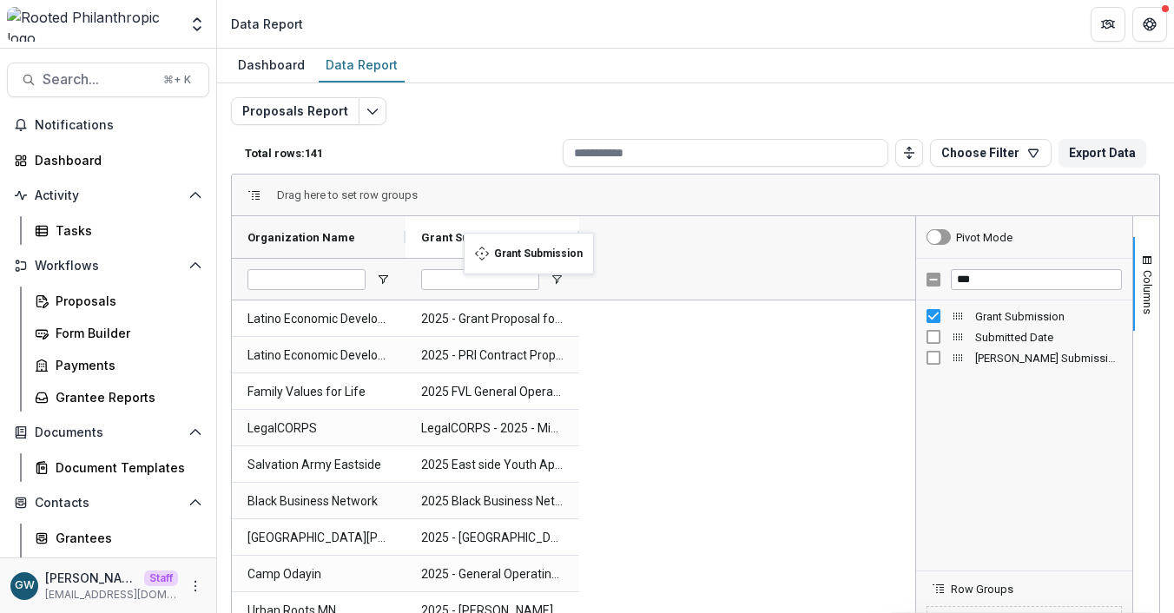
drag, startPoint x: 272, startPoint y: 242, endPoint x: 472, endPoint y: 243, distance: 200.6
click at [955, 278] on input "***" at bounding box center [1036, 279] width 171 height 21
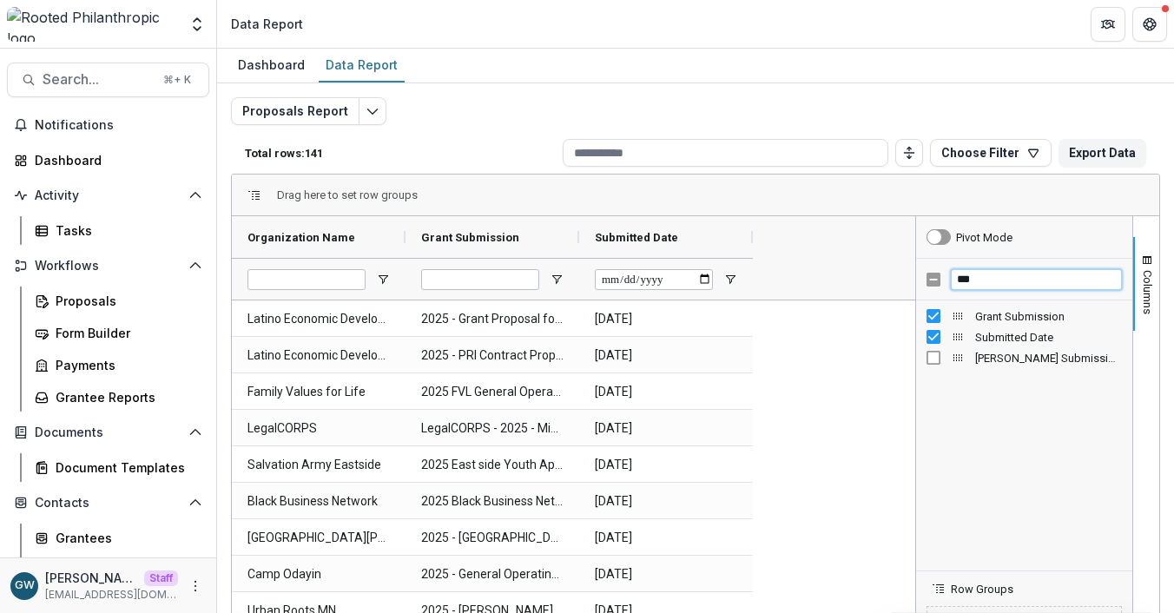
click at [1027, 275] on input "***" at bounding box center [1036, 279] width 171 height 21
type input "*****"
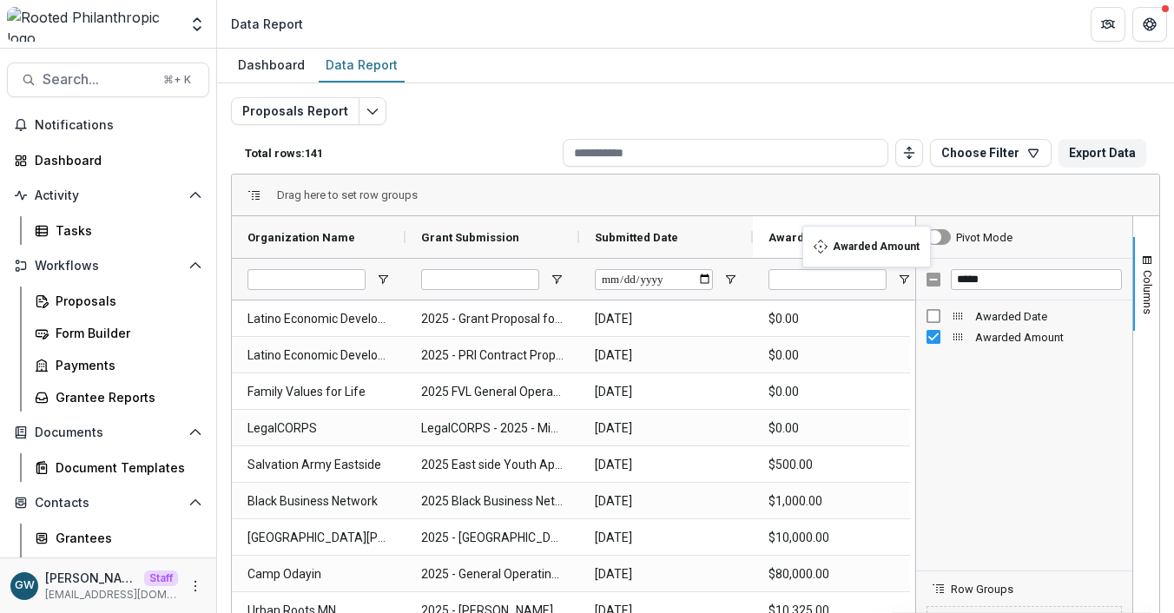
drag, startPoint x: 628, startPoint y: 233, endPoint x: 817, endPoint y: 236, distance: 189.4
click at [1143, 270] on span "Columns" at bounding box center [1147, 292] width 13 height 44
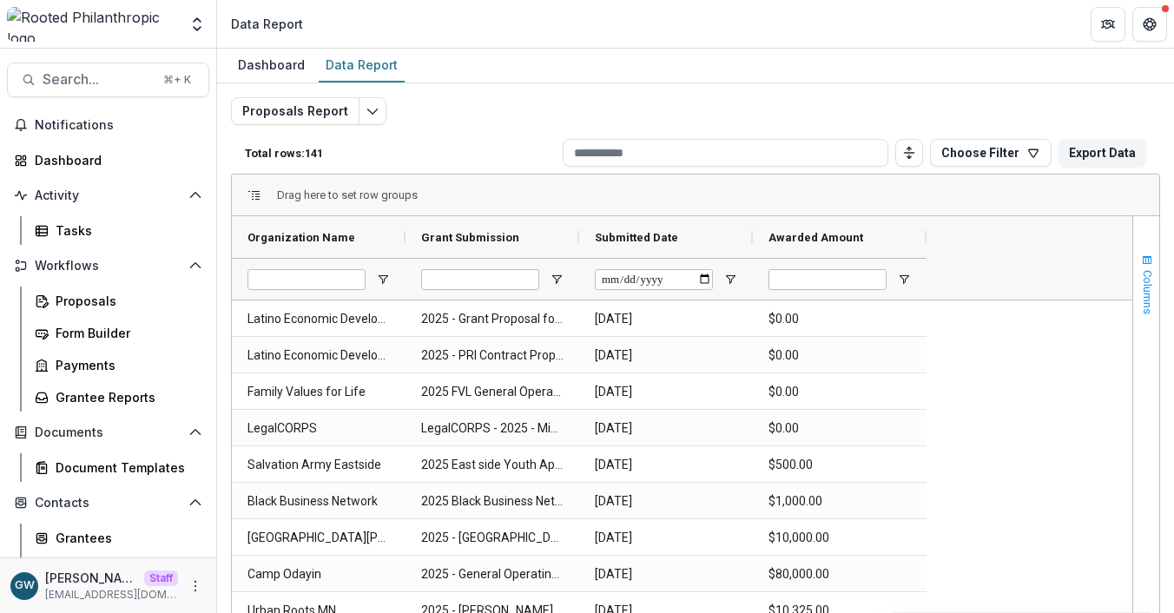
click at [1145, 289] on span "Columns" at bounding box center [1147, 292] width 13 height 44
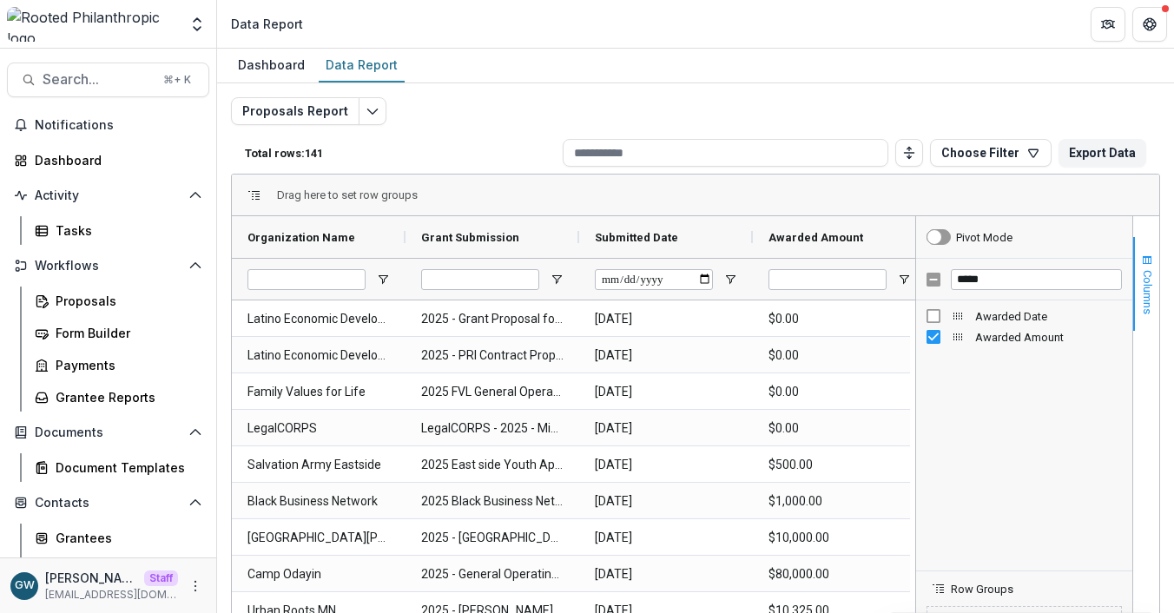
click at [1146, 287] on span "Columns" at bounding box center [1147, 292] width 13 height 44
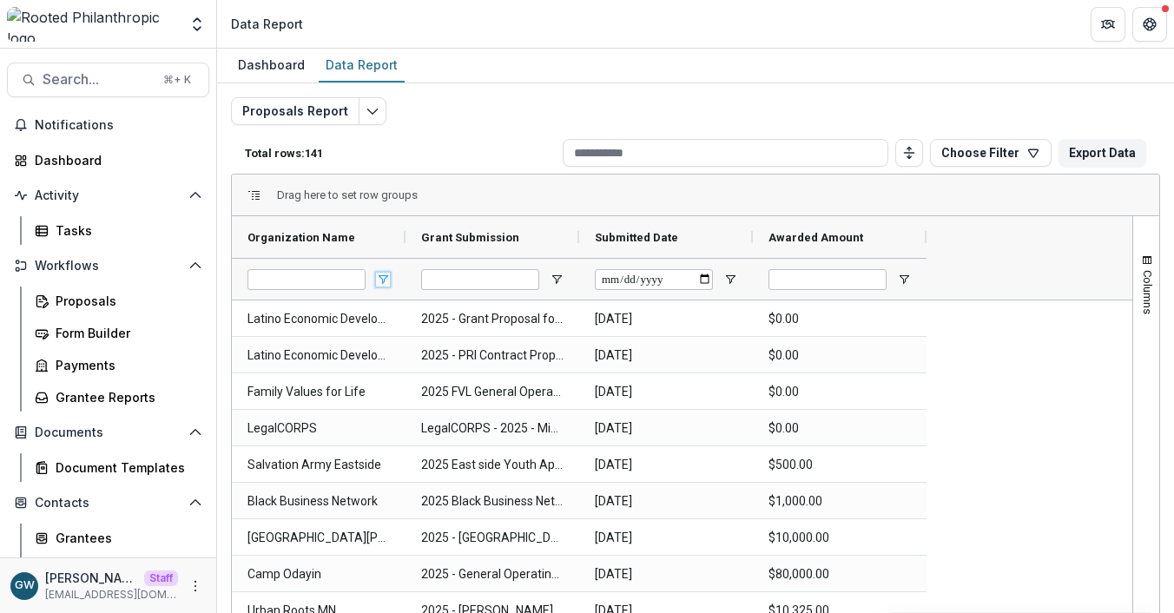
click at [383, 279] on span "Open Filter Menu" at bounding box center [383, 280] width 14 height 14
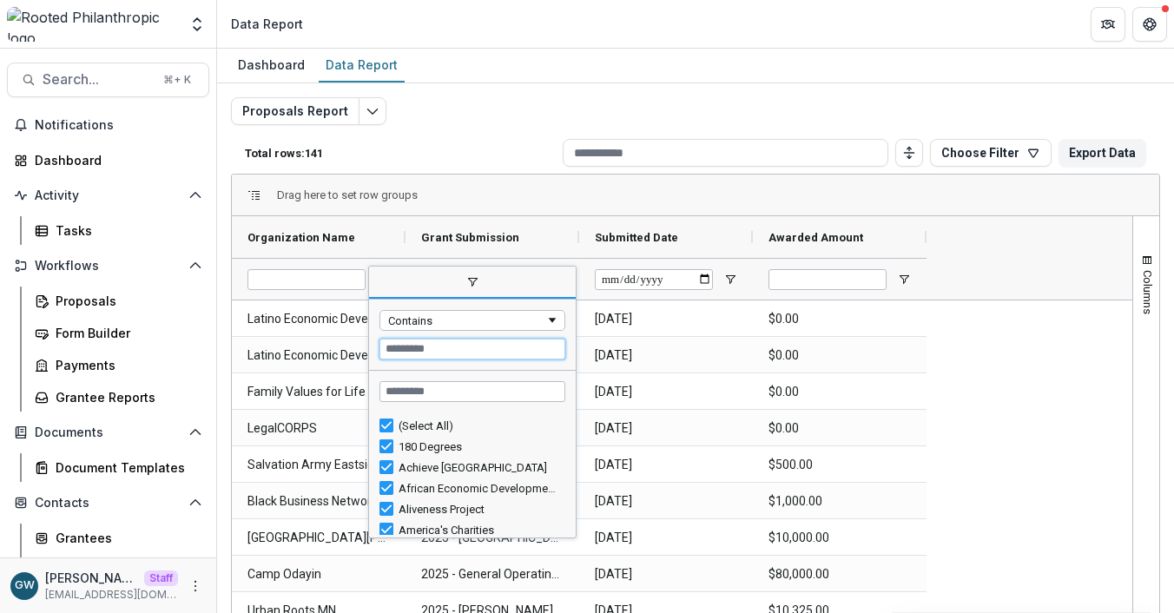
click at [418, 346] on input "Filter Value" at bounding box center [473, 349] width 186 height 21
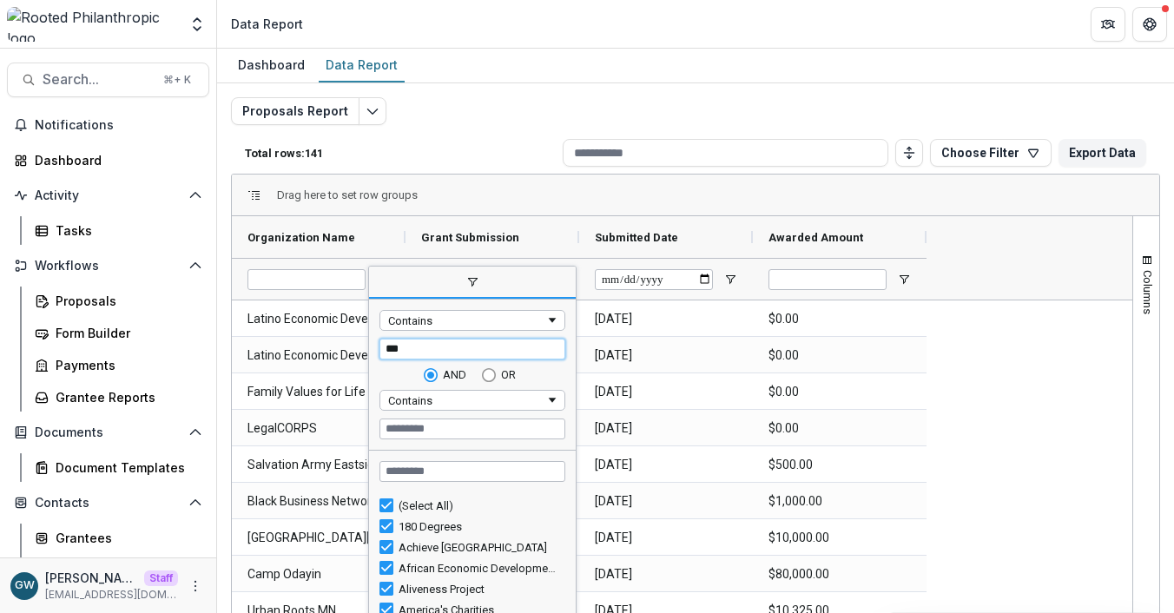
type input "****"
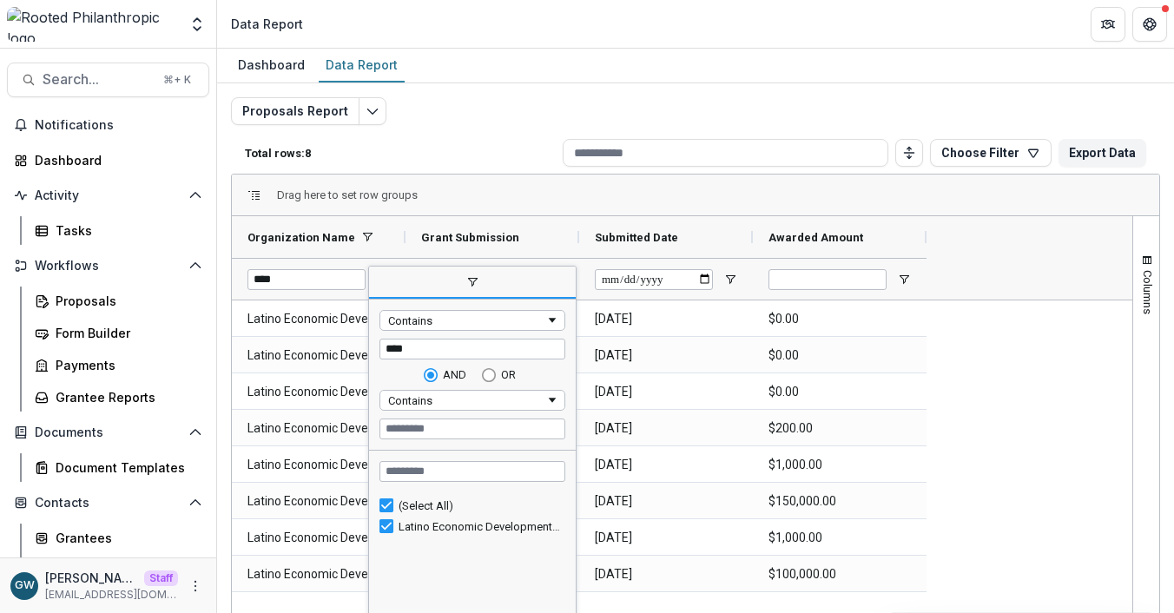
click at [491, 153] on p "Total rows: 8" at bounding box center [400, 153] width 311 height 13
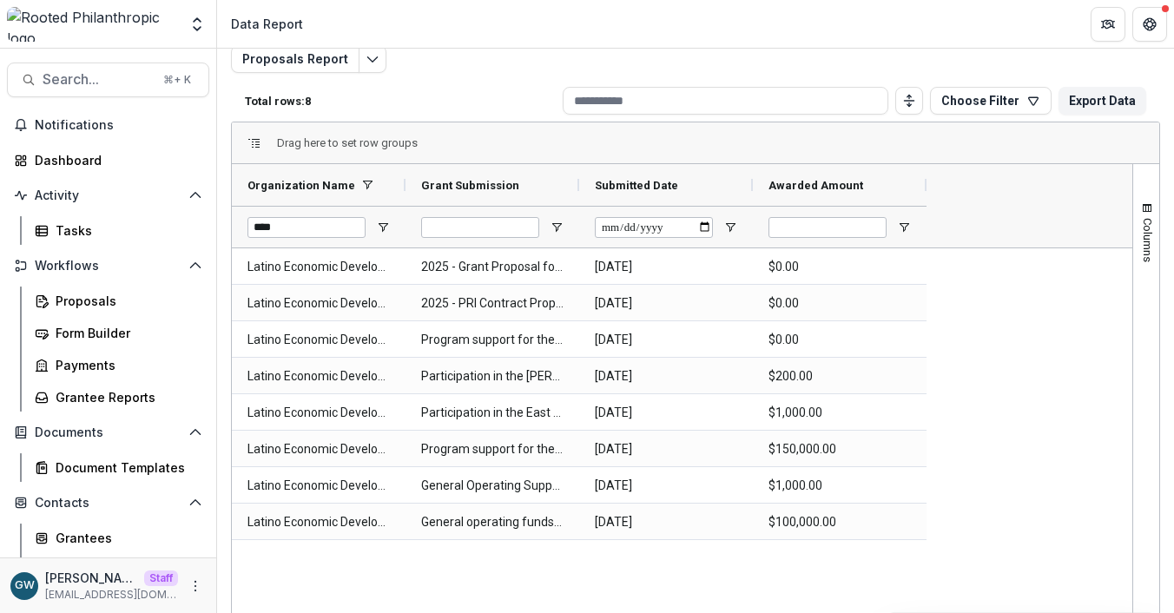
scroll to position [94, 0]
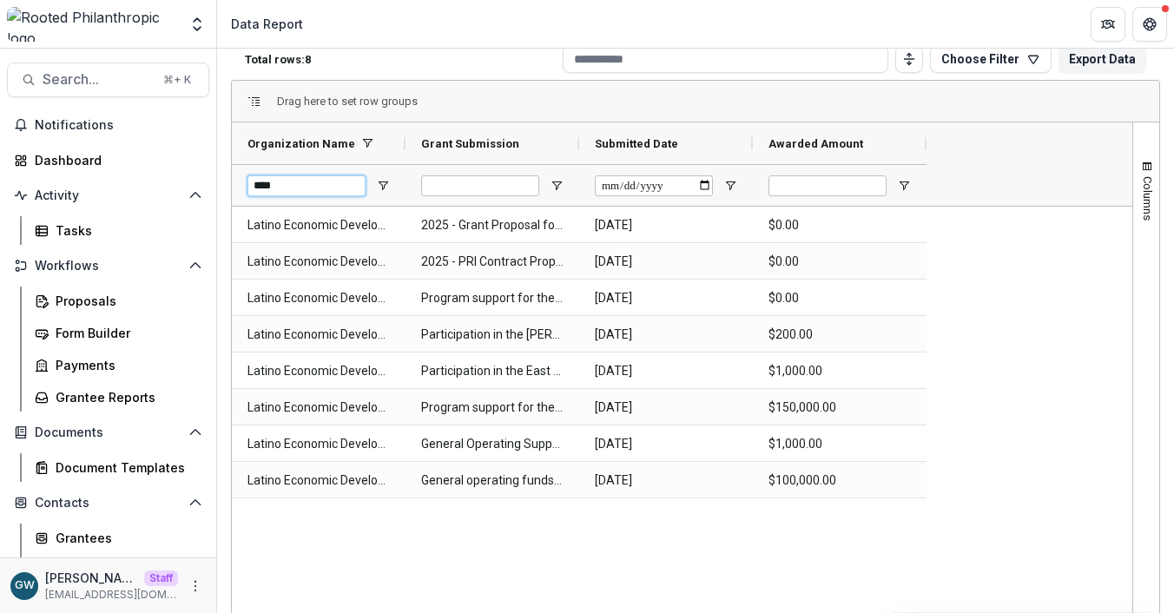
click at [287, 186] on input "****" at bounding box center [307, 185] width 118 height 21
click at [383, 184] on span "Open Filter Menu" at bounding box center [383, 186] width 14 height 14
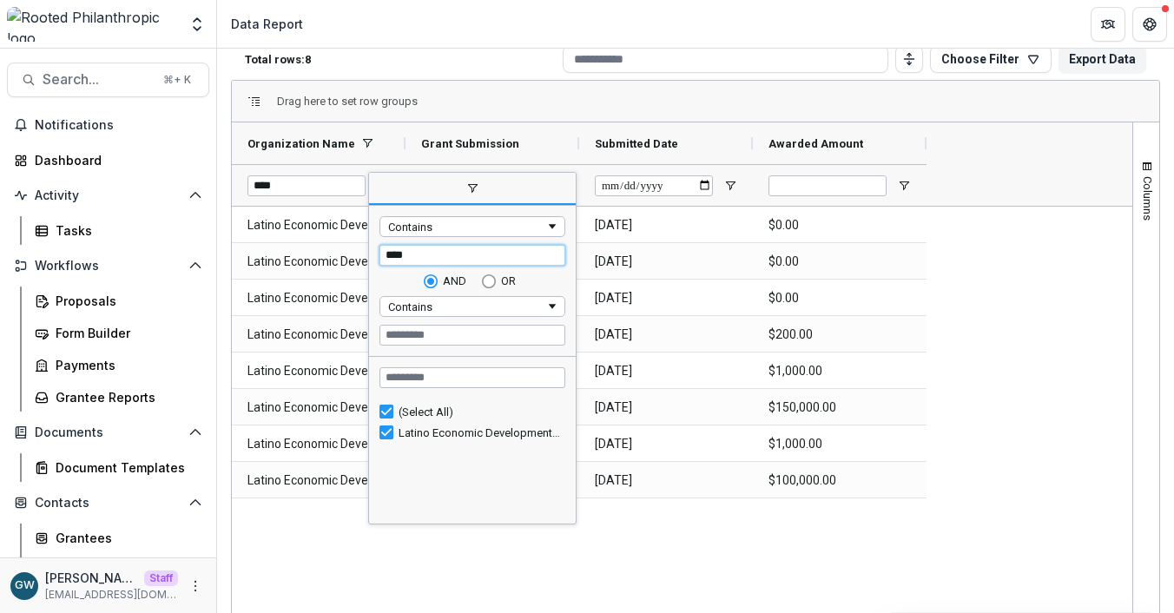
click at [412, 257] on input "****" at bounding box center [473, 255] width 186 height 21
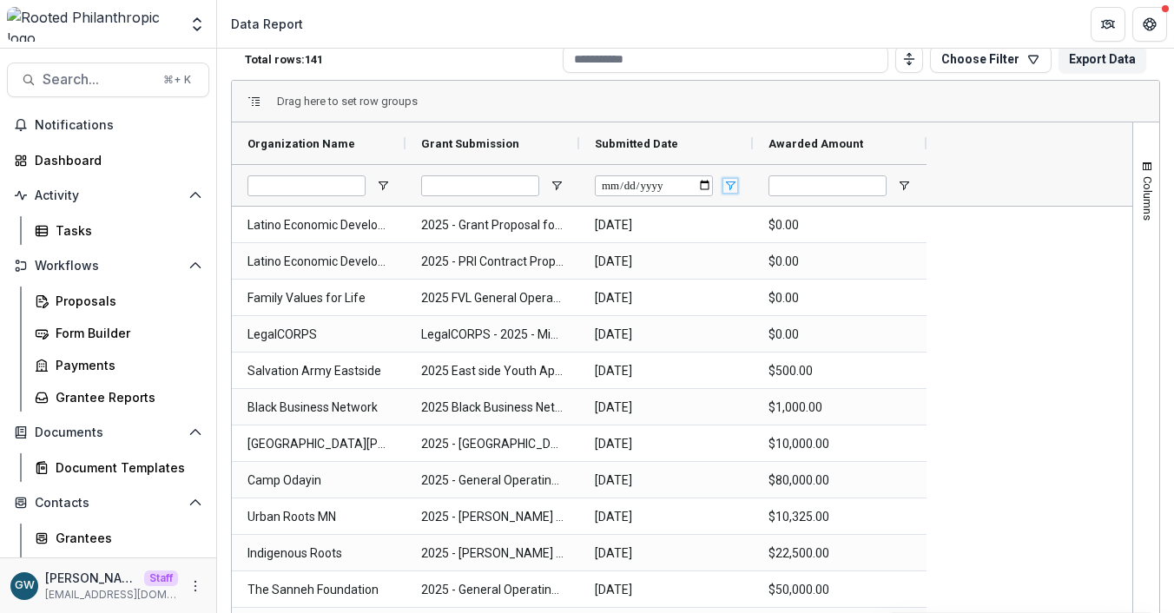
click at [733, 183] on span "Open Filter Menu" at bounding box center [730, 186] width 14 height 14
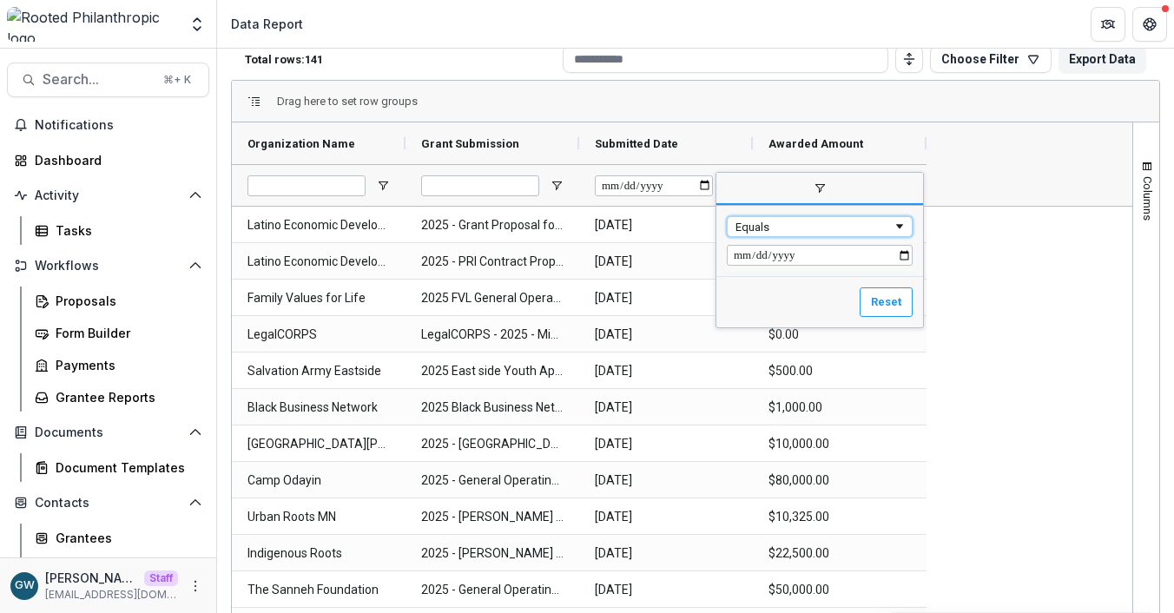
click at [863, 221] on div "Equals" at bounding box center [814, 227] width 157 height 13
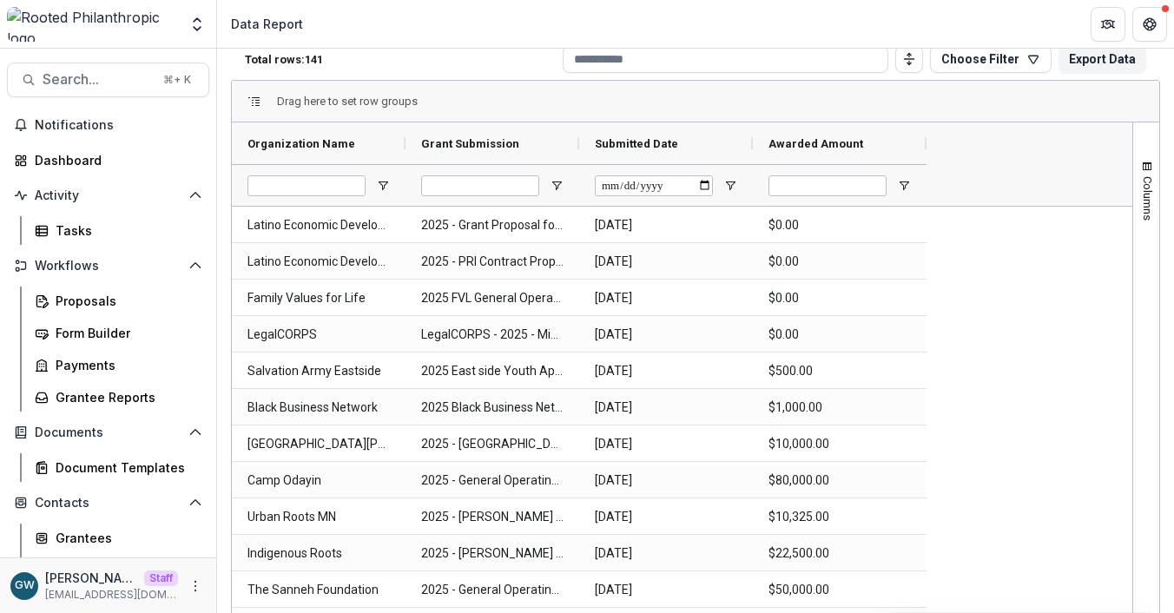
click at [810, 77] on div "Total rows: 141 Choose Filter Personal Filters Team Filters Temelio Filters No …" at bounding box center [695, 59] width 929 height 42
click at [803, 143] on span "Awarded Amount" at bounding box center [816, 143] width 95 height 13
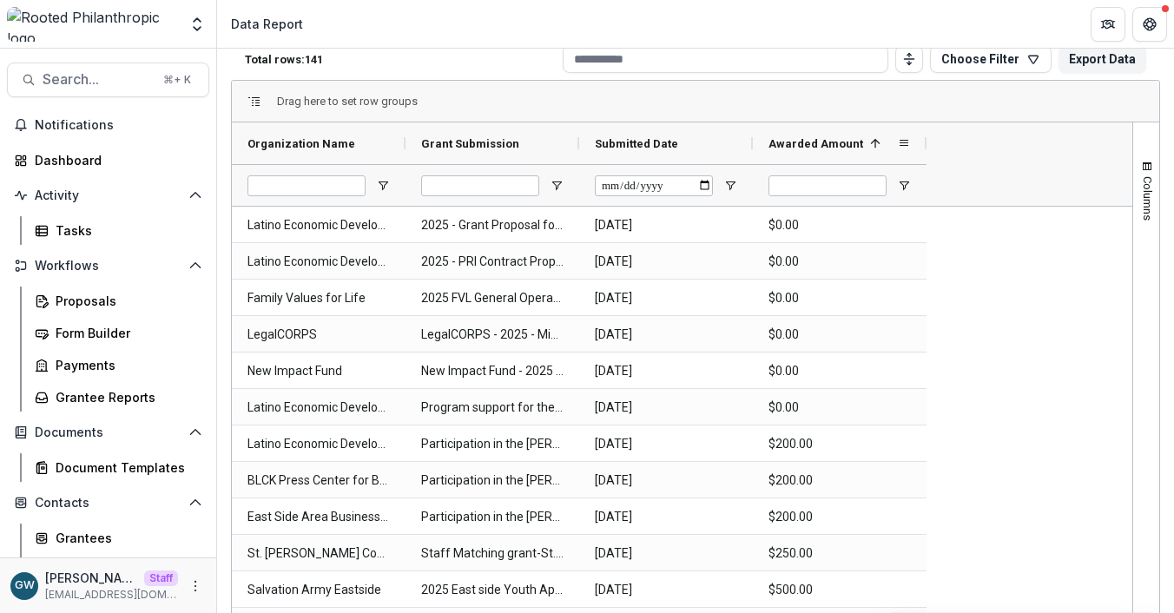
click at [803, 143] on span "Awarded Amount" at bounding box center [816, 143] width 95 height 13
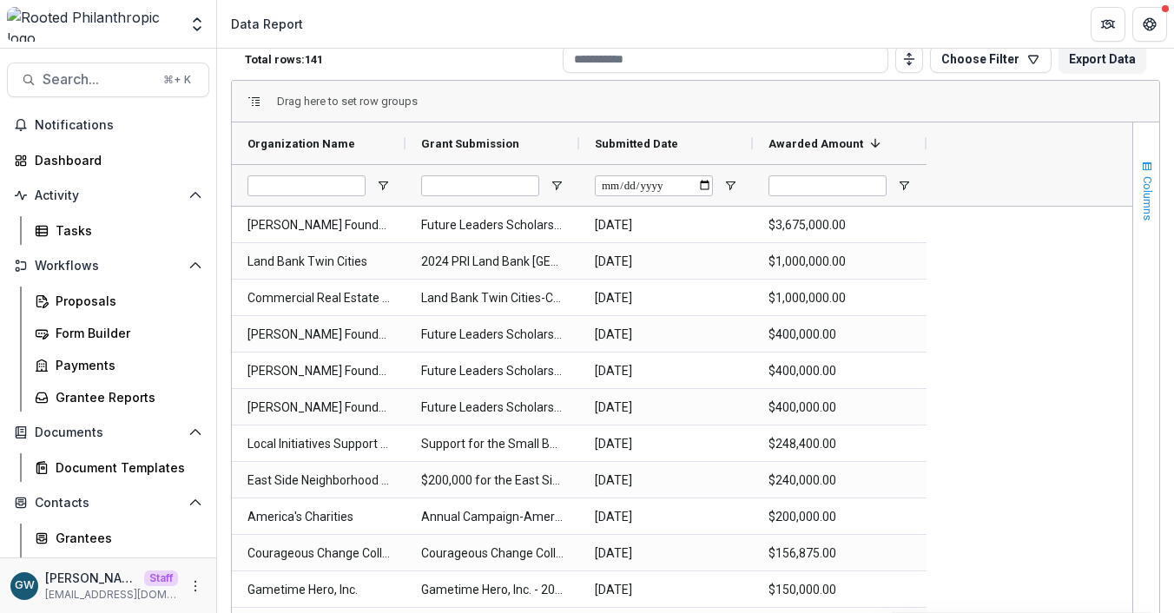
click at [1144, 188] on span "Columns" at bounding box center [1147, 198] width 13 height 44
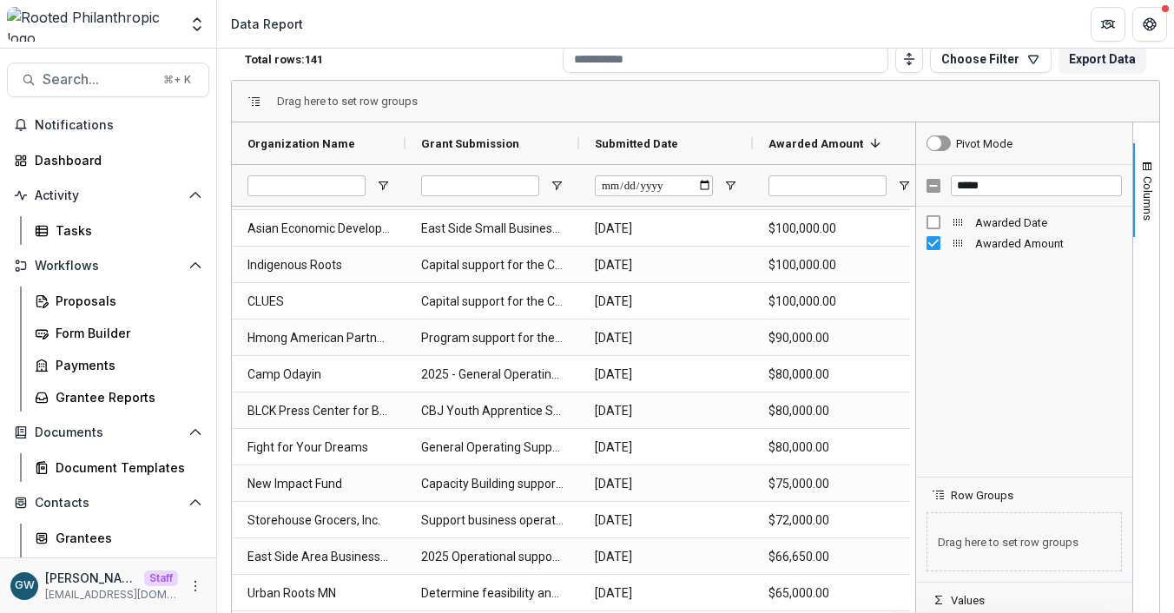
scroll to position [0, 0]
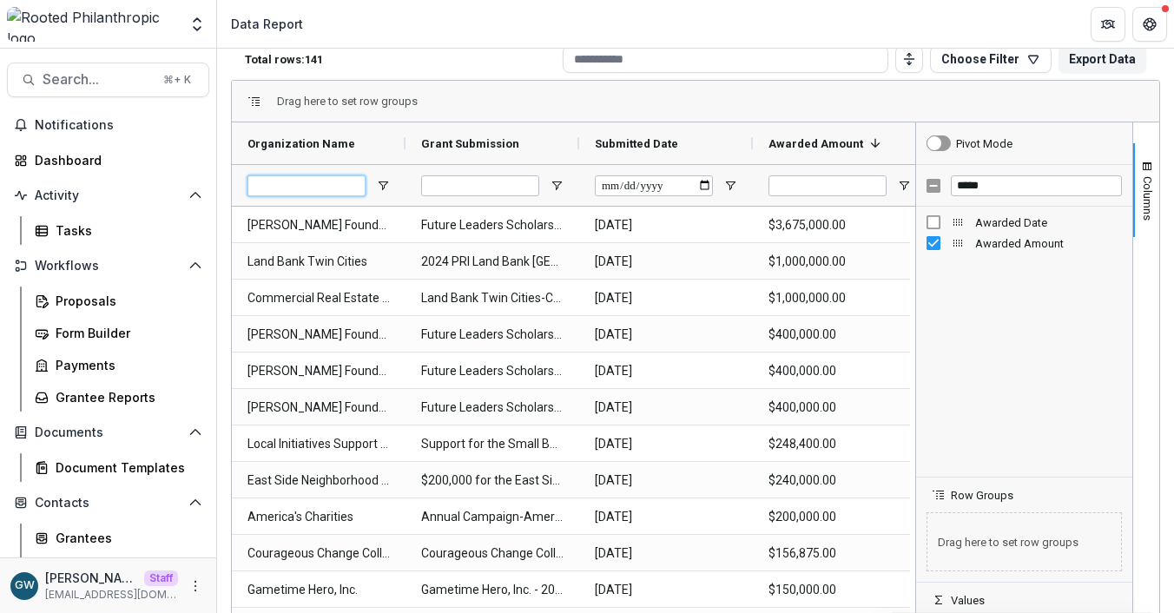
click at [314, 187] on input "Organization Name Filter Input" at bounding box center [307, 185] width 118 height 21
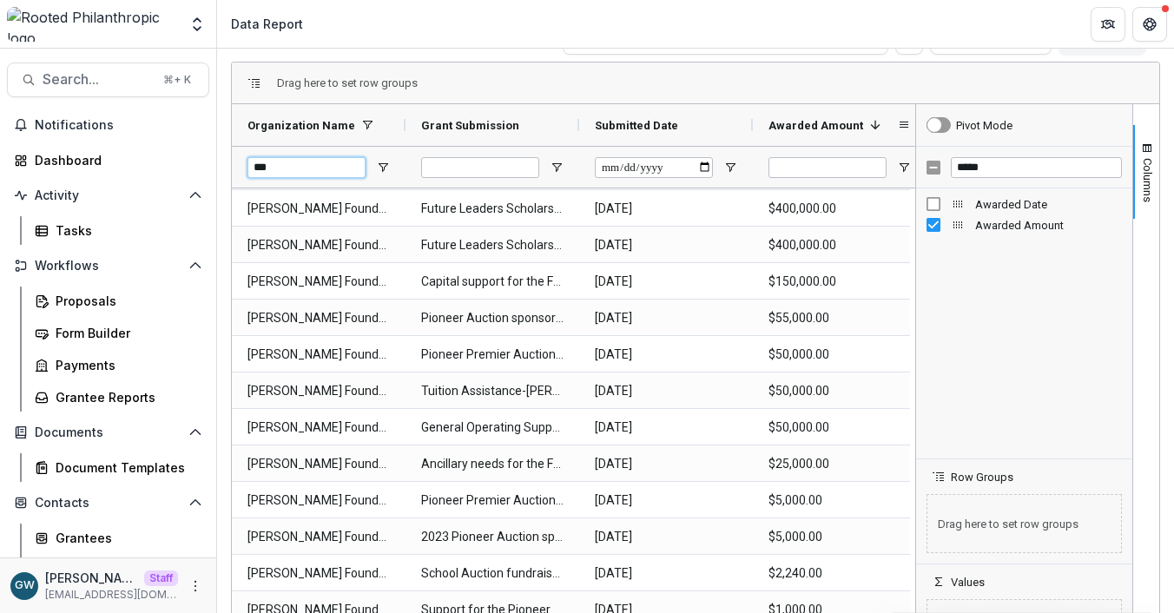
type input "***"
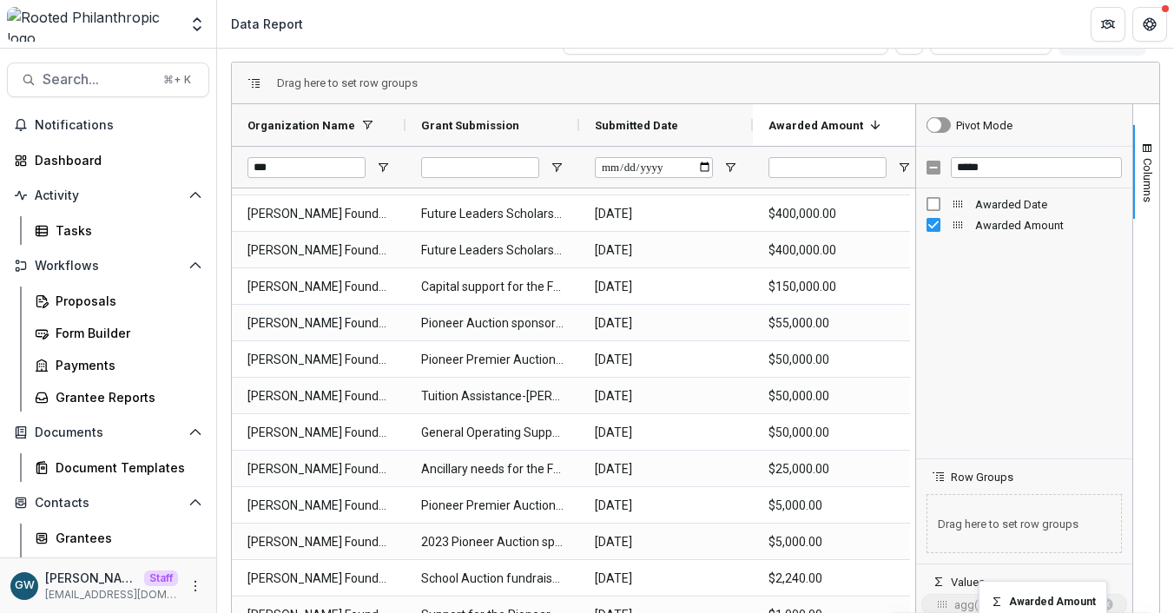
drag, startPoint x: 799, startPoint y: 122, endPoint x: 988, endPoint y: 594, distance: 507.9
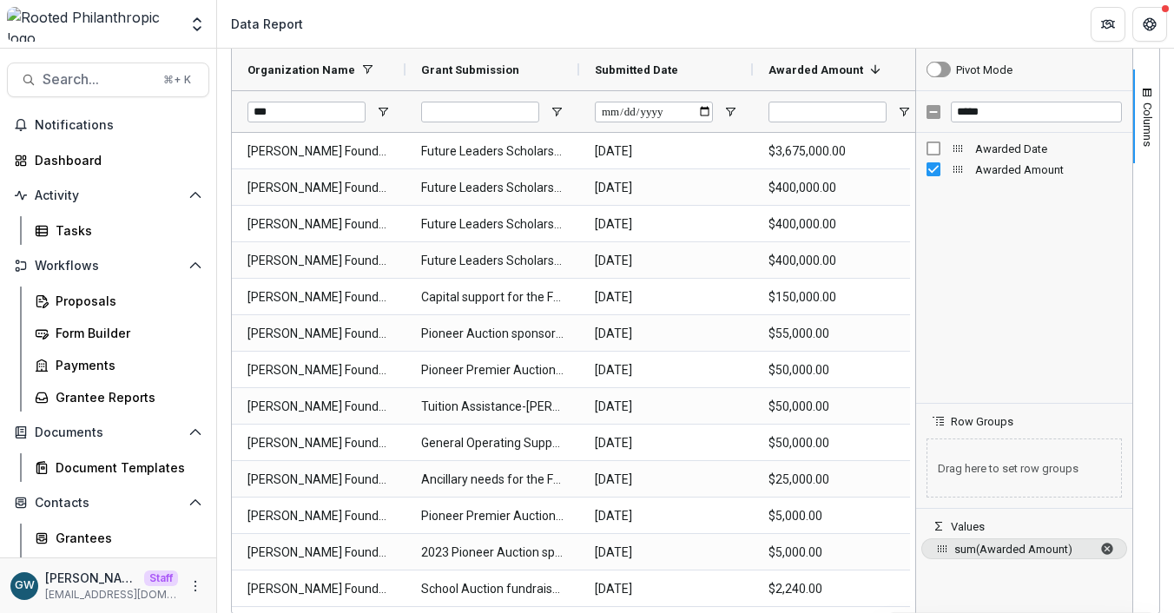
click at [1105, 544] on span "sum of Awarded Amount. Press ENTER to change the aggregation type. Press DELETE…" at bounding box center [1107, 549] width 14 height 14
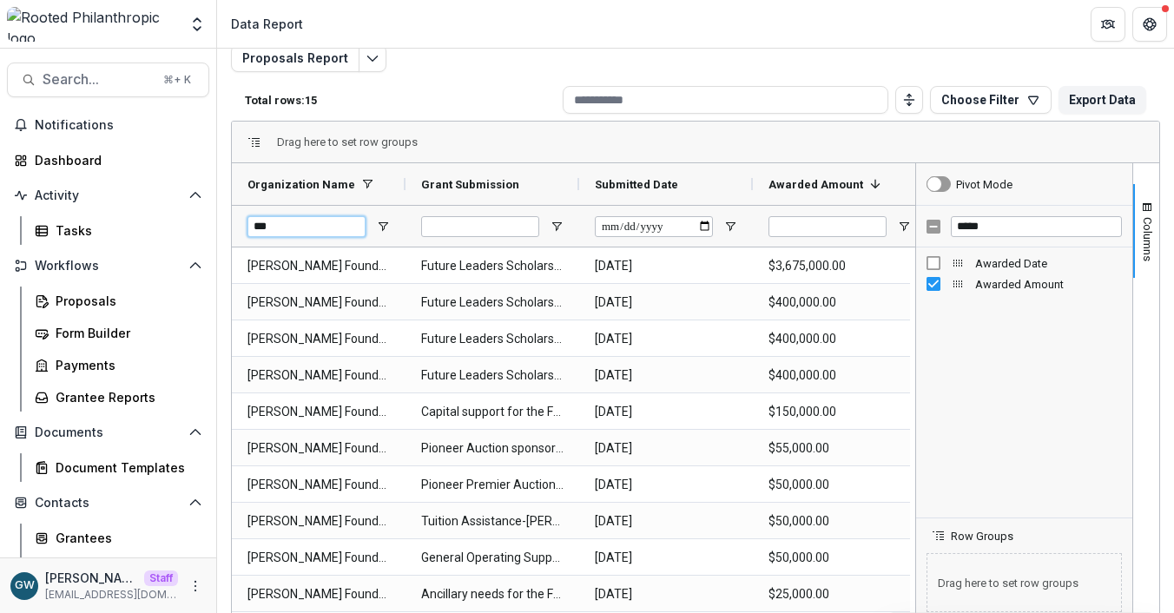
click at [317, 228] on input "***" at bounding box center [307, 226] width 118 height 21
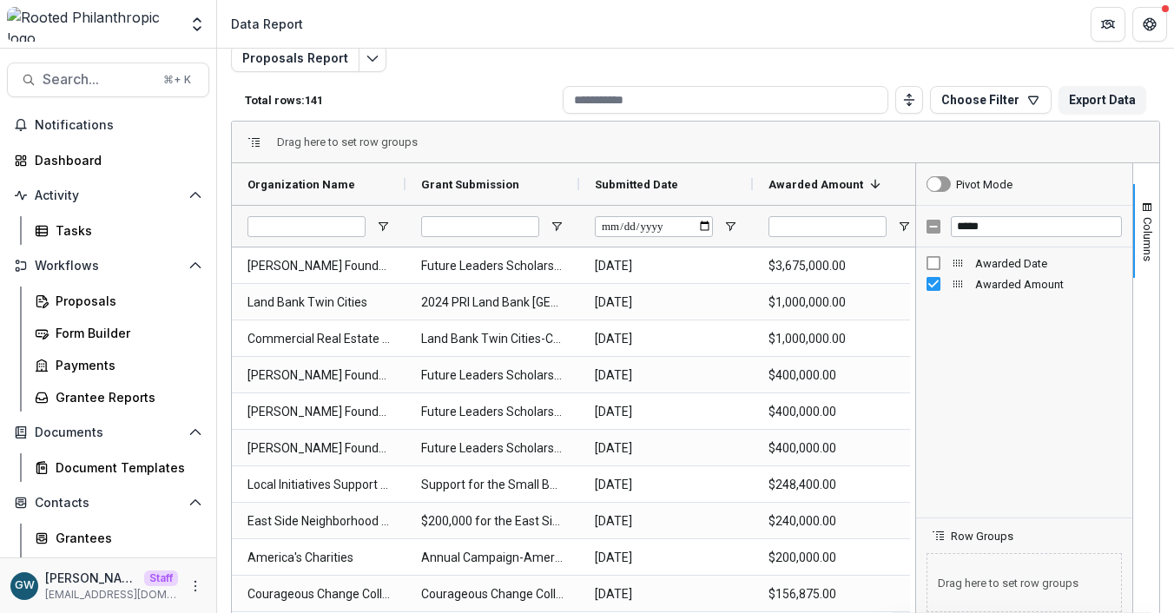
click at [476, 79] on div "Total rows: 141 Choose Filter Personal Filters Team Filters Temelio Filters No …" at bounding box center [695, 100] width 929 height 42
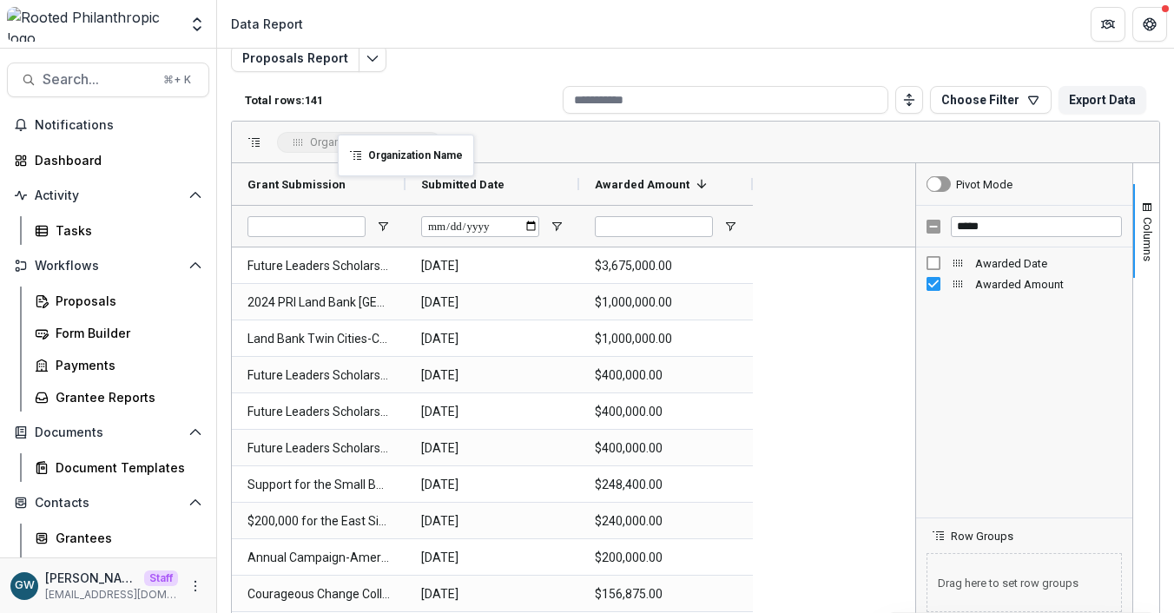
drag, startPoint x: 311, startPoint y: 182, endPoint x: 347, endPoint y: 145, distance: 51.6
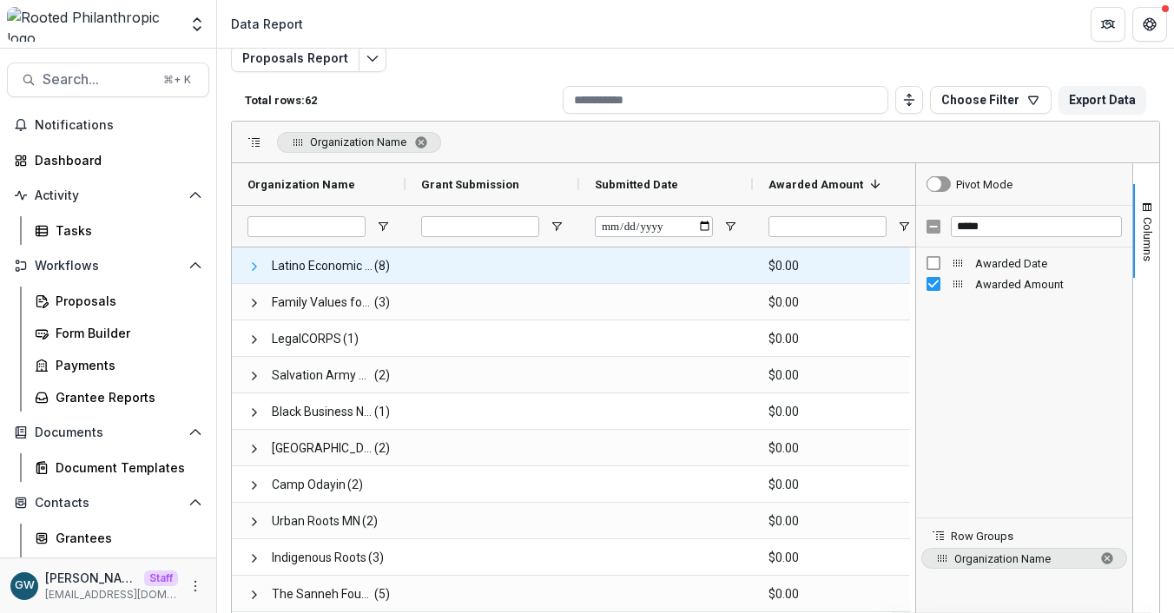
click at [250, 266] on span at bounding box center [255, 267] width 14 height 14
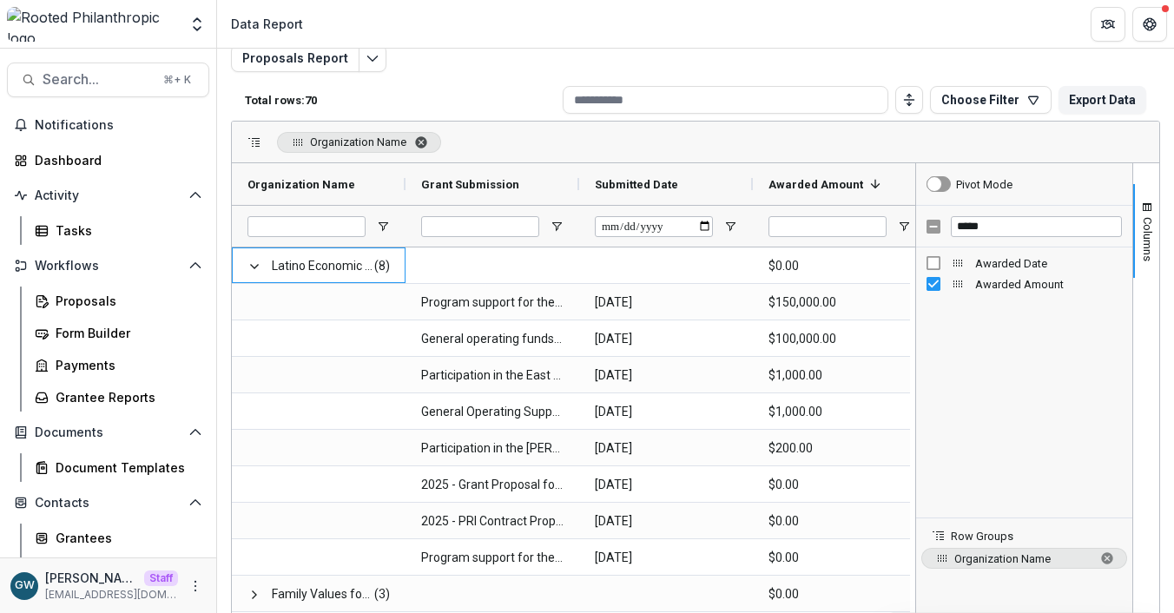
click at [426, 142] on span "Organization Name. Press ENTER to sort. Press DELETE to remove" at bounding box center [421, 142] width 14 height 14
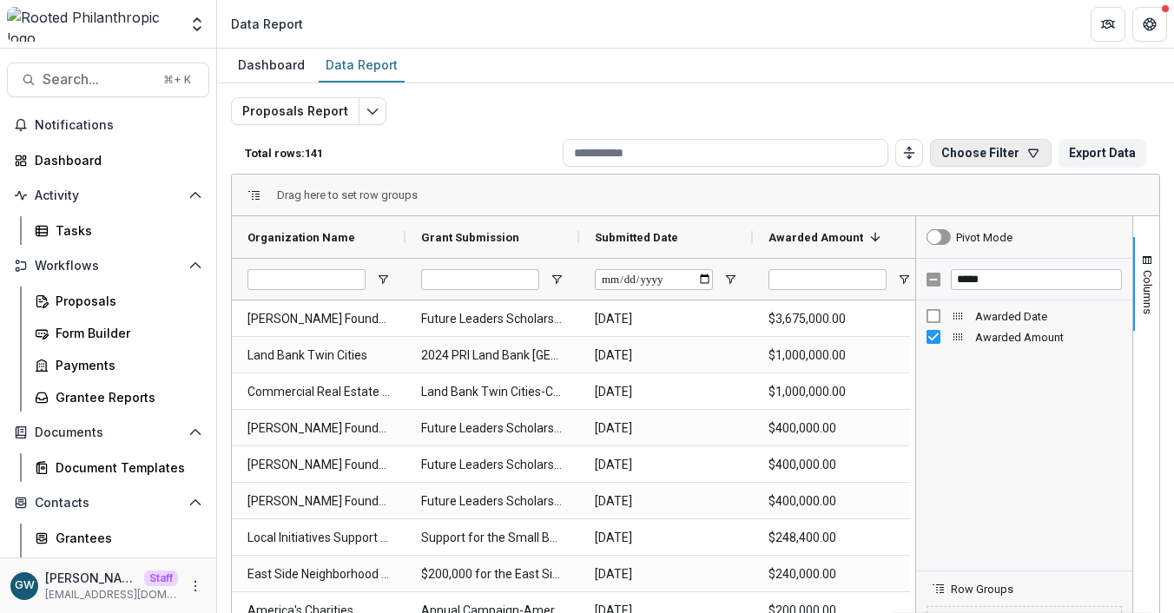
click at [966, 153] on button "Choose Filter" at bounding box center [991, 153] width 122 height 28
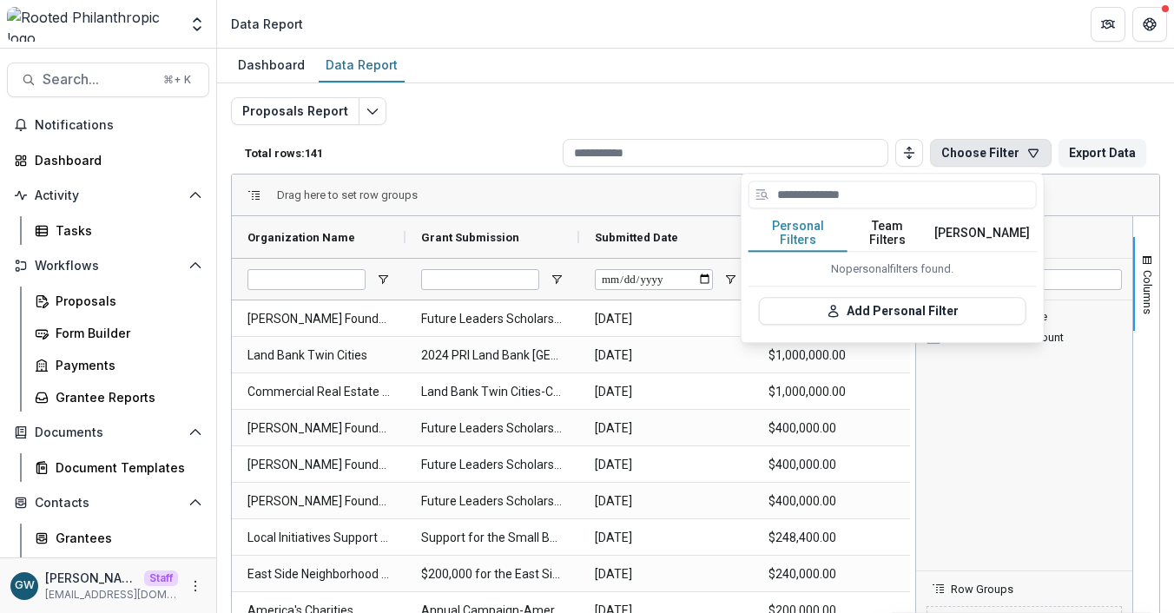
click at [903, 226] on button "Team Filters" at bounding box center [888, 233] width 80 height 36
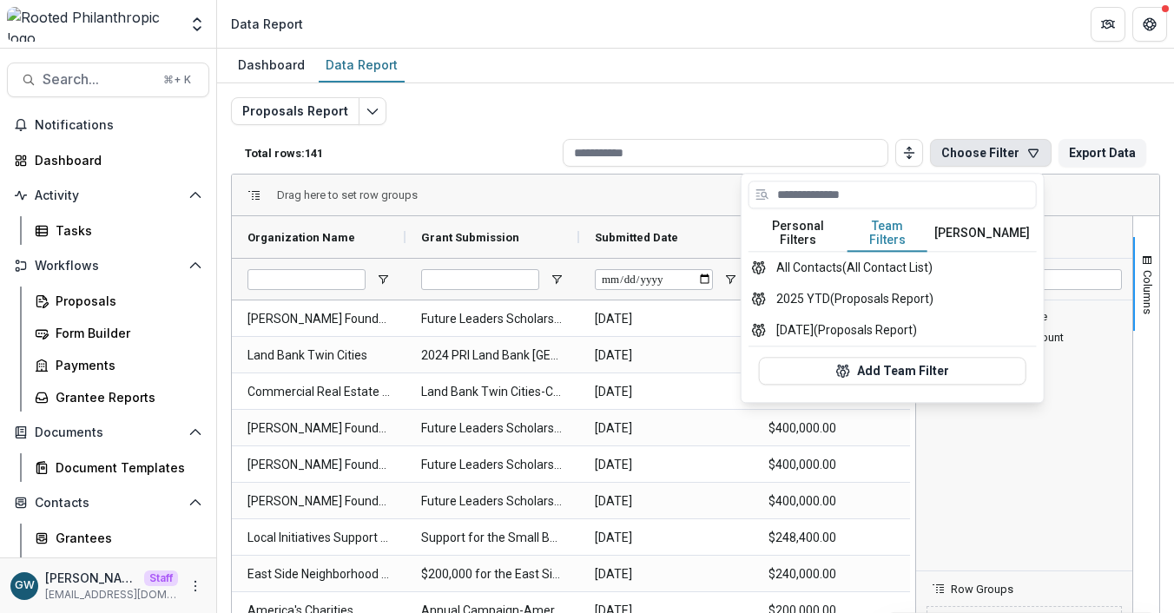
click at [978, 227] on button "[PERSON_NAME]" at bounding box center [982, 233] width 109 height 36
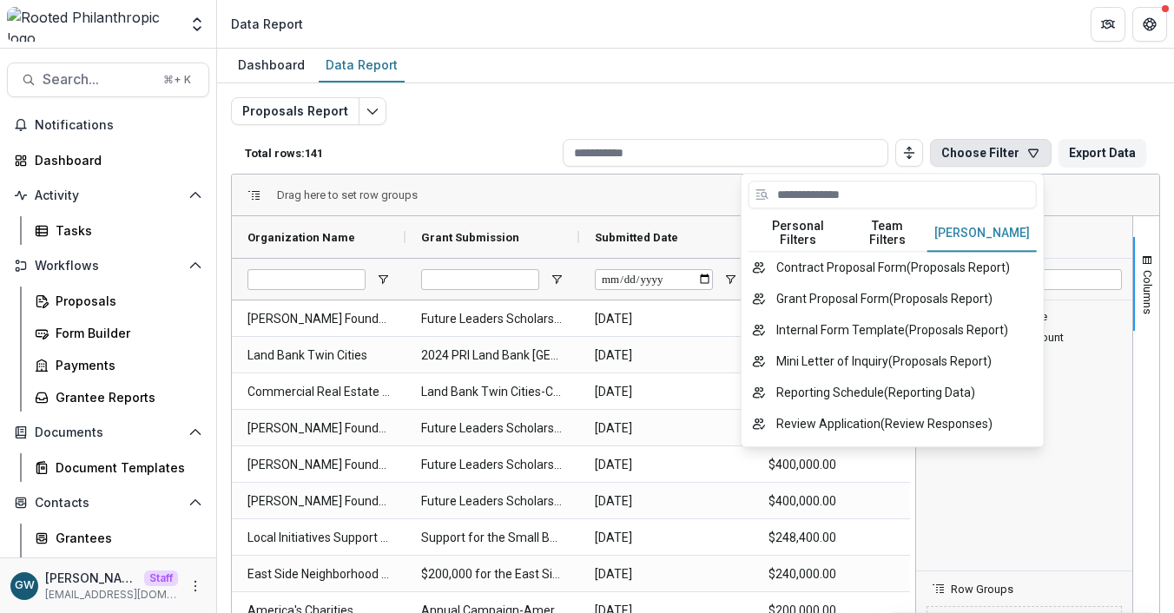
click at [922, 102] on div "Proposals Report Total rows: 141 Choose Filter Personal Filters Team Filters Te…" at bounding box center [695, 418] width 929 height 643
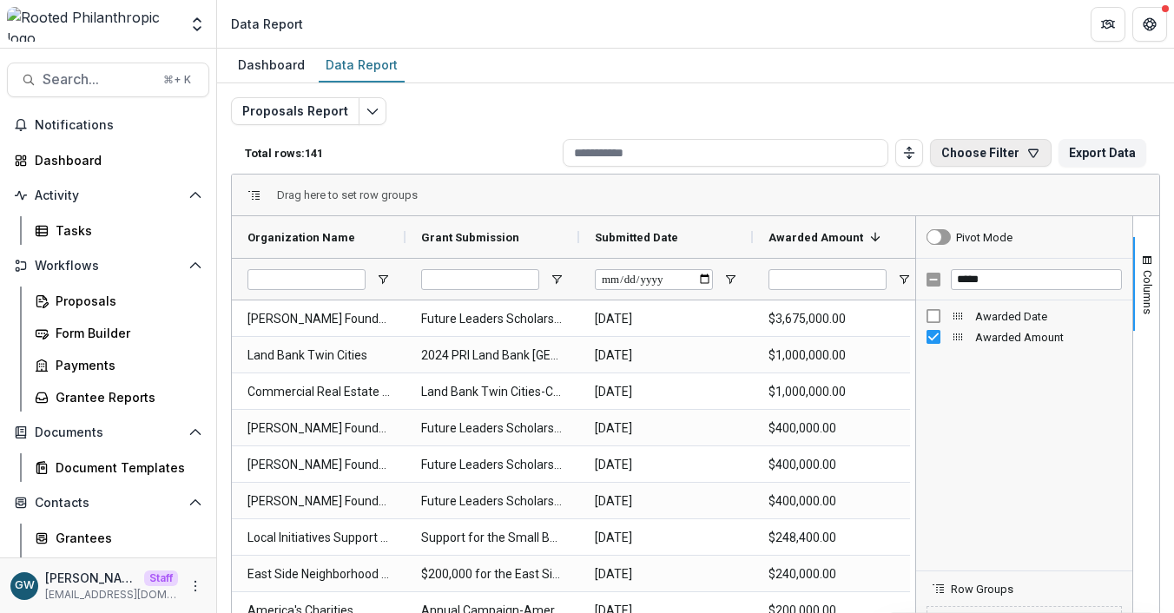
click at [991, 155] on button "Choose Filter" at bounding box center [991, 153] width 122 height 28
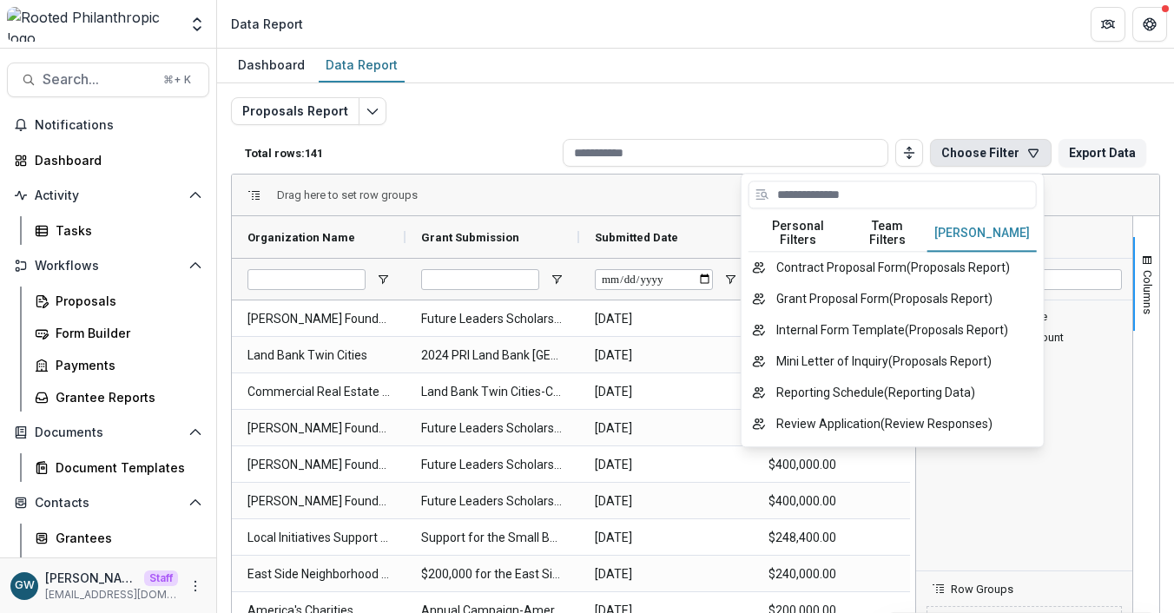
click at [863, 220] on button "Team Filters" at bounding box center [888, 233] width 80 height 36
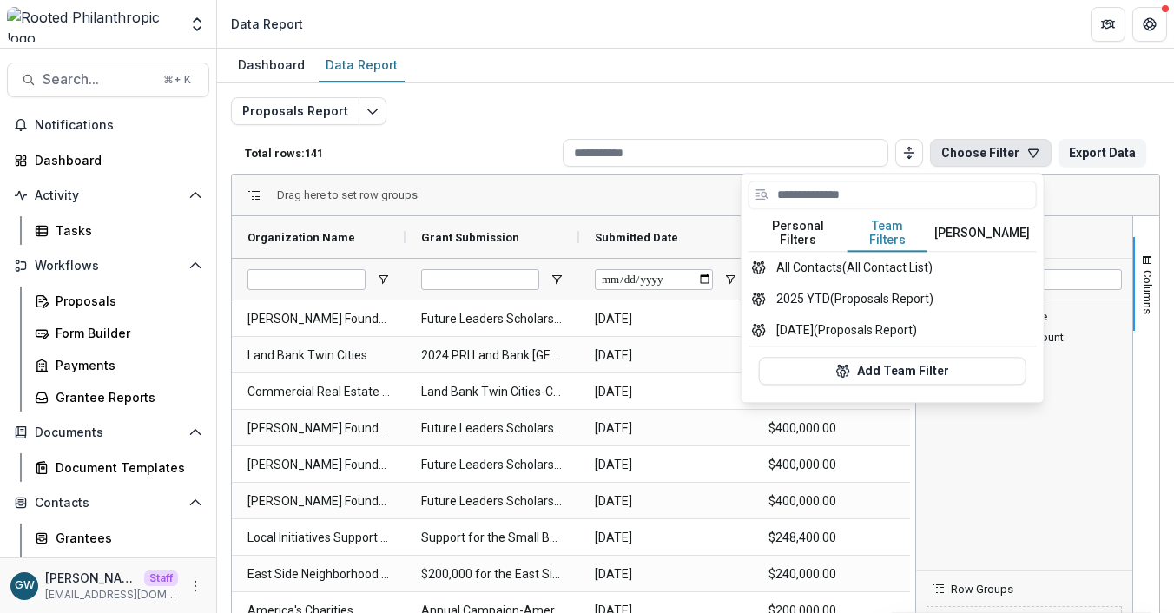
click at [895, 116] on div "Proposals Report Total rows: 141 Choose Filter Personal Filters Team Filters Te…" at bounding box center [695, 418] width 929 height 643
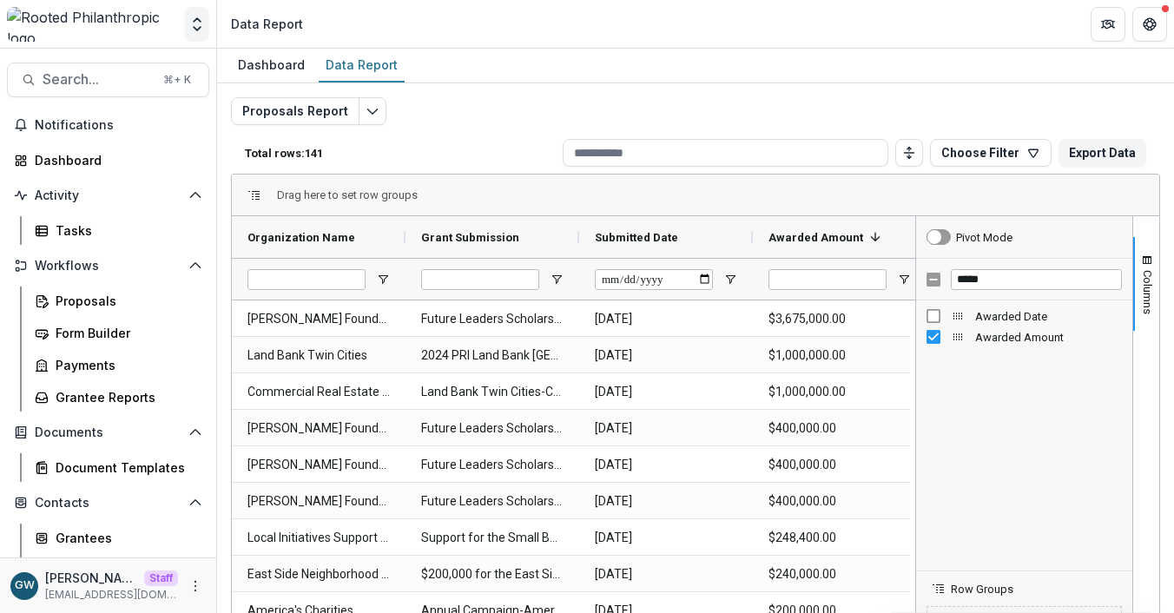
click at [198, 24] on icon "Open entity switcher" at bounding box center [196, 24] width 17 height 17
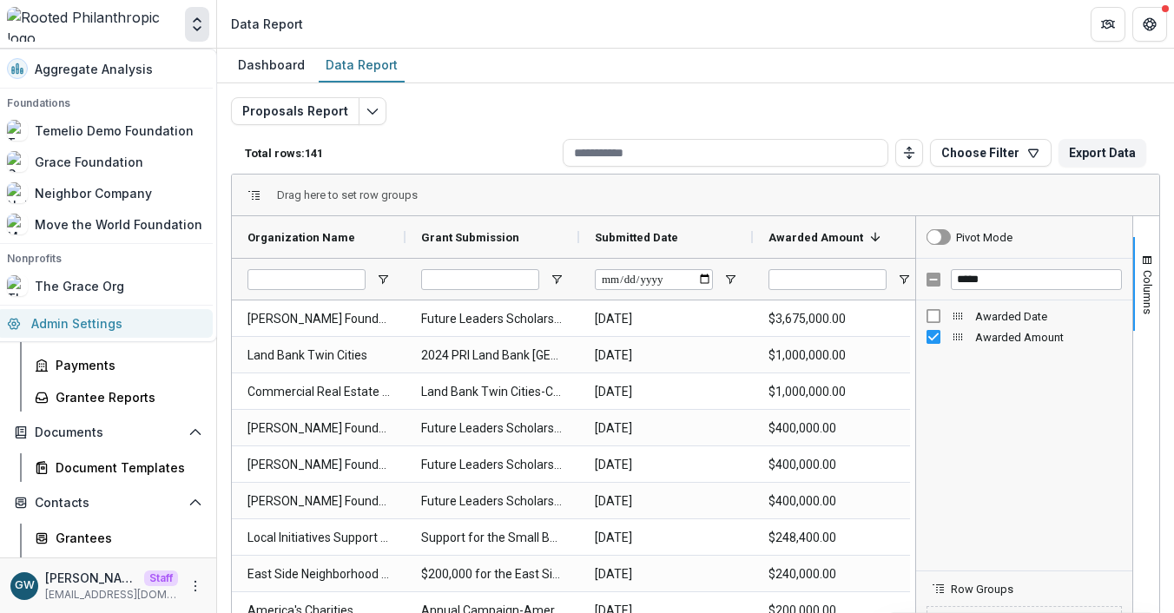
click at [107, 329] on link "Admin Settings" at bounding box center [105, 323] width 216 height 29
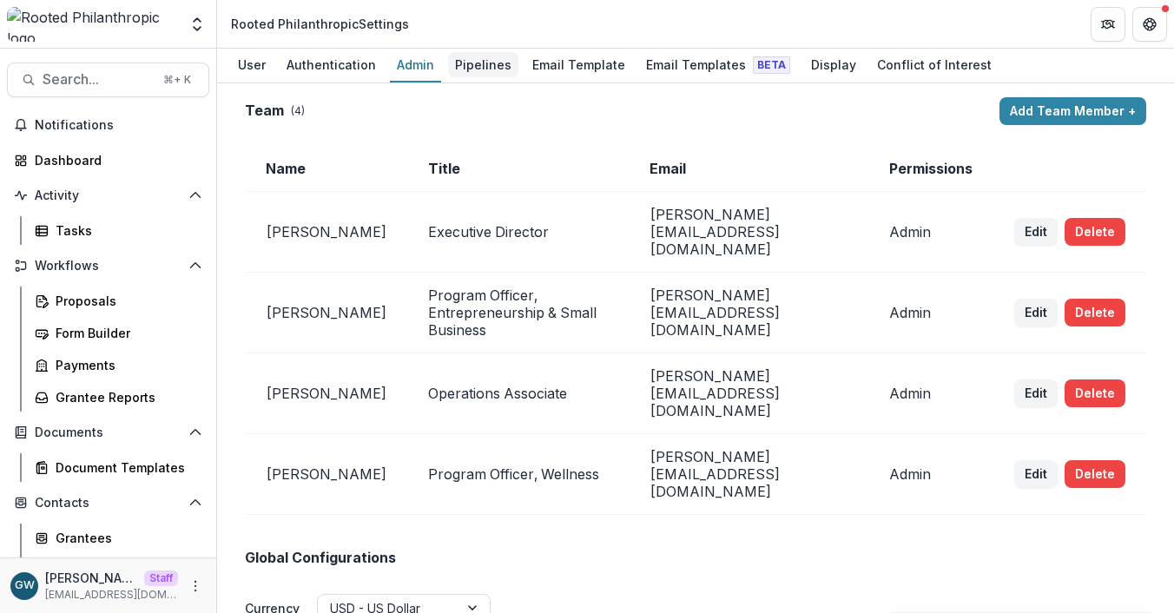
click at [456, 71] on div "Pipelines" at bounding box center [483, 64] width 70 height 25
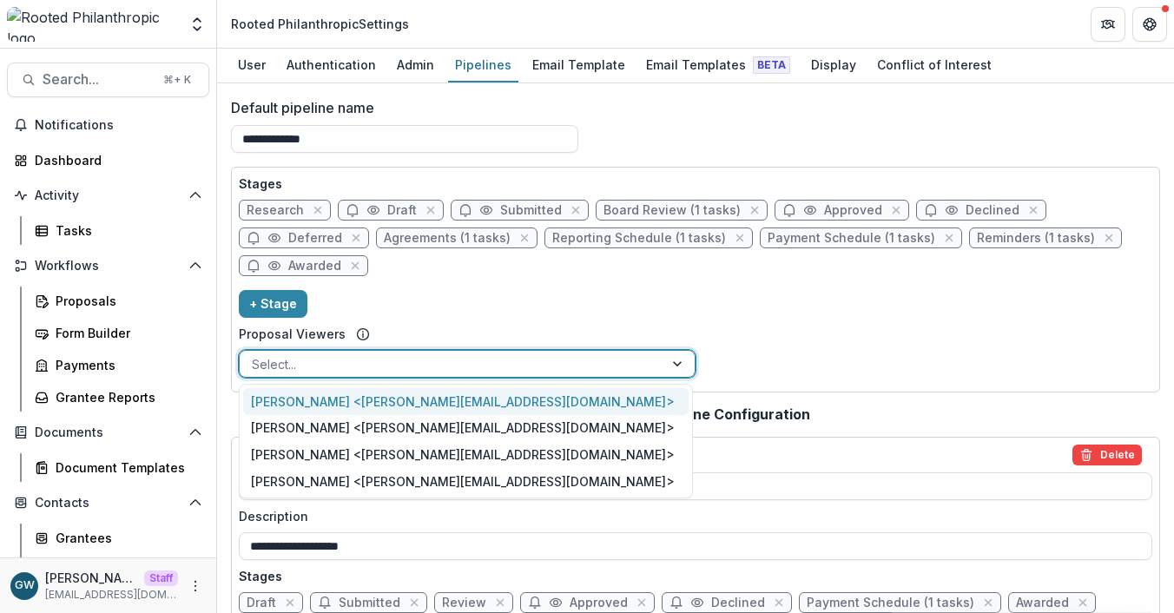
click at [305, 363] on div at bounding box center [452, 364] width 400 height 22
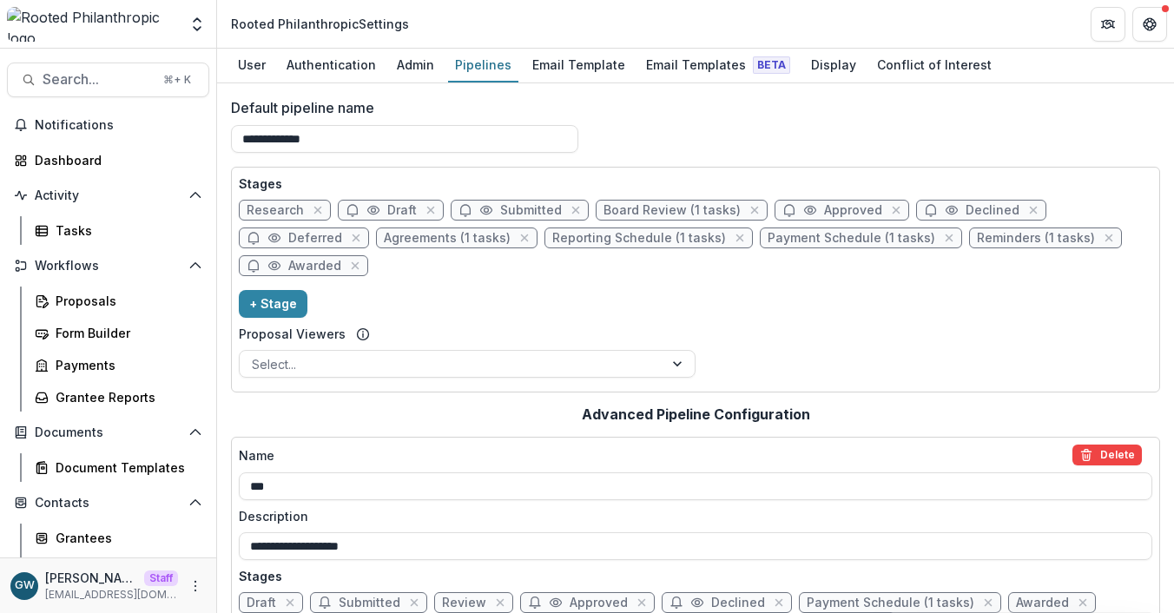
click at [756, 340] on div "Stages Research Draft Submitted Board Review (1 tasks) Approved Declined Deferr…" at bounding box center [696, 280] width 914 height 210
